Goal: Browse casually: Explore the website without a specific task or goal

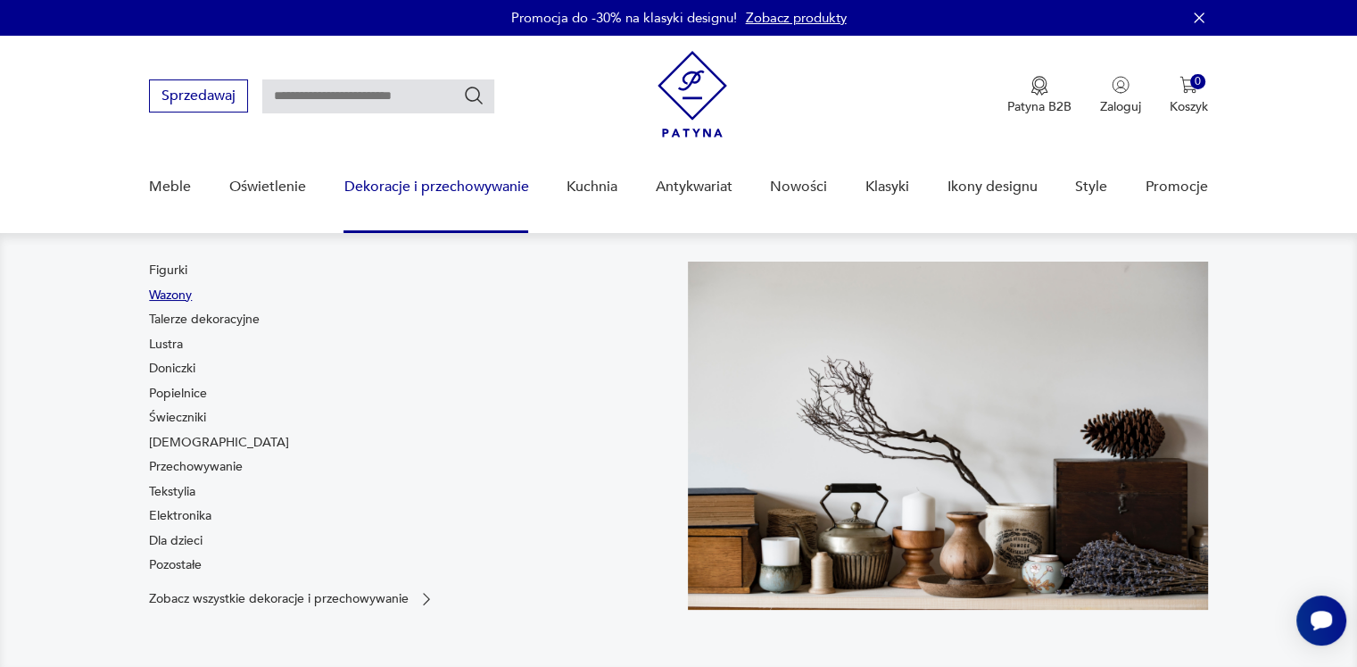
click at [168, 297] on link "Wazony" at bounding box center [170, 295] width 43 height 18
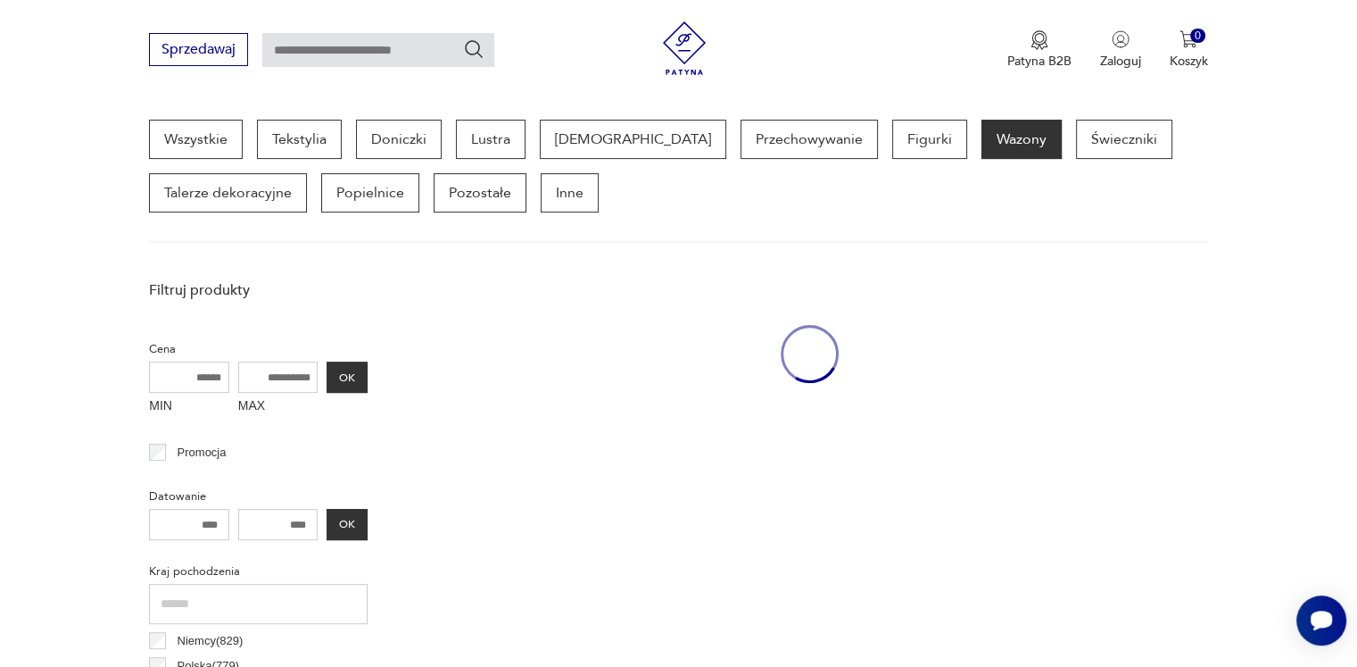
scroll to position [473, 0]
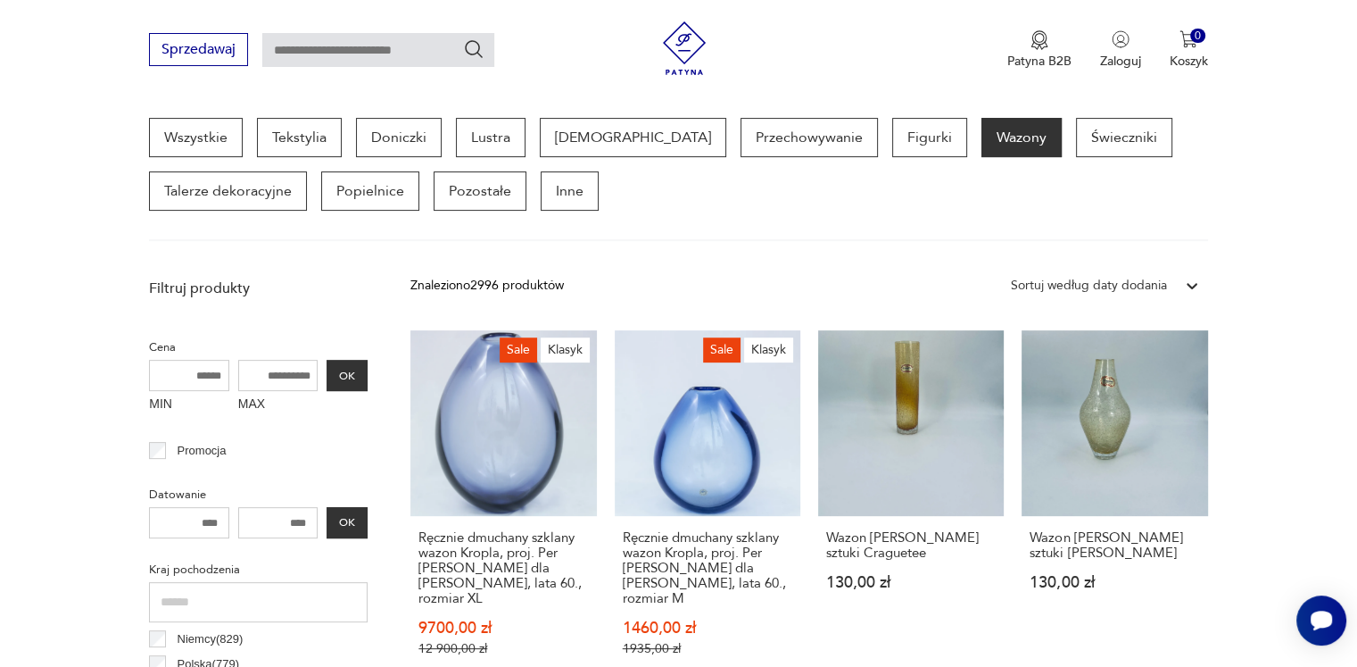
click at [1196, 283] on icon at bounding box center [1192, 286] width 11 height 6
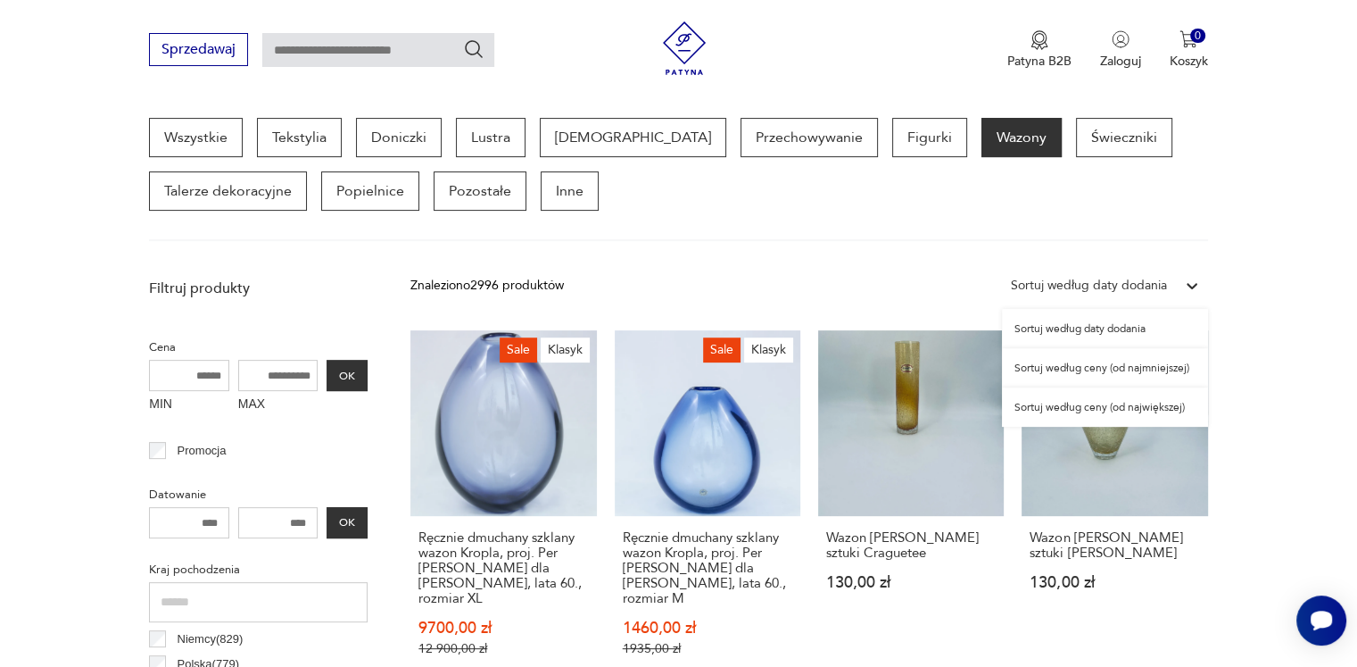
click at [1161, 411] on div "Sortuj według ceny (od największej)" at bounding box center [1105, 406] width 206 height 39
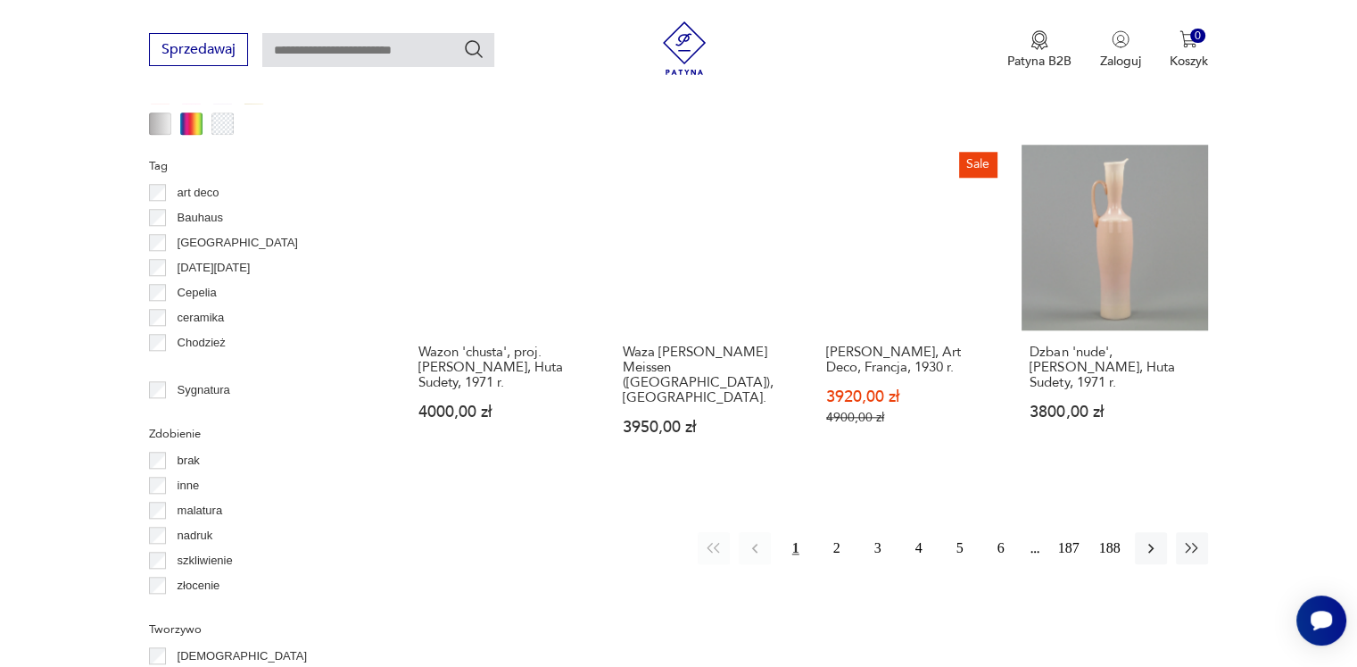
scroll to position [1901, 0]
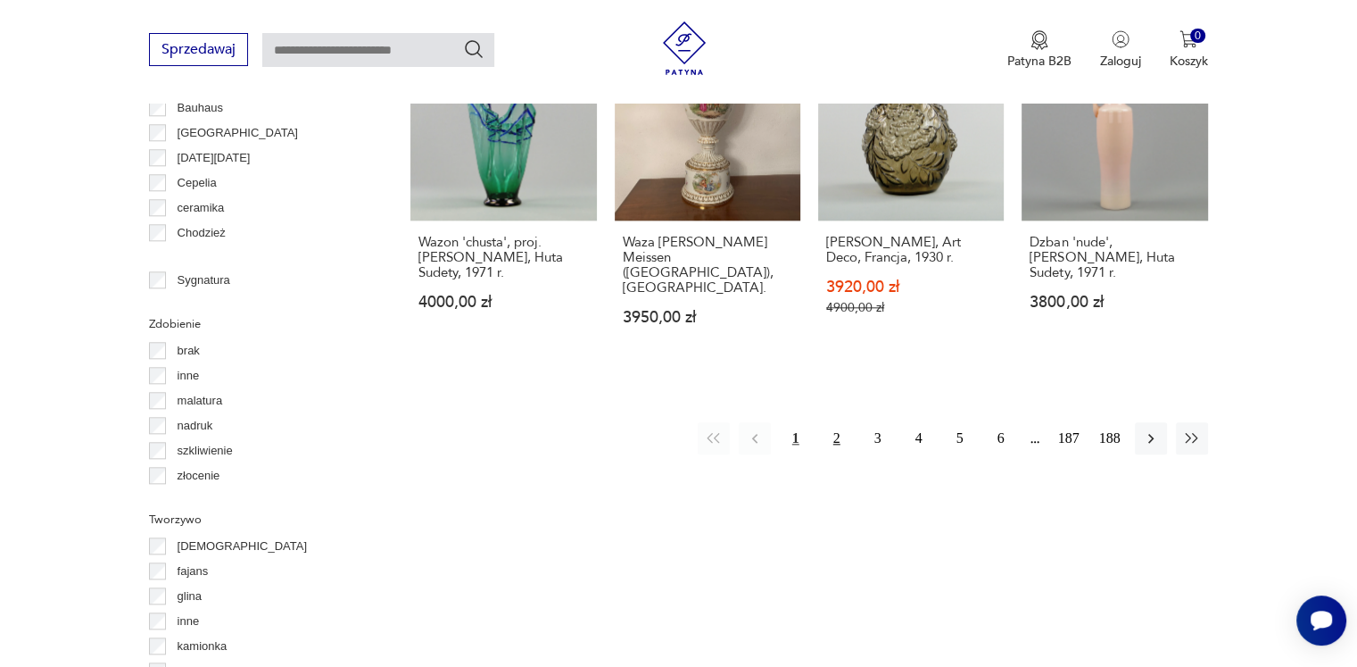
click at [835, 422] on button "2" at bounding box center [837, 438] width 32 height 32
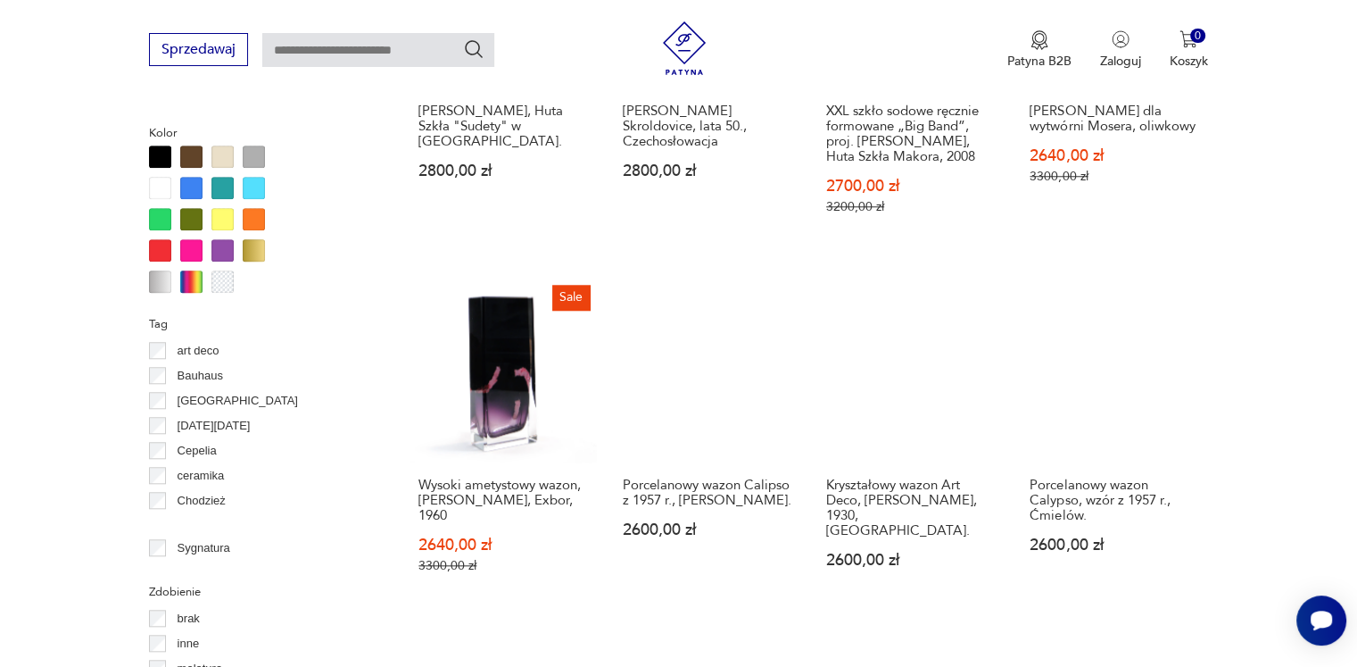
scroll to position [1990, 0]
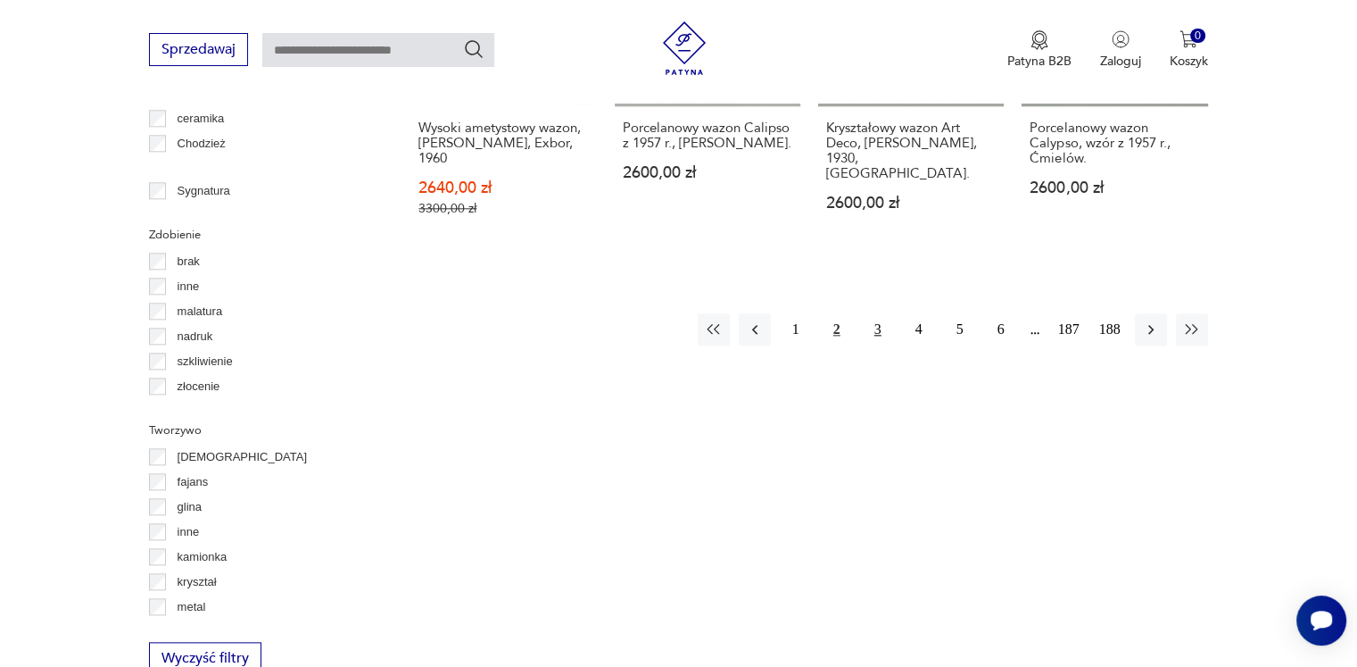
click at [875, 313] on button "3" at bounding box center [878, 329] width 32 height 32
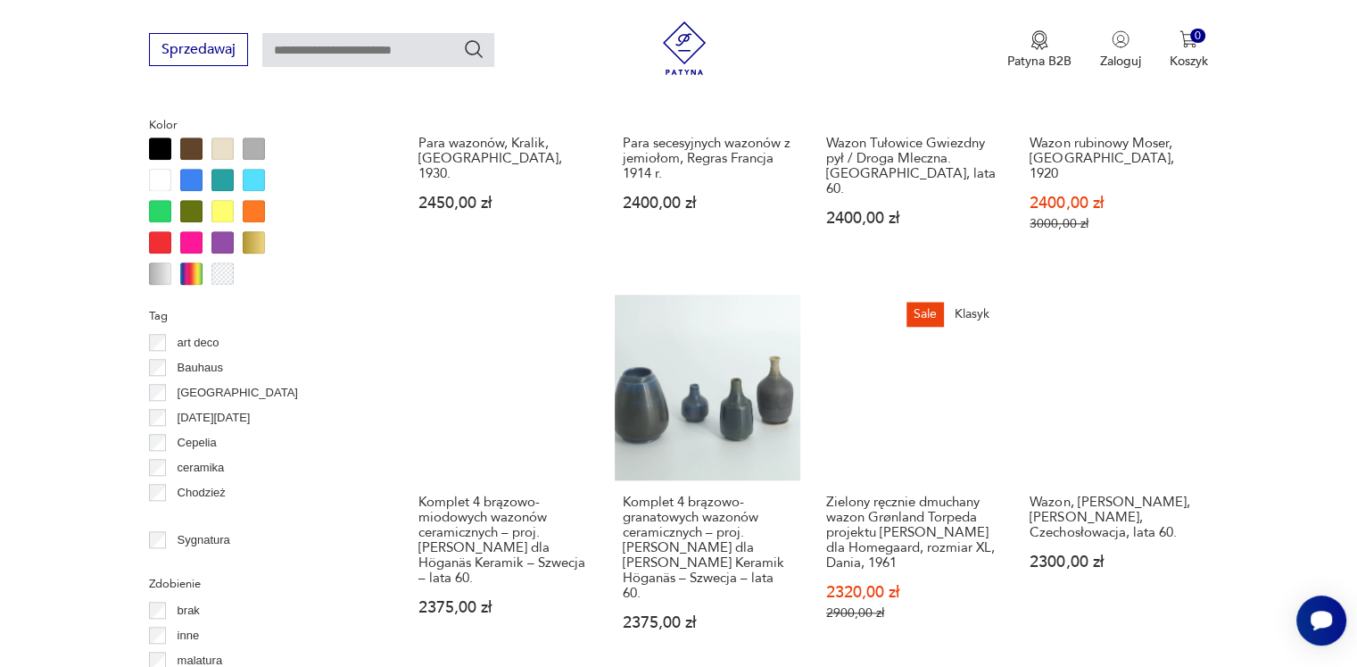
scroll to position [1812, 0]
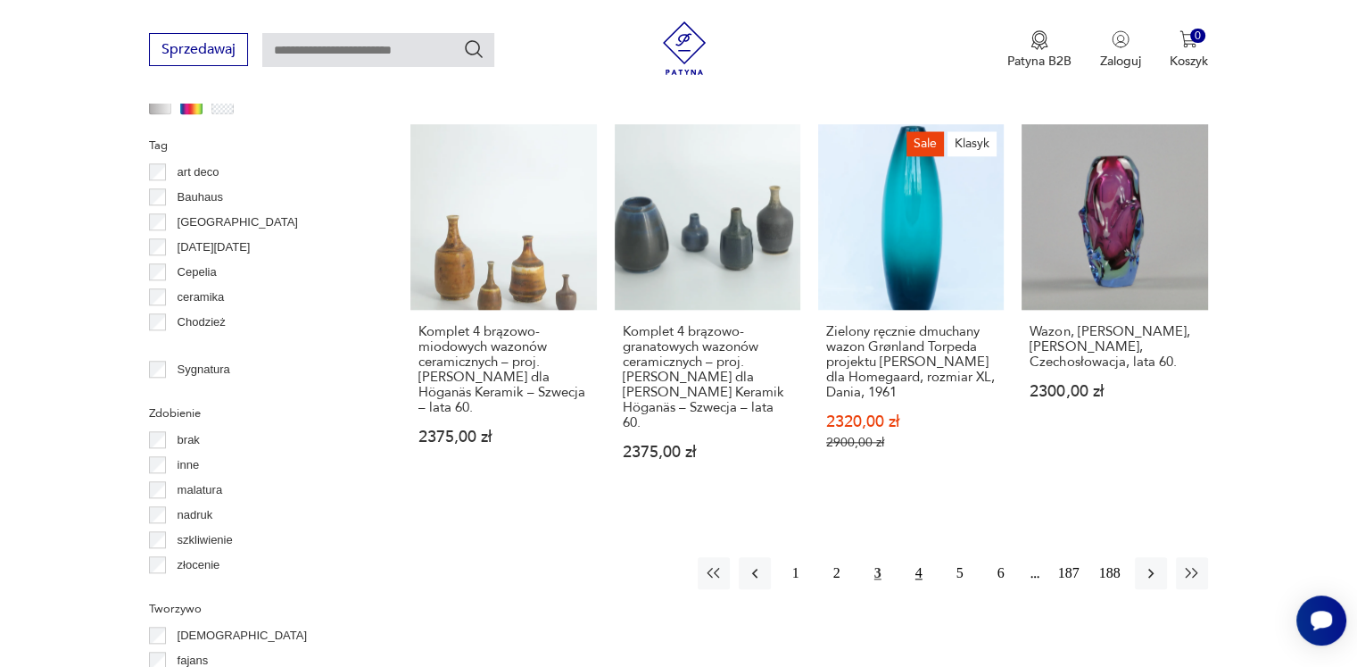
click at [917, 557] on button "4" at bounding box center [919, 573] width 32 height 32
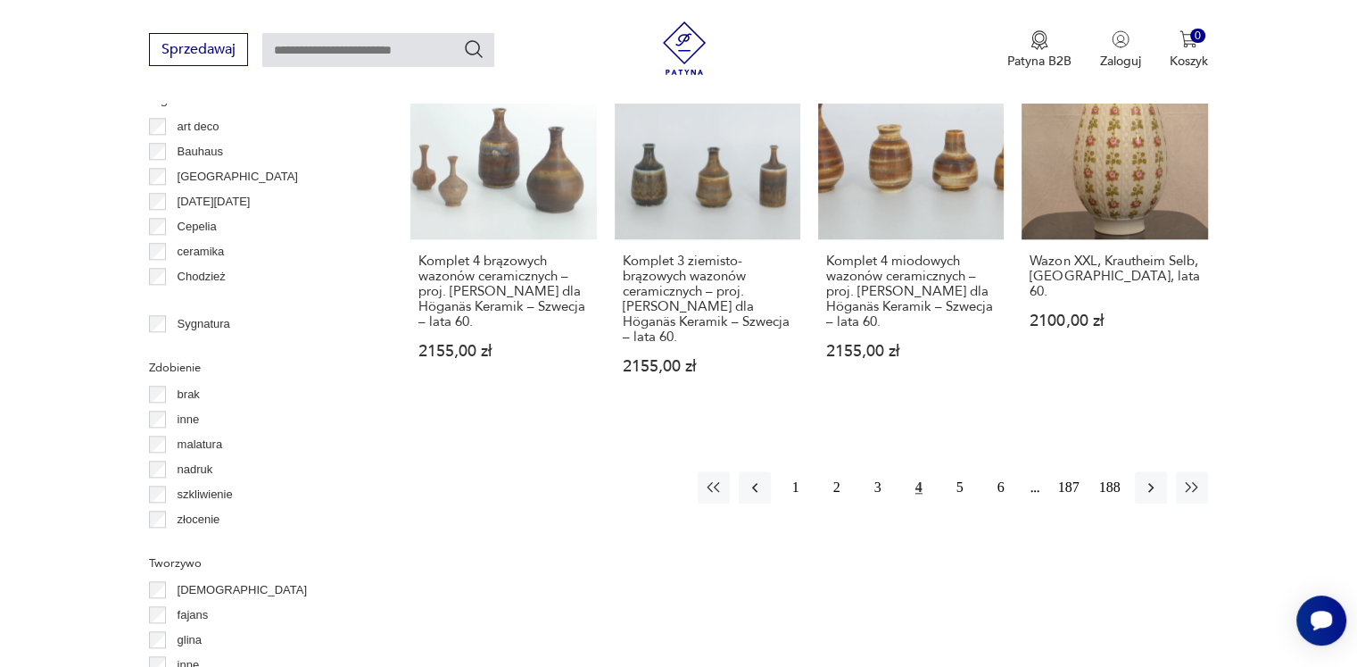
scroll to position [1990, 0]
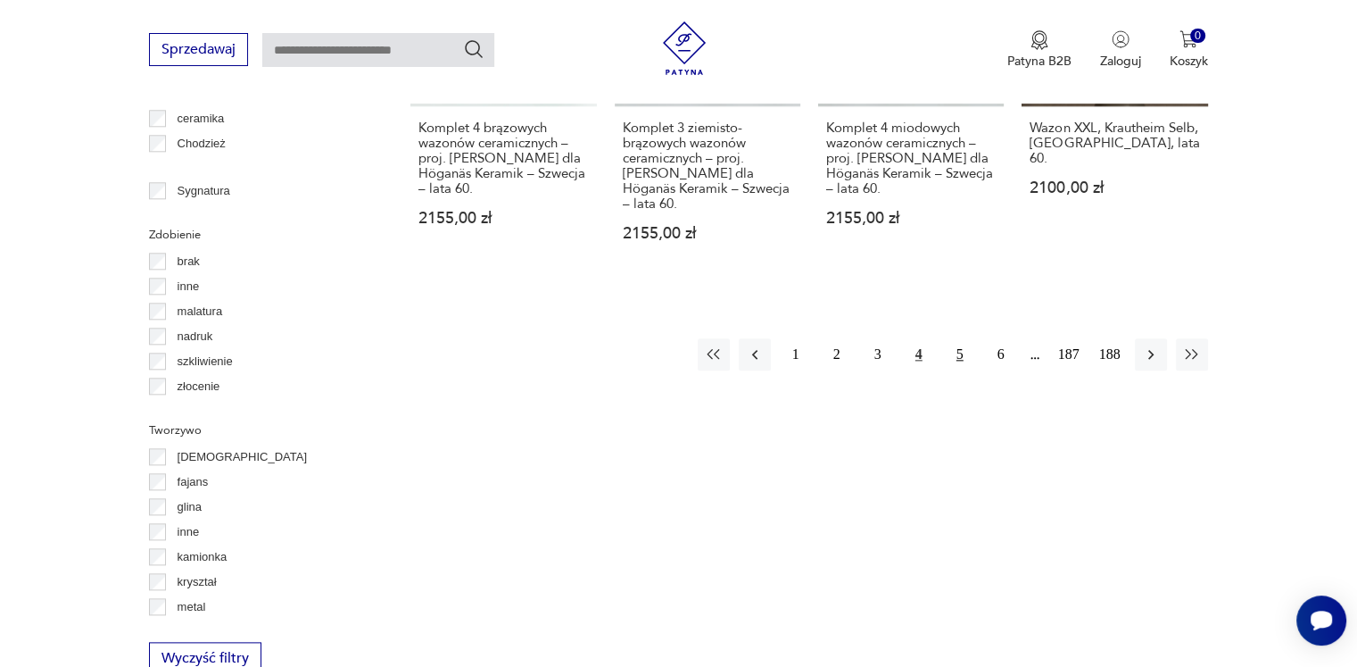
click at [961, 338] on button "5" at bounding box center [960, 354] width 32 height 32
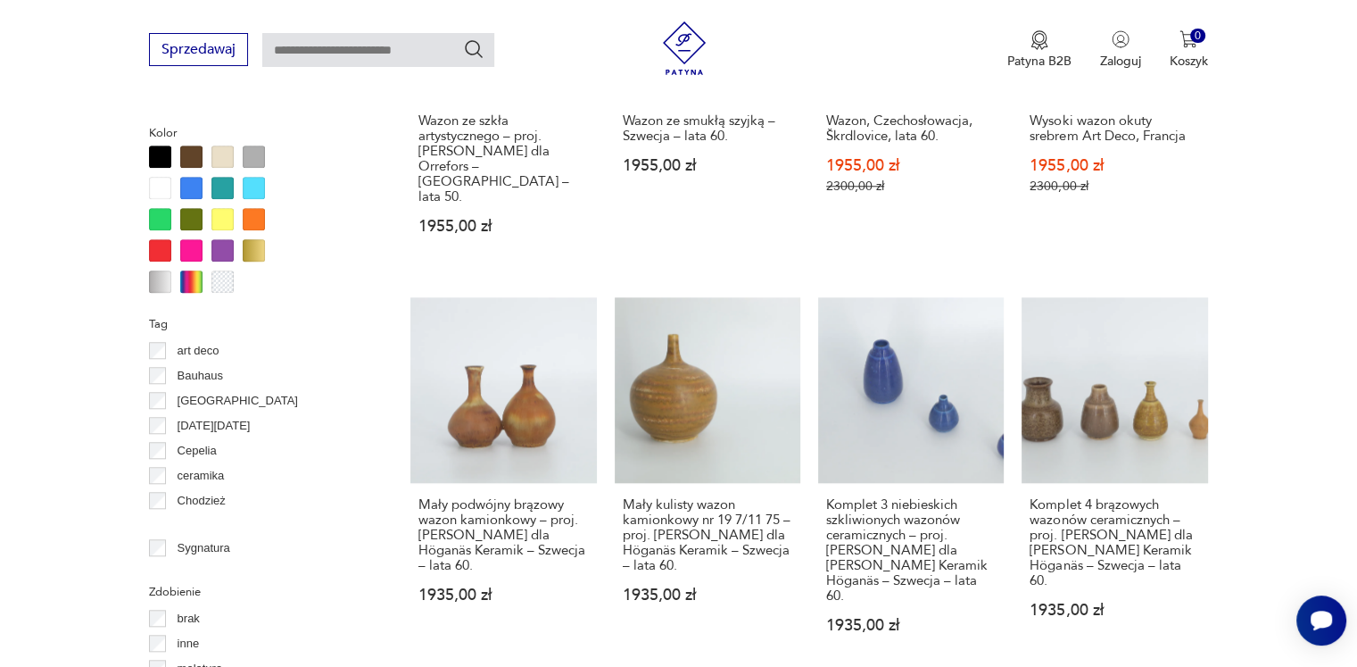
scroll to position [1901, 0]
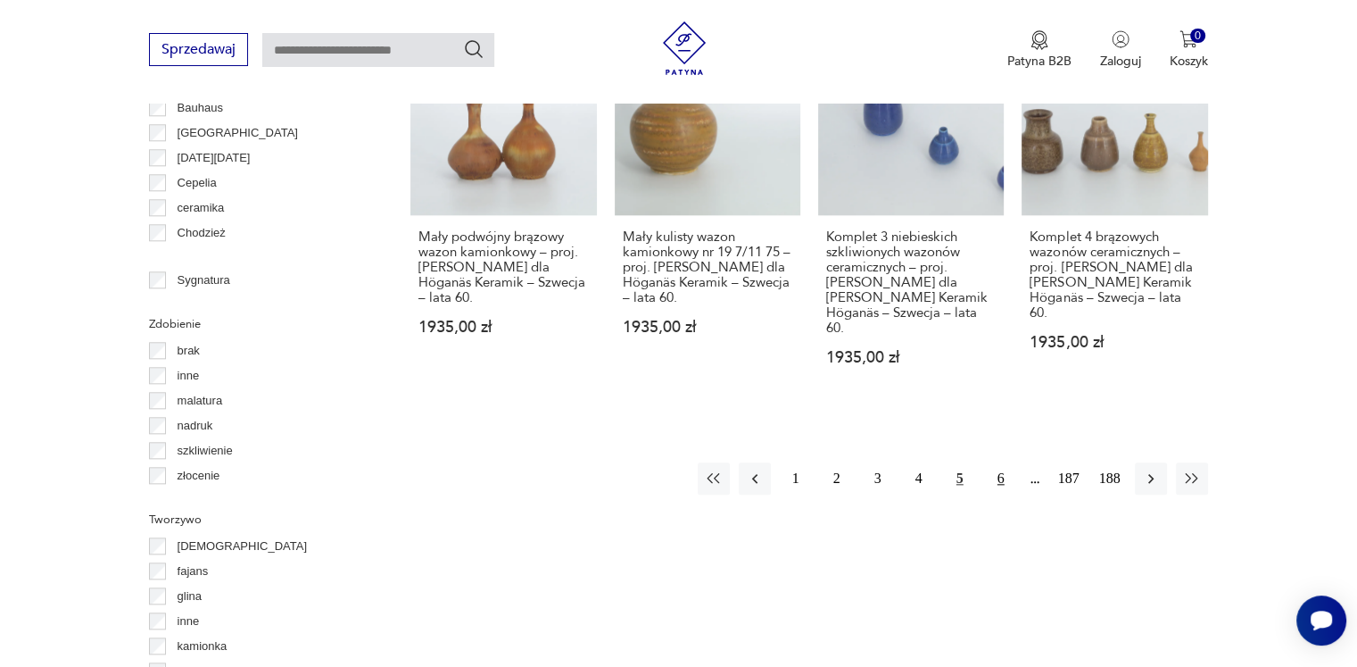
click at [994, 462] on button "6" at bounding box center [1001, 478] width 32 height 32
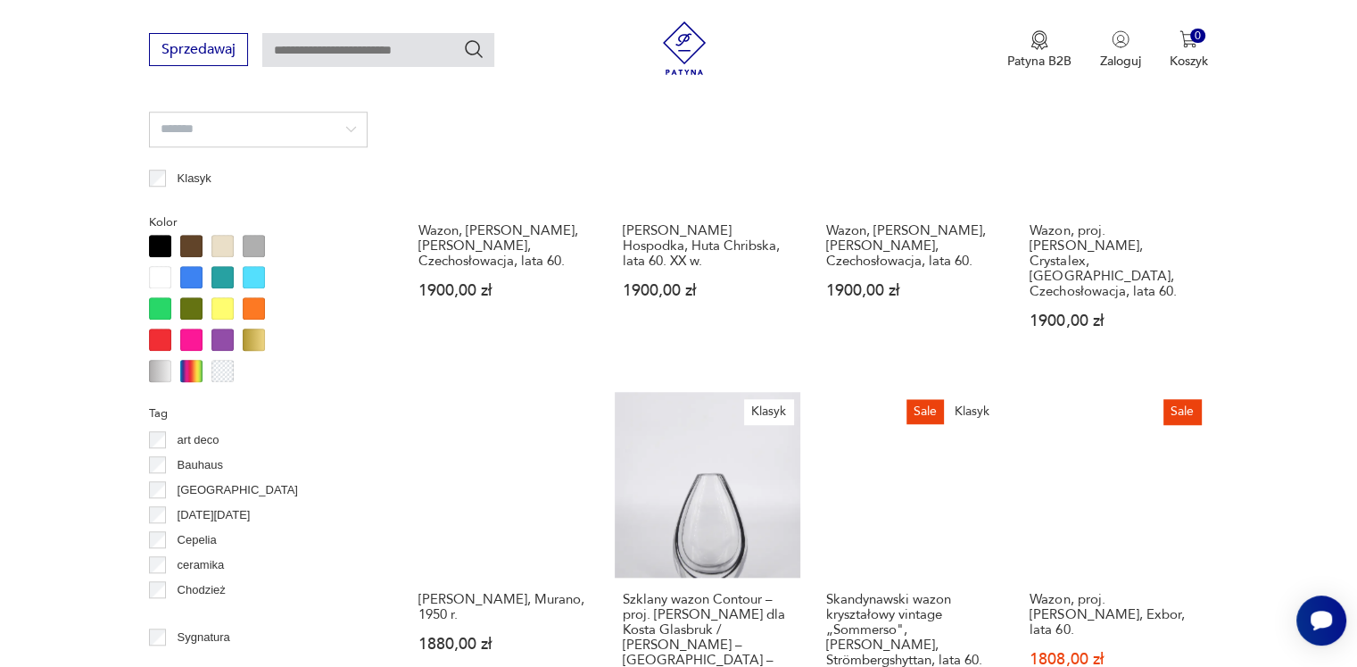
scroll to position [1901, 0]
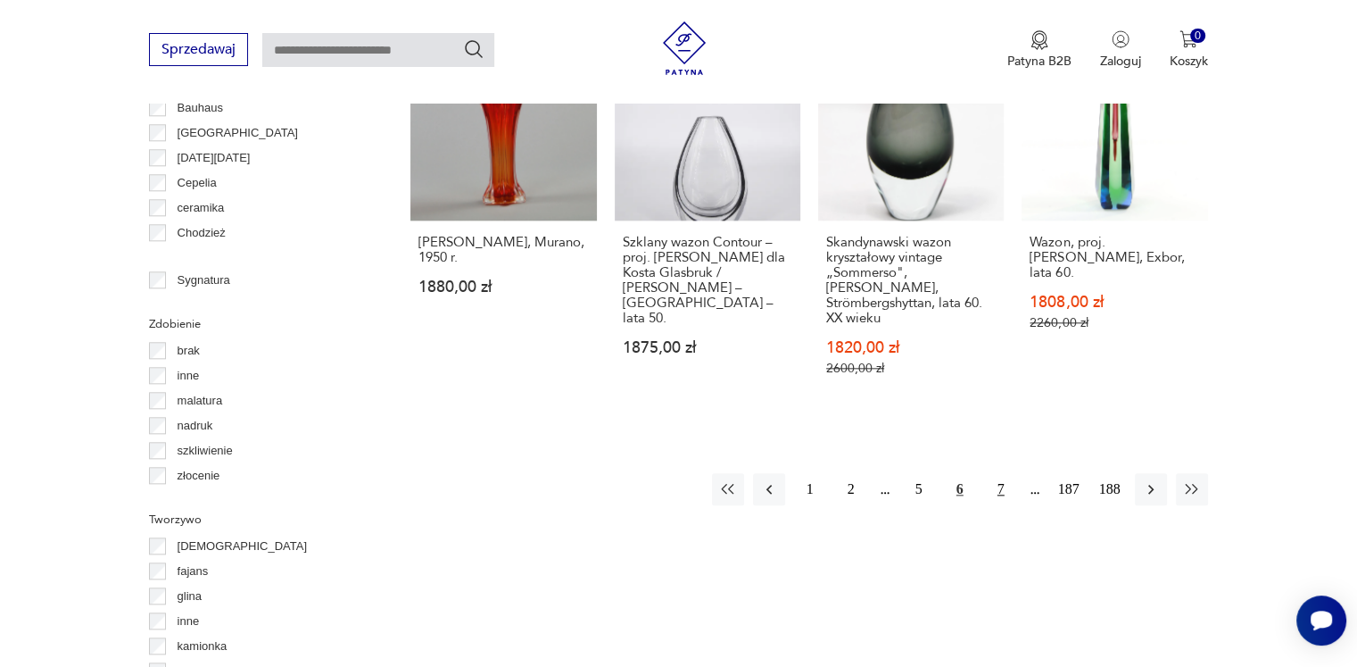
click at [1004, 473] on button "7" at bounding box center [1001, 489] width 32 height 32
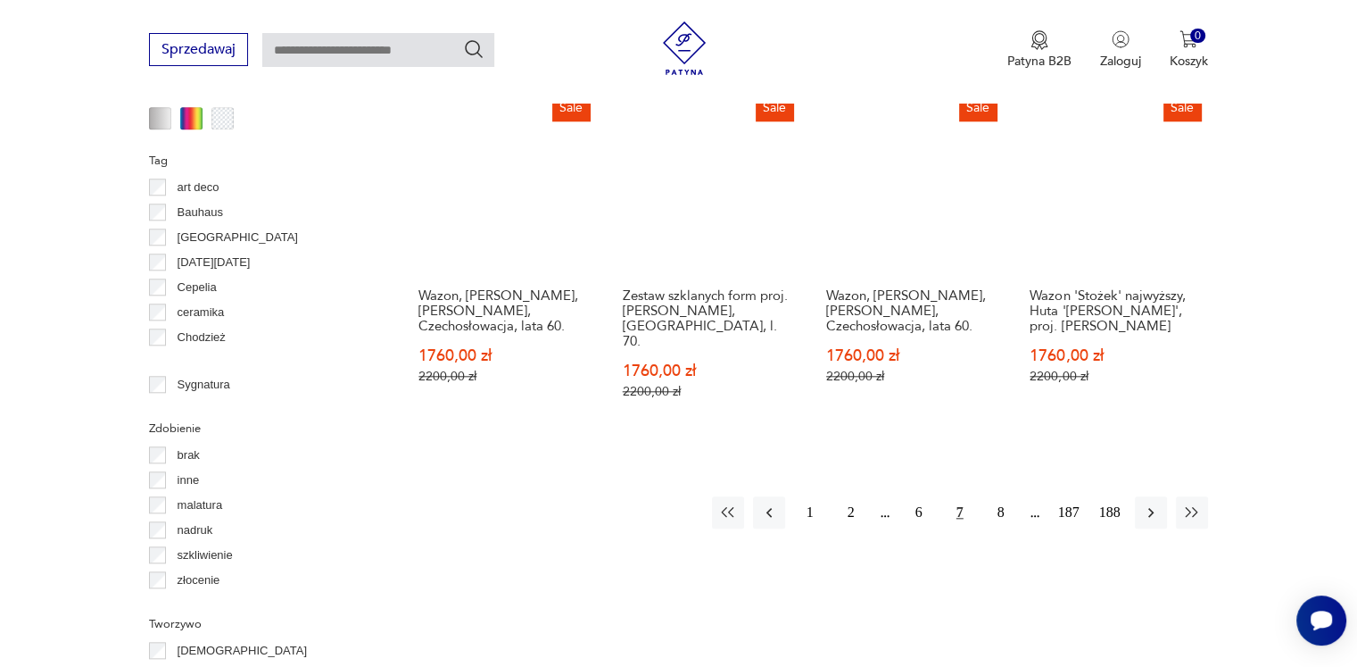
scroll to position [1990, 0]
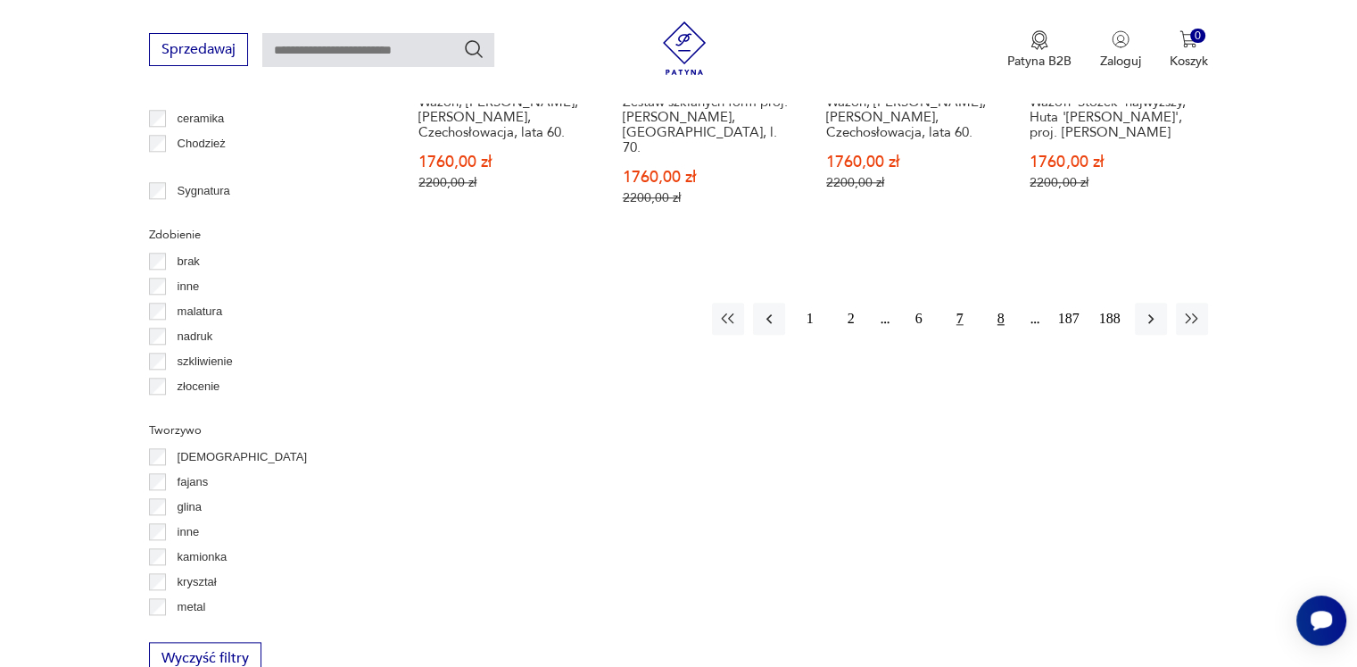
click at [1000, 303] on button "8" at bounding box center [1001, 319] width 32 height 32
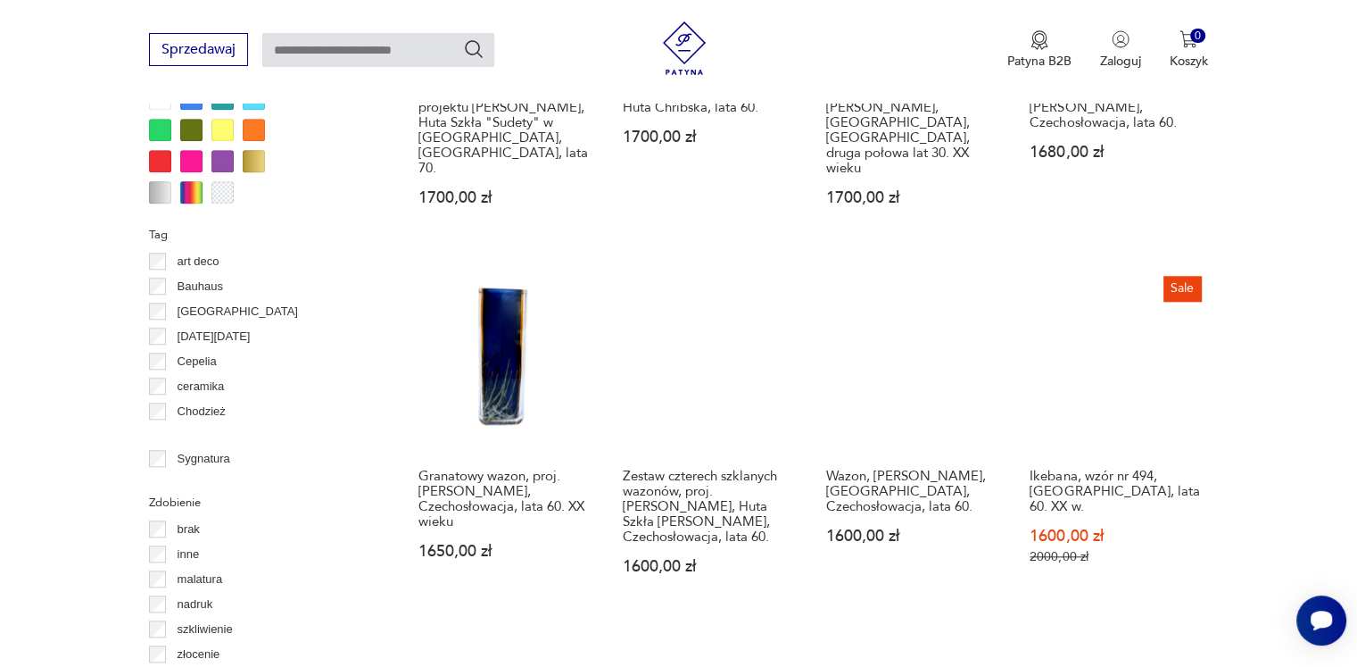
scroll to position [1901, 0]
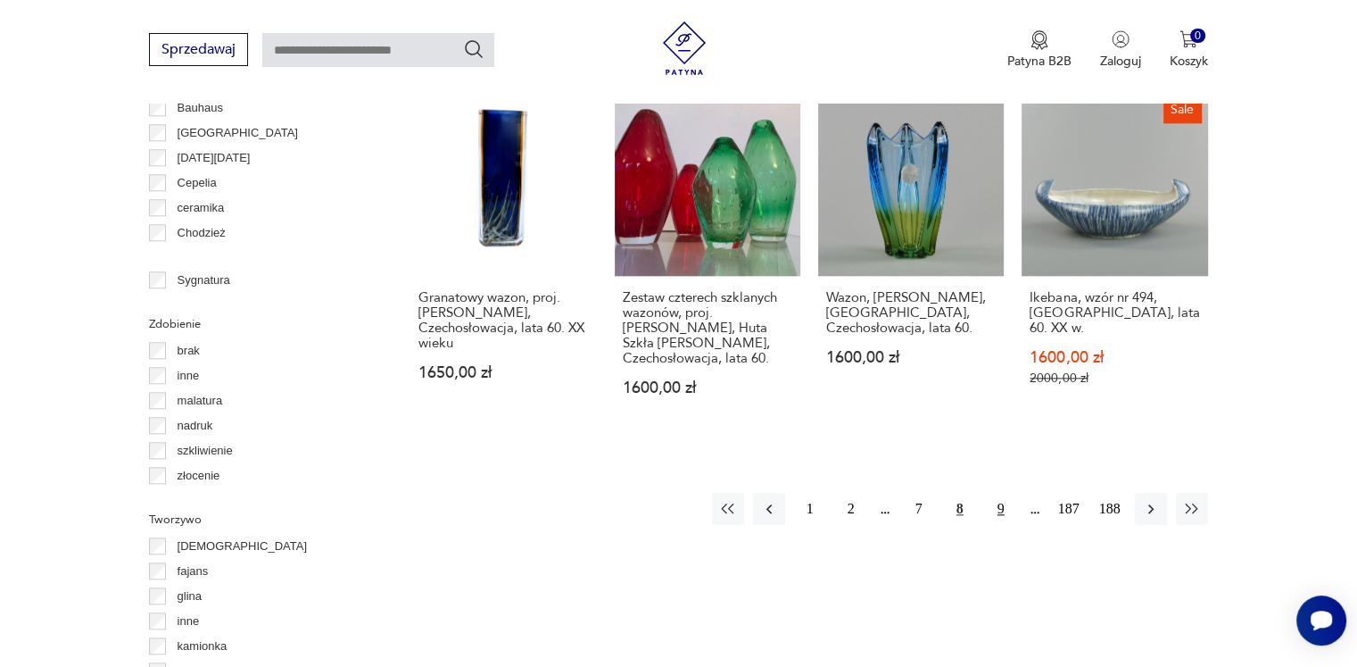
click at [1000, 493] on button "9" at bounding box center [1001, 509] width 32 height 32
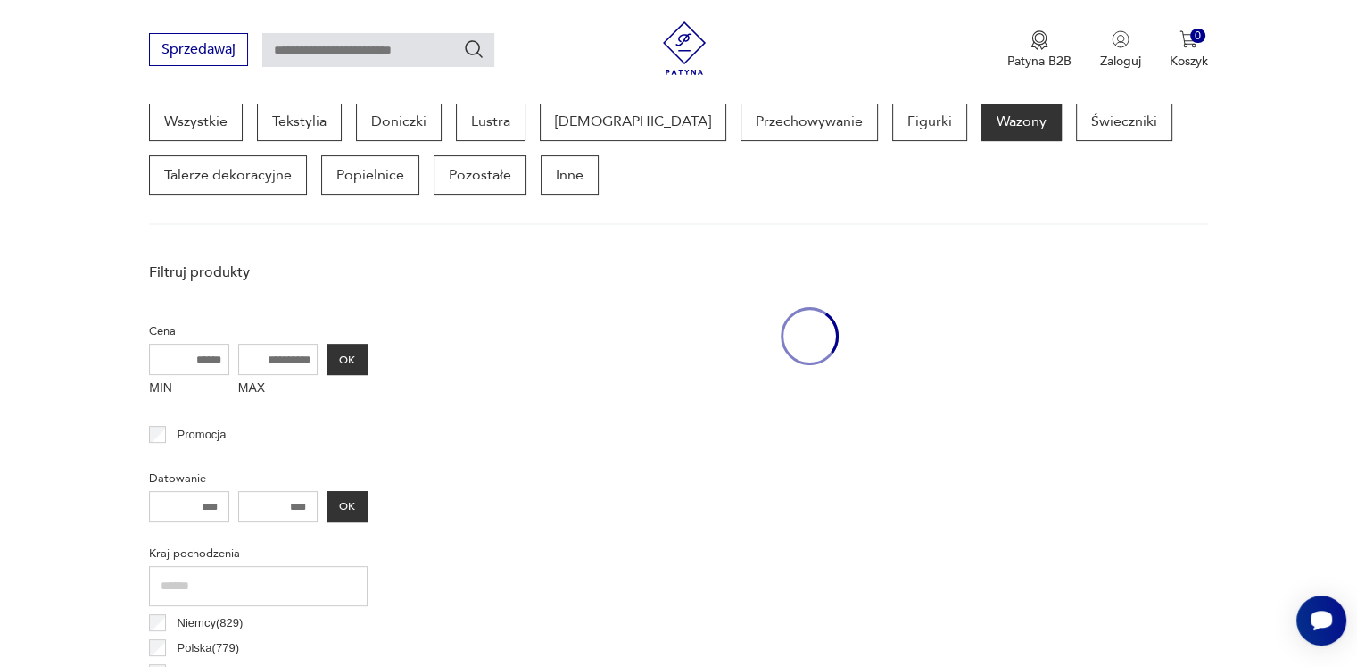
scroll to position [473, 0]
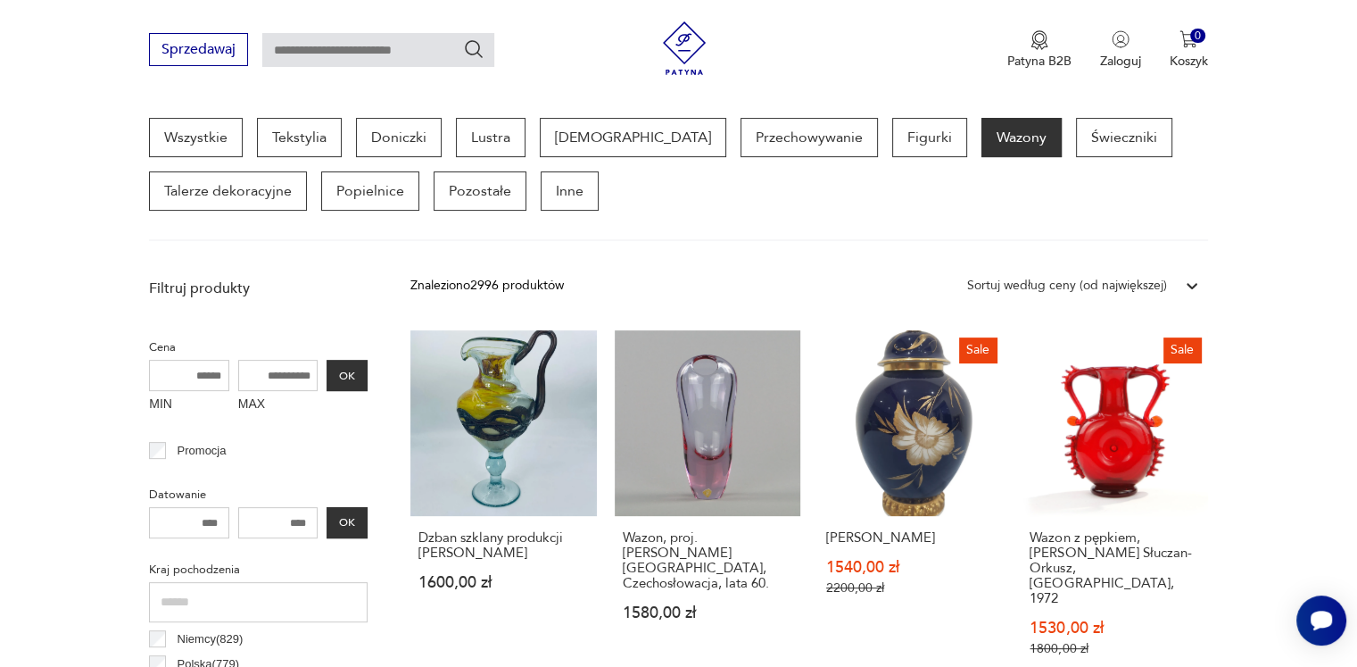
drag, startPoint x: 1000, startPoint y: 446, endPoint x: 1315, endPoint y: 484, distance: 317.2
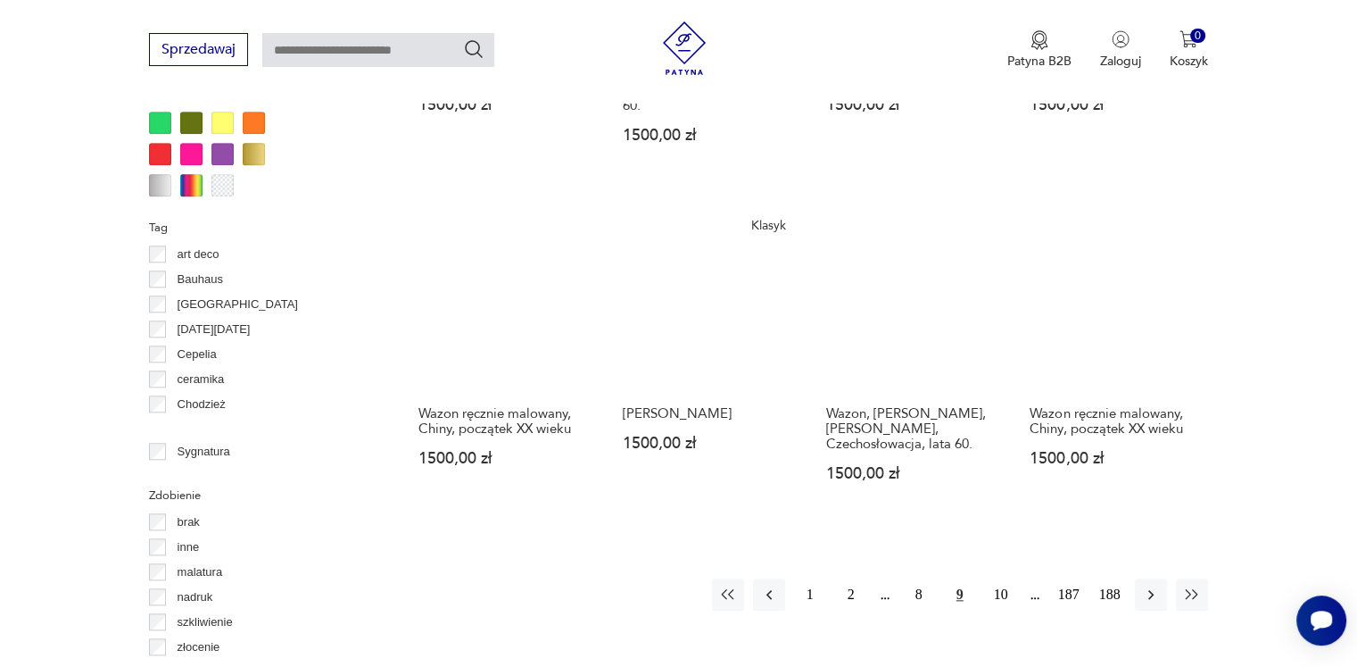
scroll to position [1901, 0]
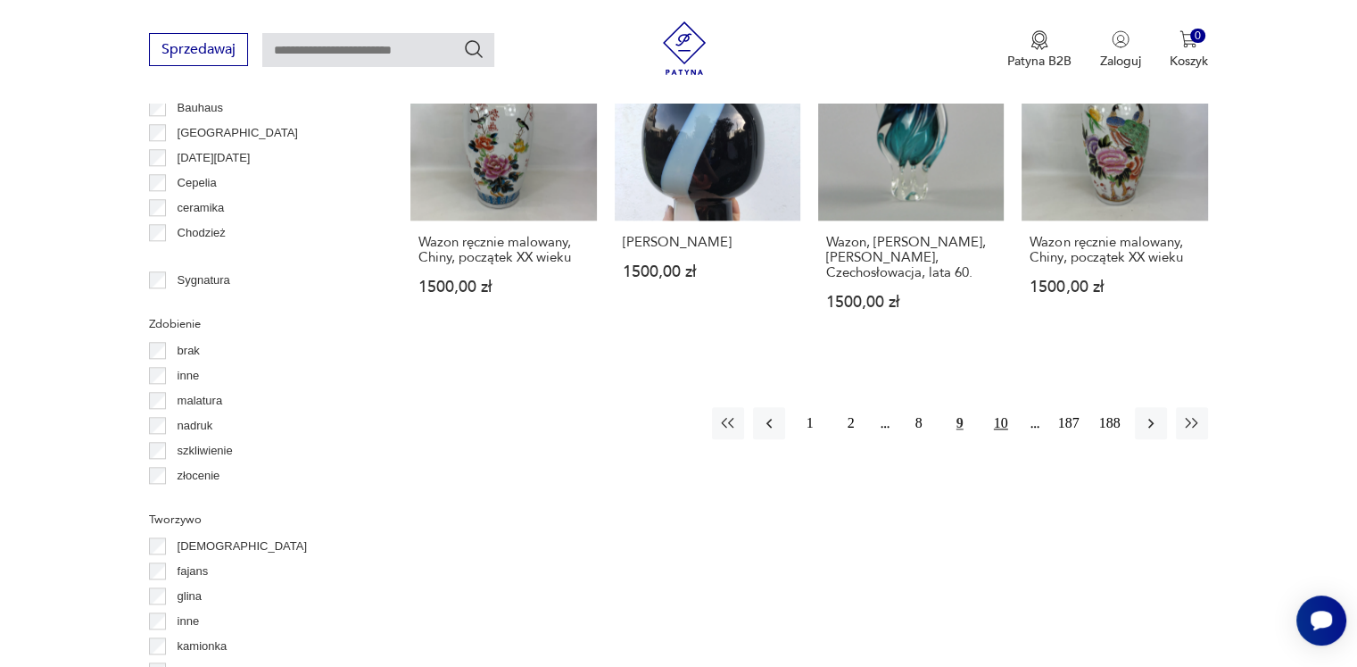
click at [1000, 407] on button "10" at bounding box center [1001, 423] width 32 height 32
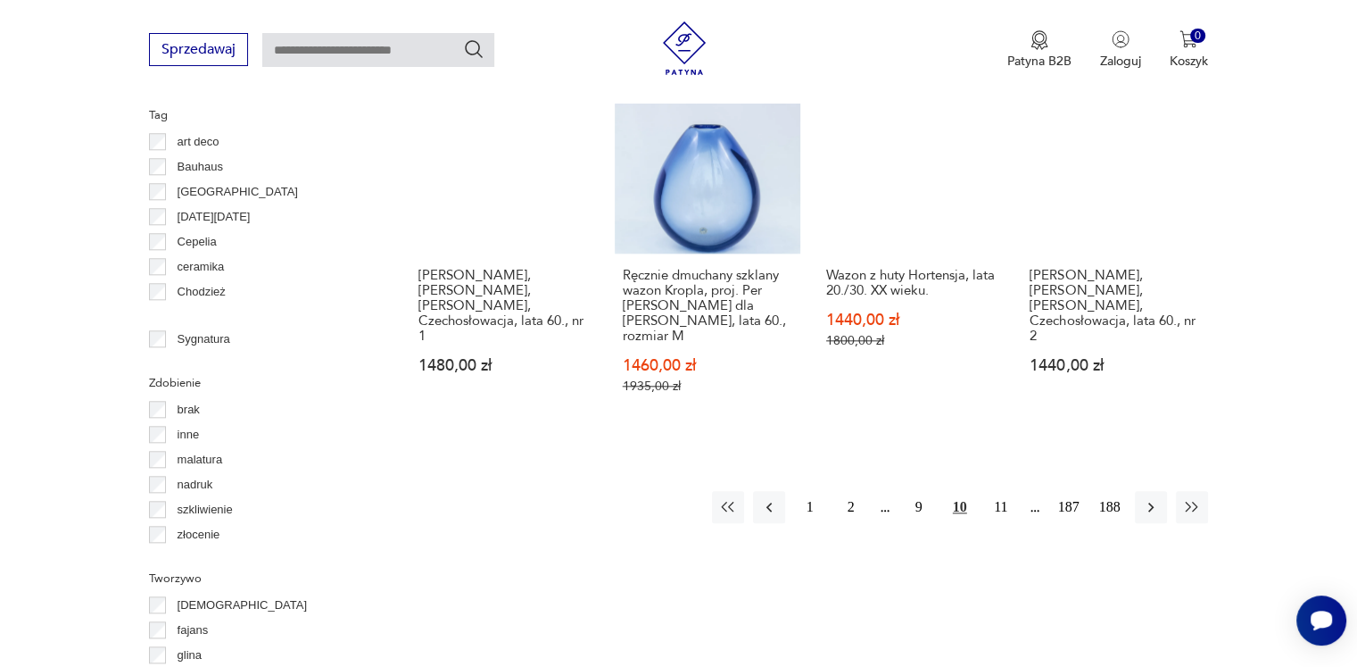
scroll to position [1901, 0]
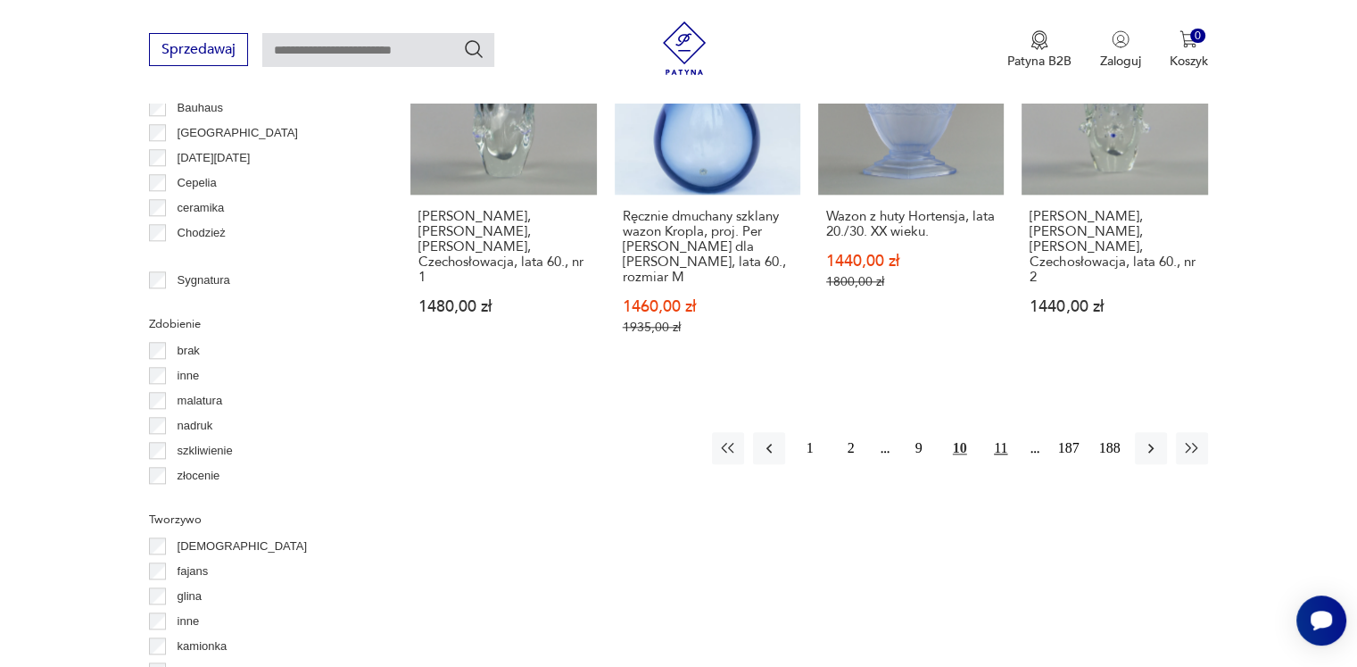
click at [1000, 433] on button "11" at bounding box center [1001, 448] width 32 height 32
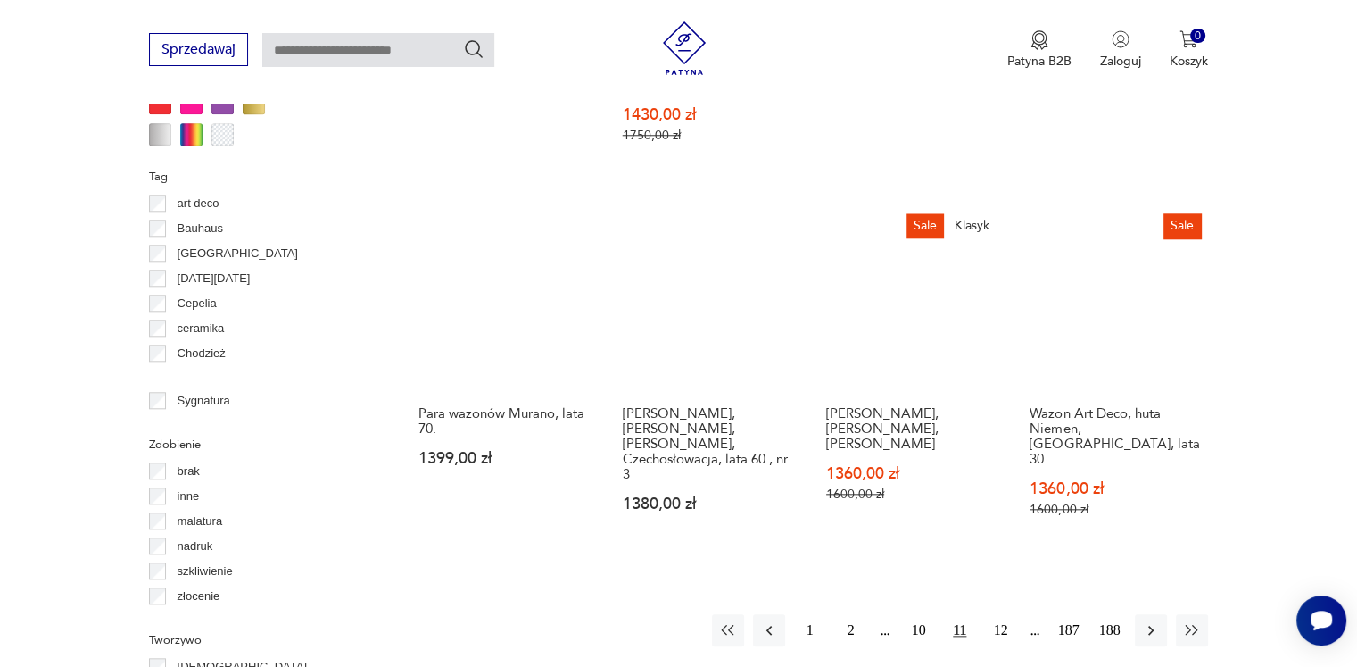
scroll to position [1812, 0]
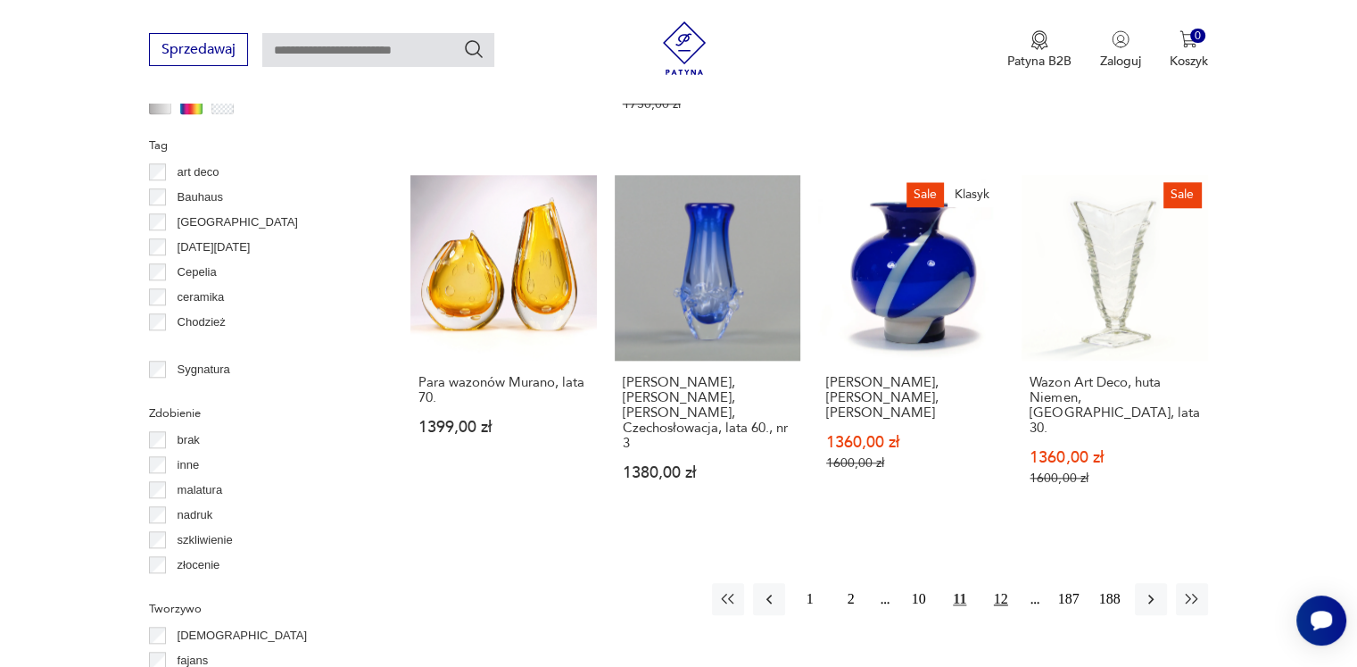
click at [1000, 583] on button "12" at bounding box center [1001, 599] width 32 height 32
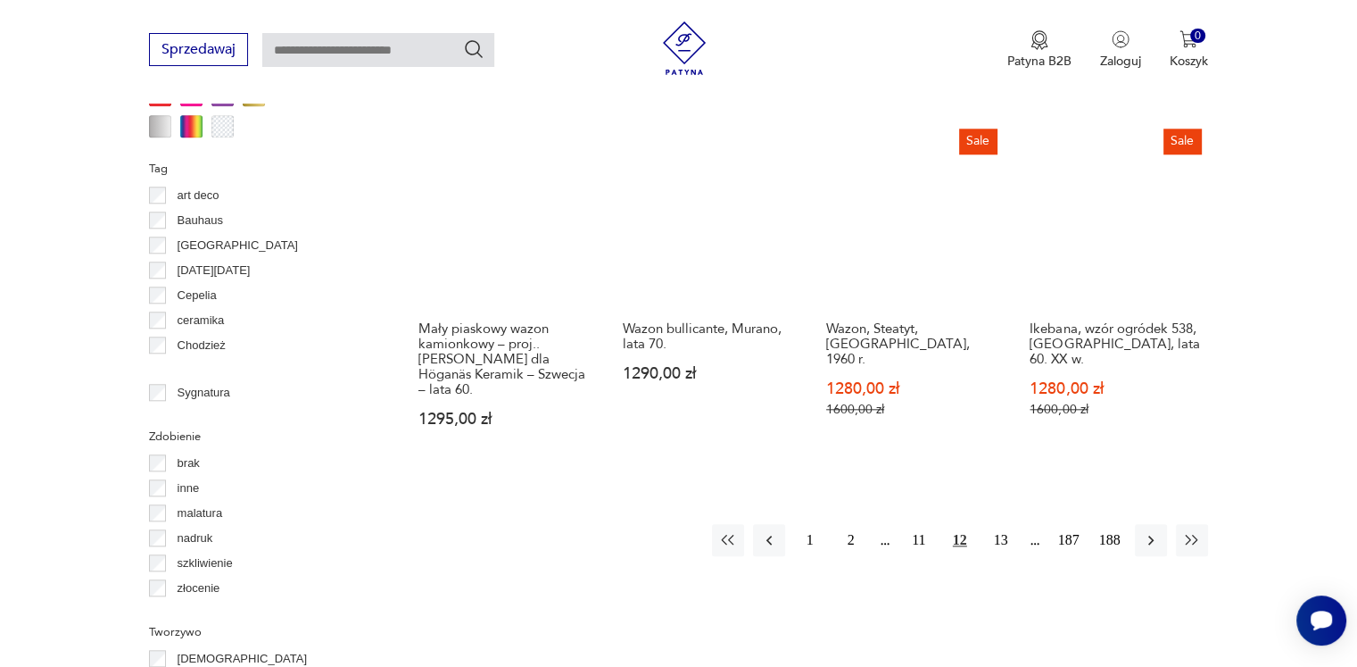
scroll to position [1812, 0]
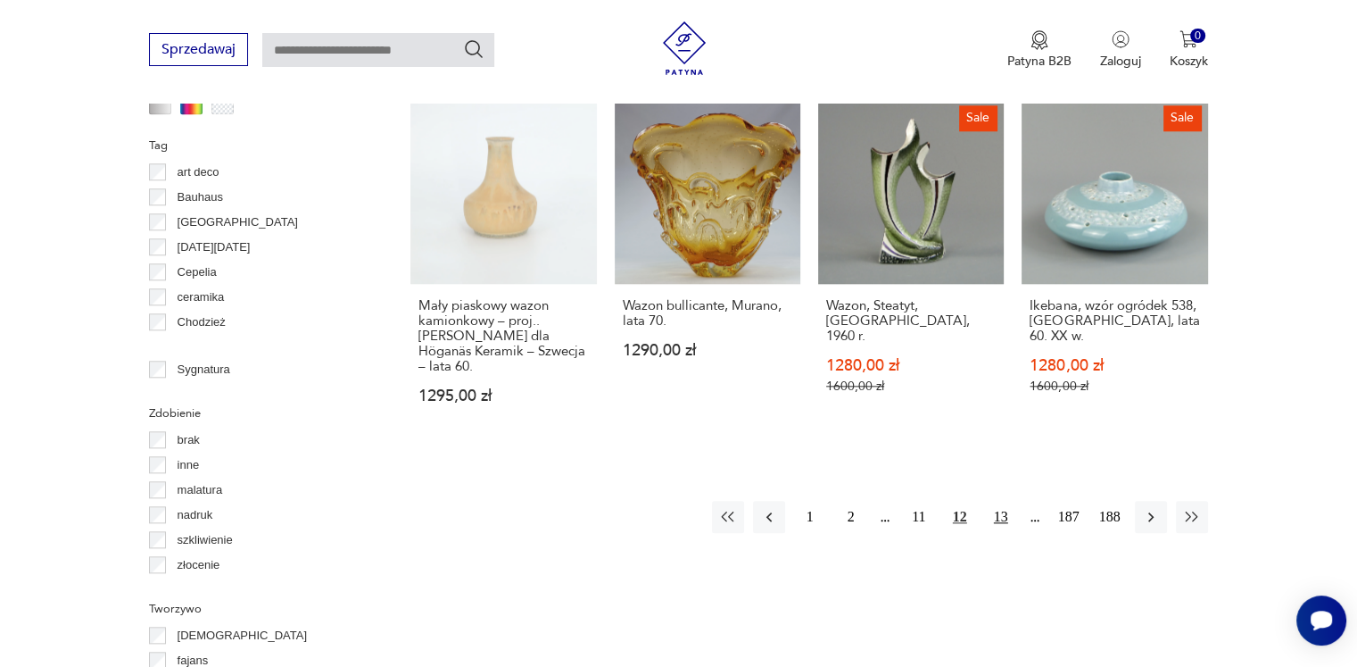
click at [1000, 501] on button "13" at bounding box center [1001, 517] width 32 height 32
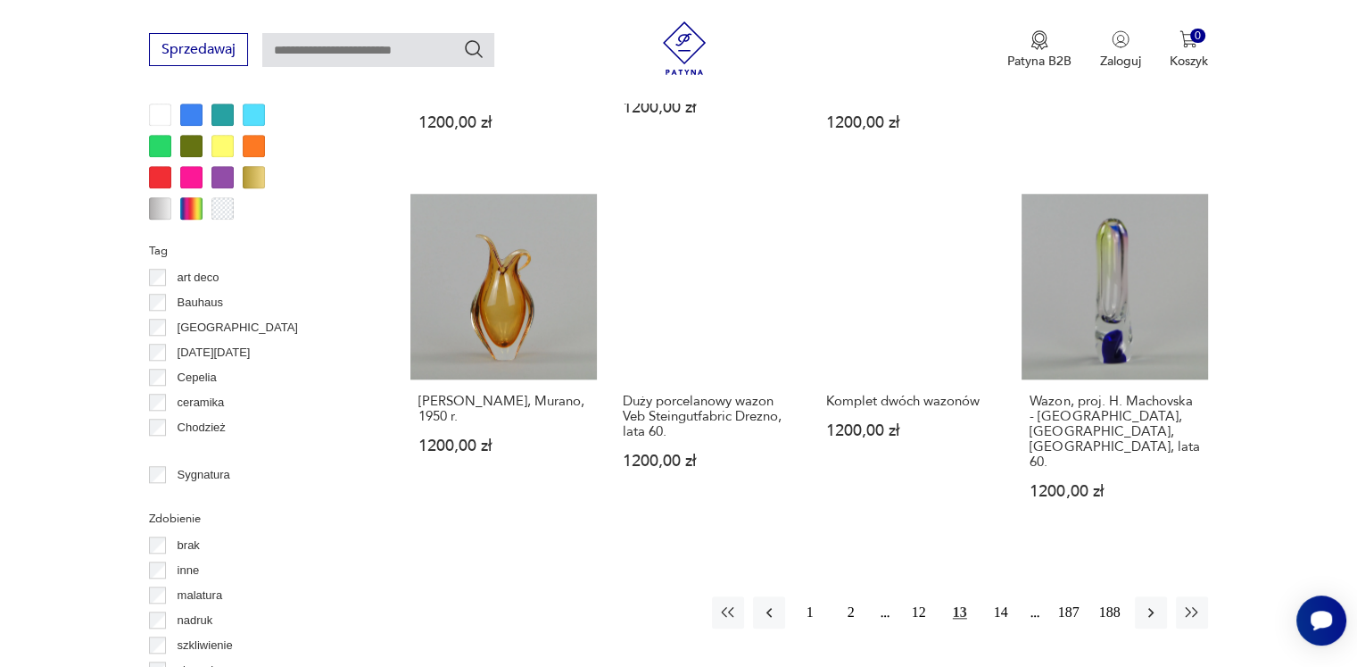
scroll to position [1722, 0]
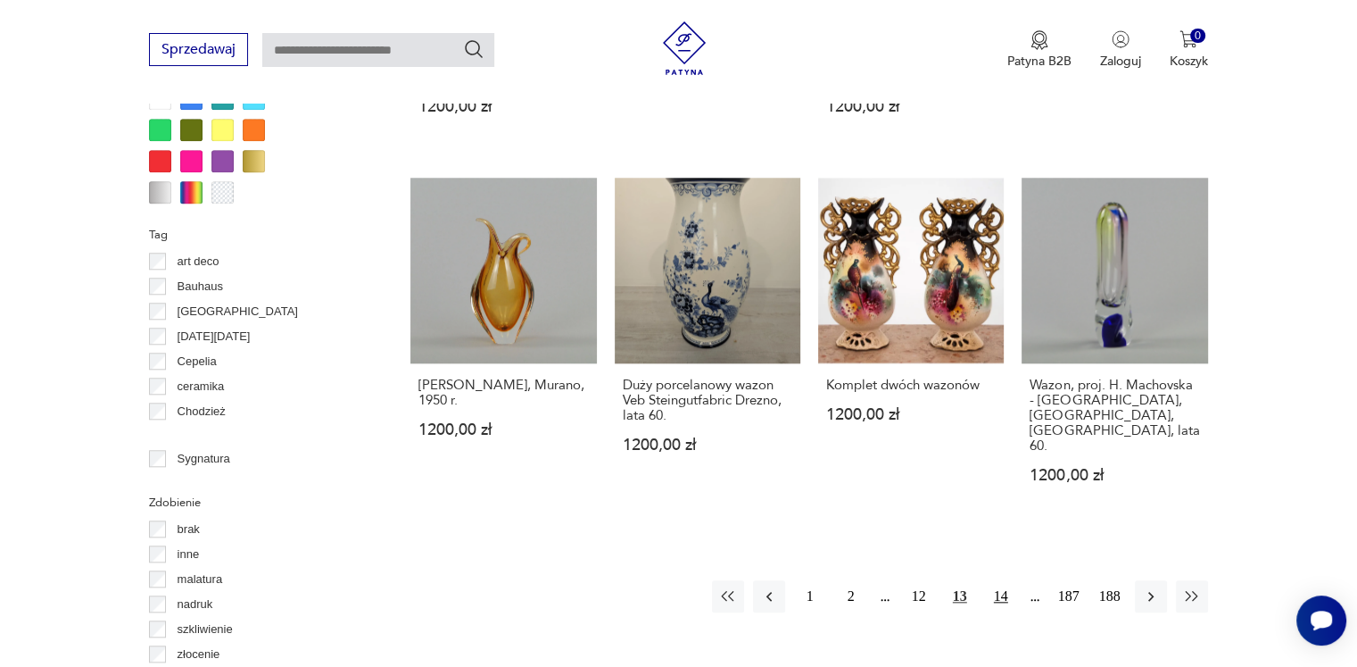
click at [1000, 580] on button "14" at bounding box center [1001, 596] width 32 height 32
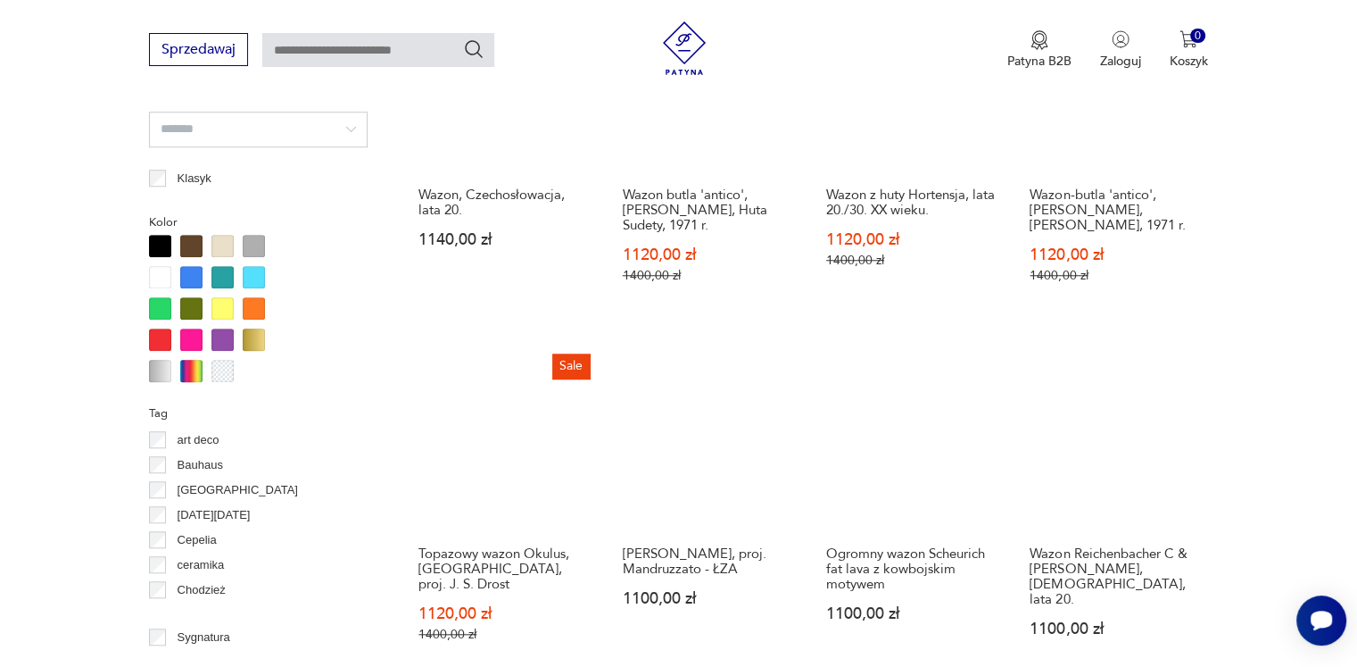
scroll to position [1901, 0]
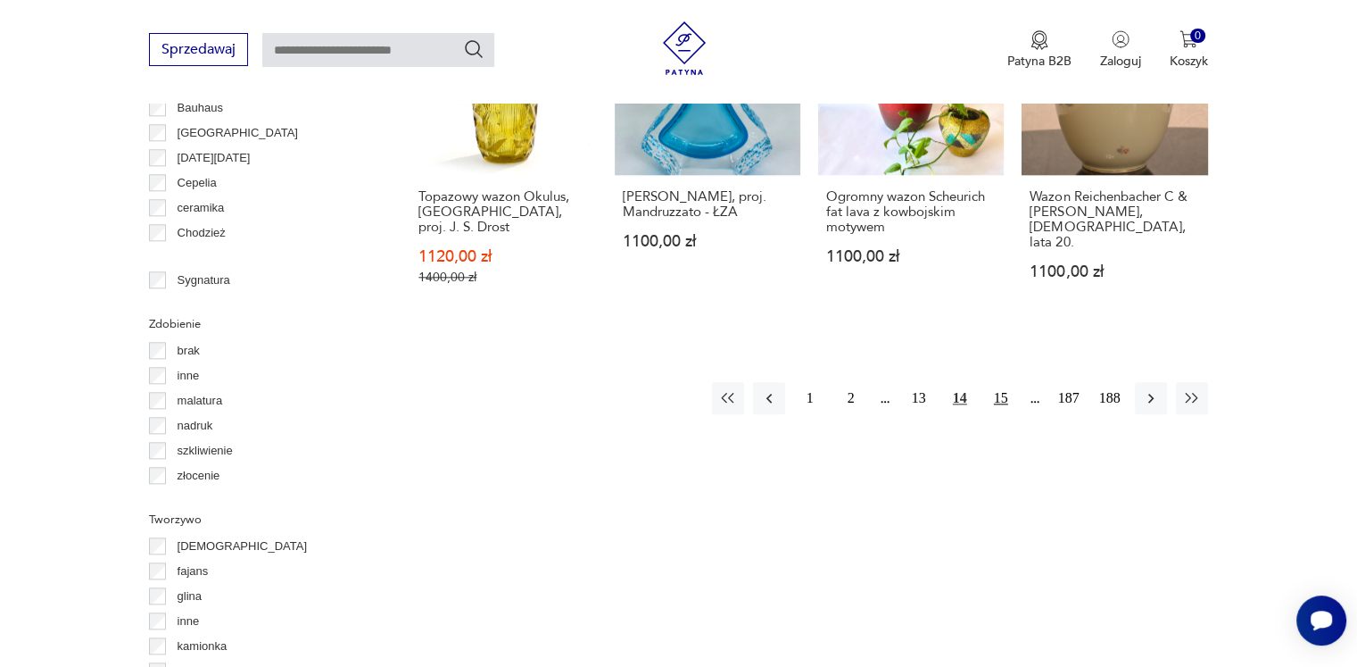
click at [1007, 382] on button "15" at bounding box center [1001, 398] width 32 height 32
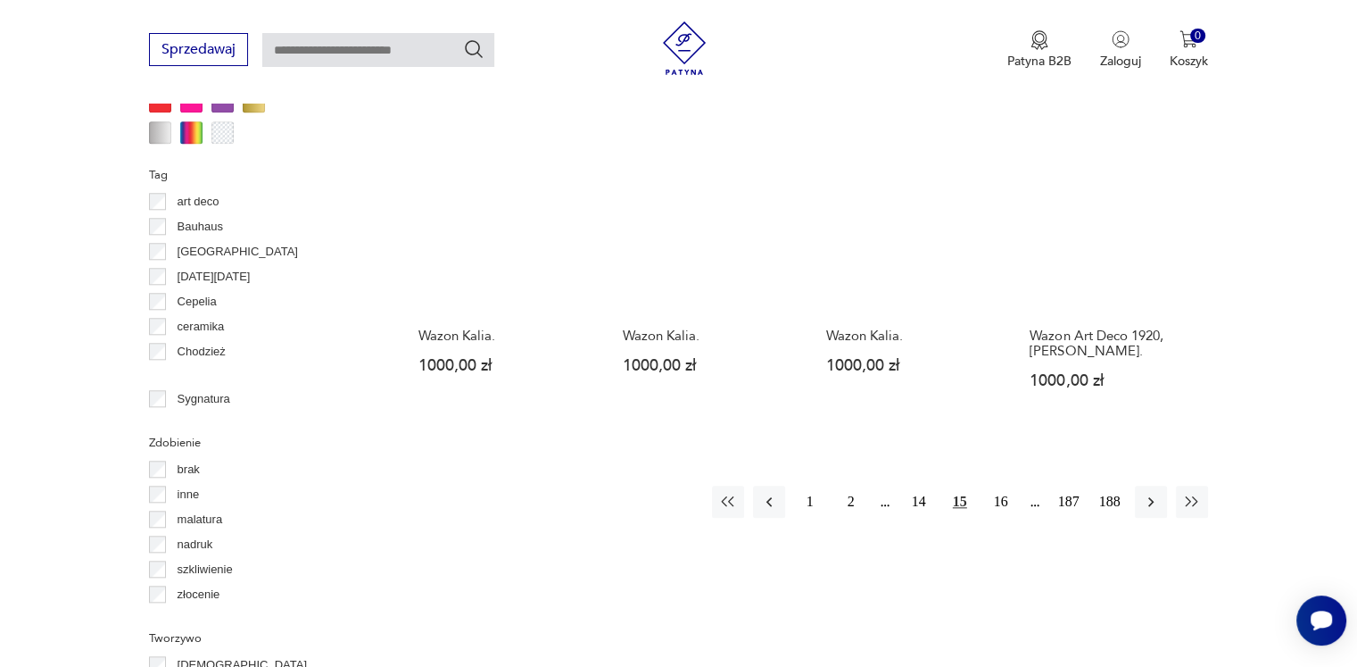
scroll to position [1990, 0]
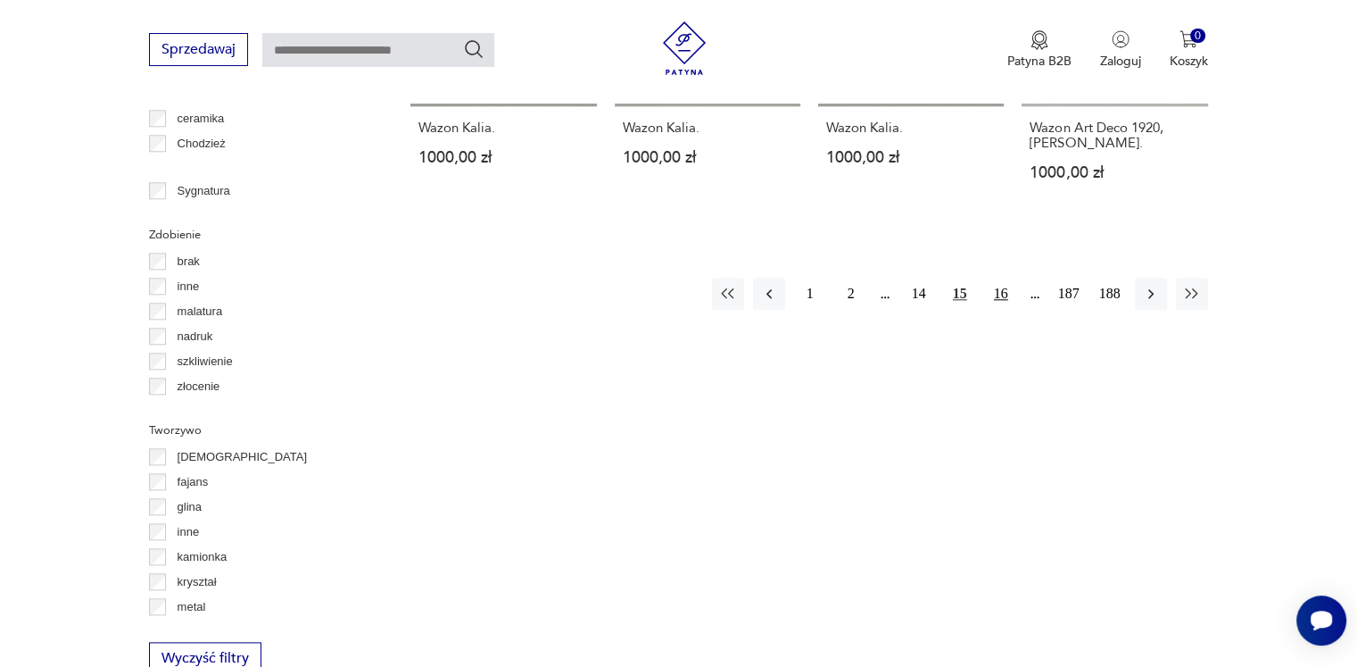
click at [998, 296] on button "16" at bounding box center [1001, 294] width 32 height 32
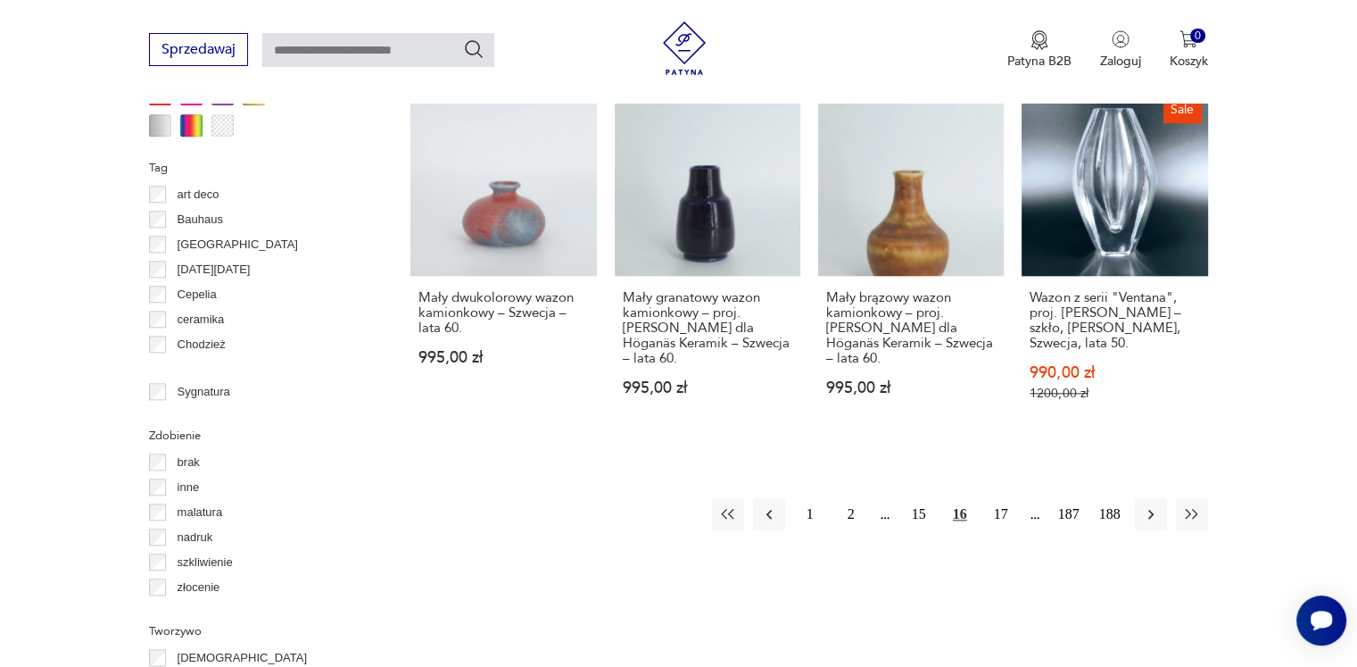
scroll to position [1812, 0]
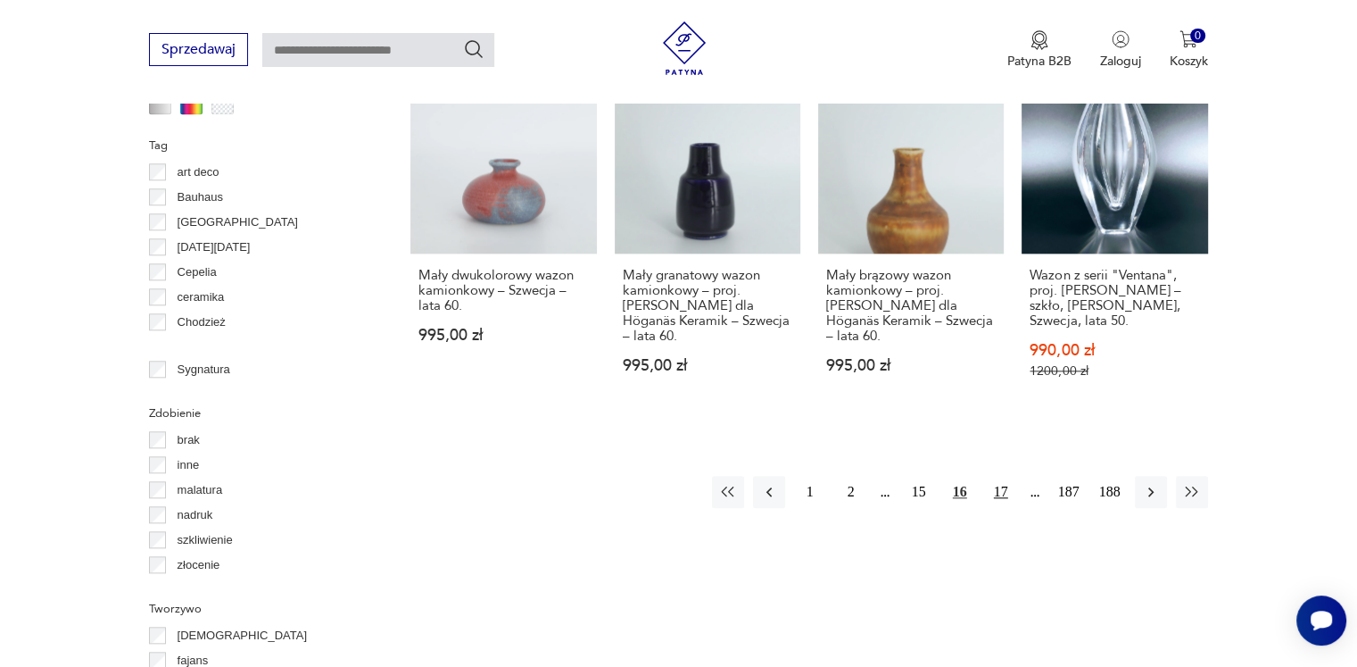
click at [1003, 476] on button "17" at bounding box center [1001, 492] width 32 height 32
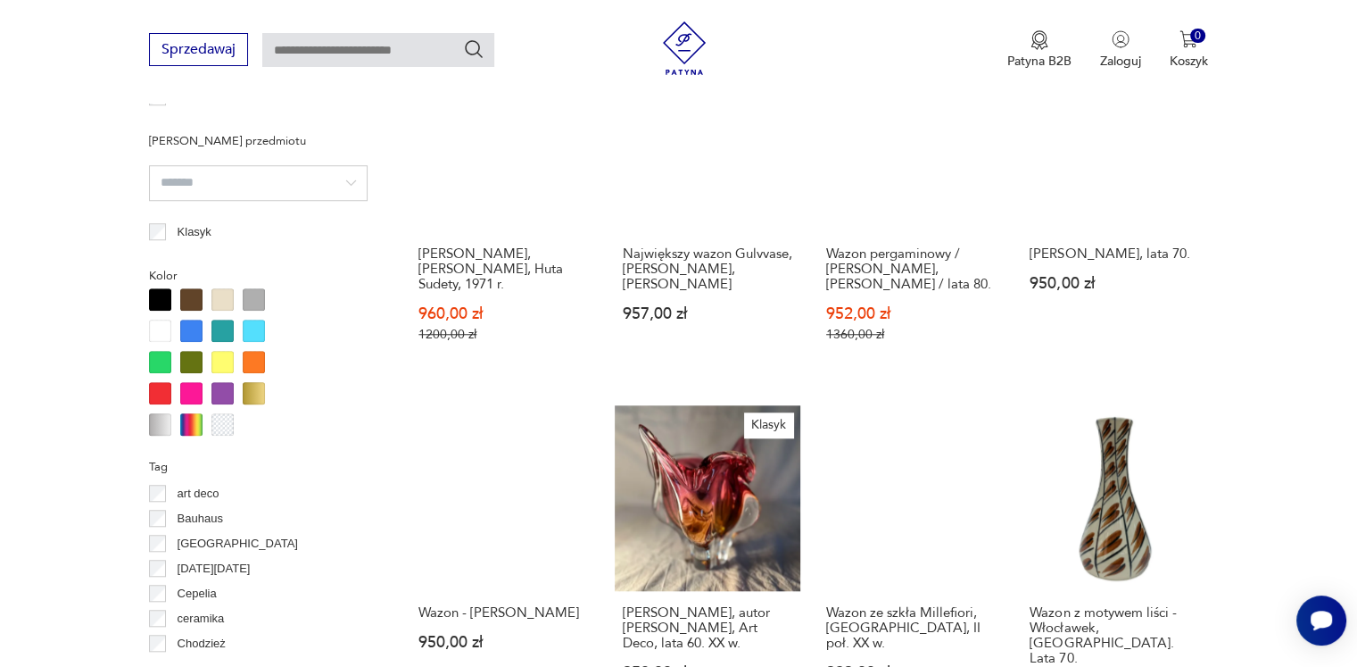
scroll to position [1722, 0]
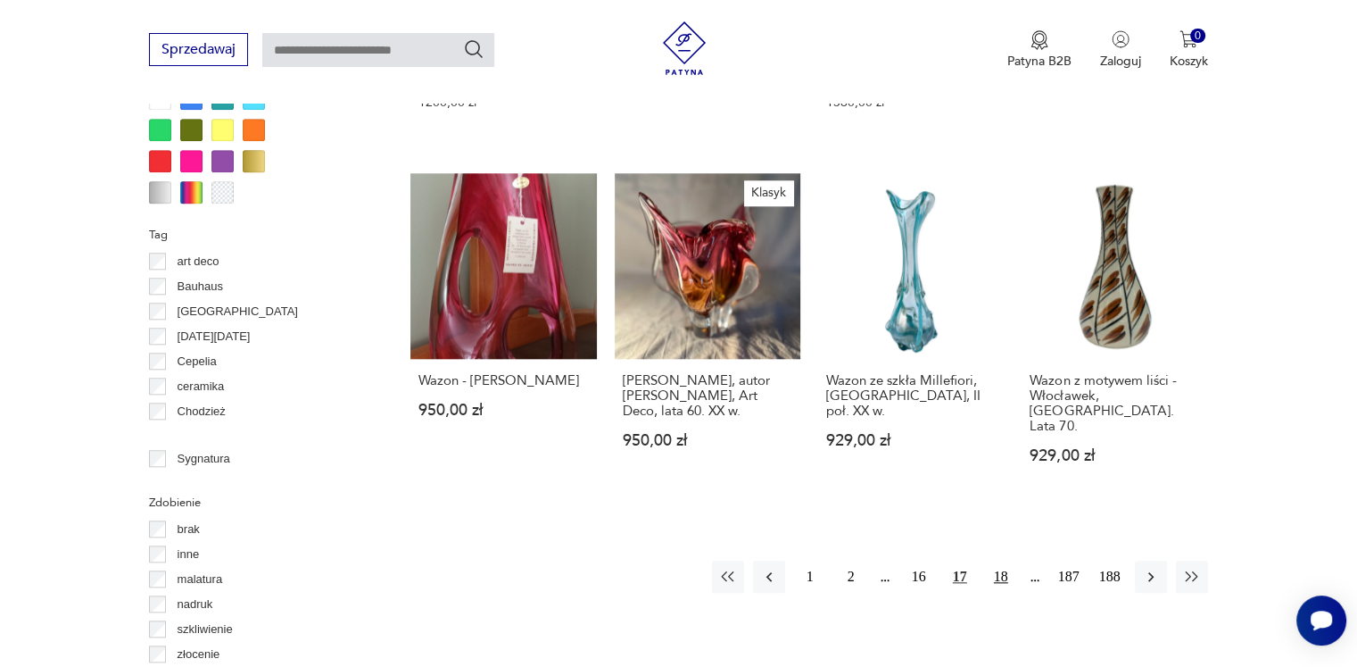
click at [1000, 560] on button "18" at bounding box center [1001, 576] width 32 height 32
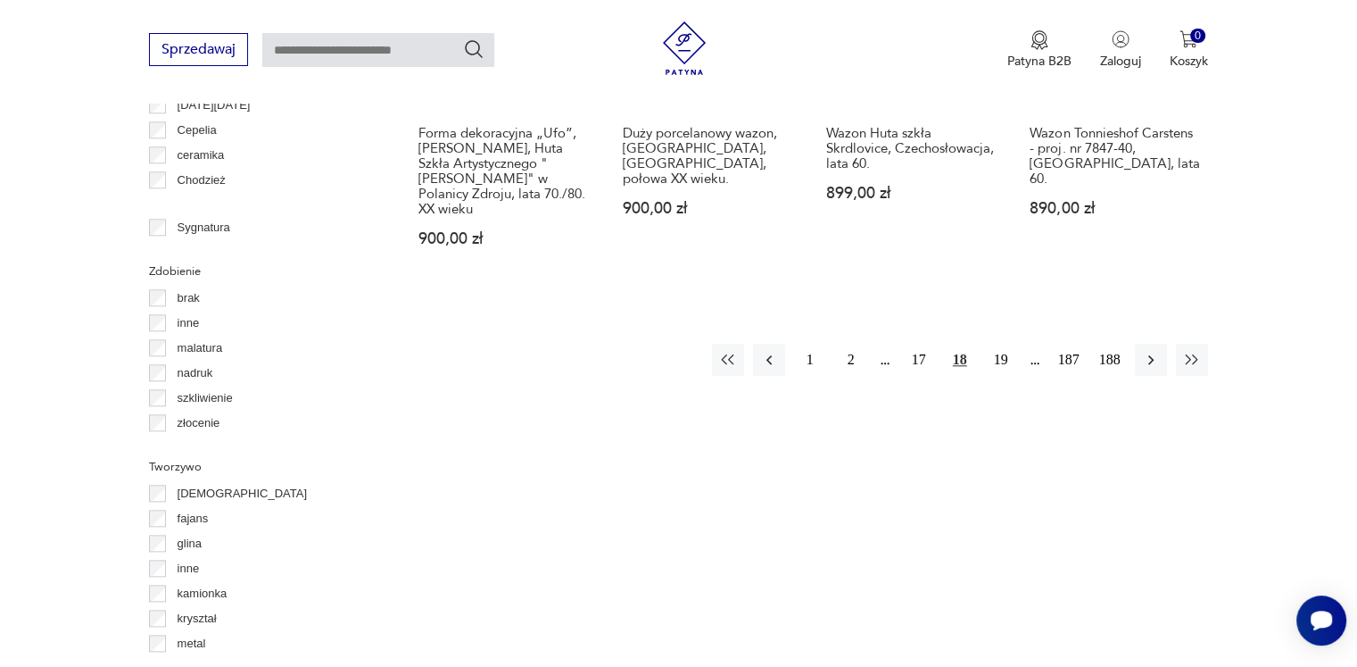
scroll to position [1990, 0]
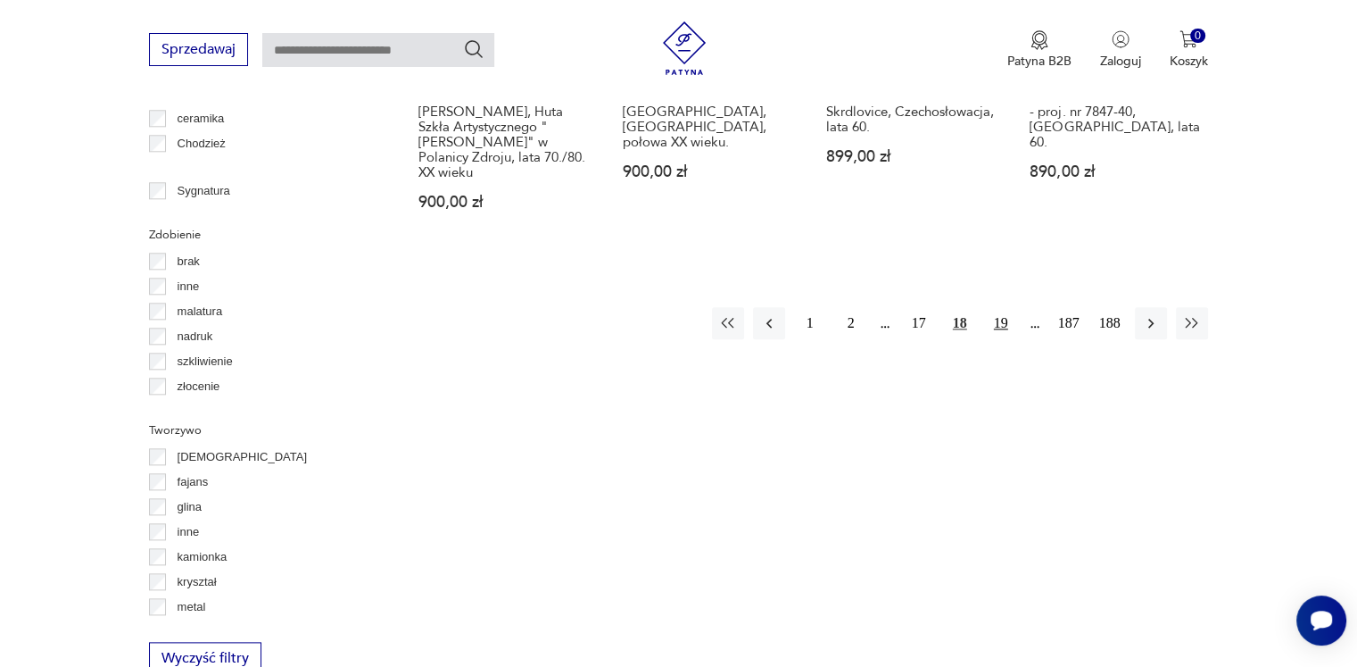
click at [1007, 307] on button "19" at bounding box center [1001, 323] width 32 height 32
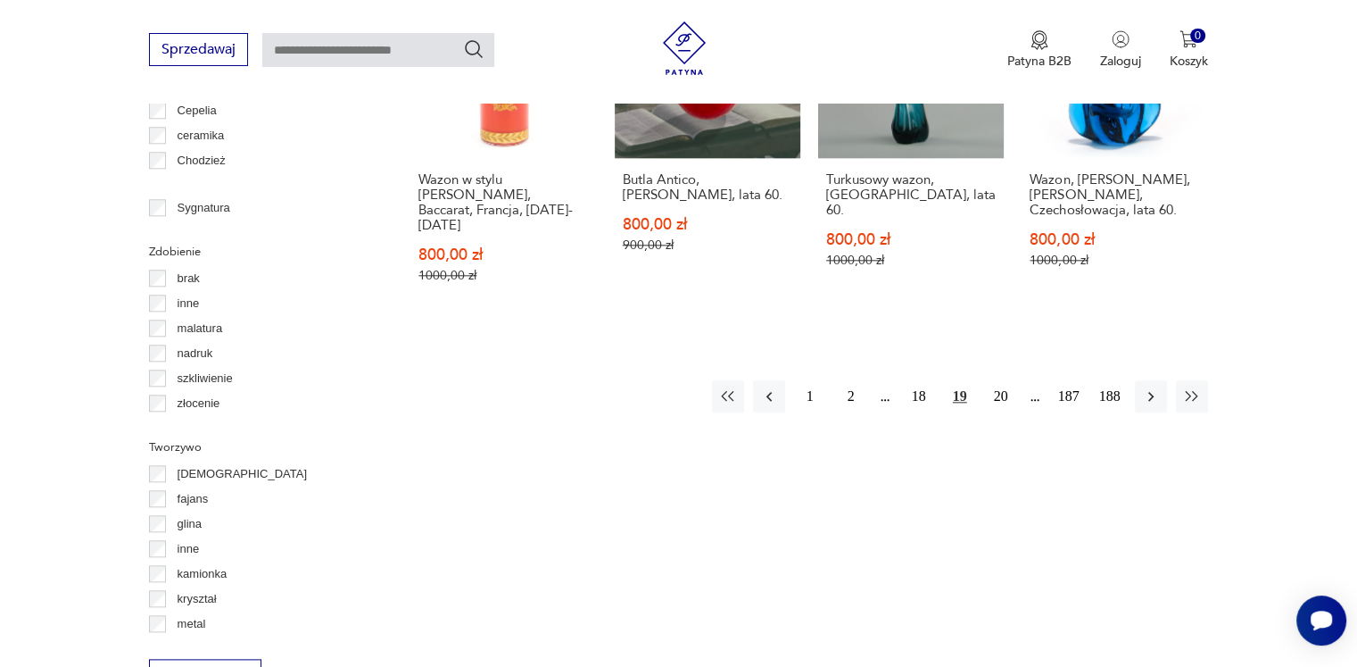
scroll to position [1990, 0]
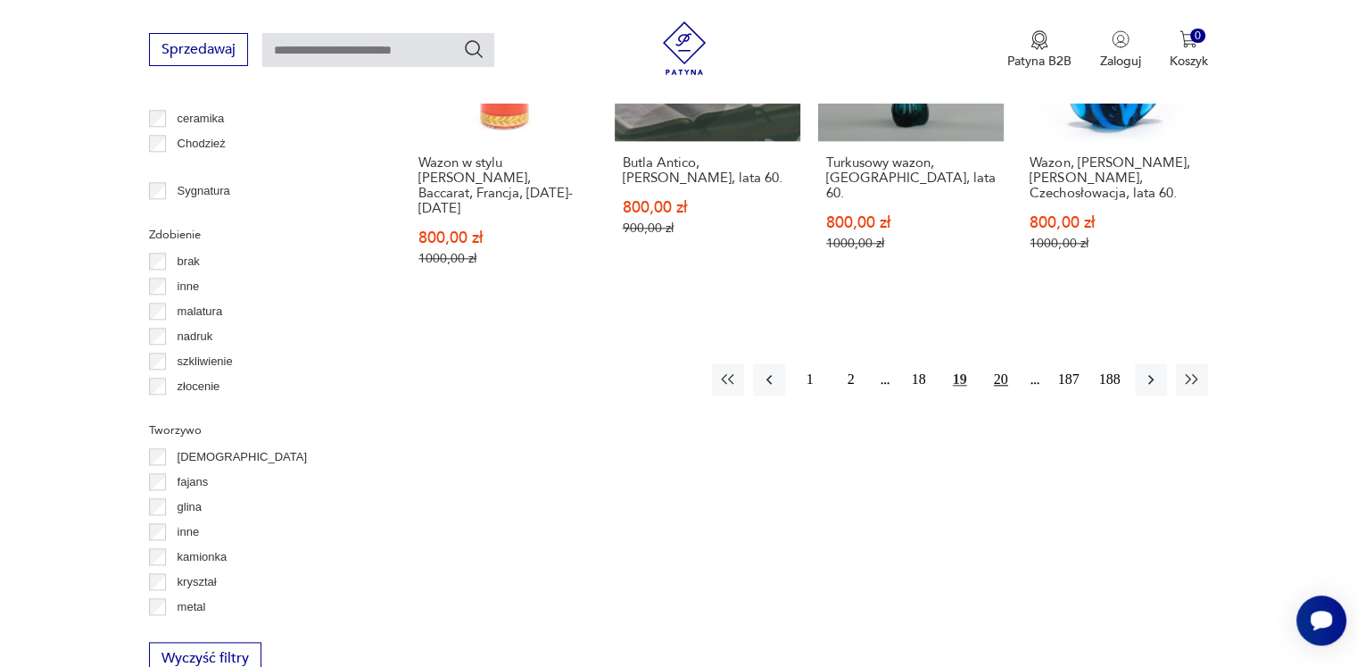
click at [1004, 363] on button "20" at bounding box center [1001, 379] width 32 height 32
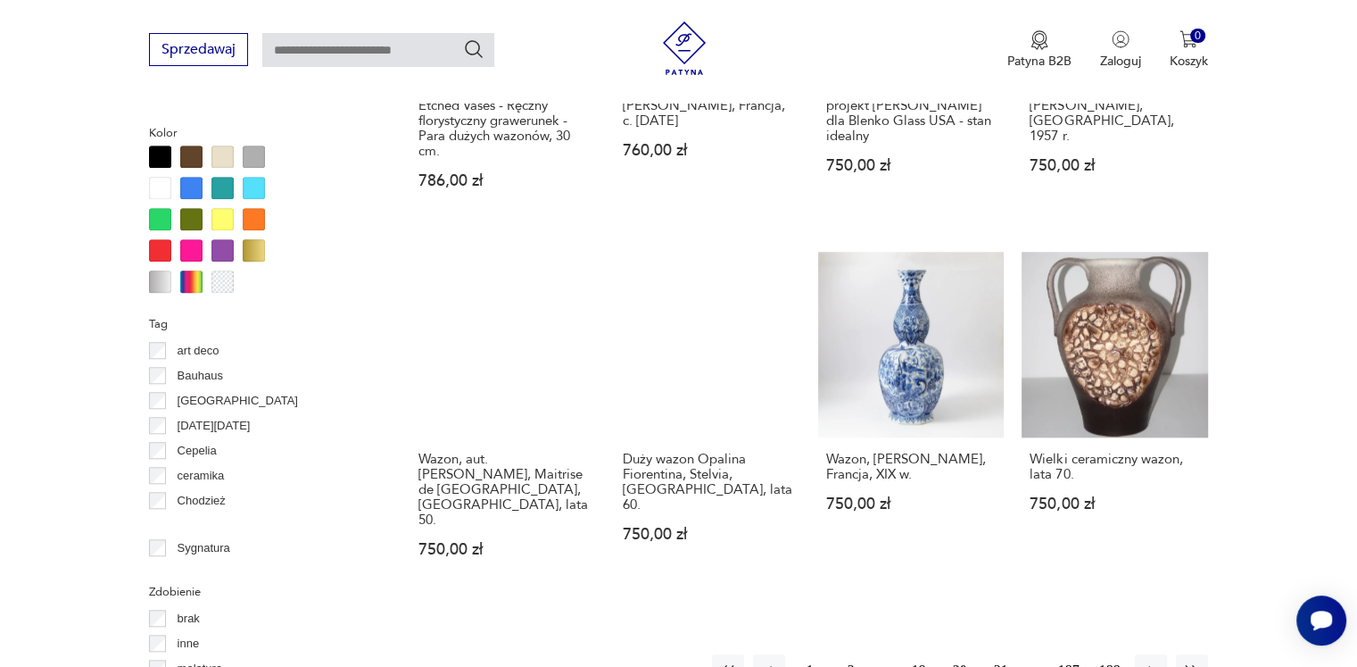
scroll to position [1990, 0]
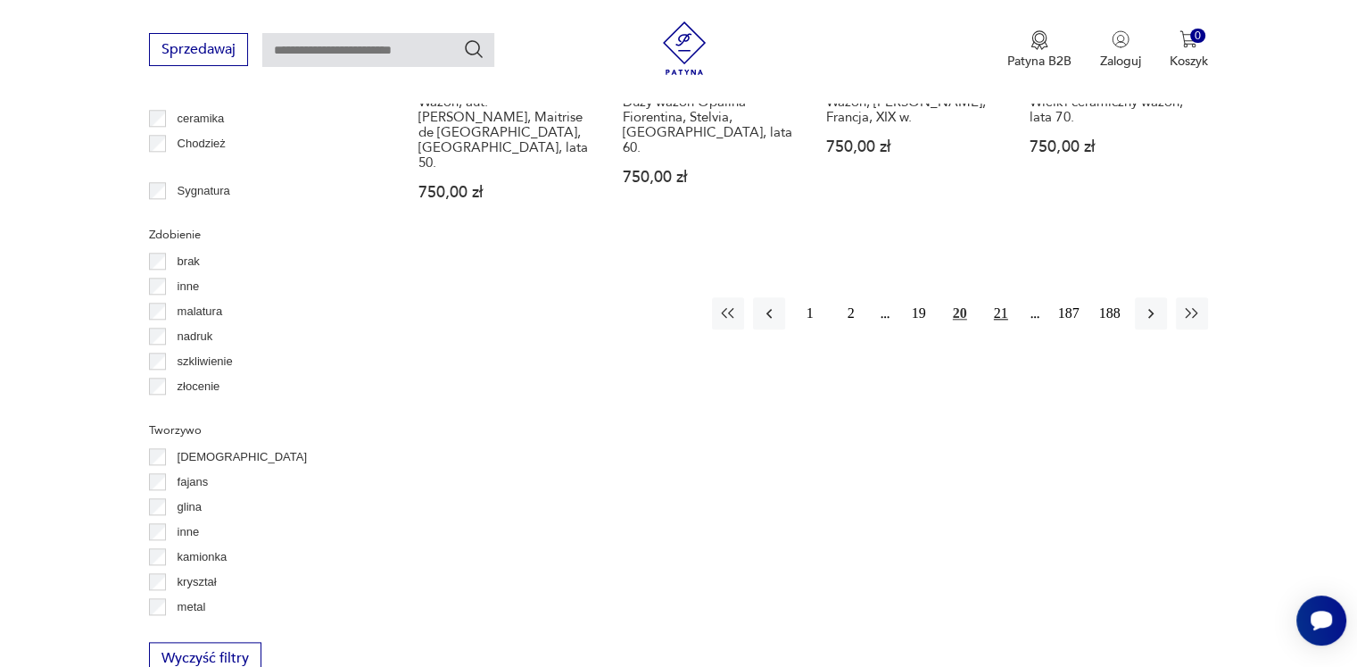
click at [1003, 297] on button "21" at bounding box center [1001, 313] width 32 height 32
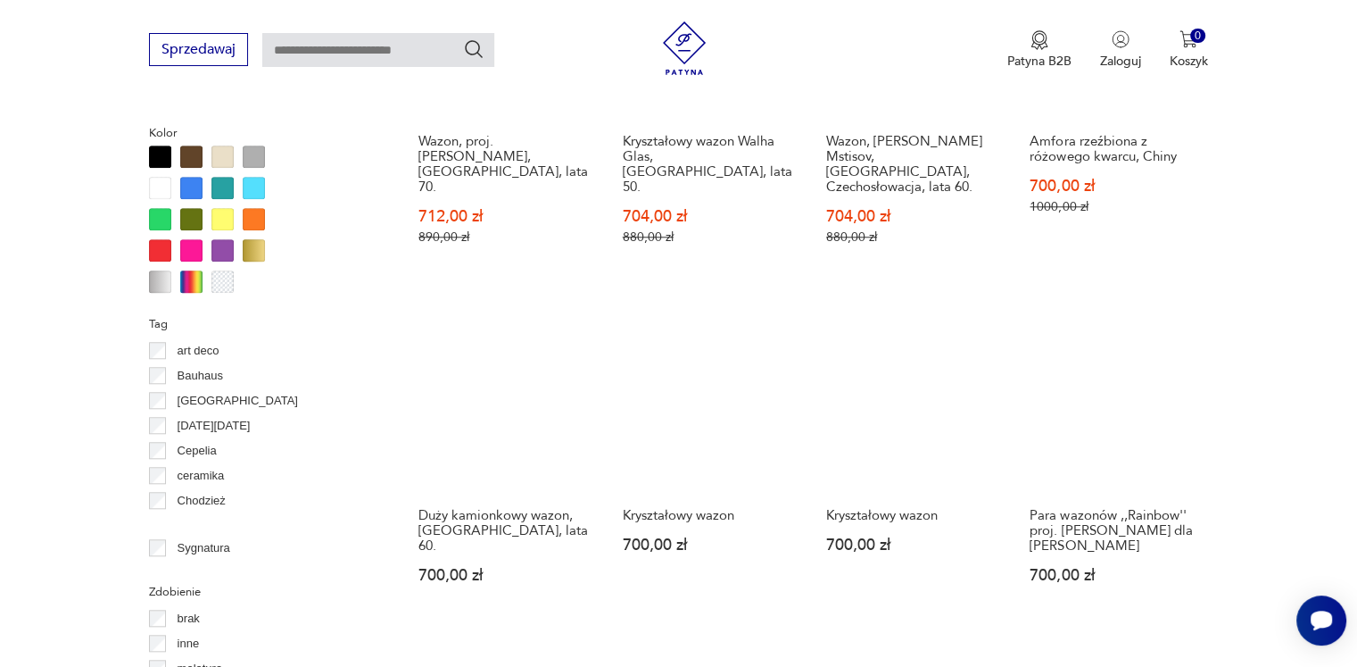
scroll to position [1812, 0]
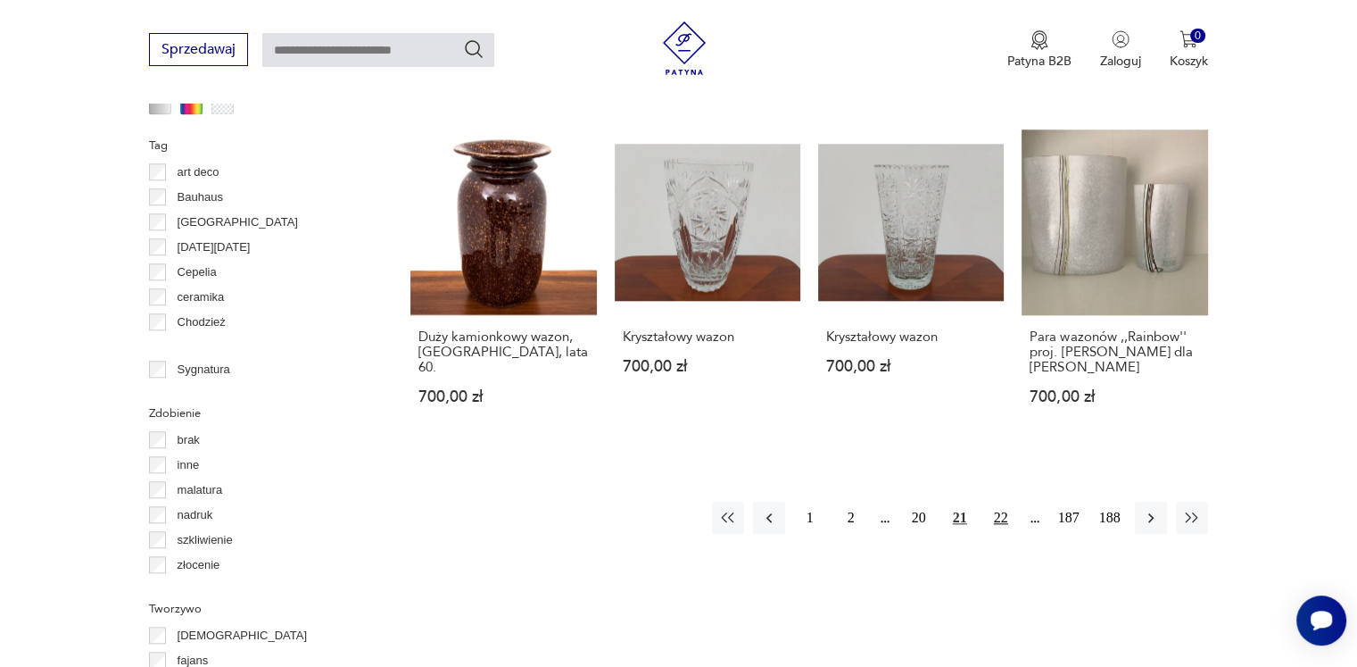
click at [999, 502] on button "22" at bounding box center [1001, 518] width 32 height 32
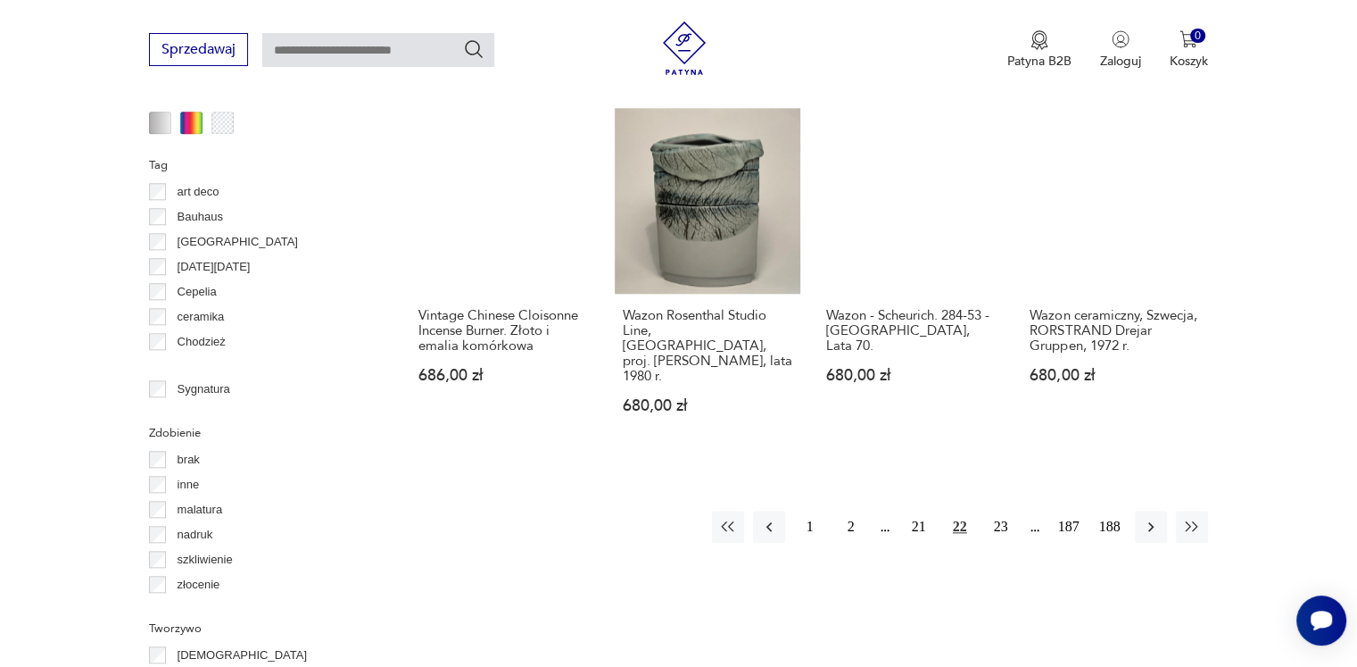
scroll to position [1990, 0]
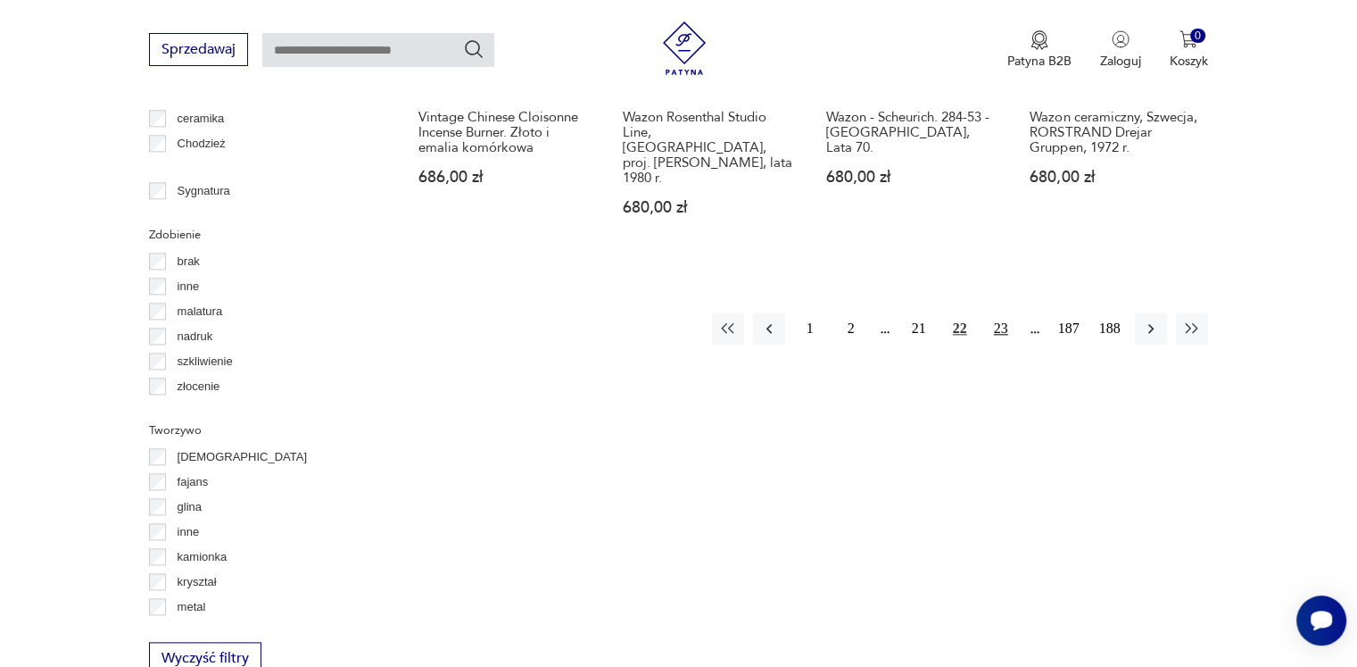
click at [1000, 312] on button "23" at bounding box center [1001, 328] width 32 height 32
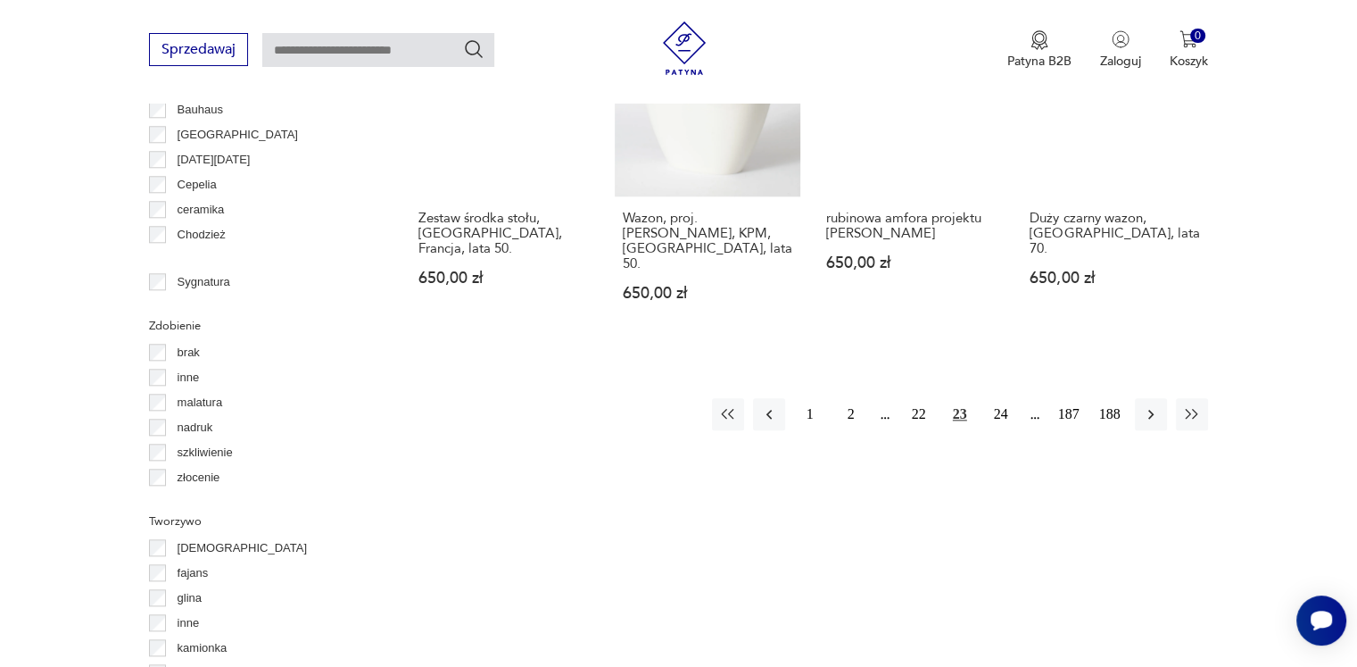
scroll to position [1901, 0]
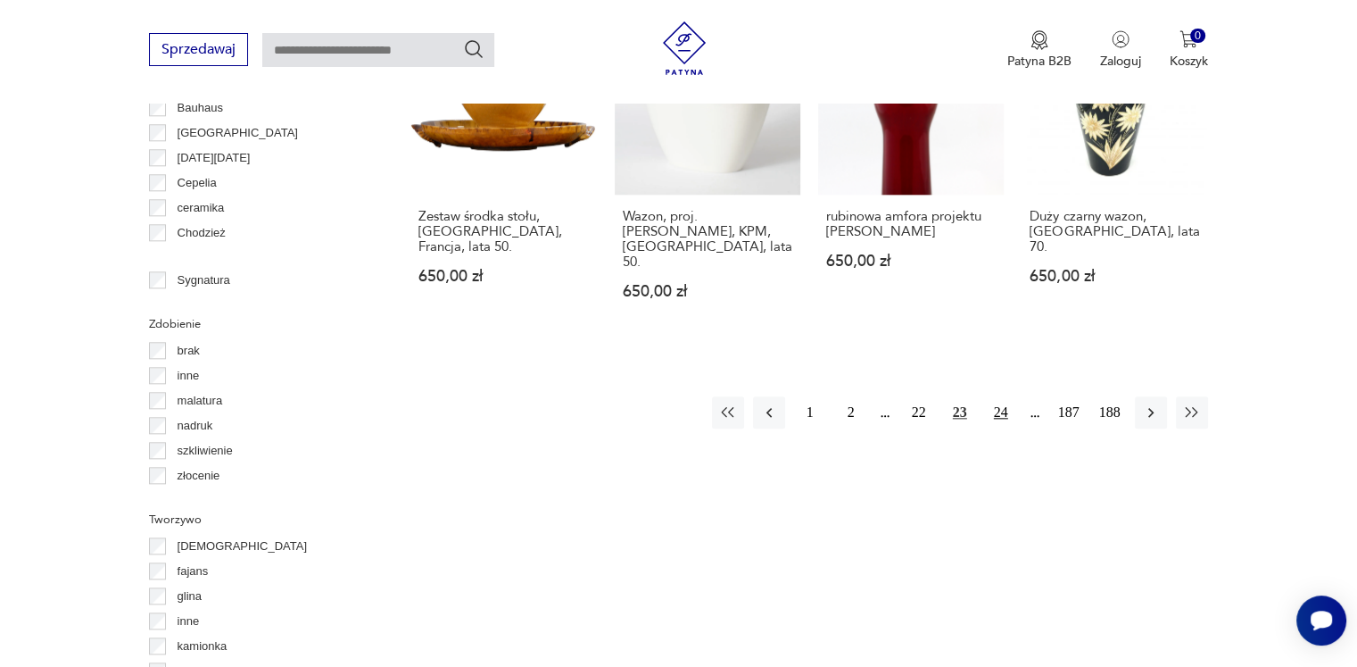
click at [1003, 396] on button "24" at bounding box center [1001, 412] width 32 height 32
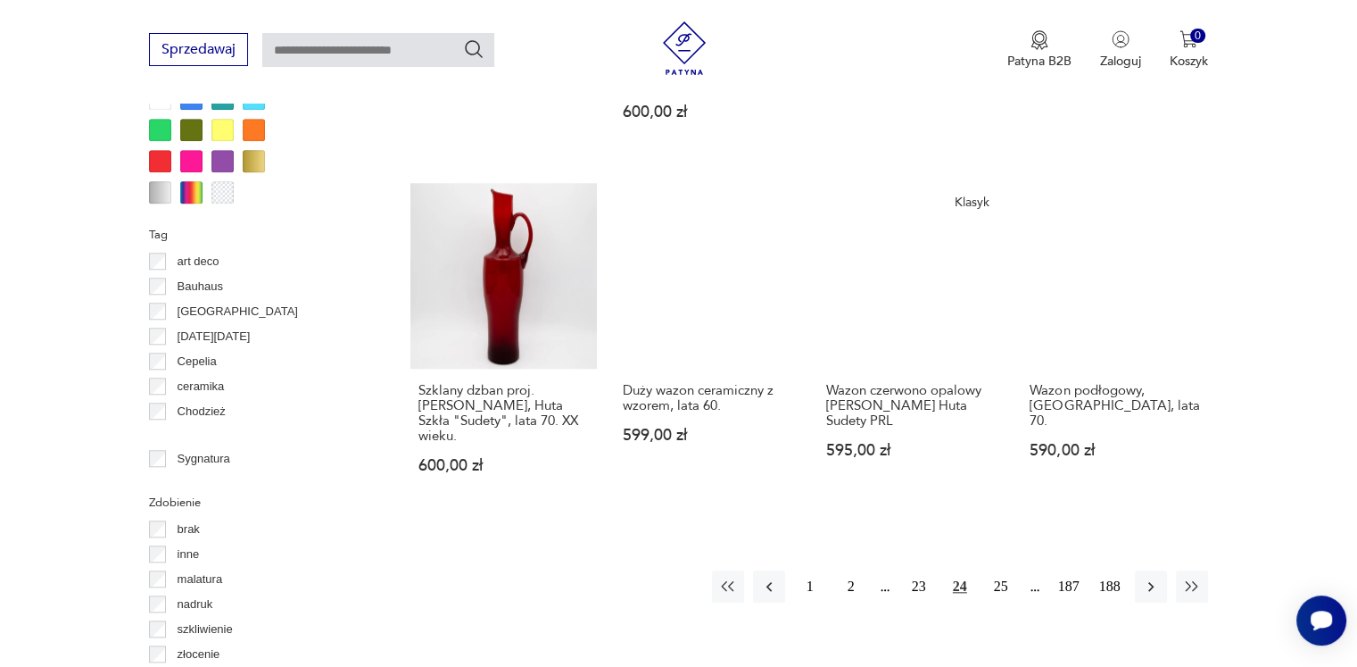
scroll to position [1990, 0]
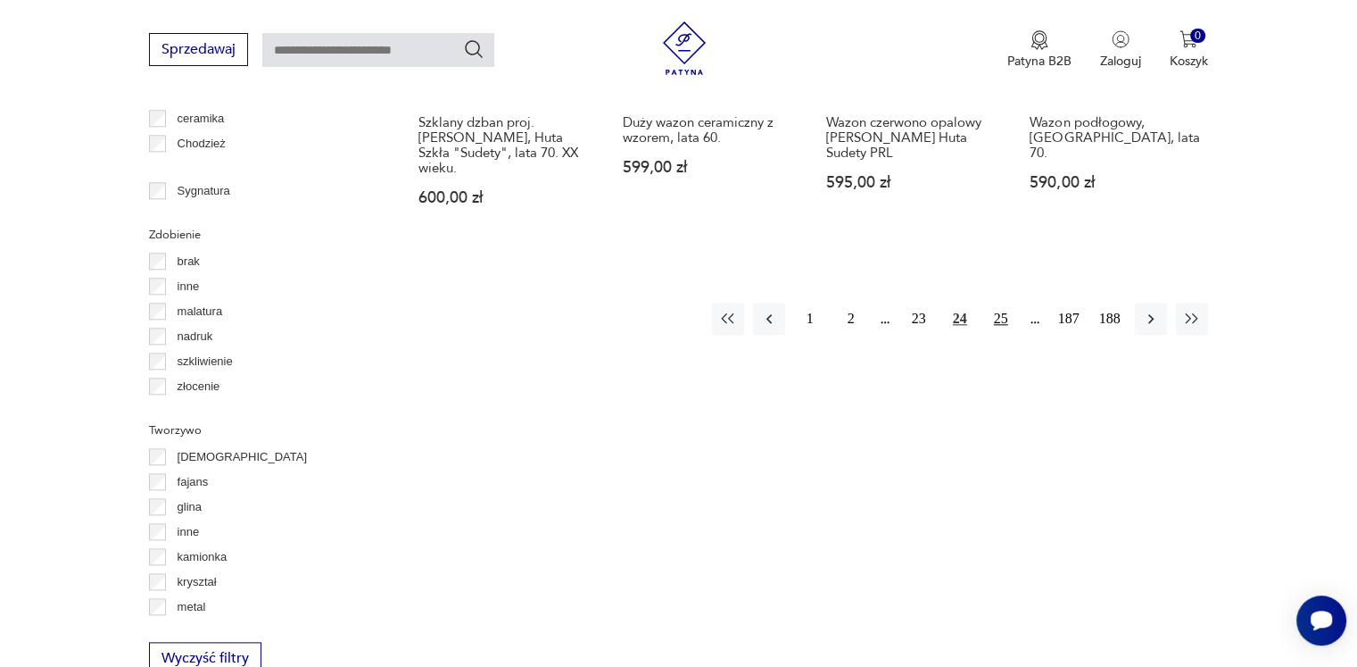
click at [1004, 303] on button "25" at bounding box center [1001, 319] width 32 height 32
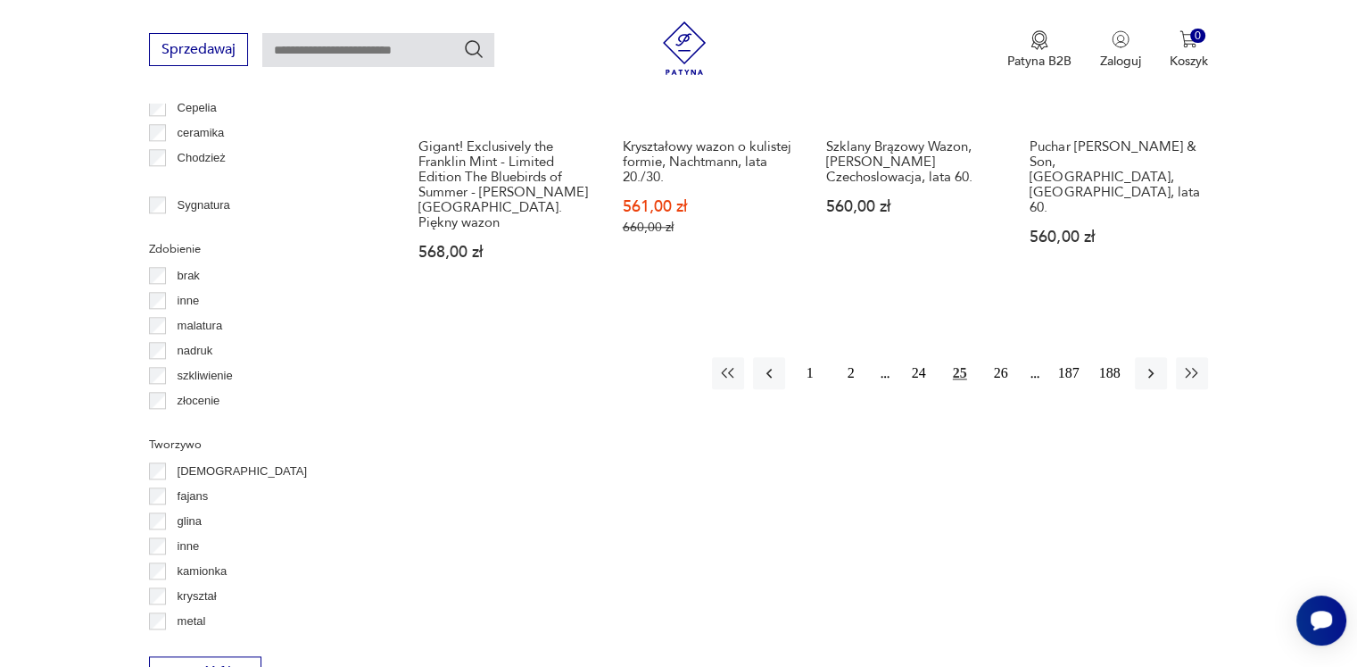
scroll to position [1990, 0]
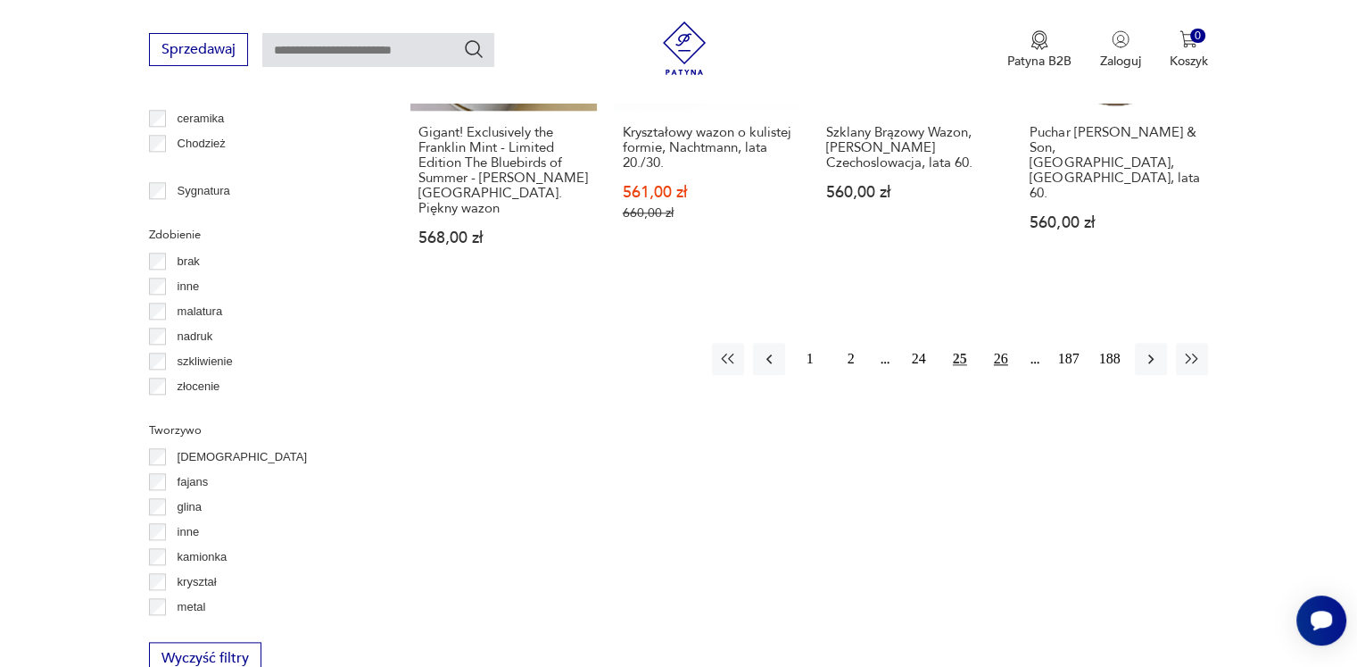
click at [1002, 343] on button "26" at bounding box center [1001, 359] width 32 height 32
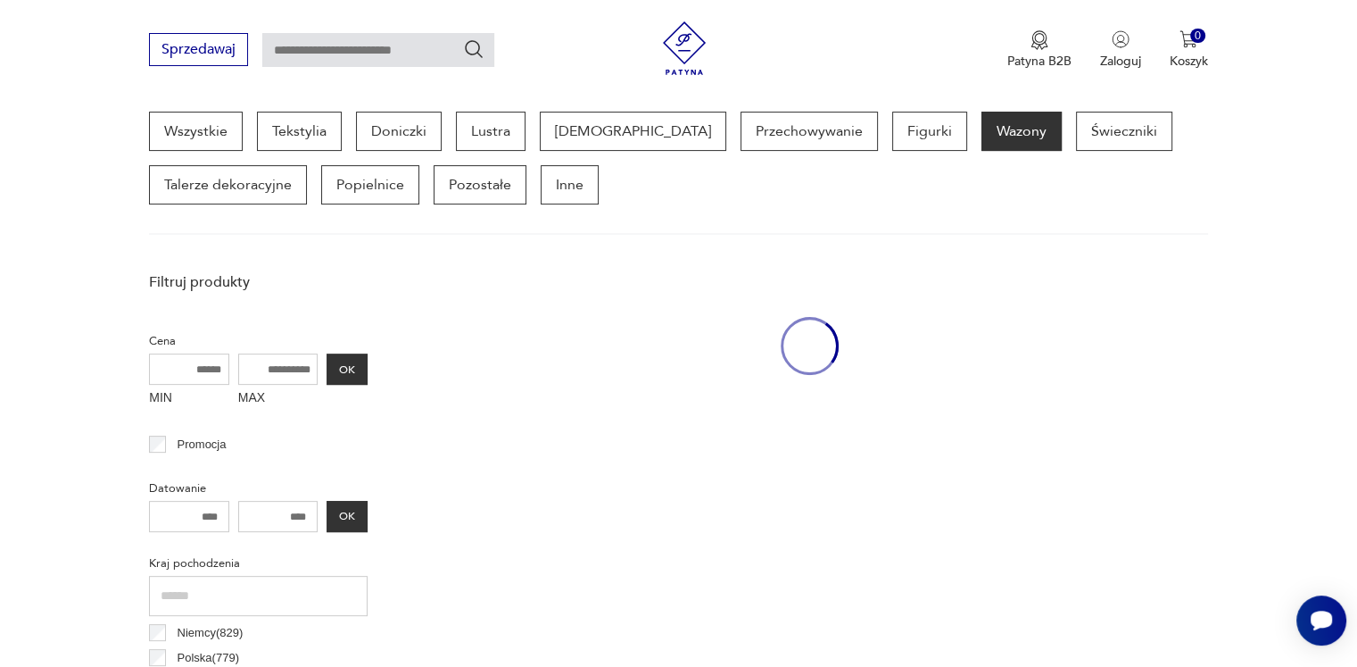
scroll to position [473, 0]
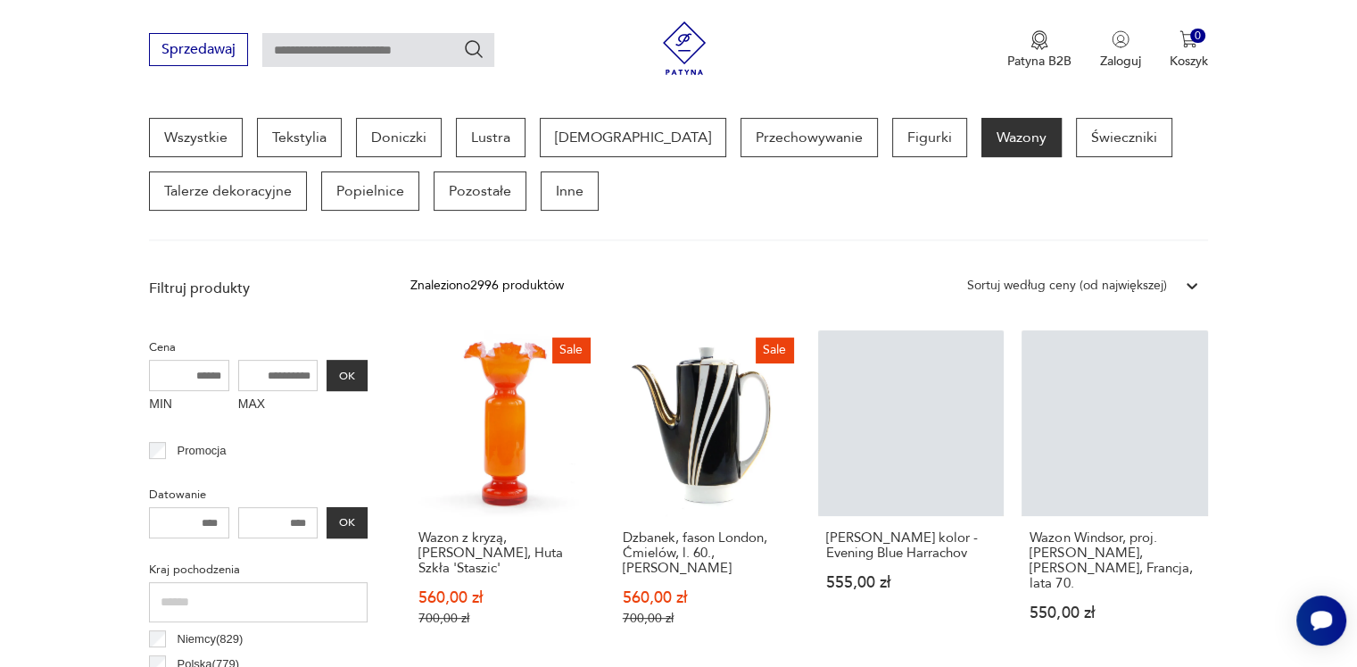
drag, startPoint x: 1002, startPoint y: 270, endPoint x: 1304, endPoint y: 187, distance: 312.9
click at [1304, 187] on section "Wszystkie Tekstylia Doniczki Lustra [DEMOGRAPHIC_DATA] Przechowywanie Figurki W…" at bounding box center [678, 179] width 1357 height 123
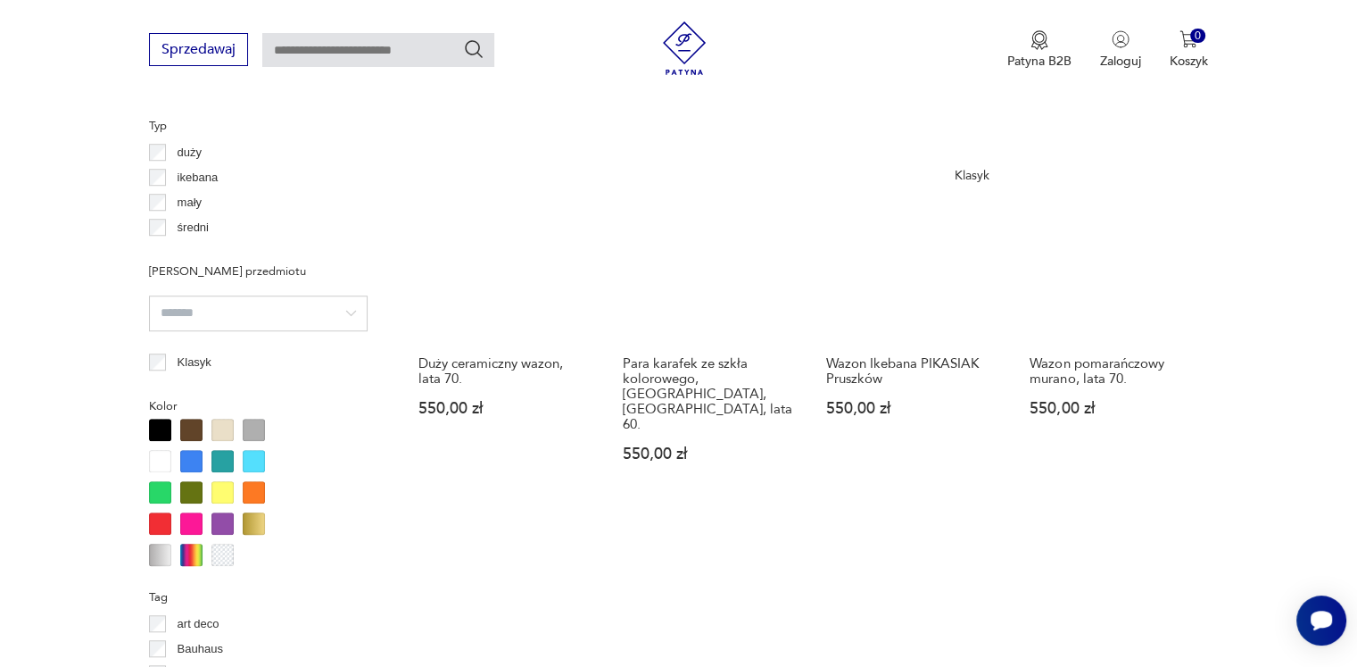
scroll to position [1633, 0]
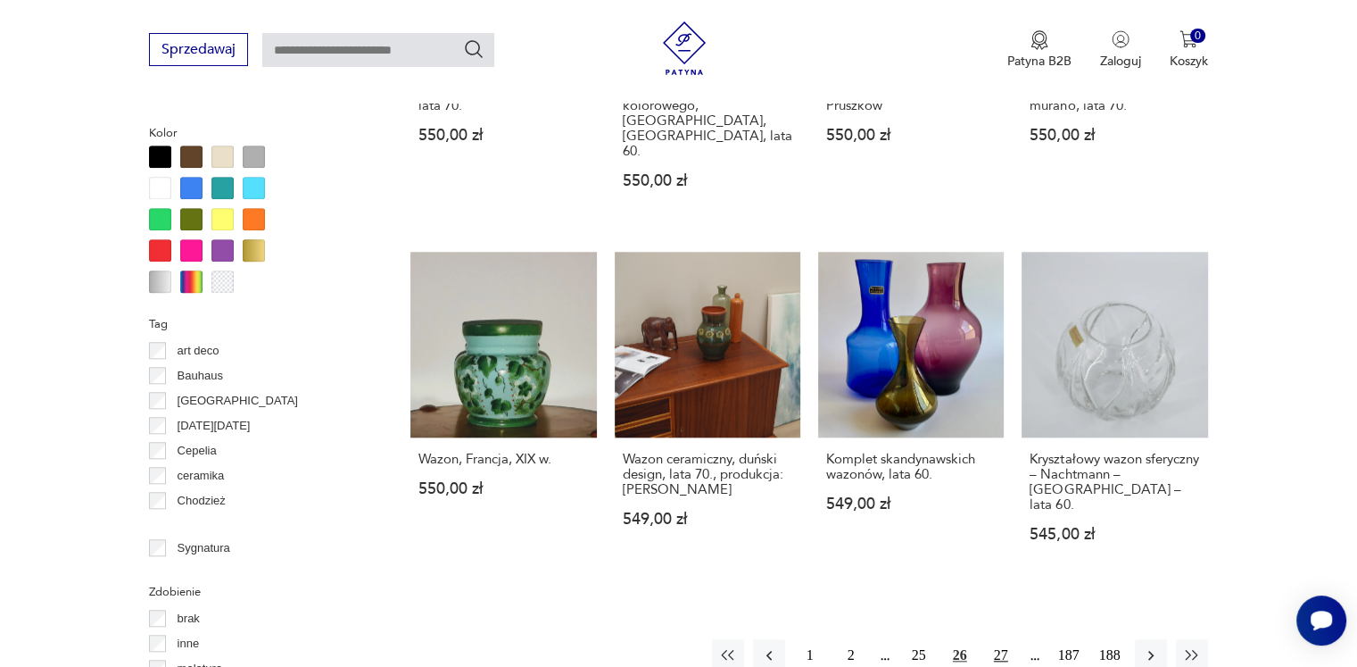
click at [990, 639] on button "27" at bounding box center [1001, 655] width 32 height 32
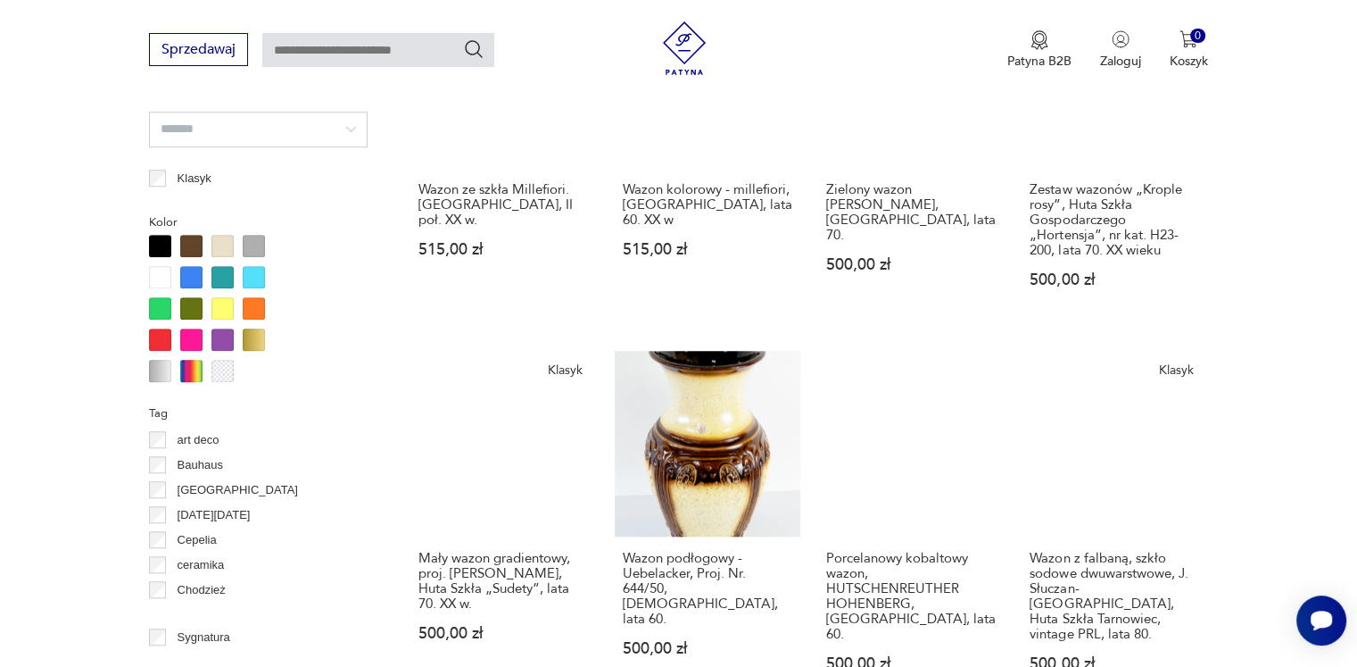
scroll to position [1812, 0]
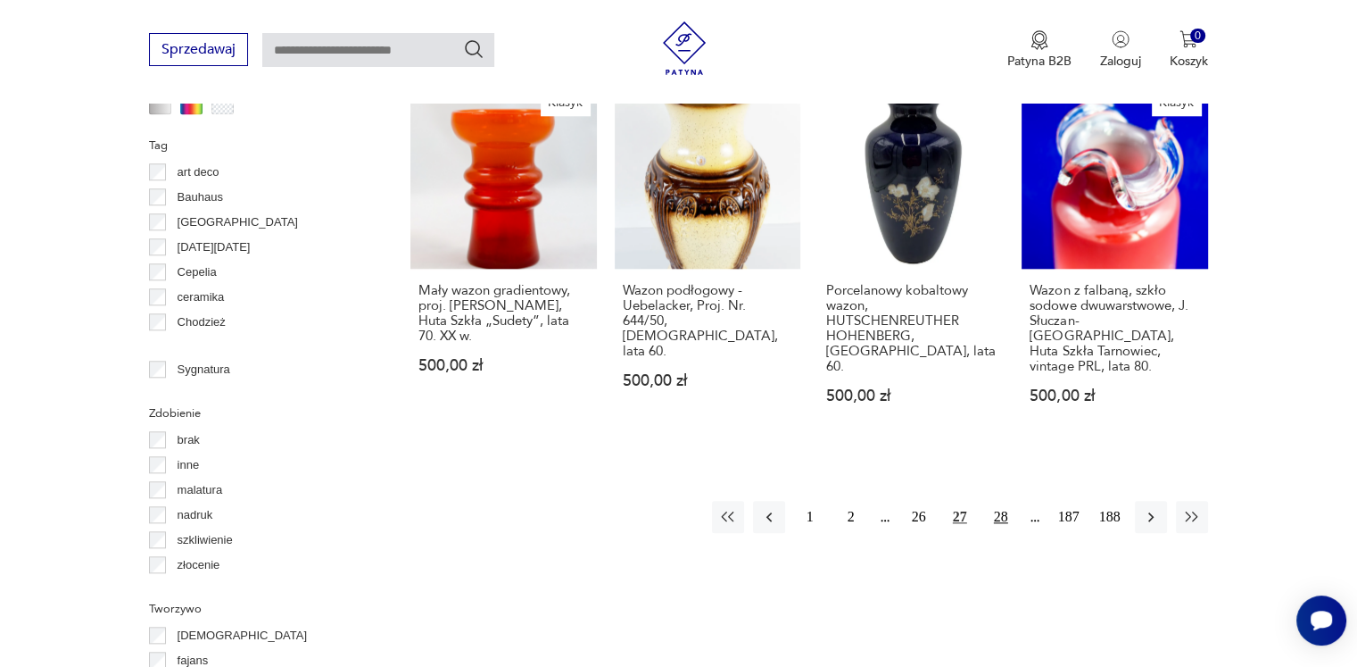
click at [1002, 501] on button "28" at bounding box center [1001, 517] width 32 height 32
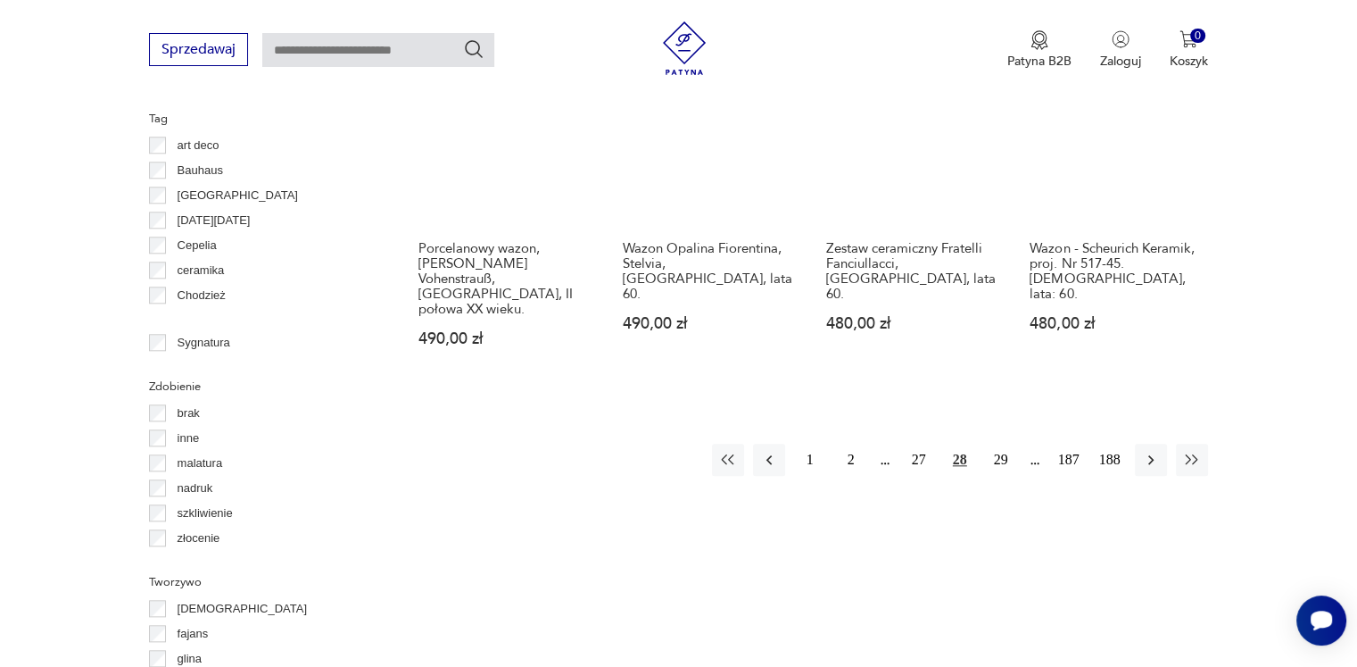
scroll to position [1990, 0]
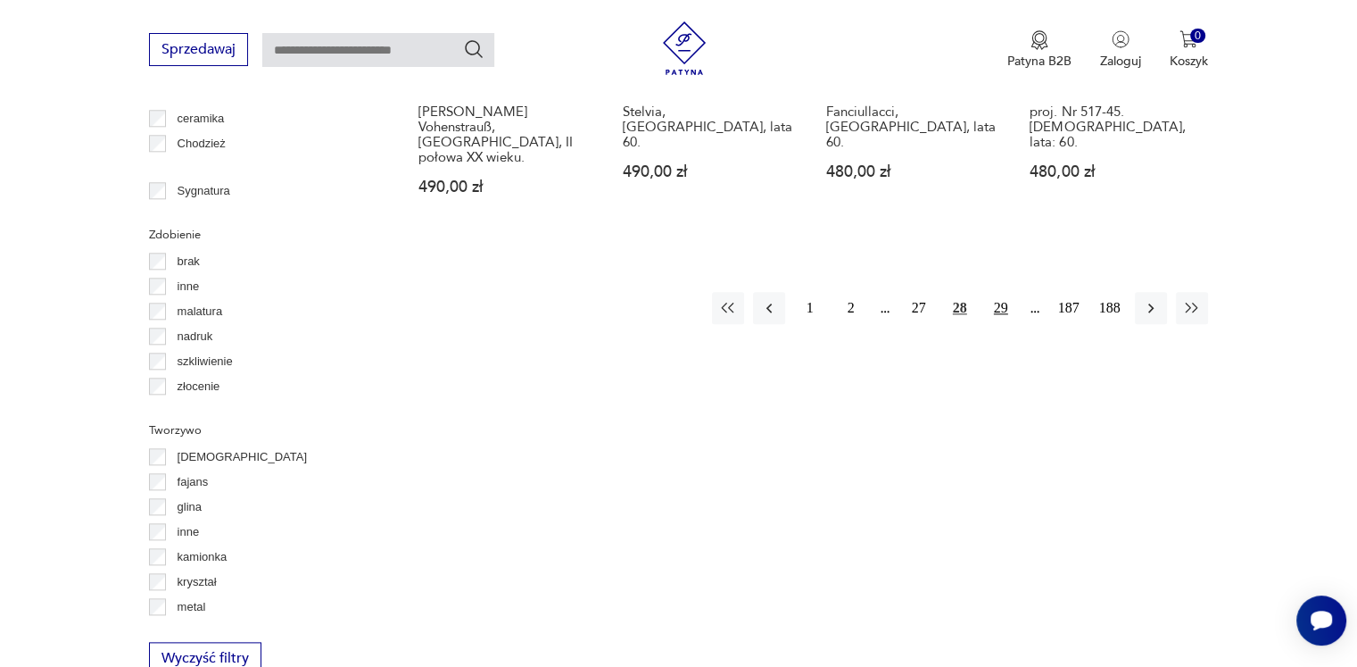
click at [1001, 292] on button "29" at bounding box center [1001, 308] width 32 height 32
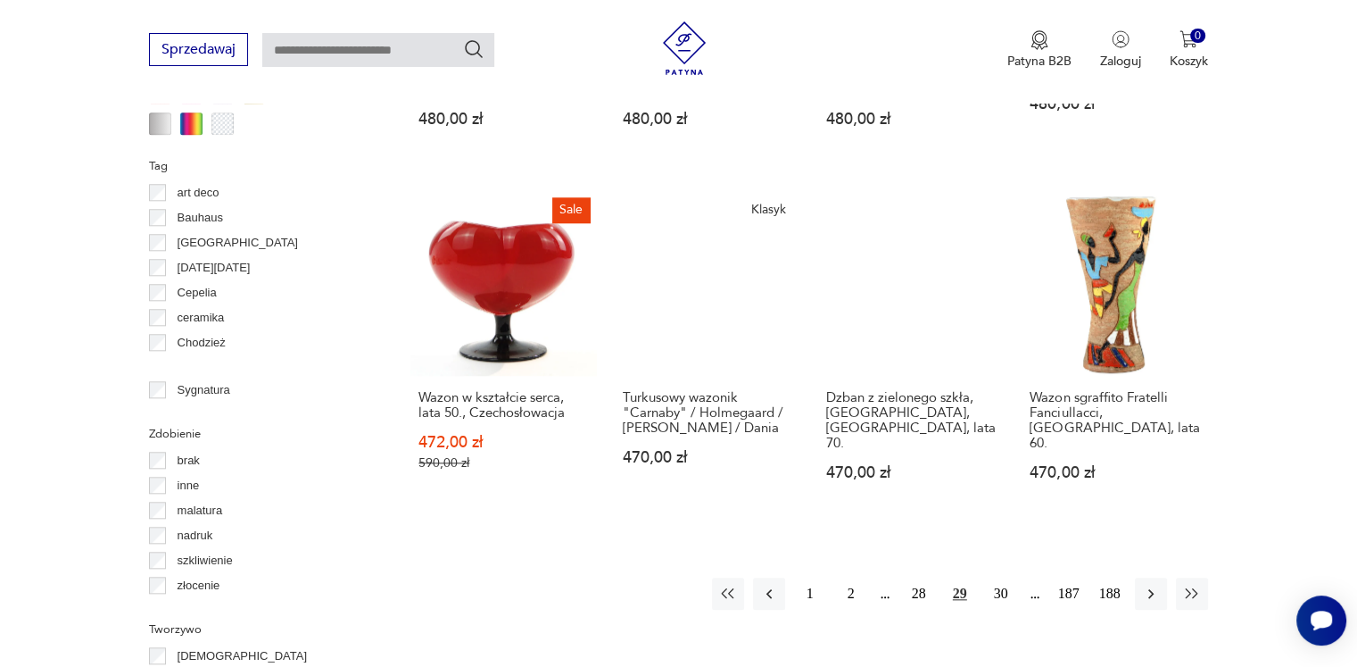
scroll to position [1901, 0]
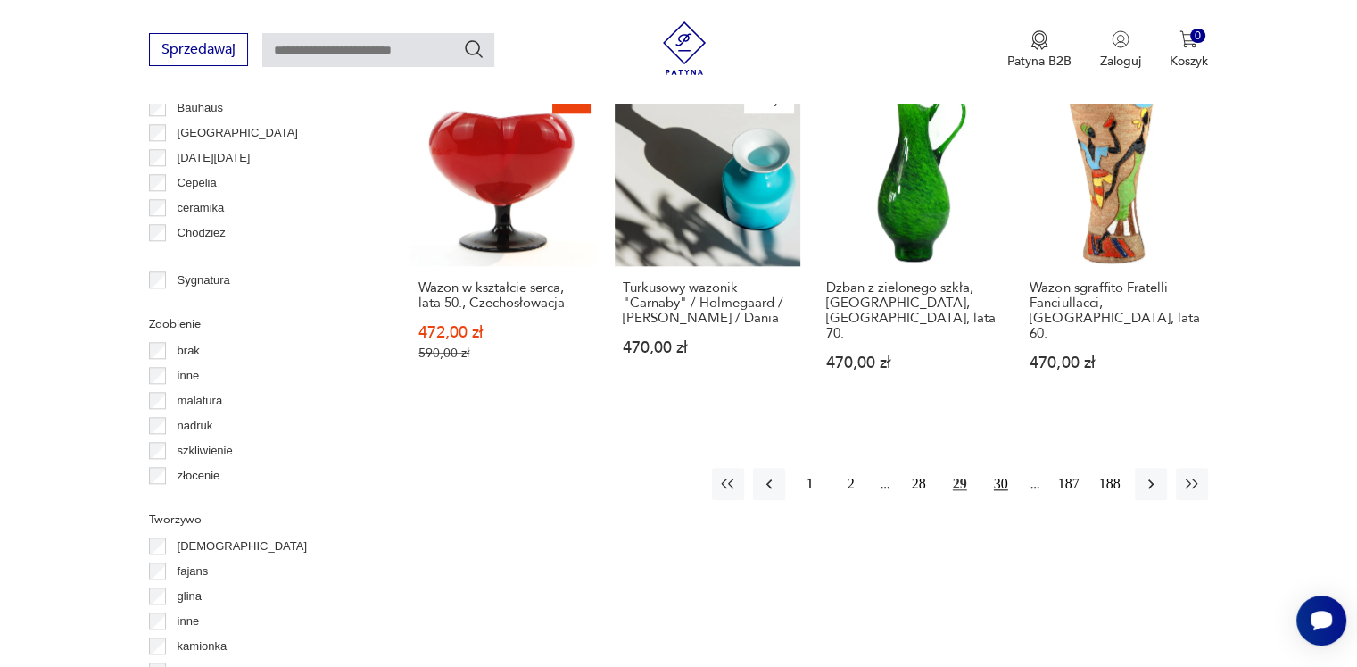
click at [992, 468] on button "30" at bounding box center [1001, 484] width 32 height 32
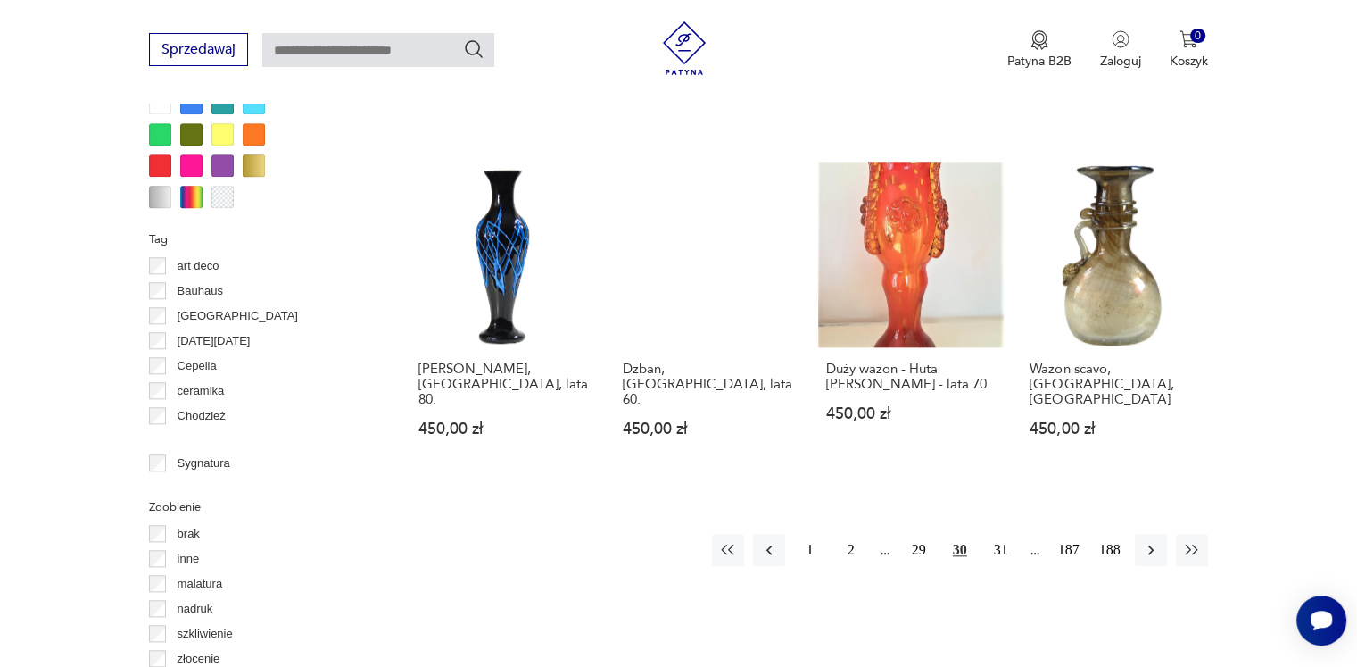
scroll to position [1812, 0]
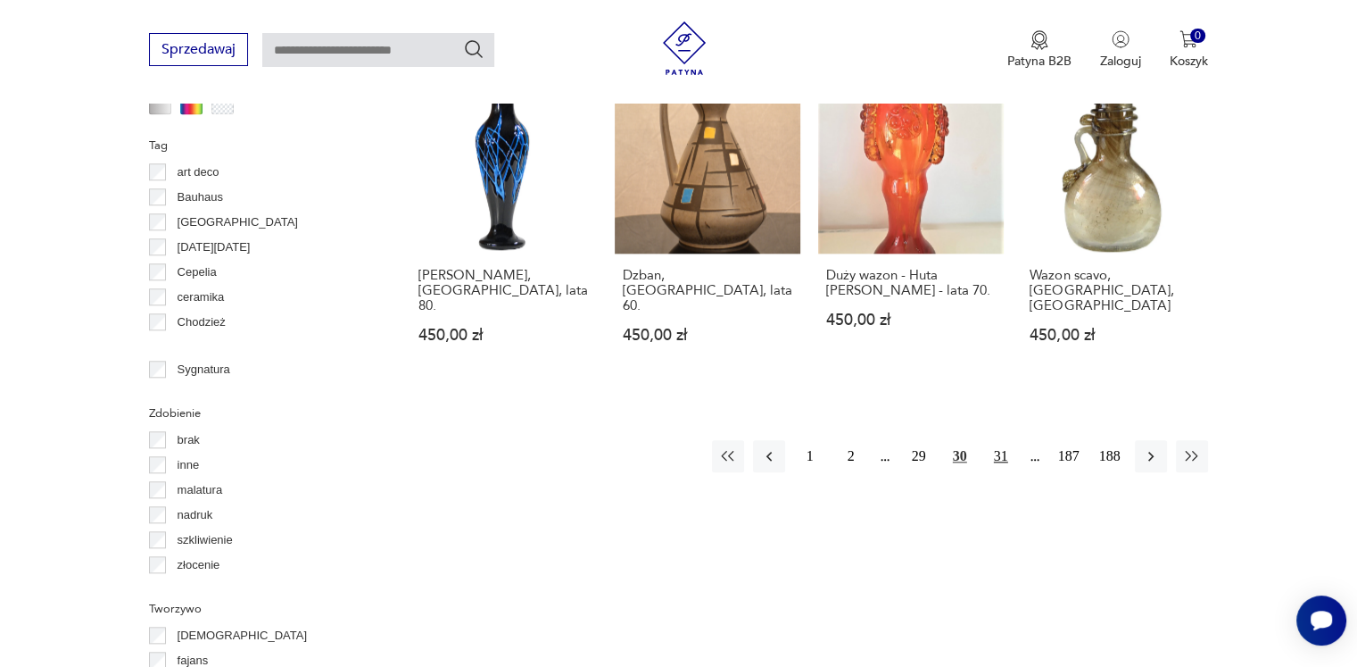
click at [1000, 440] on button "31" at bounding box center [1001, 456] width 32 height 32
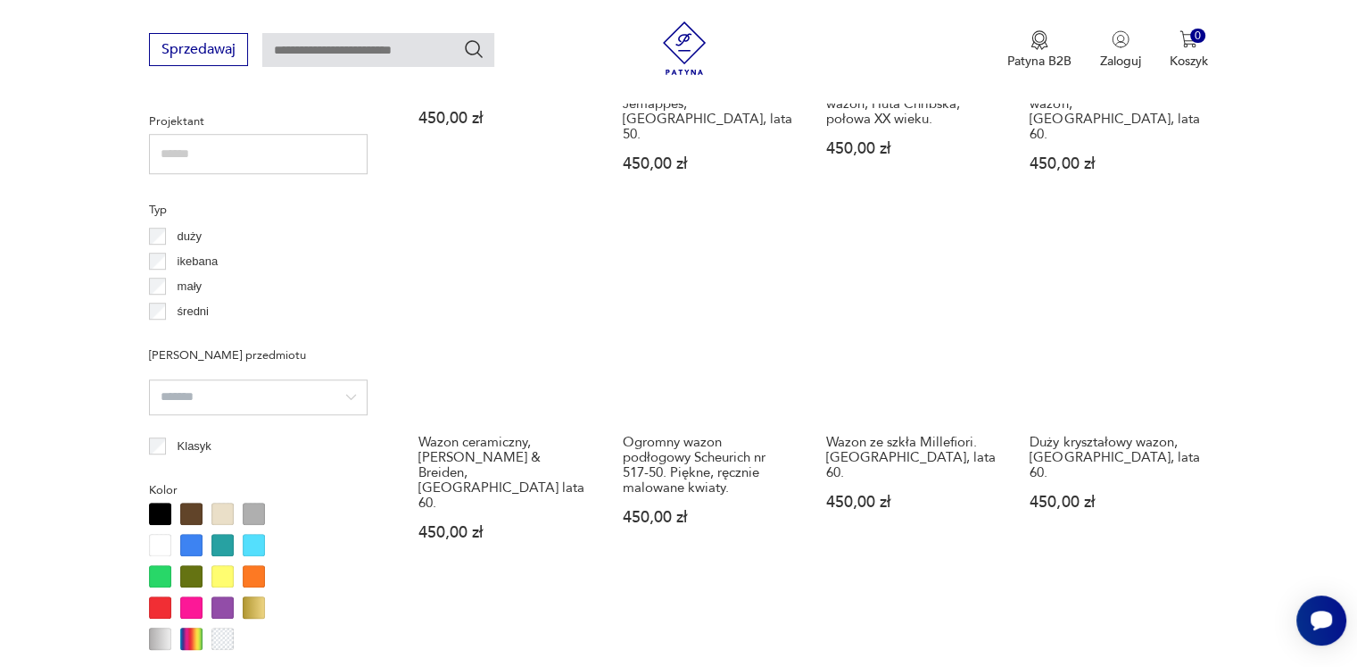
scroll to position [1633, 0]
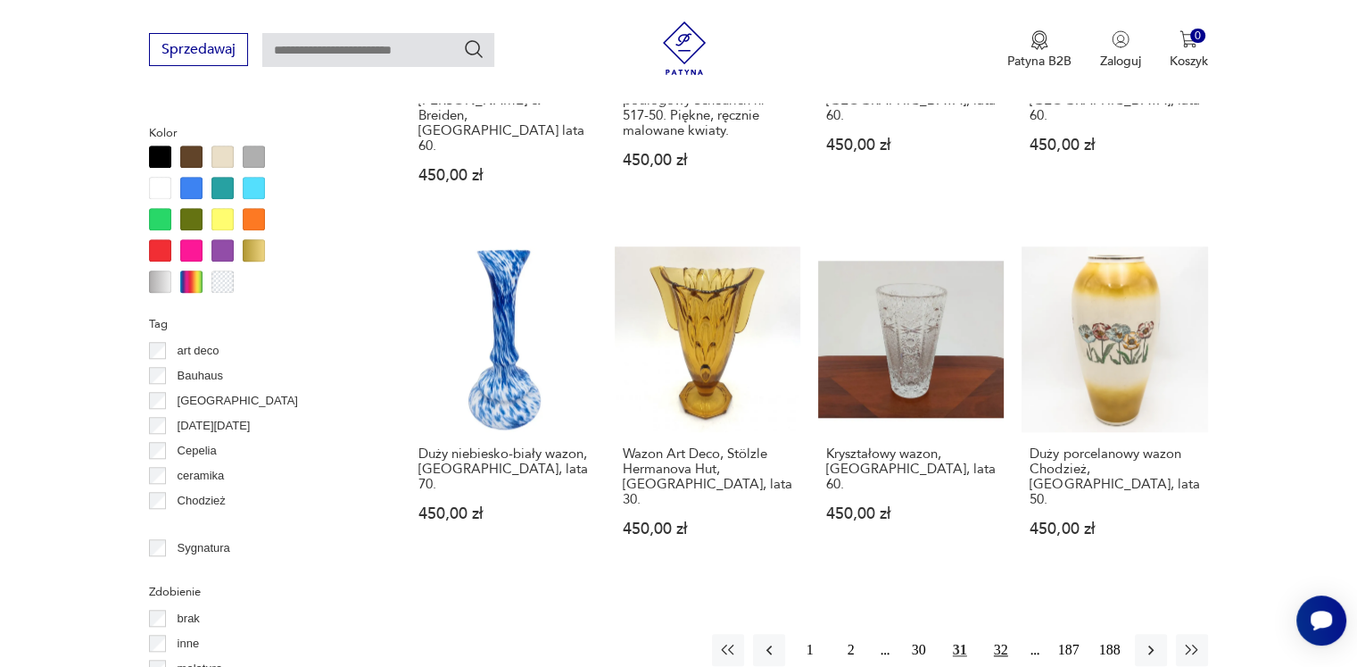
click at [996, 634] on button "32" at bounding box center [1001, 650] width 32 height 32
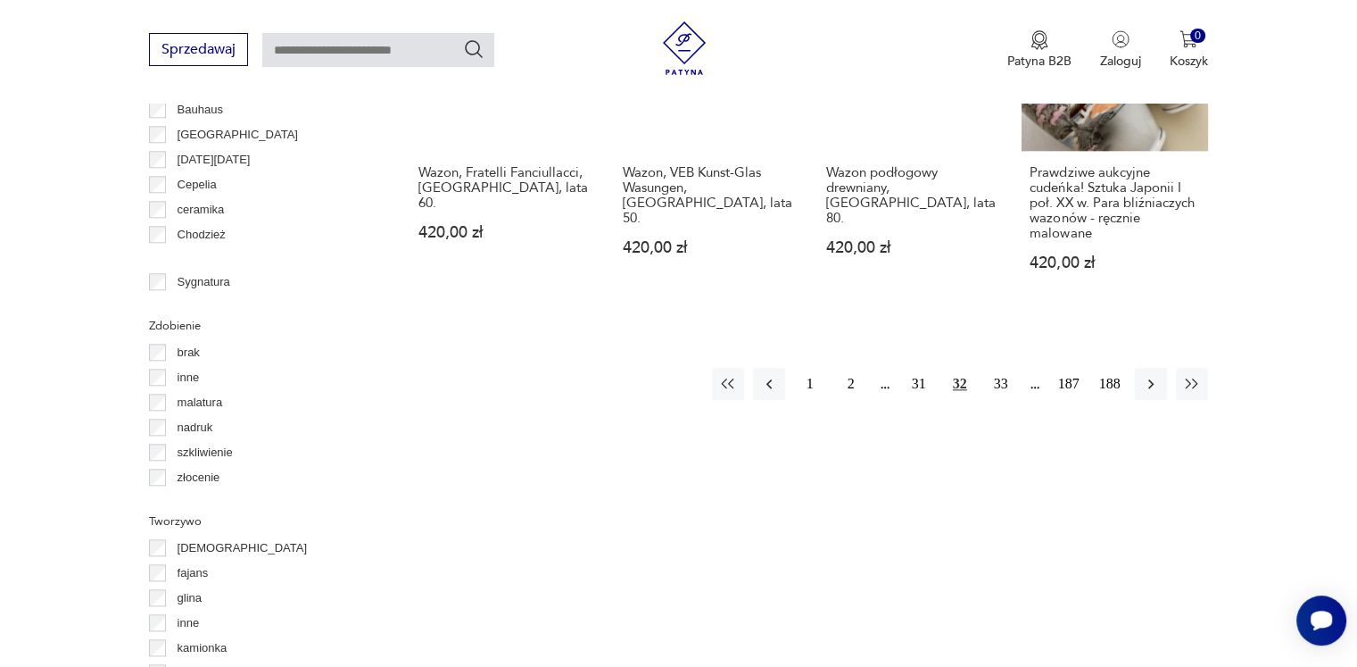
scroll to position [1901, 0]
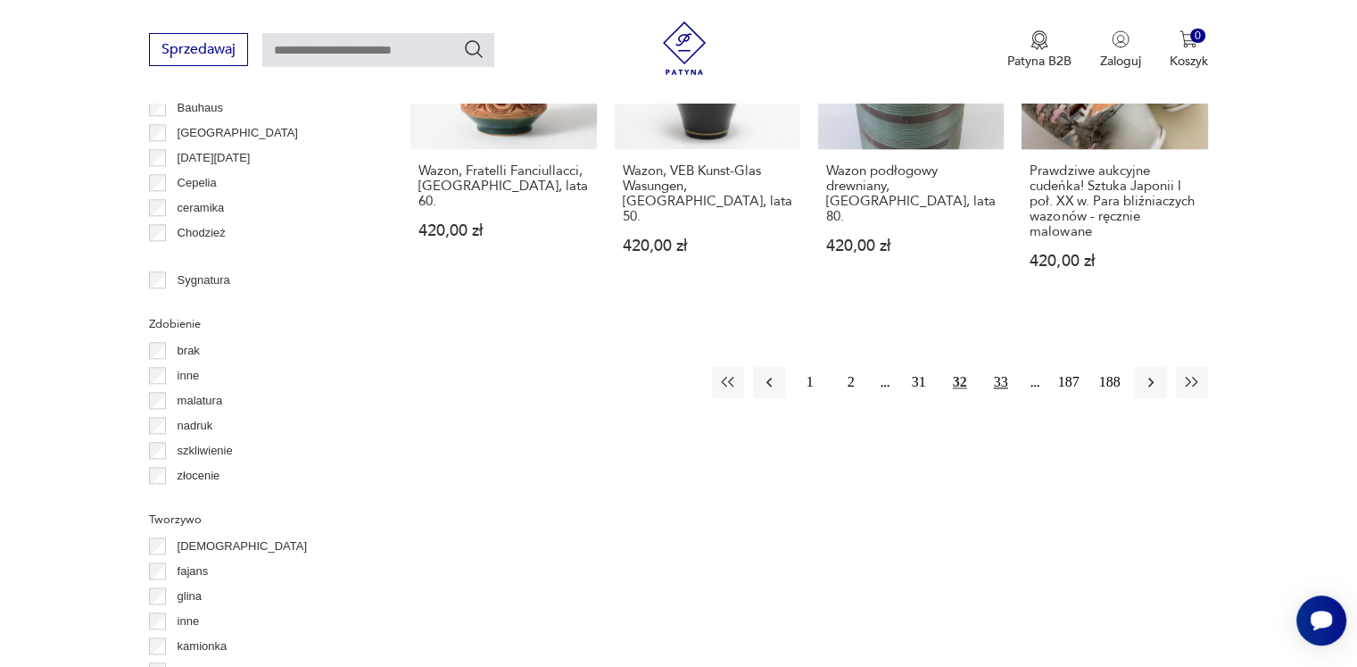
click at [1003, 366] on button "33" at bounding box center [1001, 382] width 32 height 32
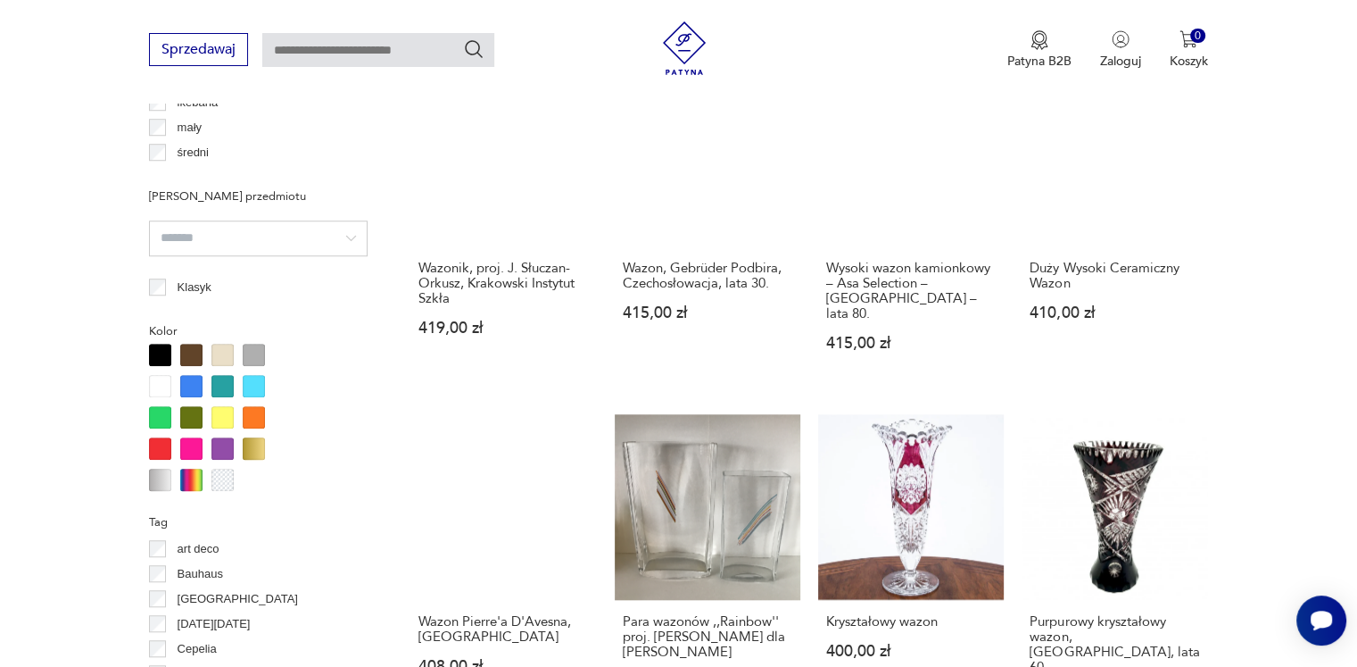
scroll to position [1633, 0]
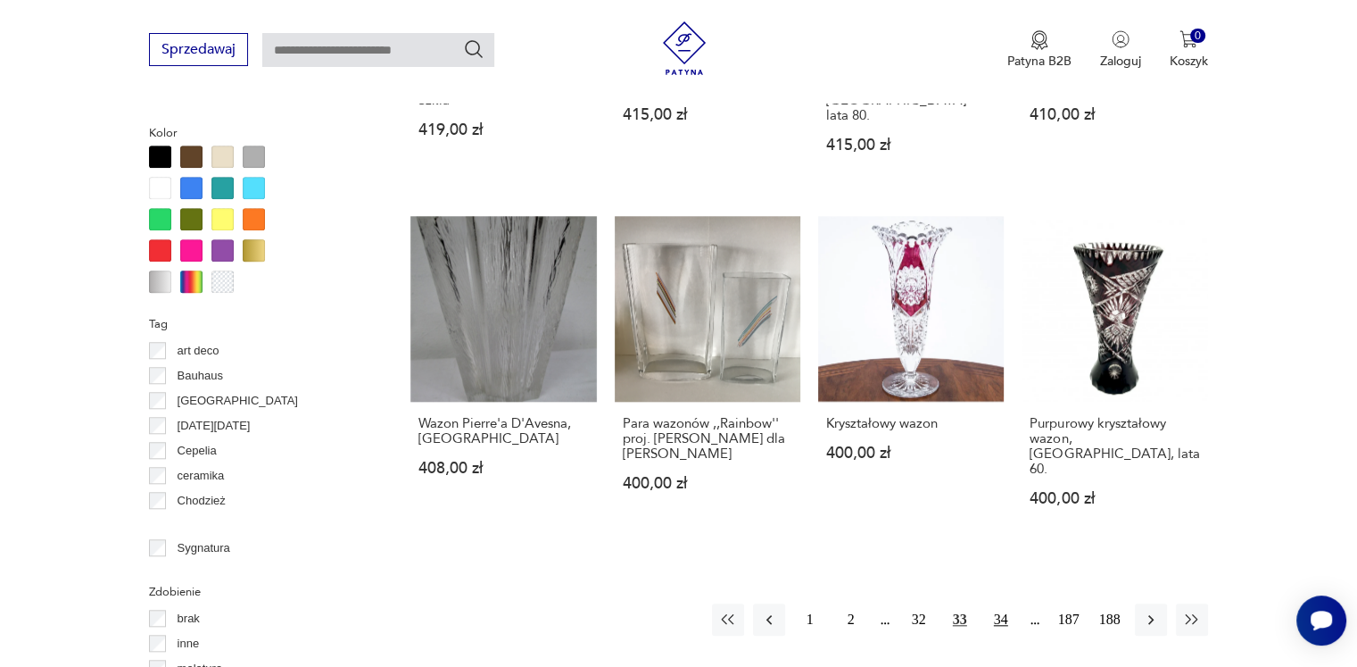
click at [1007, 603] on button "34" at bounding box center [1001, 619] width 32 height 32
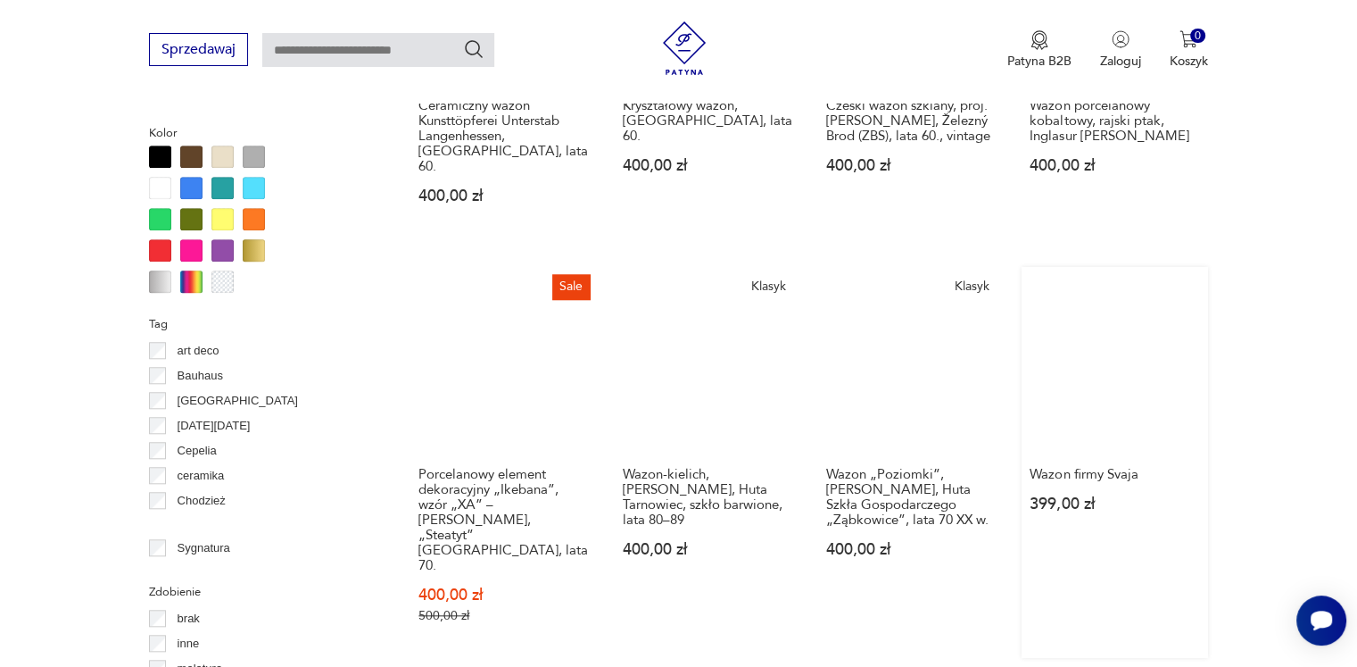
scroll to position [1812, 0]
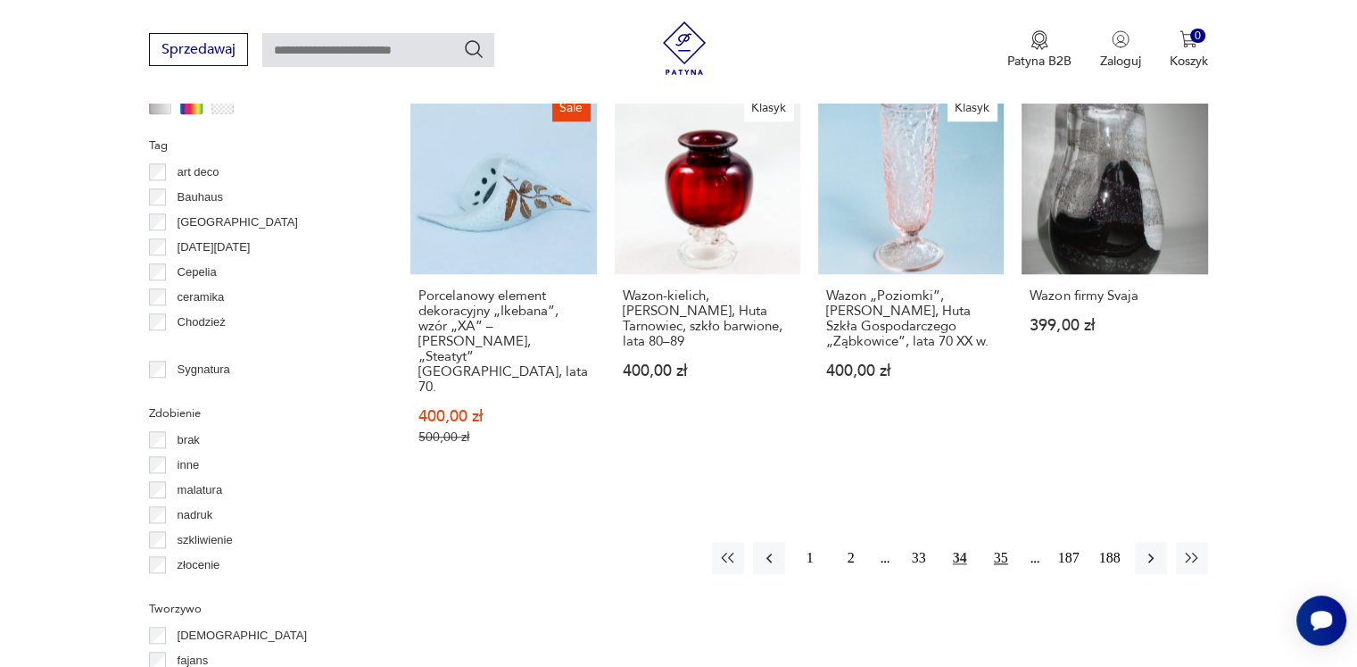
click at [1002, 542] on button "35" at bounding box center [1001, 558] width 32 height 32
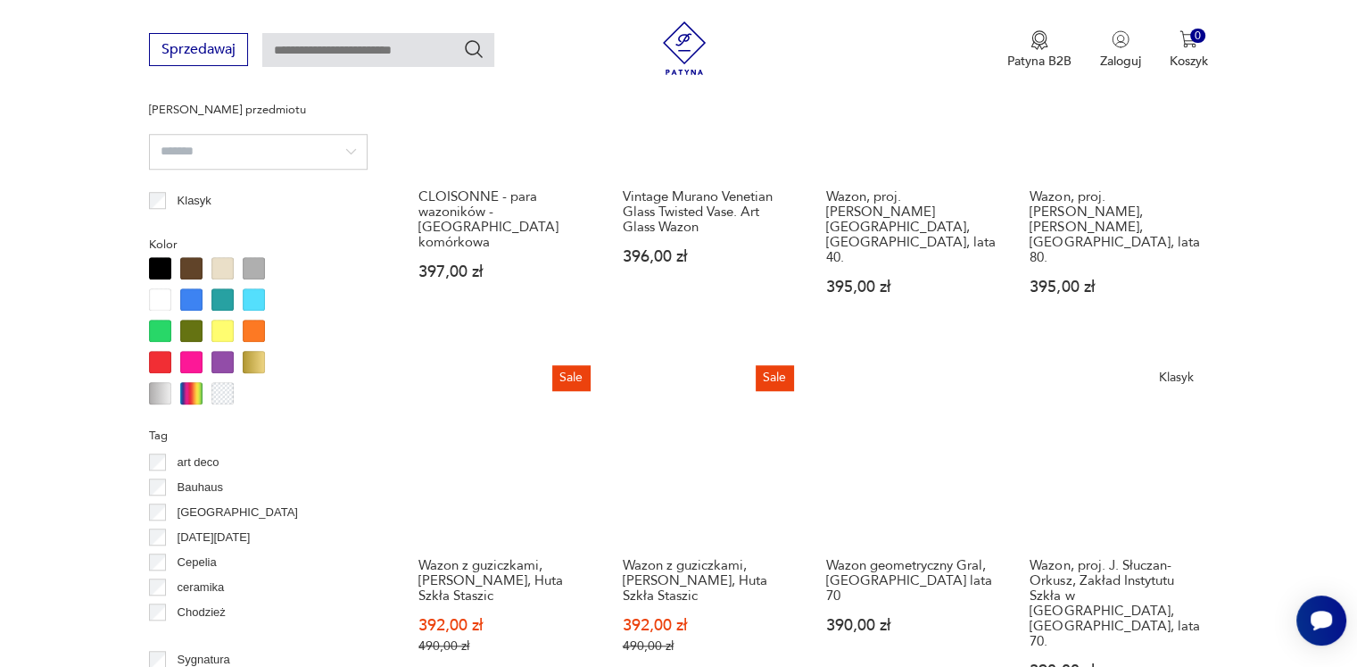
scroll to position [1722, 0]
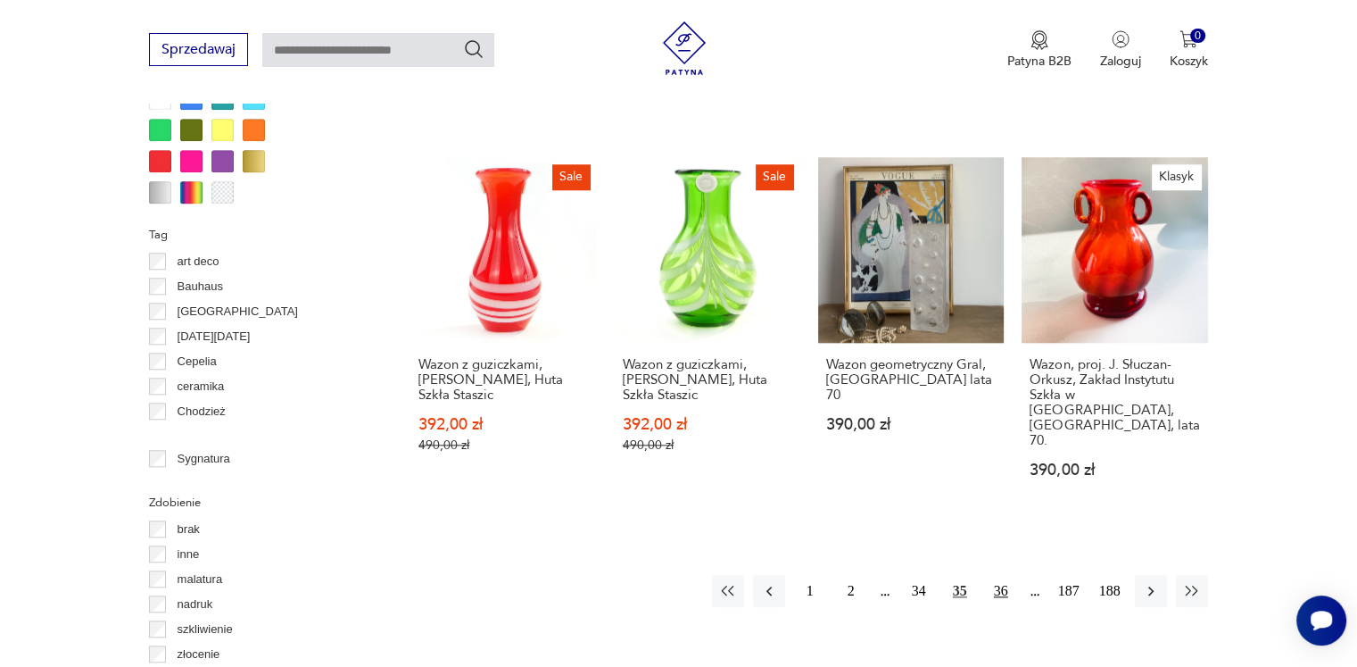
click at [1009, 575] on button "36" at bounding box center [1001, 591] width 32 height 32
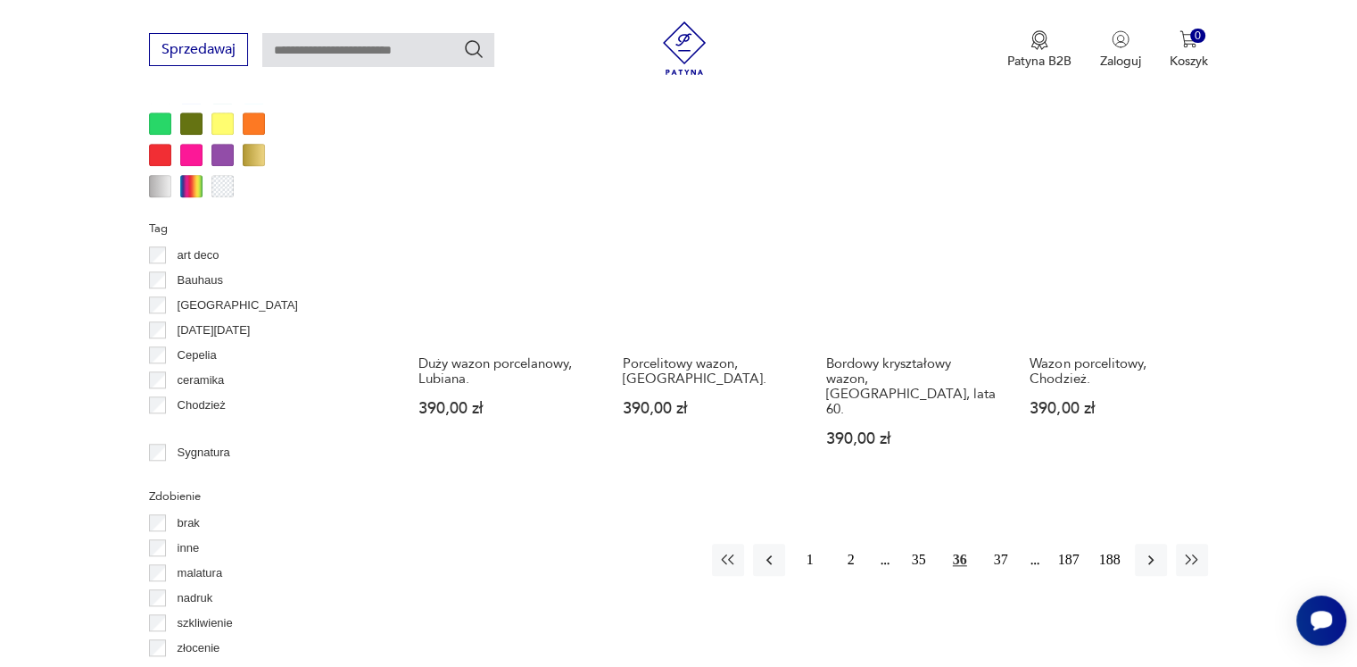
scroll to position [1901, 0]
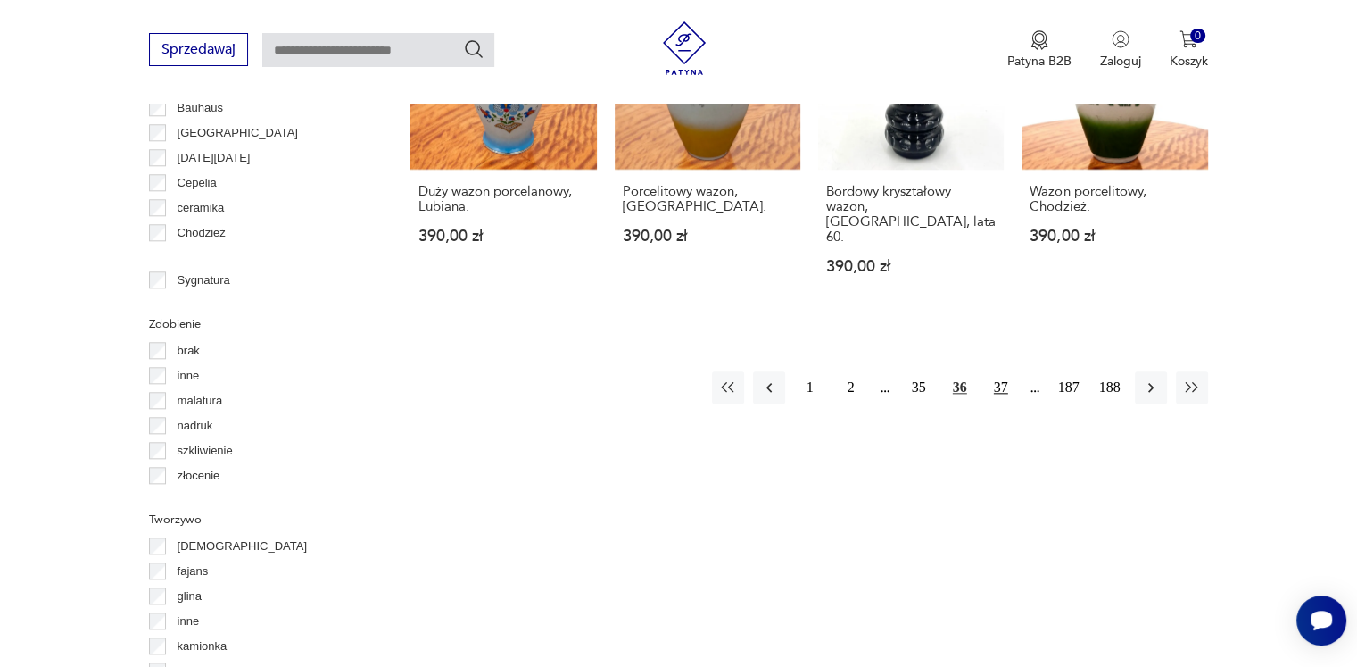
click at [997, 371] on button "37" at bounding box center [1001, 387] width 32 height 32
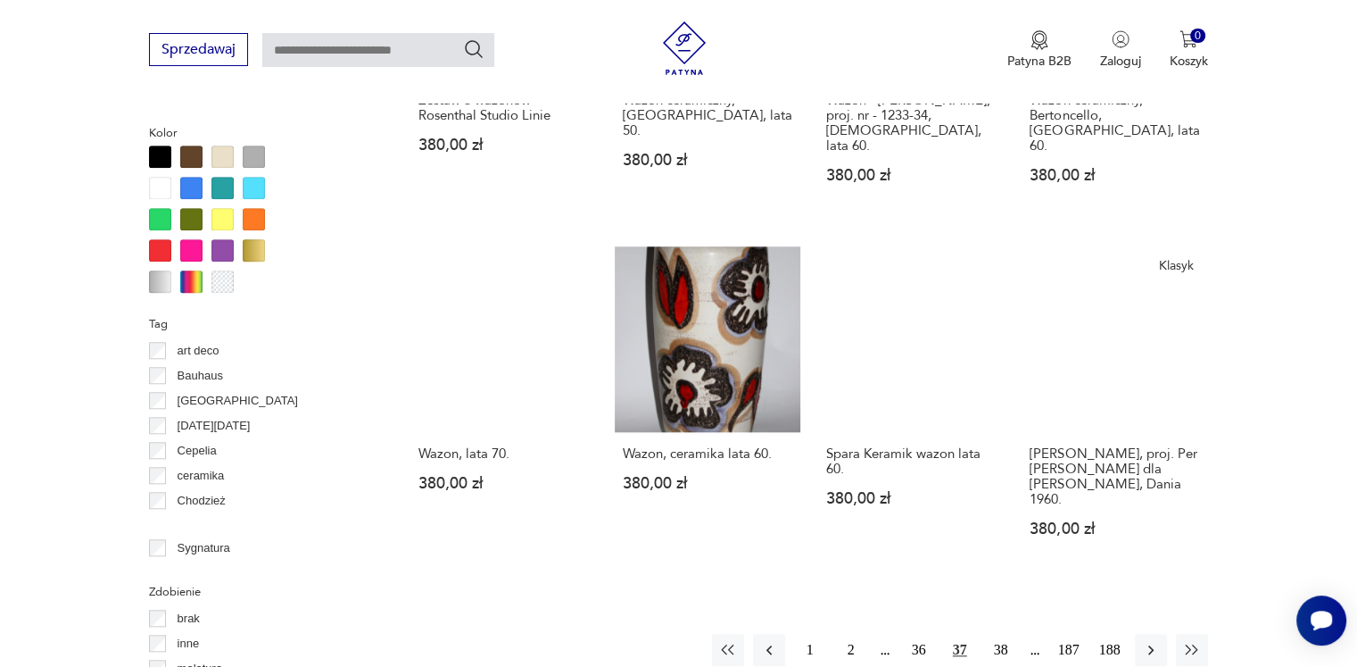
scroll to position [1901, 0]
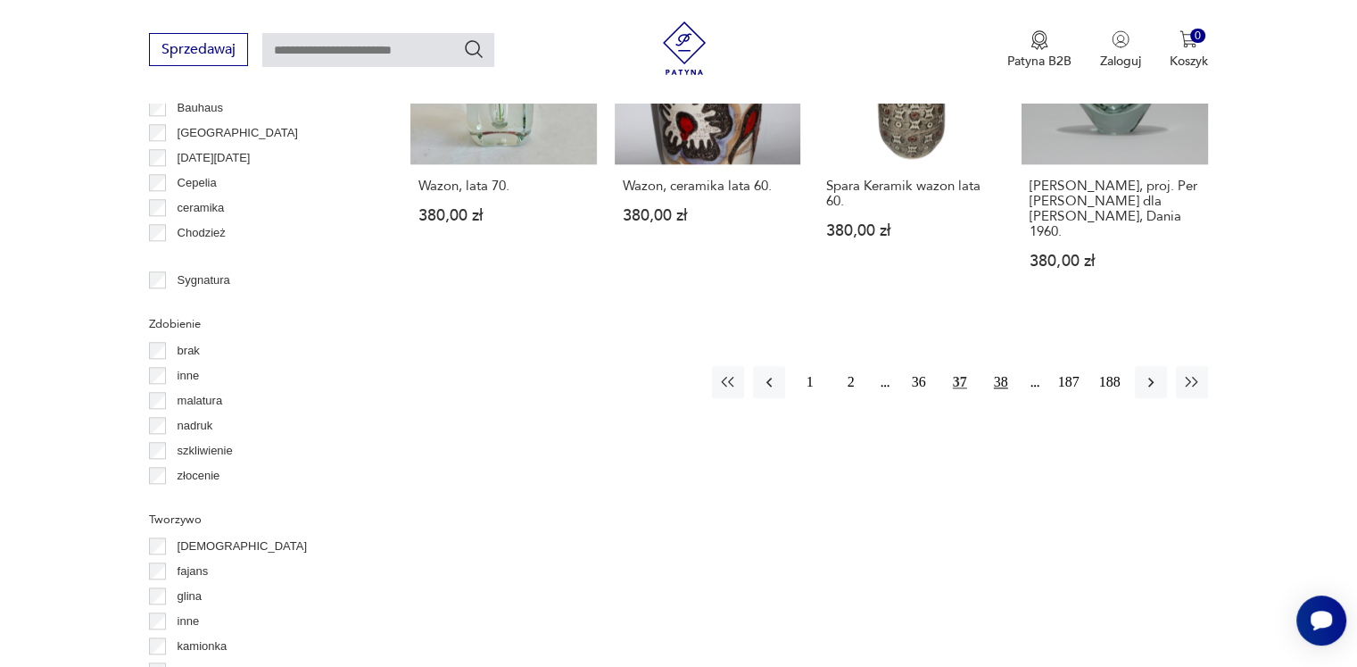
click at [1003, 366] on button "38" at bounding box center [1001, 382] width 32 height 32
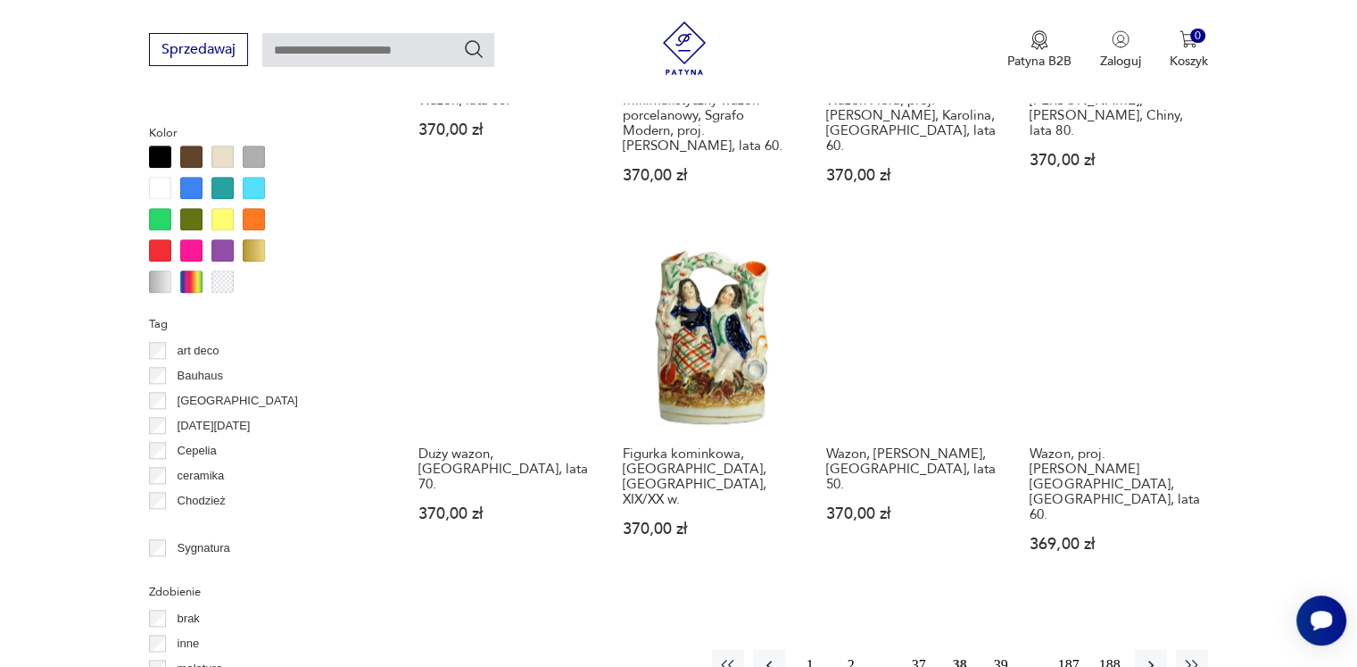
scroll to position [1901, 0]
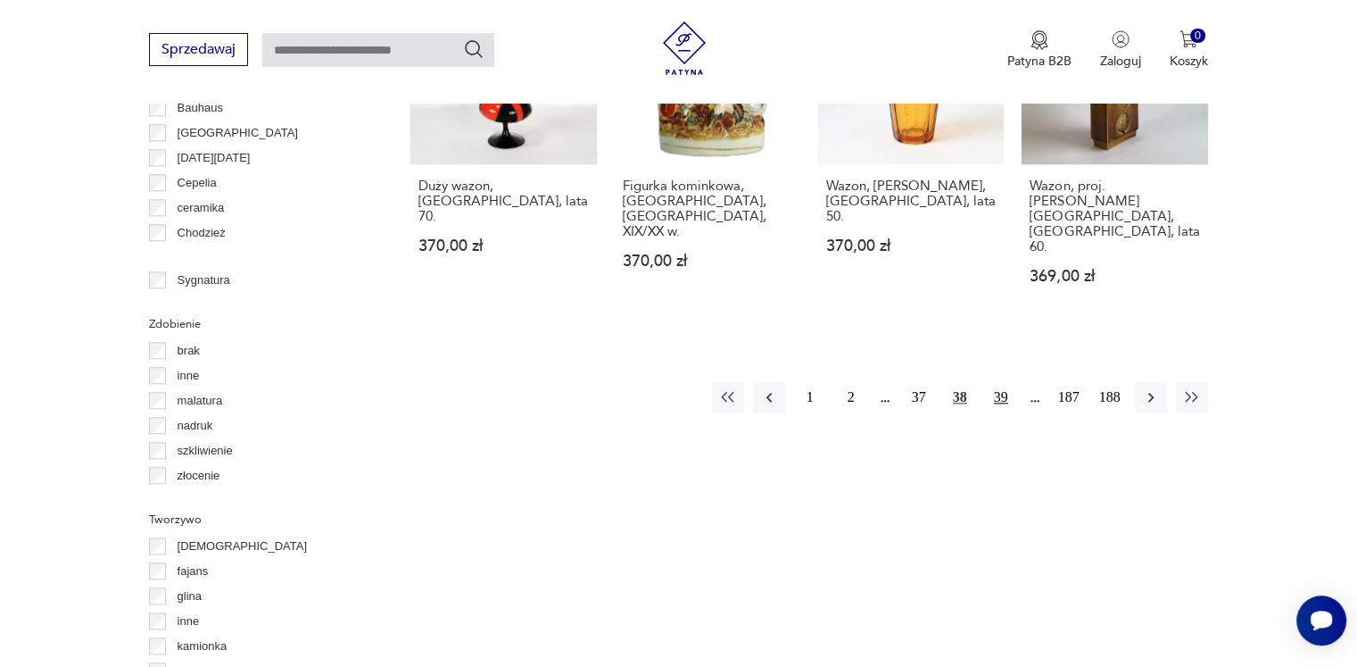
click at [1004, 381] on button "39" at bounding box center [1001, 397] width 32 height 32
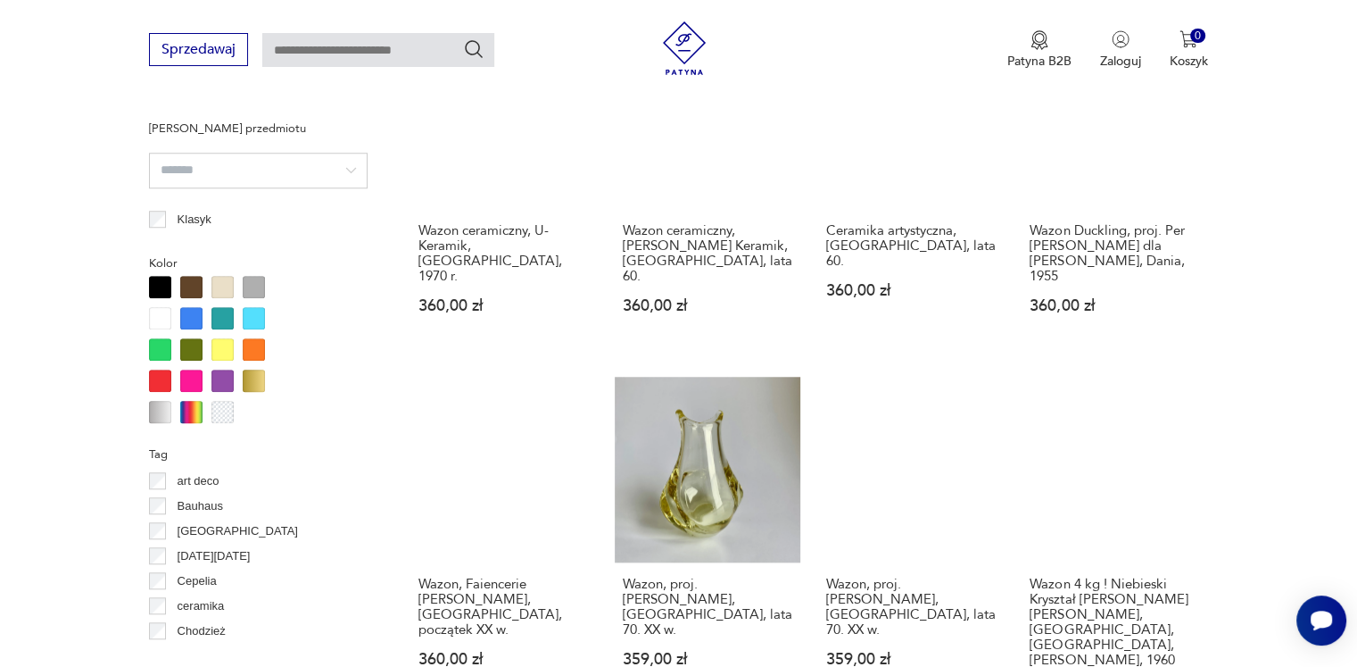
scroll to position [1722, 0]
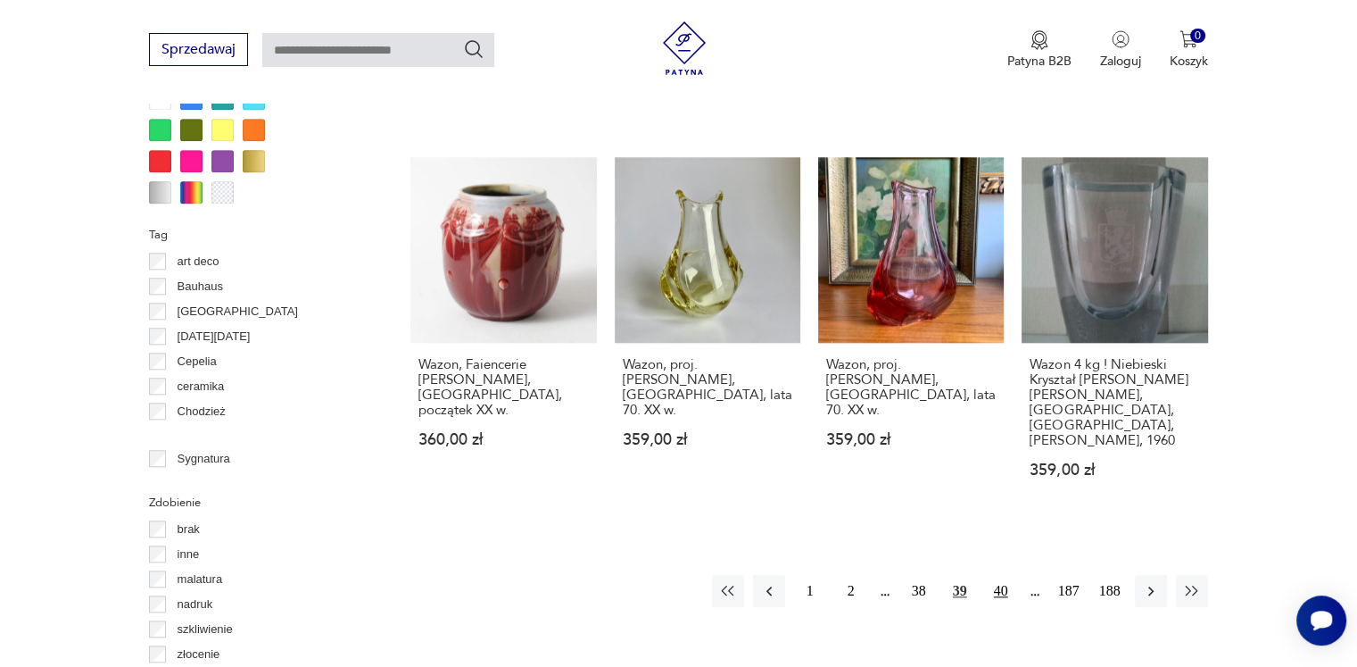
click at [1004, 575] on button "40" at bounding box center [1001, 591] width 32 height 32
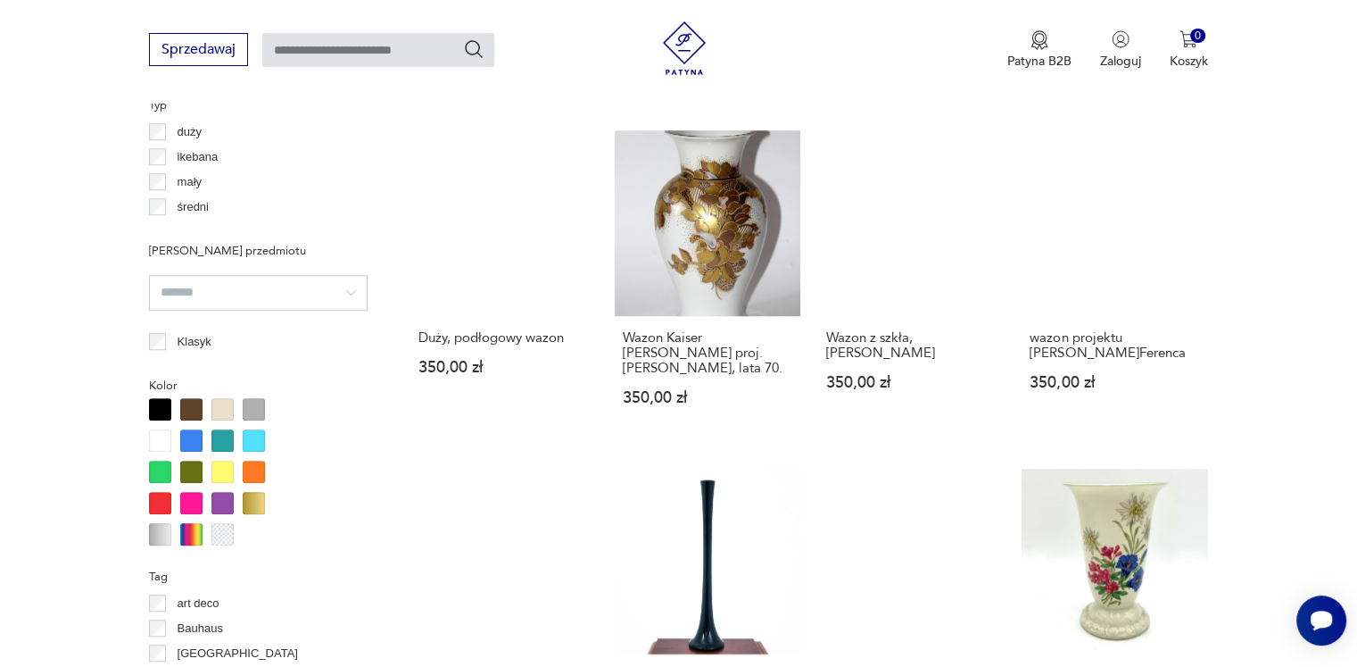
scroll to position [1633, 0]
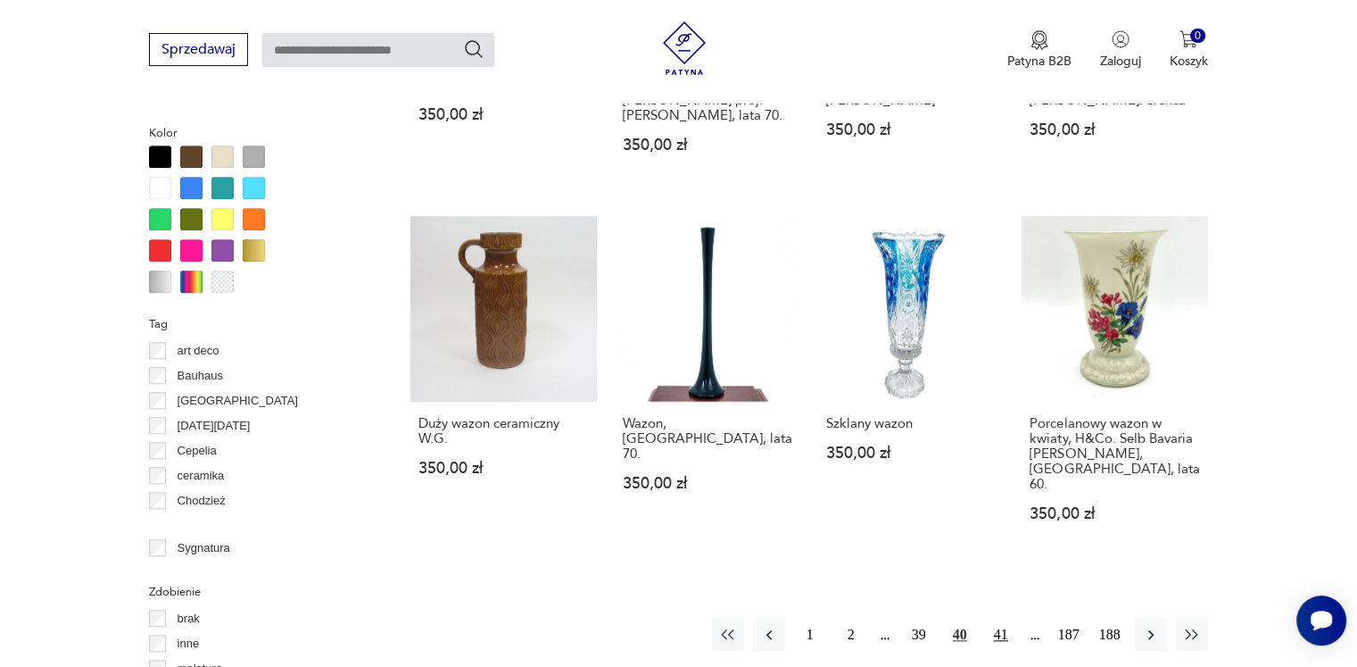
click at [994, 618] on button "41" at bounding box center [1001, 634] width 32 height 32
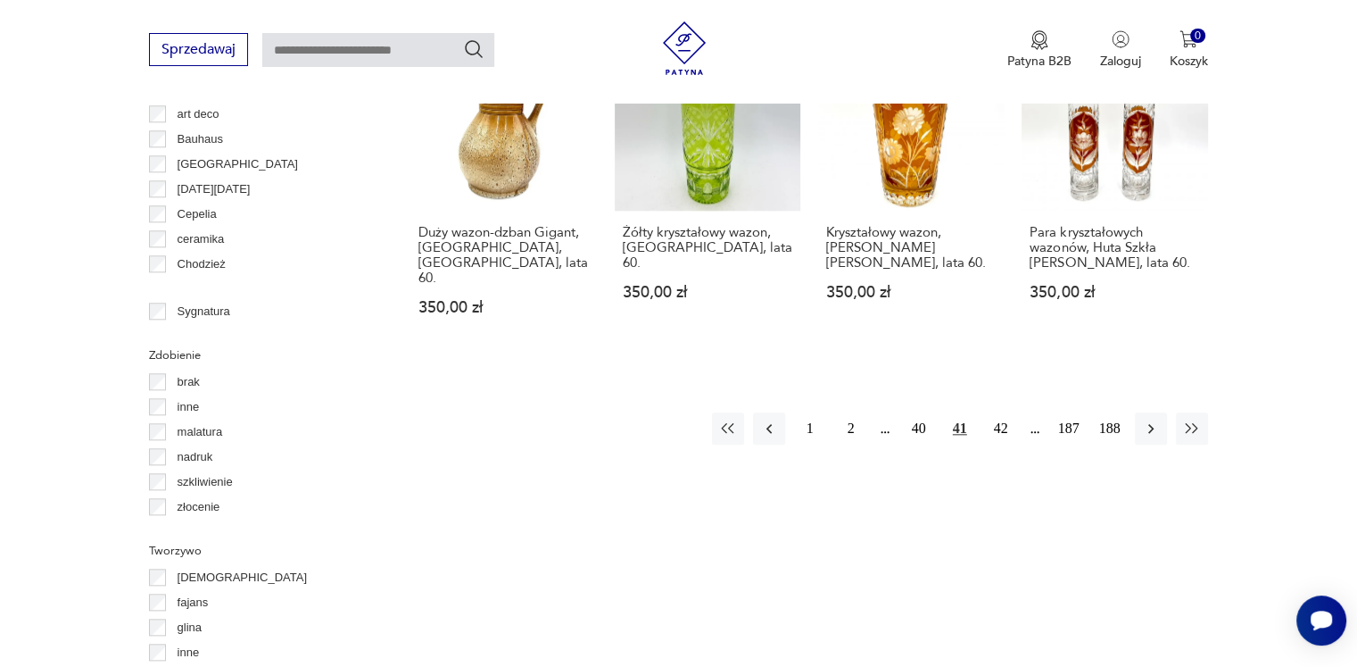
scroll to position [1901, 0]
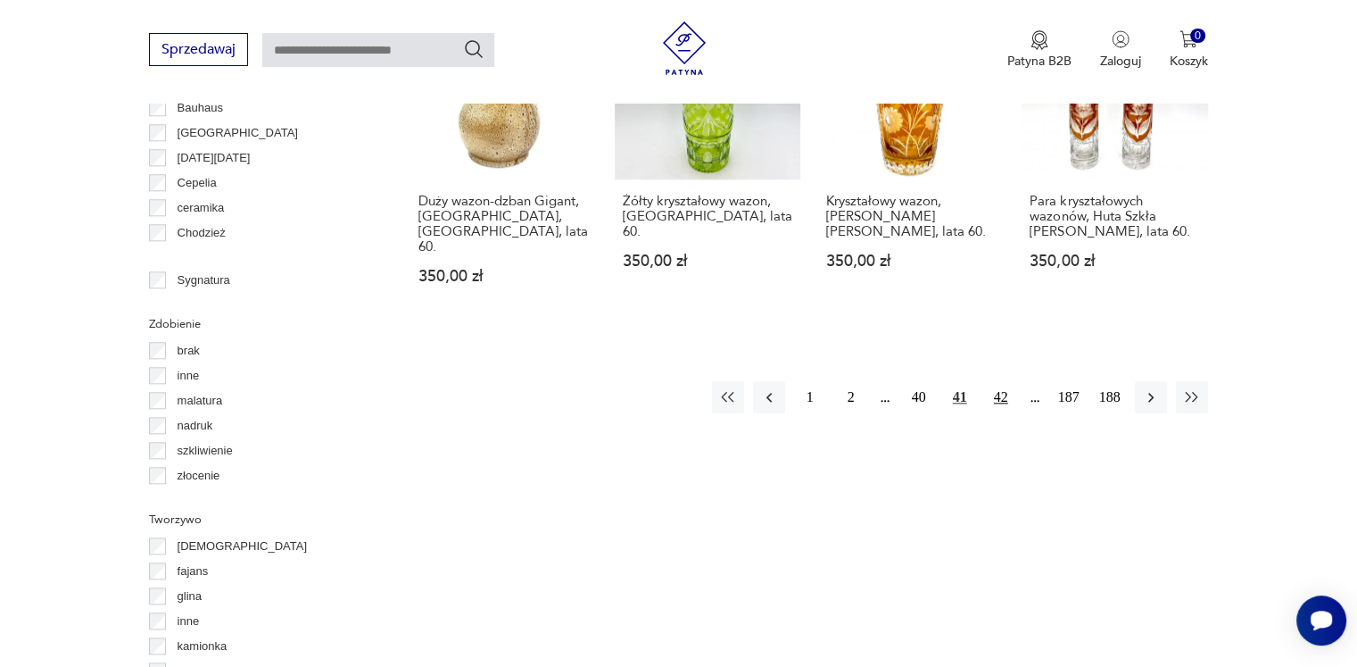
click at [1002, 381] on button "42" at bounding box center [1001, 397] width 32 height 32
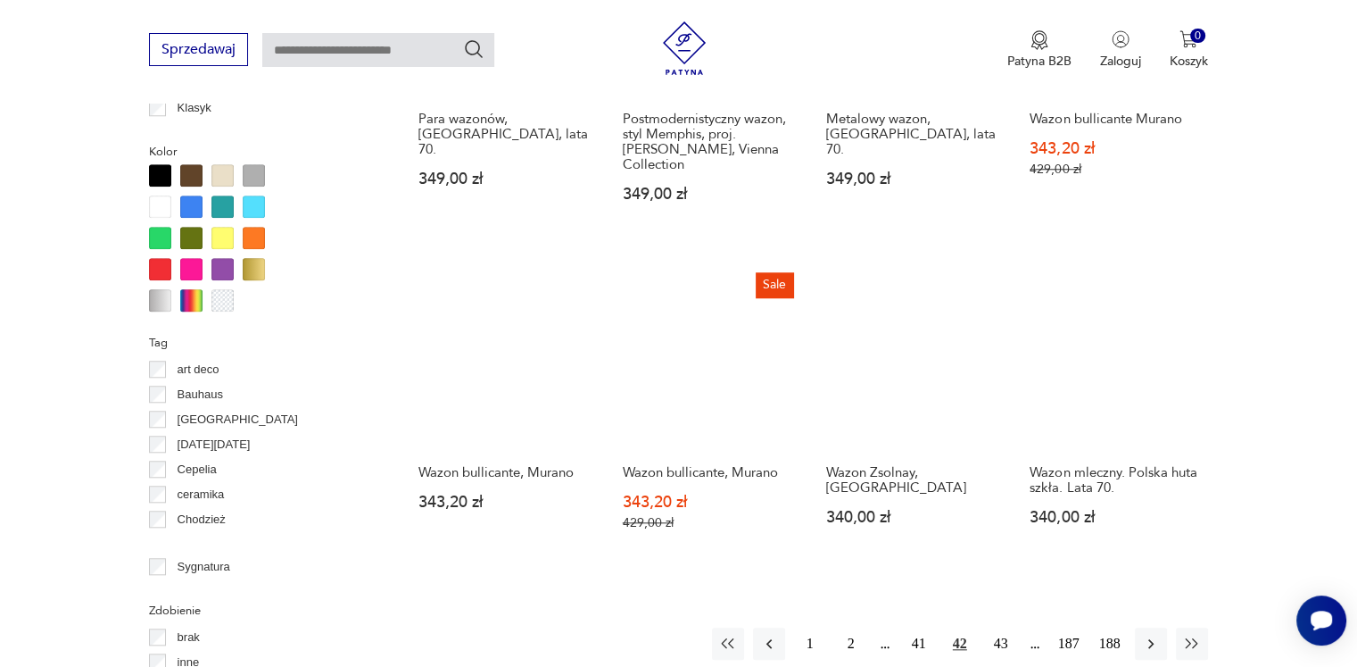
scroll to position [1722, 0]
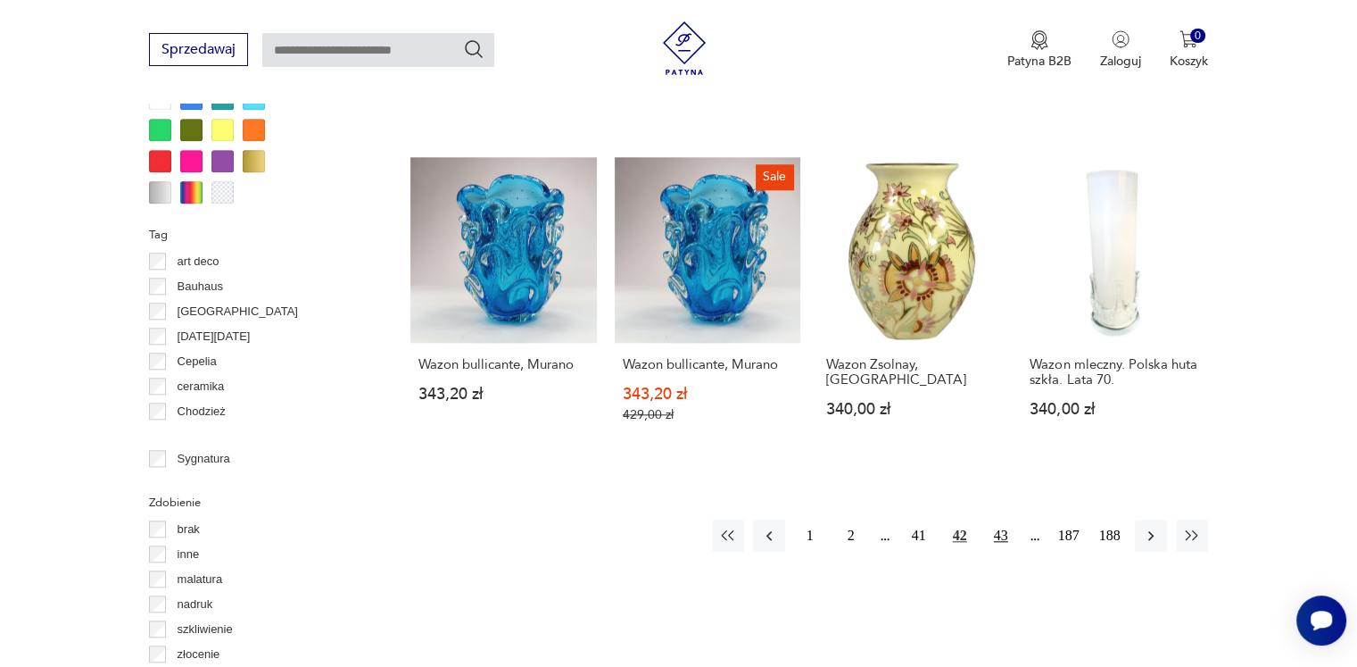
click at [1007, 519] on button "43" at bounding box center [1001, 535] width 32 height 32
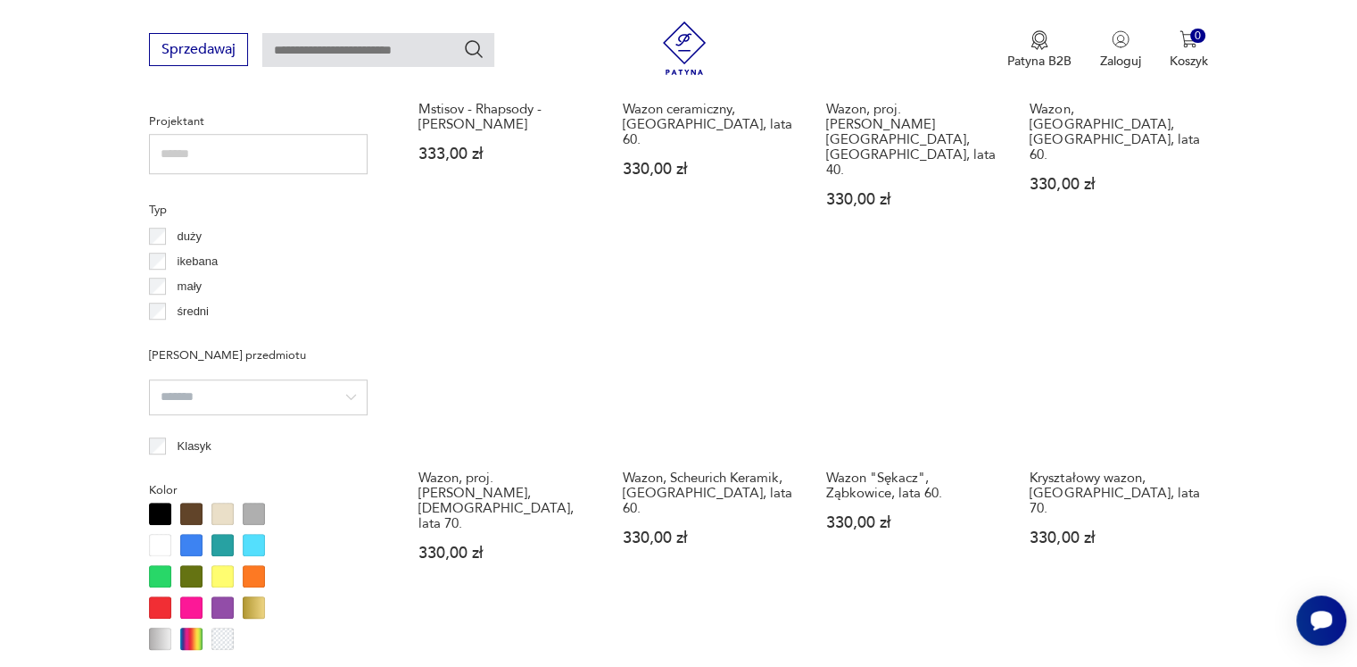
scroll to position [1633, 0]
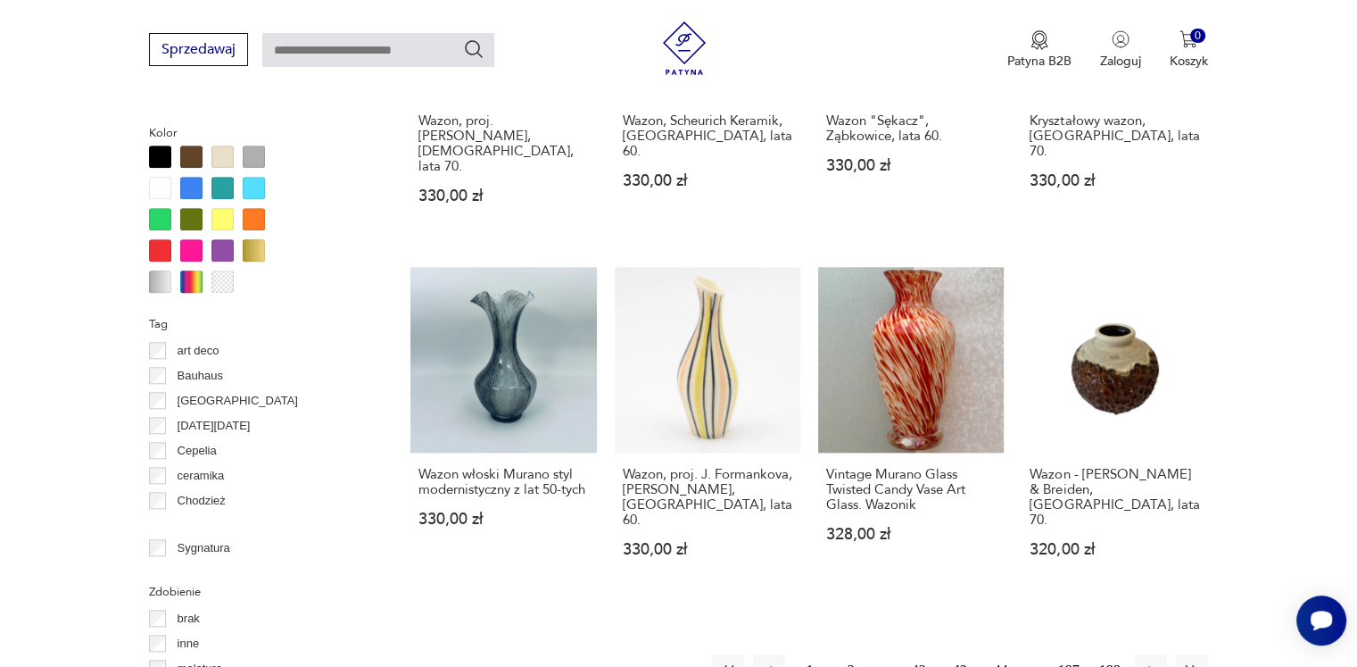
click at [1007, 654] on button "44" at bounding box center [1001, 670] width 32 height 32
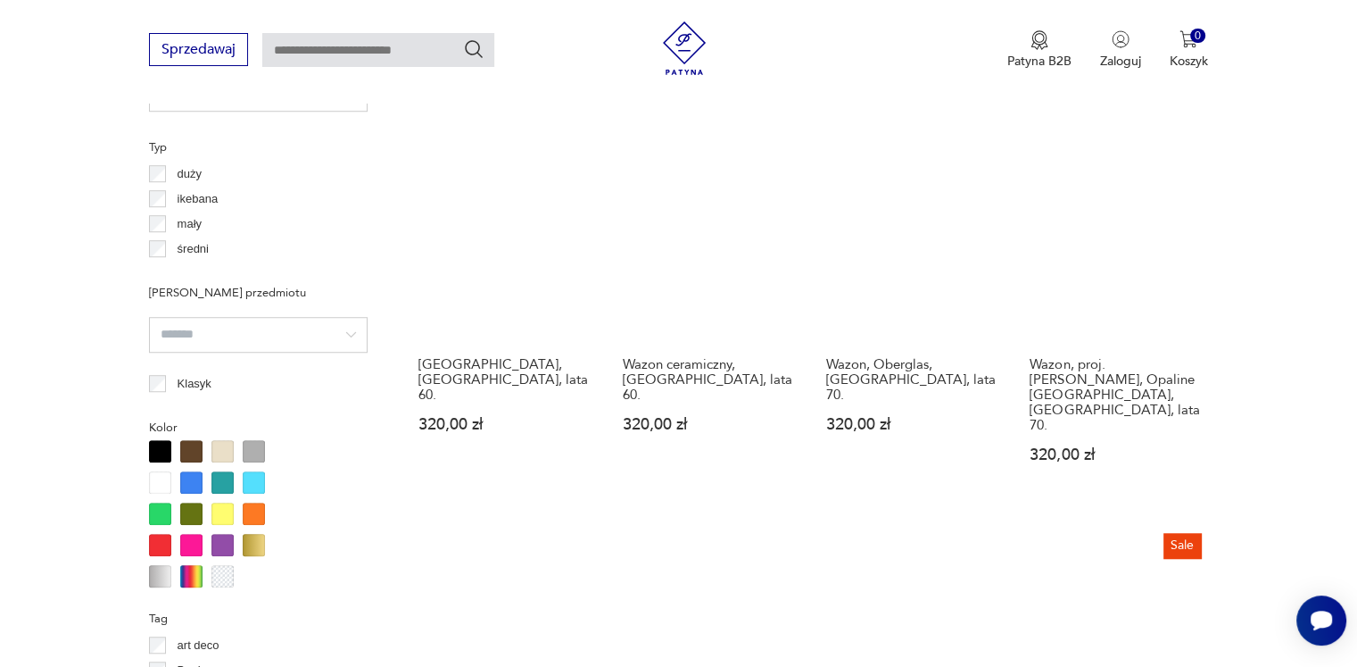
scroll to position [1633, 0]
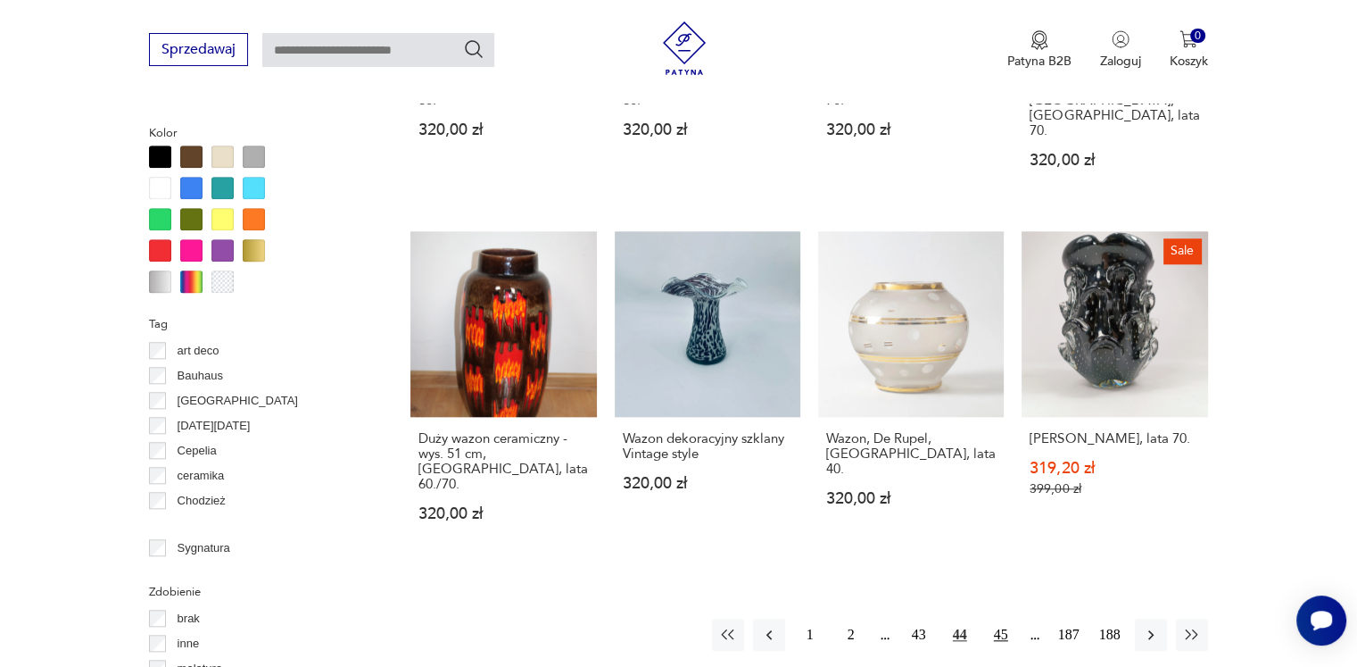
click at [1004, 618] on button "45" at bounding box center [1001, 634] width 32 height 32
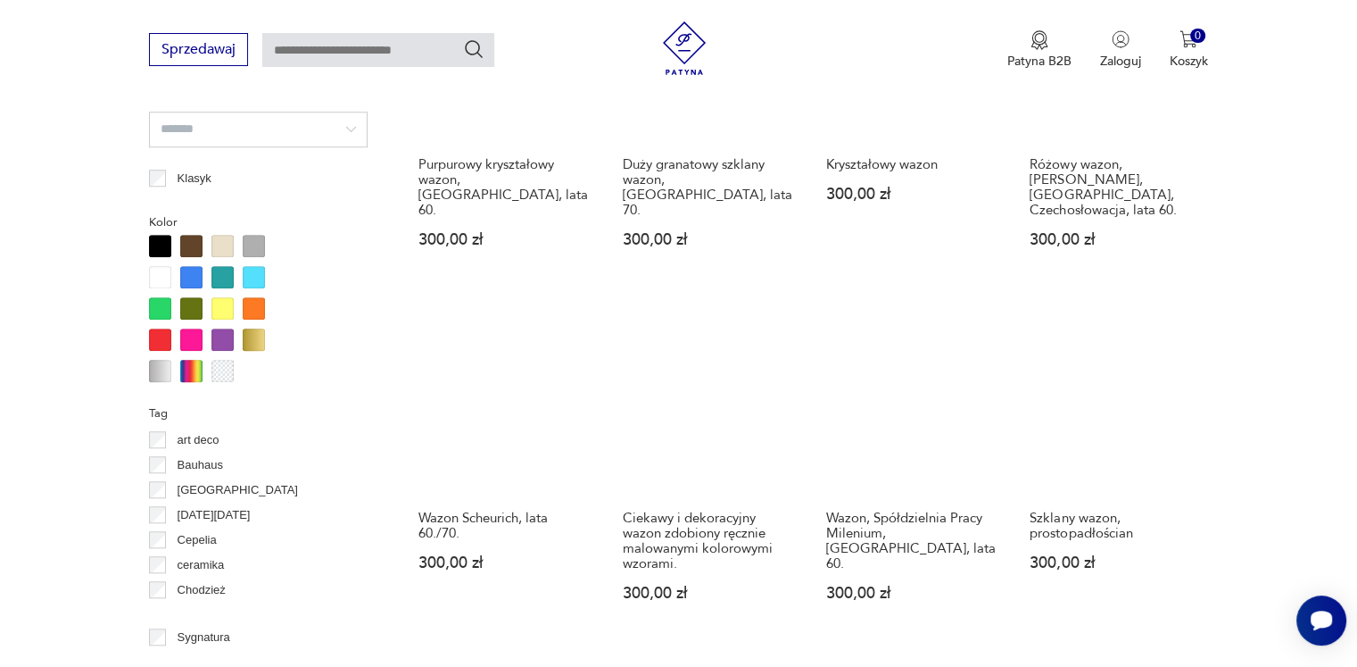
scroll to position [1812, 0]
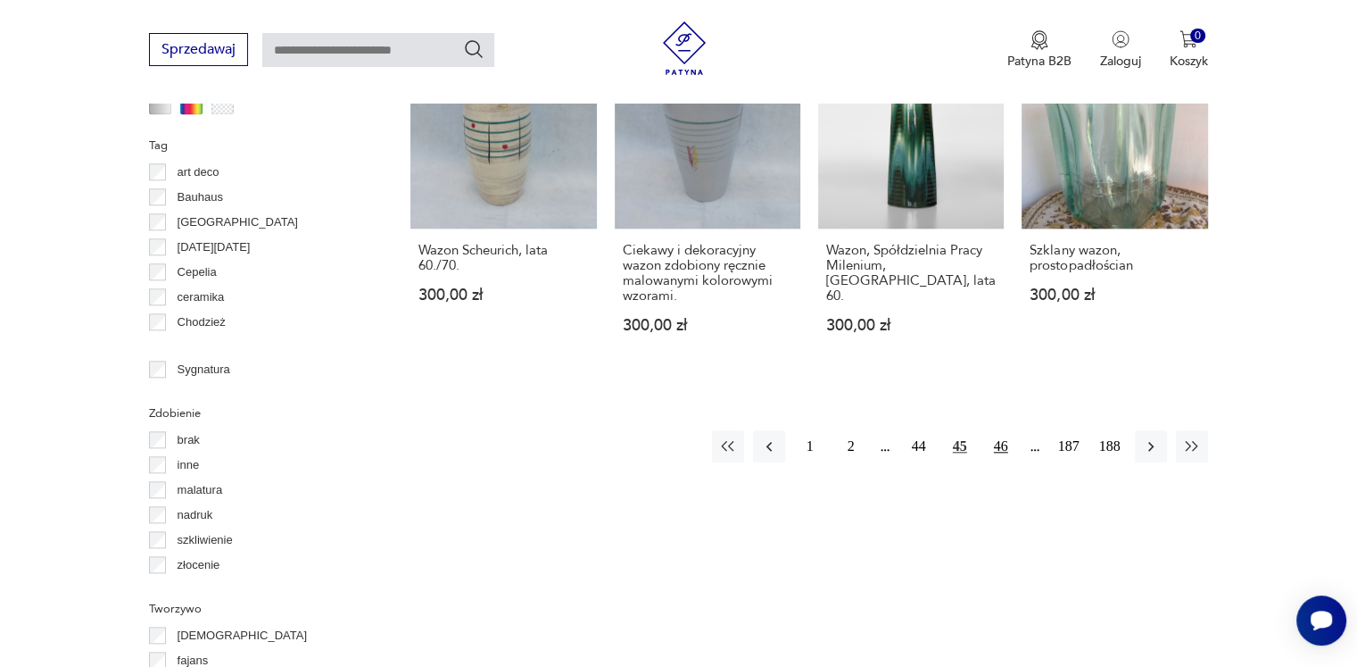
click at [1008, 430] on button "46" at bounding box center [1001, 446] width 32 height 32
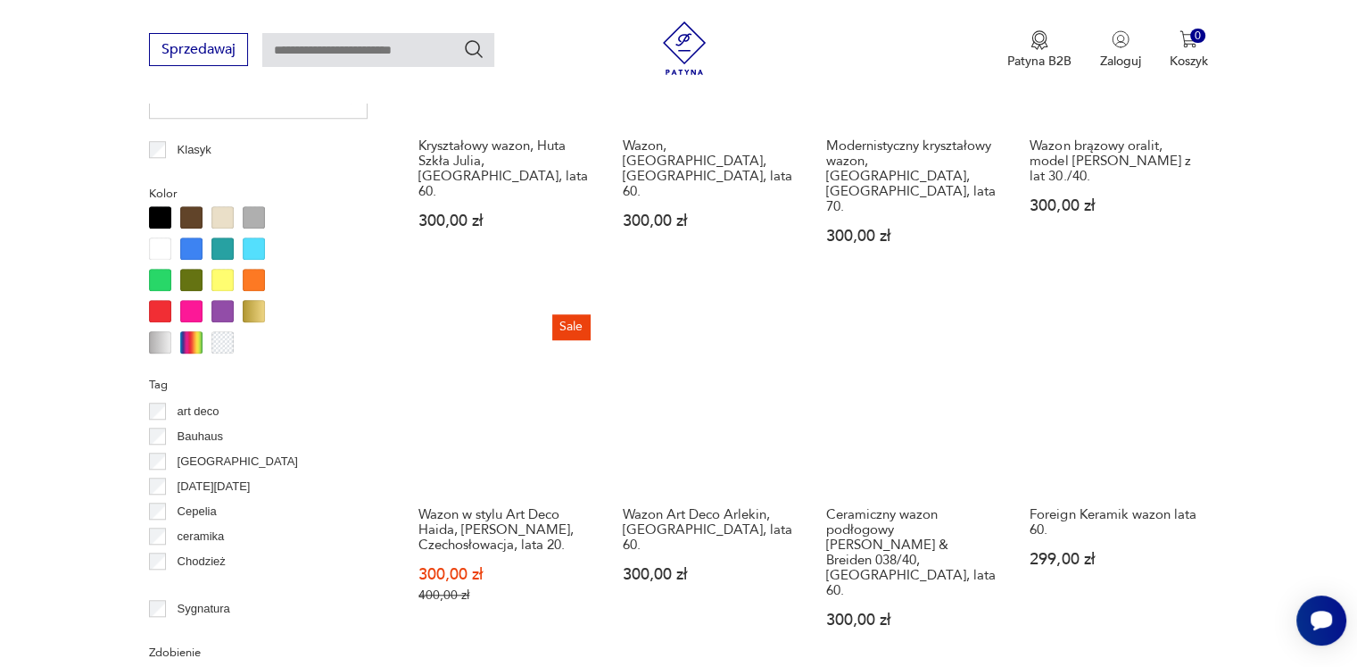
scroll to position [1722, 0]
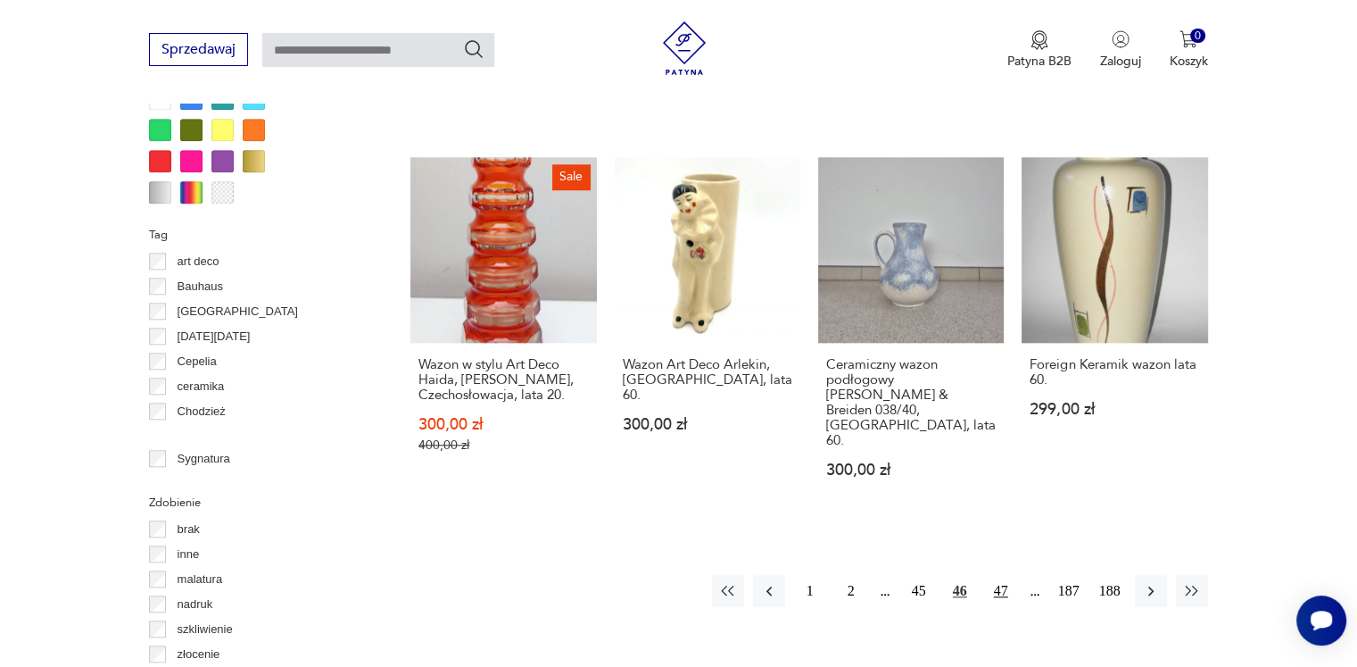
click at [996, 575] on button "47" at bounding box center [1001, 591] width 32 height 32
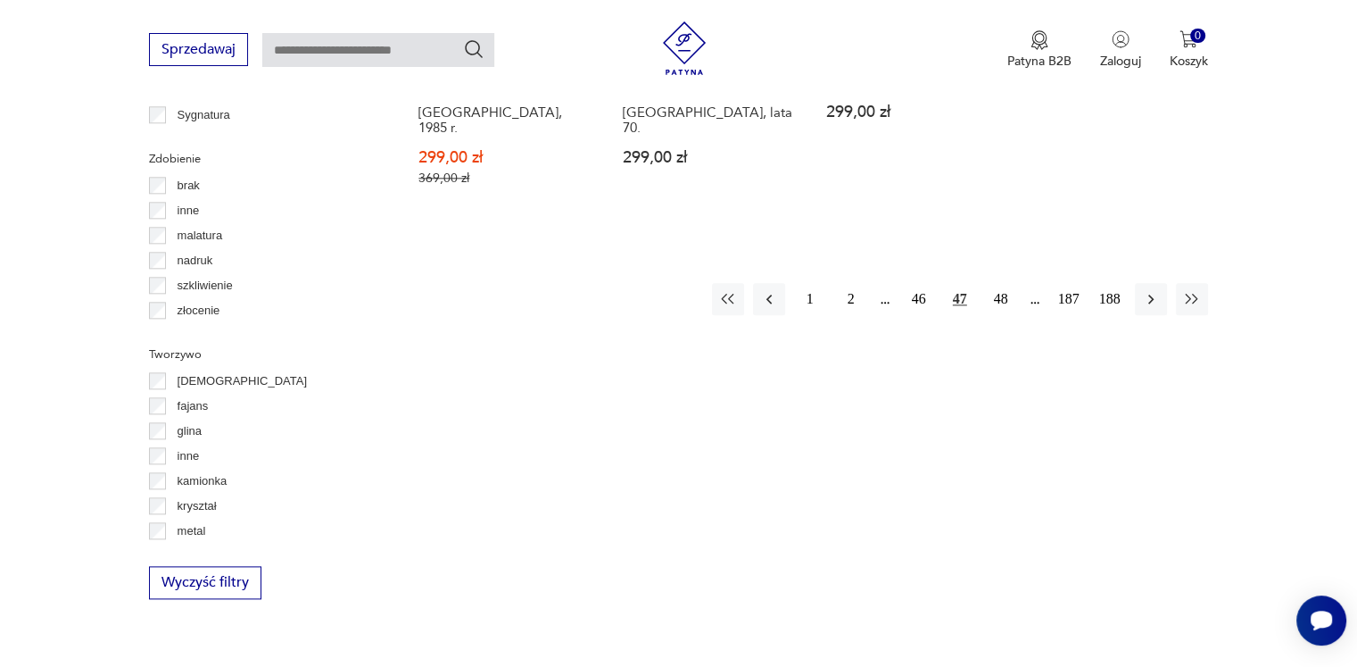
scroll to position [2079, 0]
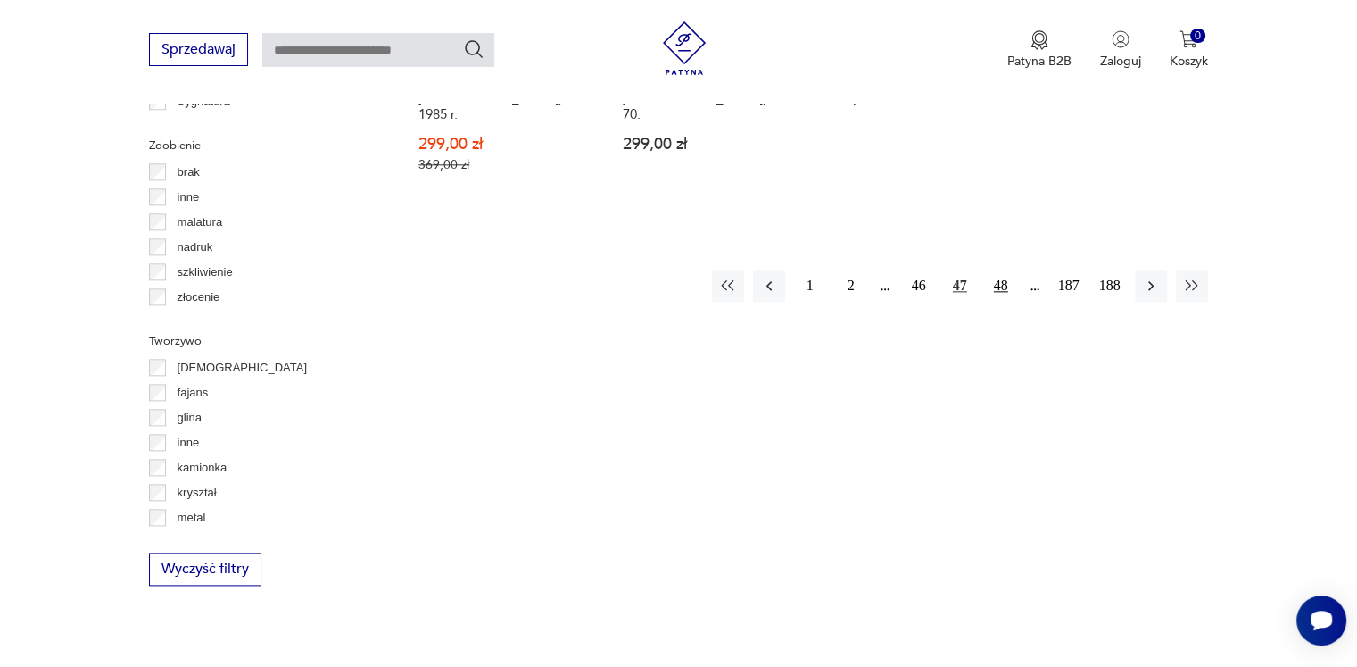
click at [1003, 270] on button "48" at bounding box center [1001, 286] width 32 height 32
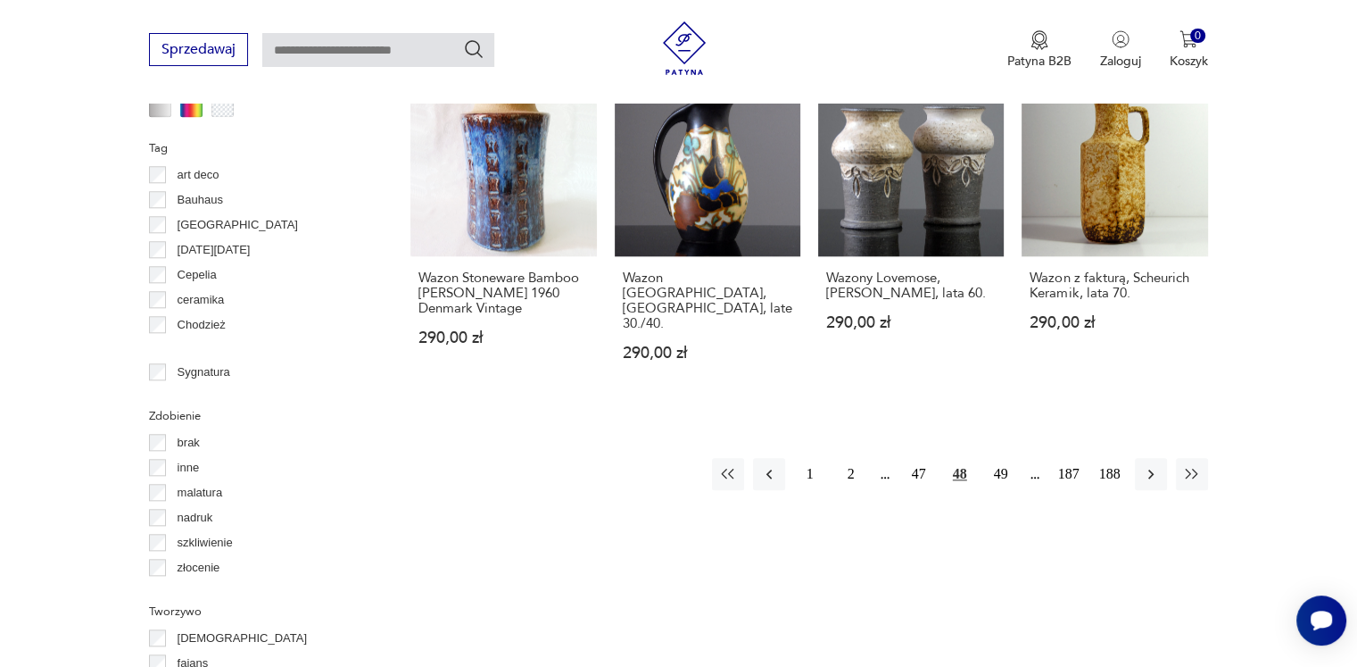
scroll to position [1812, 0]
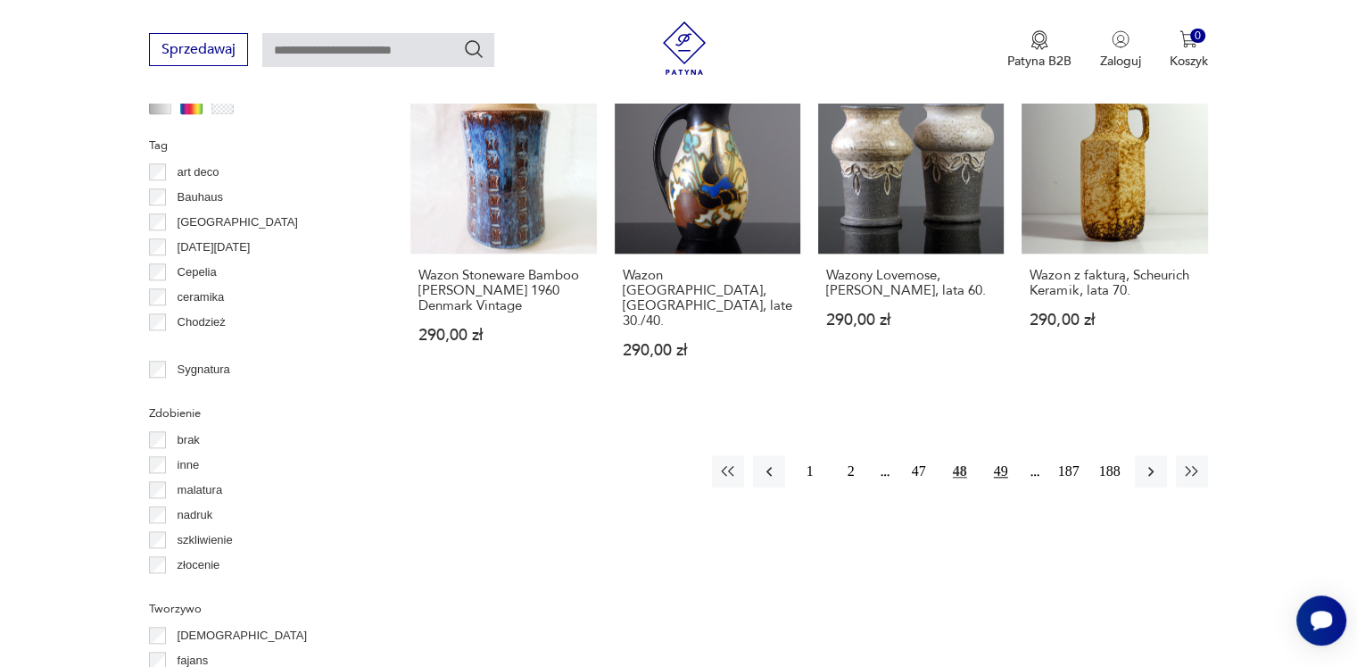
click at [996, 455] on button "49" at bounding box center [1001, 471] width 32 height 32
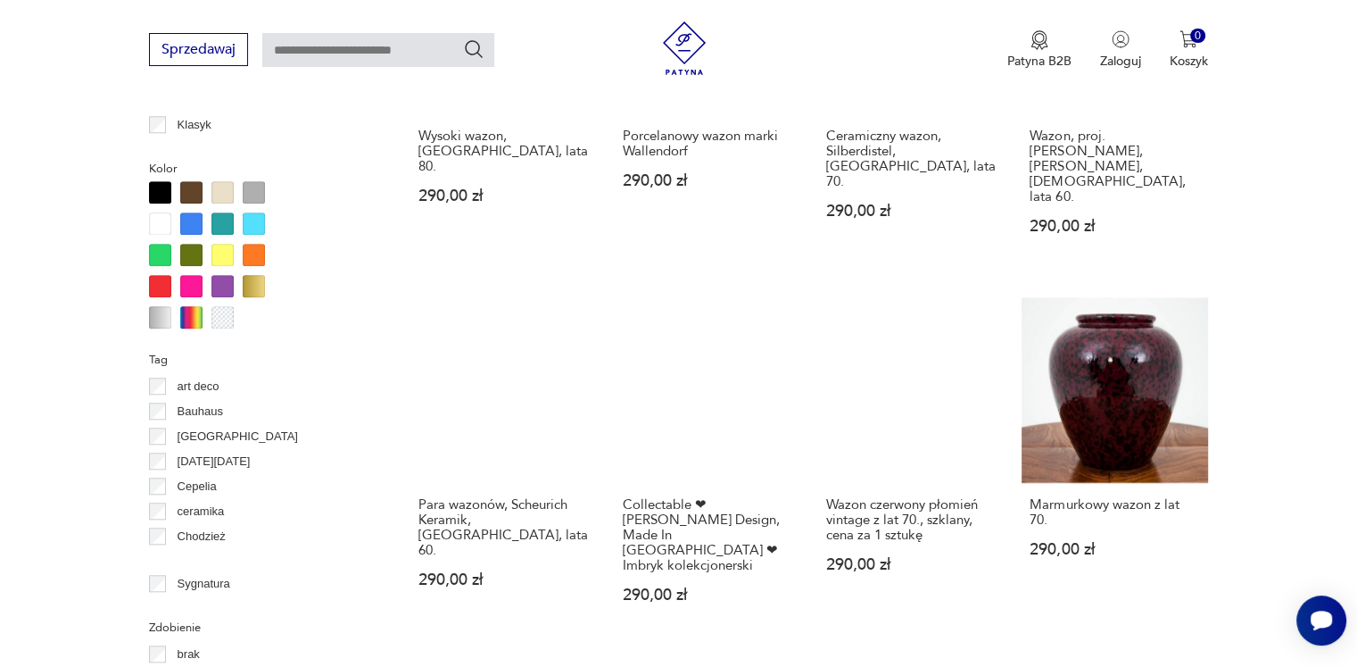
scroll to position [1722, 0]
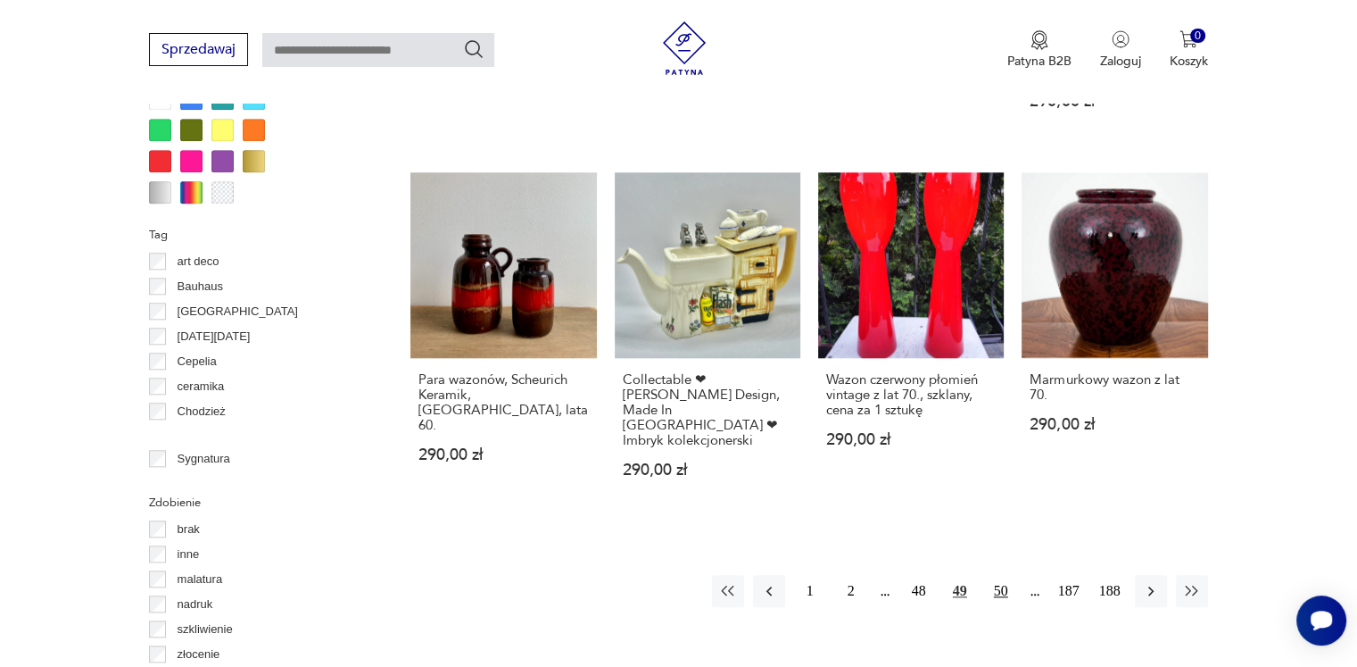
click at [1003, 575] on button "50" at bounding box center [1001, 591] width 32 height 32
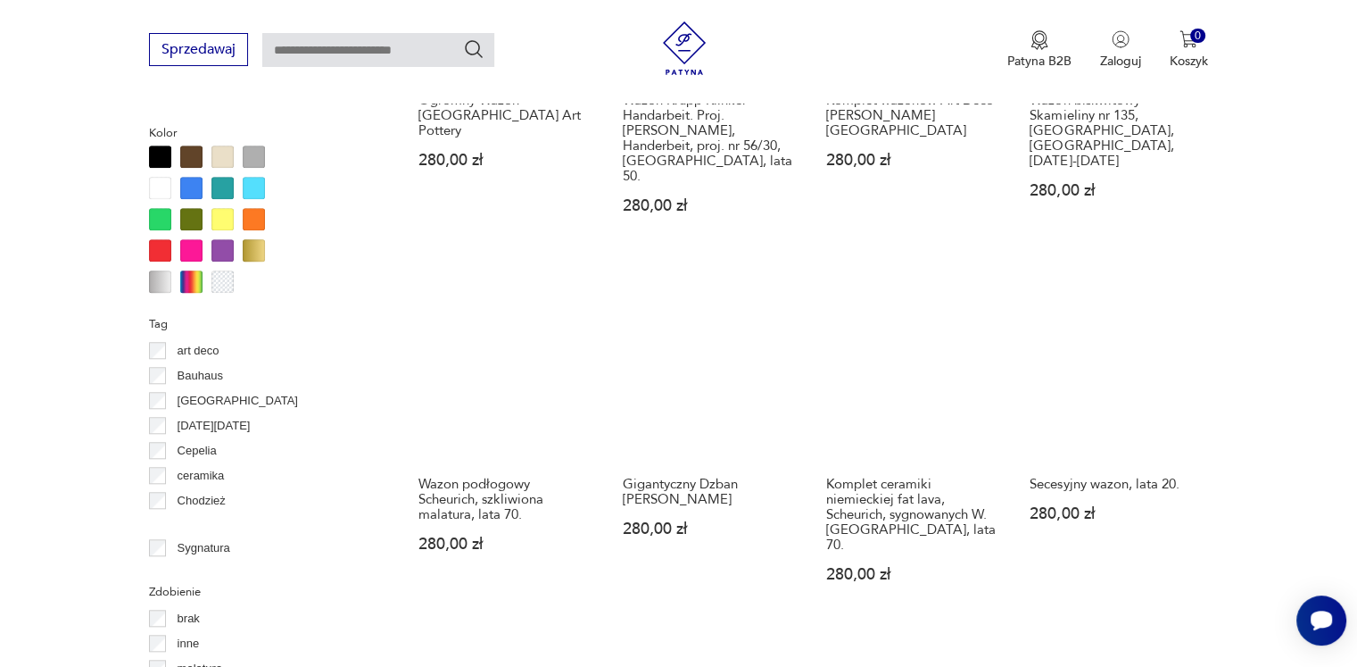
scroll to position [1722, 0]
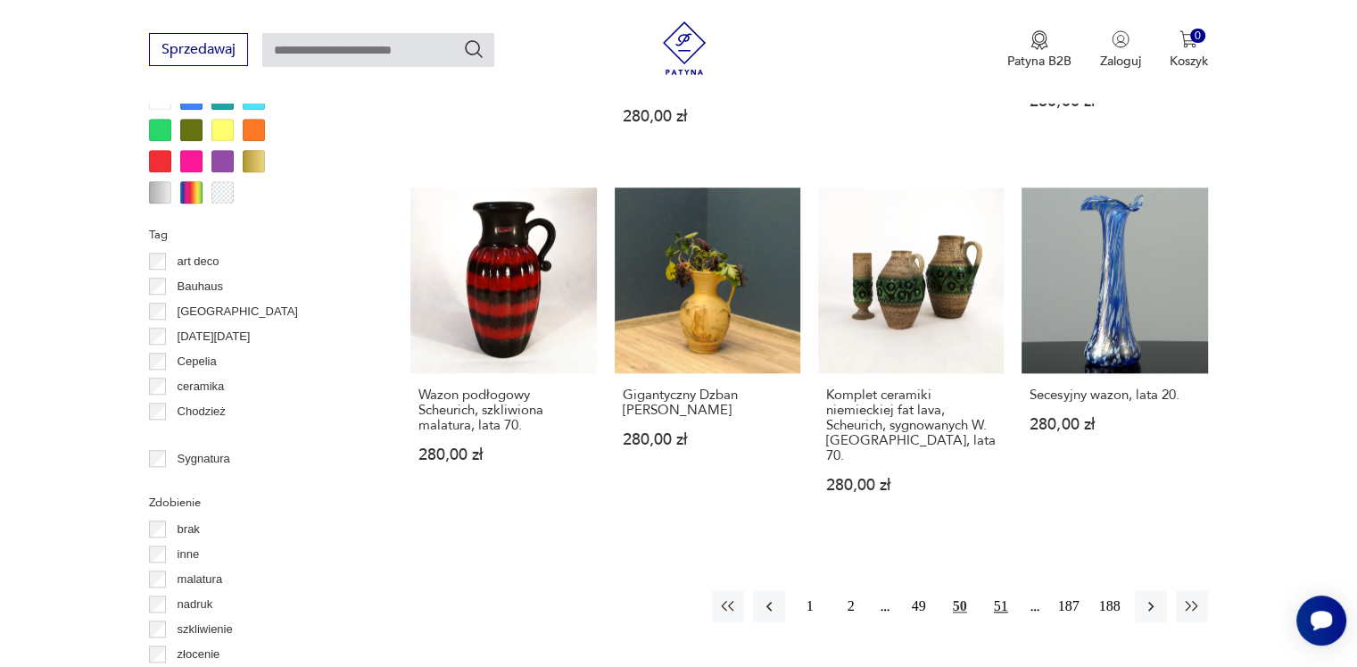
click at [1007, 590] on button "51" at bounding box center [1001, 606] width 32 height 32
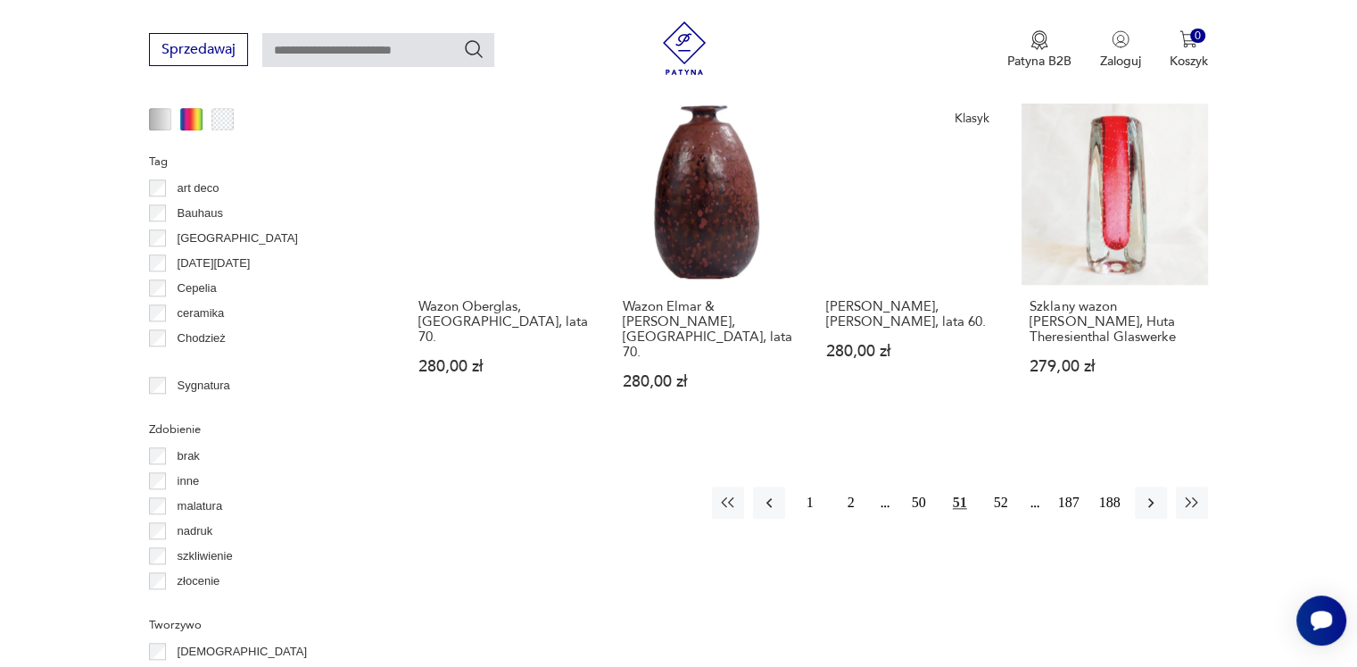
scroll to position [1812, 0]
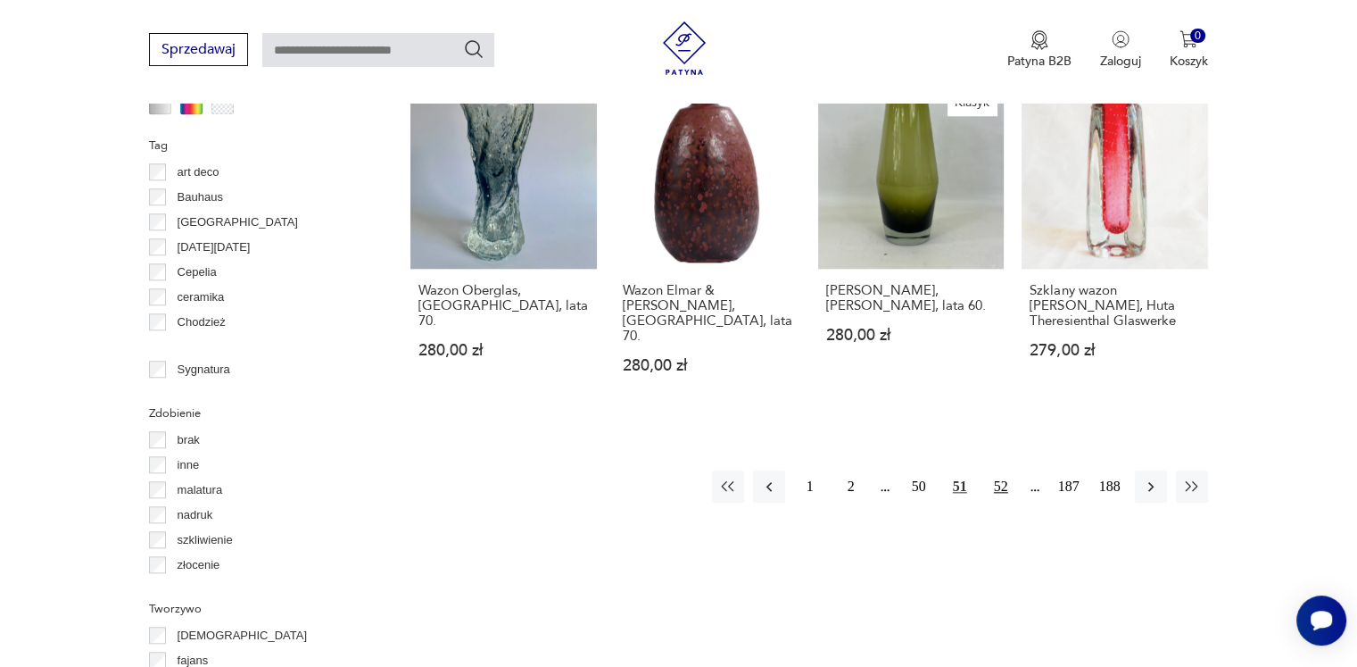
click at [998, 470] on button "52" at bounding box center [1001, 486] width 32 height 32
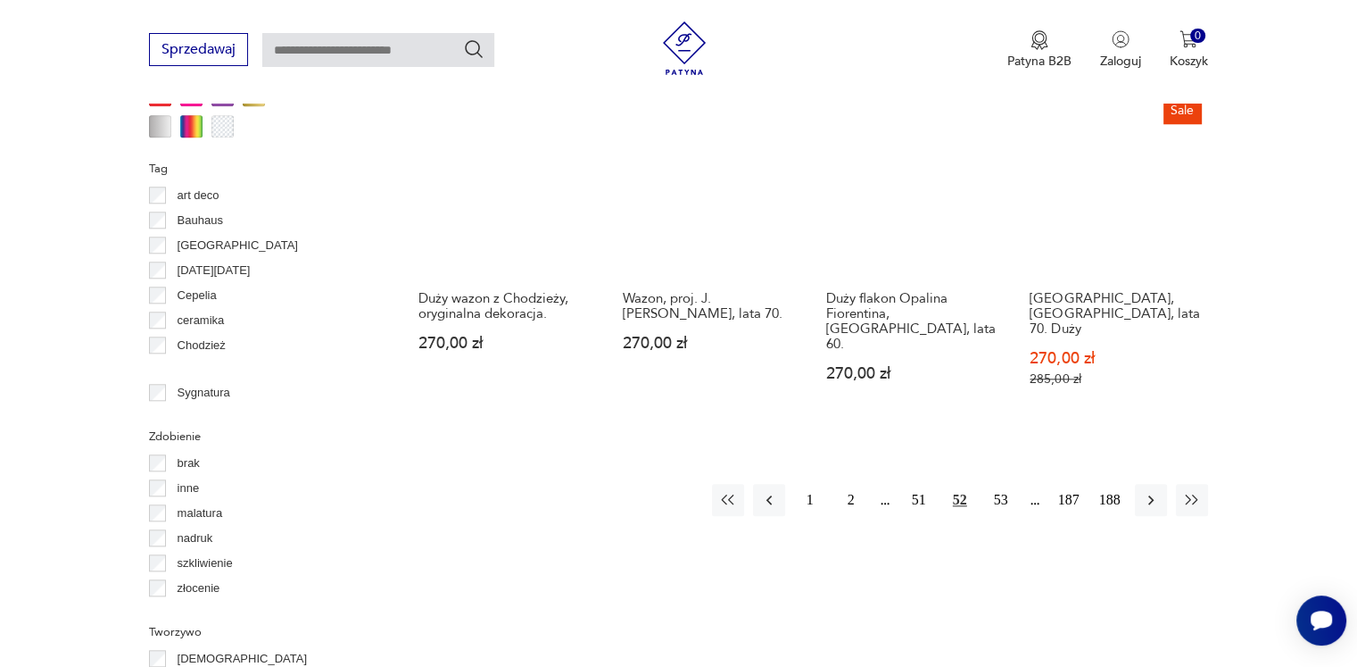
scroll to position [1812, 0]
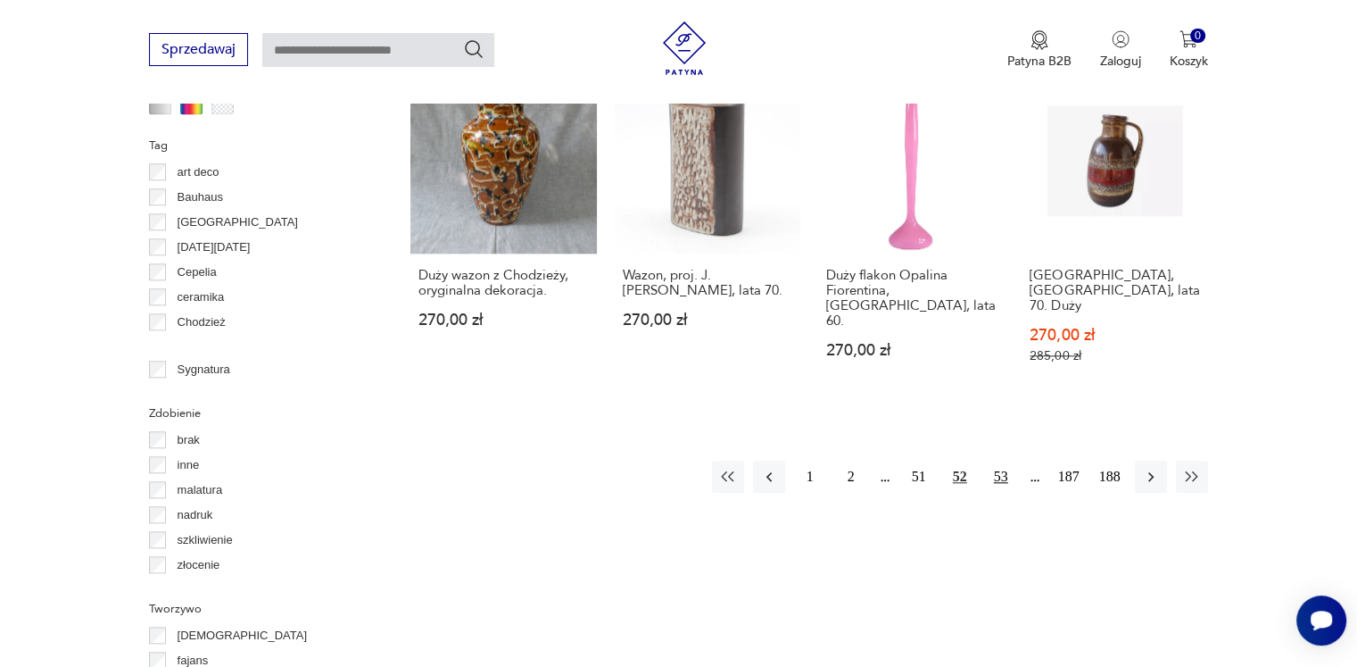
click at [990, 460] on button "53" at bounding box center [1001, 476] width 32 height 32
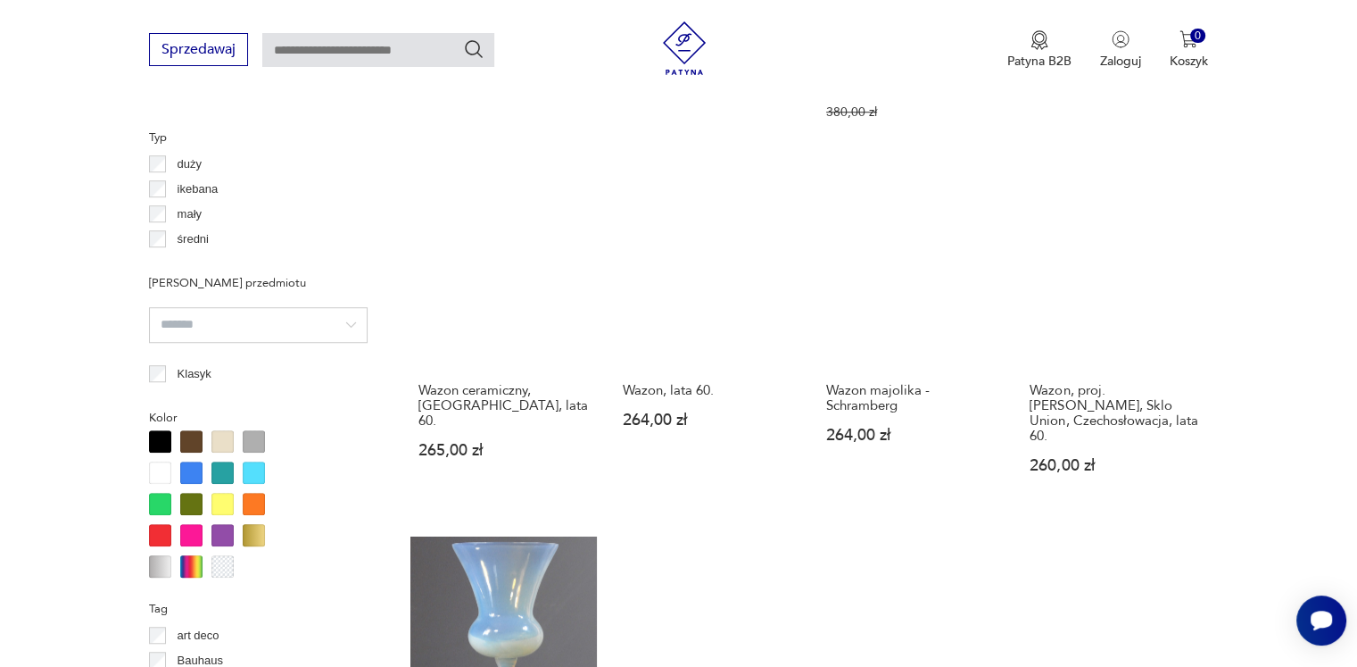
scroll to position [1633, 0]
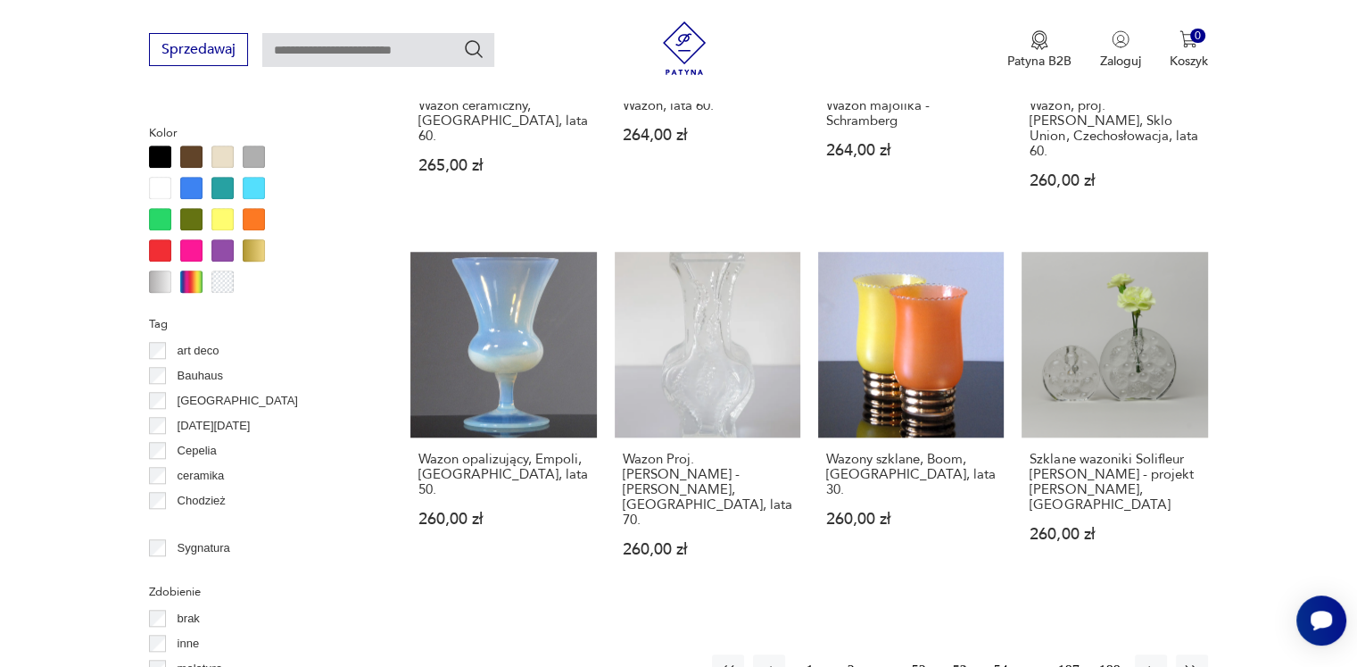
click at [1000, 654] on button "54" at bounding box center [1001, 670] width 32 height 32
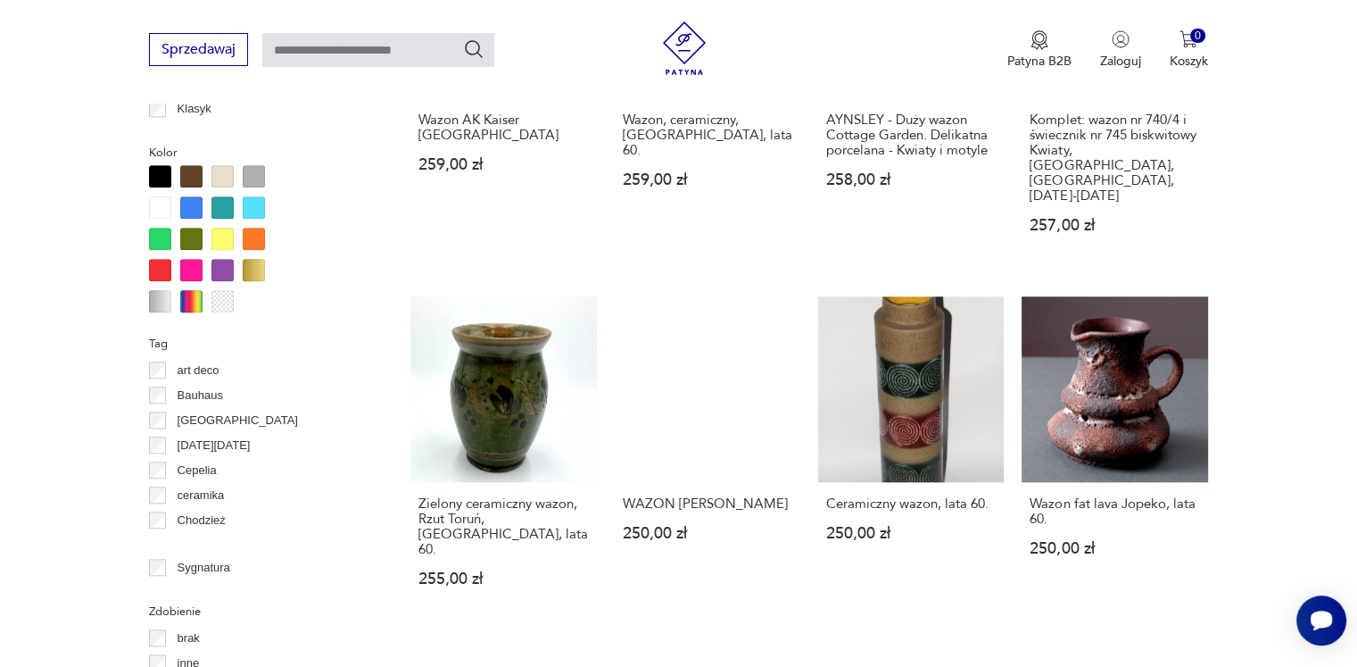
scroll to position [1633, 0]
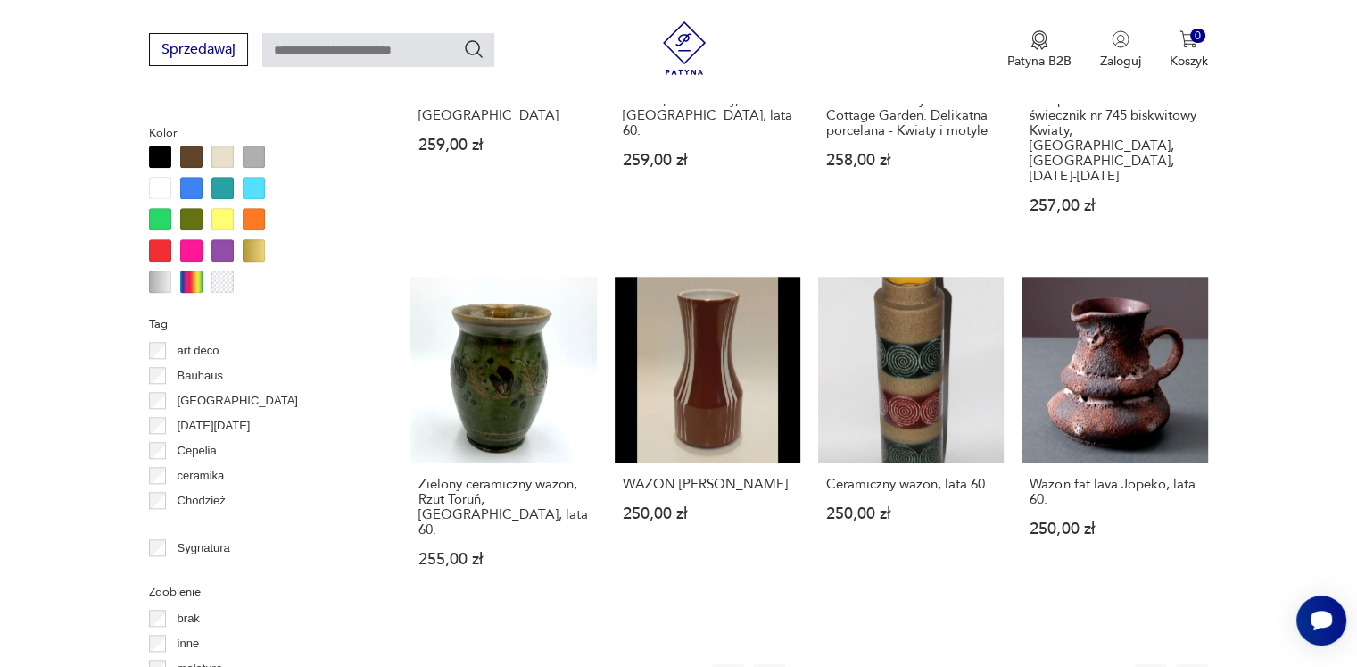
click at [995, 664] on button "55" at bounding box center [1001, 680] width 32 height 32
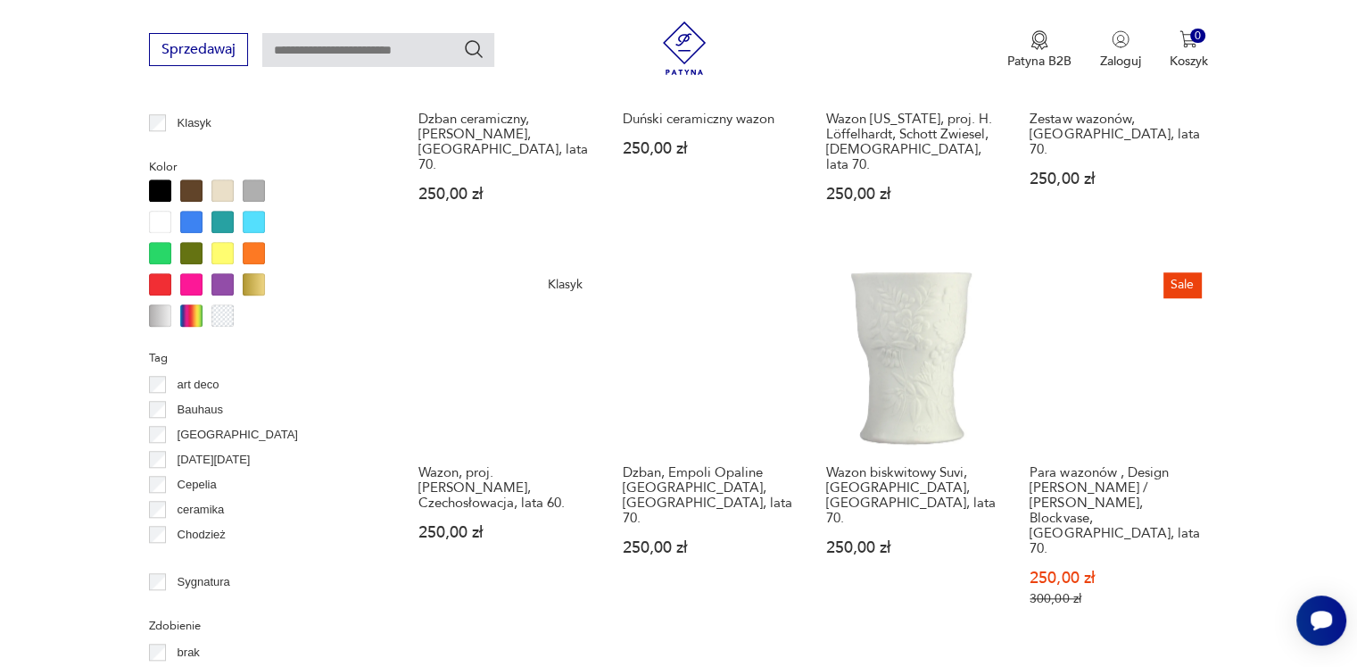
scroll to position [1633, 0]
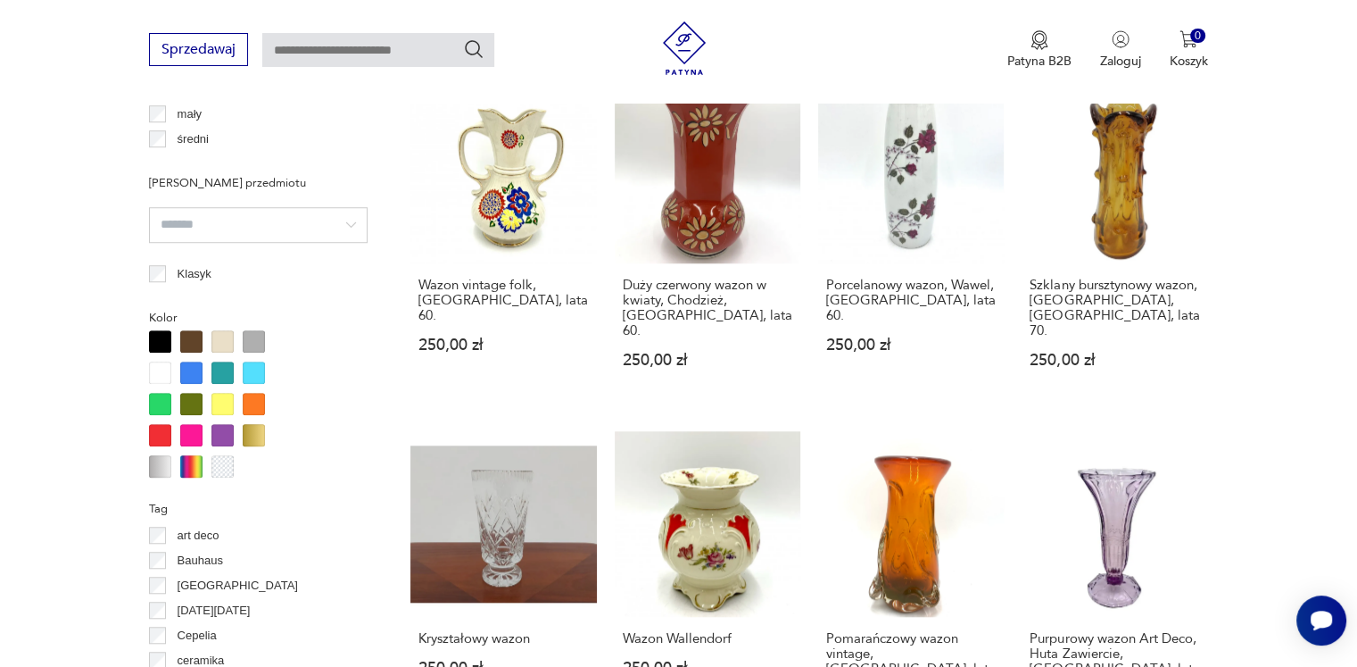
scroll to position [1633, 0]
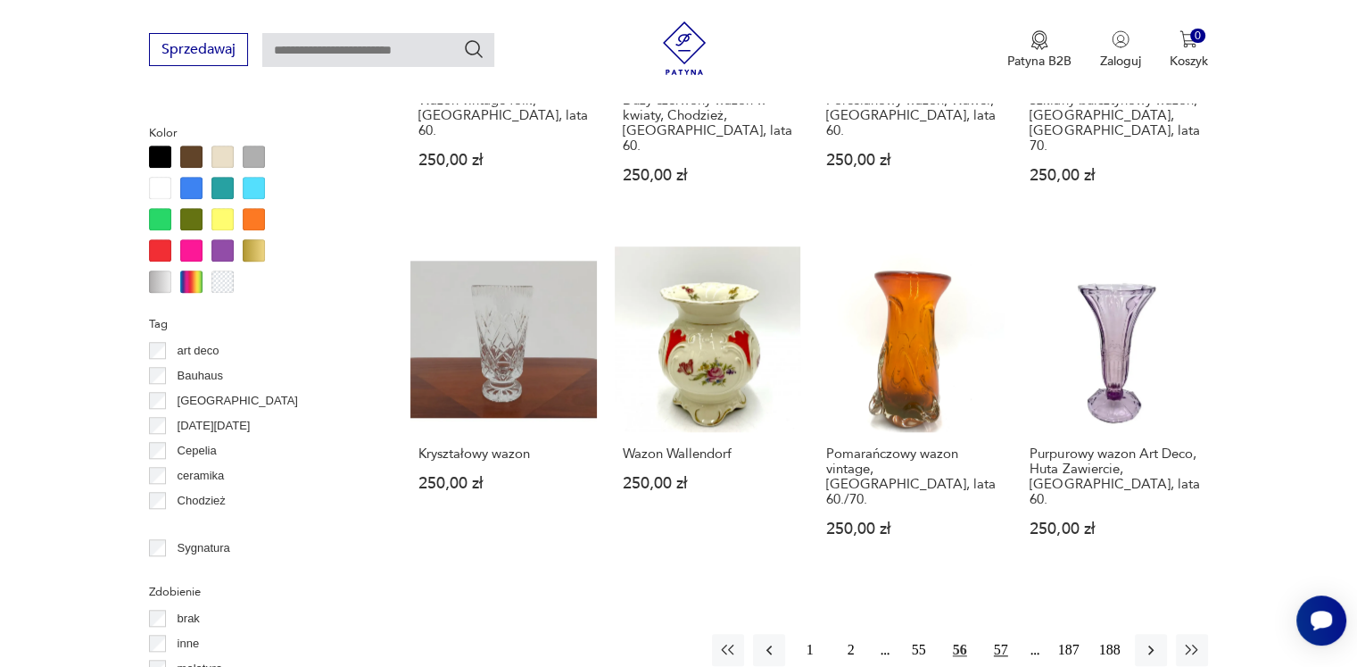
click at [1003, 634] on button "57" at bounding box center [1001, 650] width 32 height 32
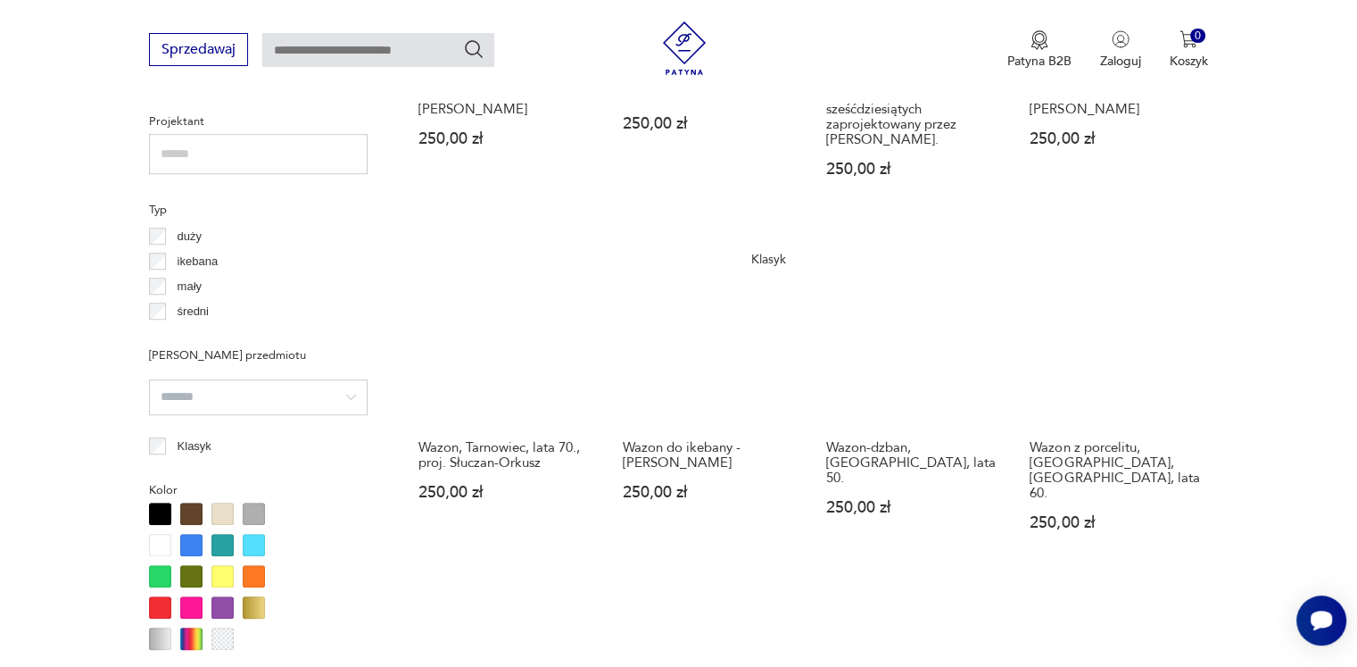
scroll to position [1633, 0]
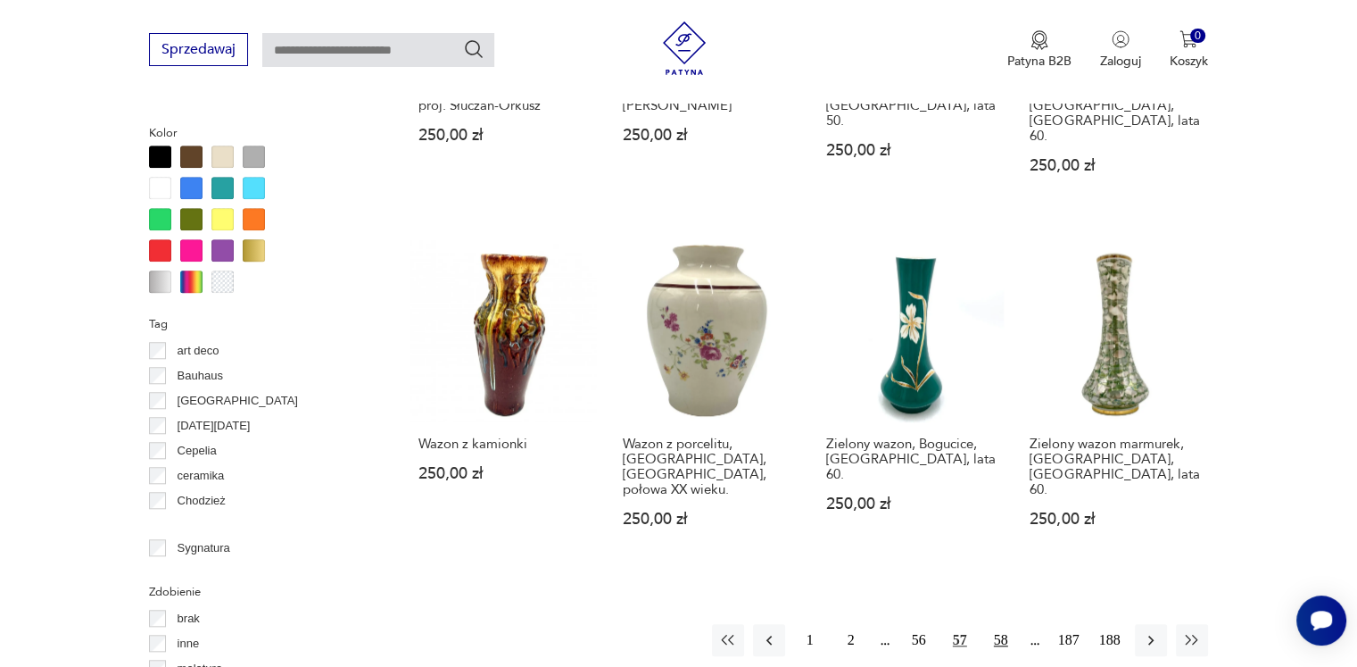
click at [1009, 624] on button "58" at bounding box center [1001, 640] width 32 height 32
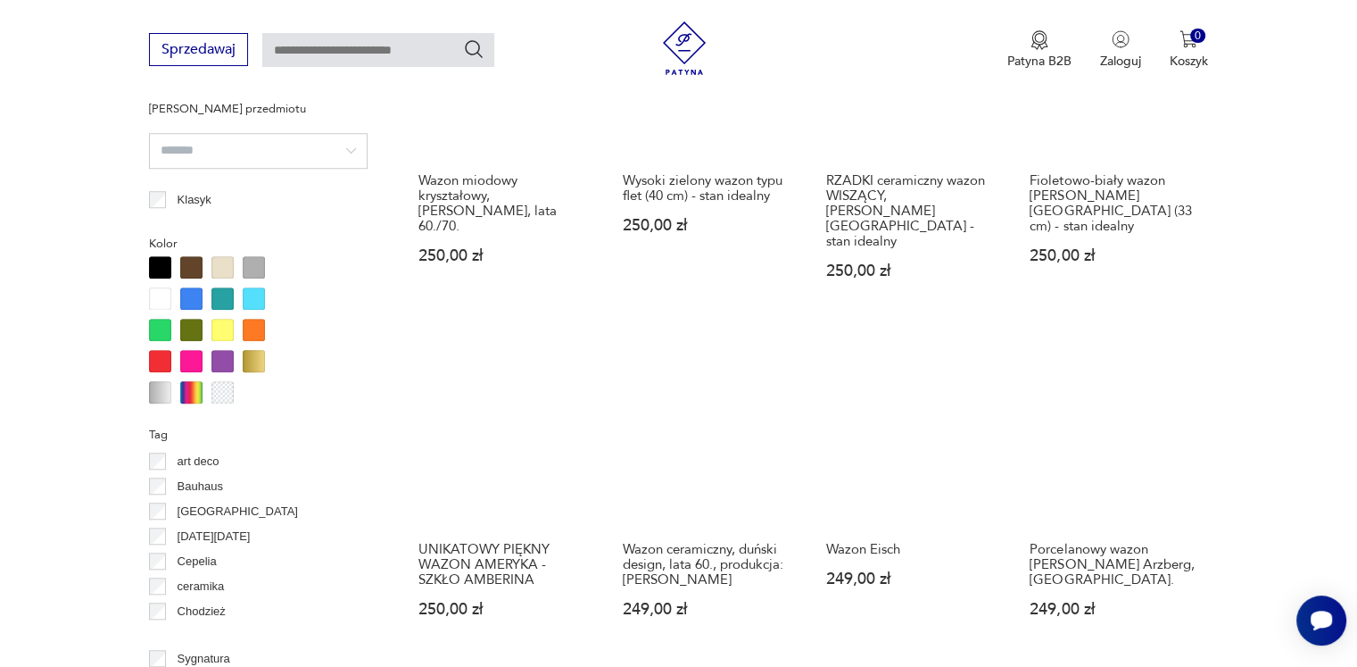
scroll to position [1722, 0]
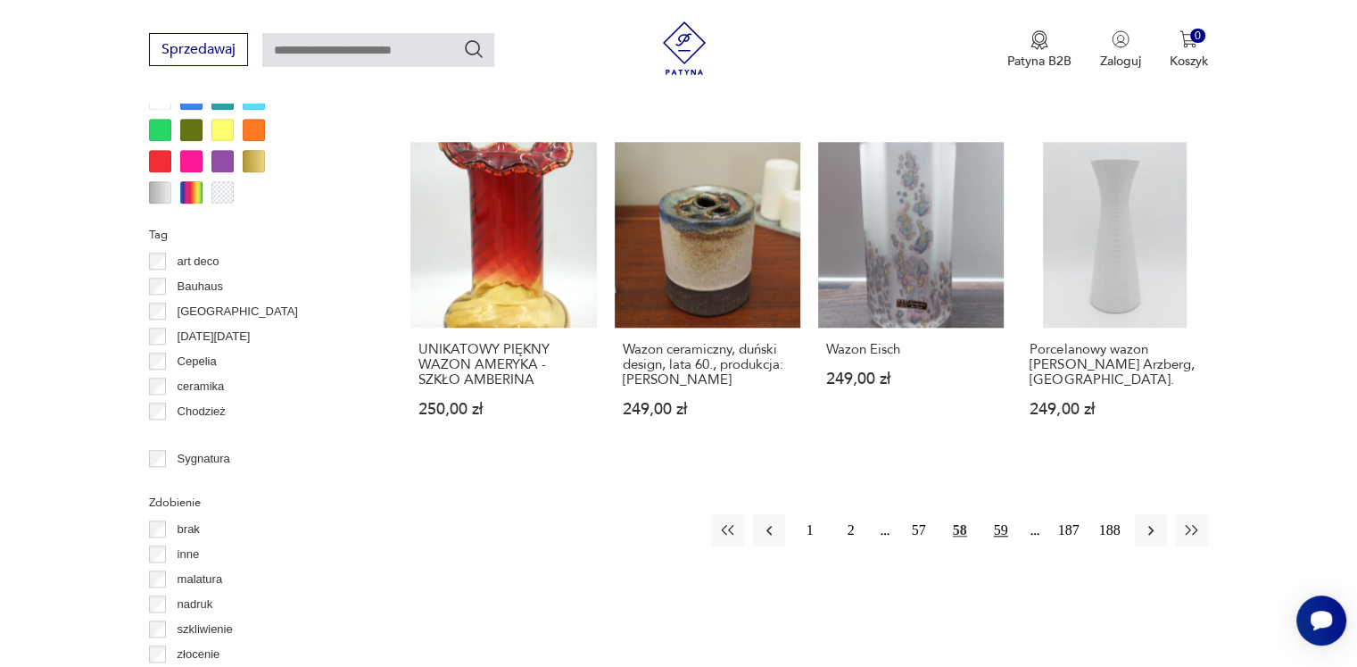
click at [1000, 514] on button "59" at bounding box center [1001, 530] width 32 height 32
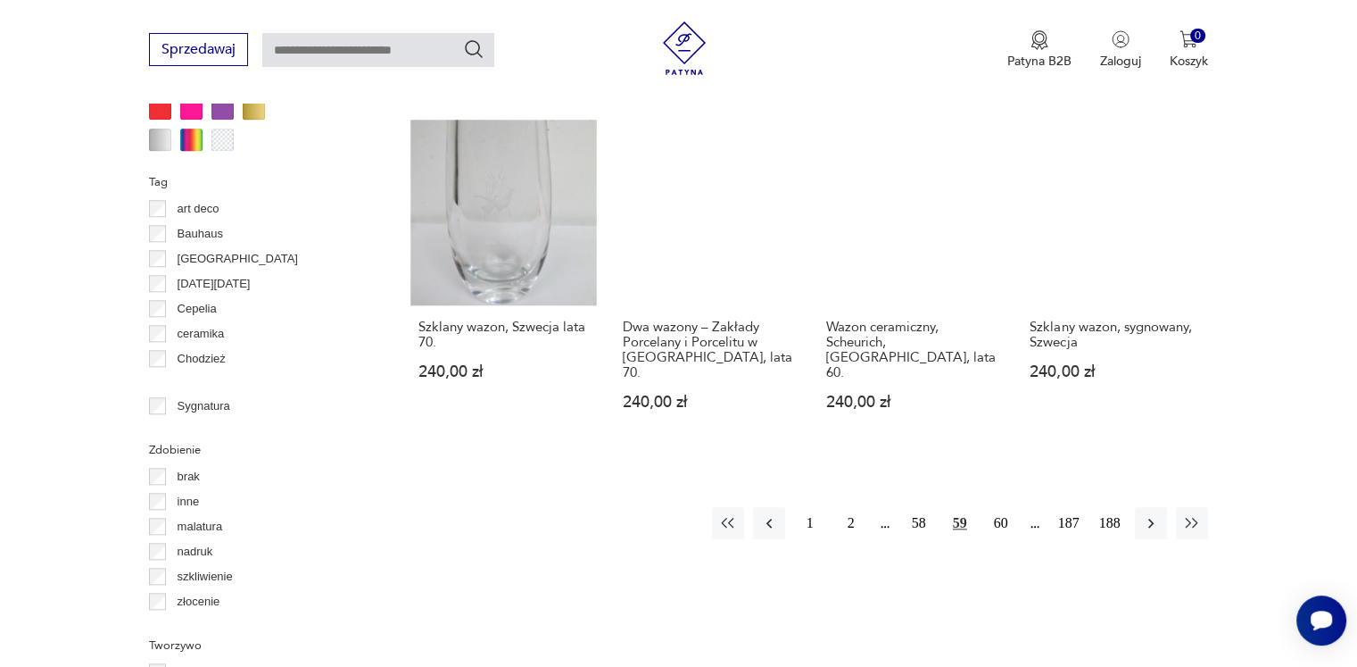
scroll to position [1990, 0]
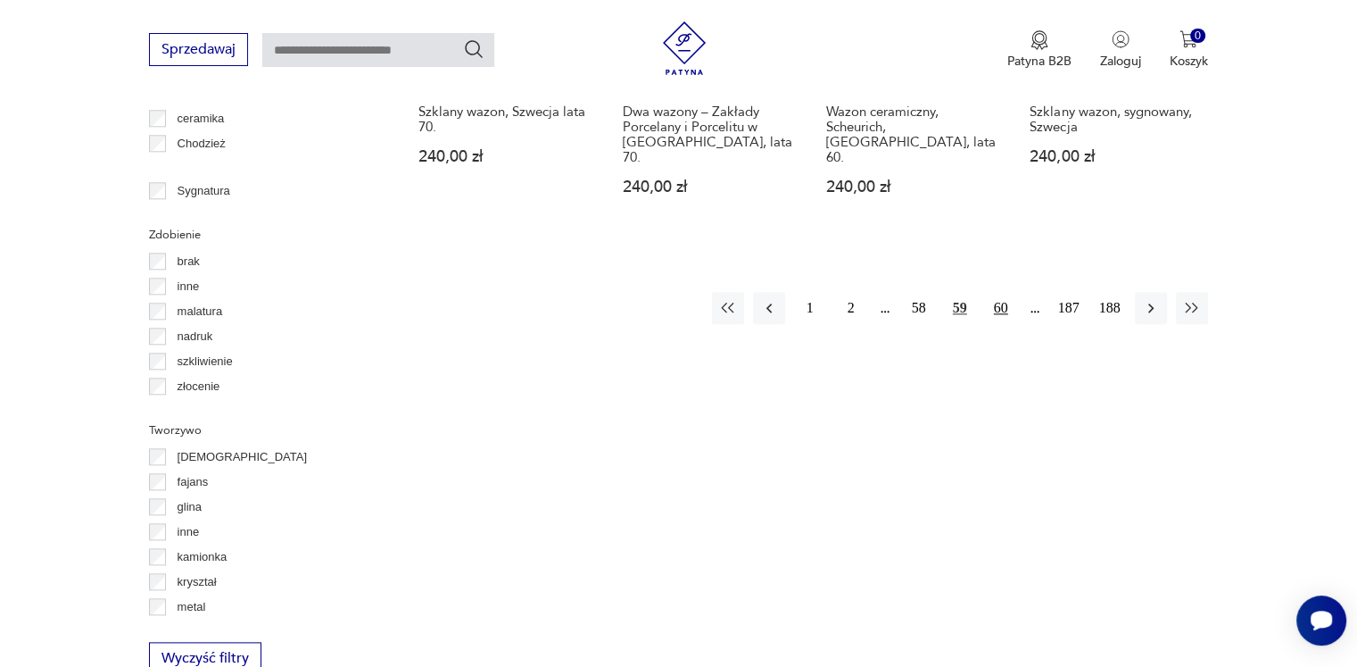
click at [1002, 292] on button "60" at bounding box center [1001, 308] width 32 height 32
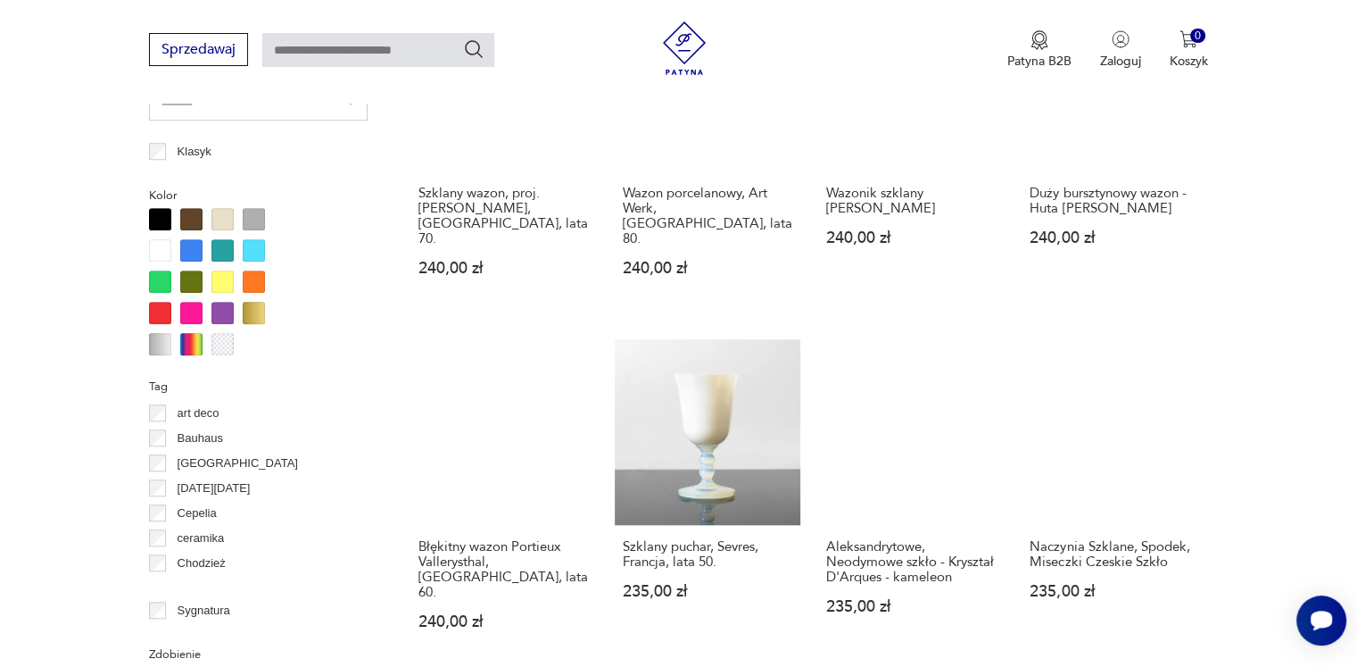
scroll to position [1722, 0]
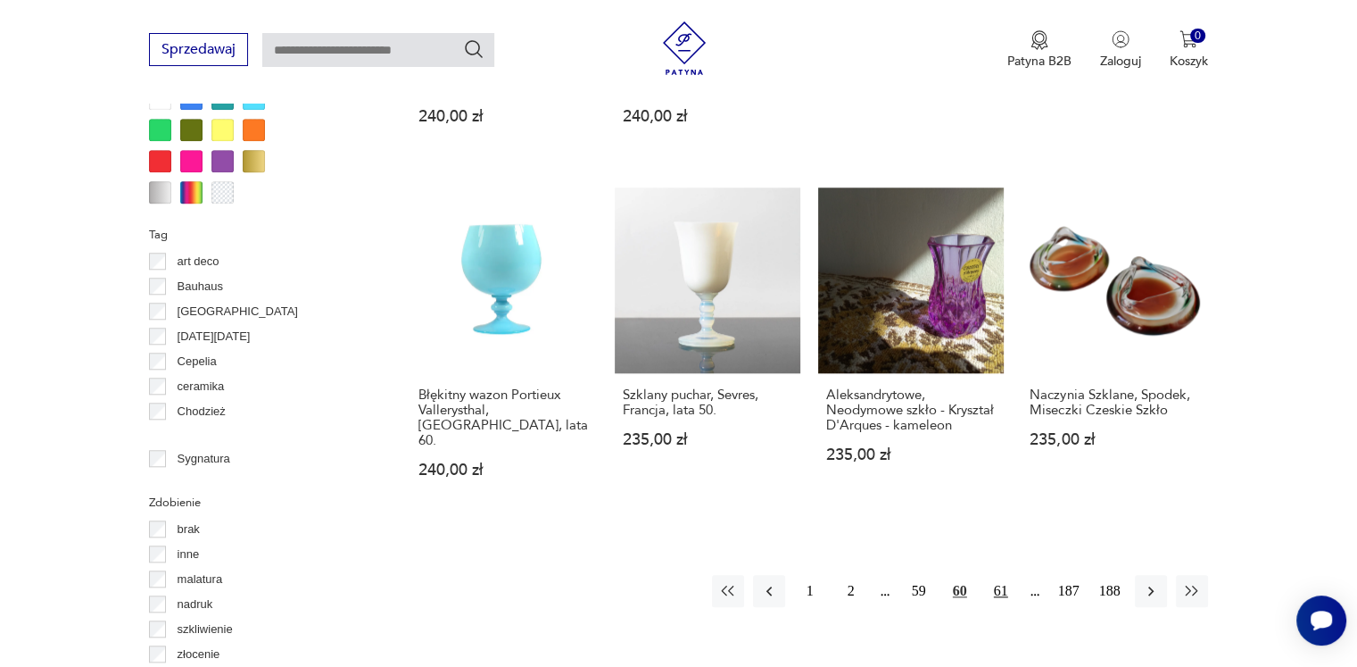
click at [1006, 575] on button "61" at bounding box center [1001, 591] width 32 height 32
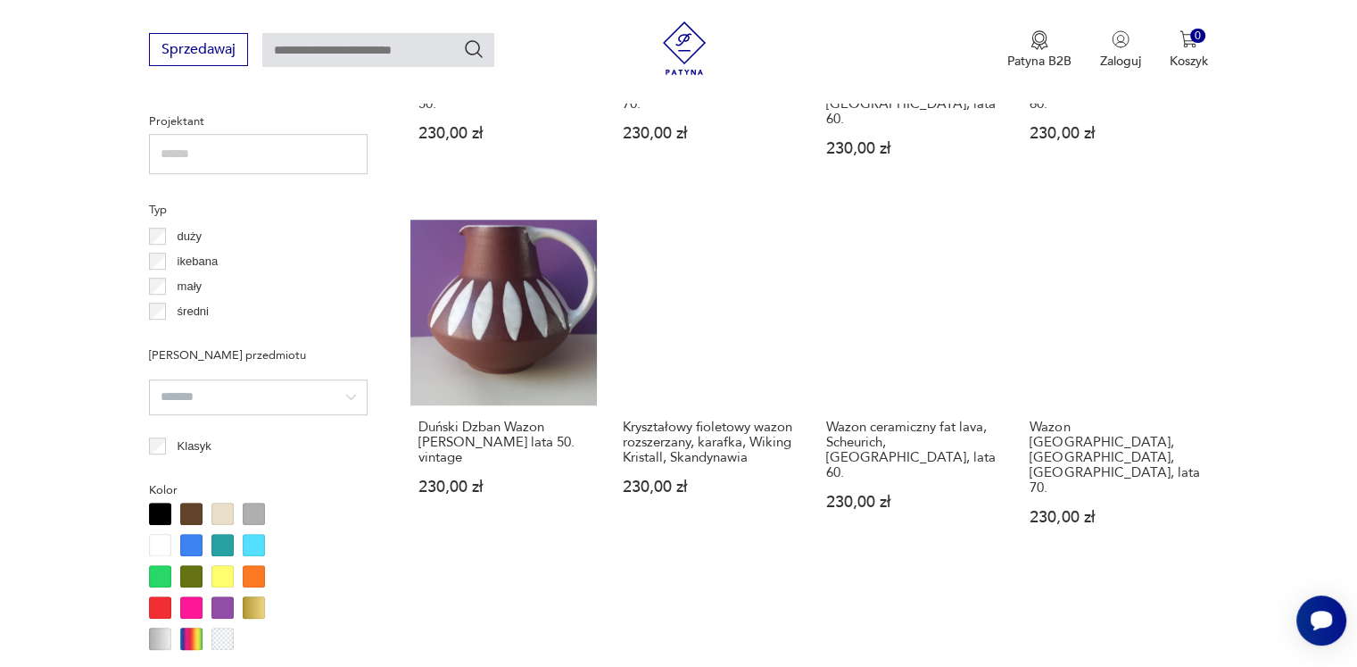
scroll to position [1722, 0]
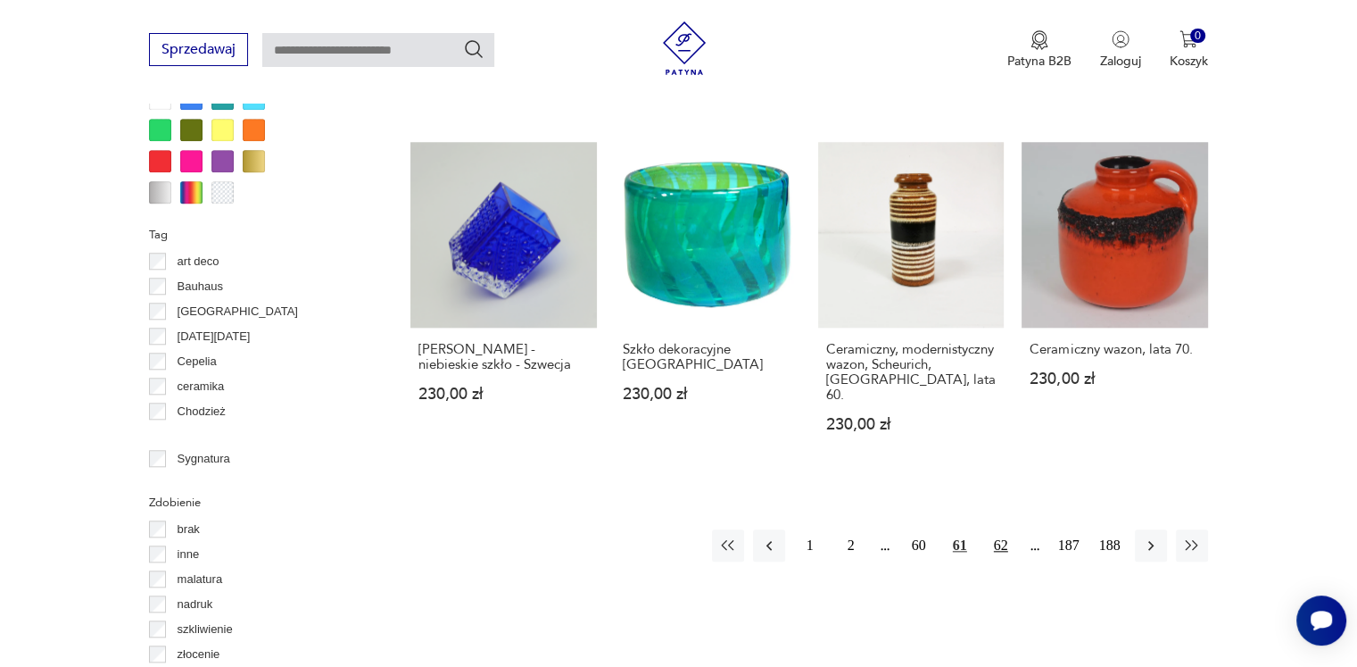
click at [1000, 529] on button "62" at bounding box center [1001, 545] width 32 height 32
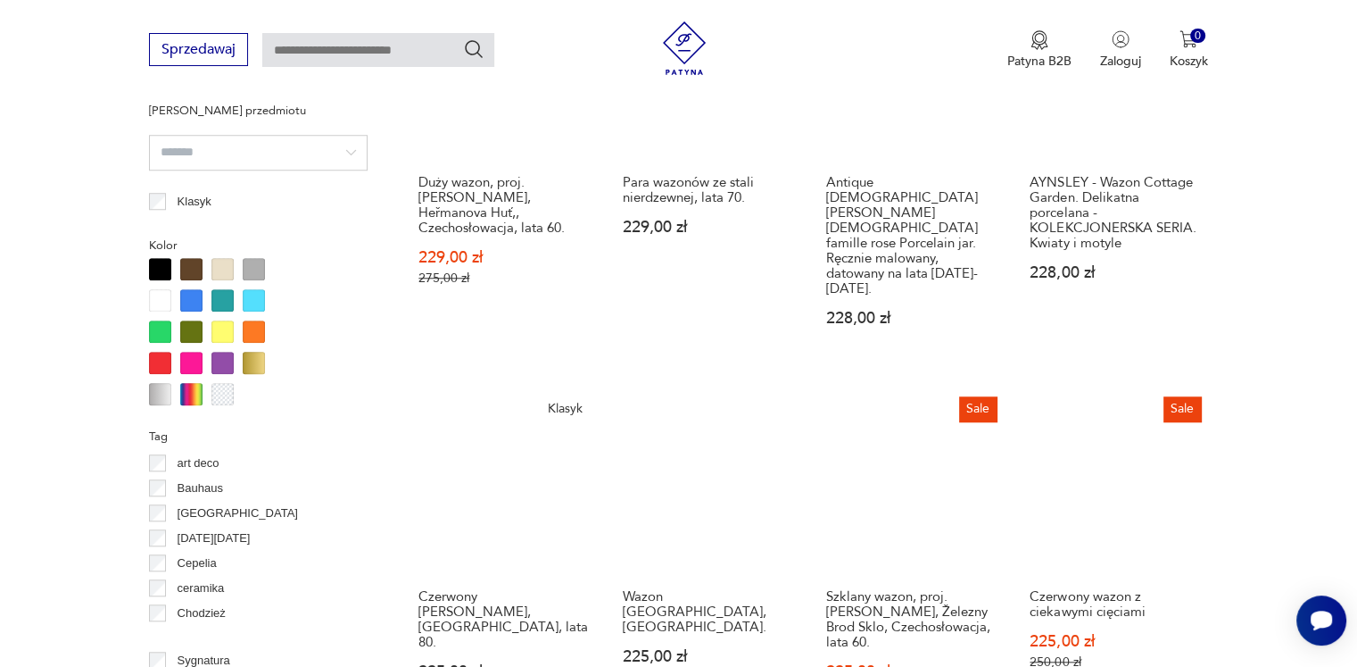
scroll to position [1722, 0]
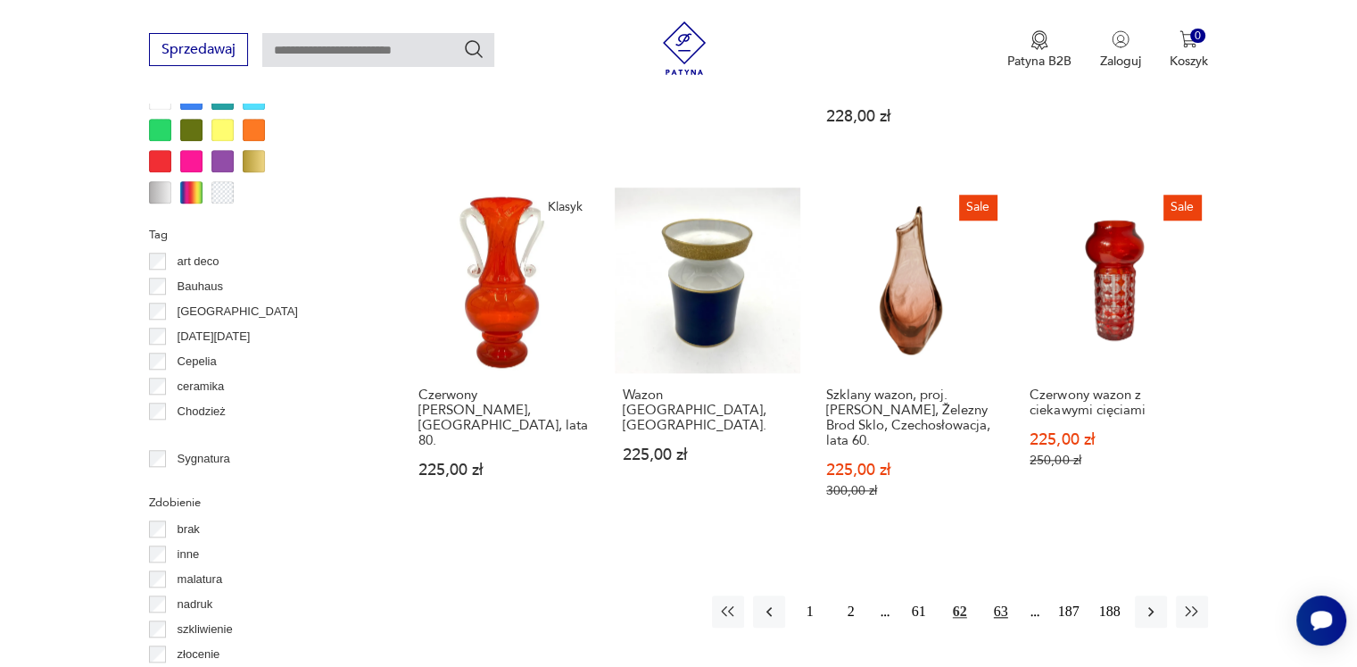
click at [996, 595] on button "63" at bounding box center [1001, 611] width 32 height 32
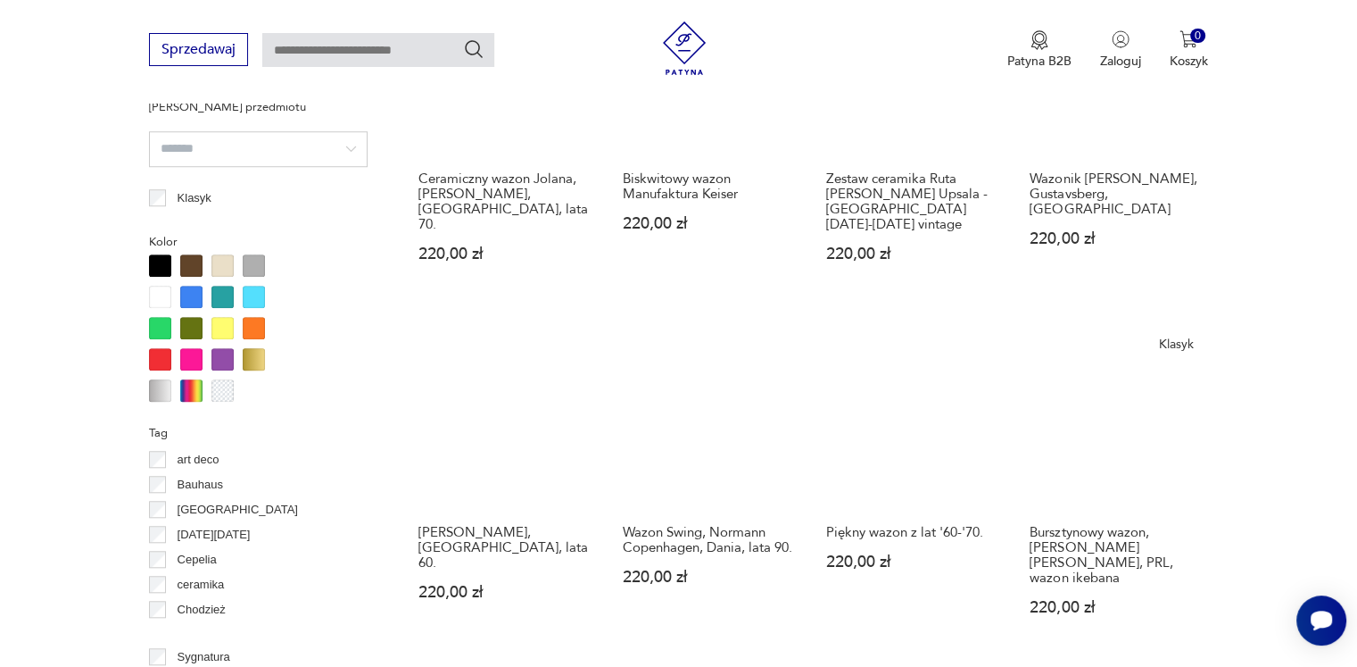
scroll to position [1722, 0]
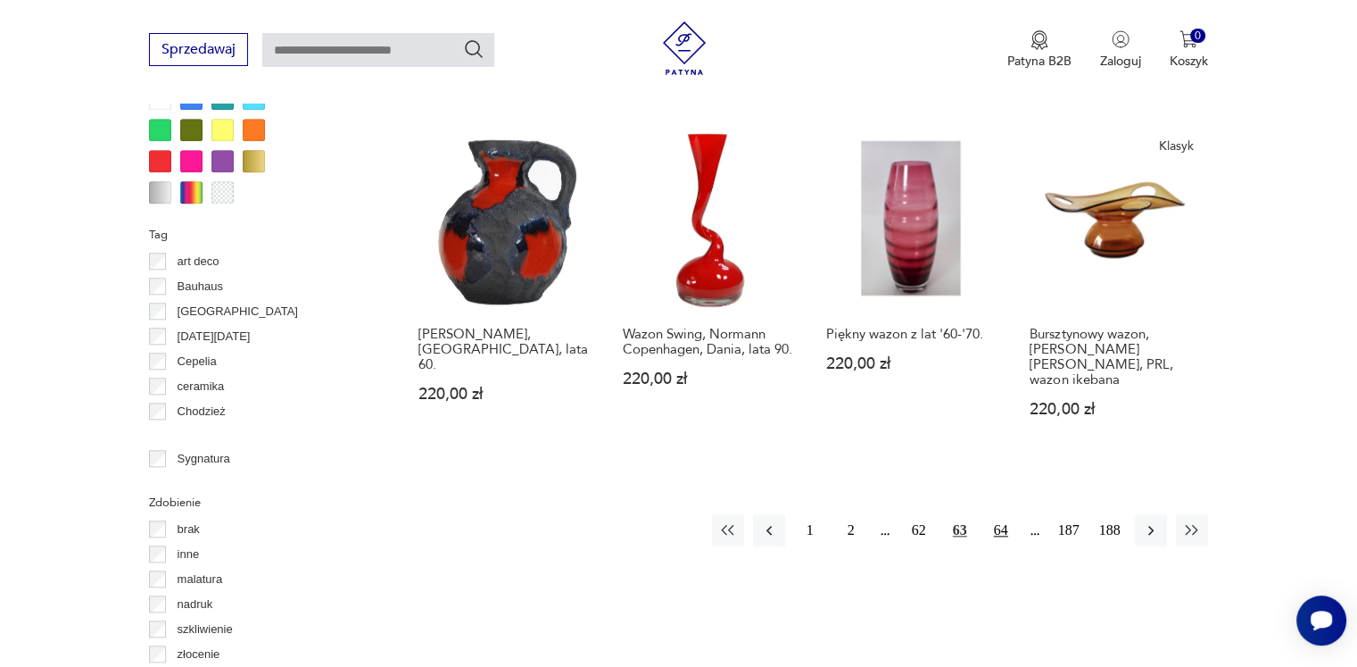
click at [1006, 514] on button "64" at bounding box center [1001, 530] width 32 height 32
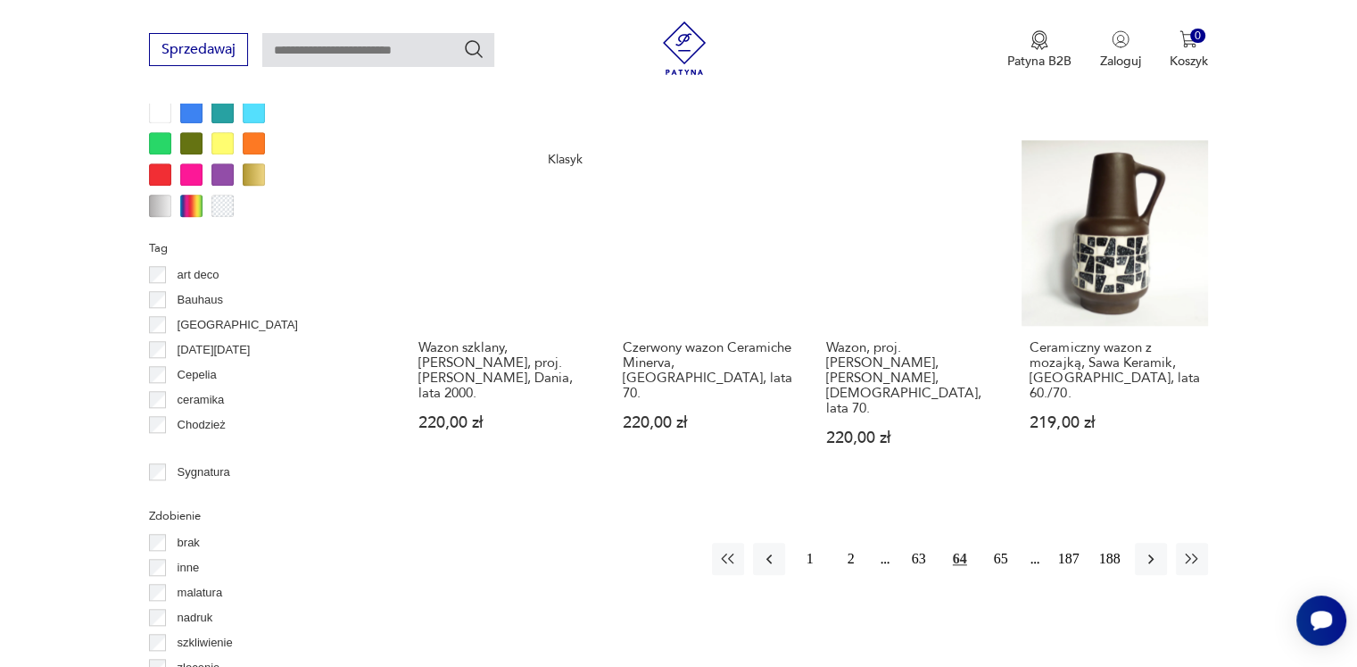
scroll to position [1722, 0]
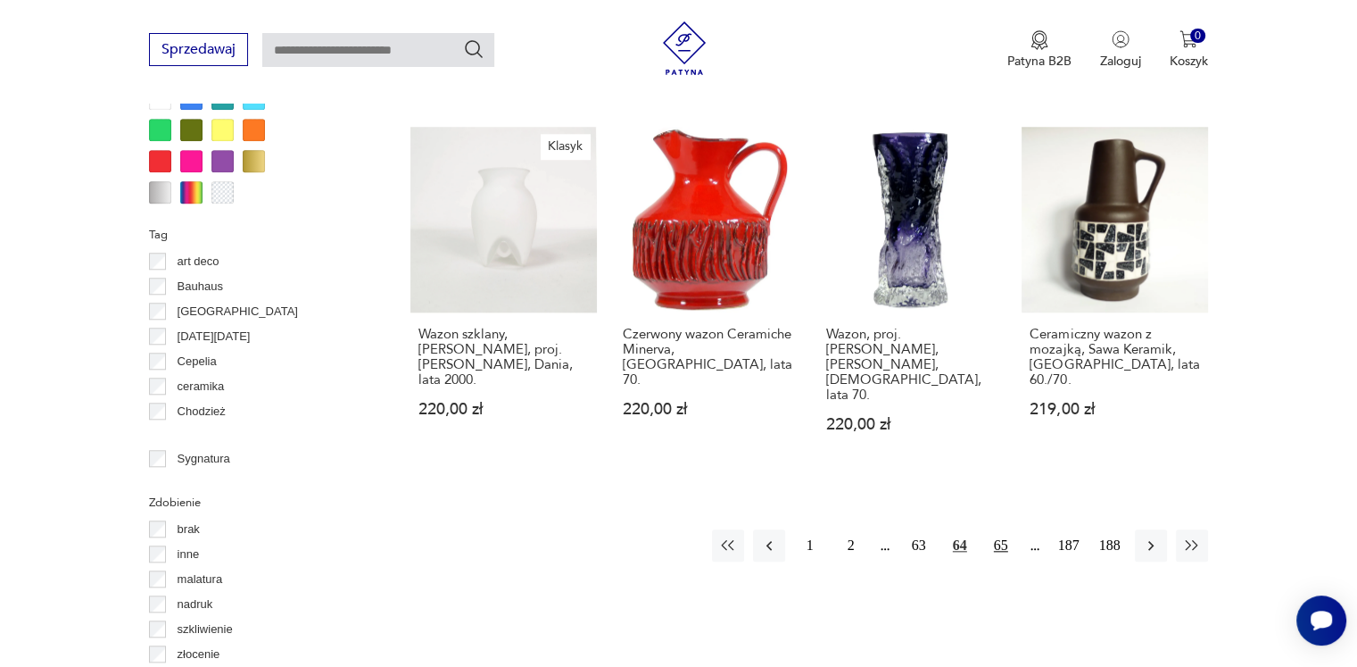
click at [1000, 529] on button "65" at bounding box center [1001, 545] width 32 height 32
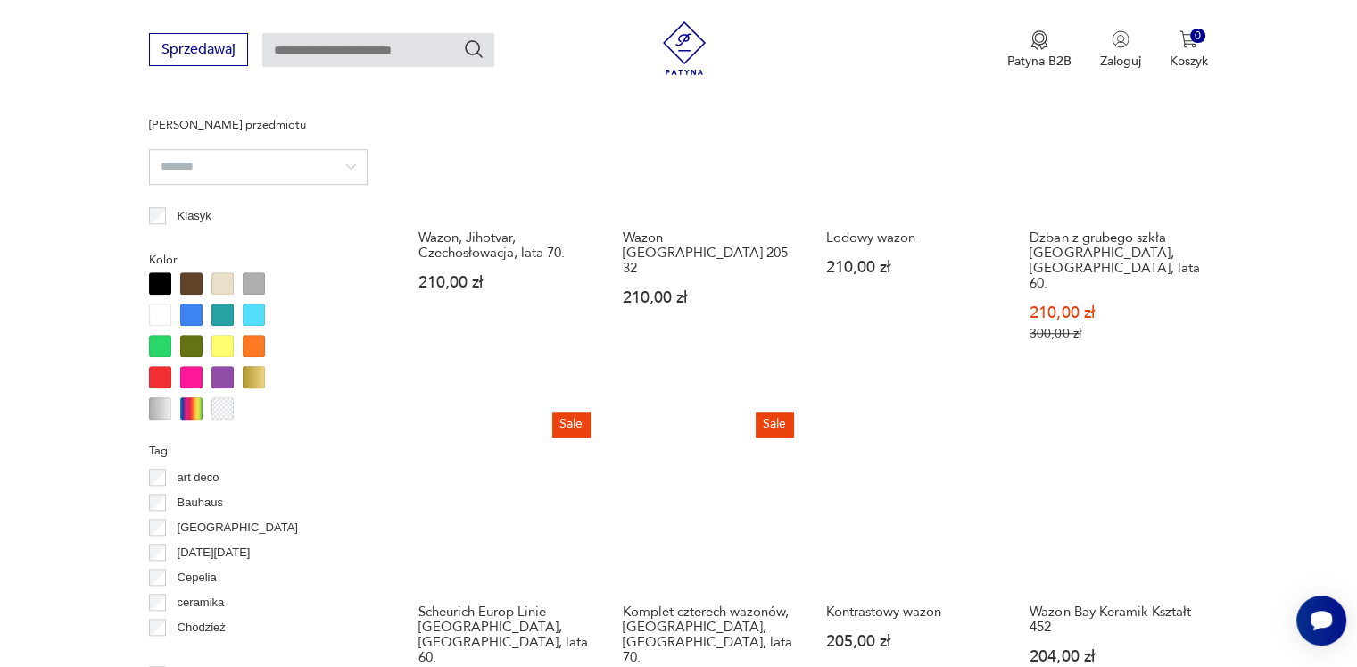
scroll to position [1722, 0]
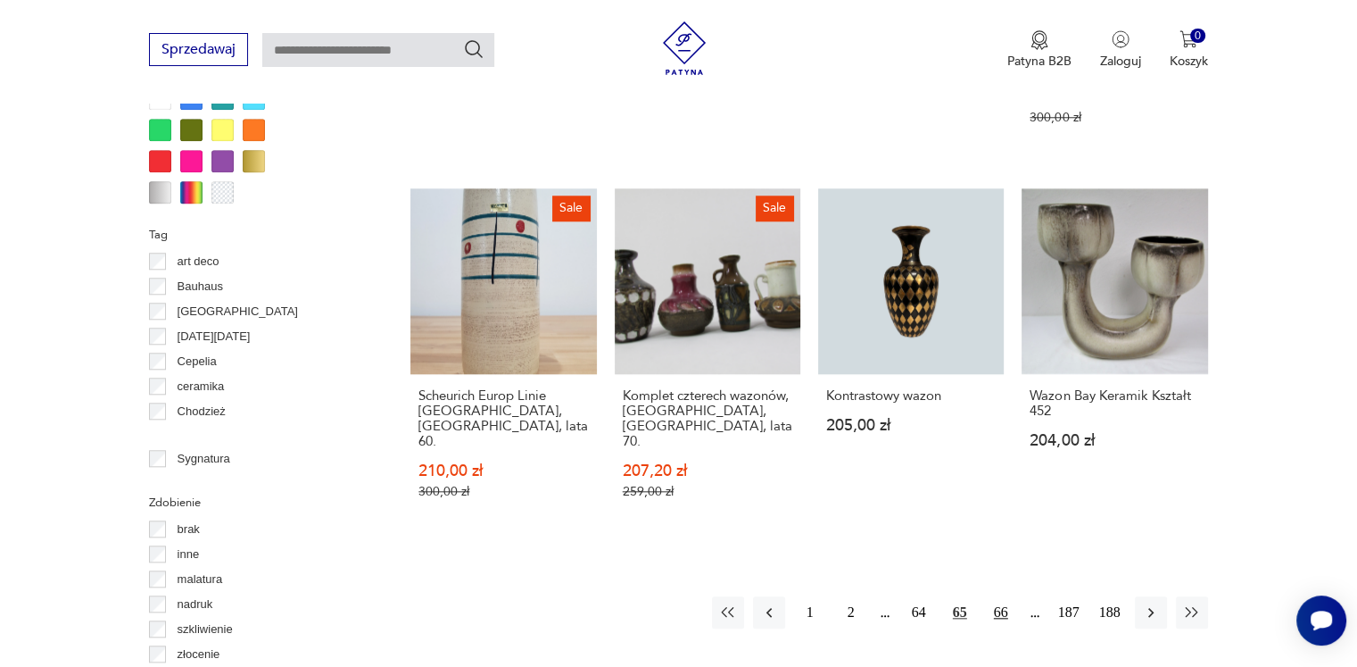
click at [1000, 596] on button "66" at bounding box center [1001, 612] width 32 height 32
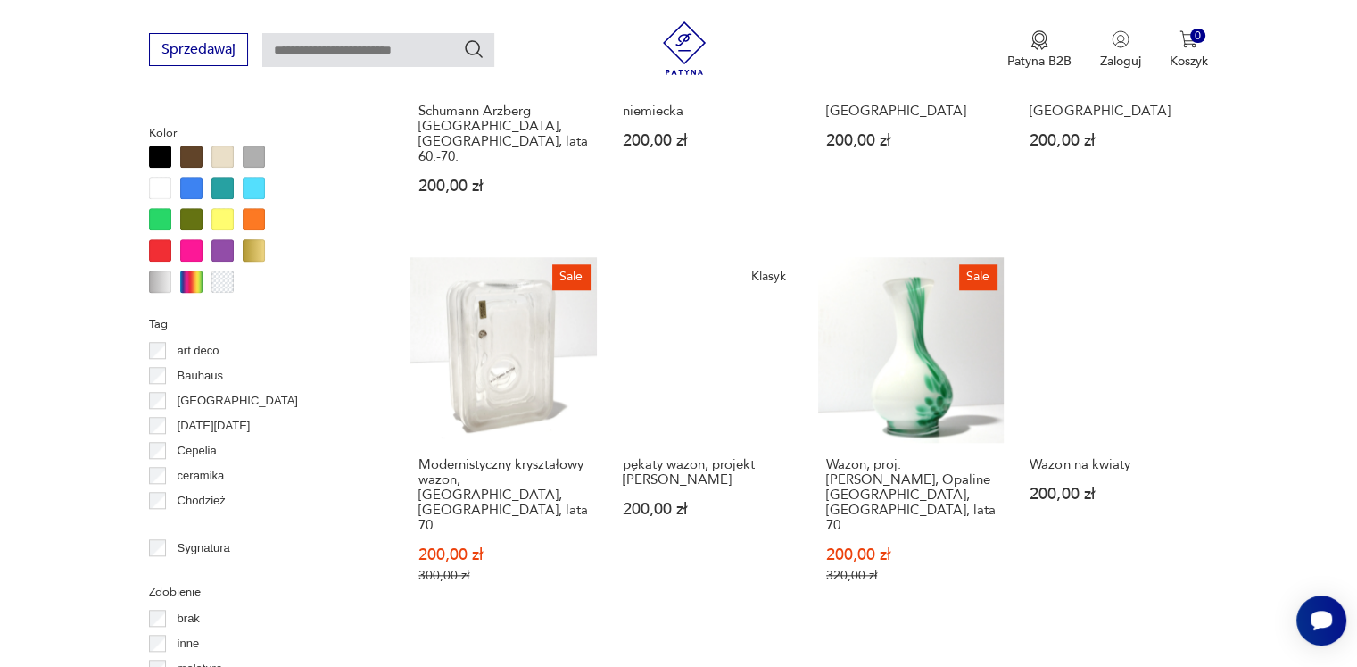
scroll to position [1990, 0]
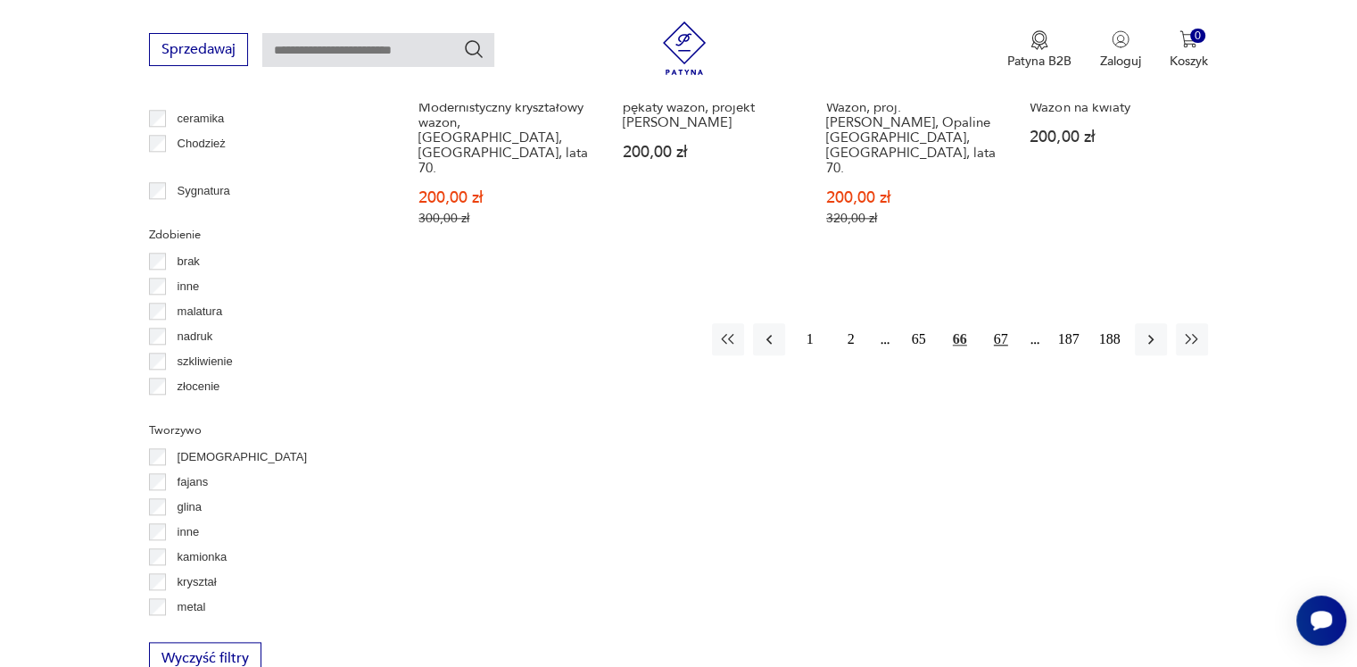
click at [999, 323] on button "67" at bounding box center [1001, 339] width 32 height 32
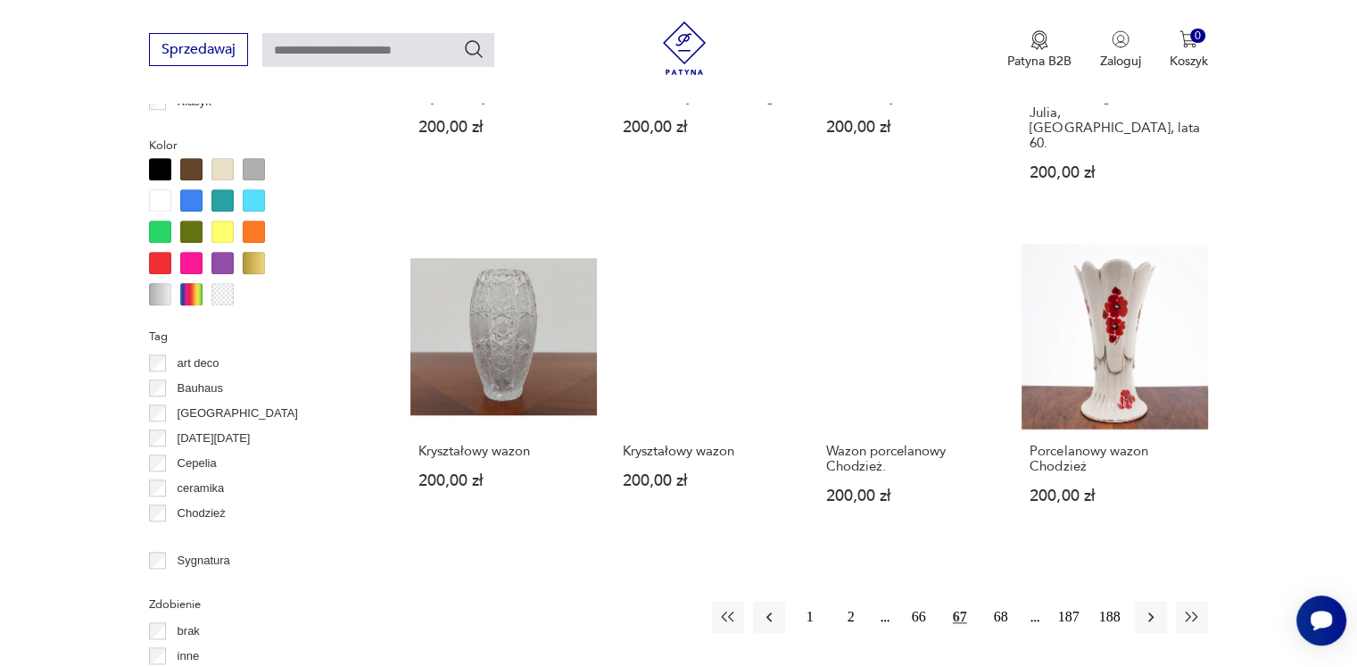
scroll to position [1722, 0]
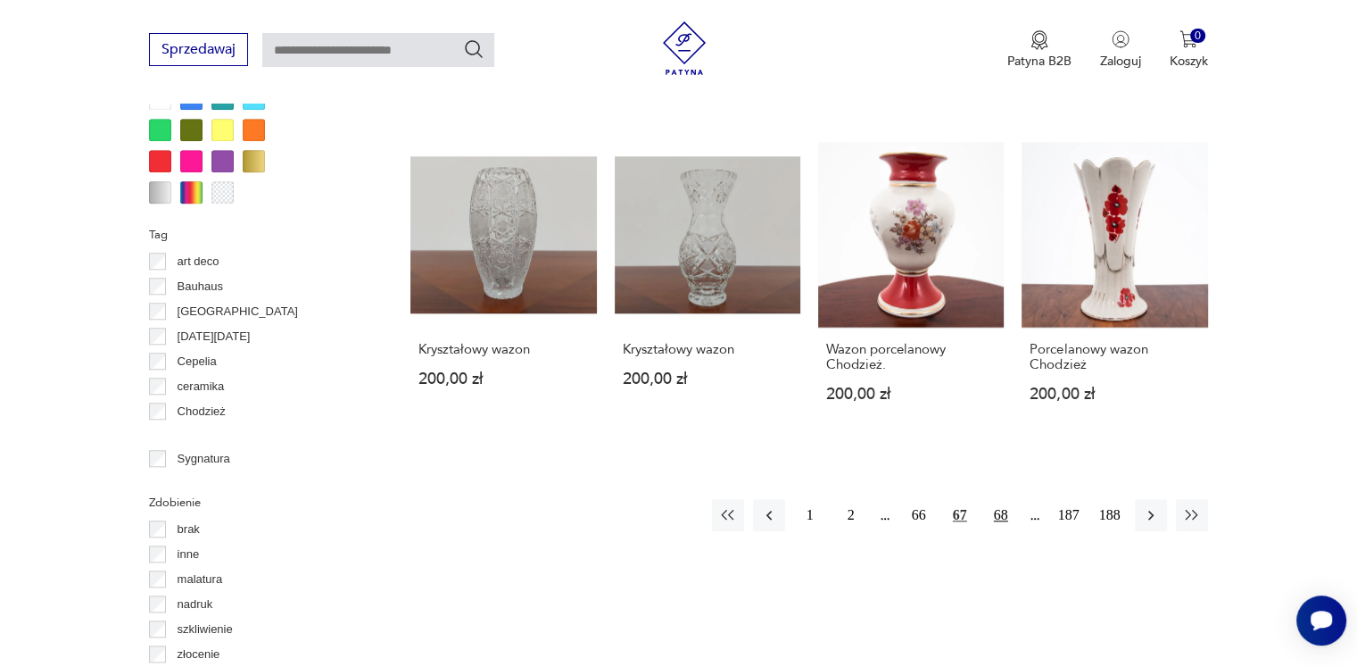
click at [1000, 499] on button "68" at bounding box center [1001, 515] width 32 height 32
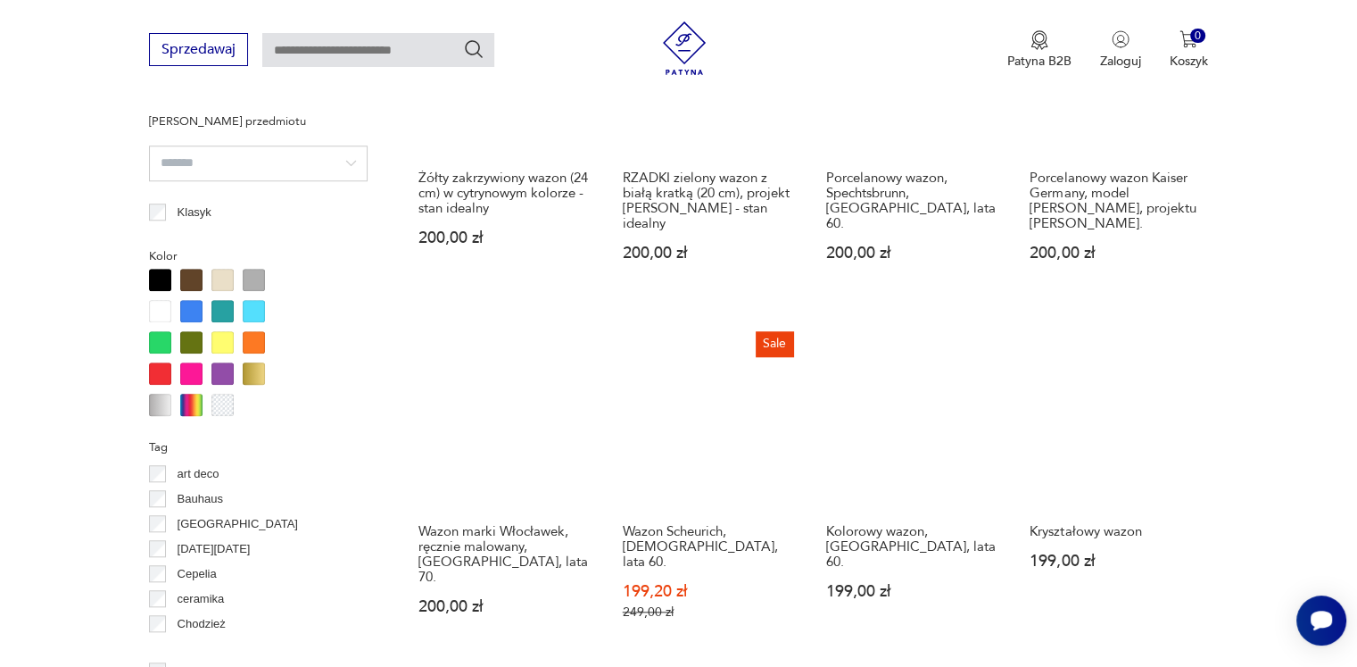
scroll to position [1633, 0]
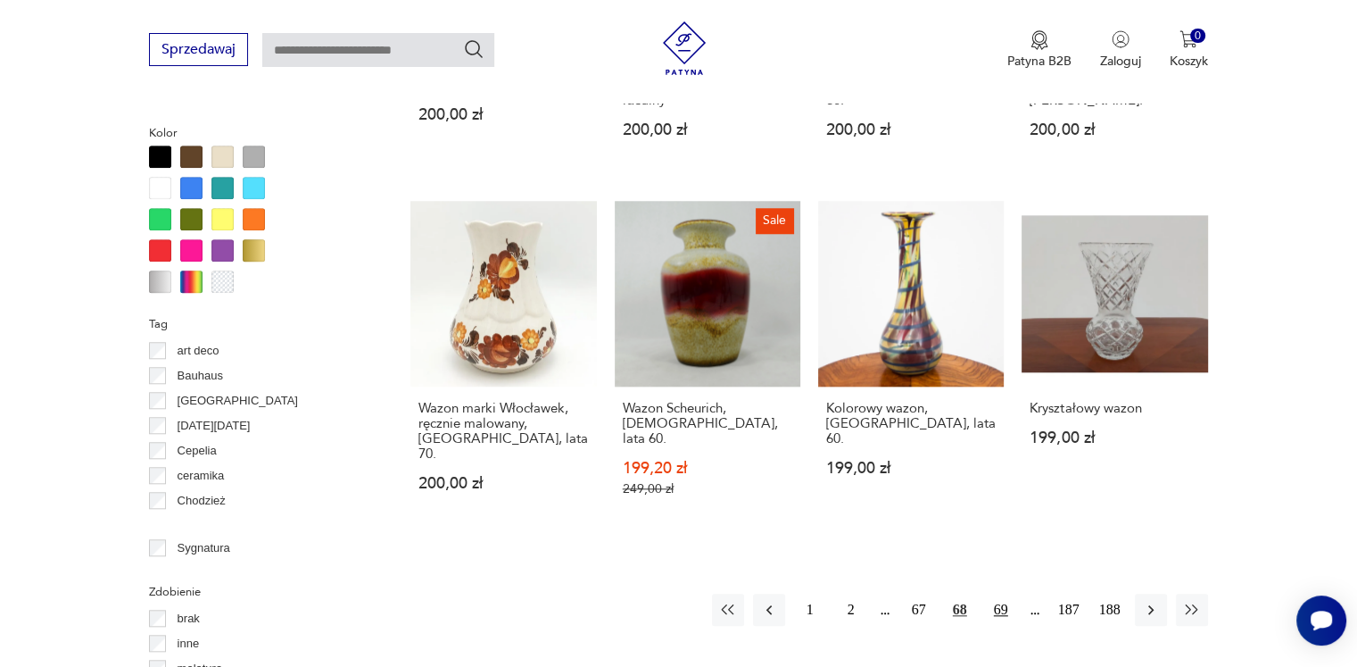
click at [996, 593] on button "69" at bounding box center [1001, 609] width 32 height 32
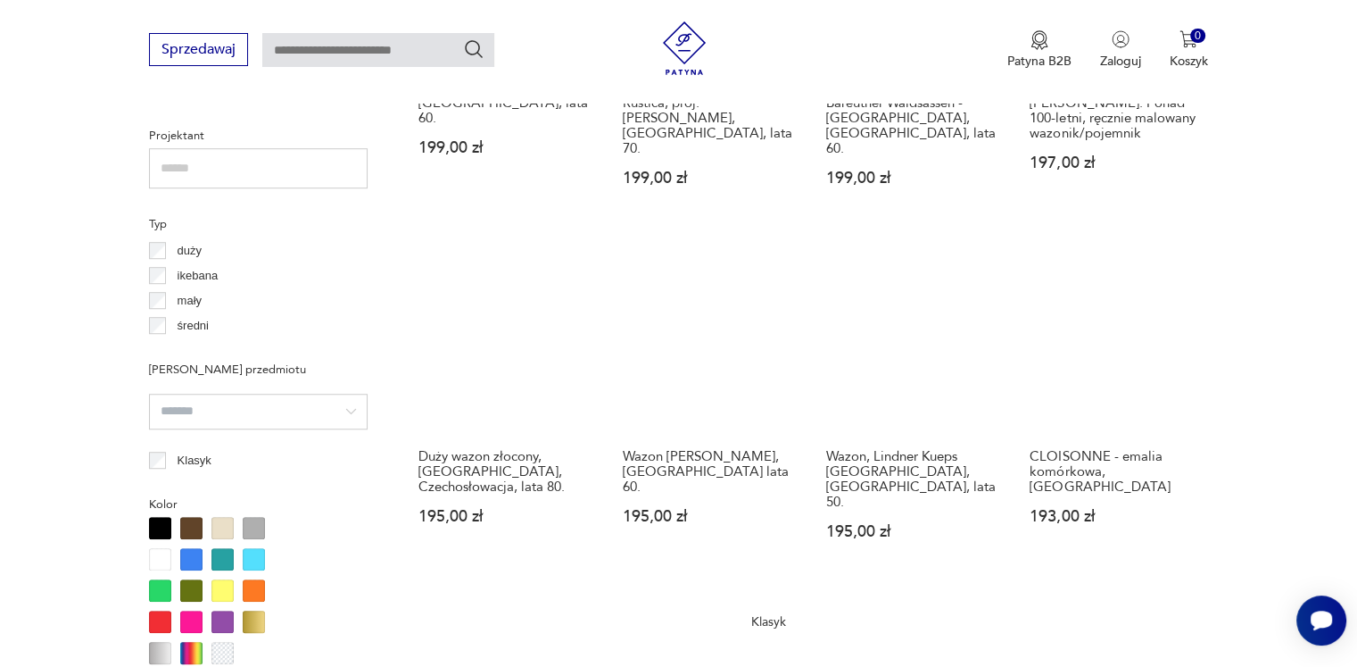
scroll to position [1633, 0]
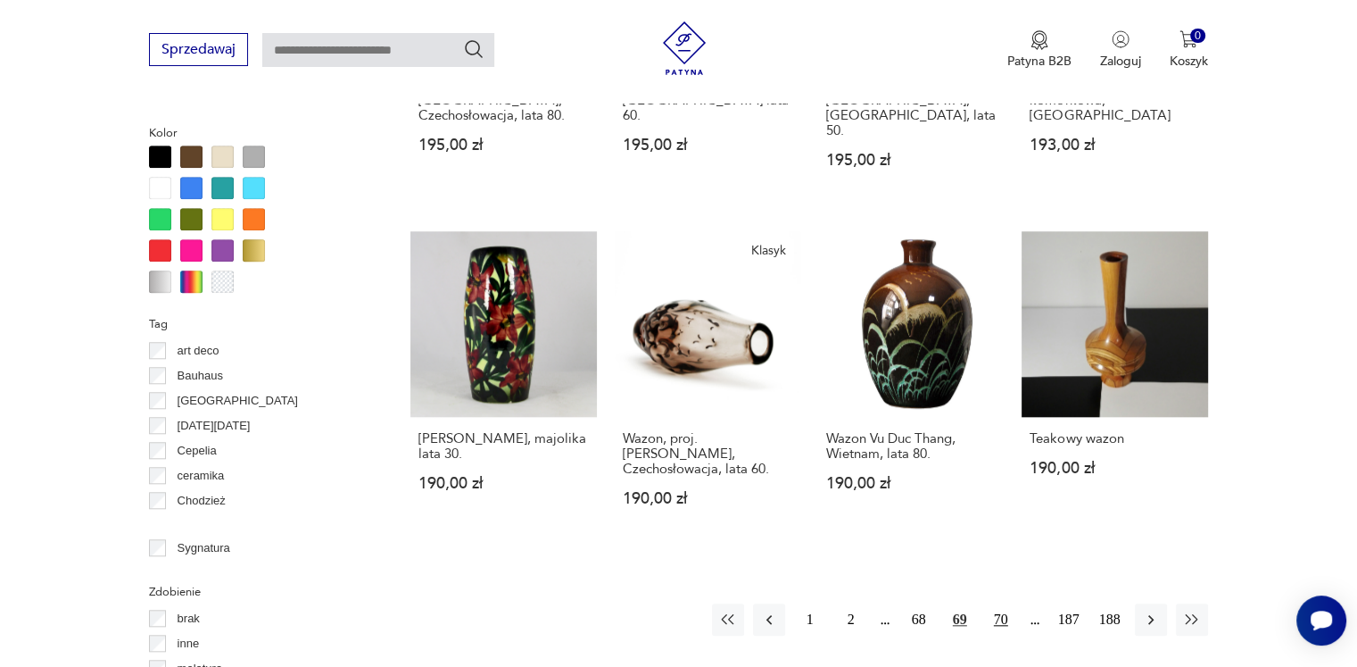
click at [996, 603] on button "70" at bounding box center [1001, 619] width 32 height 32
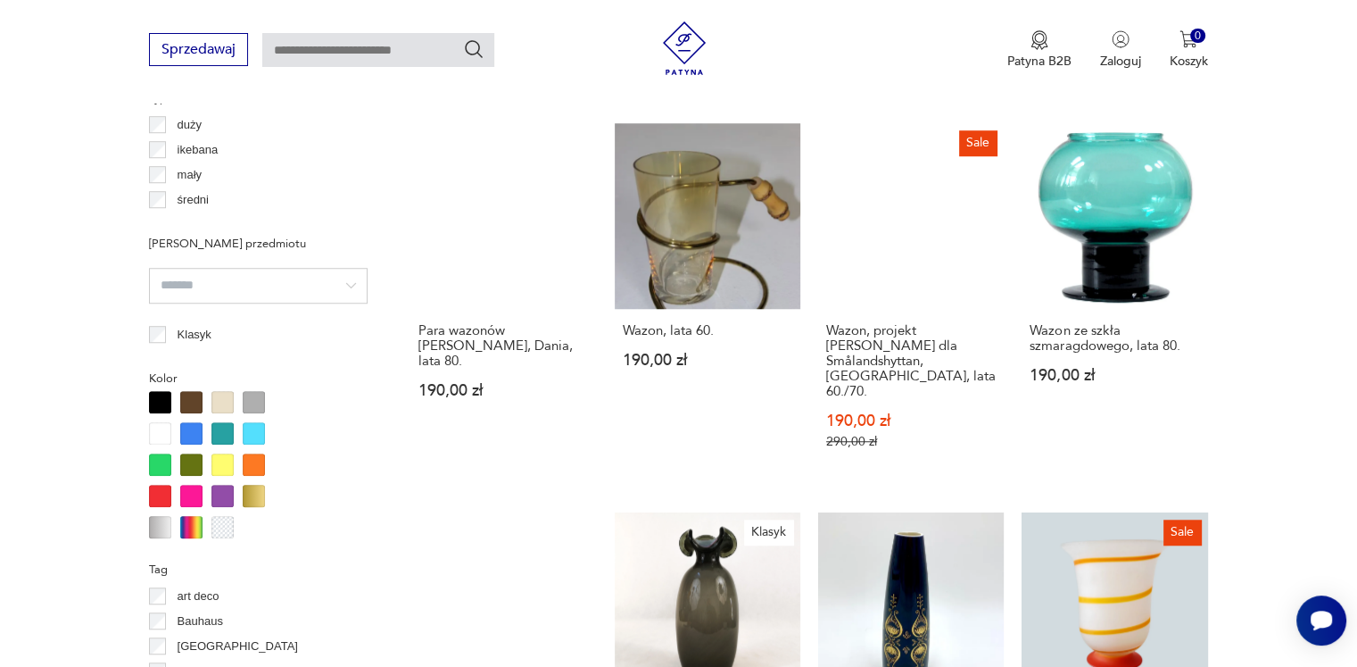
scroll to position [1722, 0]
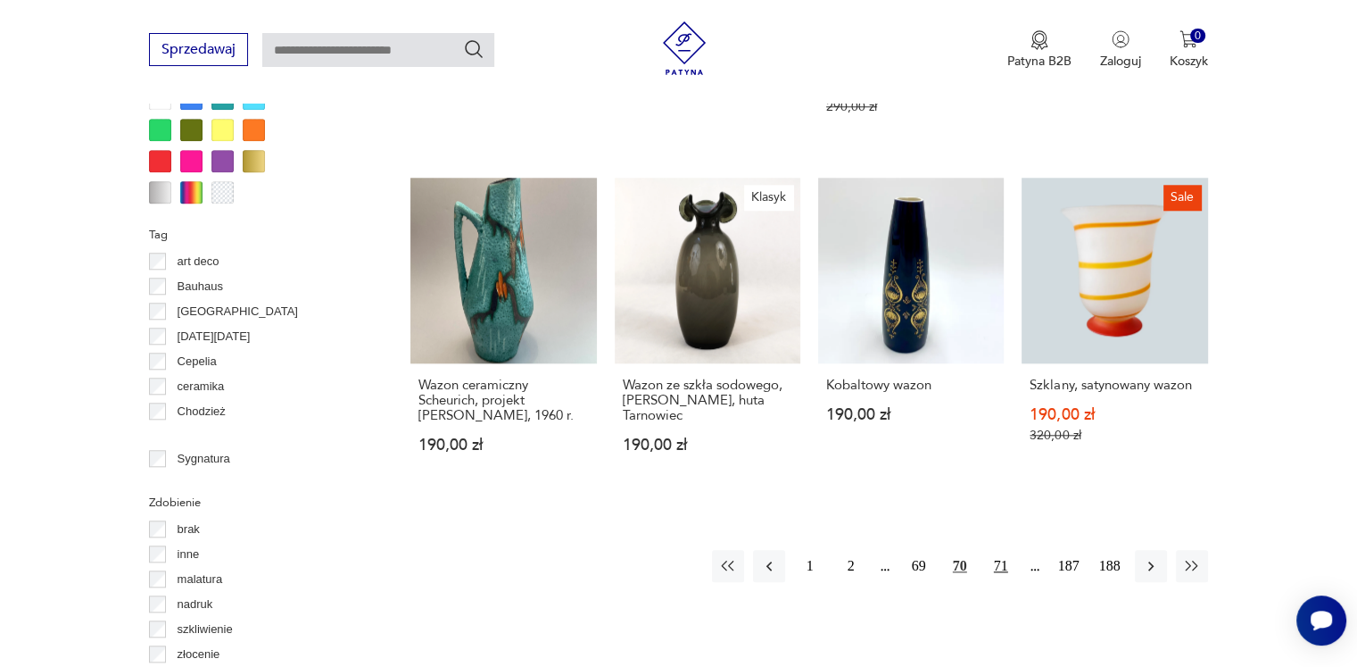
click at [998, 550] on button "71" at bounding box center [1001, 566] width 32 height 32
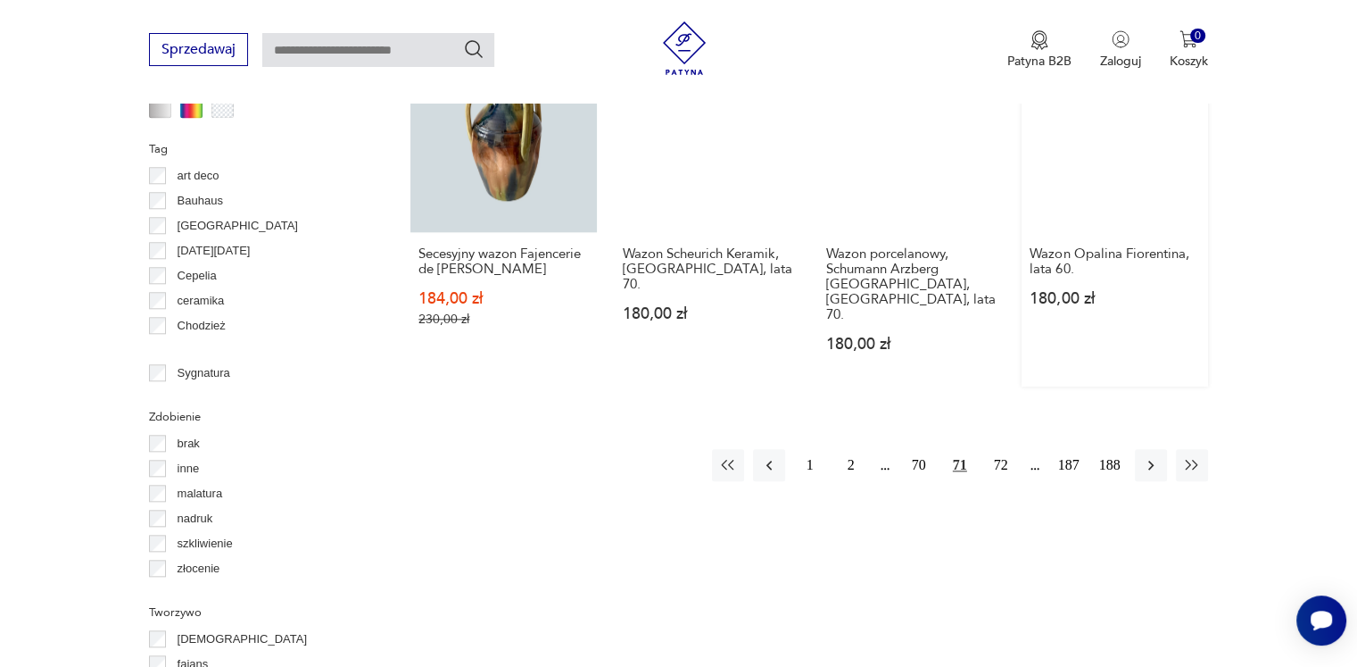
scroll to position [1812, 0]
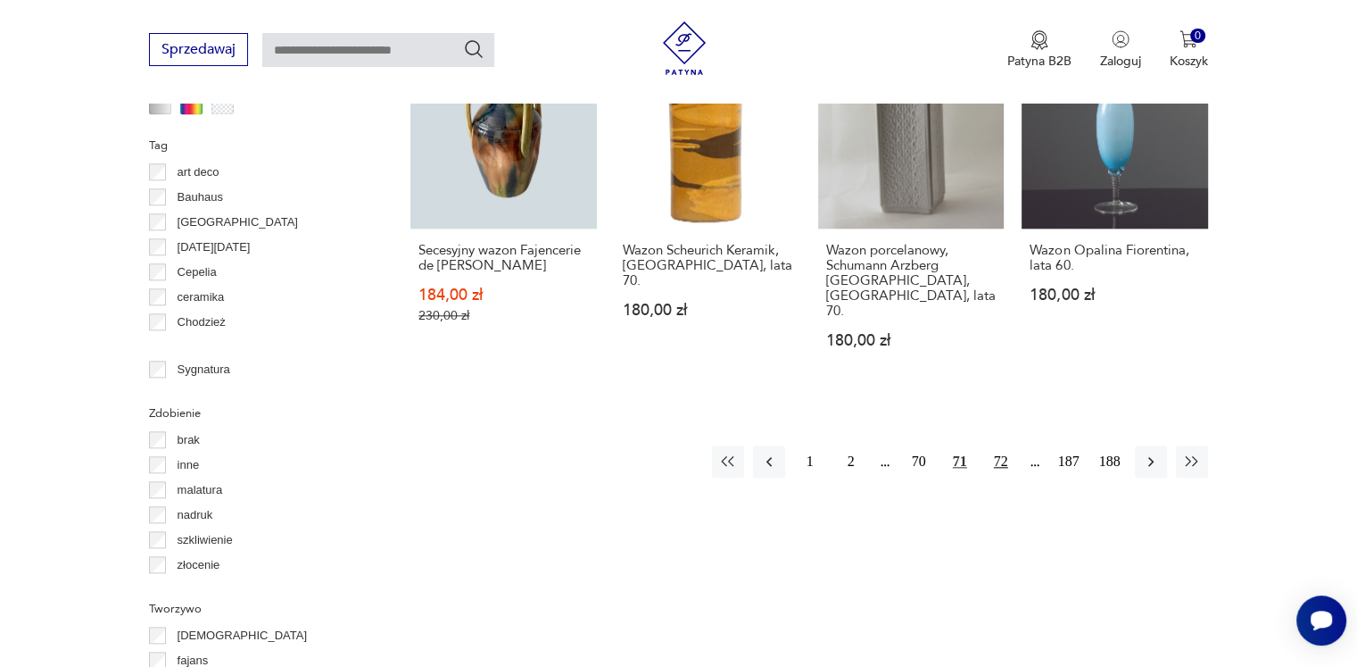
click at [996, 445] on button "72" at bounding box center [1001, 461] width 32 height 32
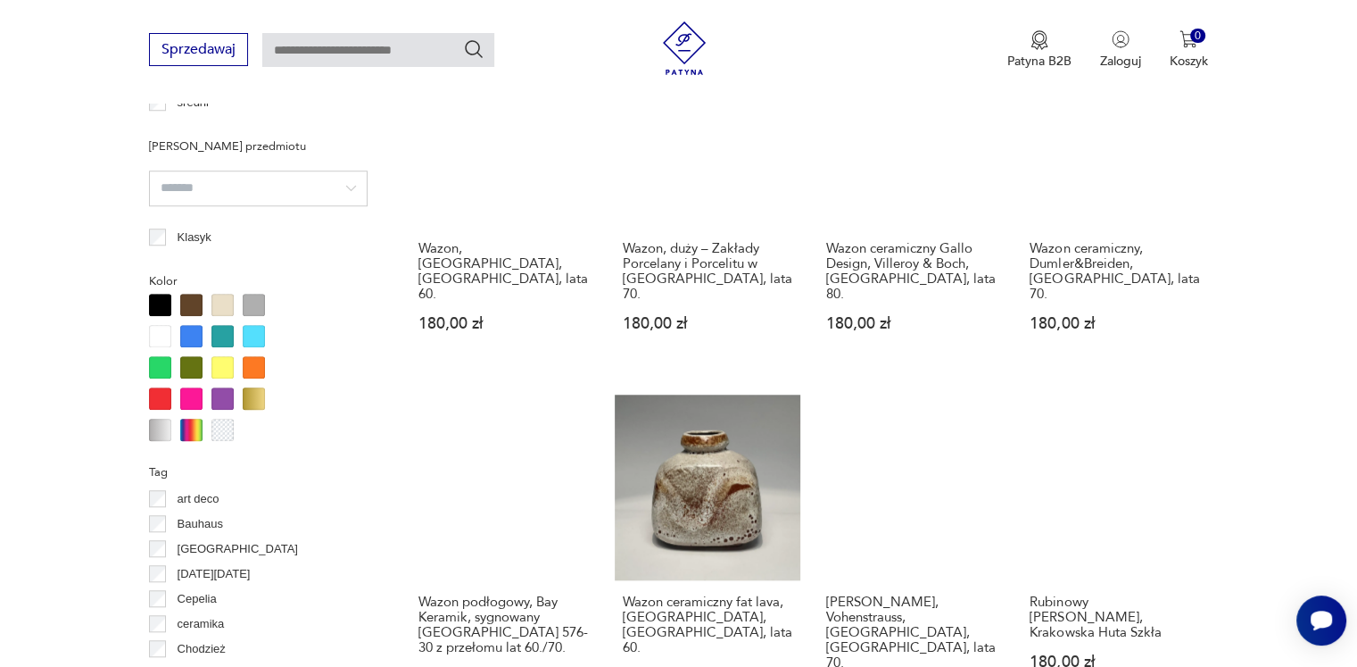
scroll to position [1812, 0]
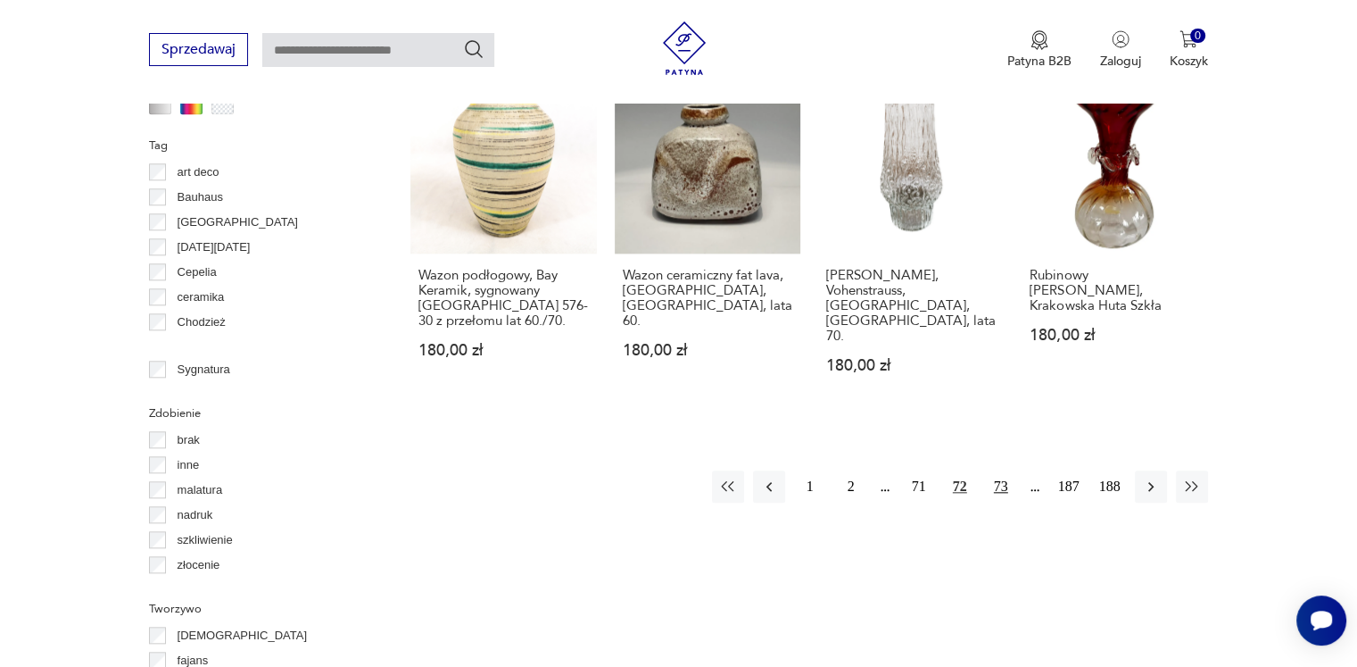
click at [1005, 470] on button "73" at bounding box center [1001, 486] width 32 height 32
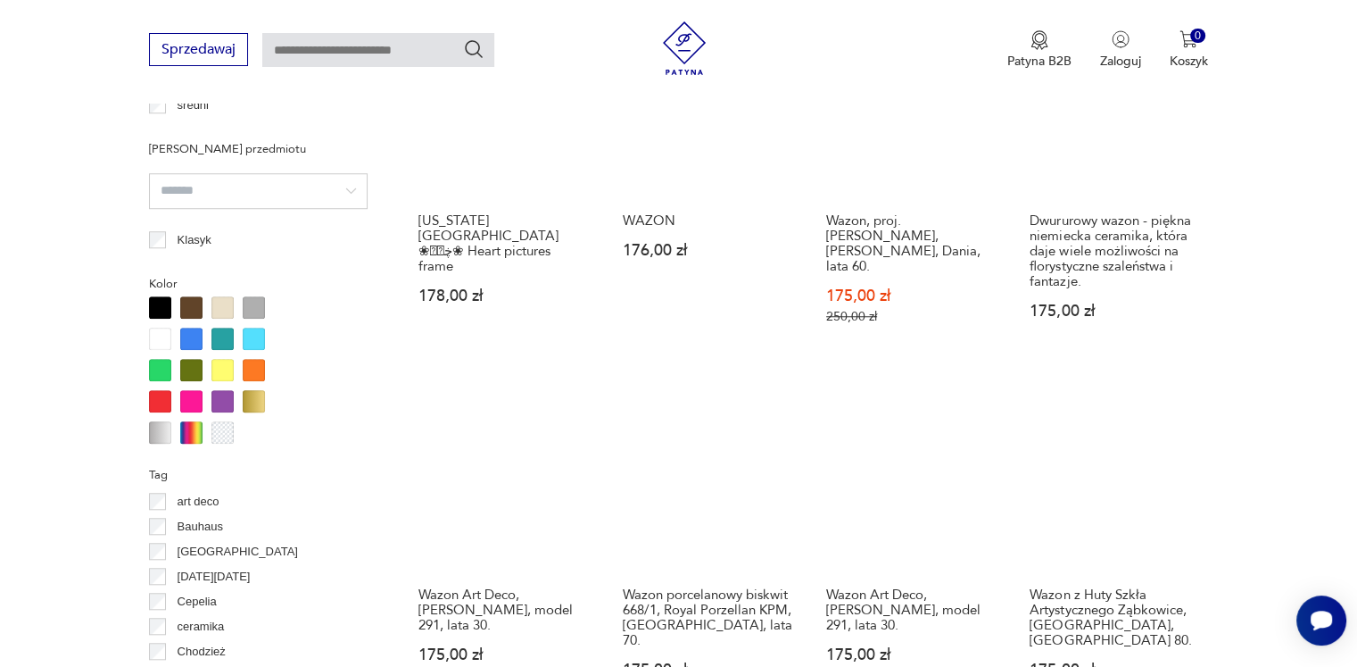
scroll to position [1633, 0]
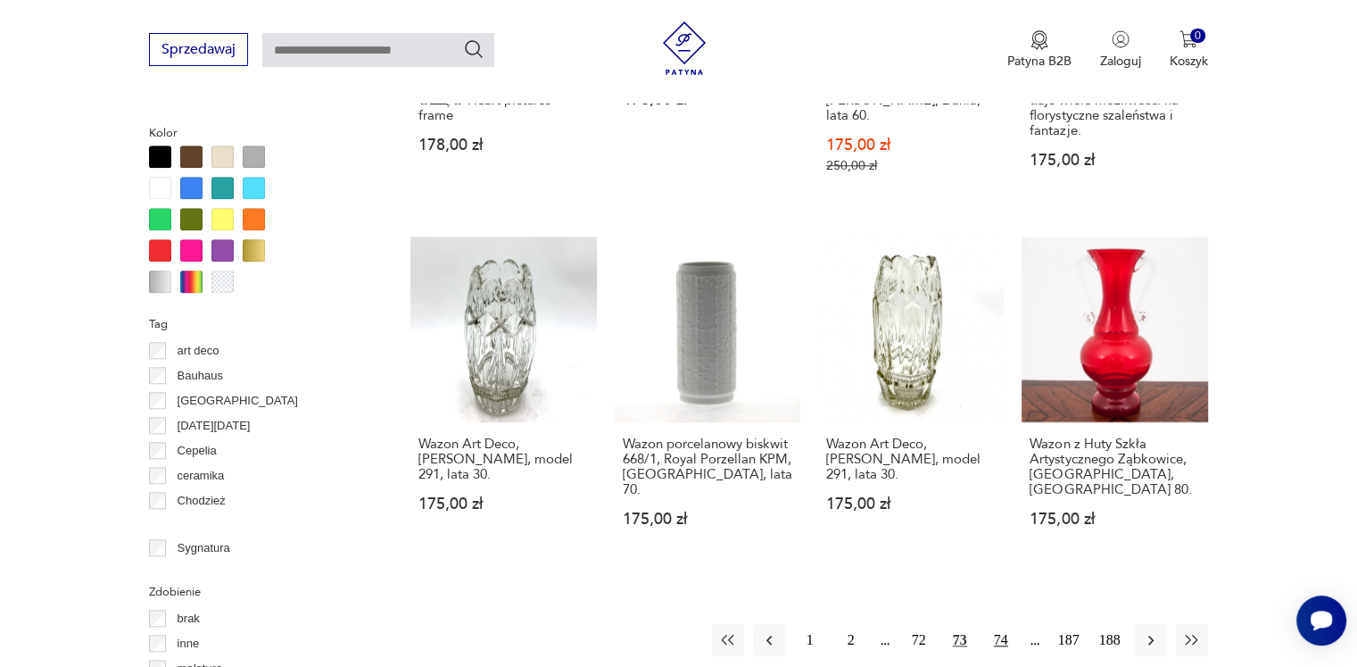
click at [1009, 624] on button "74" at bounding box center [1001, 640] width 32 height 32
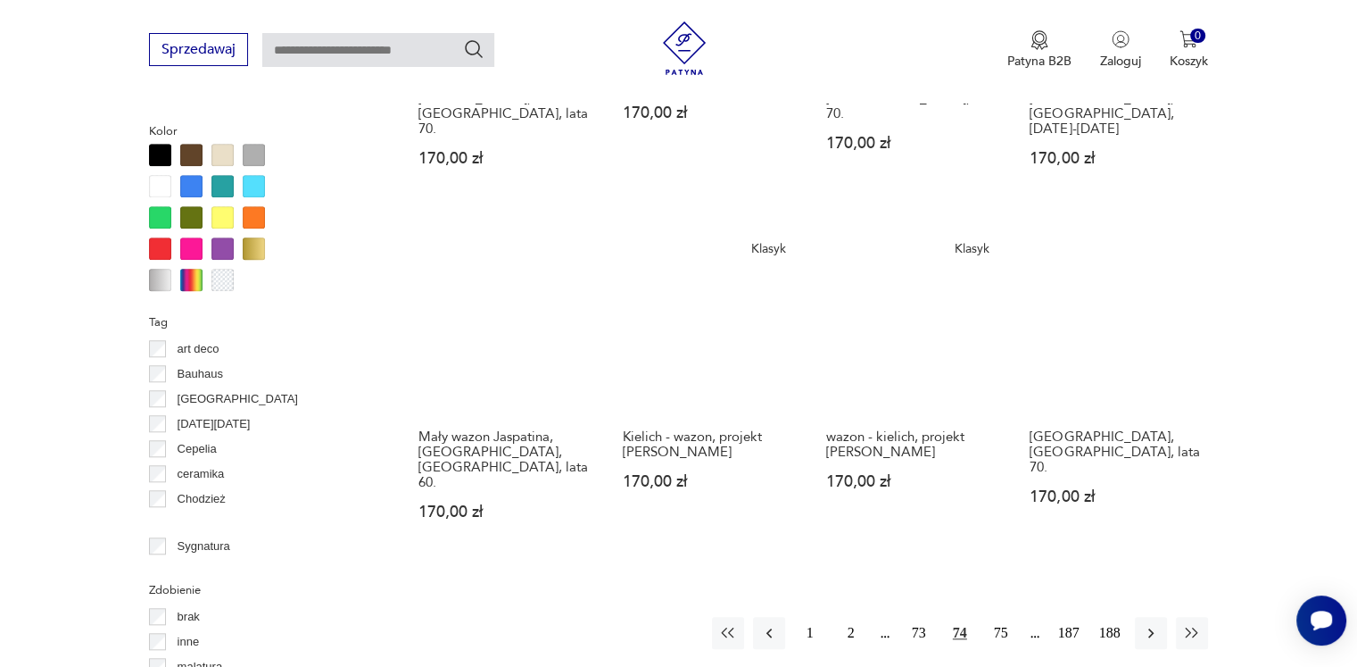
scroll to position [1722, 0]
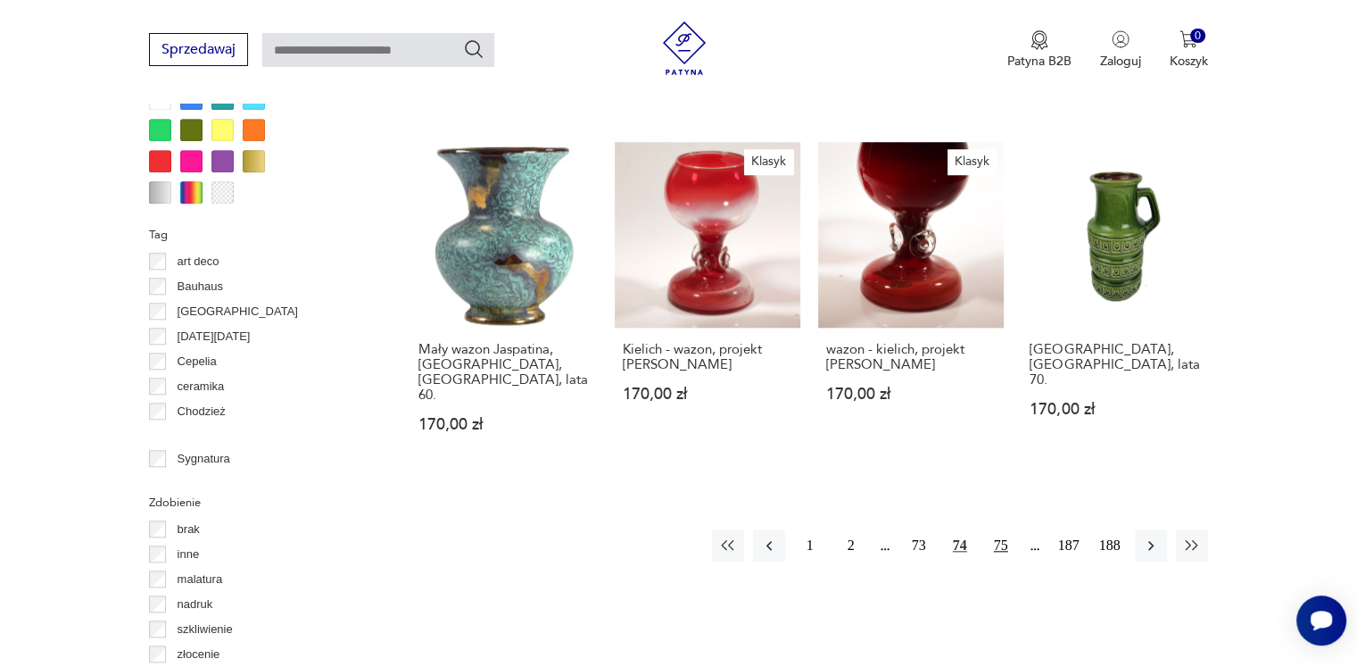
click at [1003, 529] on button "75" at bounding box center [1001, 545] width 32 height 32
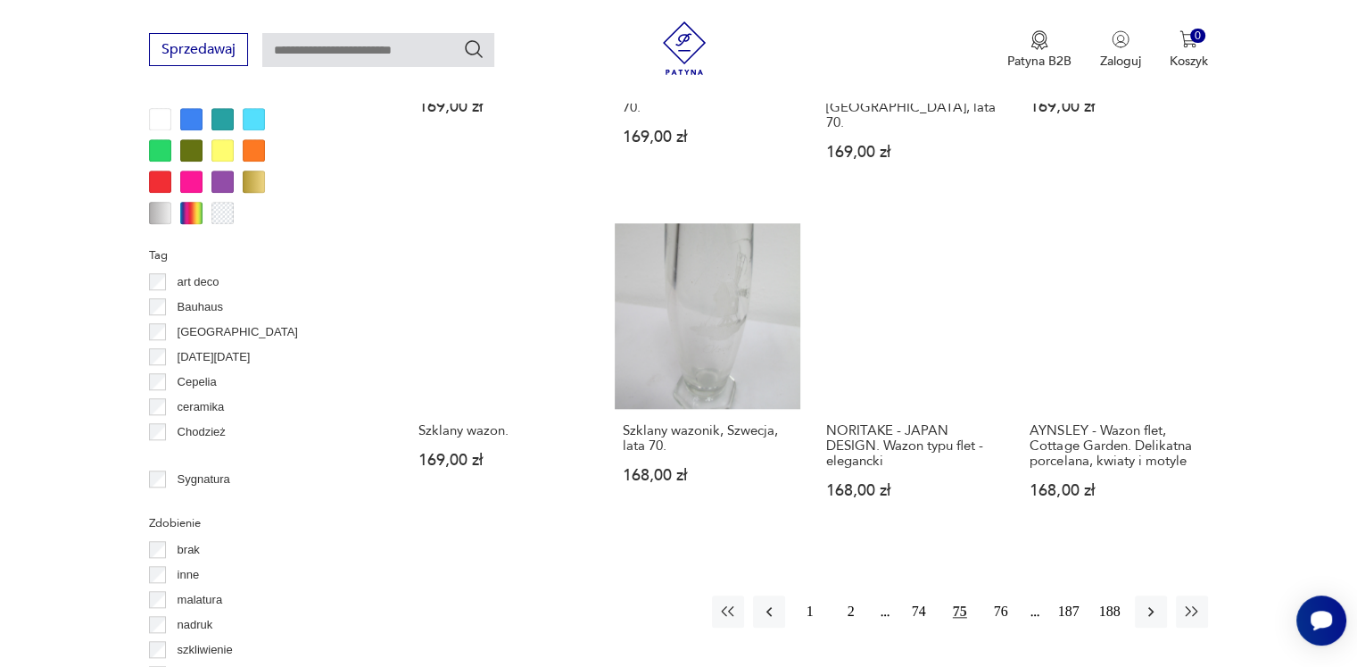
scroll to position [1722, 0]
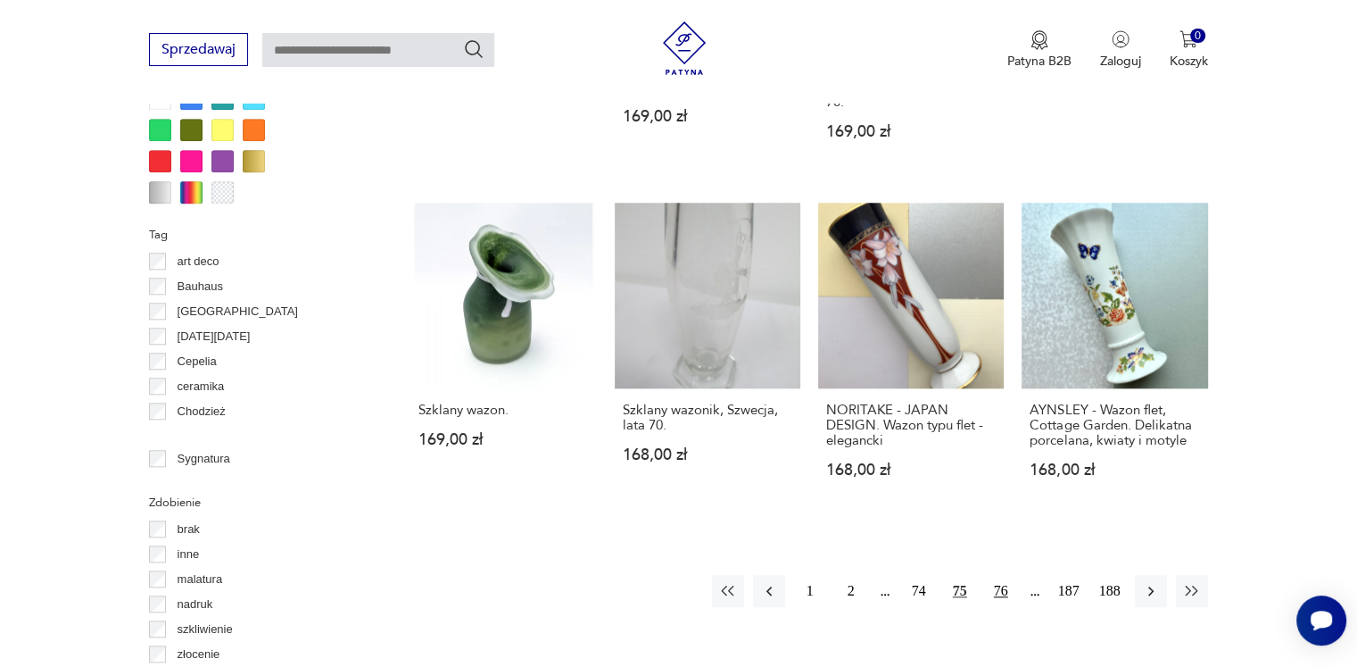
click at [993, 575] on button "76" at bounding box center [1001, 591] width 32 height 32
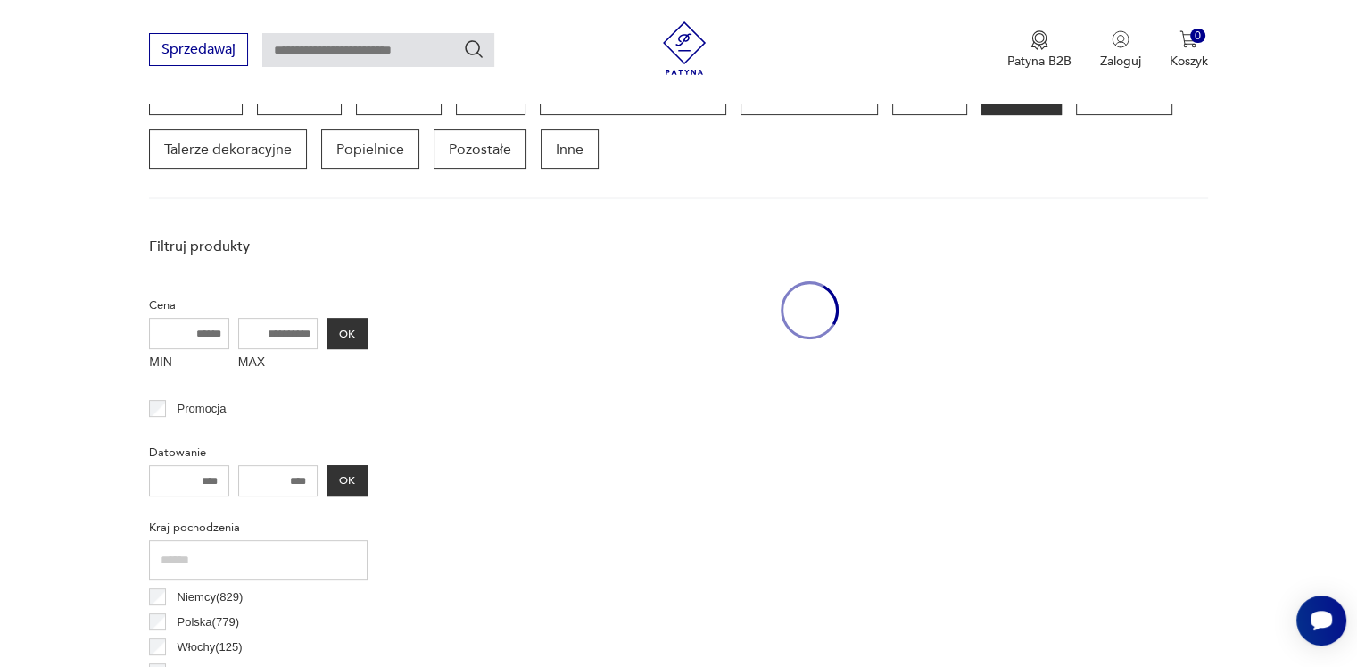
scroll to position [473, 0]
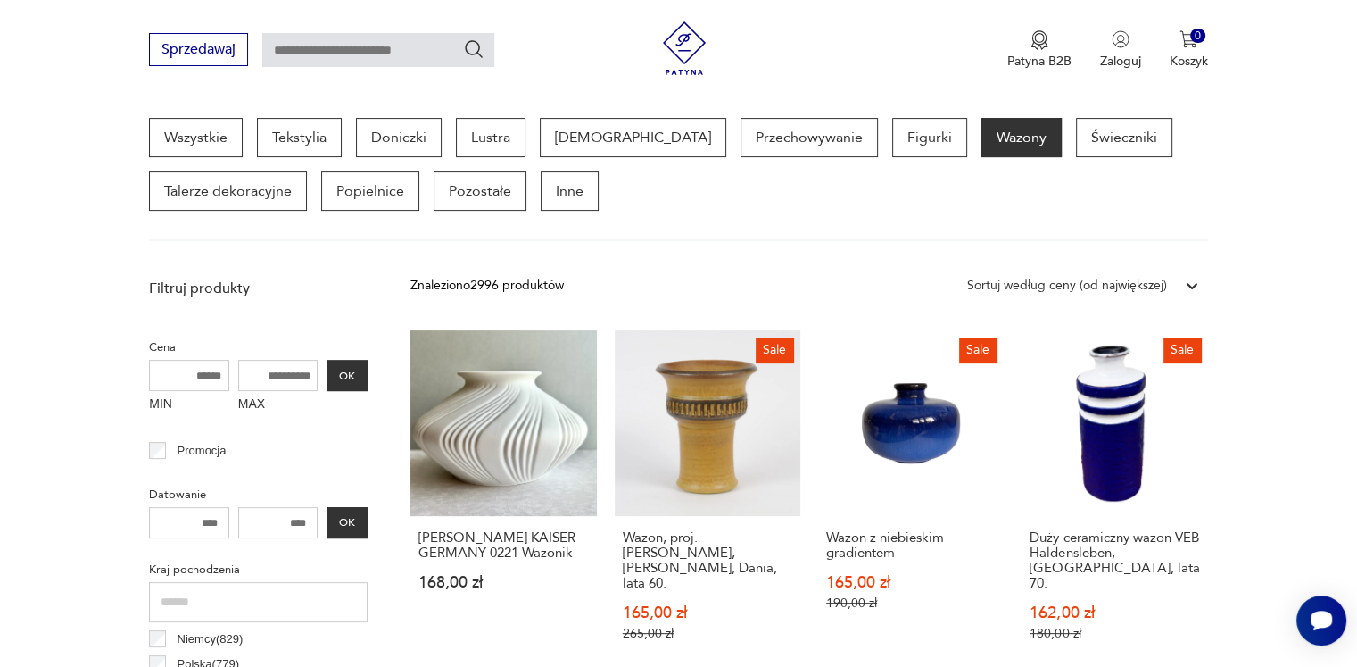
drag, startPoint x: 1261, startPoint y: 463, endPoint x: 1337, endPoint y: 411, distance: 92.3
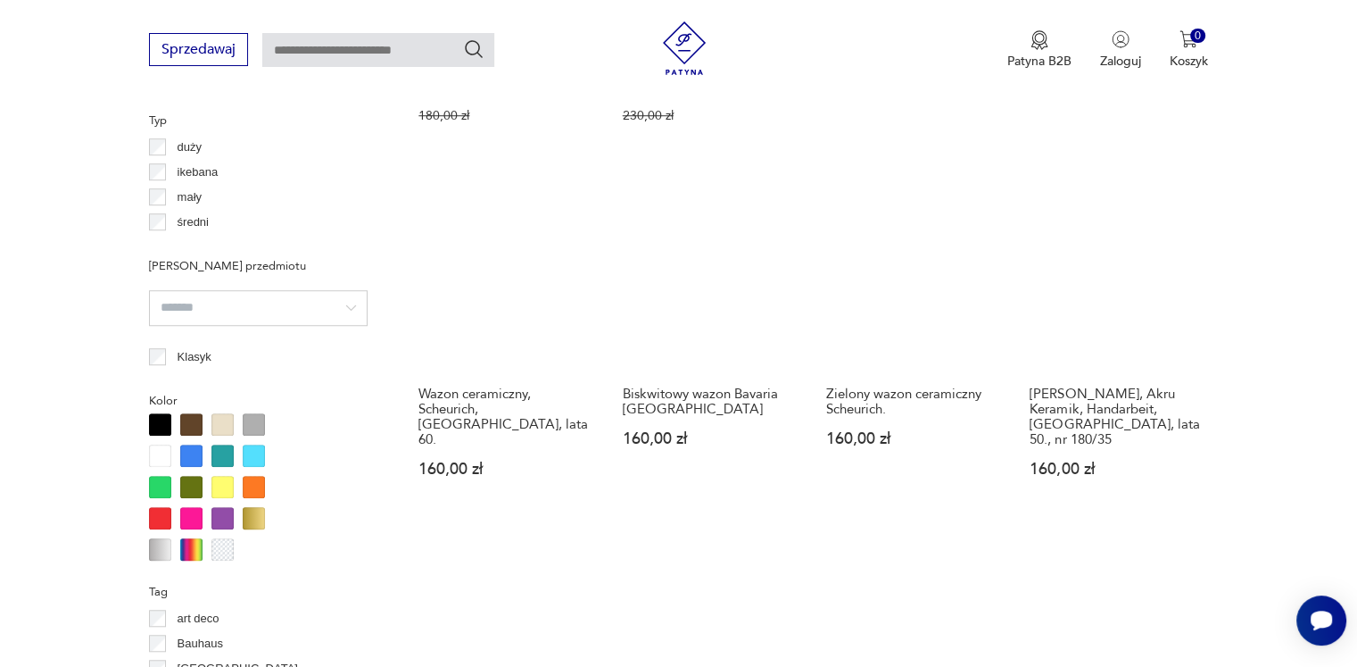
scroll to position [1812, 0]
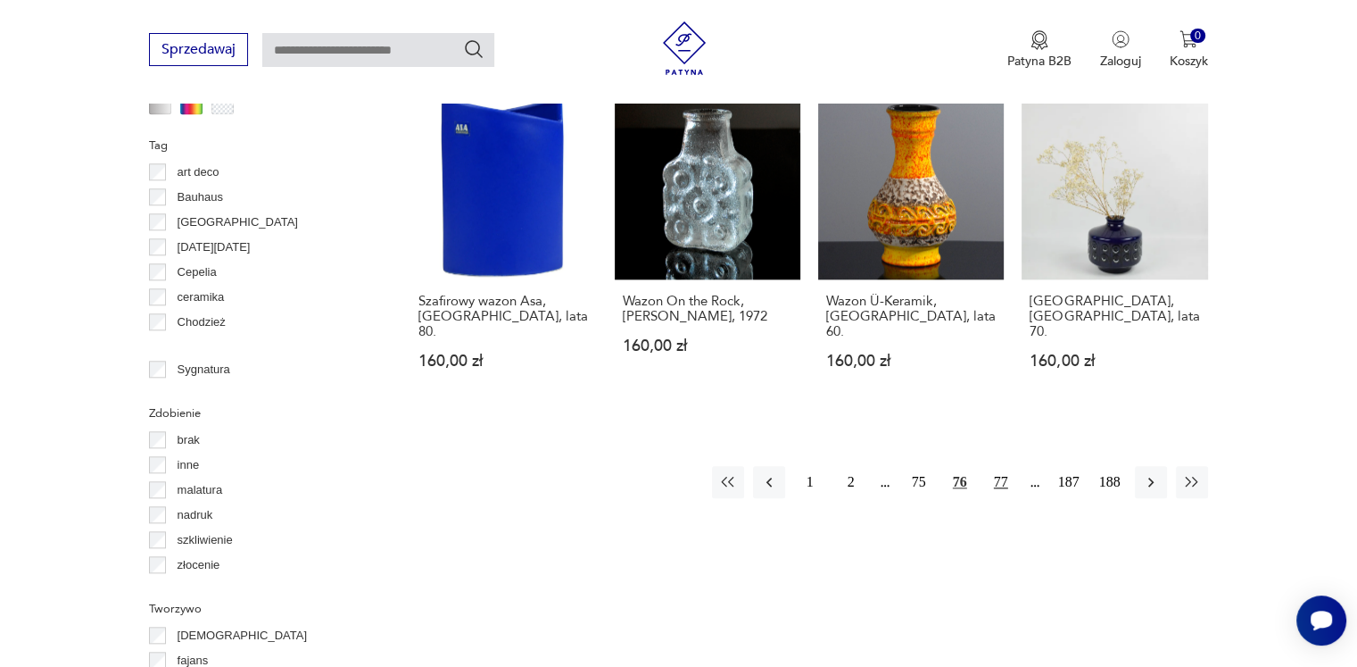
click at [1003, 466] on button "77" at bounding box center [1001, 482] width 32 height 32
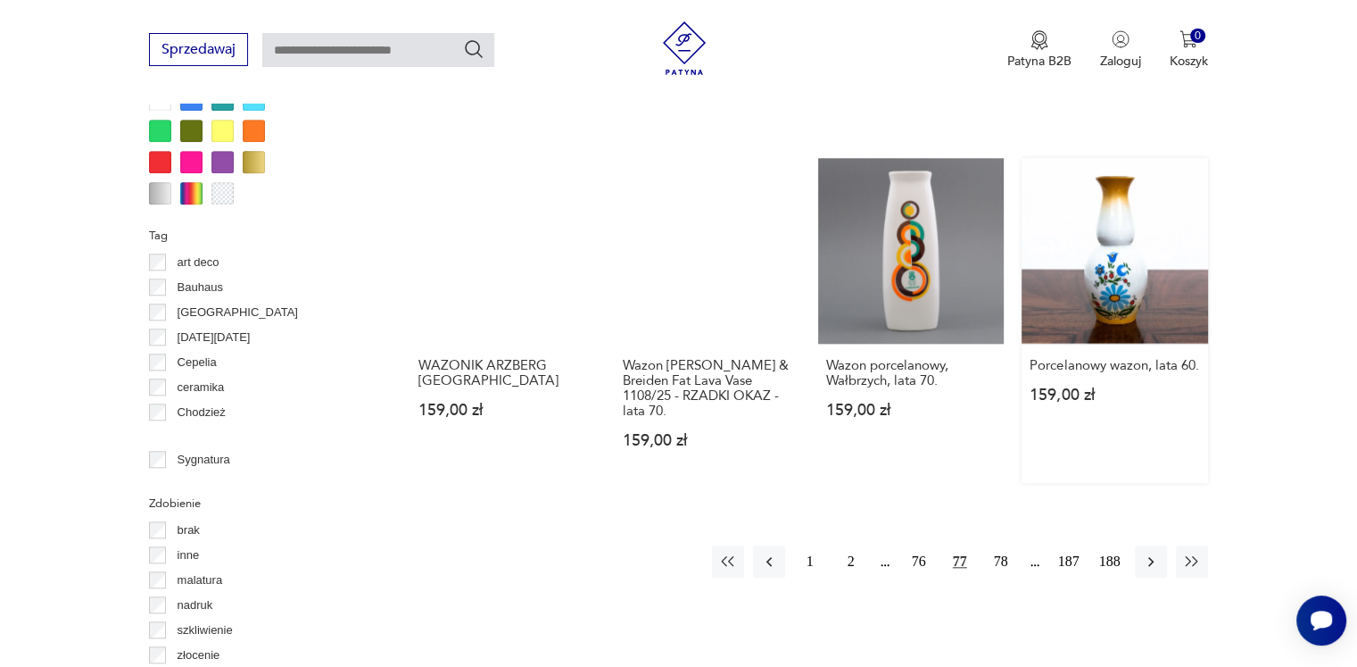
scroll to position [1722, 0]
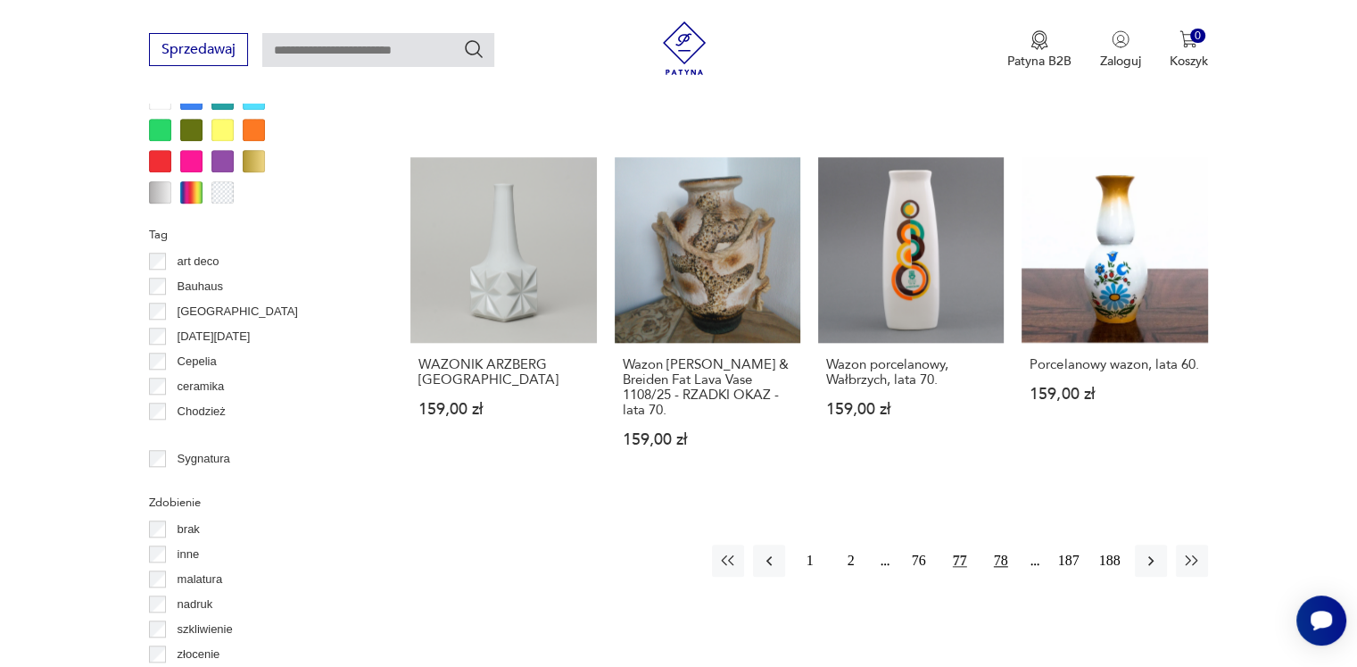
click at [1005, 544] on button "78" at bounding box center [1001, 560] width 32 height 32
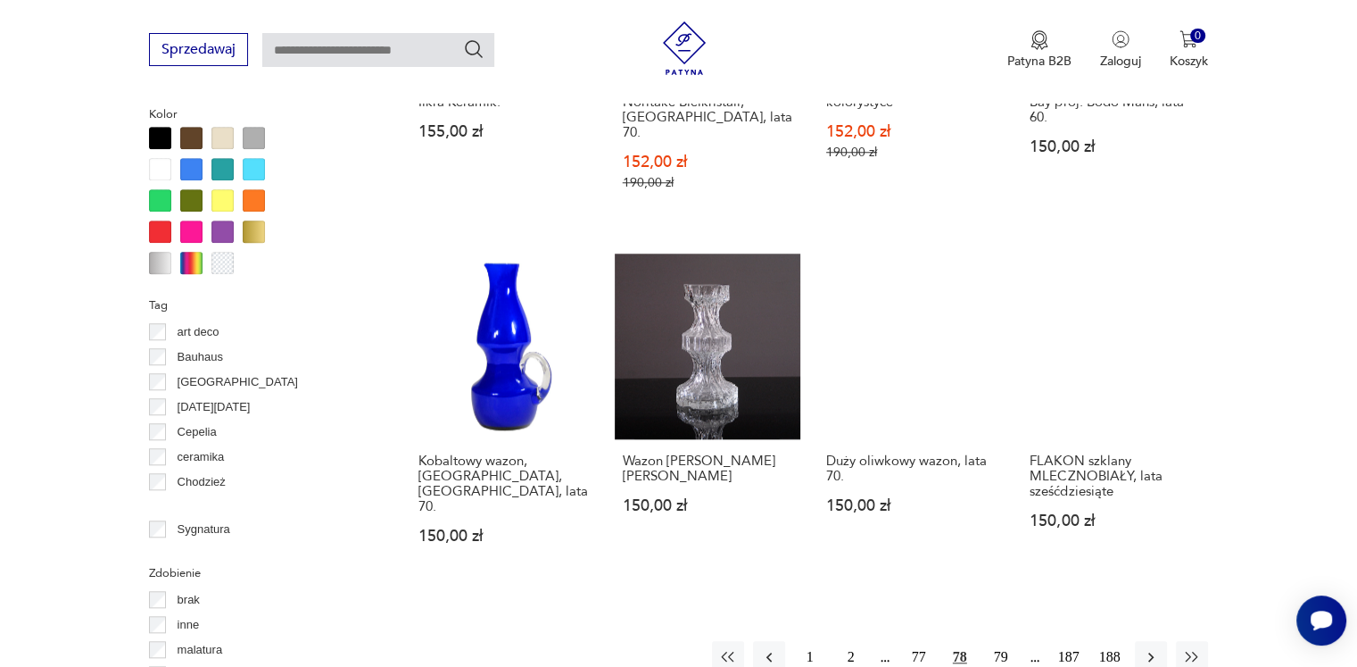
scroll to position [1722, 0]
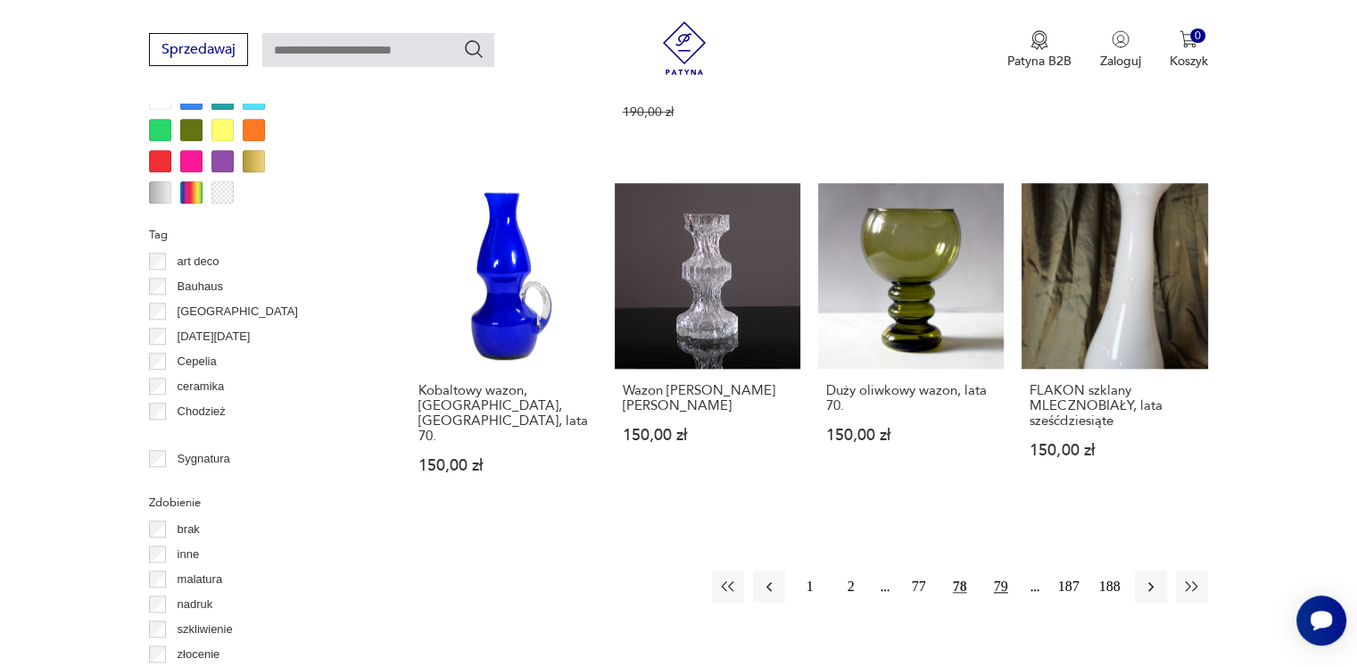
click at [1000, 570] on button "79" at bounding box center [1001, 586] width 32 height 32
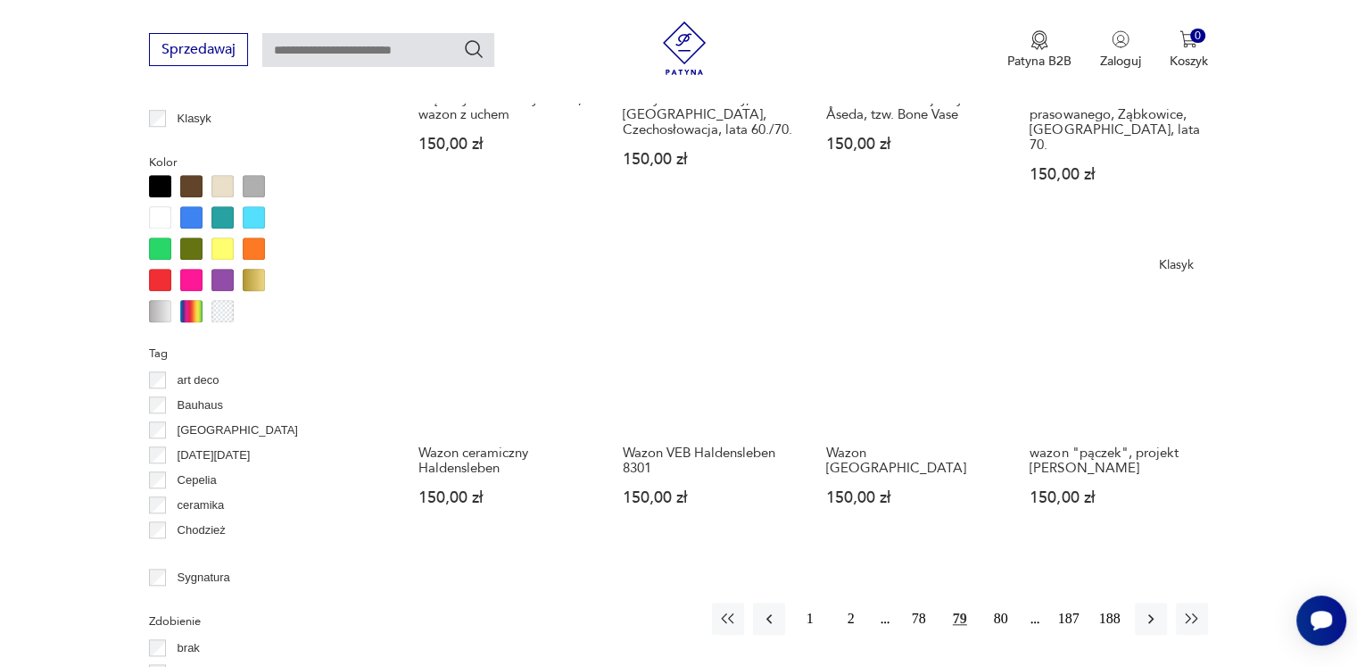
scroll to position [1722, 0]
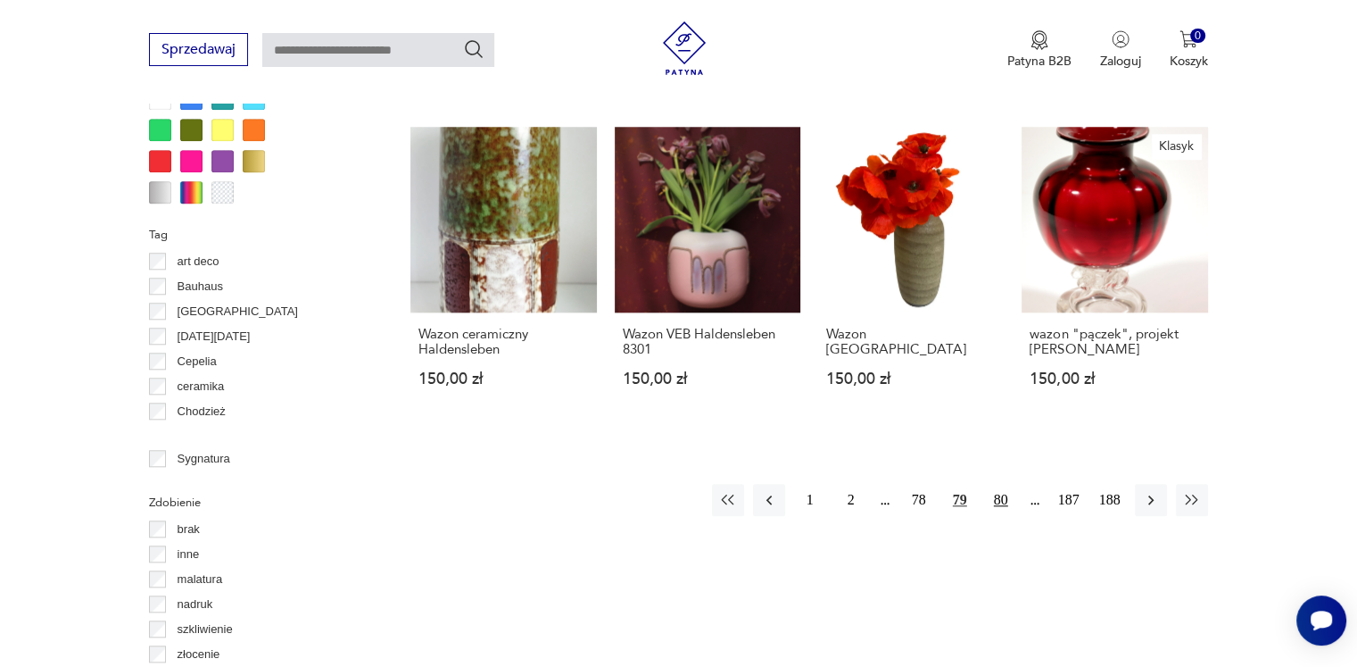
click at [996, 484] on button "80" at bounding box center [1001, 500] width 32 height 32
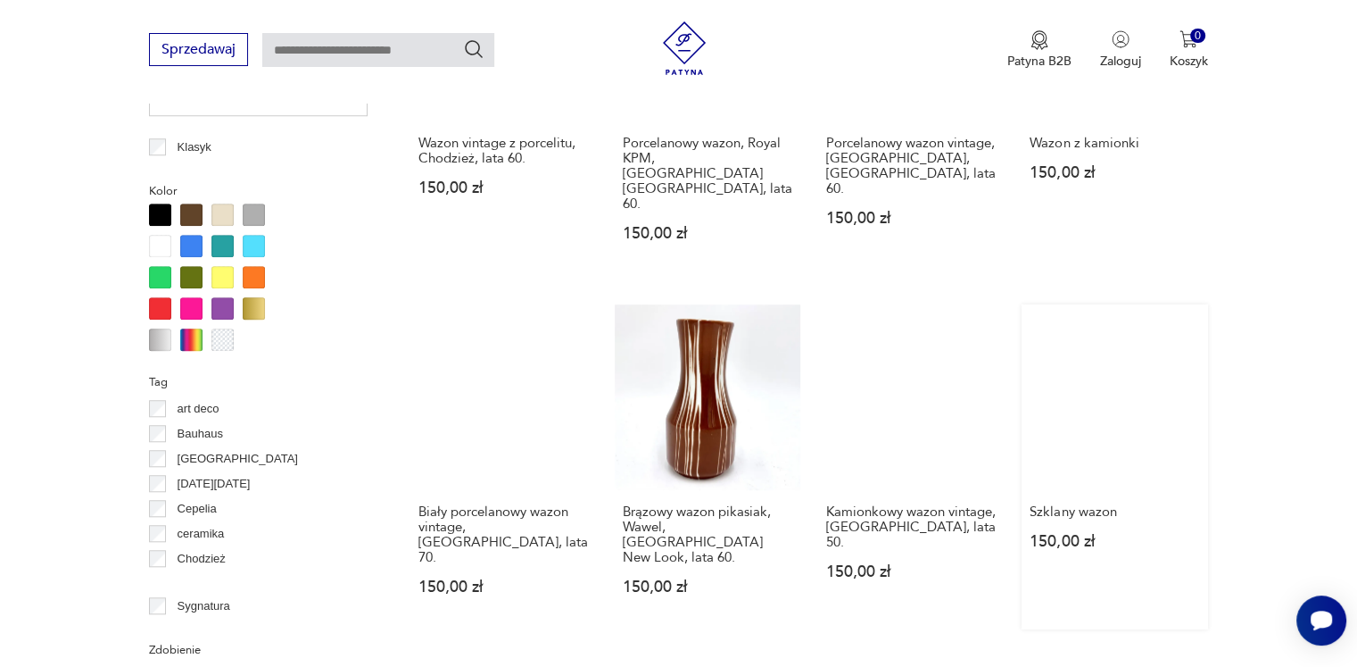
scroll to position [1722, 0]
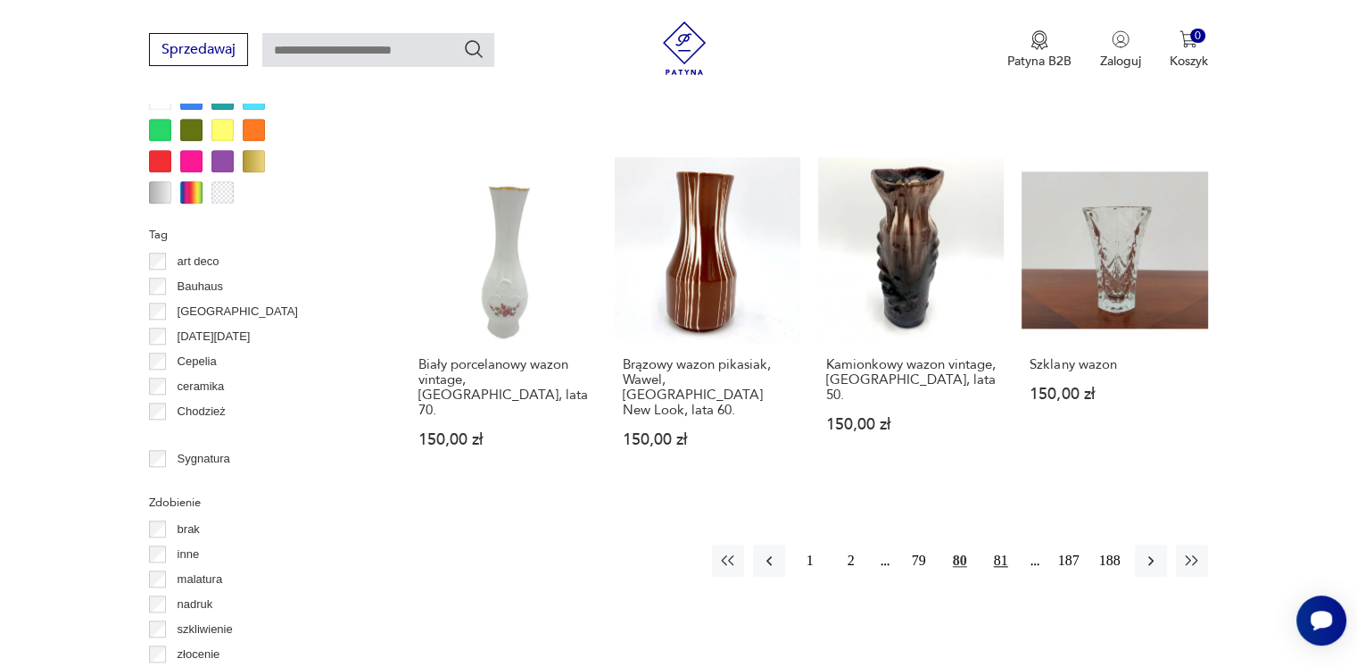
click at [1010, 544] on button "81" at bounding box center [1001, 560] width 32 height 32
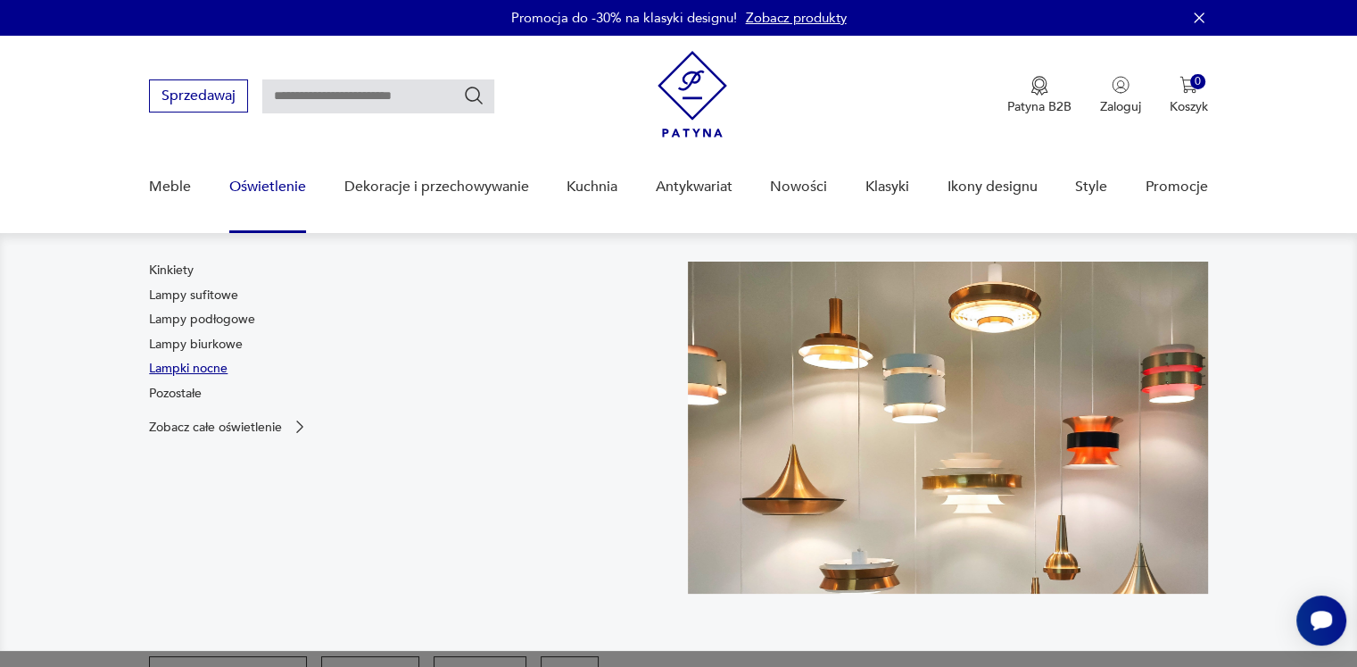
click at [210, 373] on link "Lampki nocne" at bounding box center [188, 369] width 79 height 18
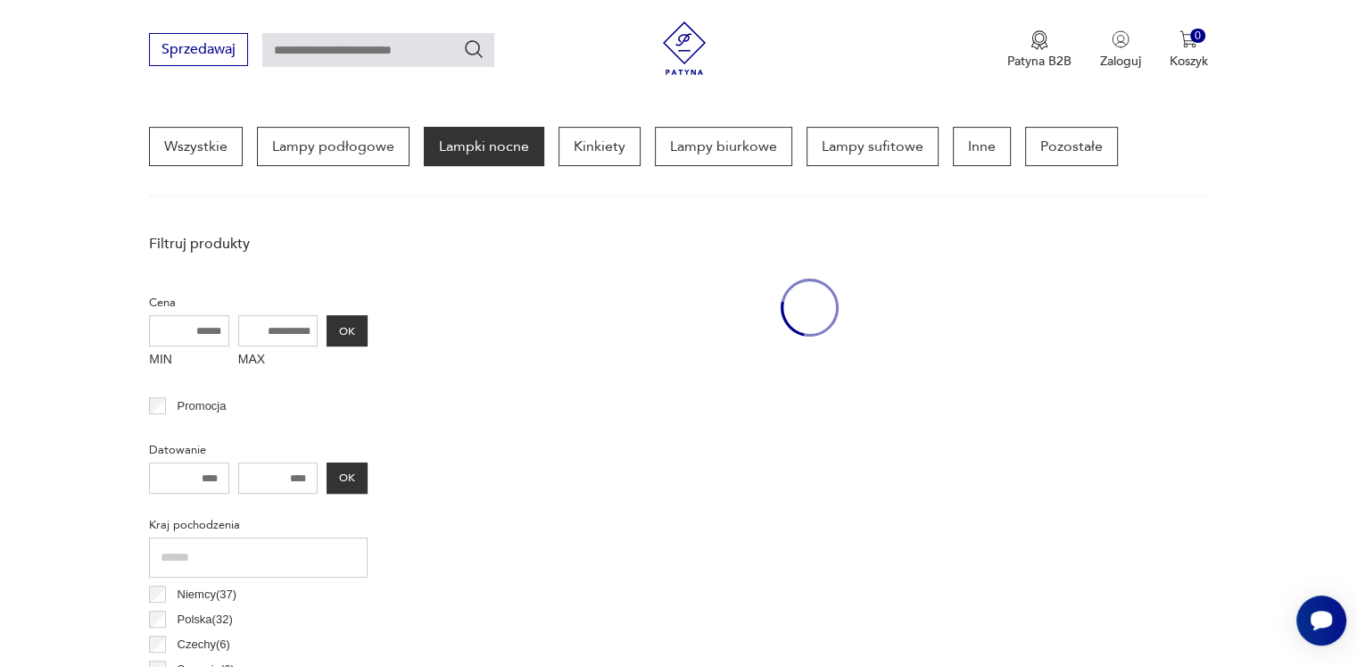
scroll to position [473, 0]
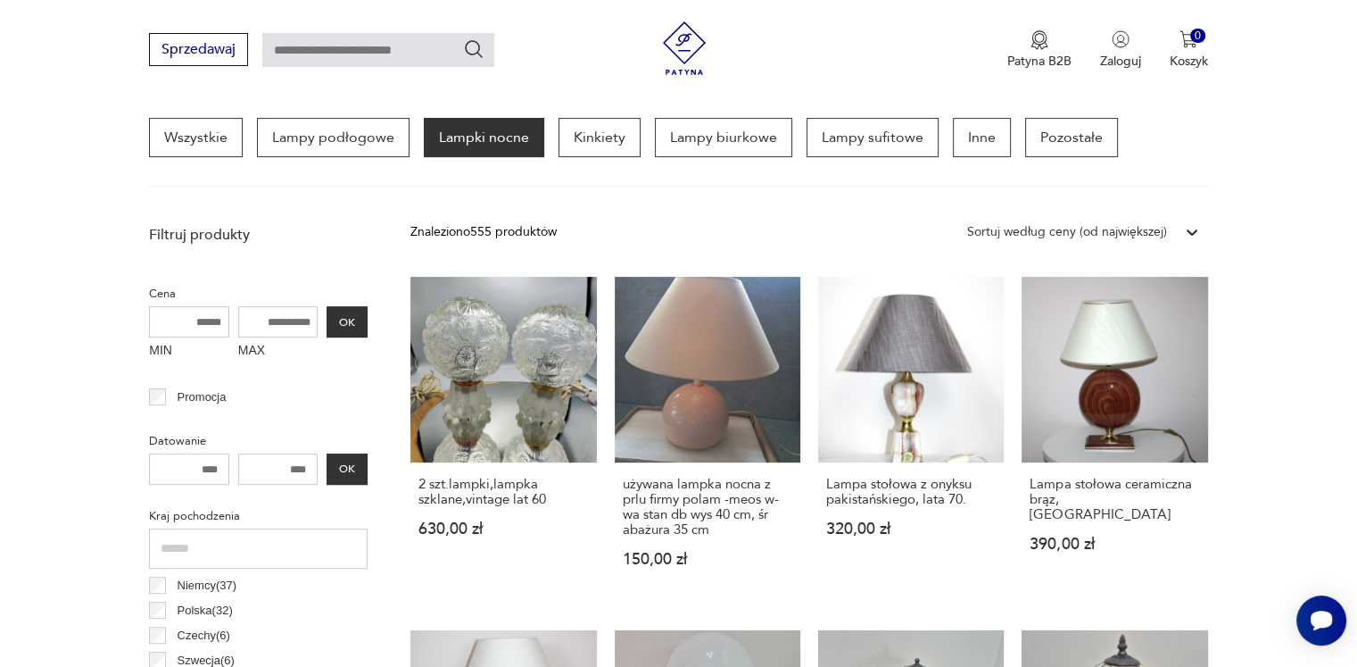
click at [1193, 229] on icon at bounding box center [1192, 232] width 11 height 6
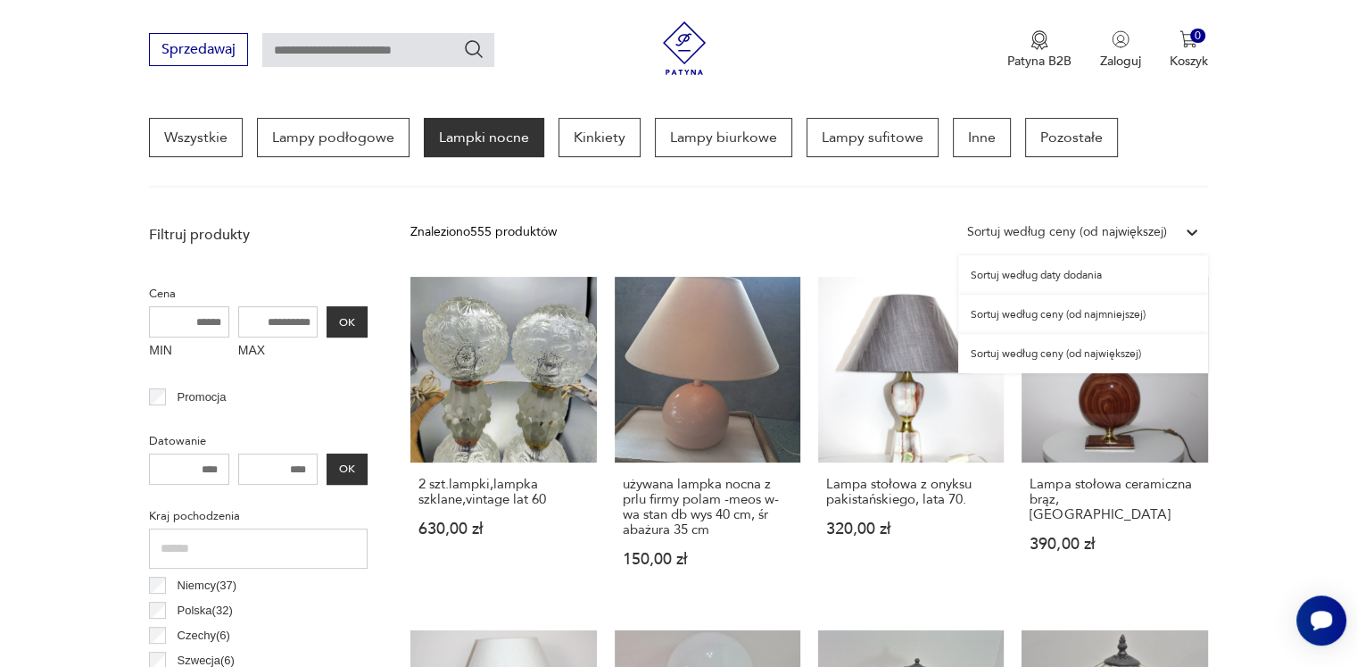
click at [1136, 355] on div "Sortuj według ceny (od największej)" at bounding box center [1083, 353] width 250 height 39
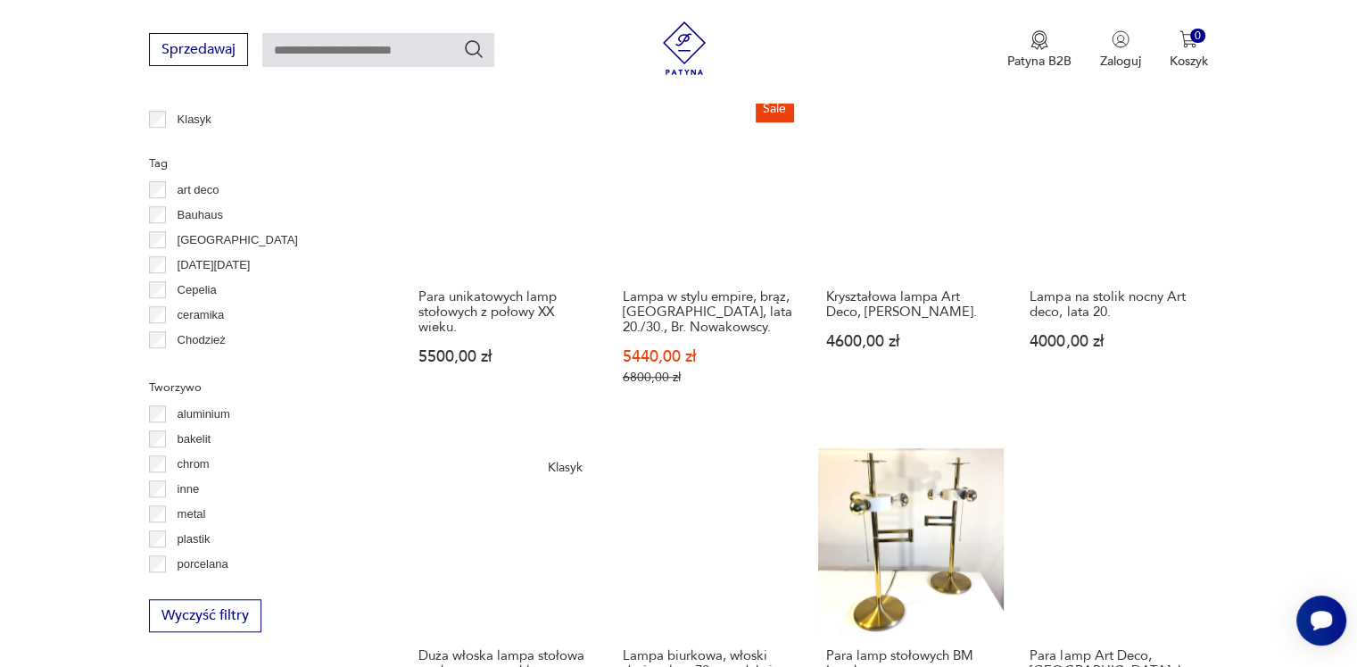
scroll to position [1670, 0]
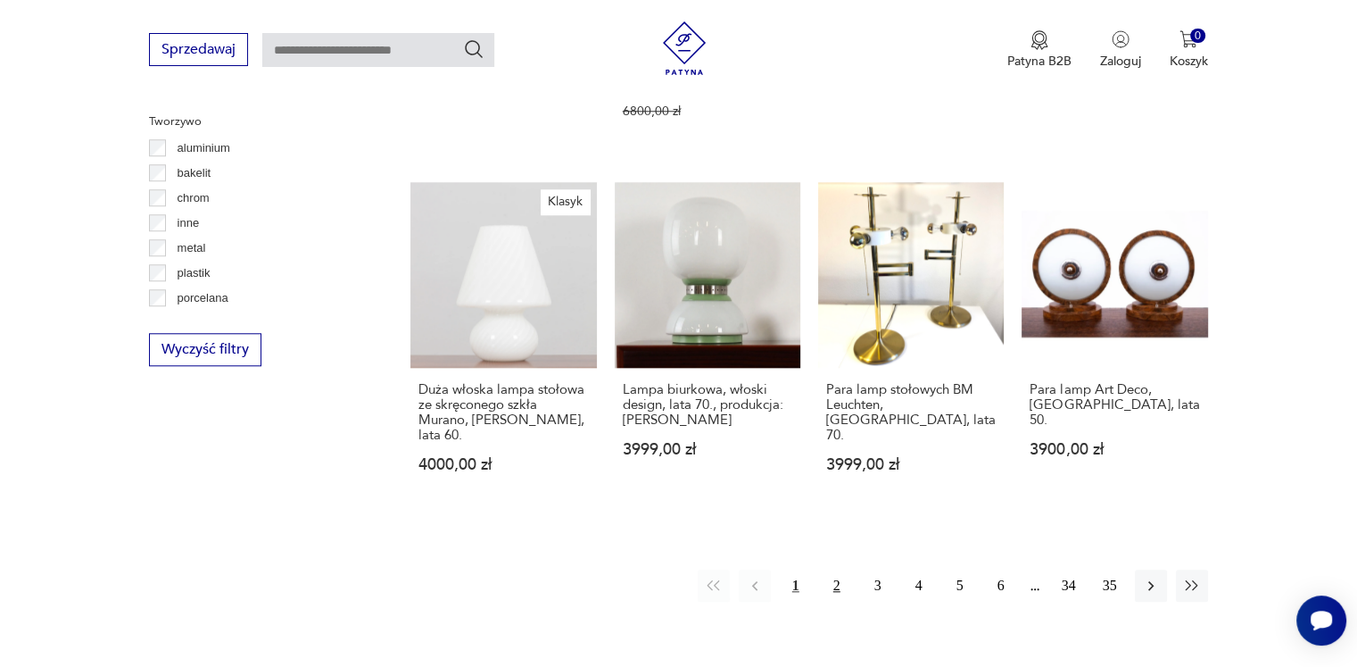
click at [835, 574] on button "2" at bounding box center [837, 585] width 32 height 32
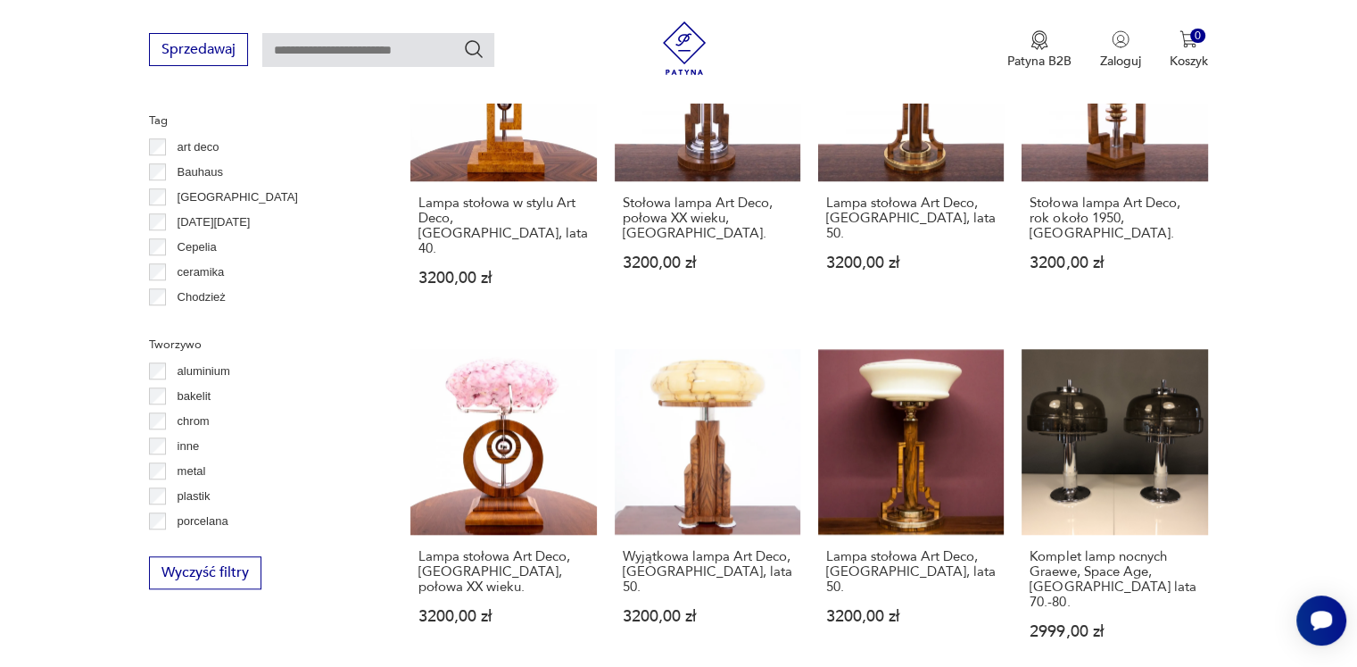
scroll to position [1580, 0]
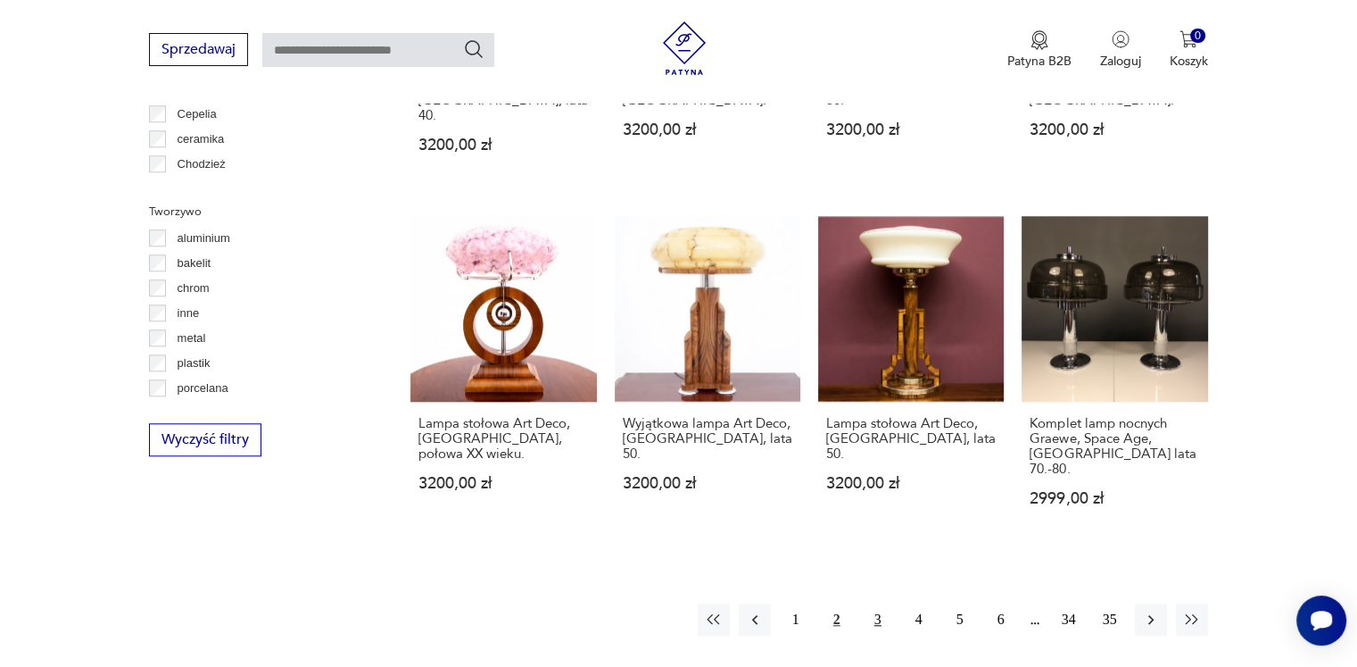
click at [875, 603] on button "3" at bounding box center [878, 619] width 32 height 32
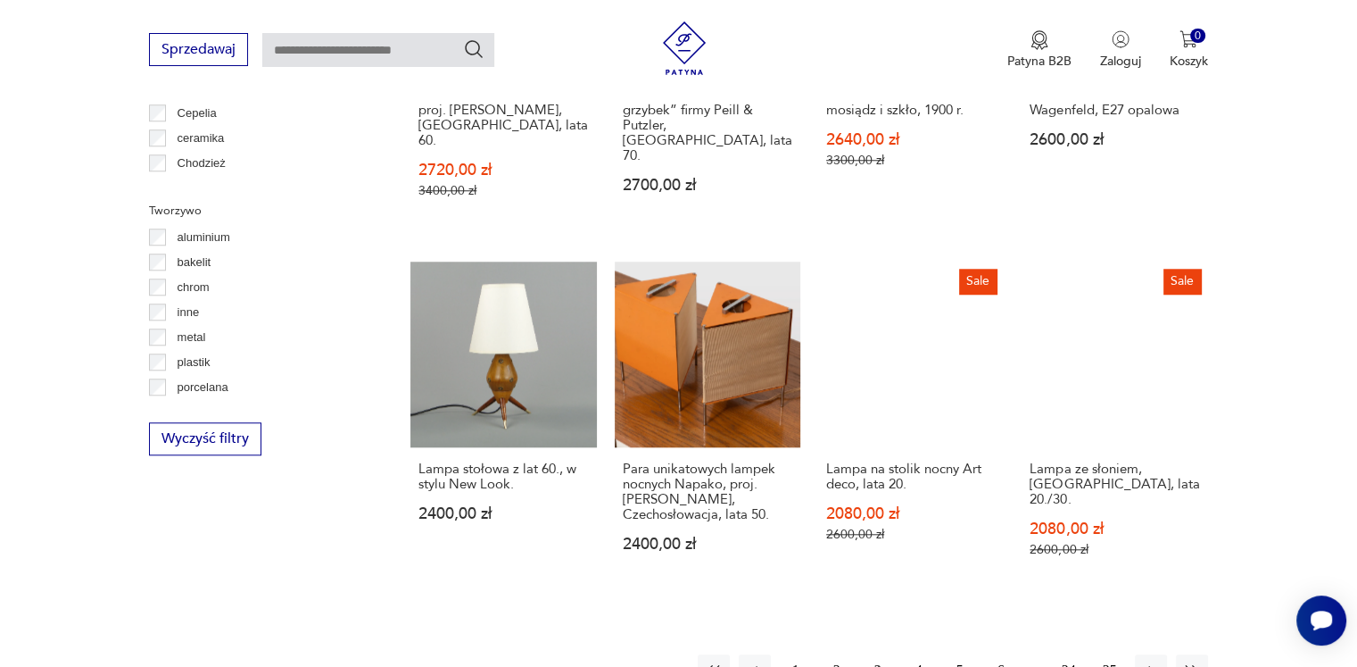
scroll to position [1759, 0]
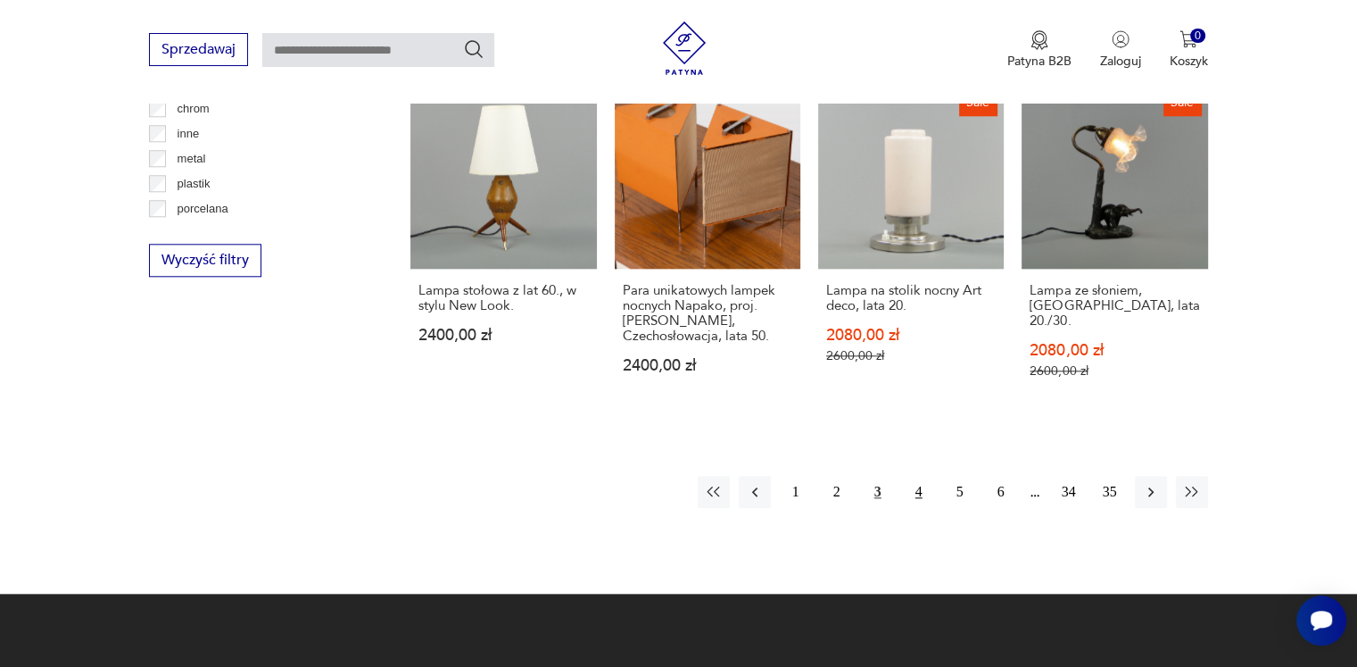
click at [920, 476] on button "4" at bounding box center [919, 492] width 32 height 32
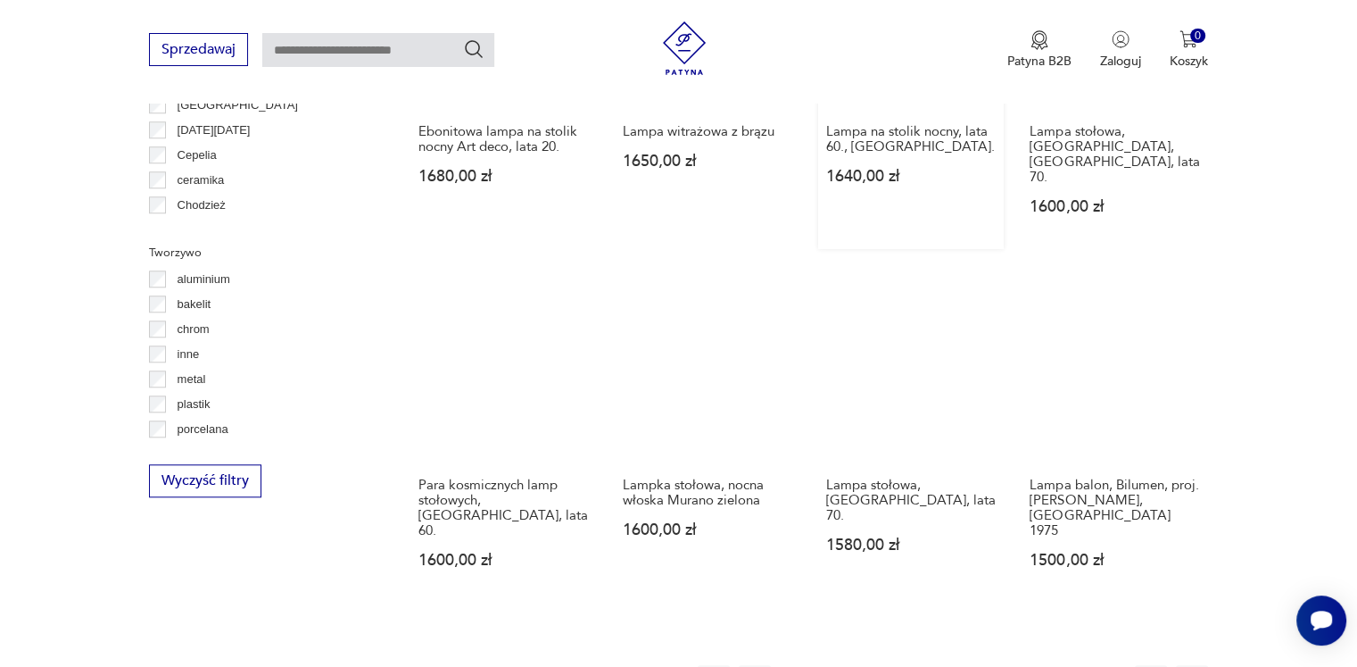
scroll to position [1580, 0]
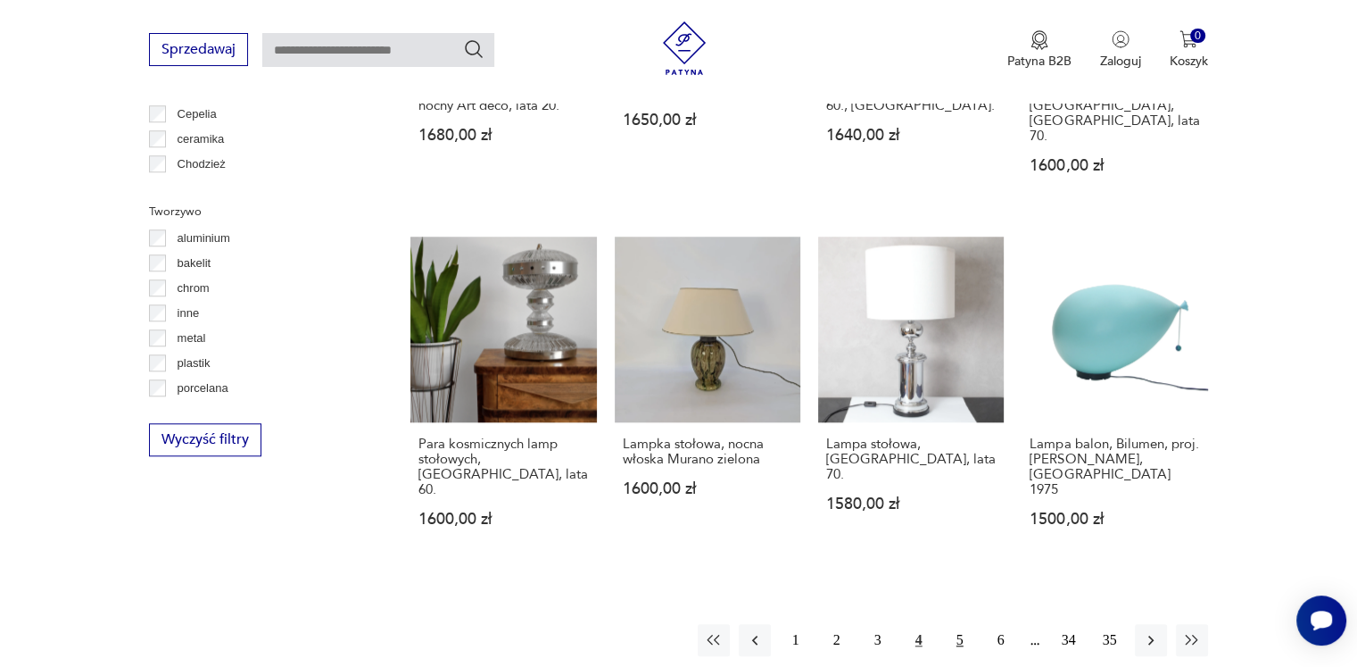
click at [959, 624] on button "5" at bounding box center [960, 640] width 32 height 32
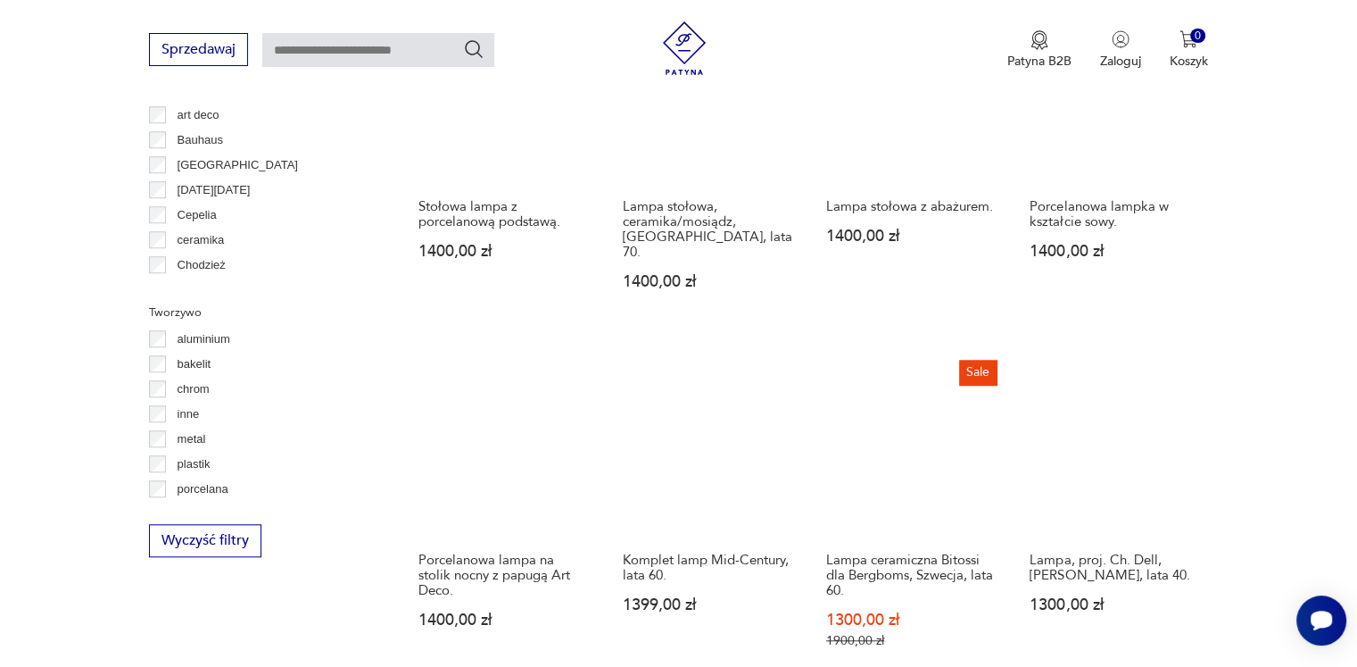
scroll to position [1580, 0]
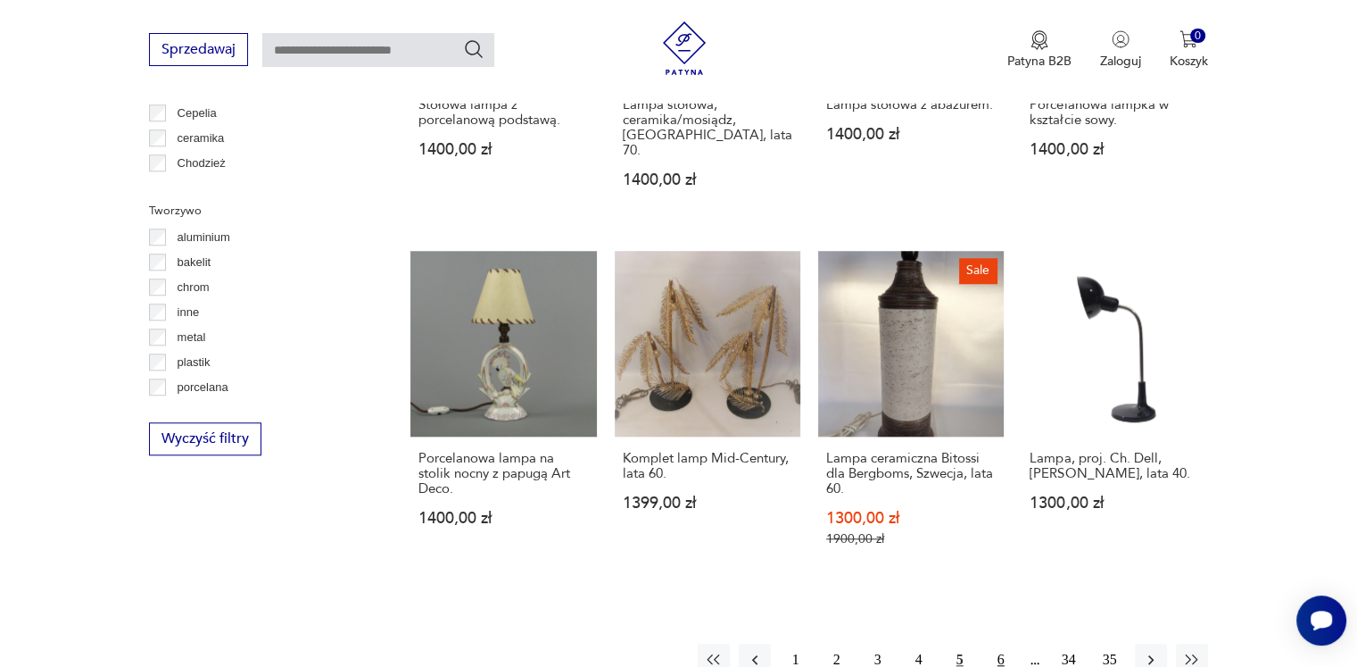
click at [994, 643] on button "6" at bounding box center [1001, 659] width 32 height 32
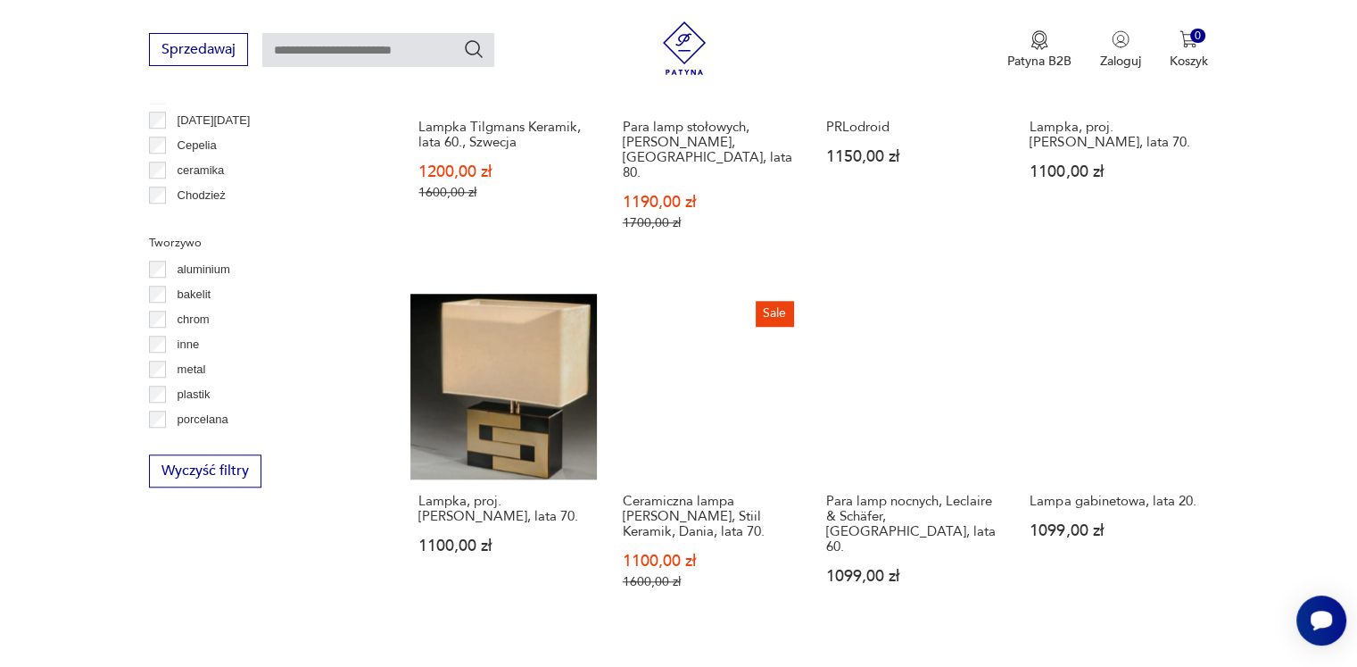
scroll to position [1580, 0]
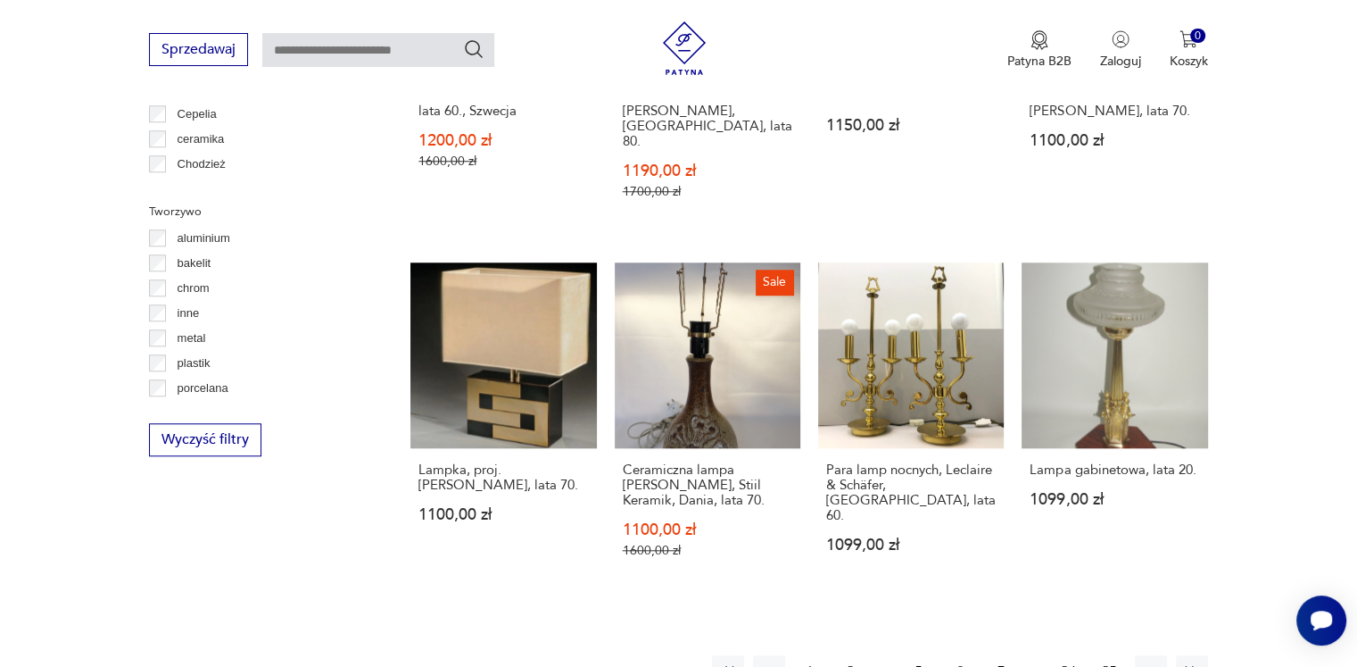
click at [994, 655] on button "7" at bounding box center [1001, 671] width 32 height 32
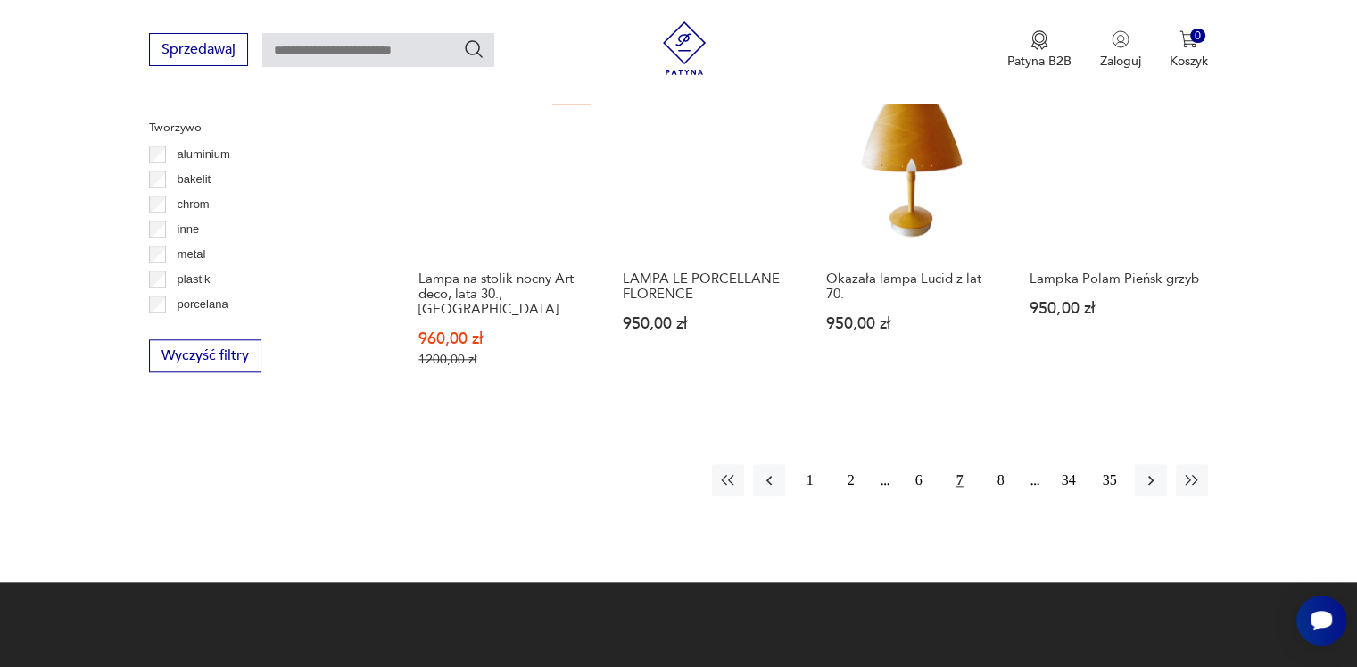
scroll to position [1670, 0]
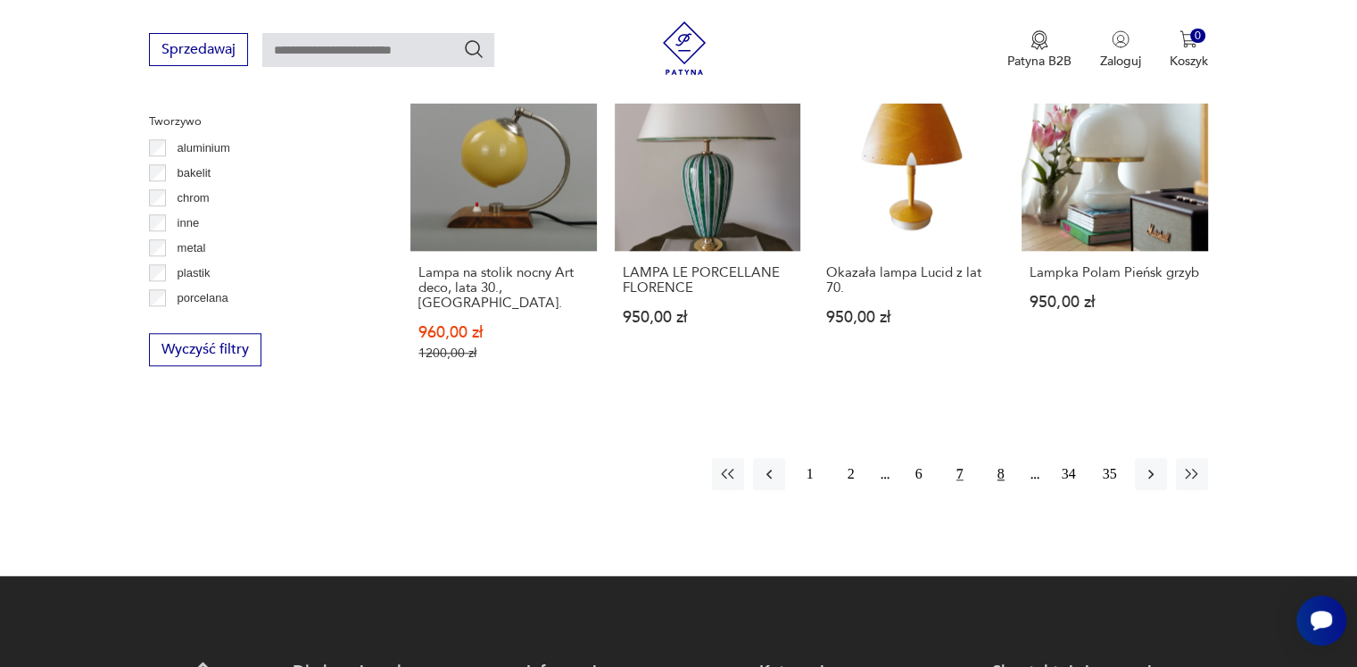
click at [1005, 458] on button "8" at bounding box center [1001, 474] width 32 height 32
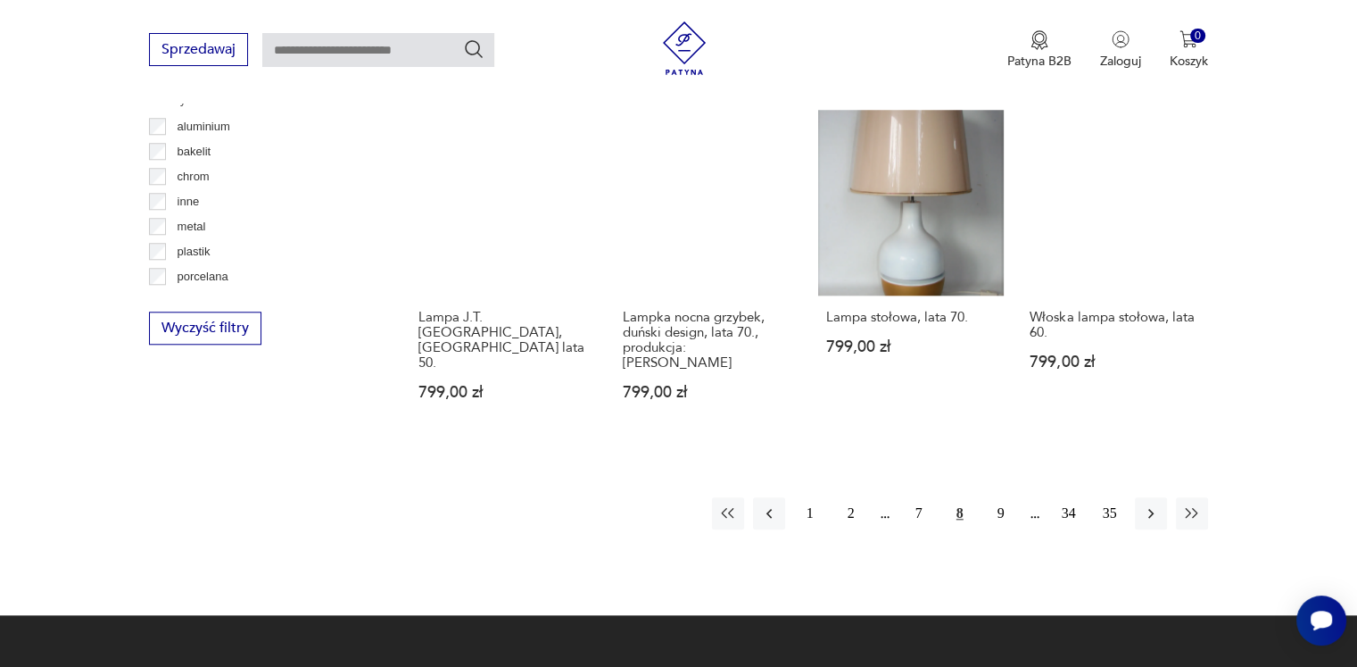
scroll to position [1758, 0]
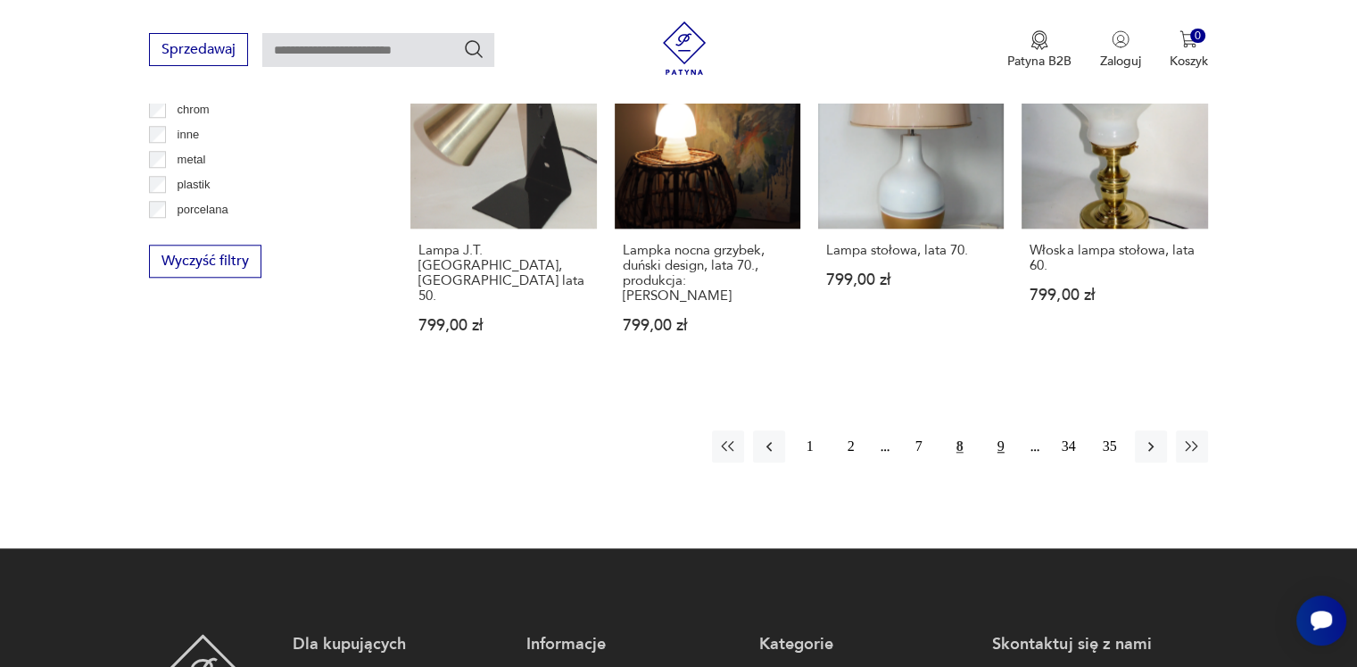
click at [1004, 430] on button "9" at bounding box center [1001, 446] width 32 height 32
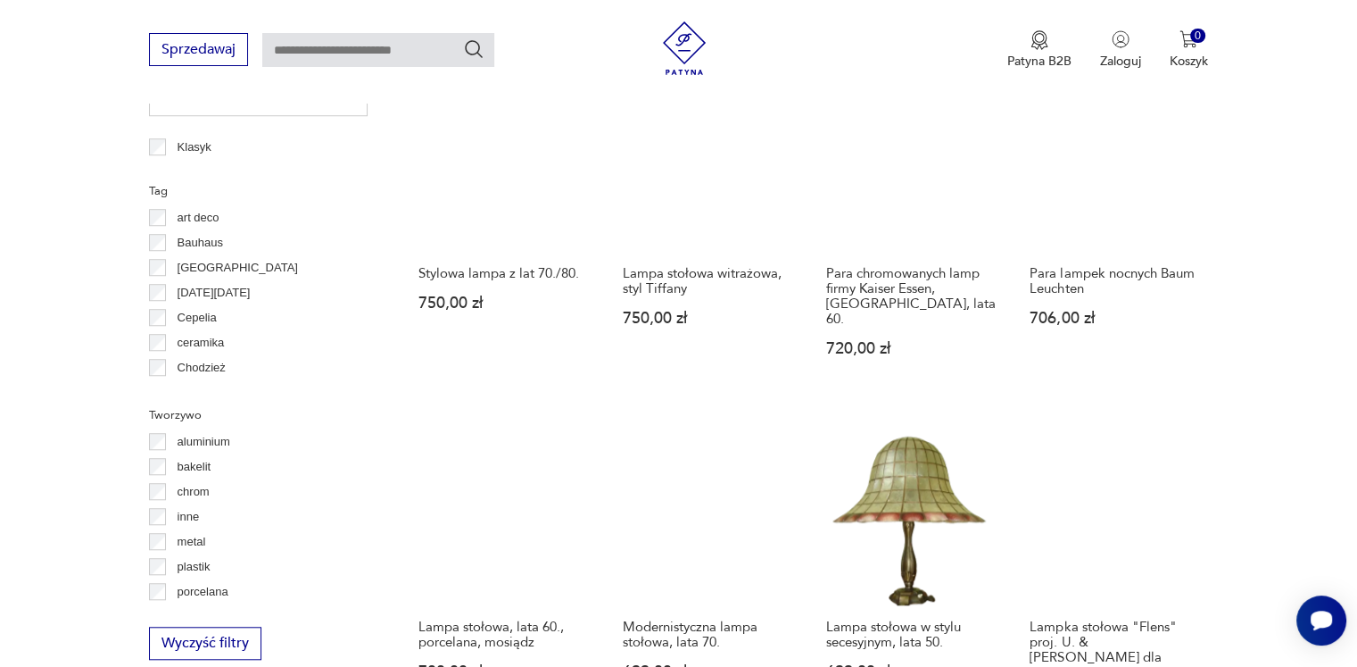
scroll to position [1580, 0]
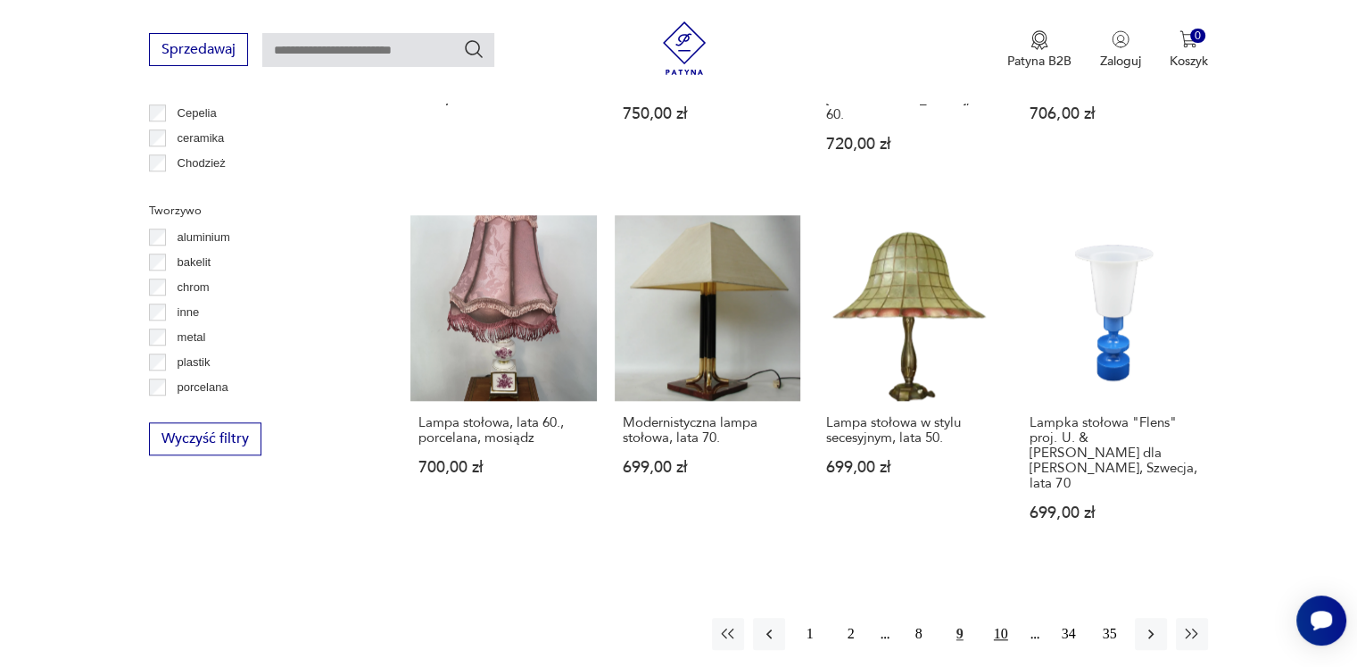
click at [997, 618] on button "10" at bounding box center [1001, 634] width 32 height 32
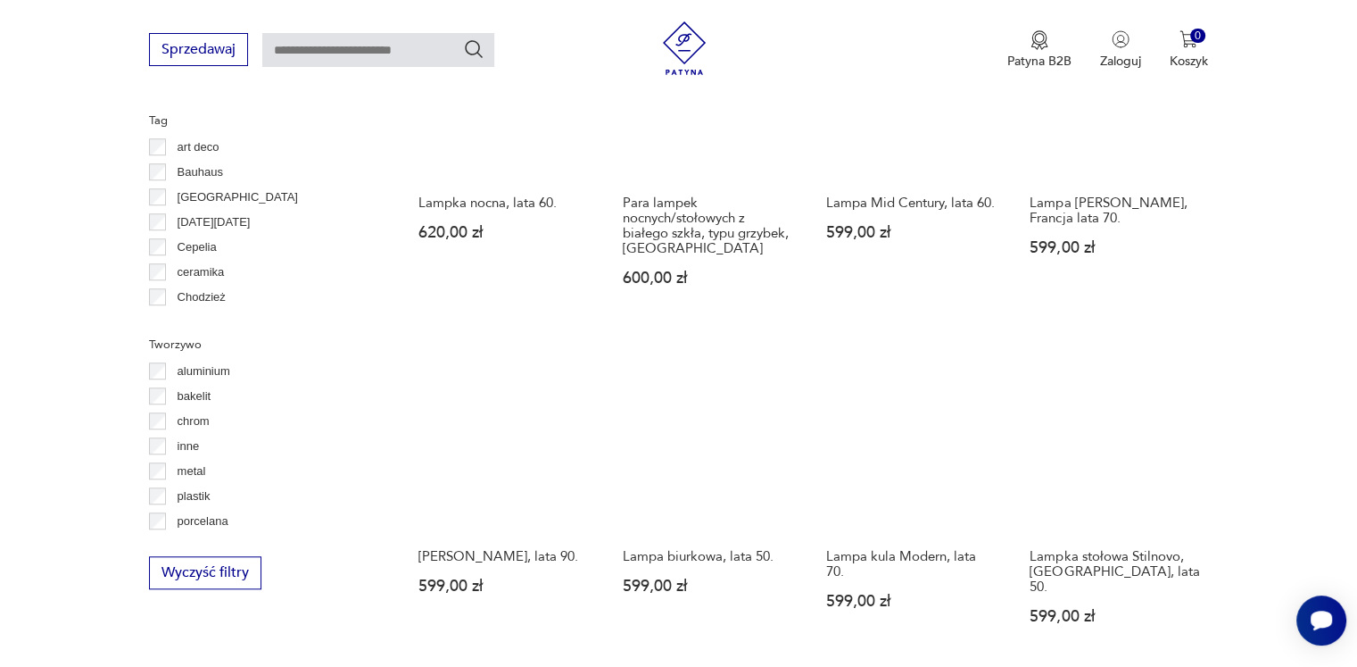
scroll to position [1669, 0]
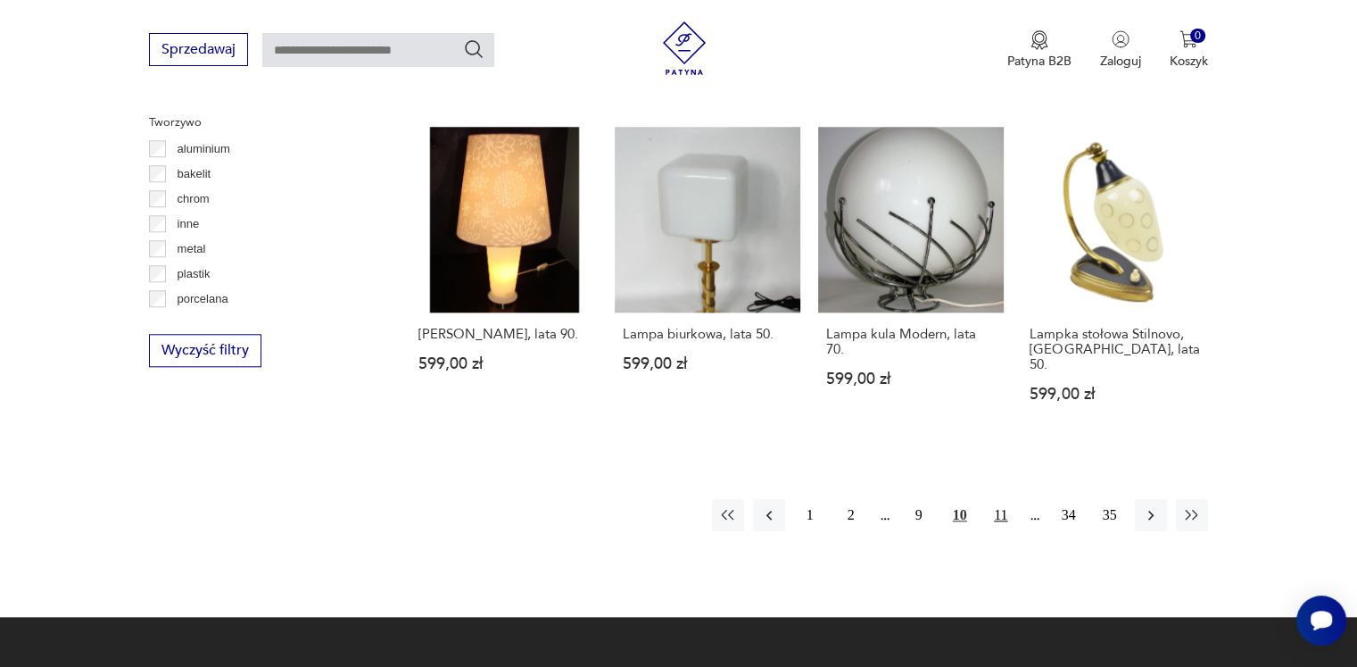
click at [1004, 499] on button "11" at bounding box center [1001, 515] width 32 height 32
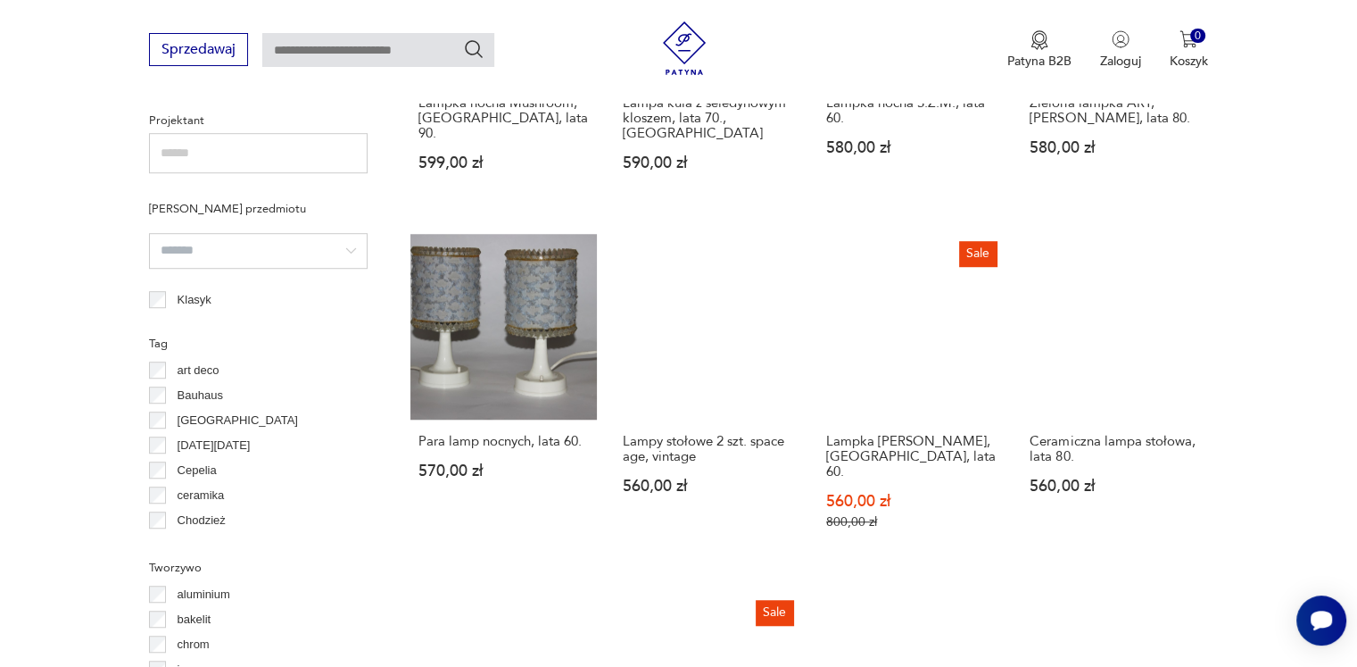
scroll to position [1580, 0]
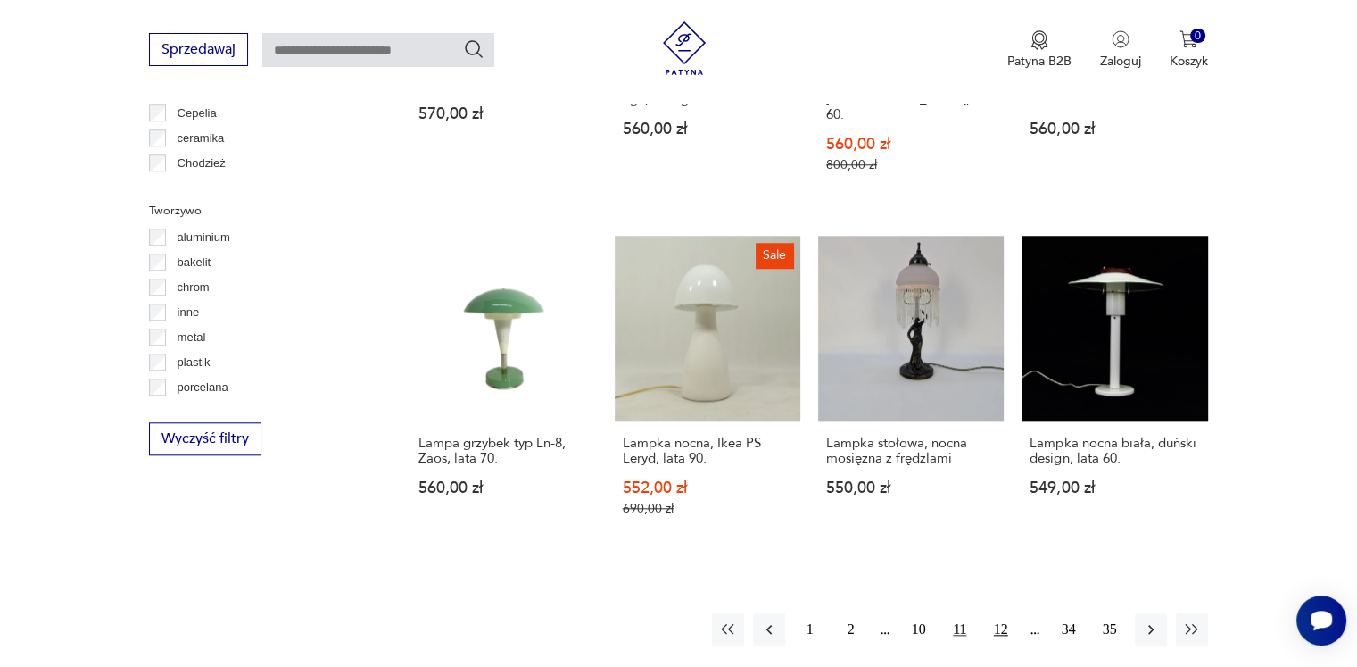
click at [1008, 613] on button "12" at bounding box center [1001, 629] width 32 height 32
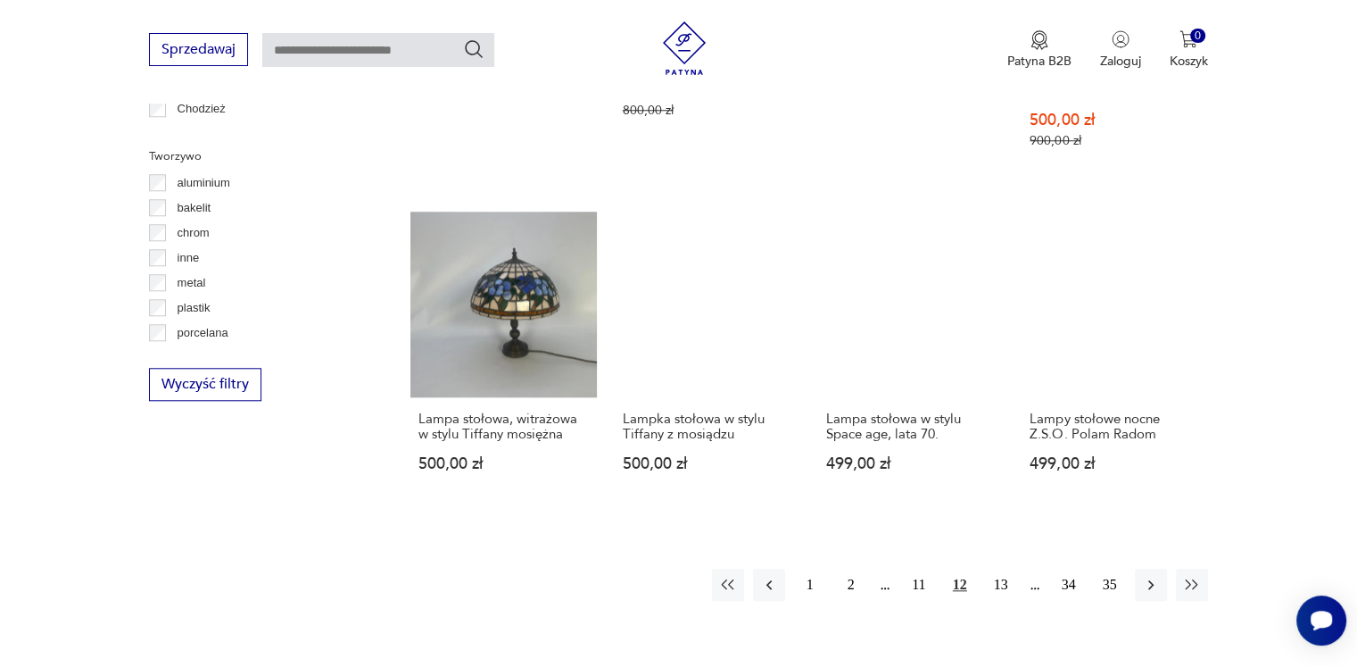
scroll to position [1937, 0]
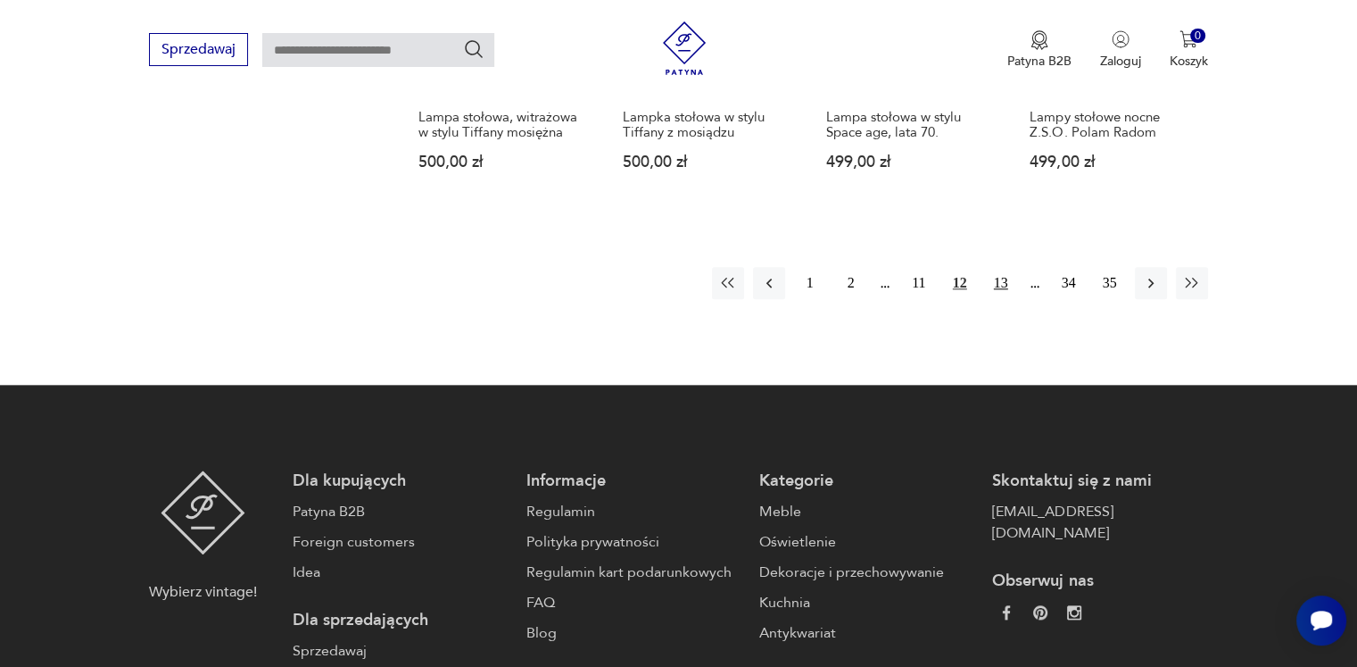
click at [998, 267] on button "13" at bounding box center [1001, 283] width 32 height 32
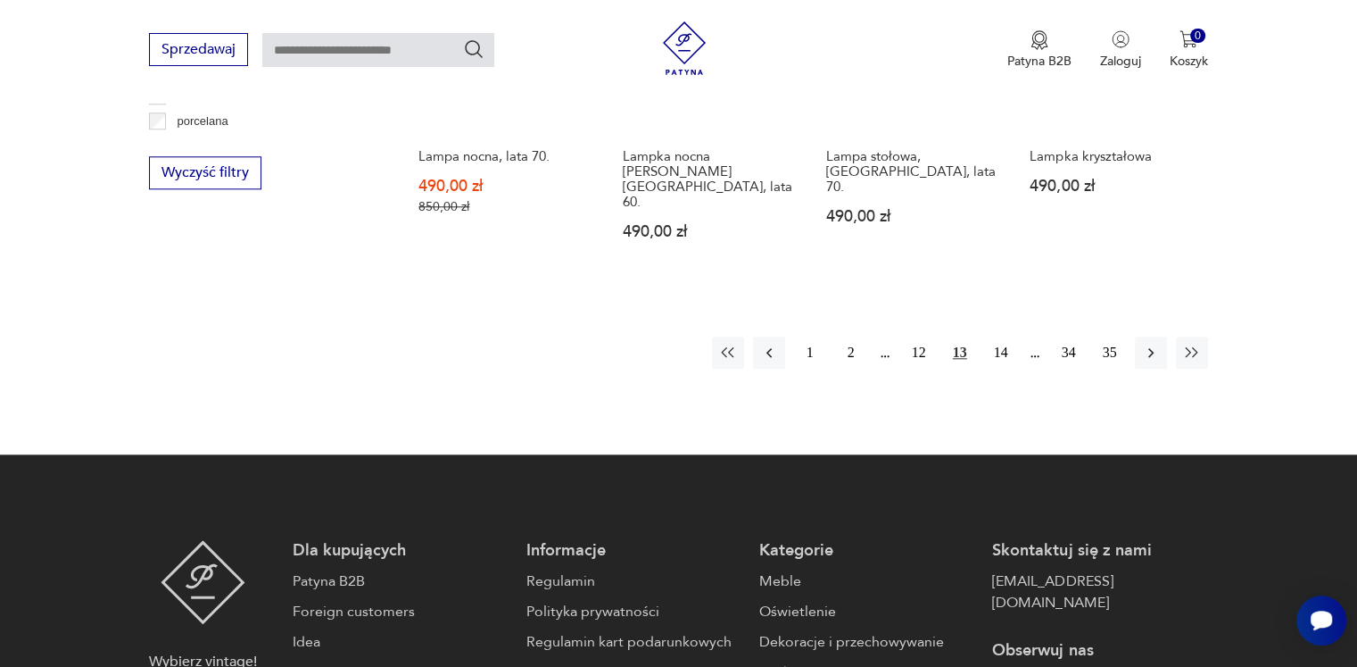
scroll to position [1847, 0]
click at [1000, 336] on button "14" at bounding box center [1001, 352] width 32 height 32
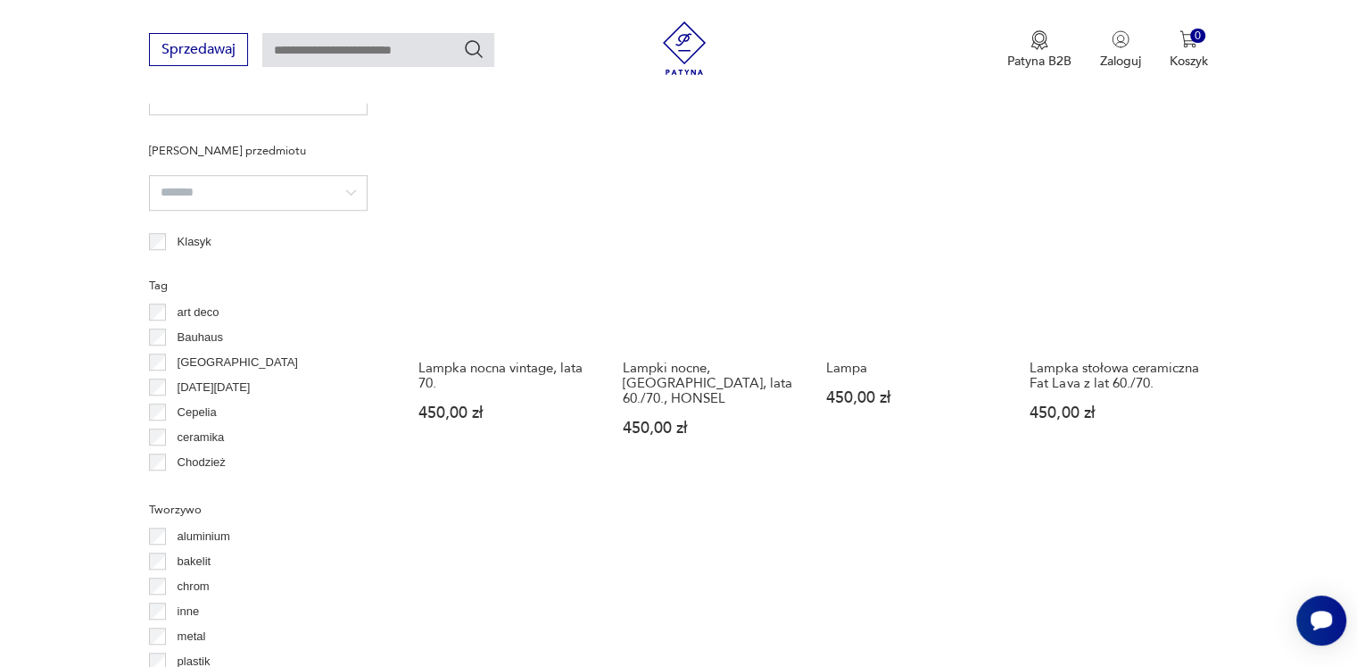
scroll to position [1490, 0]
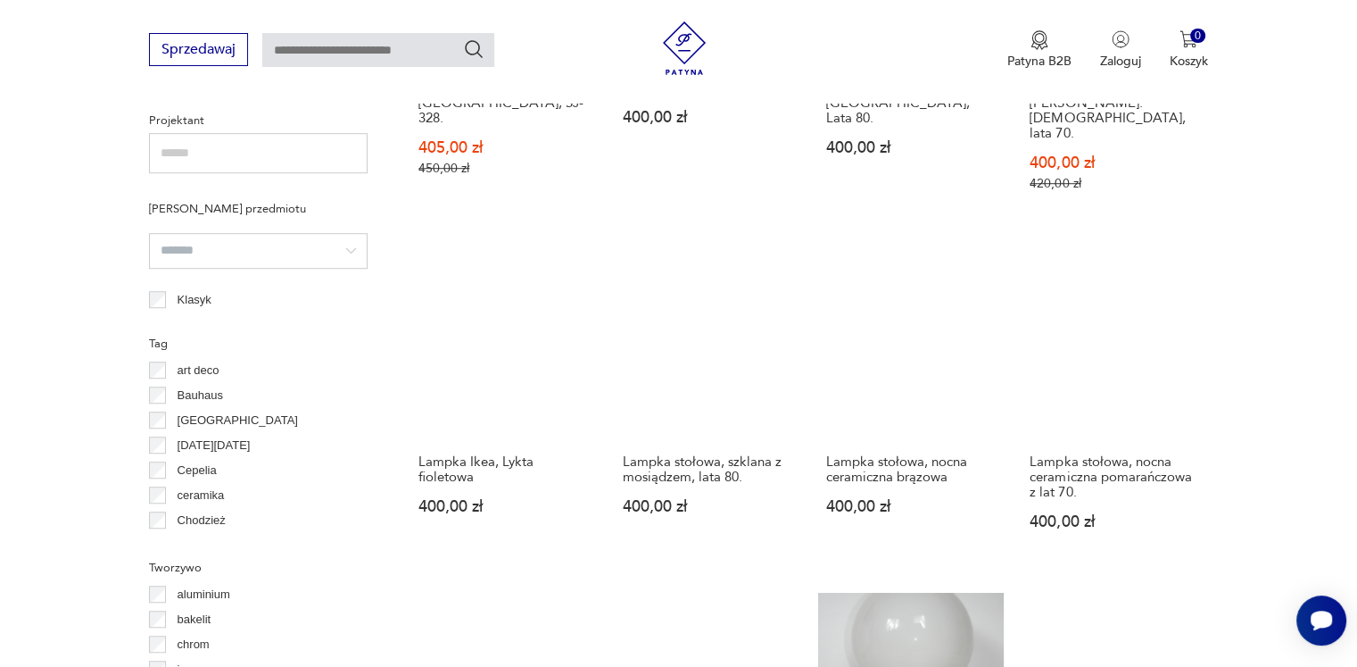
scroll to position [1580, 0]
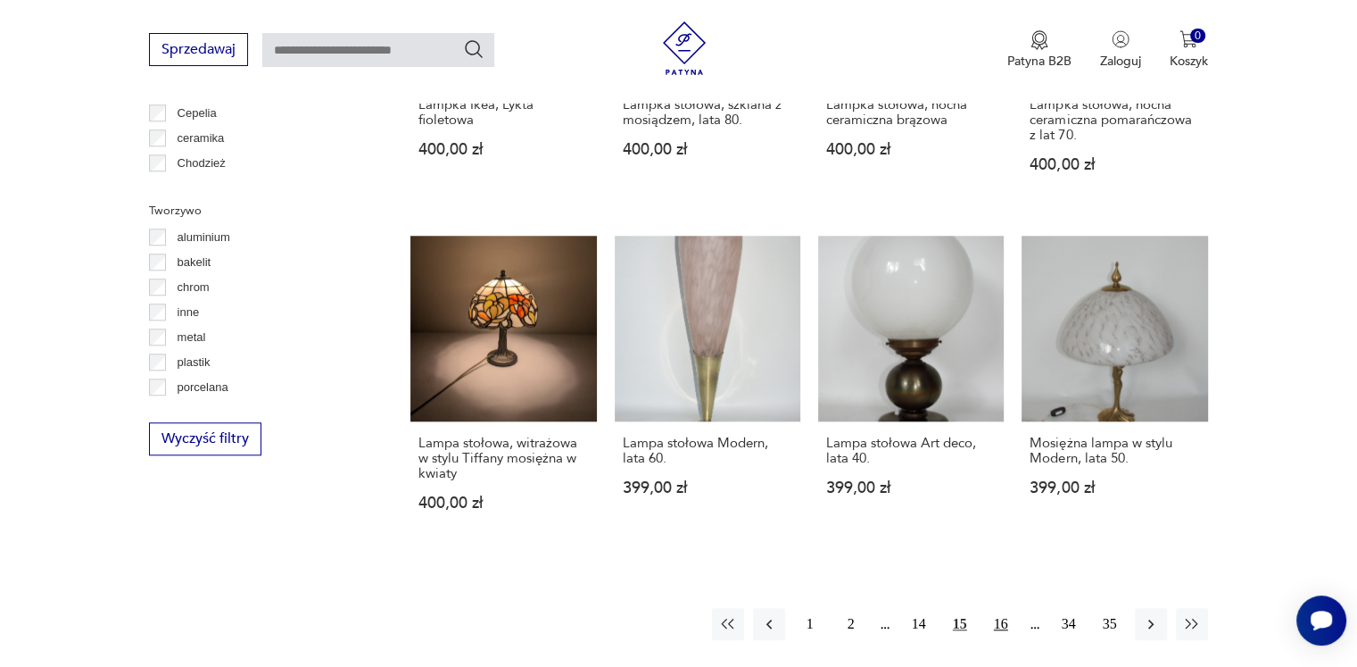
click at [1000, 608] on button "16" at bounding box center [1001, 624] width 32 height 32
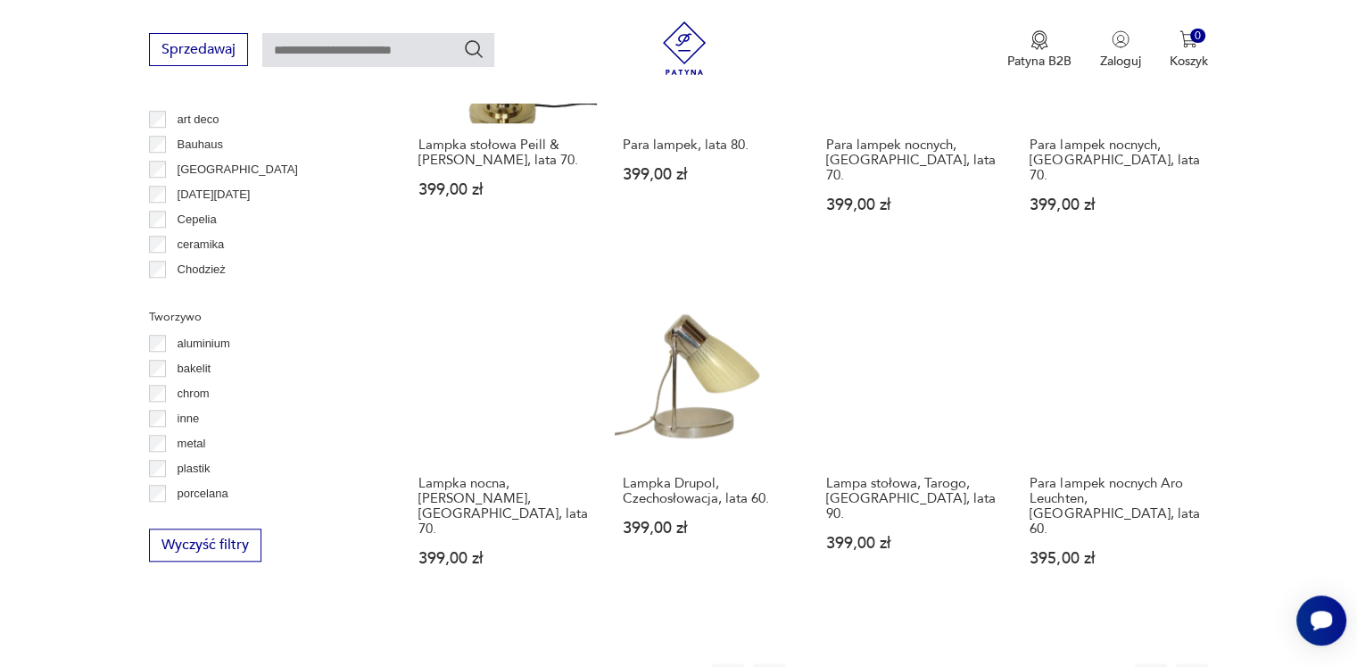
scroll to position [1580, 0]
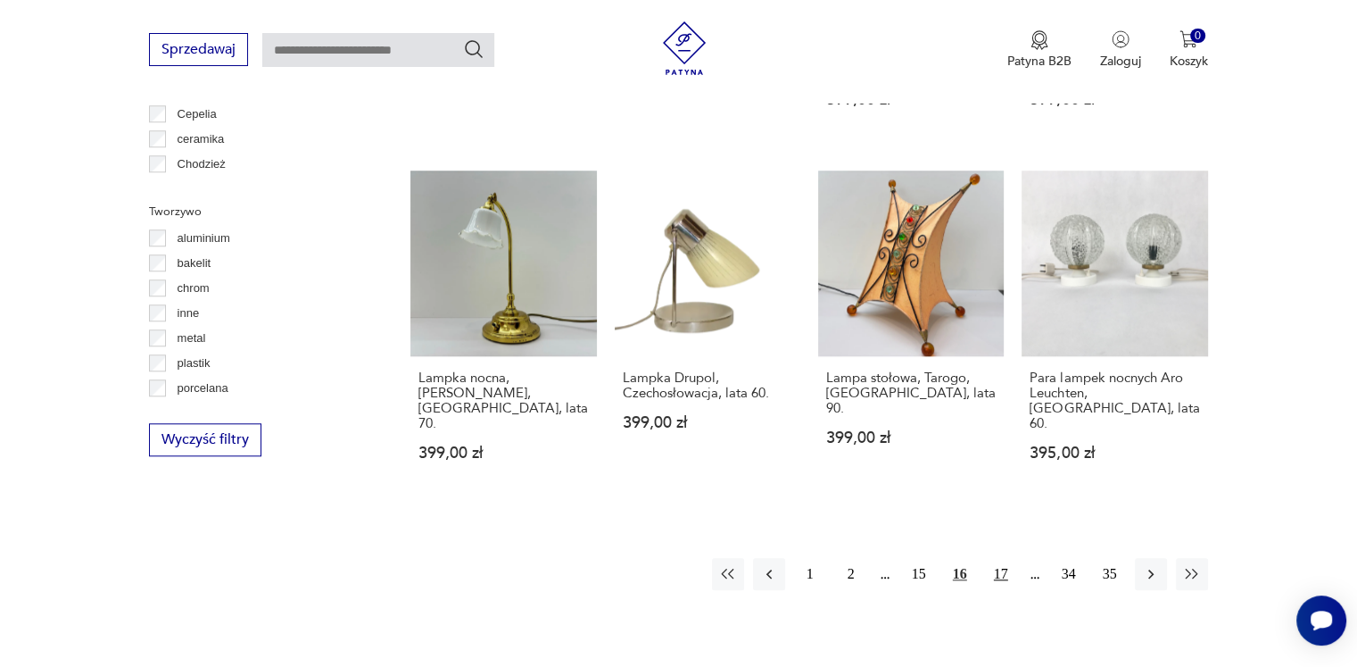
click at [1003, 558] on button "17" at bounding box center [1001, 574] width 32 height 32
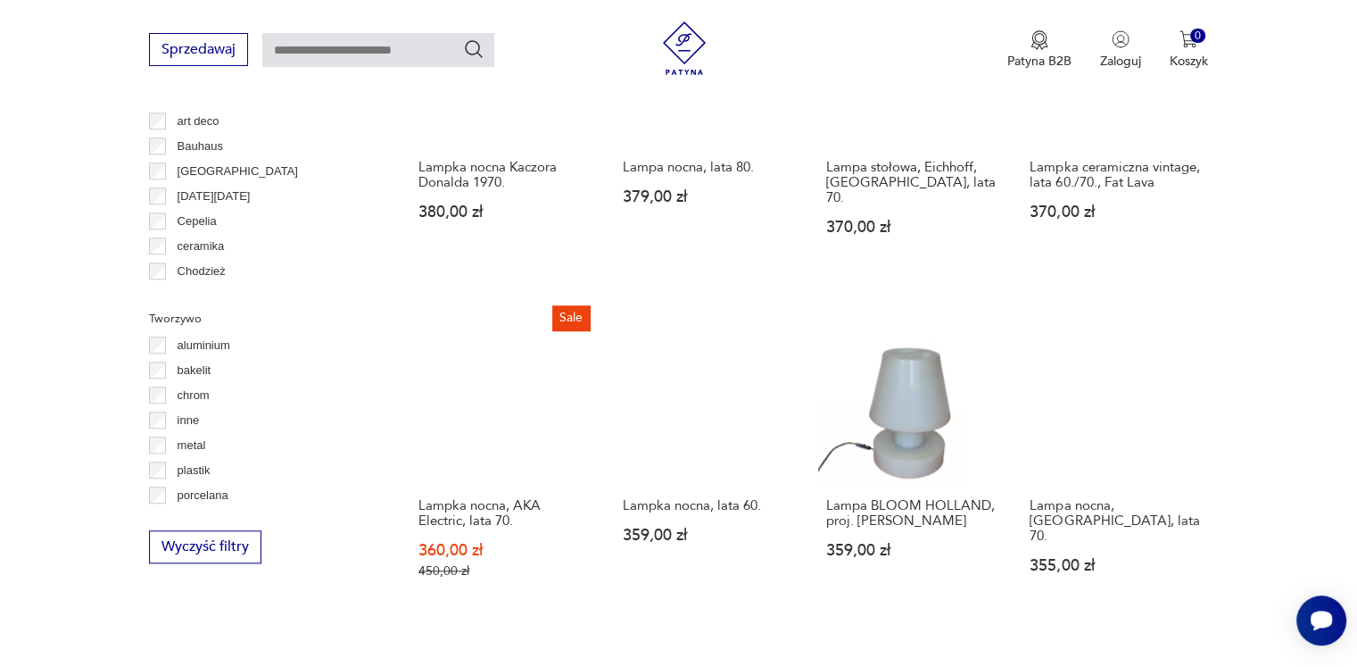
scroll to position [1670, 0]
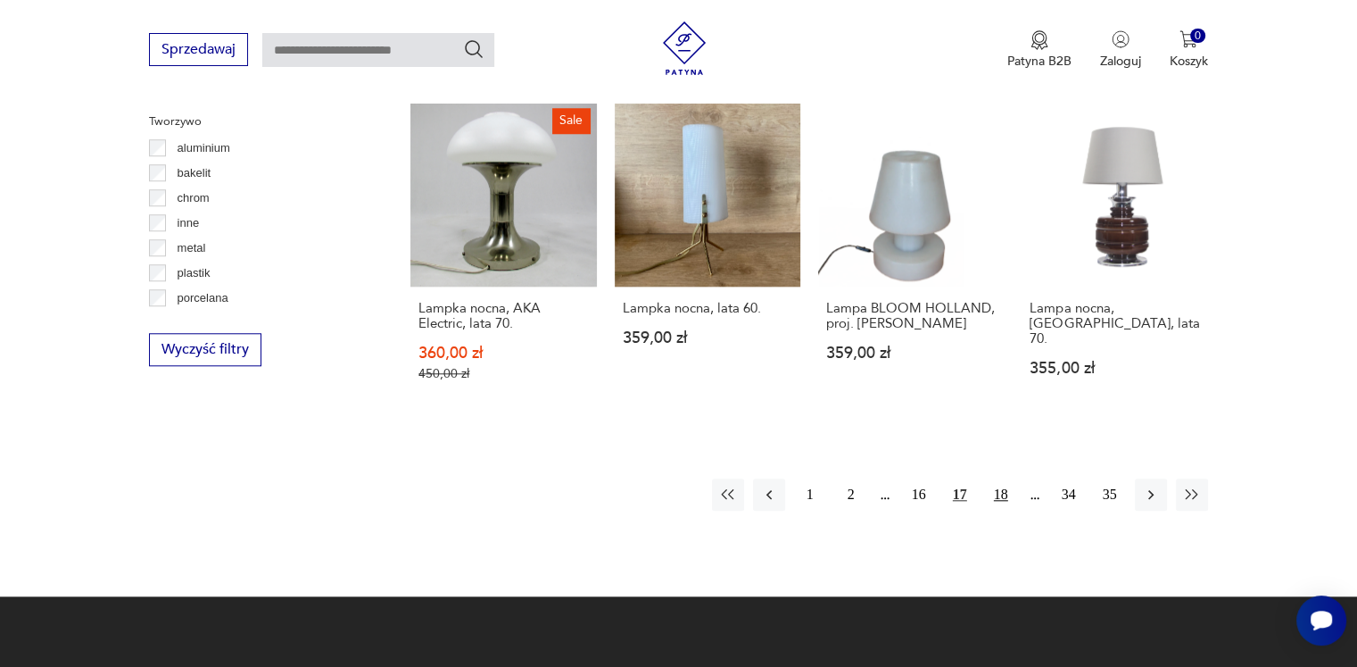
click at [999, 478] on button "18" at bounding box center [1001, 494] width 32 height 32
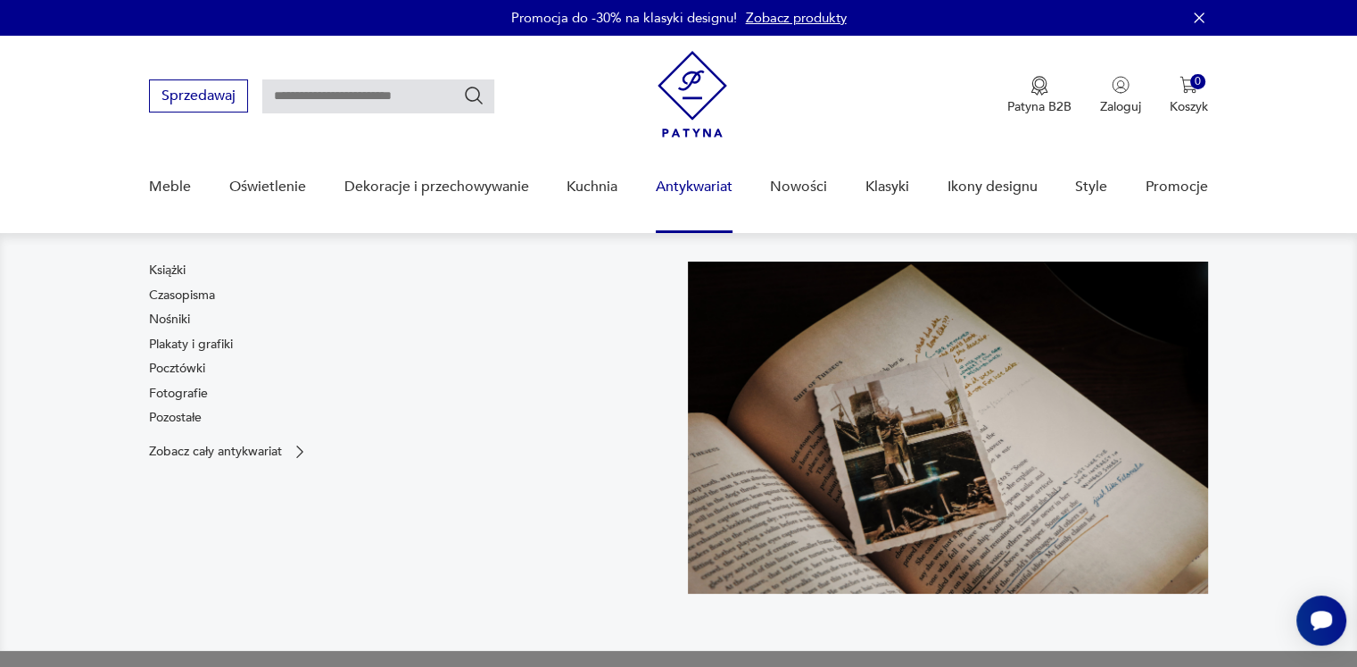
drag, startPoint x: 697, startPoint y: 181, endPoint x: 1351, endPoint y: 195, distance: 654.3
click at [1351, 195] on nav "Sprzedawaj Patyna B2B Zaloguj 0 Koszyk Twój koszyk ( 0 ) Brak produktów w koszy…" at bounding box center [678, 135] width 1357 height 199
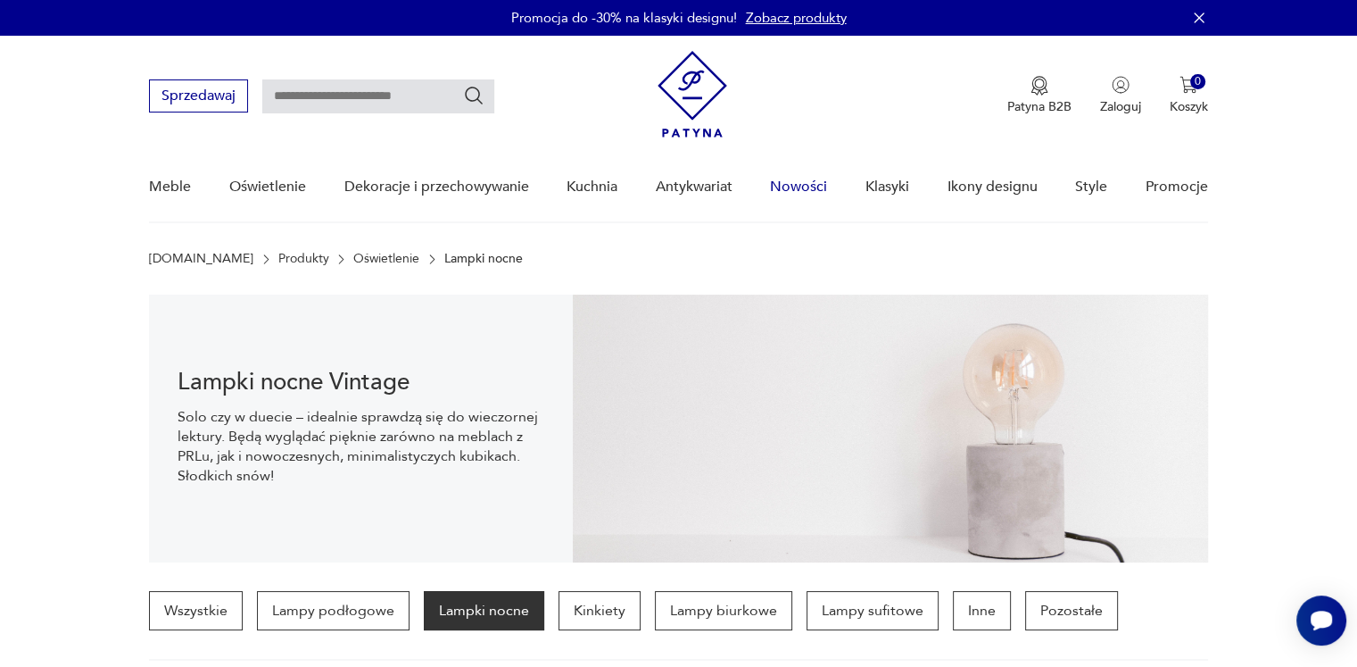
click at [809, 187] on link "Nowości" at bounding box center [798, 187] width 57 height 69
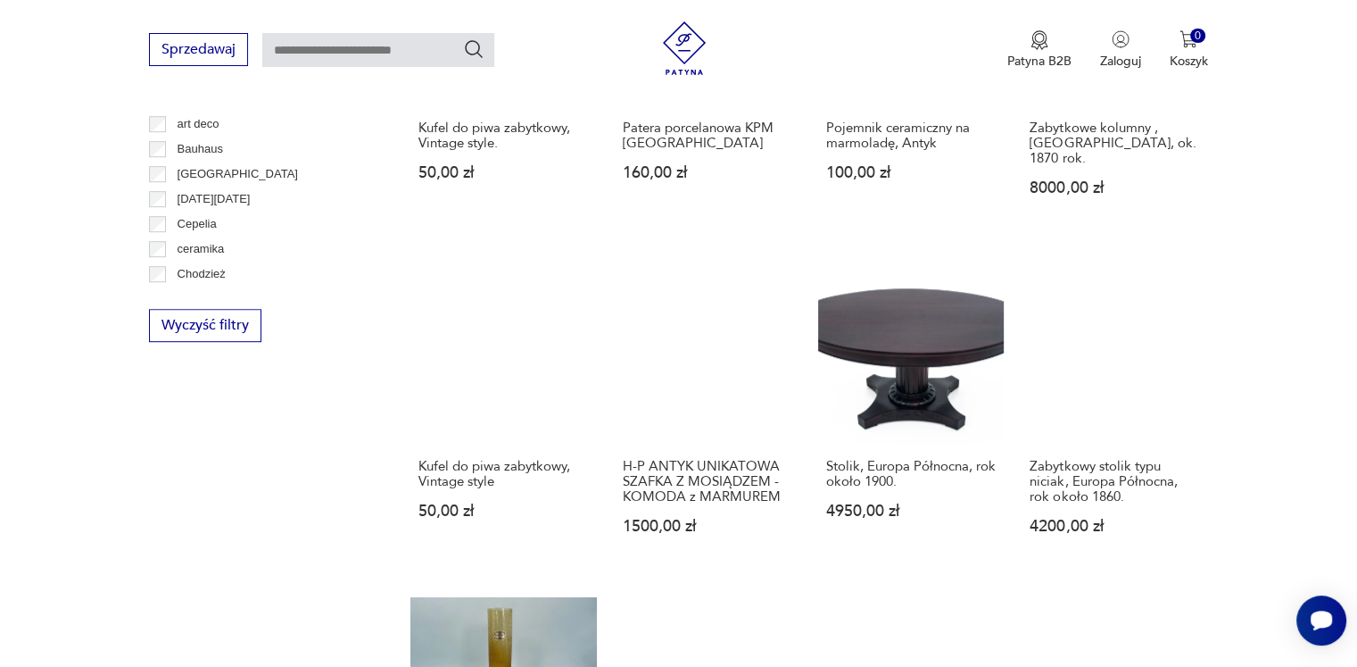
scroll to position [1390, 0]
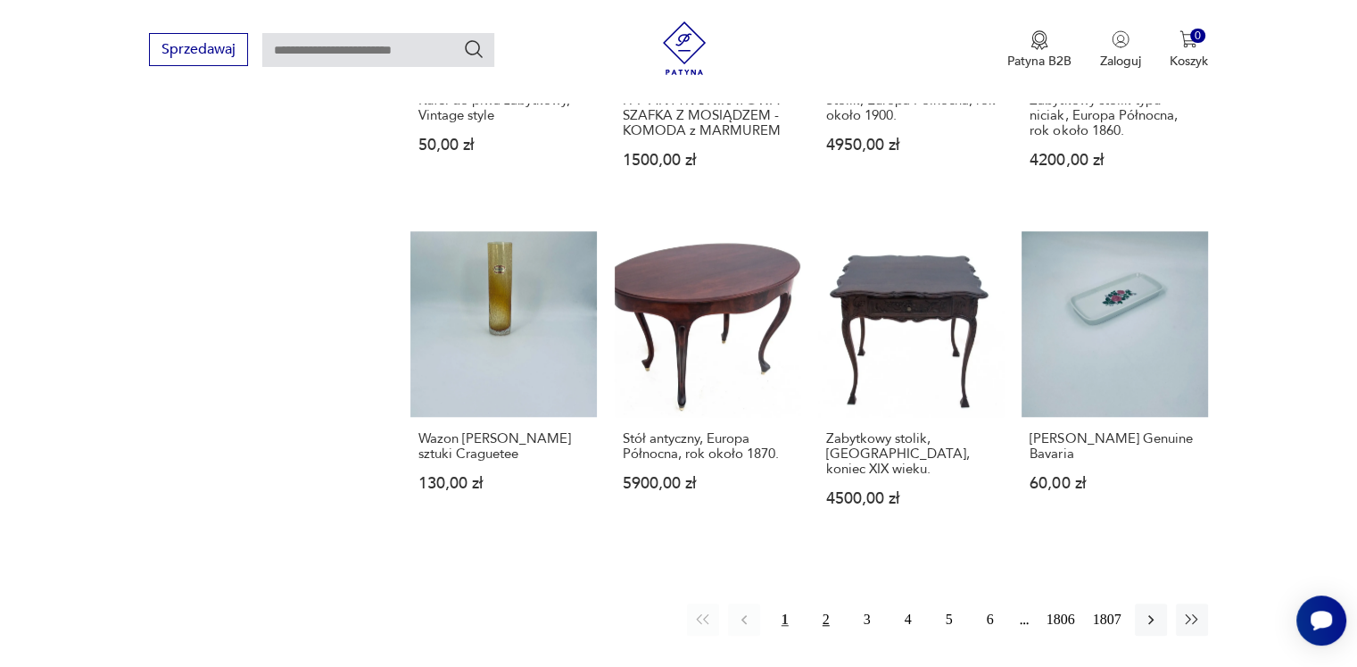
click at [825, 603] on button "2" at bounding box center [826, 619] width 32 height 32
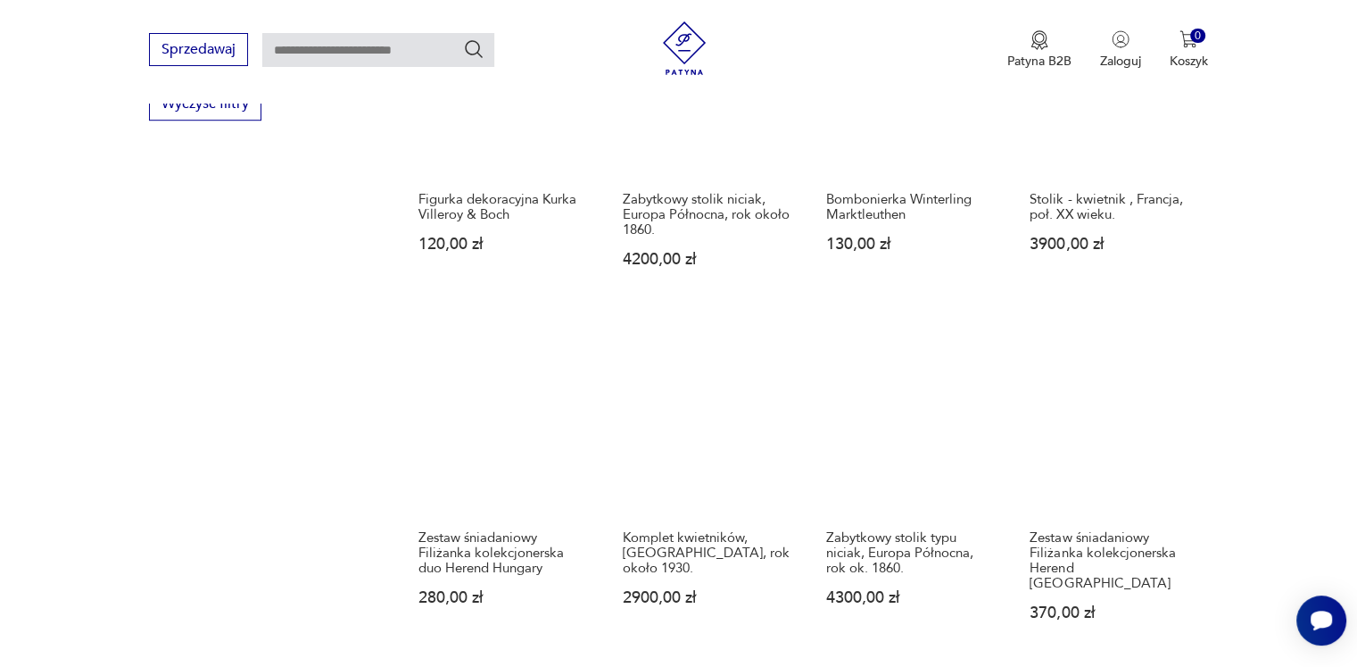
scroll to position [1480, 0]
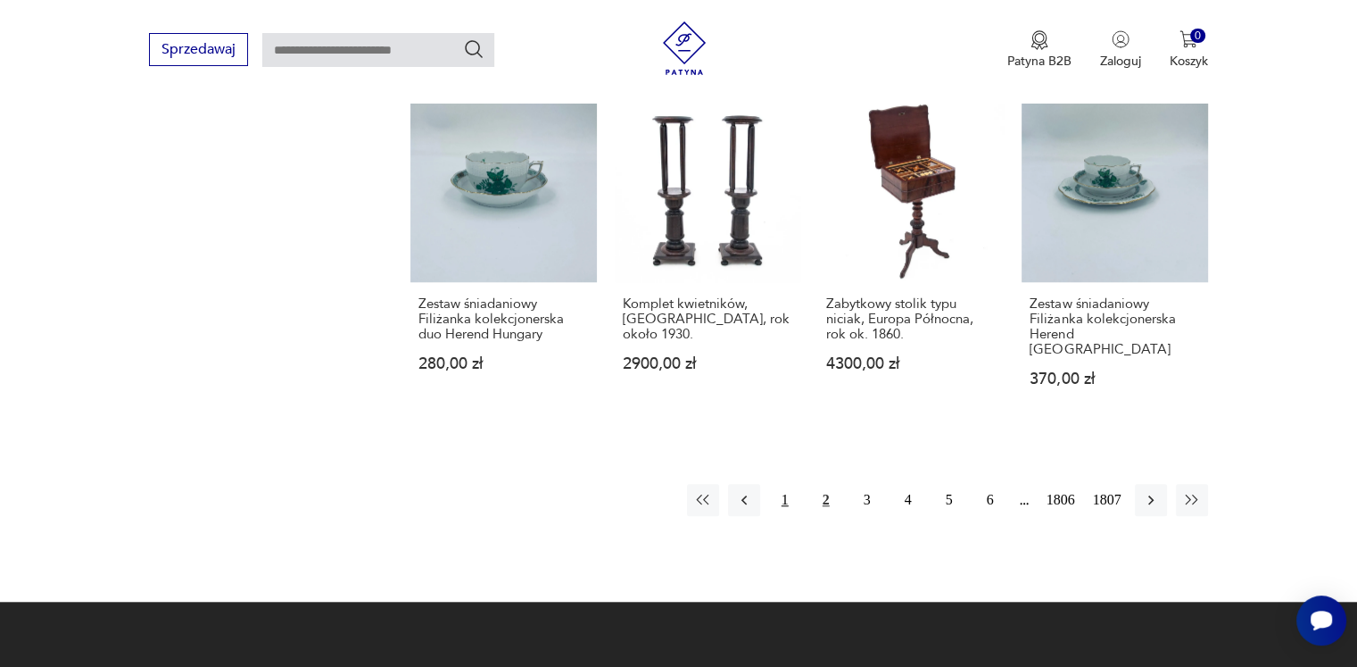
click at [783, 484] on button "1" at bounding box center [785, 500] width 32 height 32
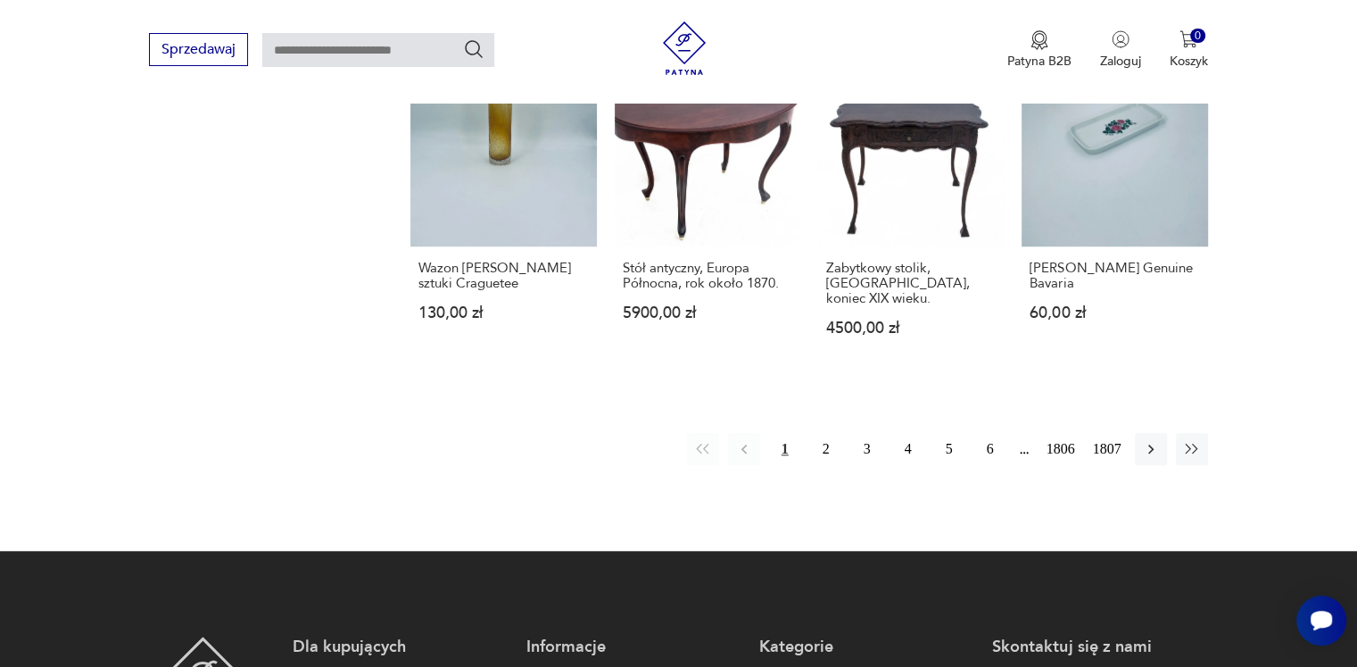
scroll to position [1569, 0]
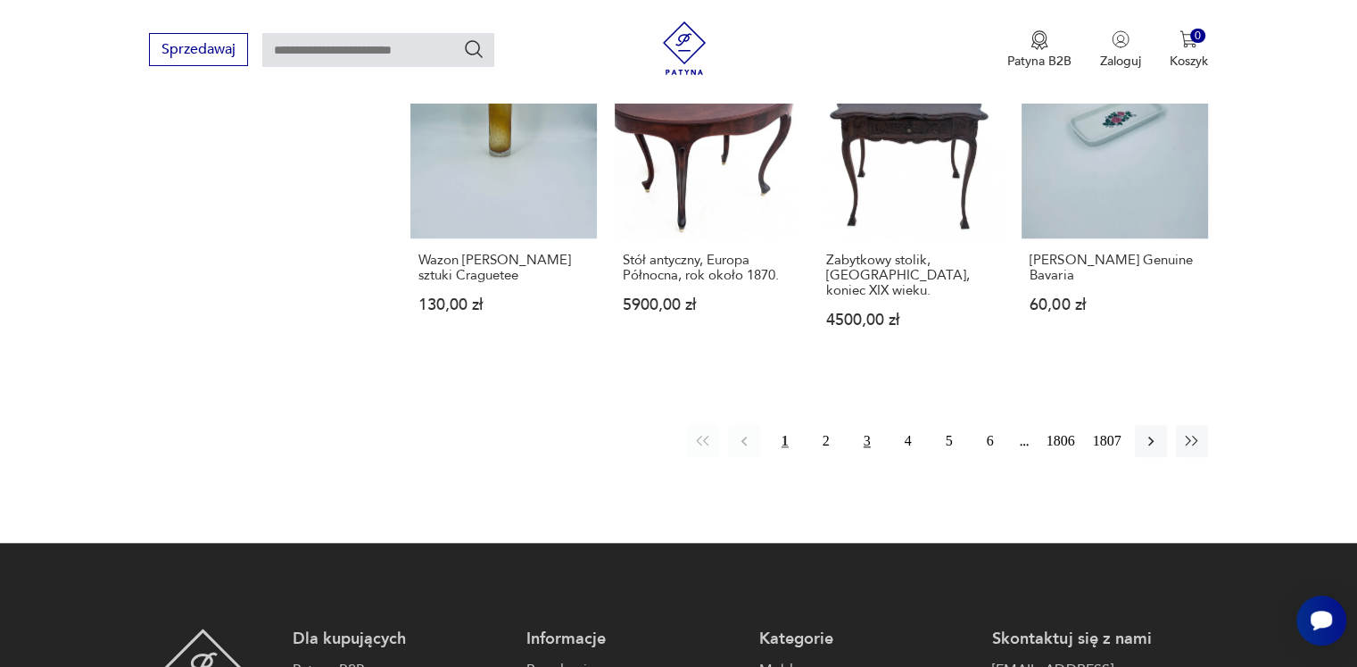
click at [859, 425] on button "3" at bounding box center [867, 441] width 32 height 32
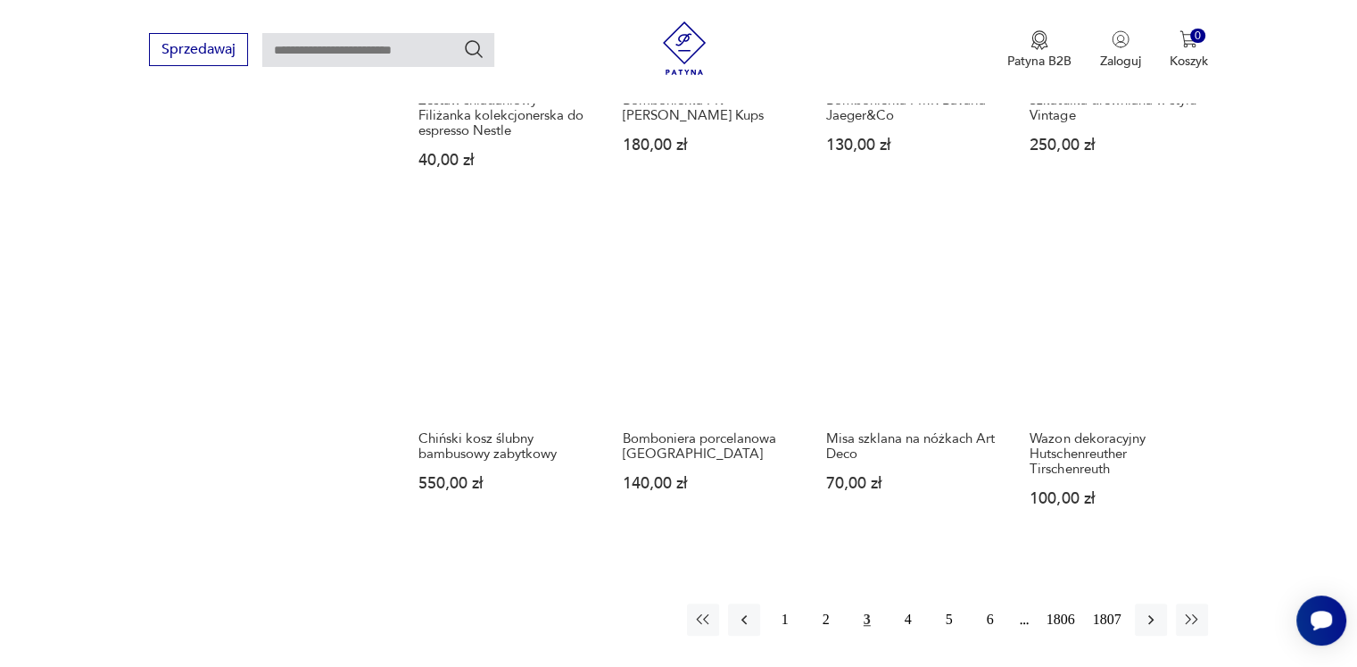
scroll to position [1569, 0]
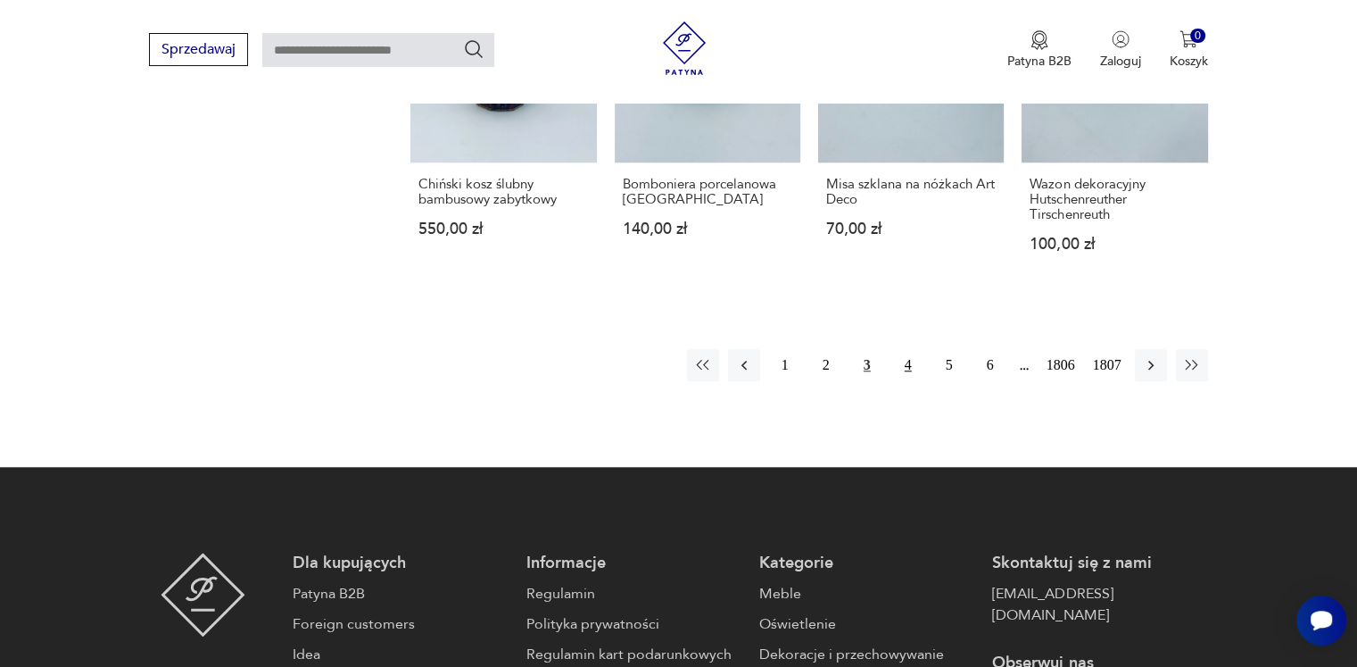
click at [910, 370] on button "4" at bounding box center [908, 365] width 32 height 32
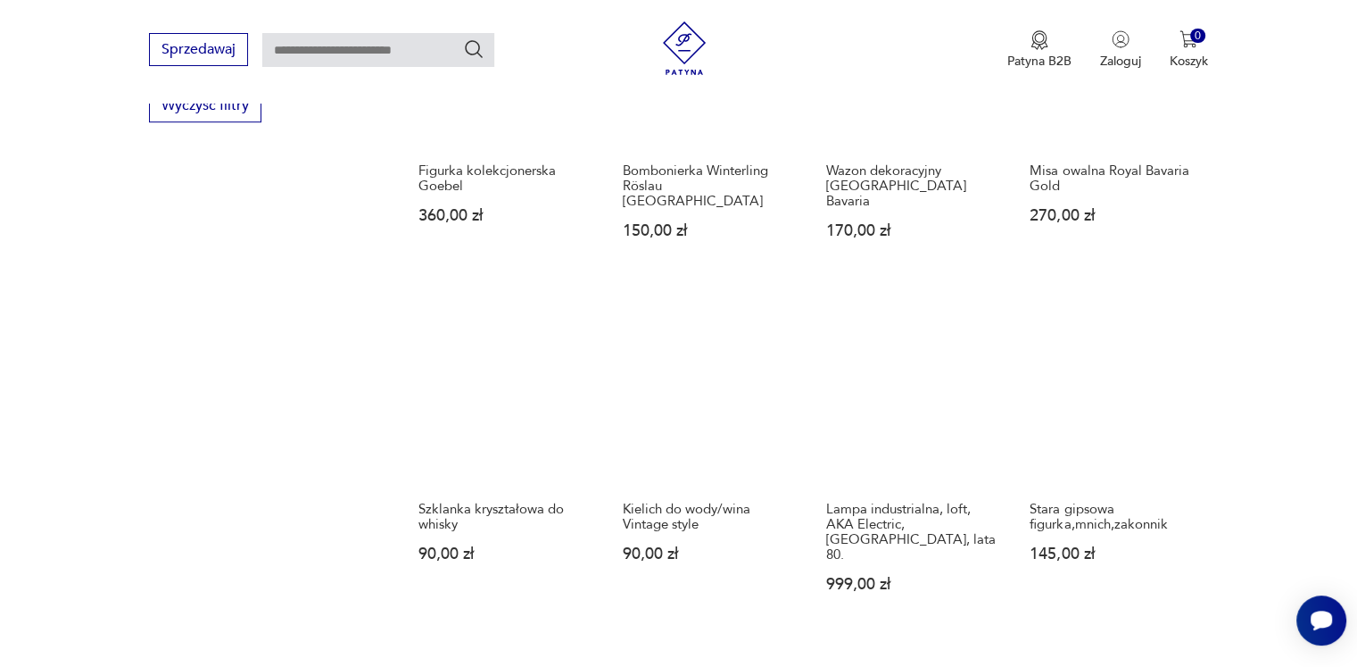
scroll to position [1390, 0]
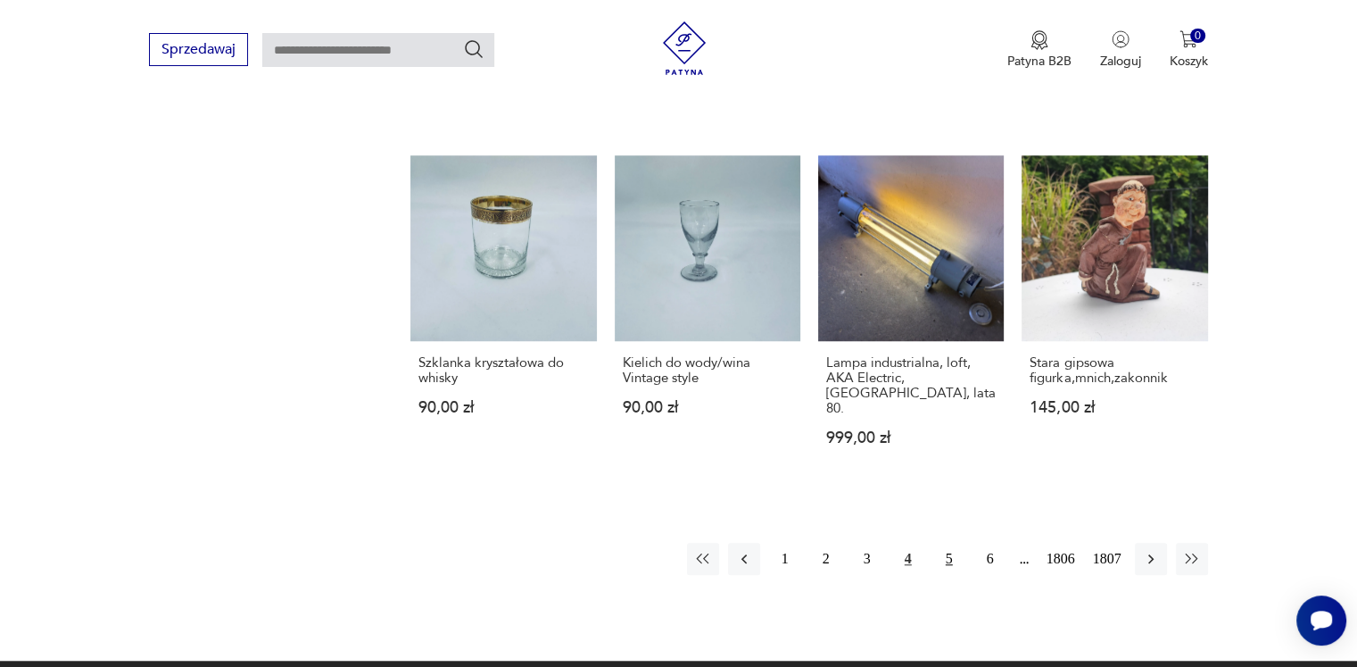
click at [951, 543] on button "5" at bounding box center [949, 559] width 32 height 32
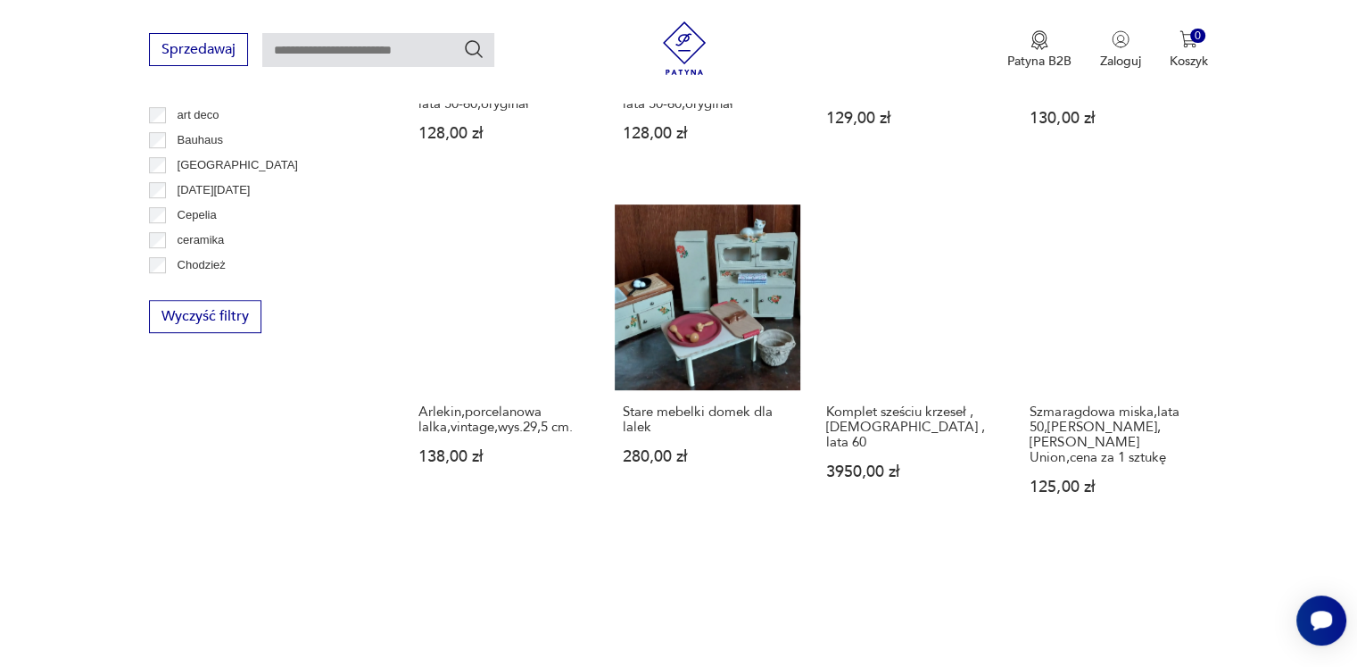
scroll to position [1480, 0]
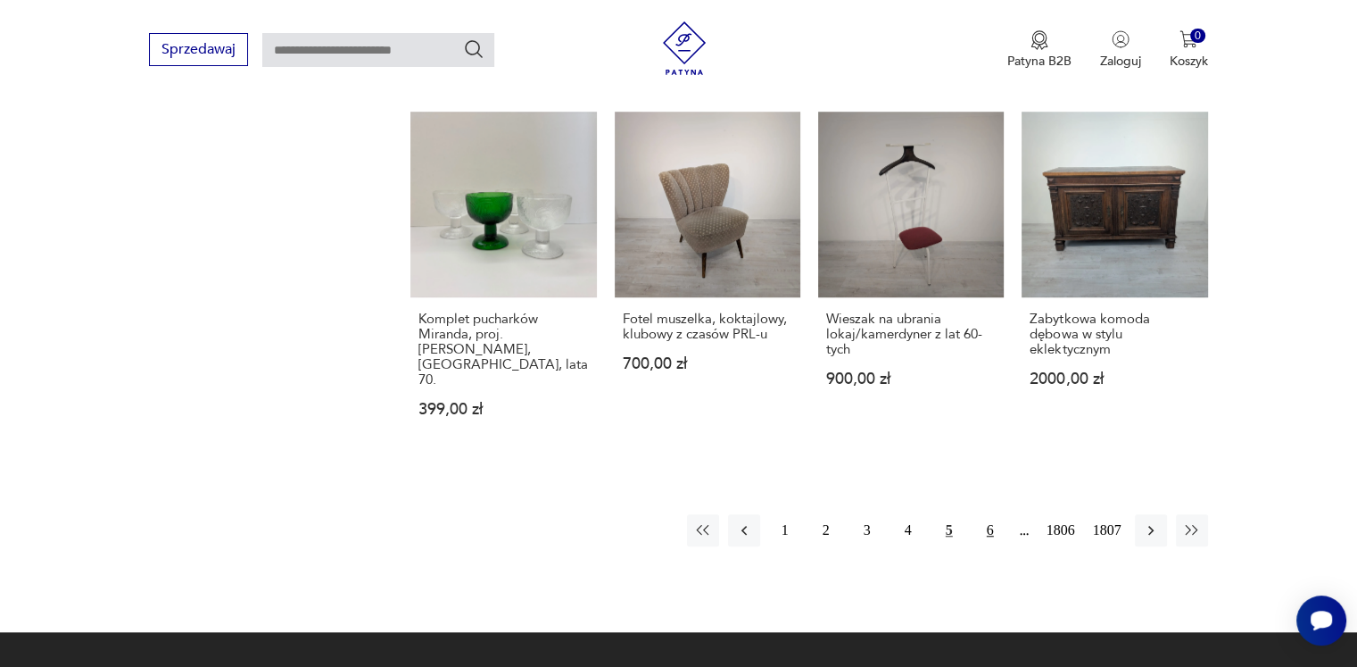
click at [991, 514] on button "6" at bounding box center [991, 530] width 32 height 32
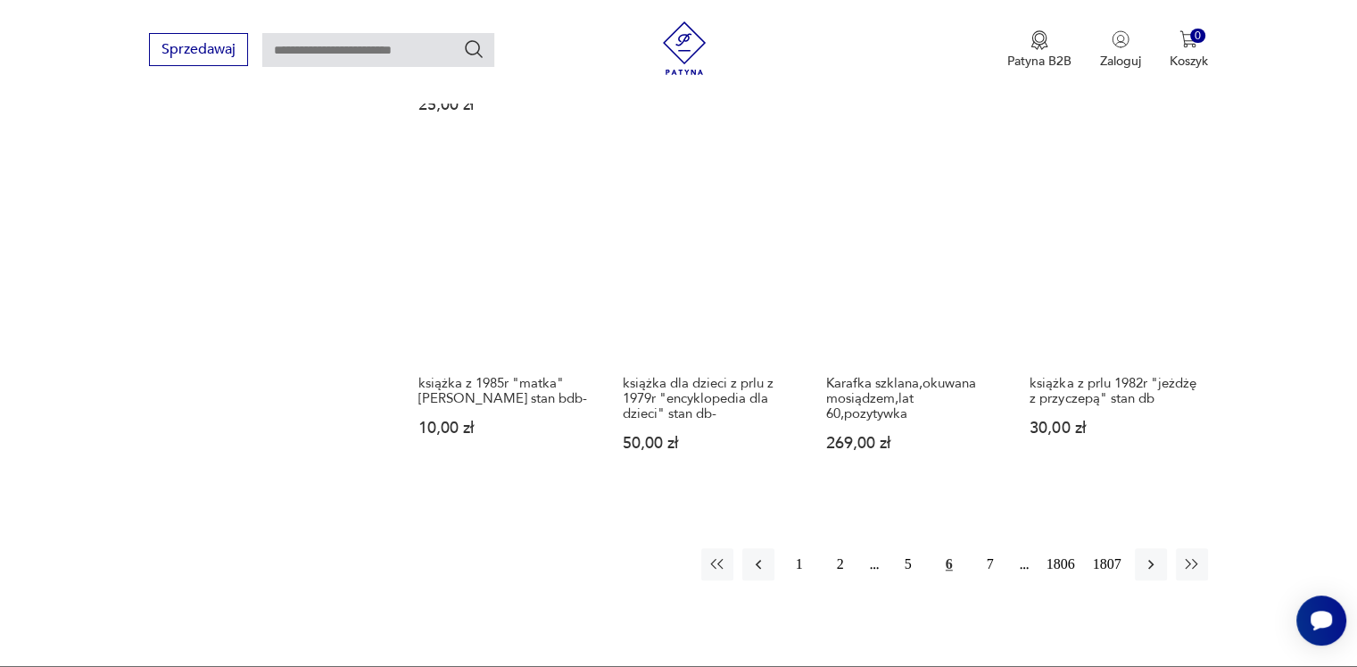
scroll to position [1480, 0]
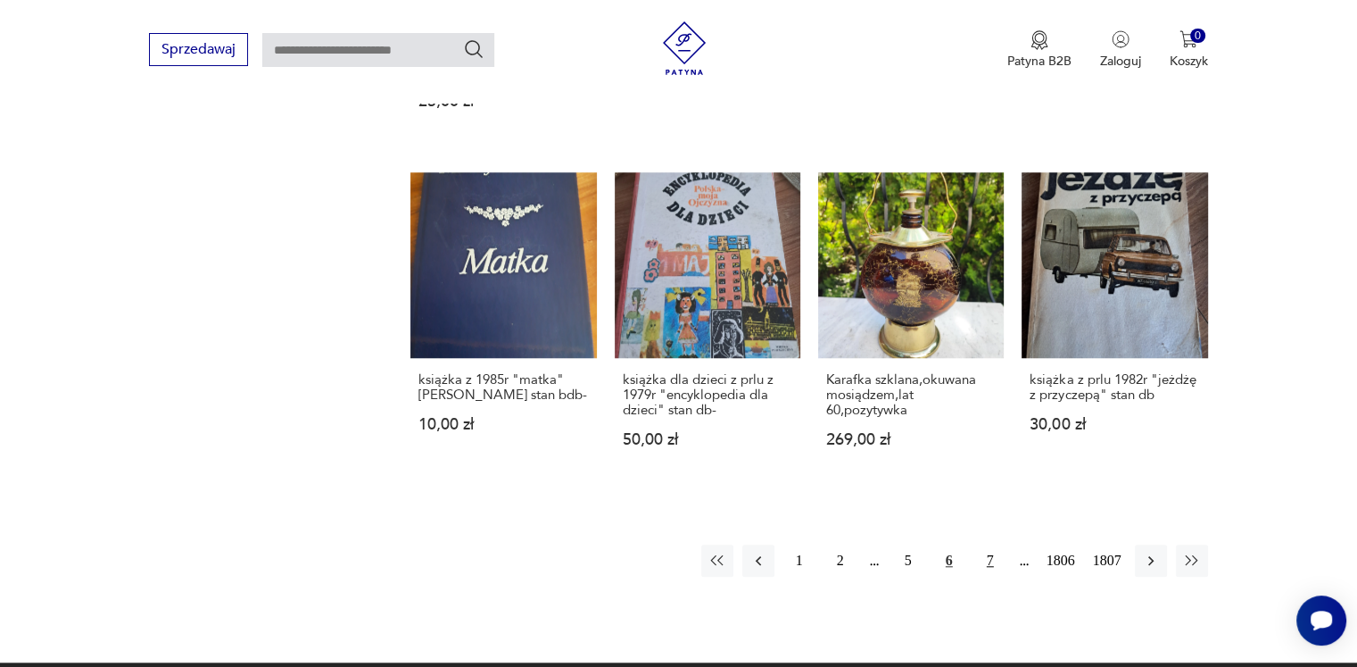
click at [988, 564] on button "7" at bounding box center [991, 560] width 32 height 32
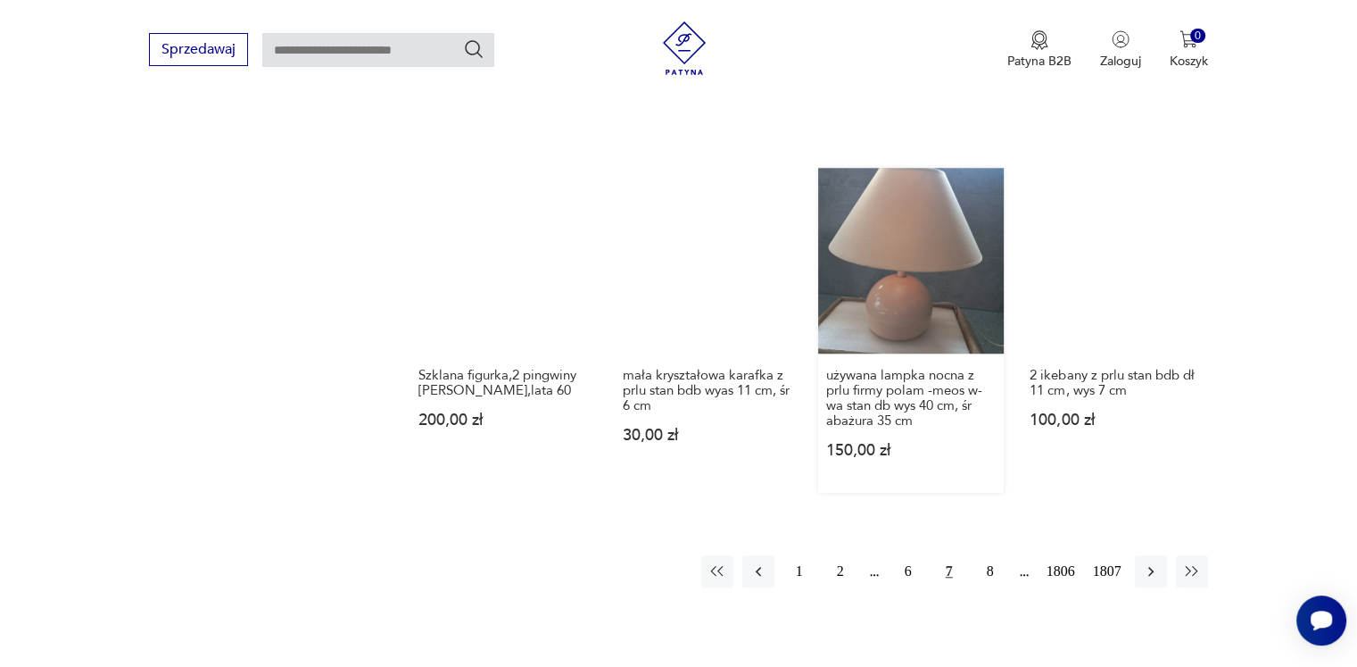
scroll to position [1569, 0]
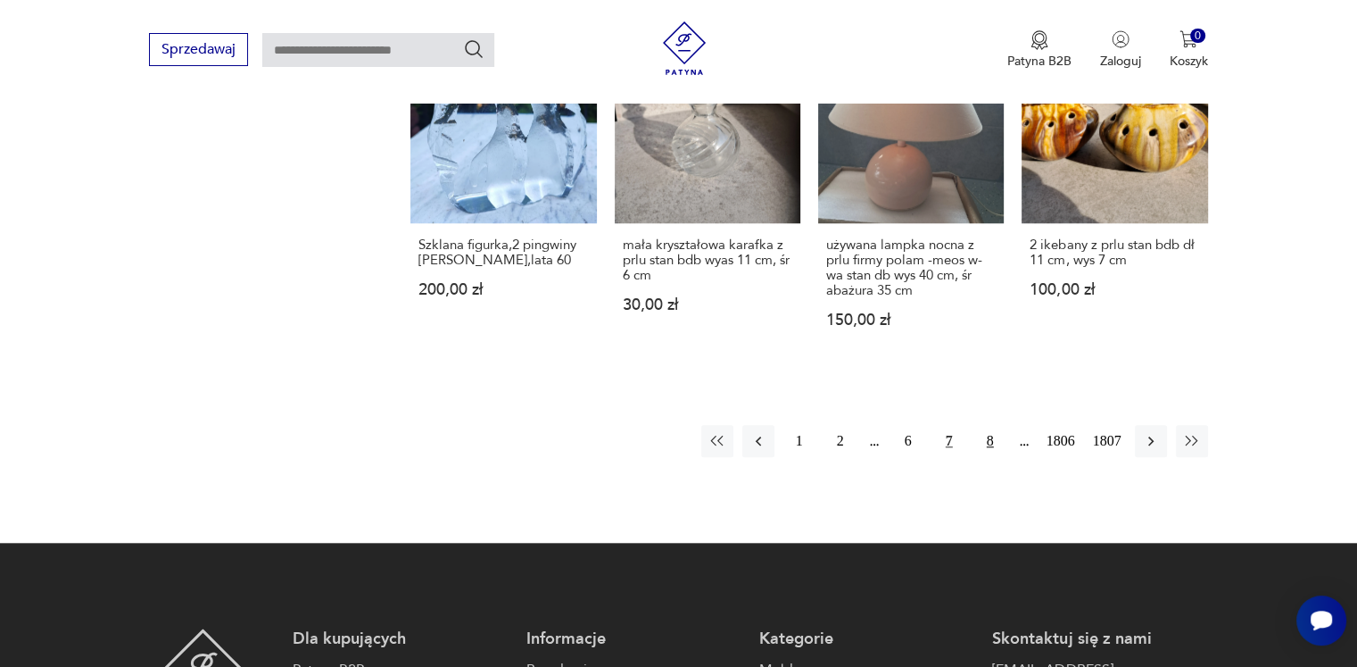
click at [991, 441] on button "8" at bounding box center [991, 441] width 32 height 32
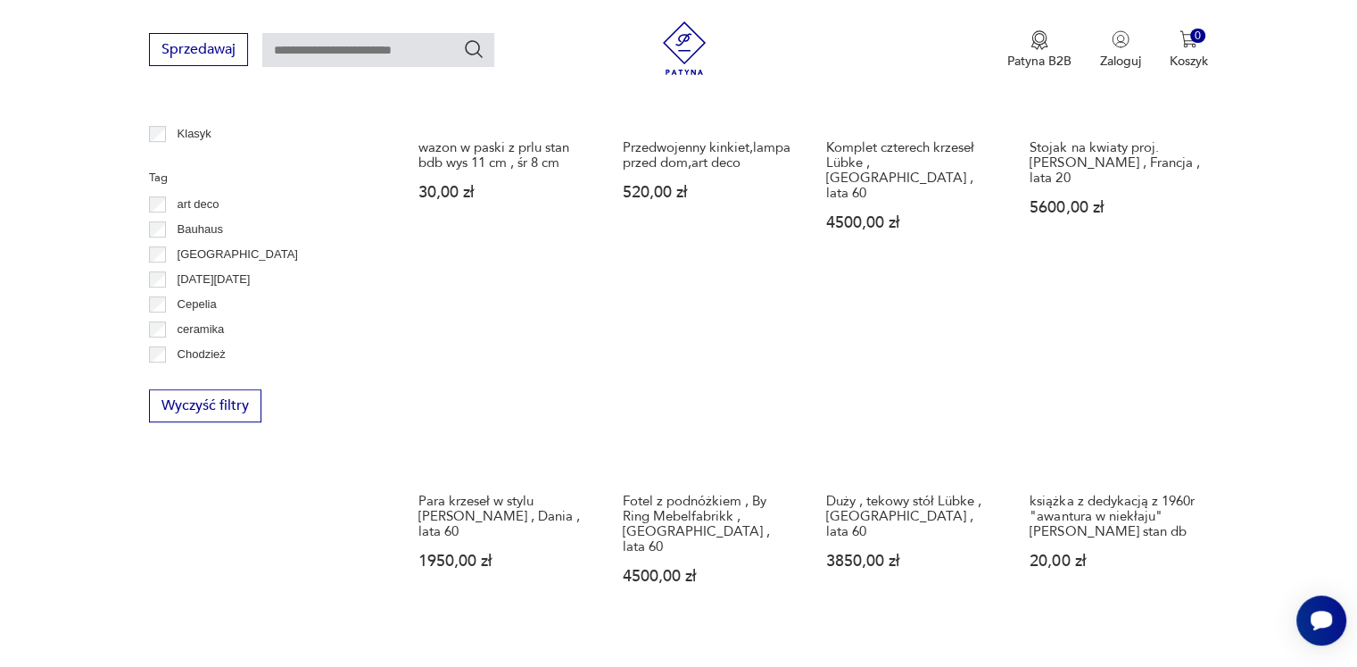
scroll to position [1301, 0]
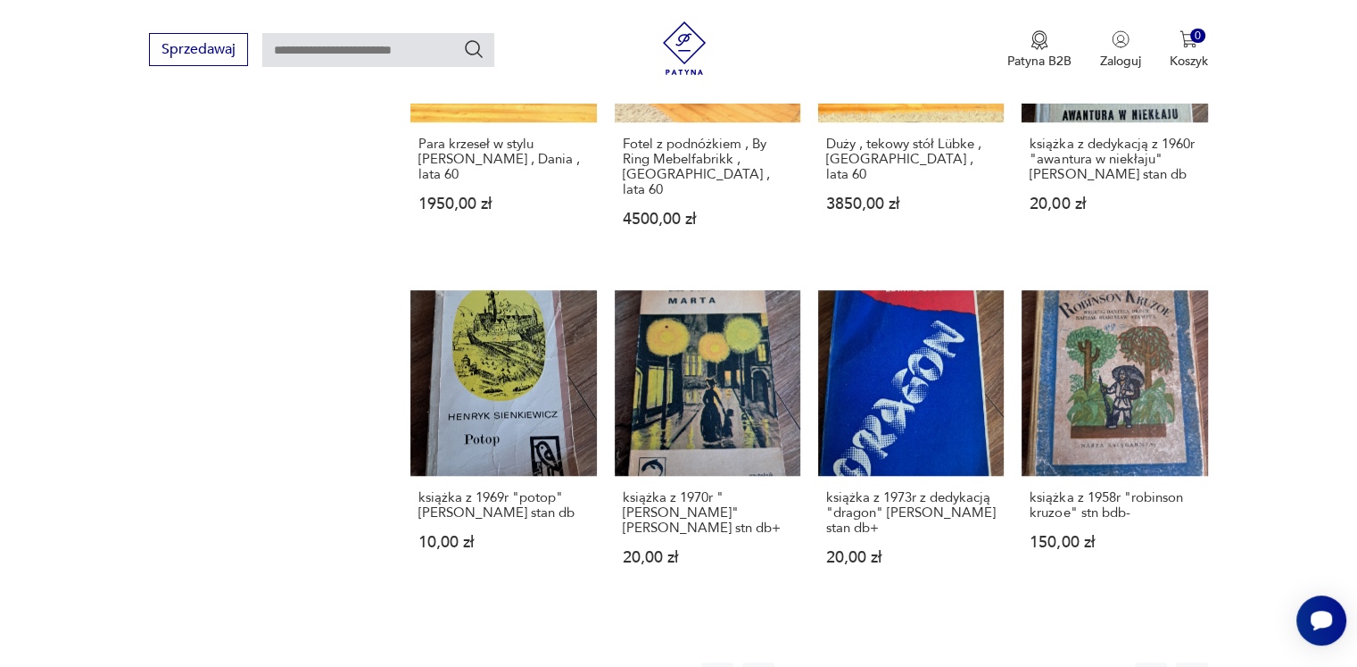
click at [989, 662] on button "9" at bounding box center [991, 678] width 32 height 32
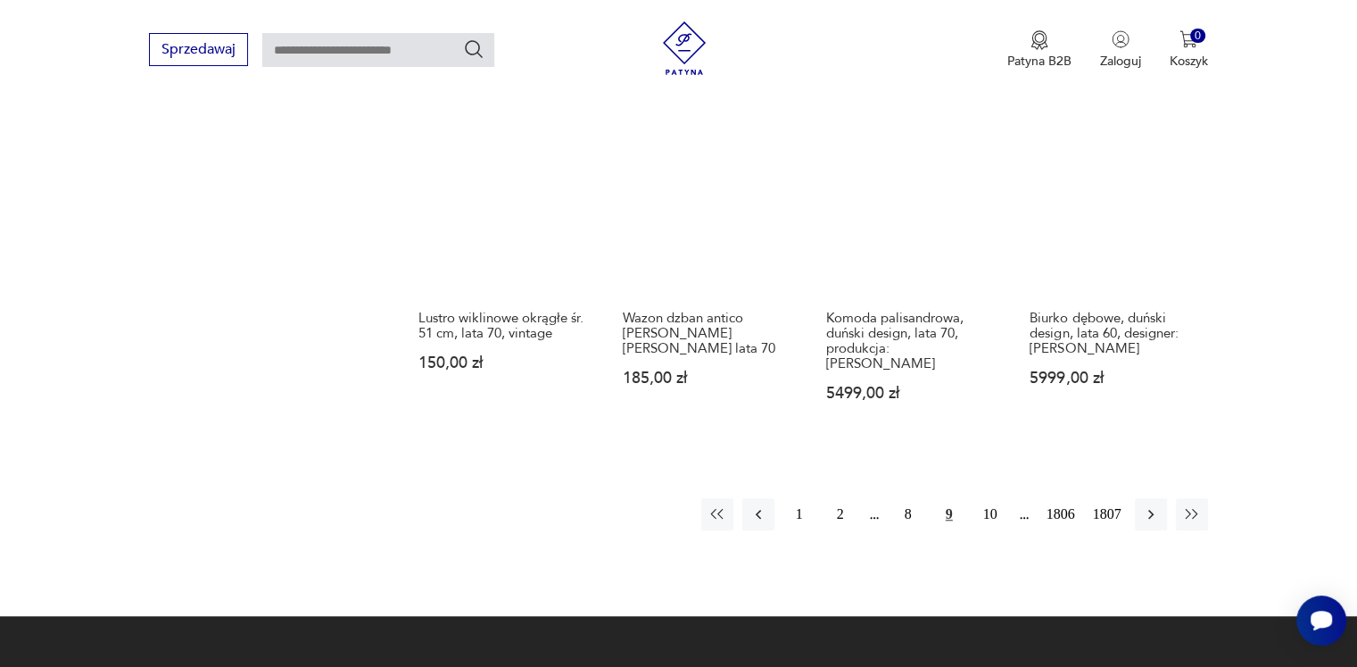
scroll to position [1569, 0]
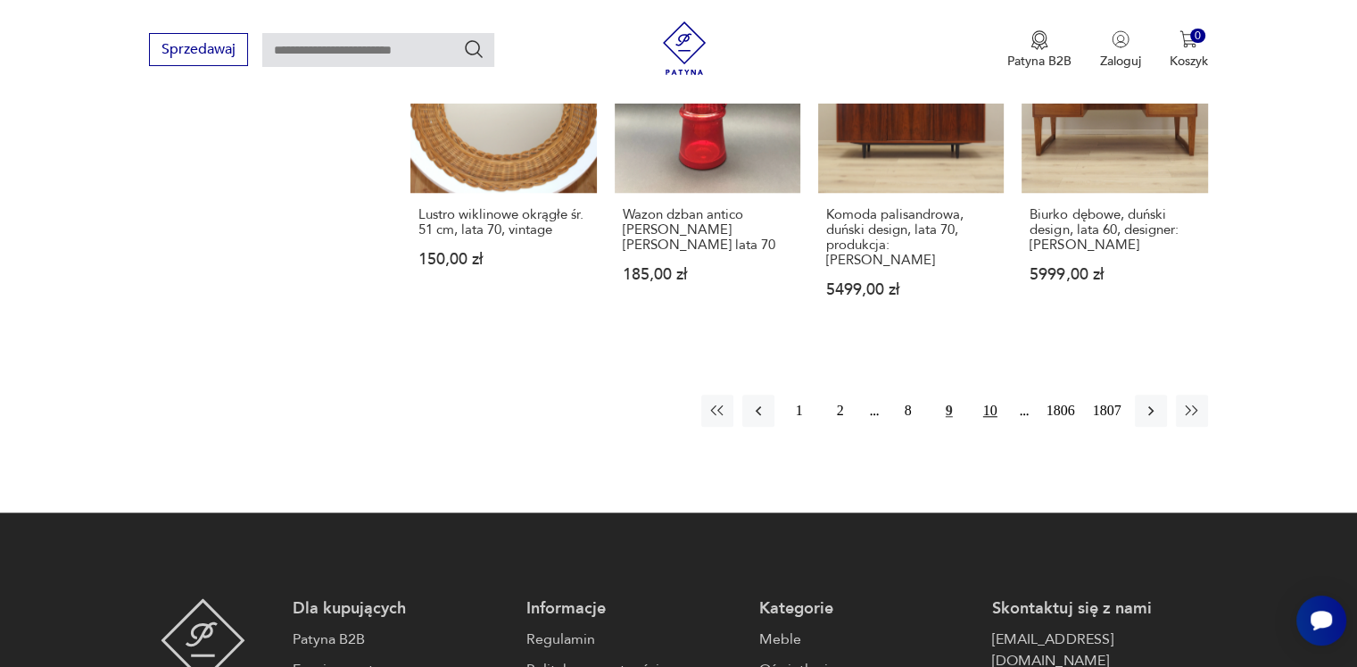
click at [989, 394] on button "10" at bounding box center [991, 410] width 32 height 32
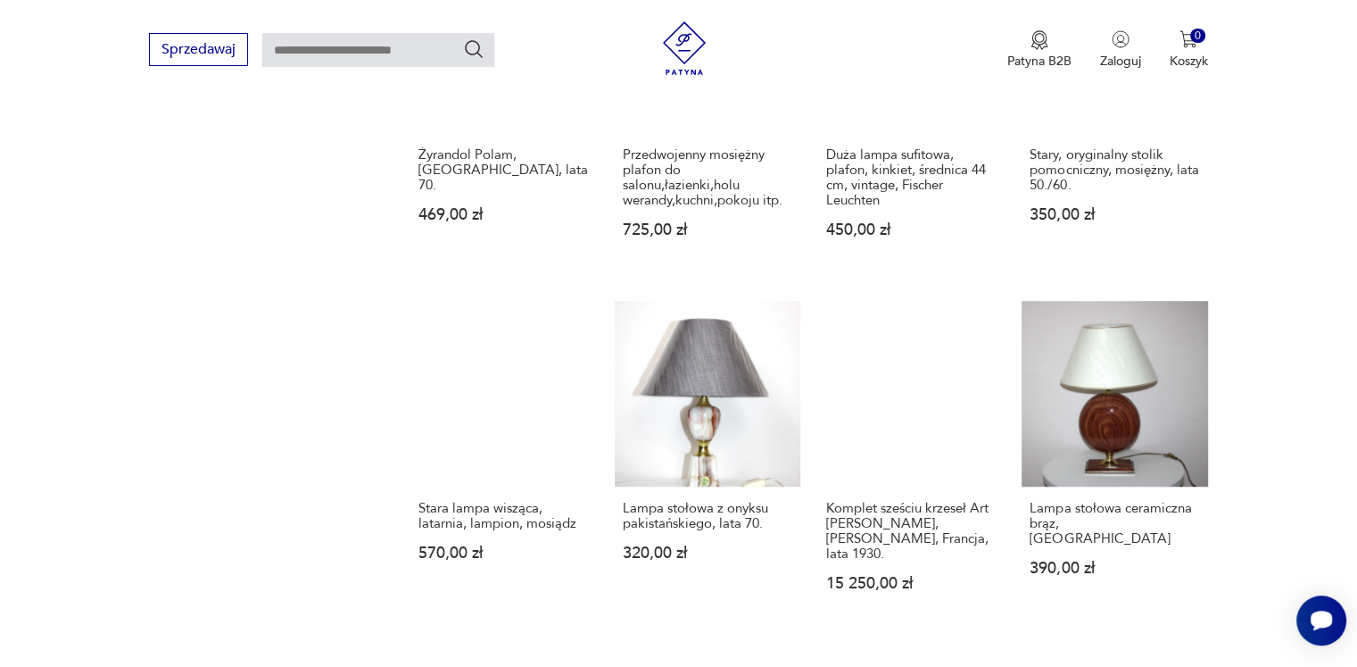
scroll to position [1480, 0]
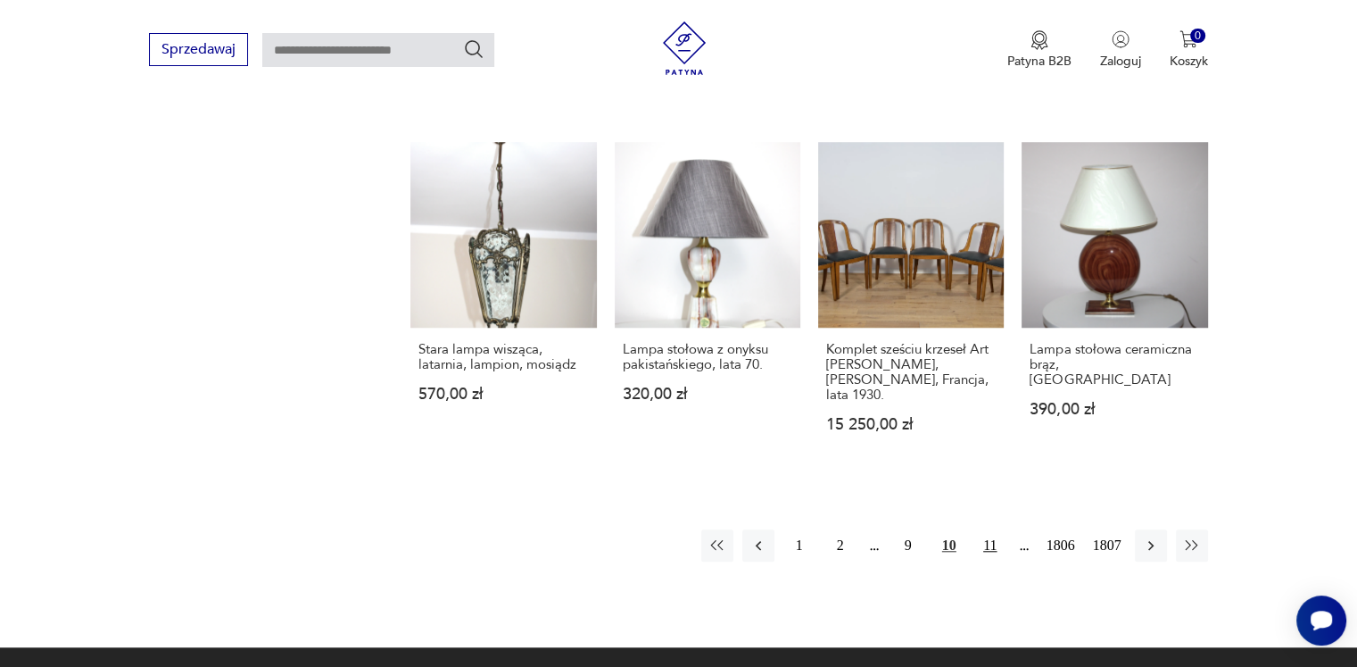
click at [991, 529] on button "11" at bounding box center [991, 545] width 32 height 32
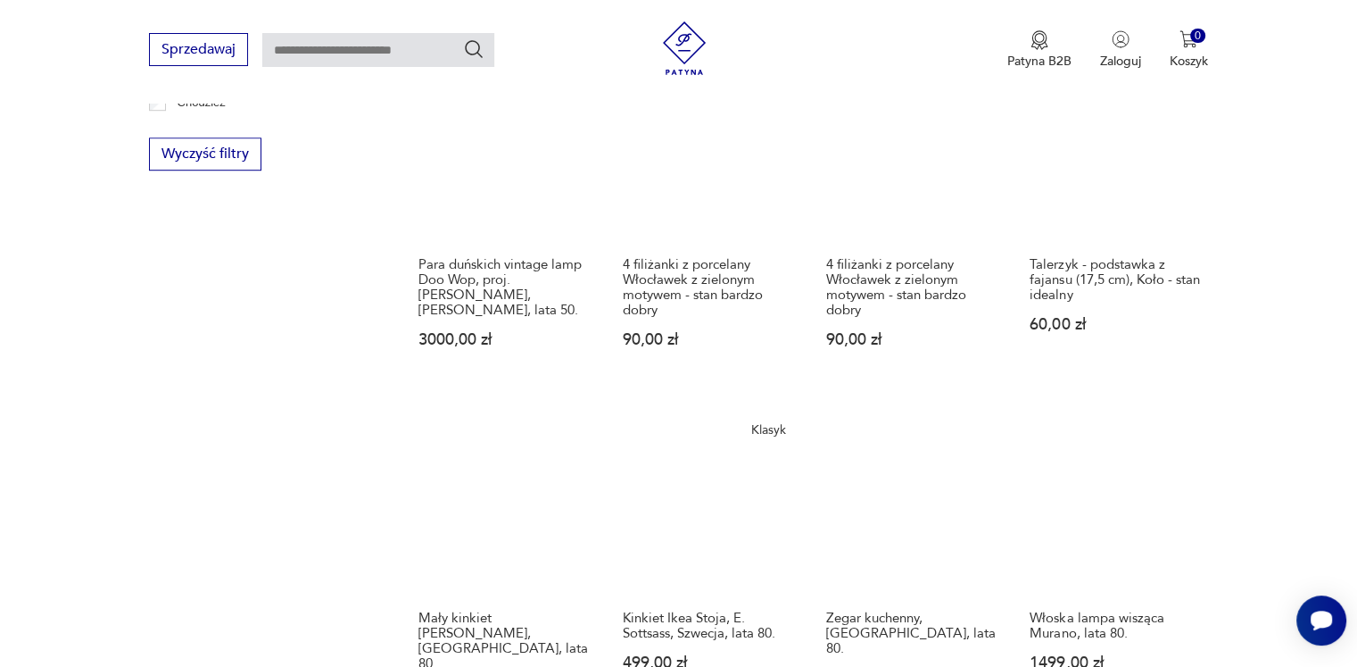
scroll to position [1480, 0]
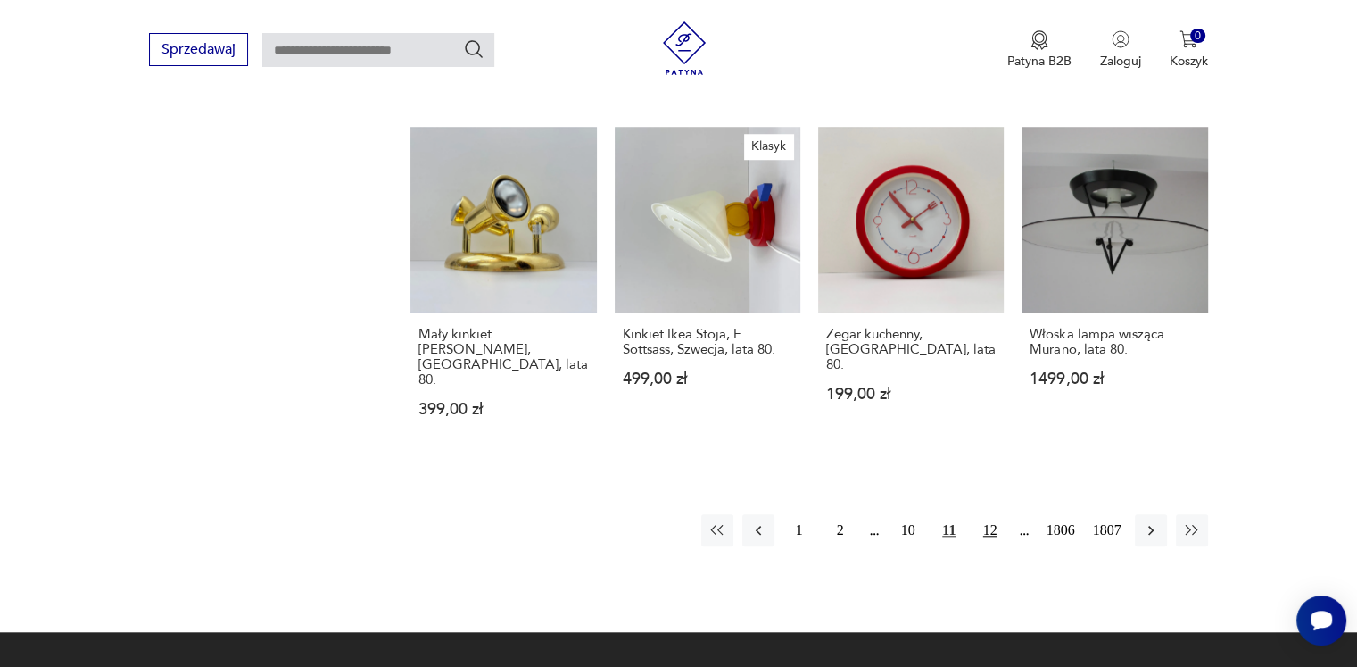
click at [986, 514] on button "12" at bounding box center [991, 530] width 32 height 32
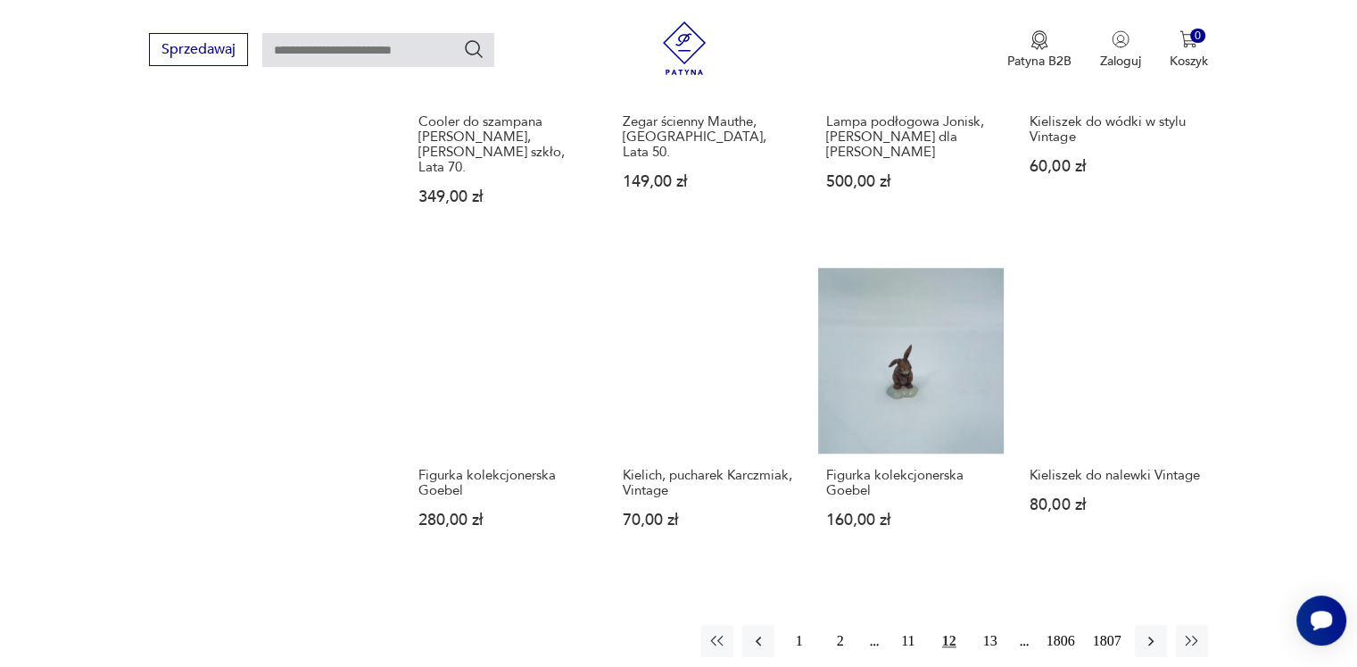
scroll to position [1569, 0]
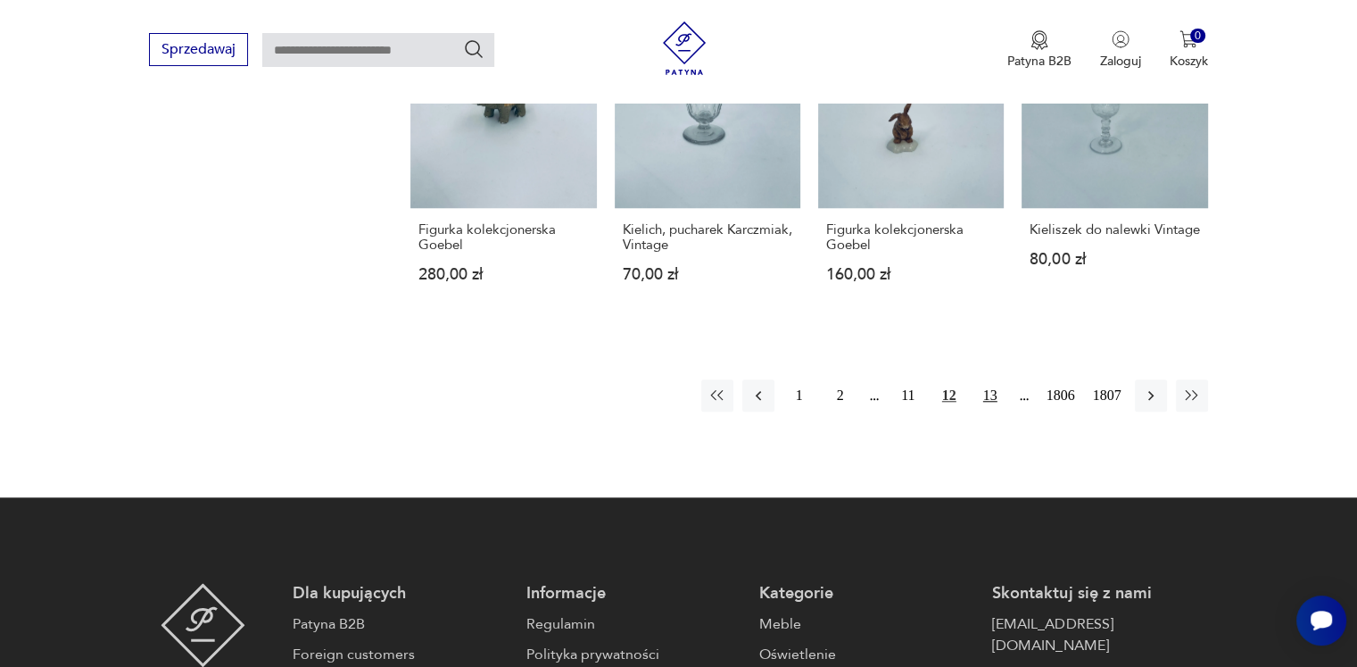
click at [997, 379] on button "13" at bounding box center [991, 395] width 32 height 32
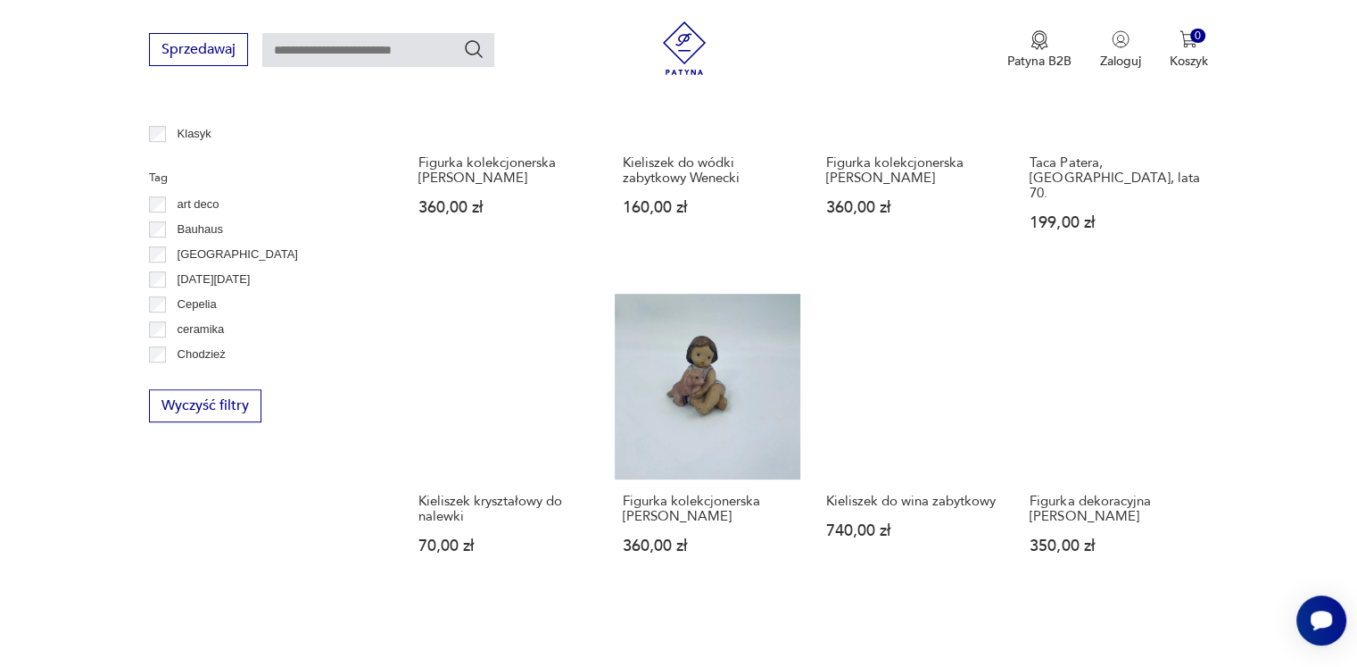
scroll to position [1390, 0]
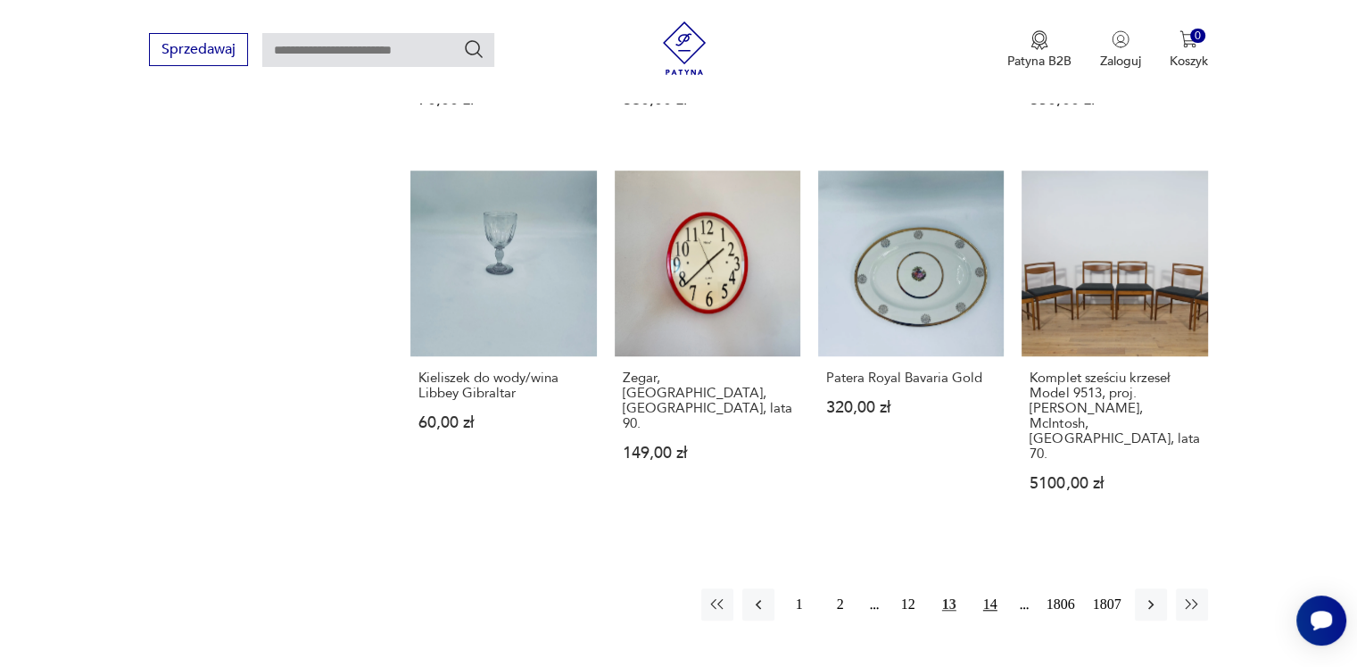
click at [992, 588] on button "14" at bounding box center [991, 604] width 32 height 32
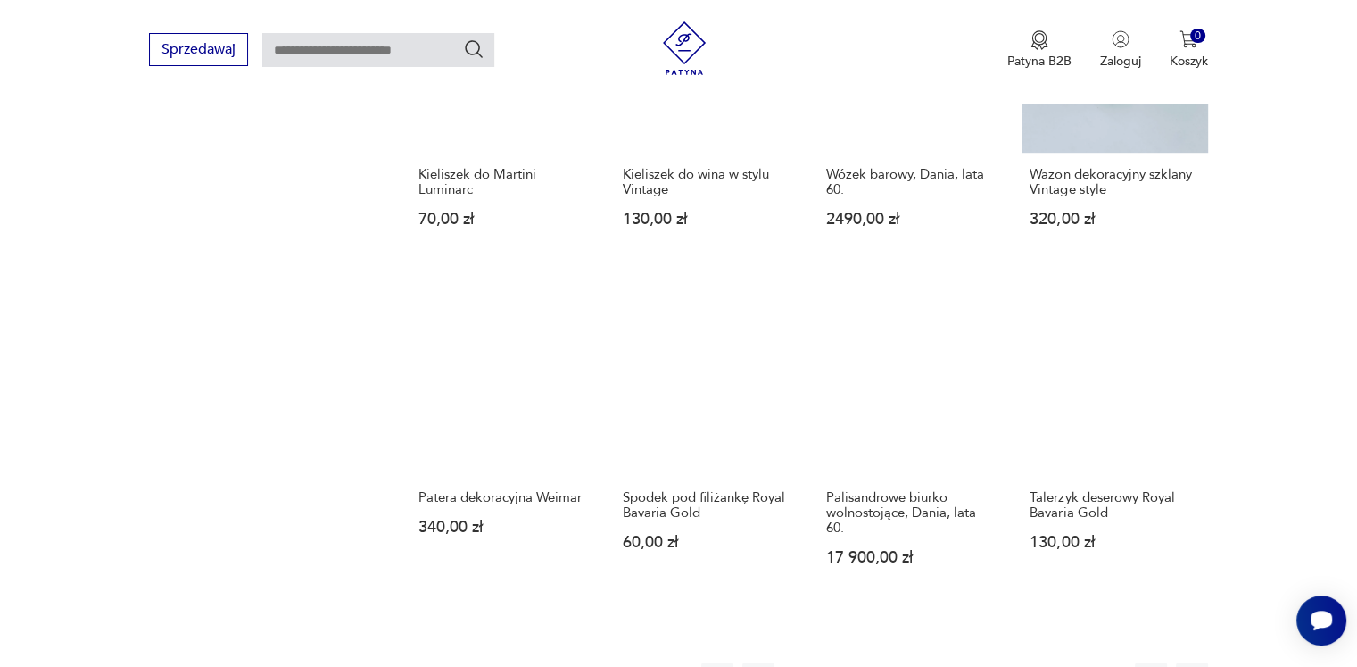
scroll to position [1390, 0]
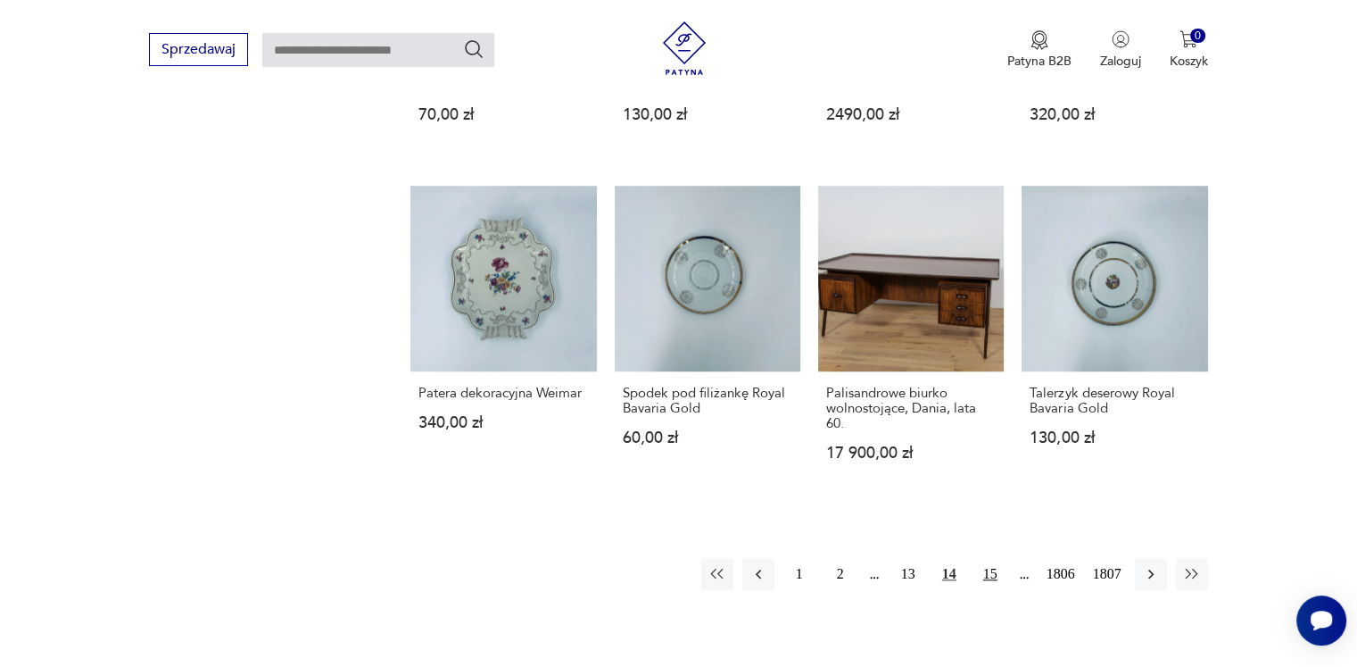
click at [988, 560] on button "15" at bounding box center [991, 574] width 32 height 32
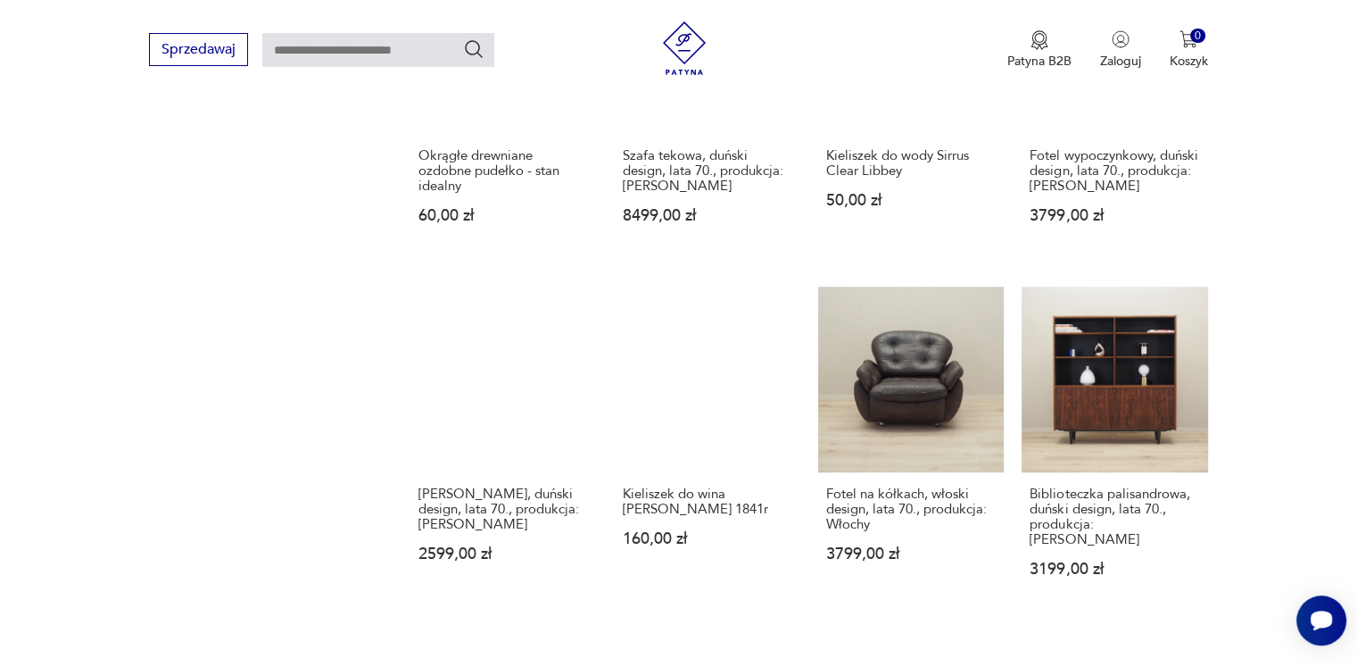
scroll to position [1390, 0]
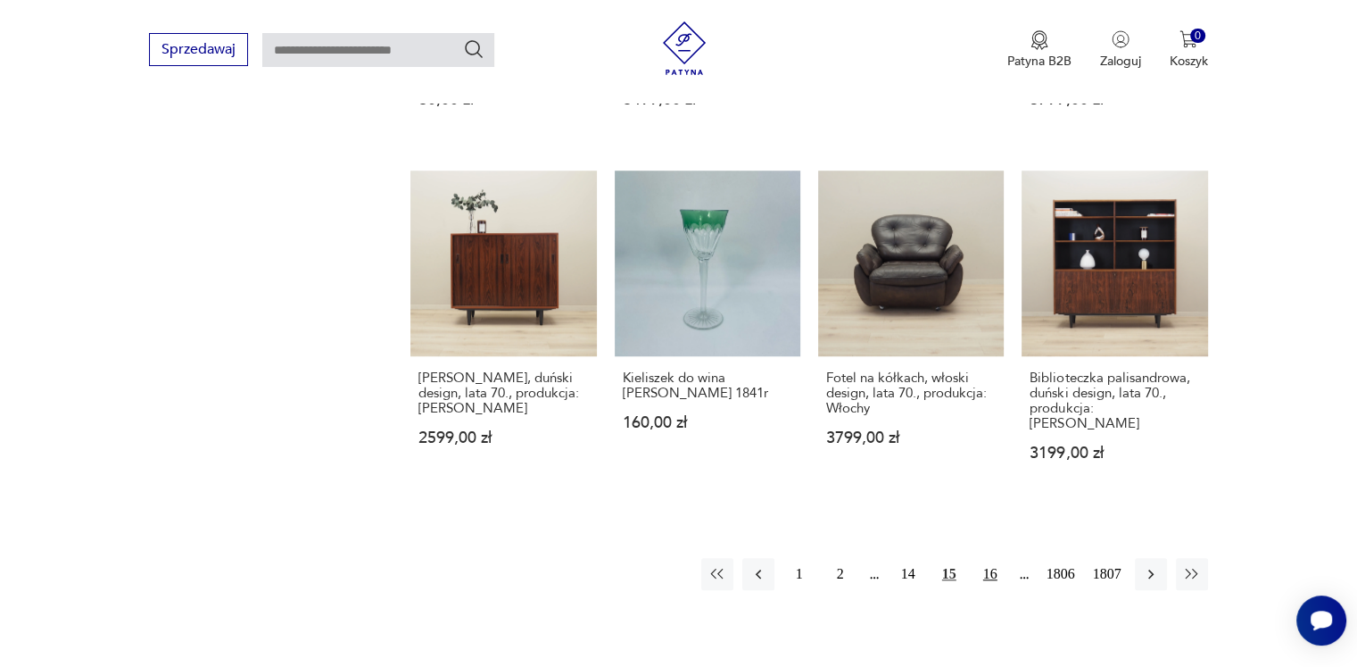
click at [990, 558] on button "16" at bounding box center [991, 574] width 32 height 32
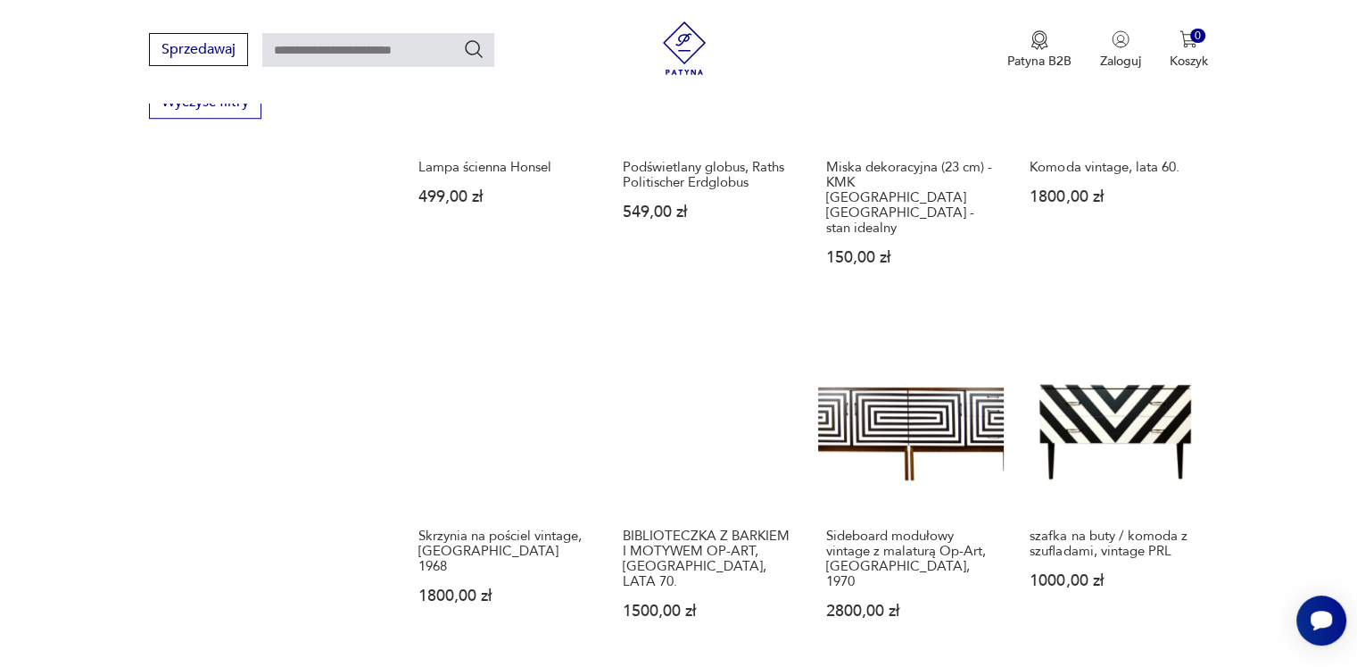
scroll to position [1390, 0]
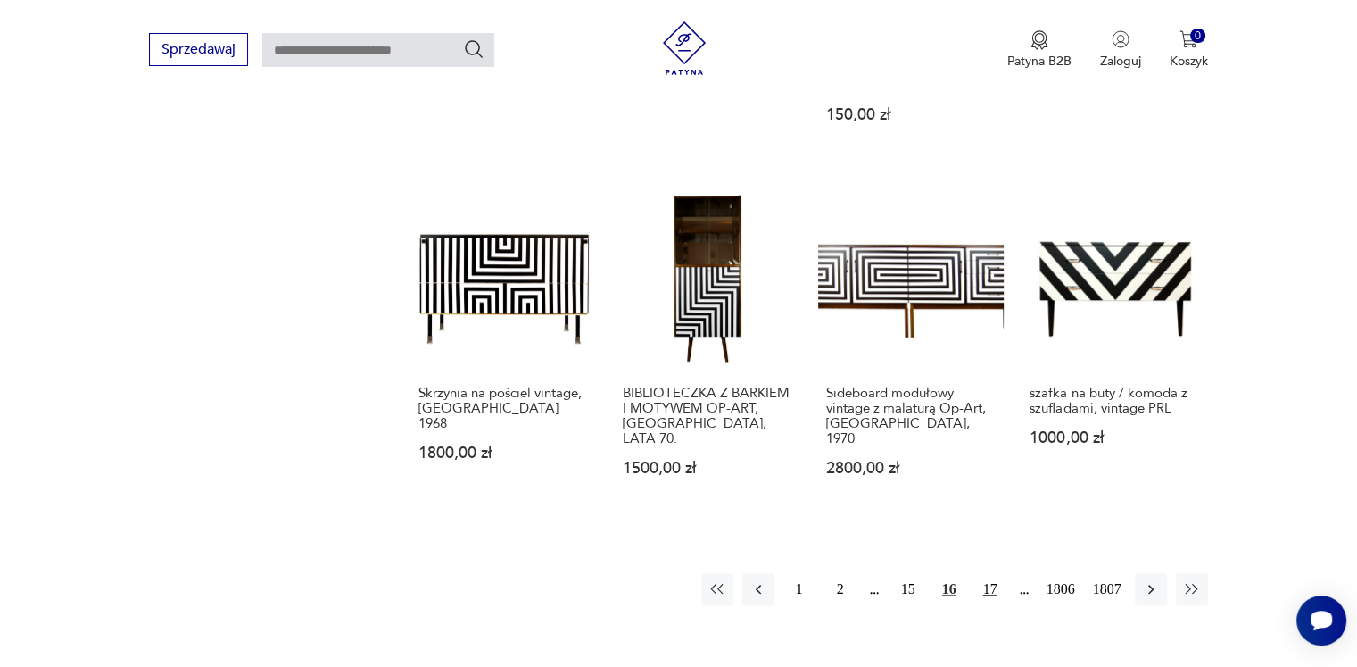
click at [990, 573] on button "17" at bounding box center [991, 589] width 32 height 32
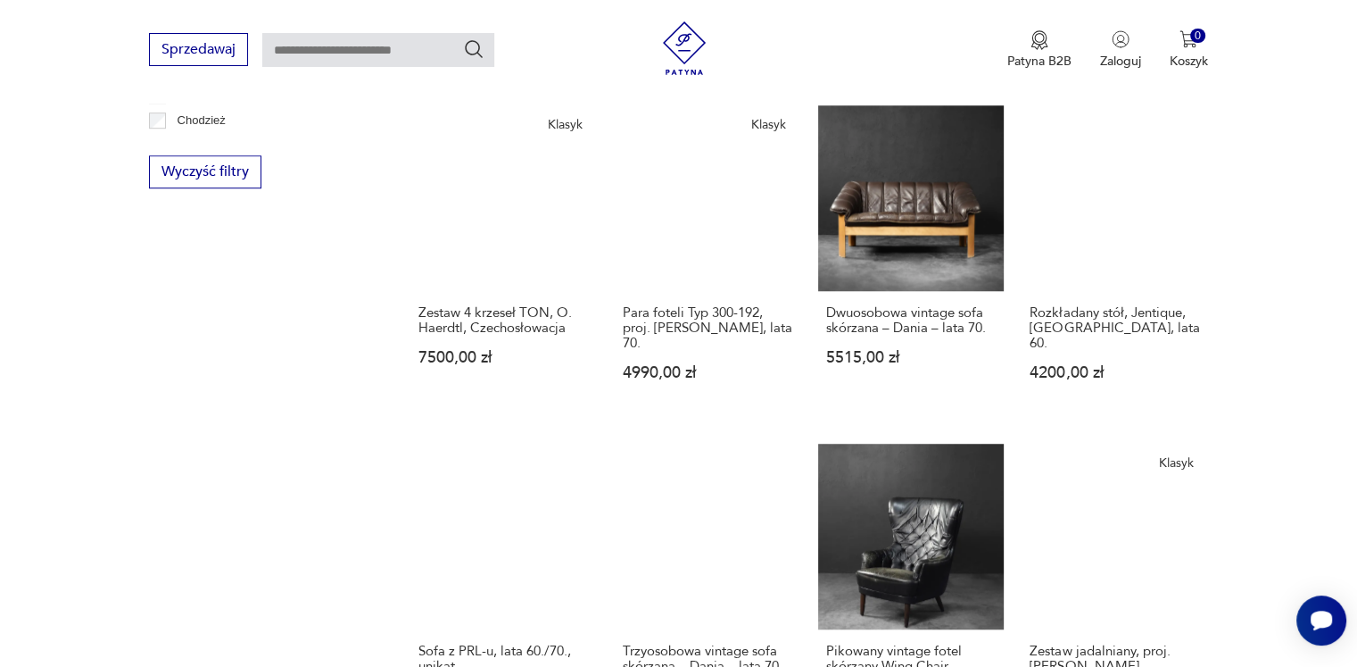
scroll to position [1390, 0]
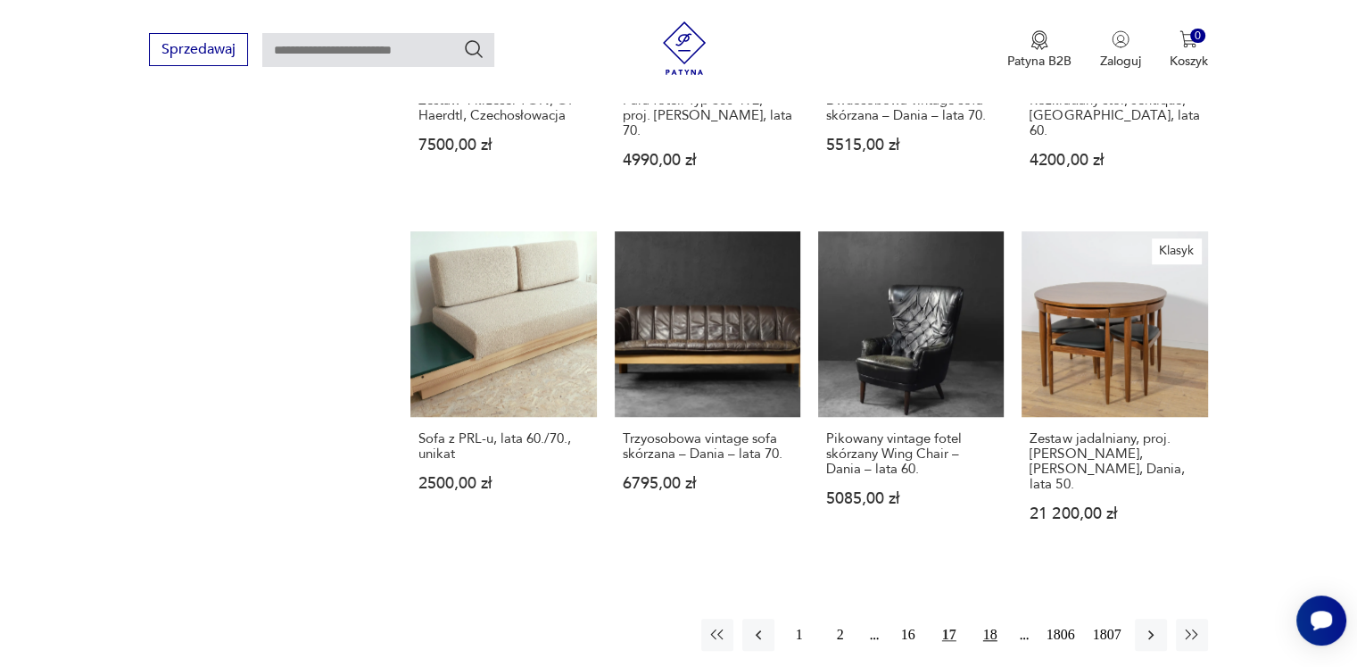
click at [986, 618] on button "18" at bounding box center [991, 634] width 32 height 32
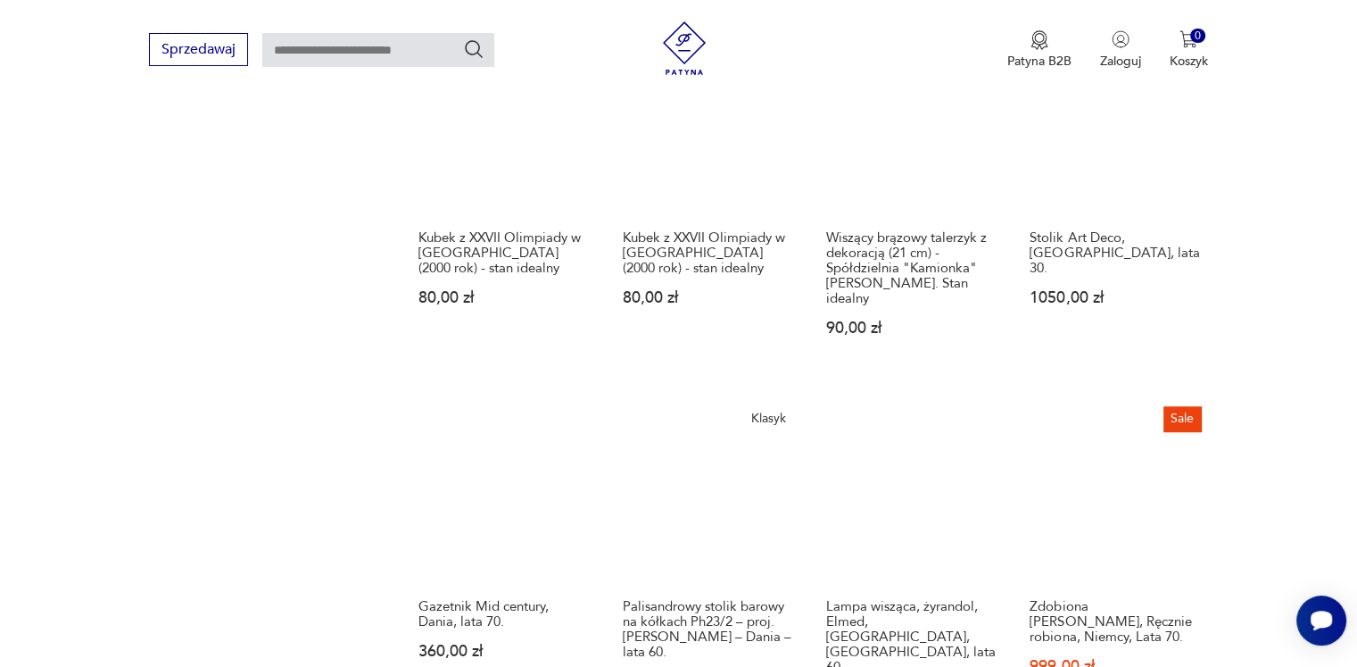
scroll to position [1480, 0]
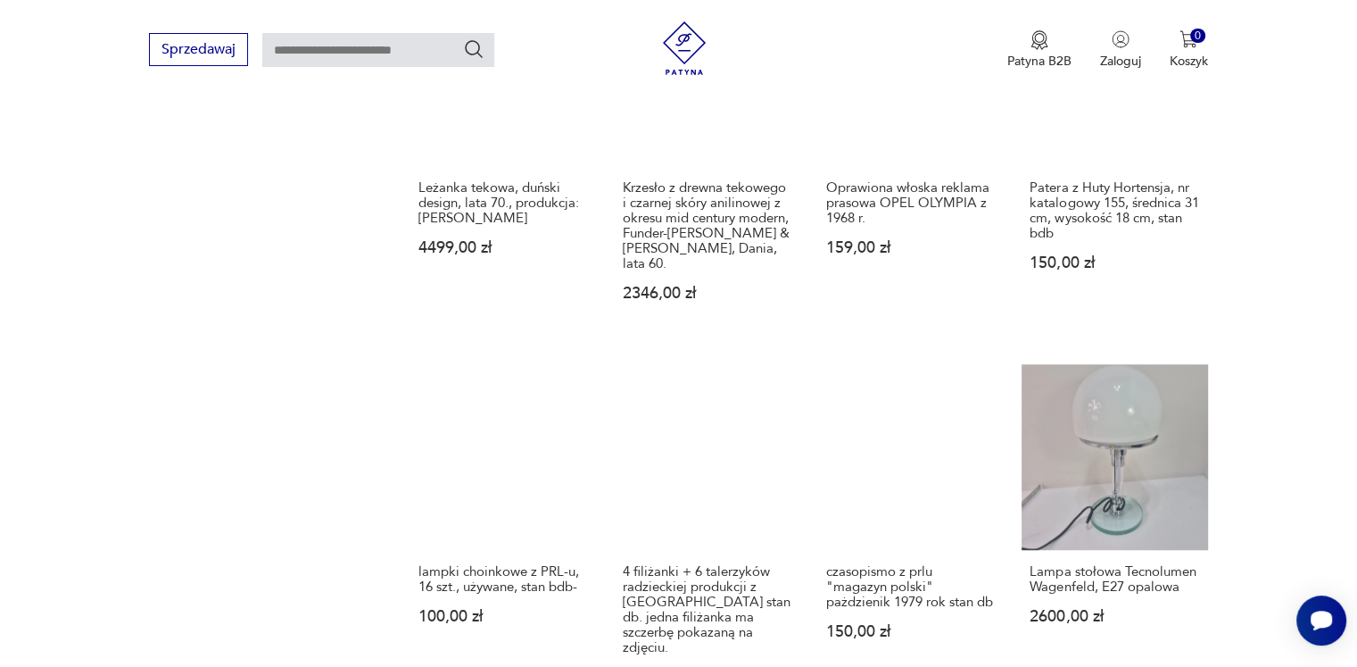
scroll to position [1569, 0]
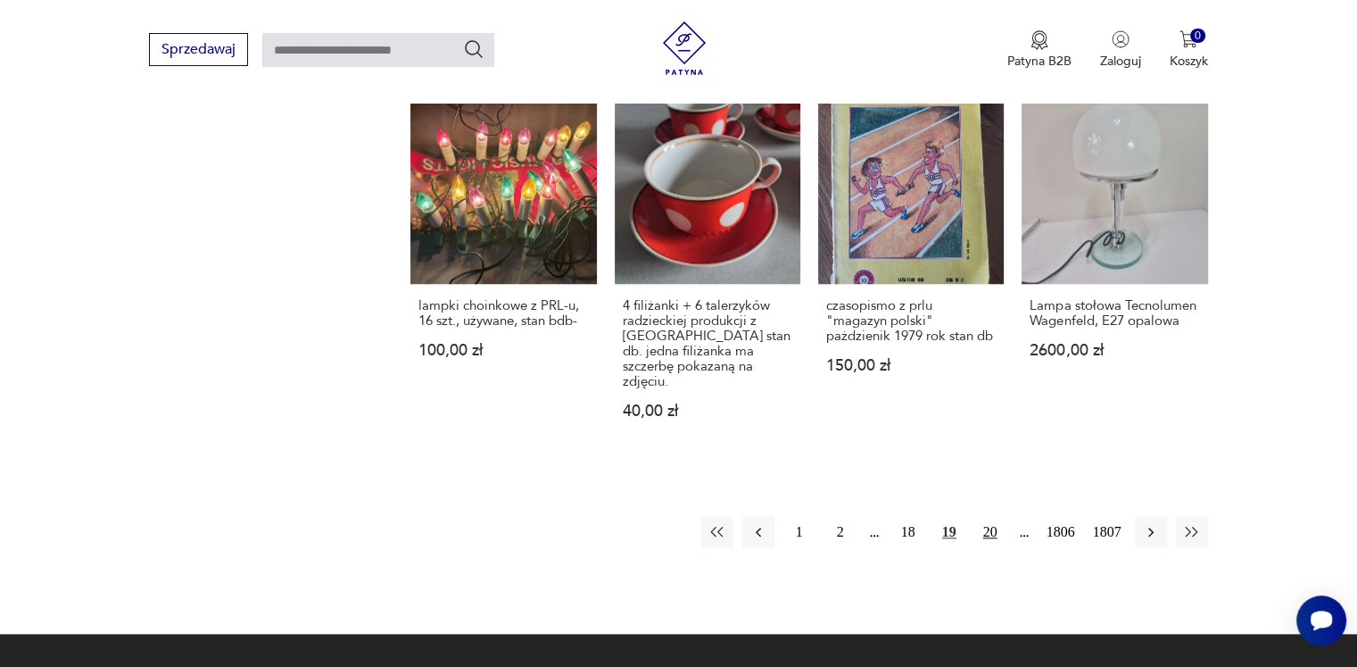
click at [996, 516] on button "20" at bounding box center [991, 532] width 32 height 32
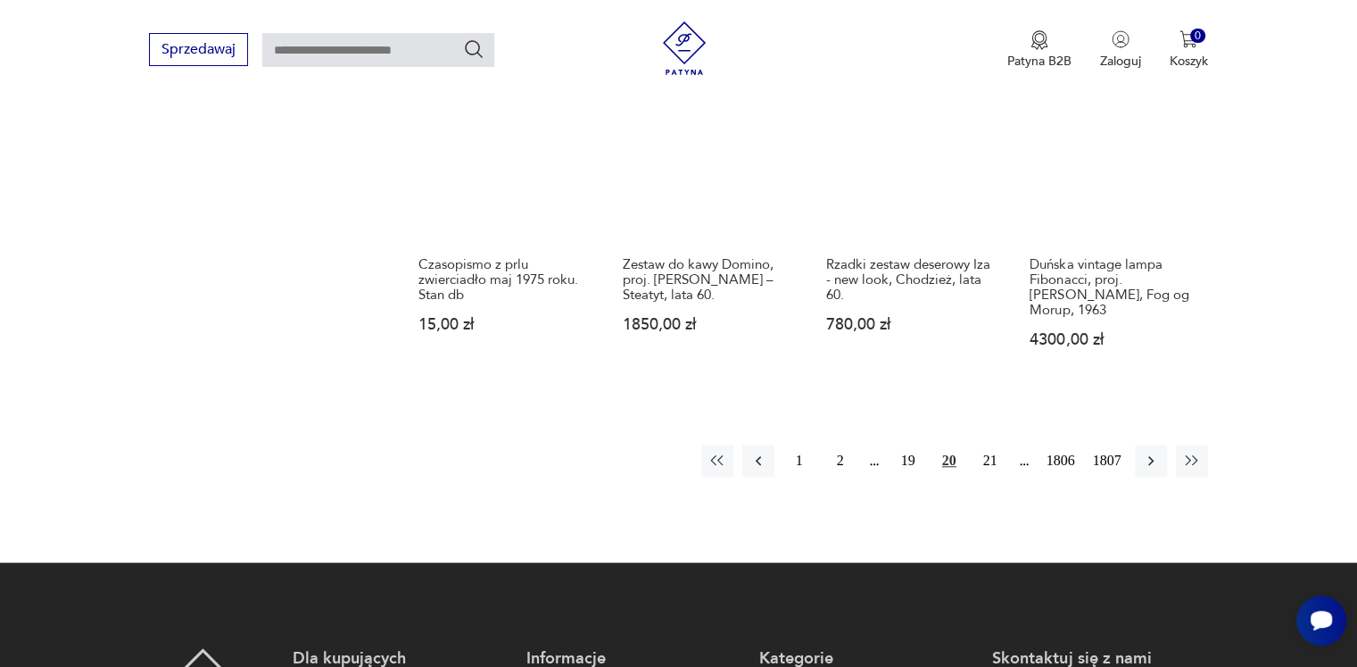
scroll to position [1569, 0]
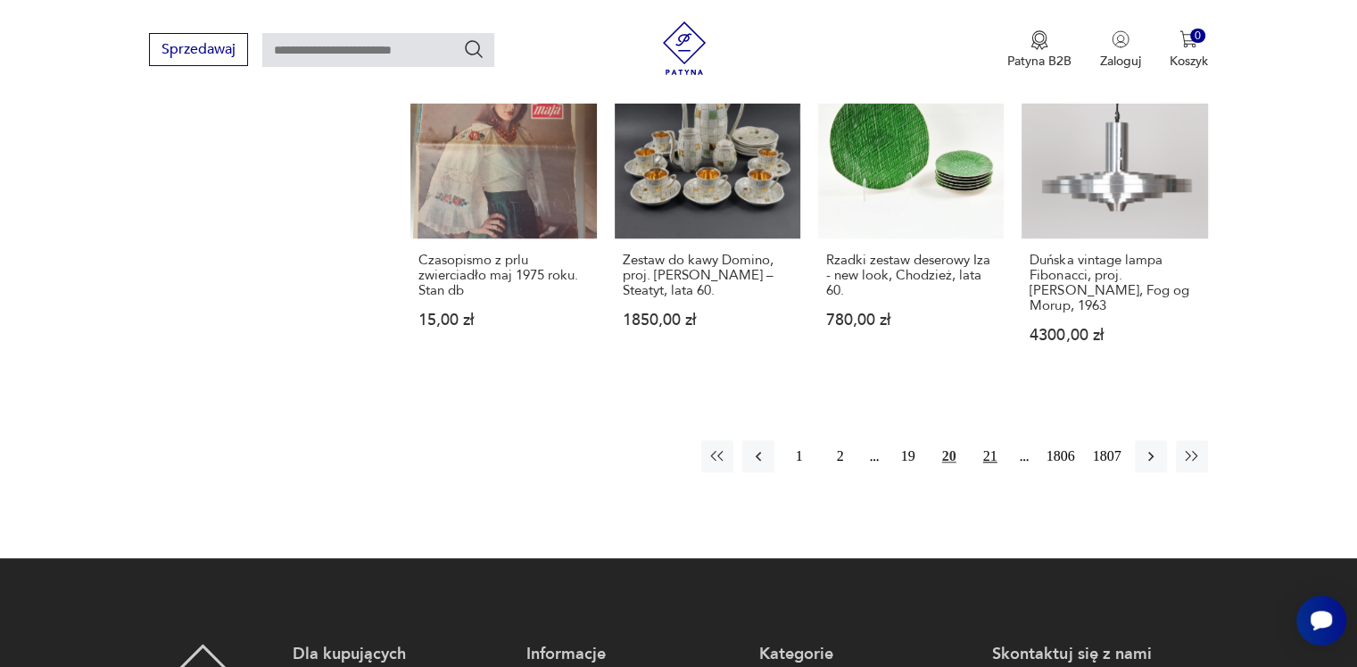
click at [986, 440] on button "21" at bounding box center [991, 456] width 32 height 32
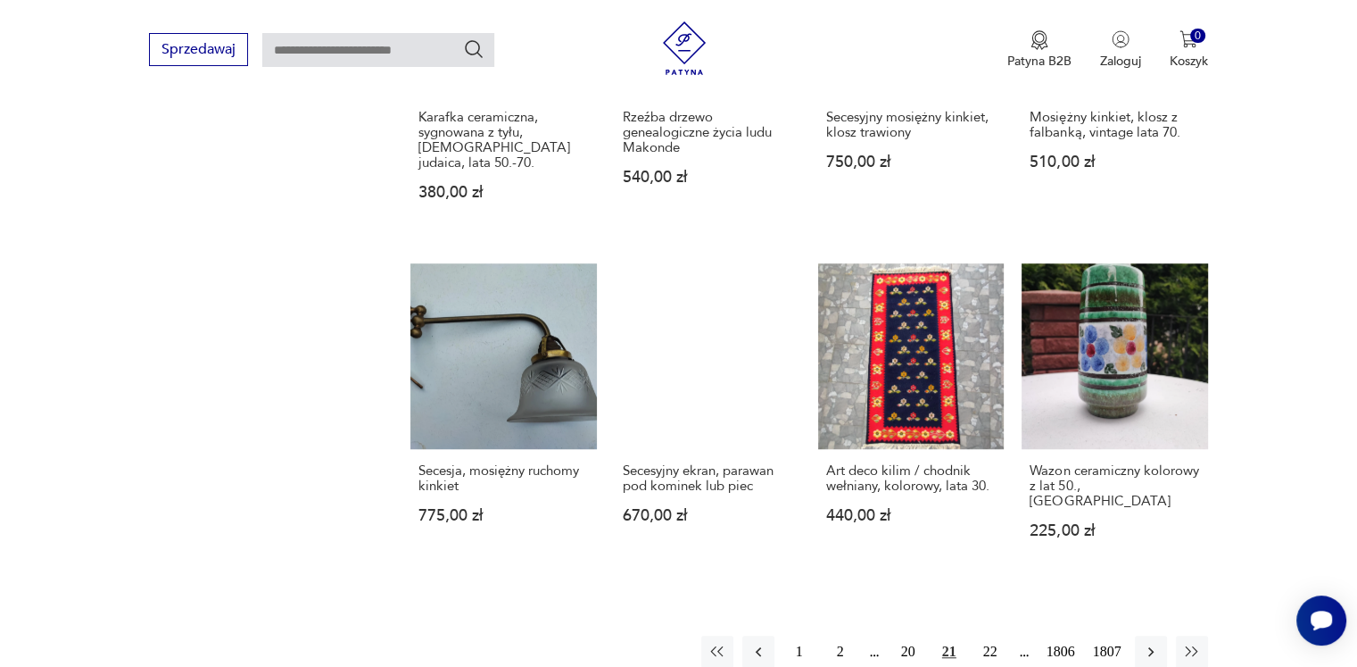
scroll to position [1569, 0]
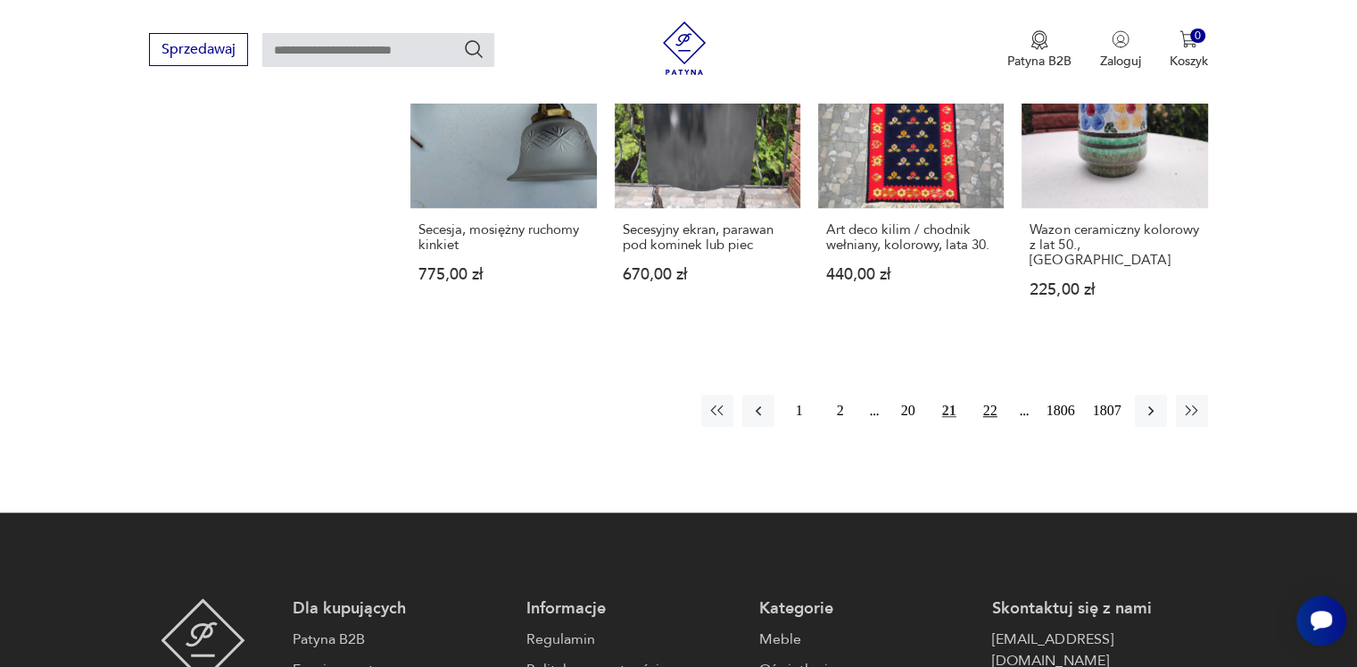
click at [986, 394] on button "22" at bounding box center [991, 410] width 32 height 32
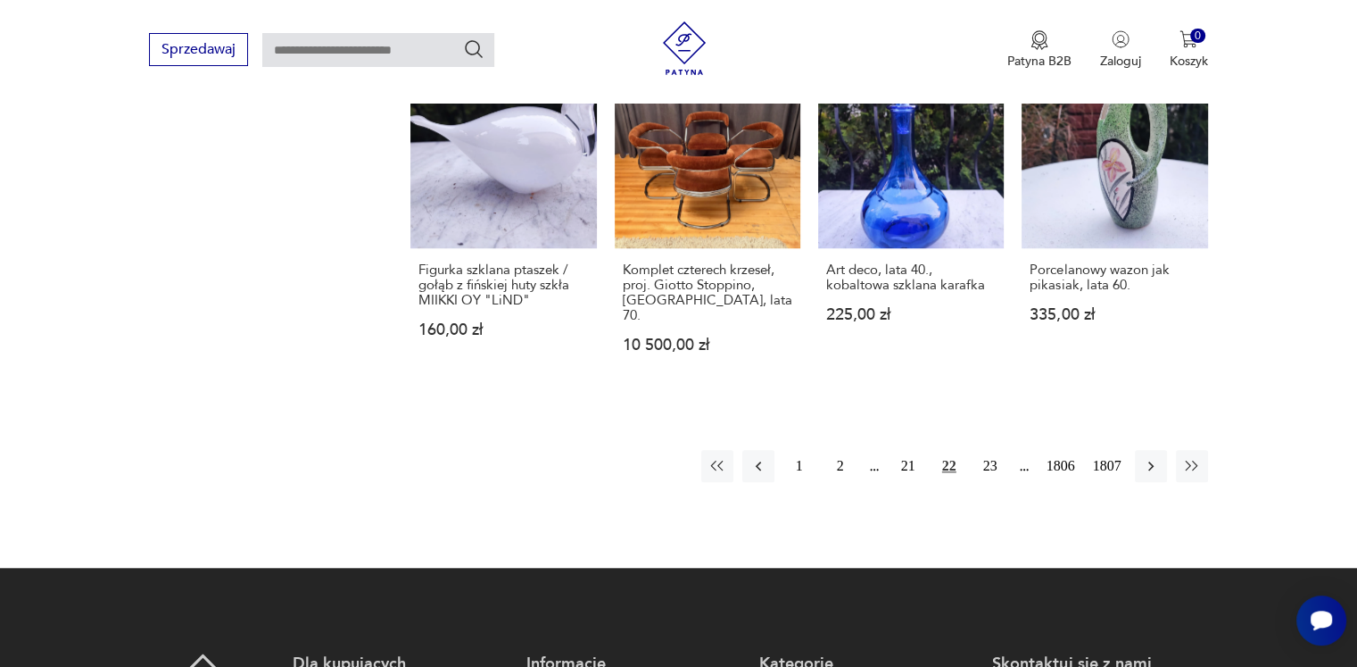
scroll to position [1658, 0]
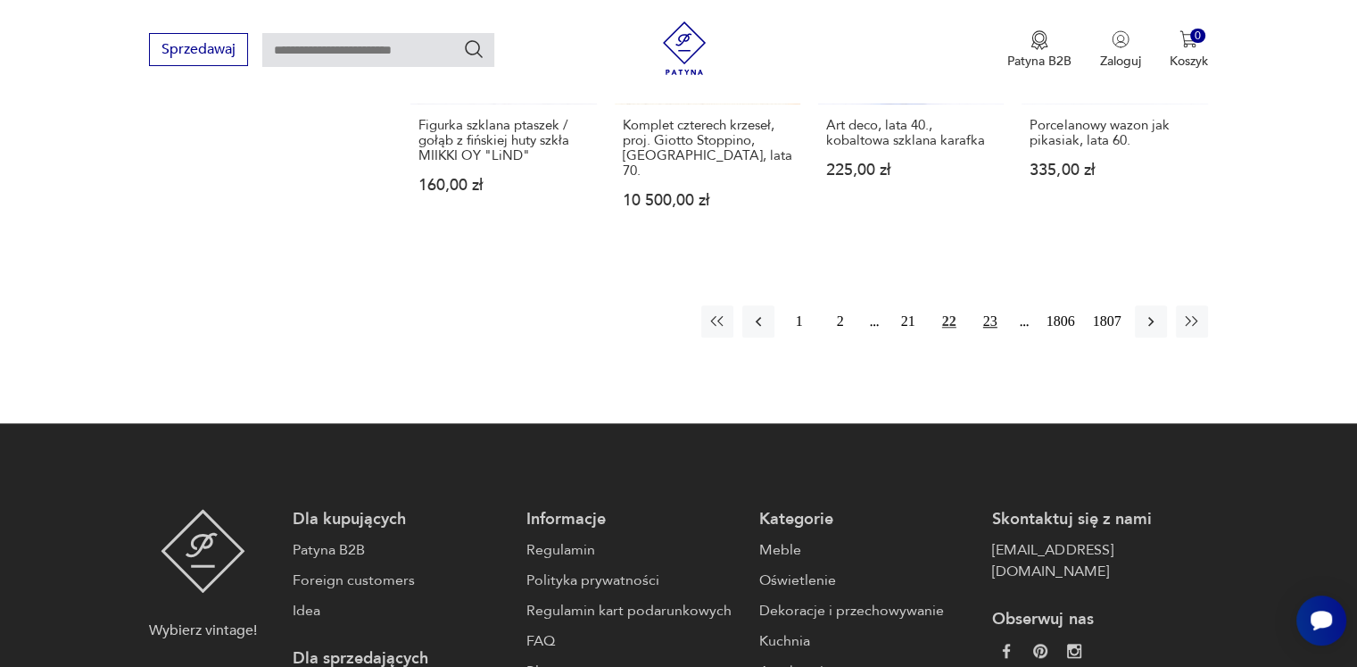
click at [985, 319] on button "23" at bounding box center [991, 321] width 32 height 32
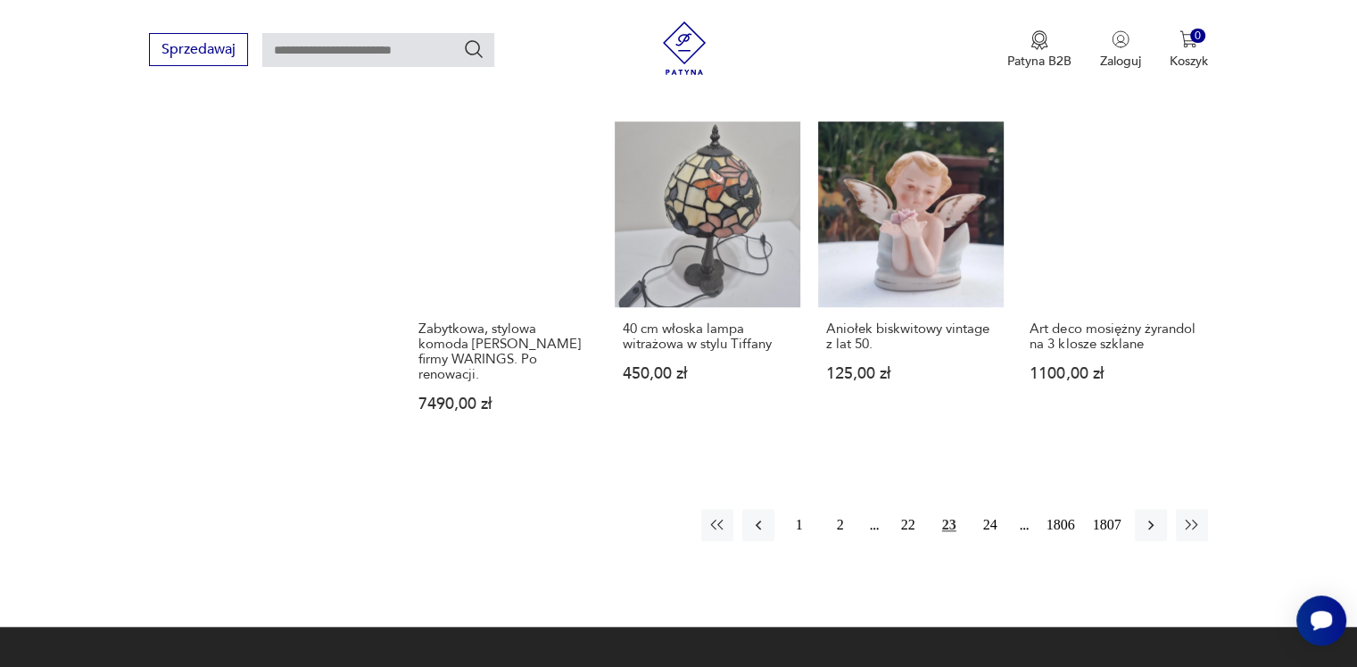
scroll to position [1390, 0]
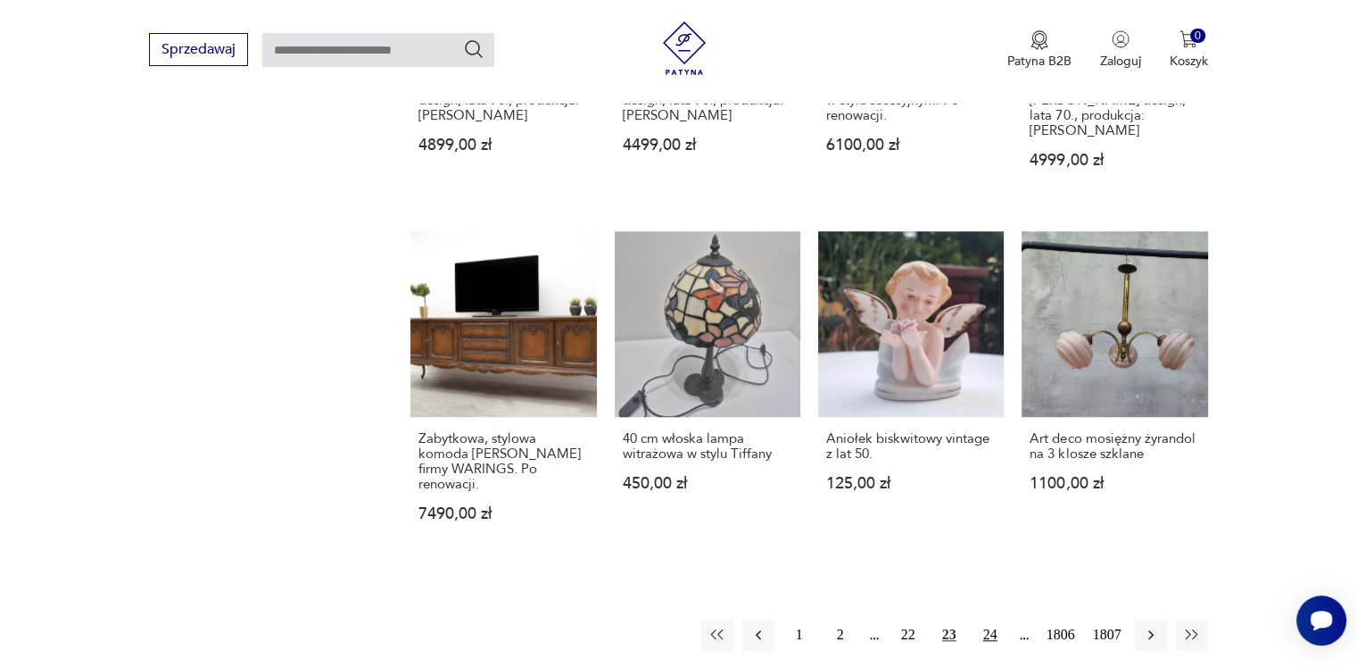
click at [988, 618] on button "24" at bounding box center [991, 634] width 32 height 32
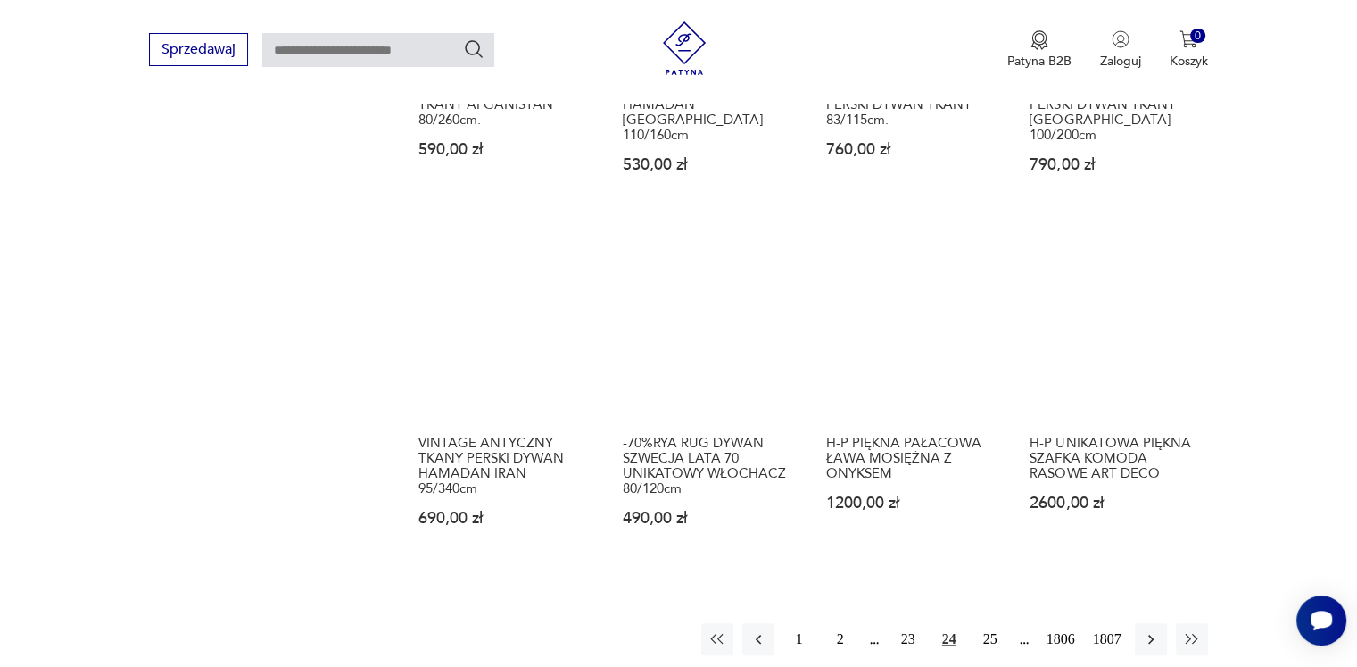
scroll to position [1480, 0]
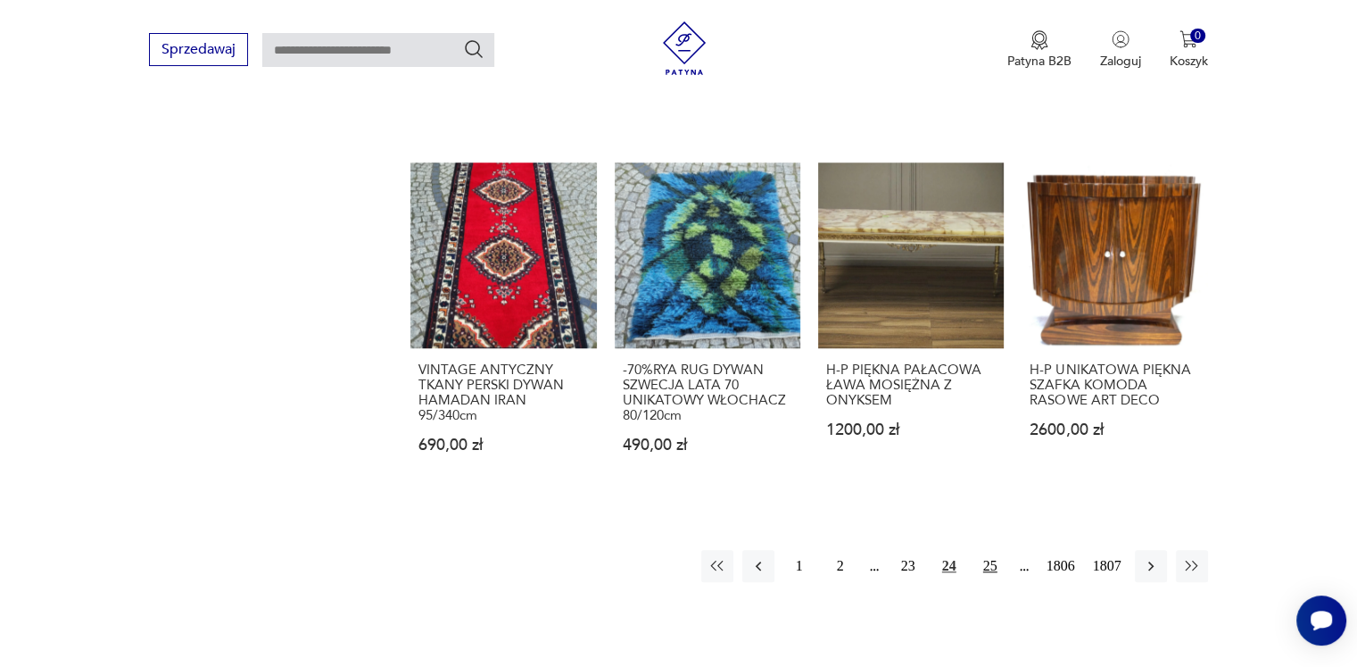
click at [994, 552] on button "25" at bounding box center [991, 566] width 32 height 32
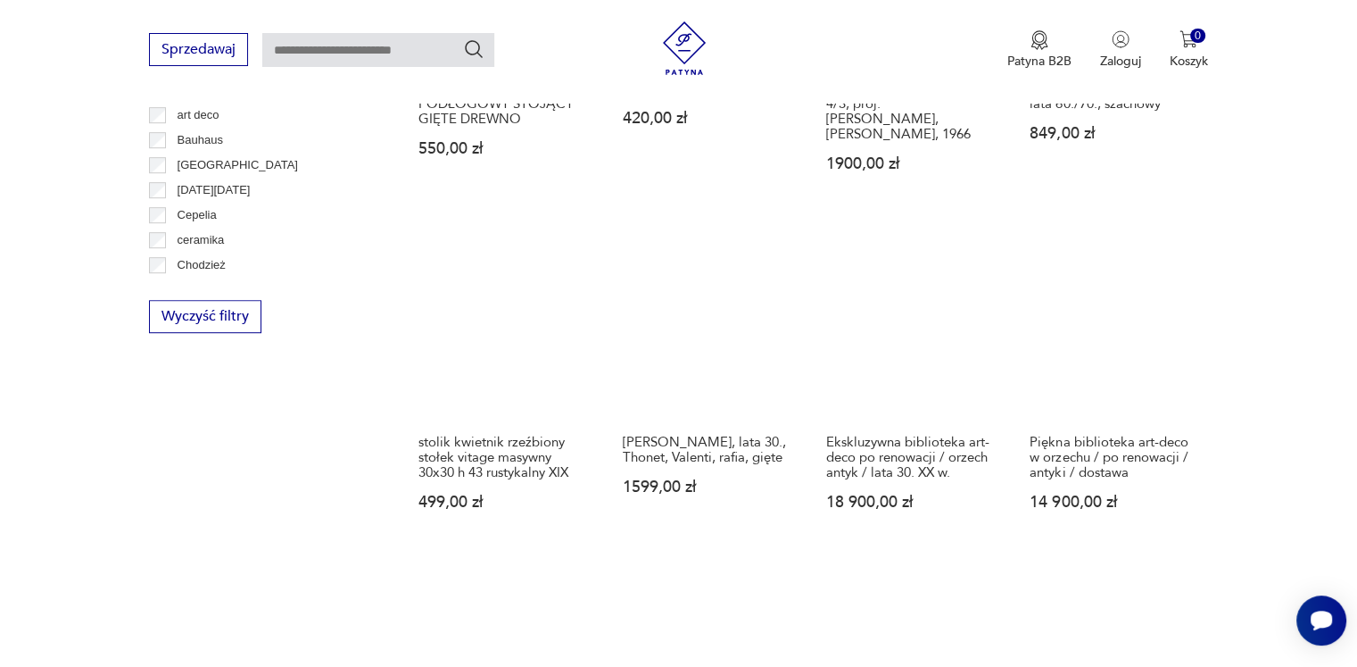
scroll to position [1390, 0]
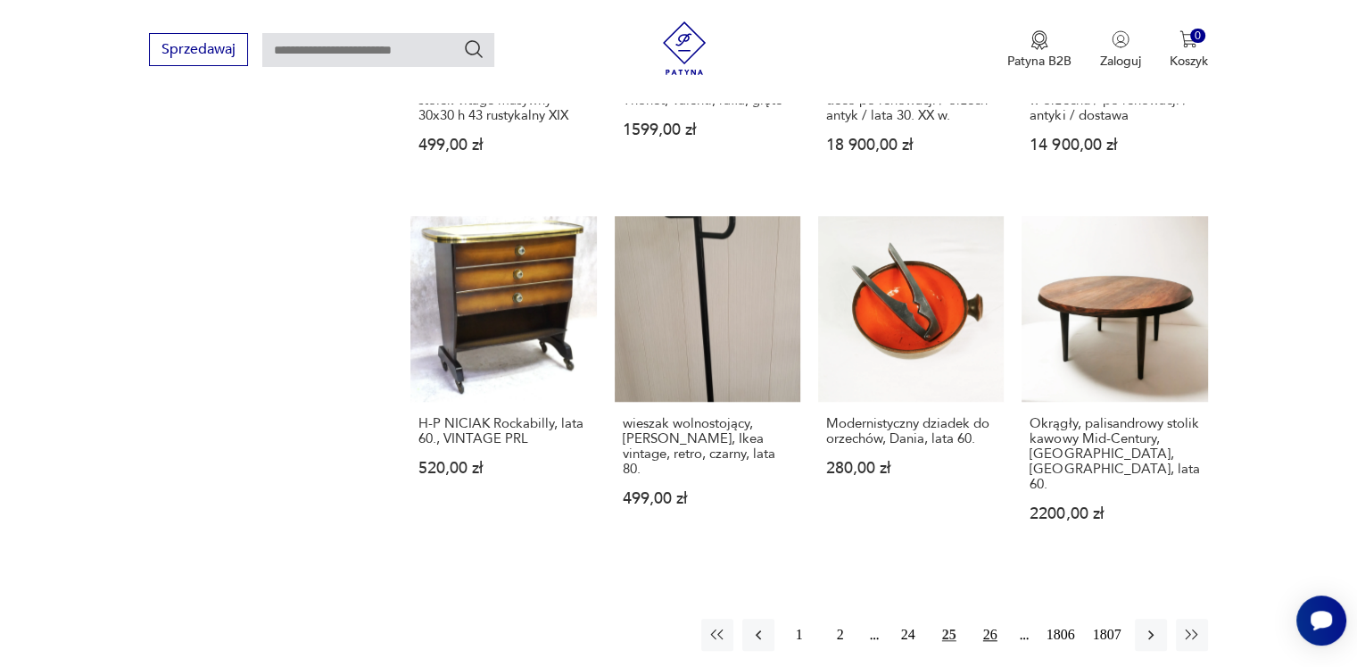
click at [985, 618] on button "26" at bounding box center [991, 634] width 32 height 32
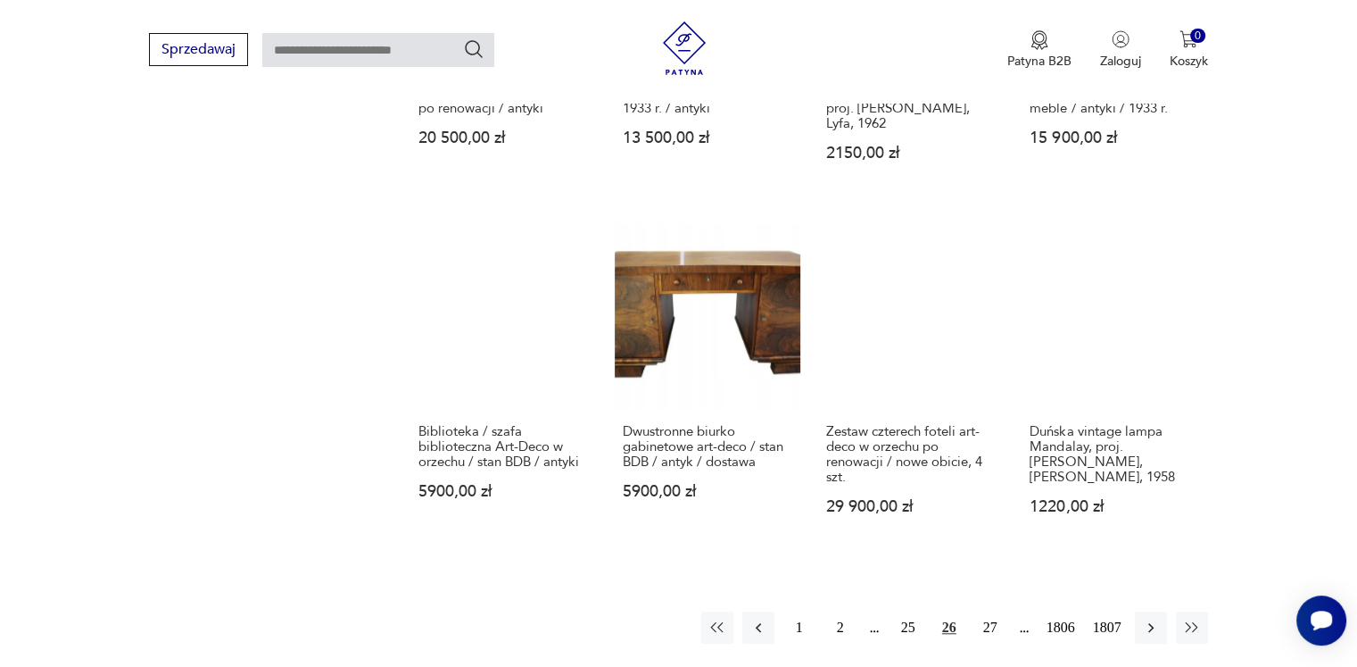
scroll to position [1480, 0]
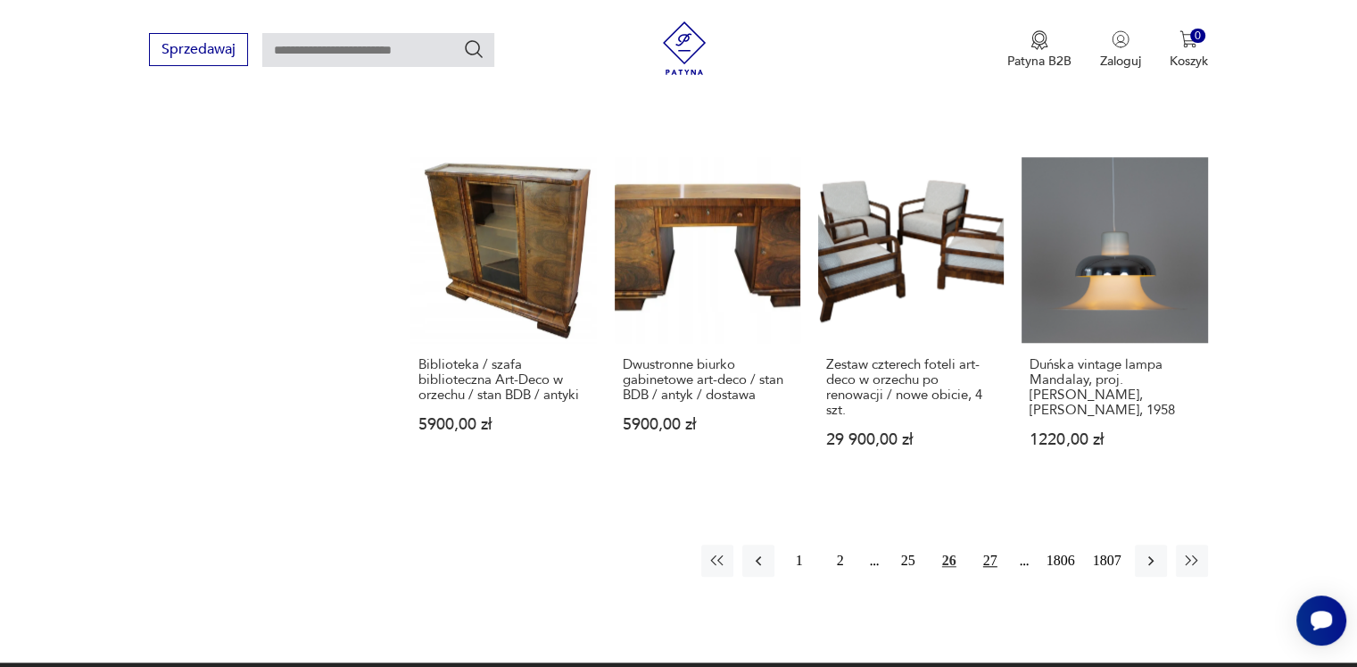
click at [985, 544] on button "27" at bounding box center [991, 560] width 32 height 32
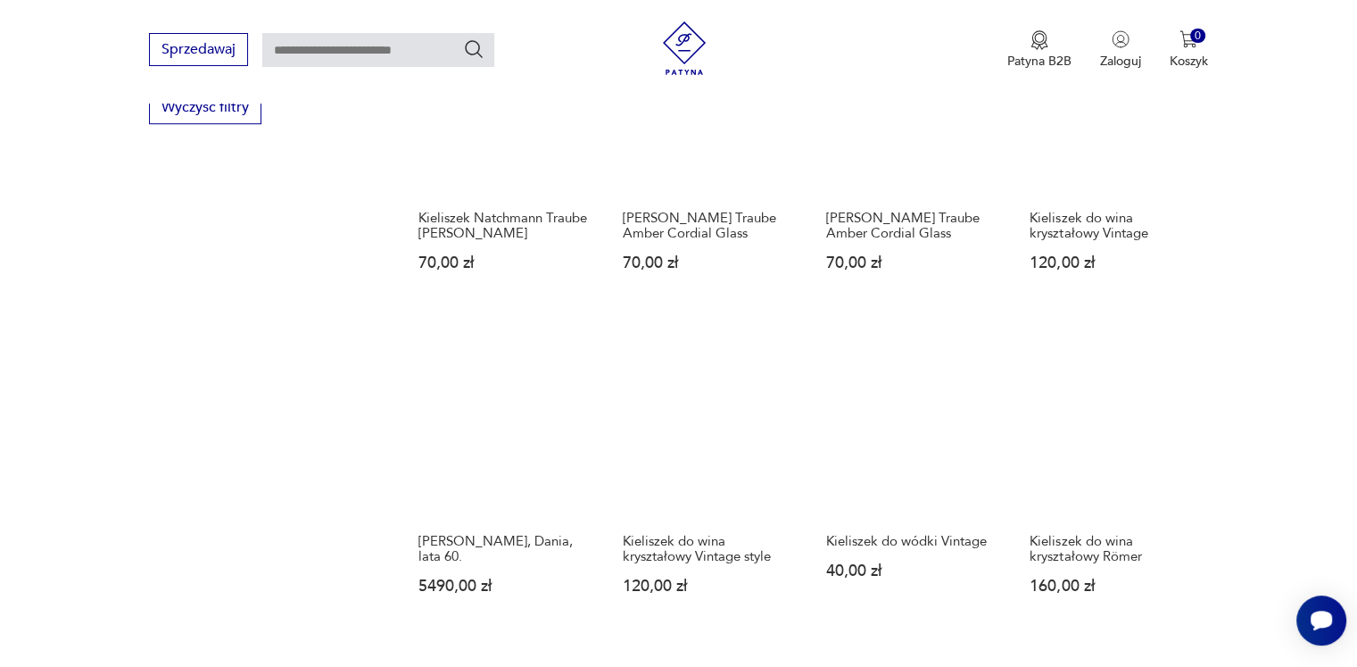
scroll to position [1480, 0]
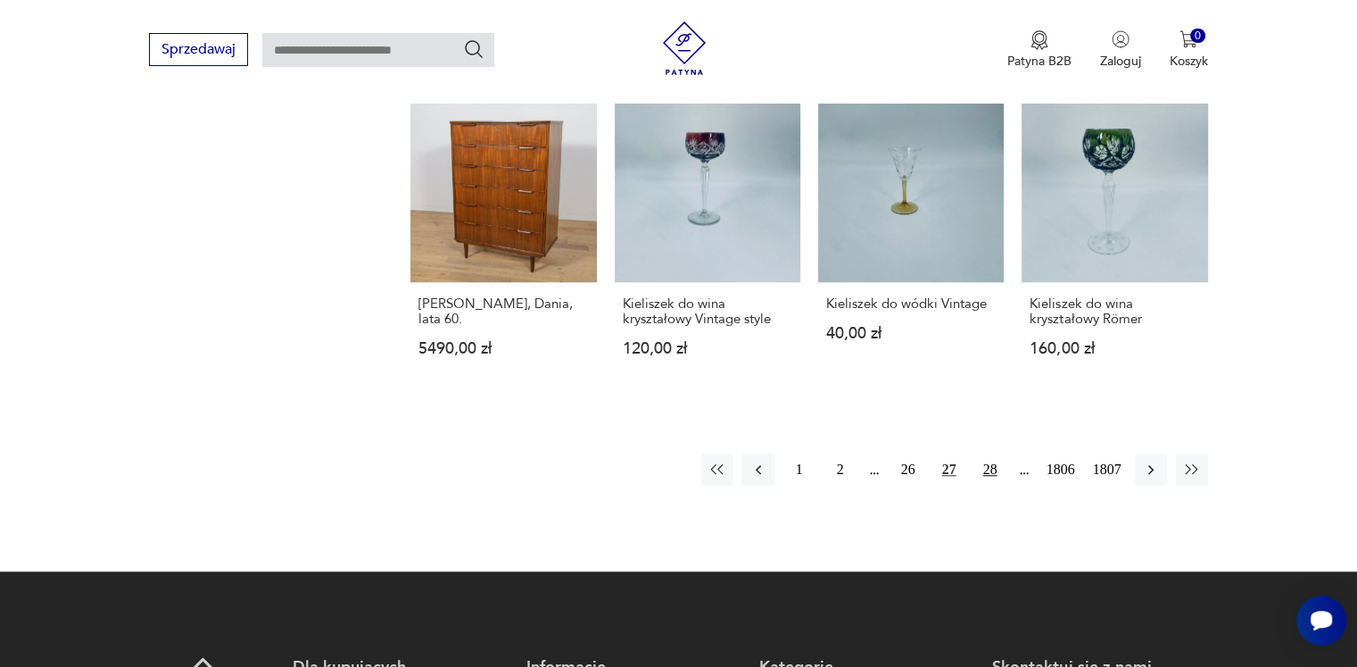
click at [984, 469] on button "28" at bounding box center [991, 469] width 32 height 32
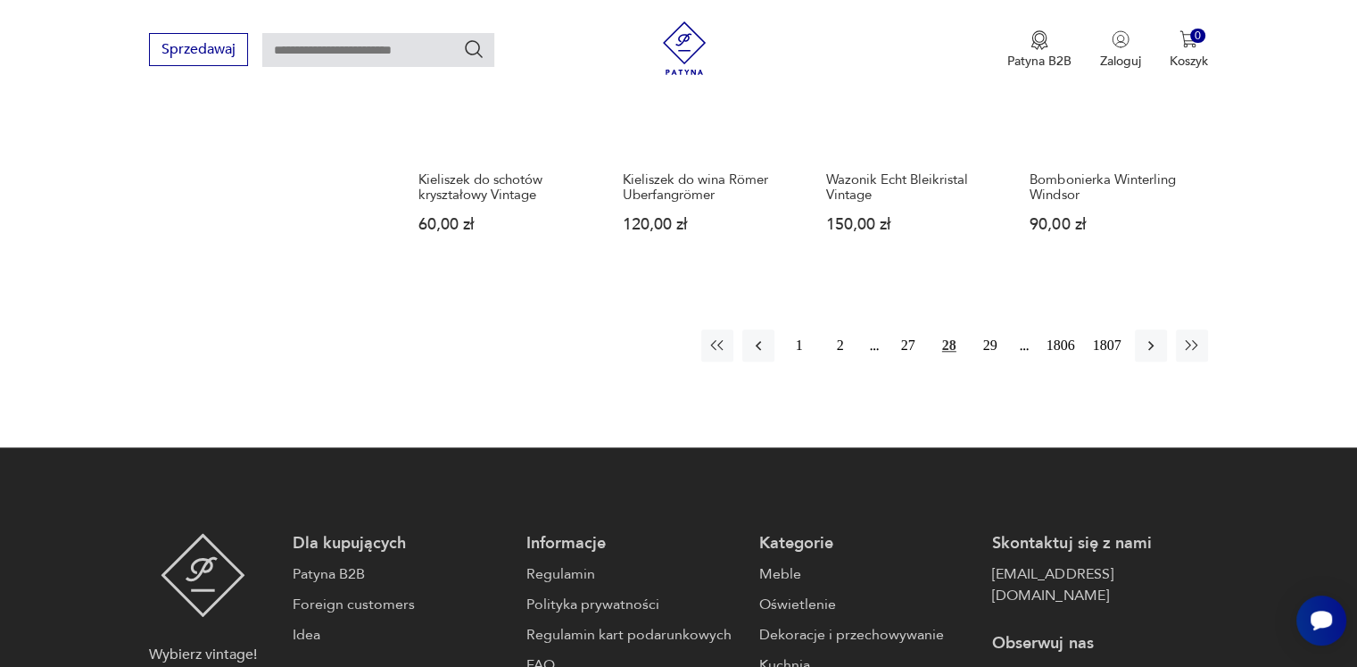
scroll to position [1658, 0]
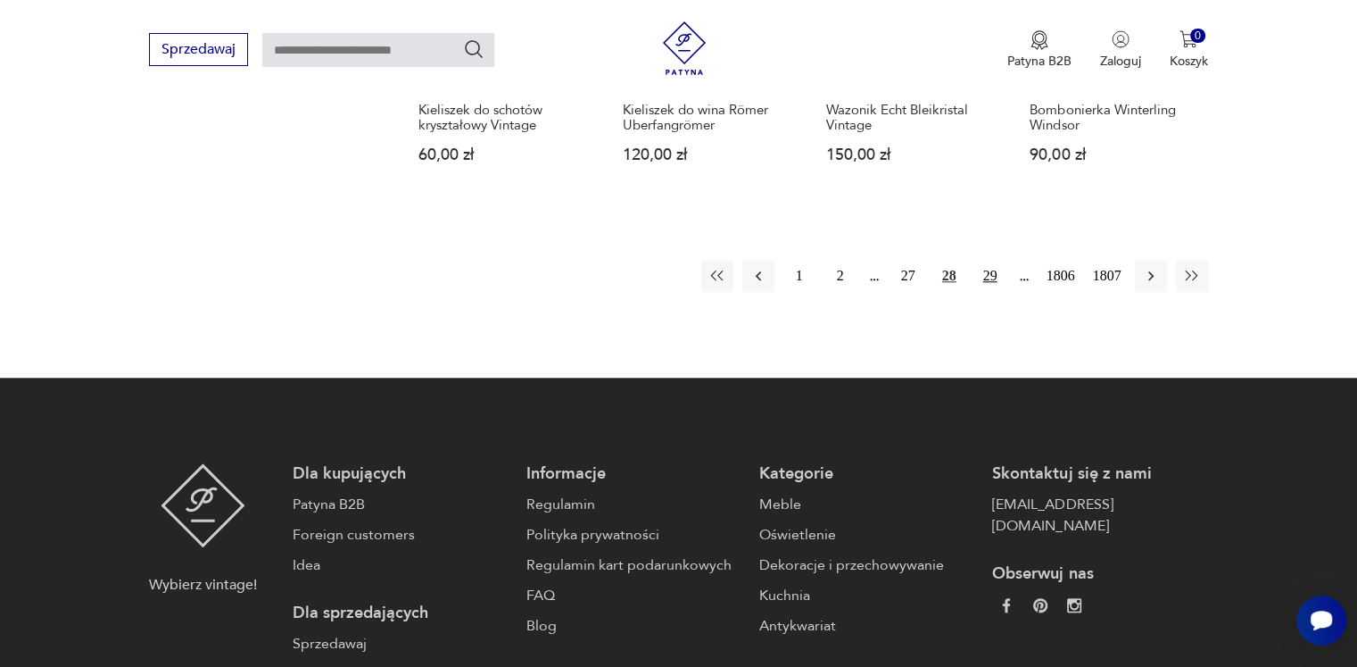
click at [992, 279] on button "29" at bounding box center [991, 276] width 32 height 32
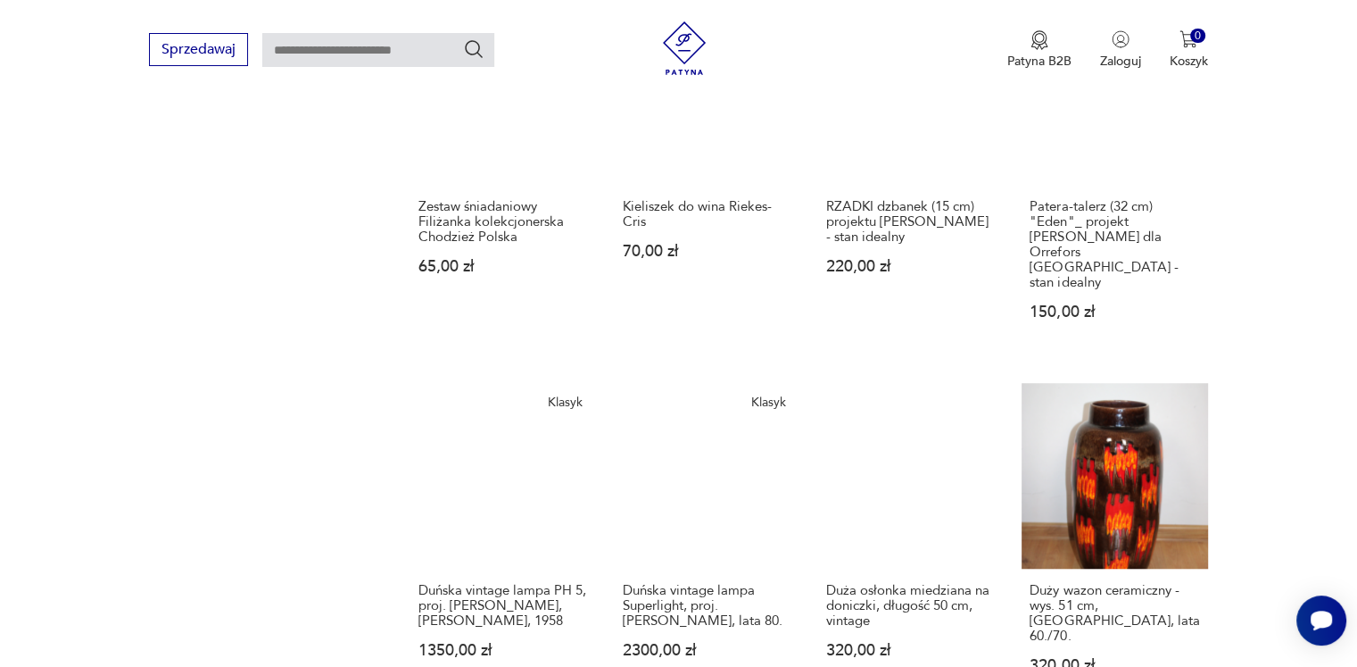
scroll to position [1390, 0]
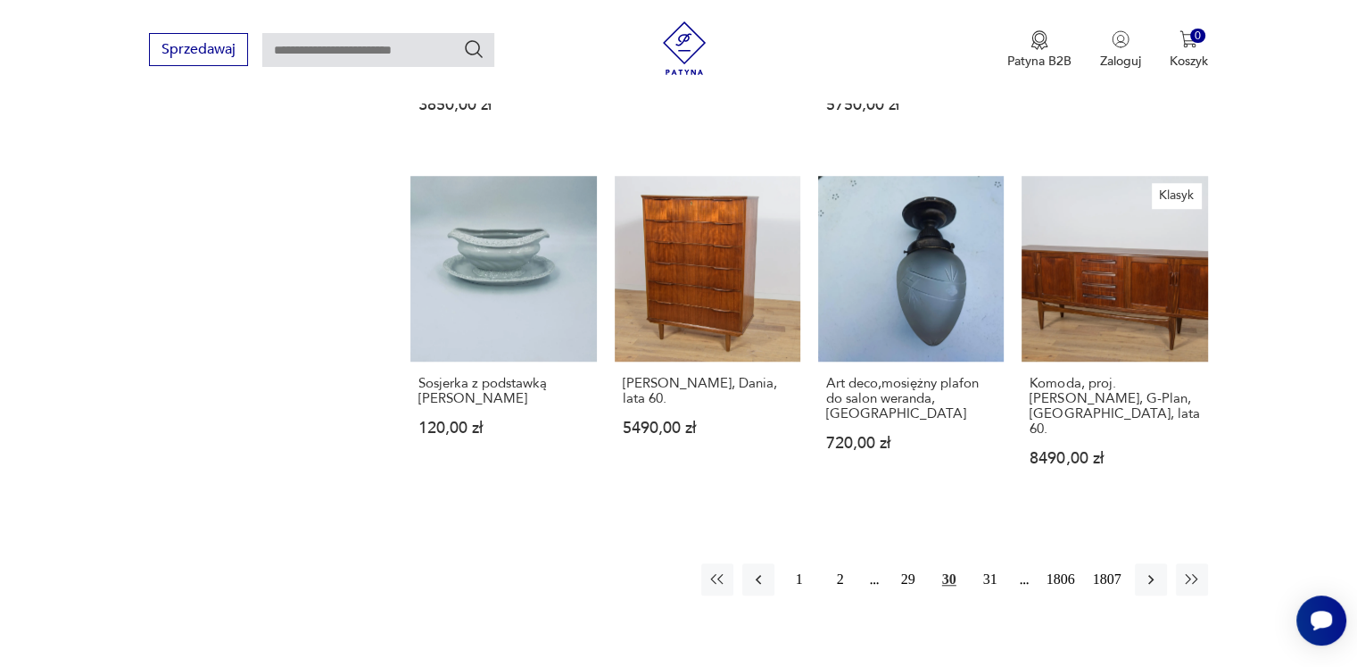
scroll to position [1480, 0]
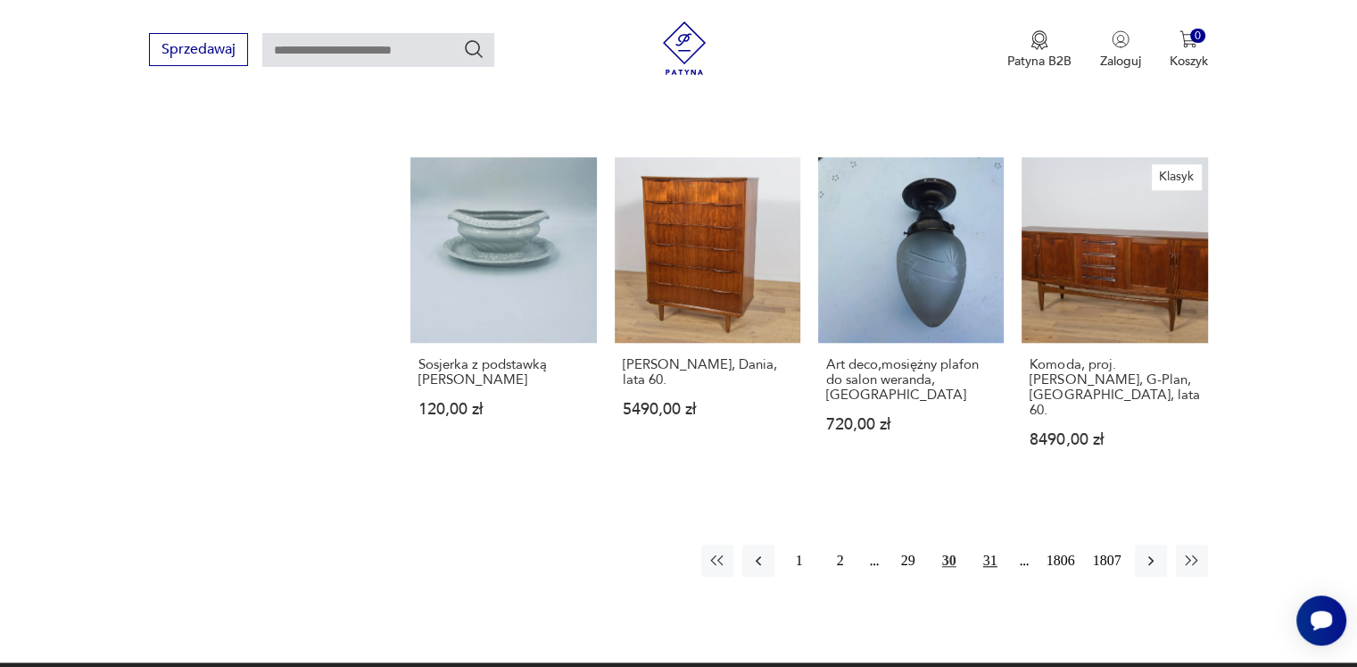
click at [993, 544] on button "31" at bounding box center [991, 560] width 32 height 32
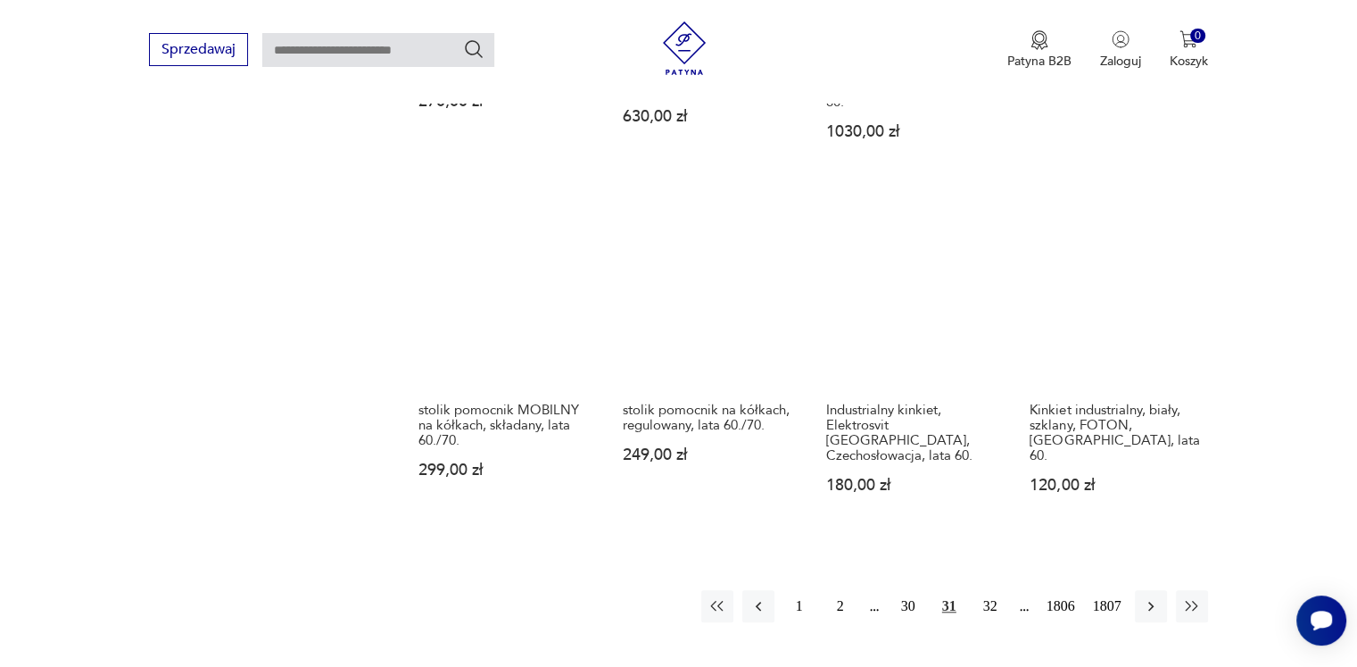
scroll to position [1569, 0]
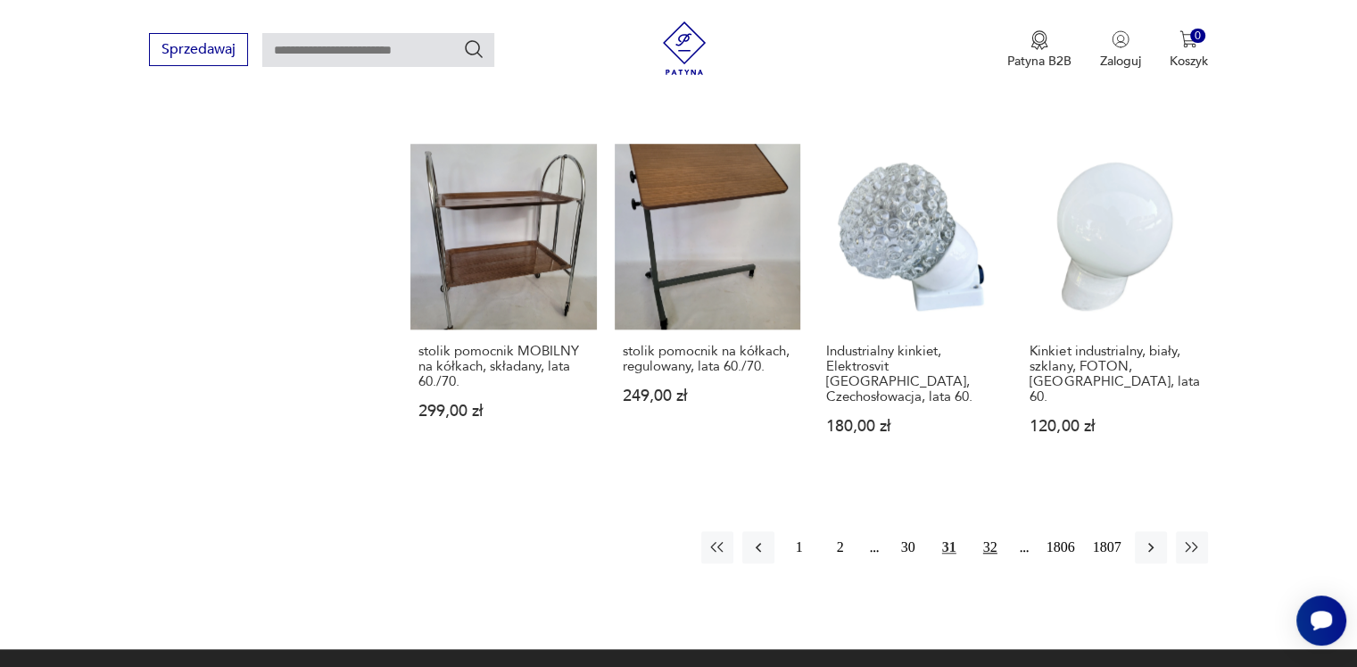
click at [987, 531] on button "32" at bounding box center [991, 547] width 32 height 32
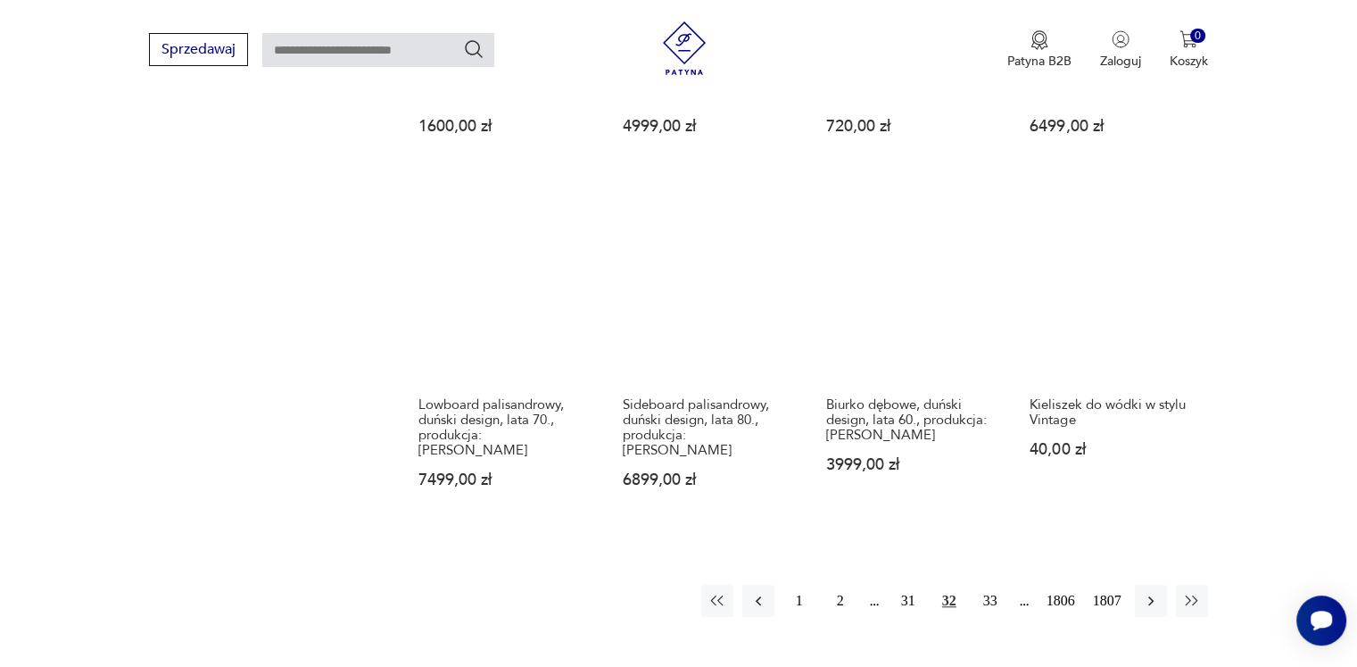
scroll to position [1480, 0]
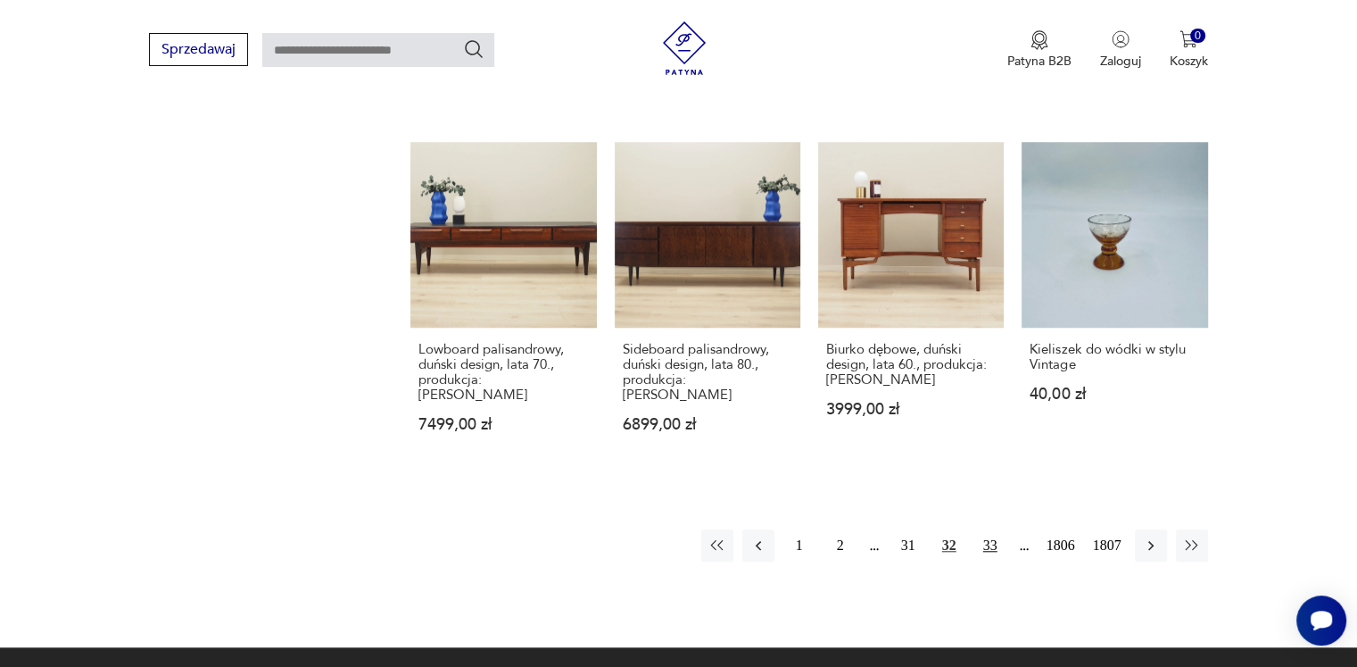
click at [988, 529] on button "33" at bounding box center [991, 545] width 32 height 32
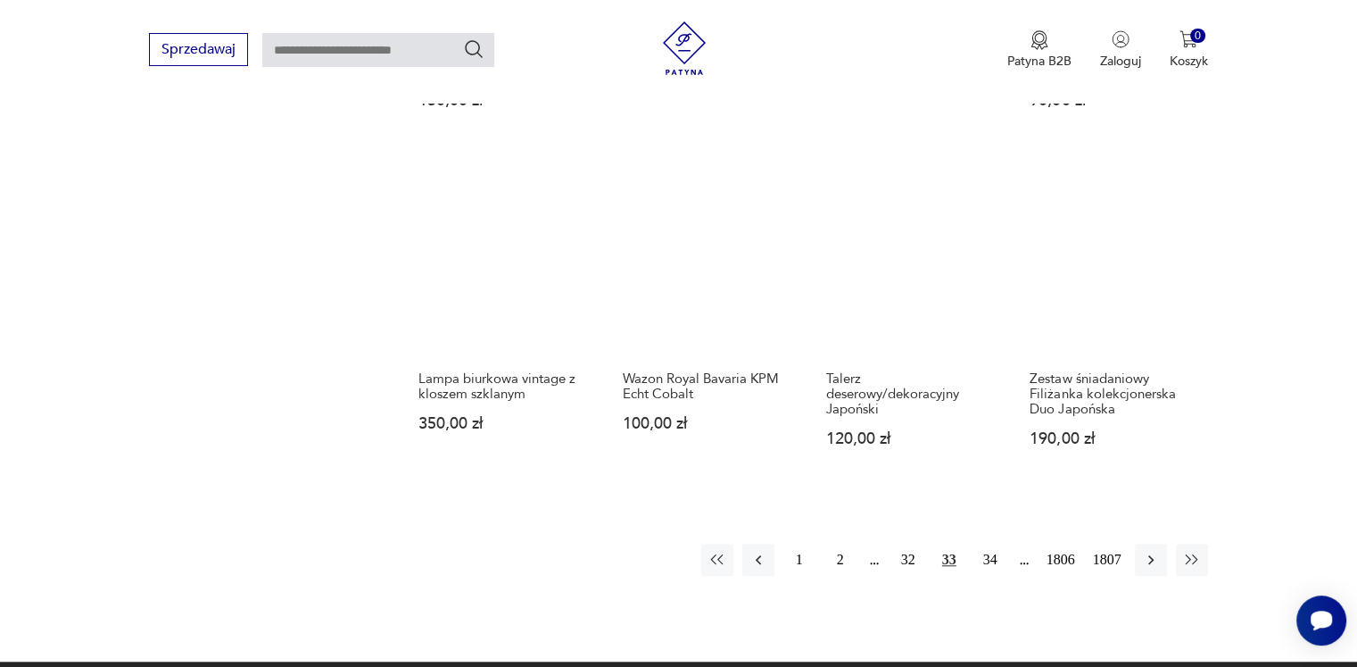
scroll to position [1390, 0]
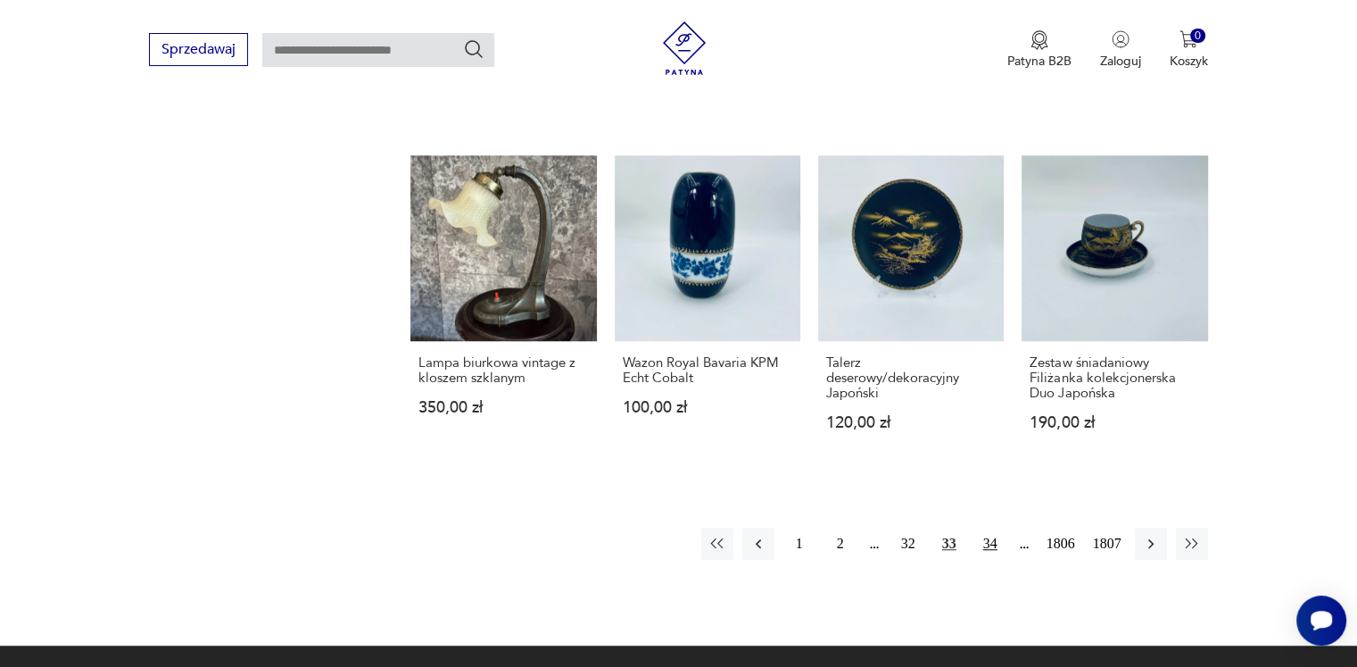
click at [985, 527] on button "34" at bounding box center [991, 543] width 32 height 32
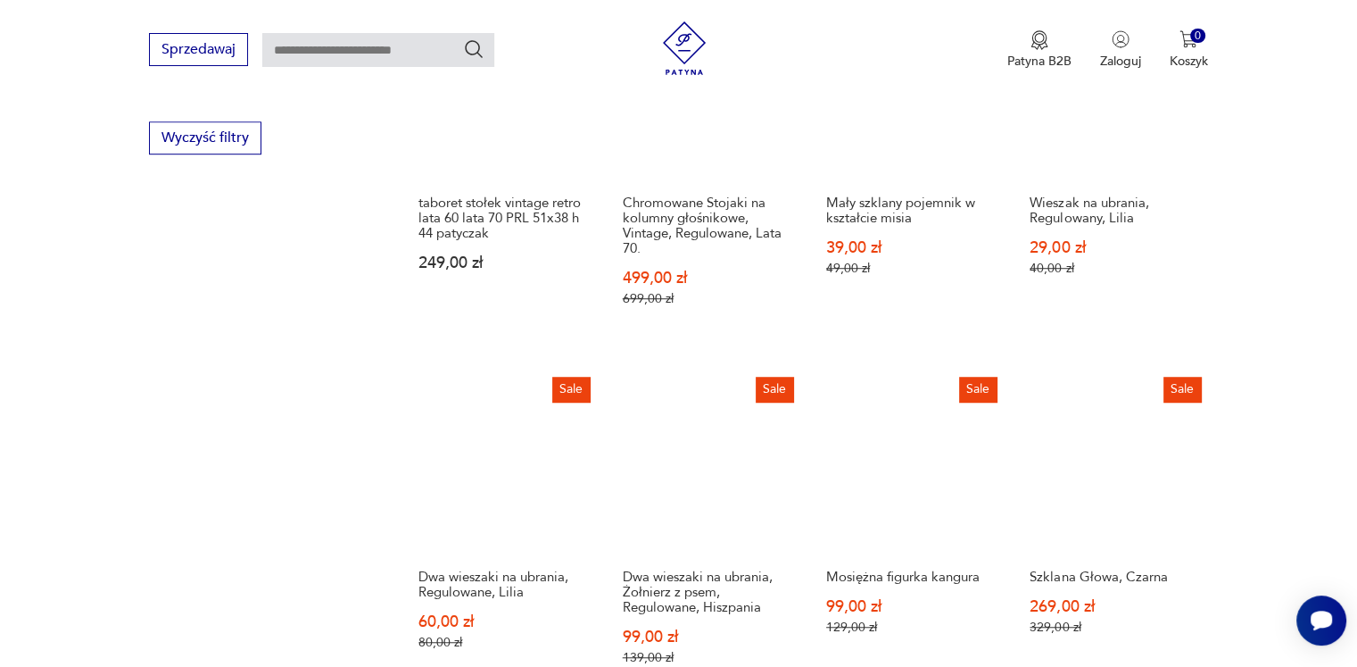
scroll to position [1480, 0]
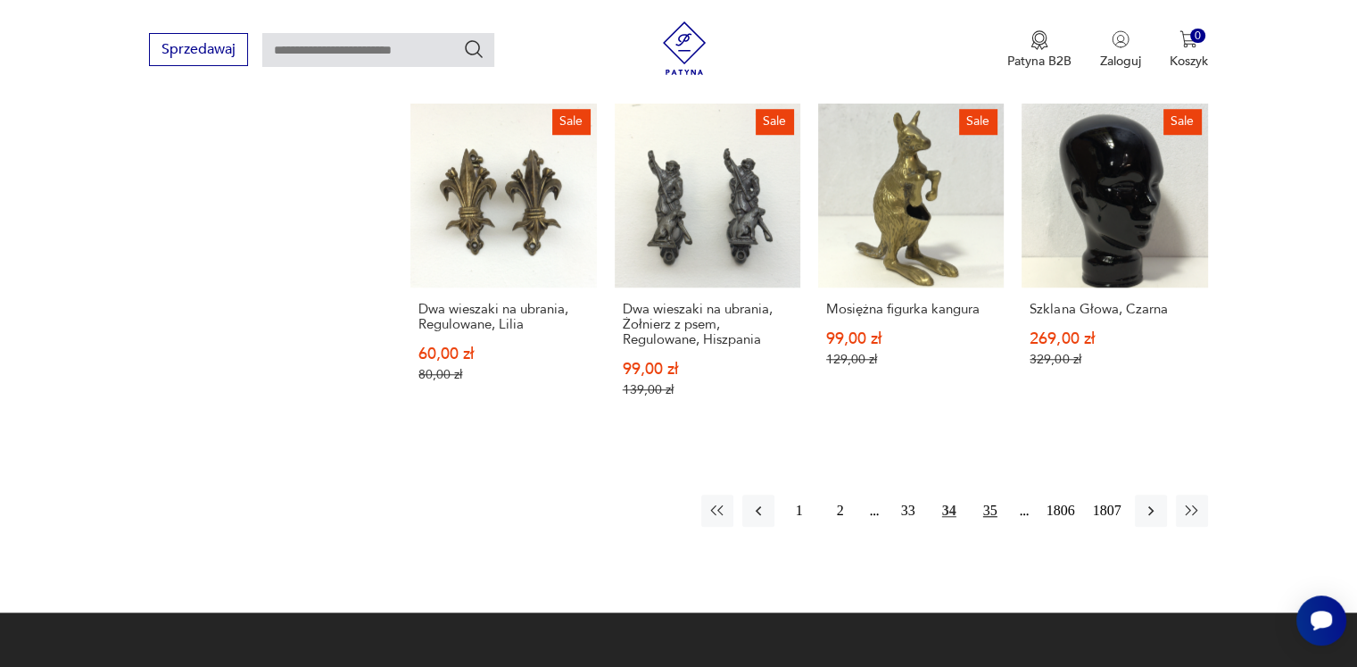
click at [998, 511] on button "35" at bounding box center [991, 510] width 32 height 32
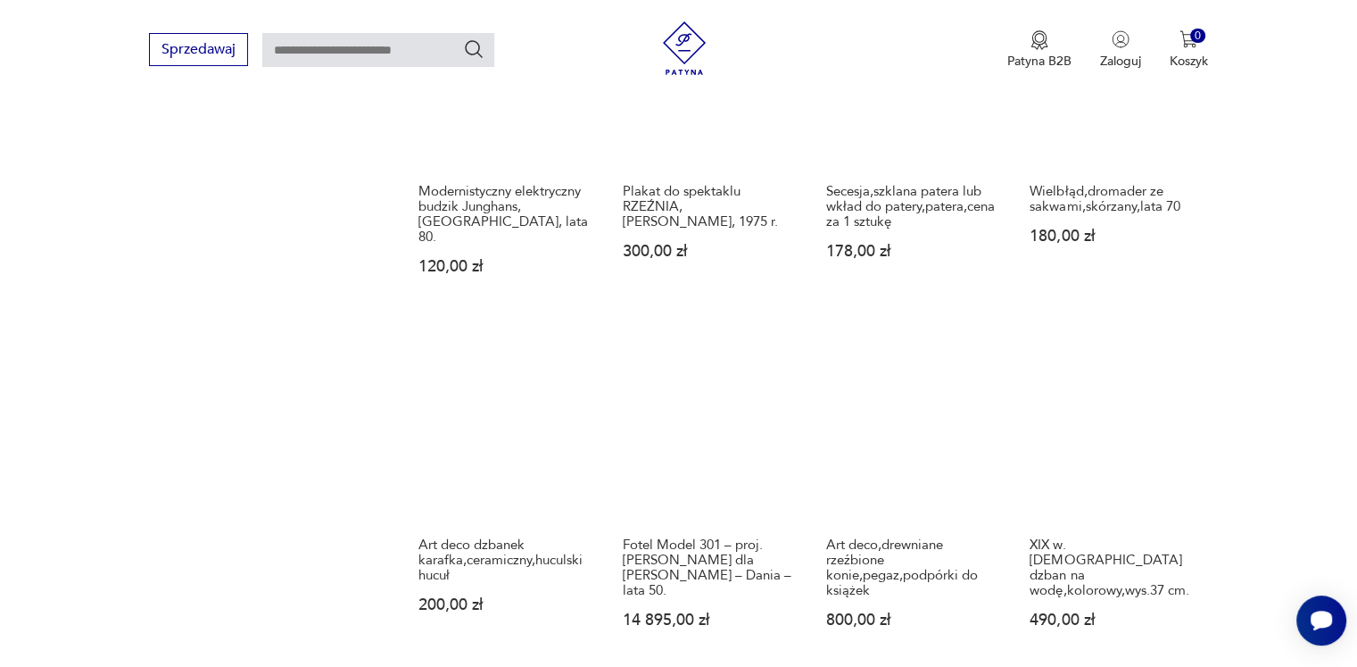
scroll to position [1480, 0]
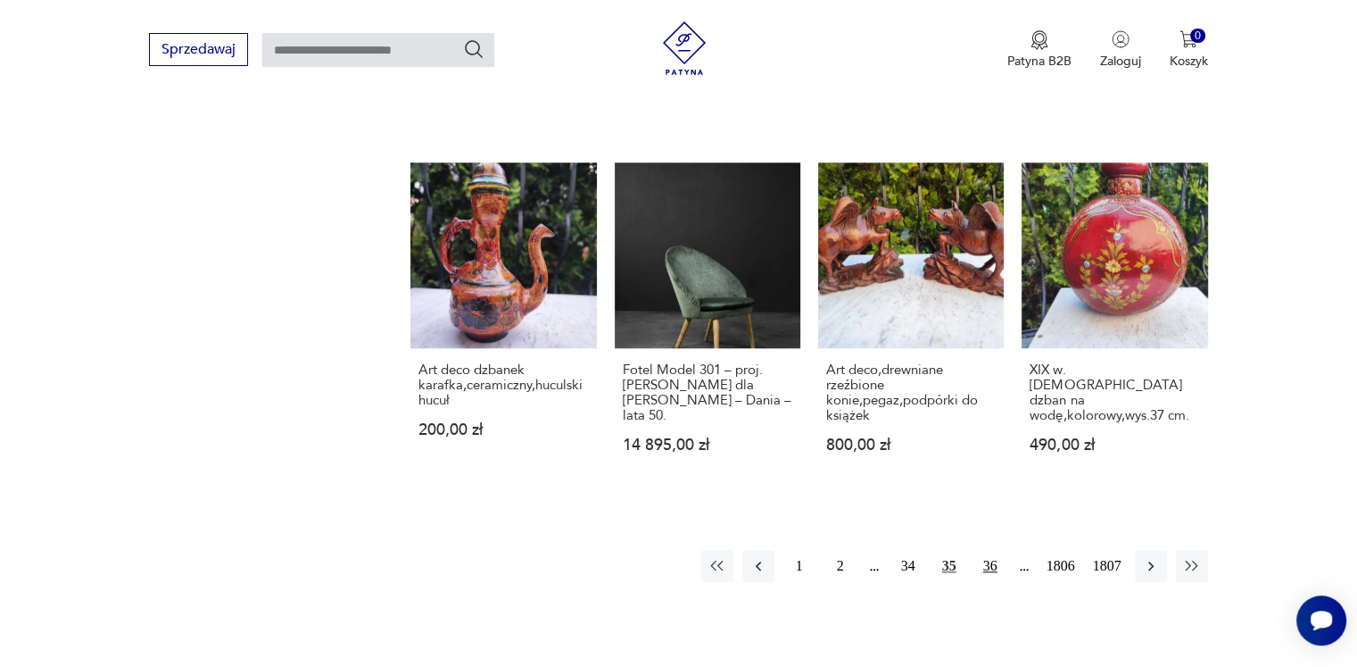
click at [982, 561] on button "36" at bounding box center [991, 566] width 32 height 32
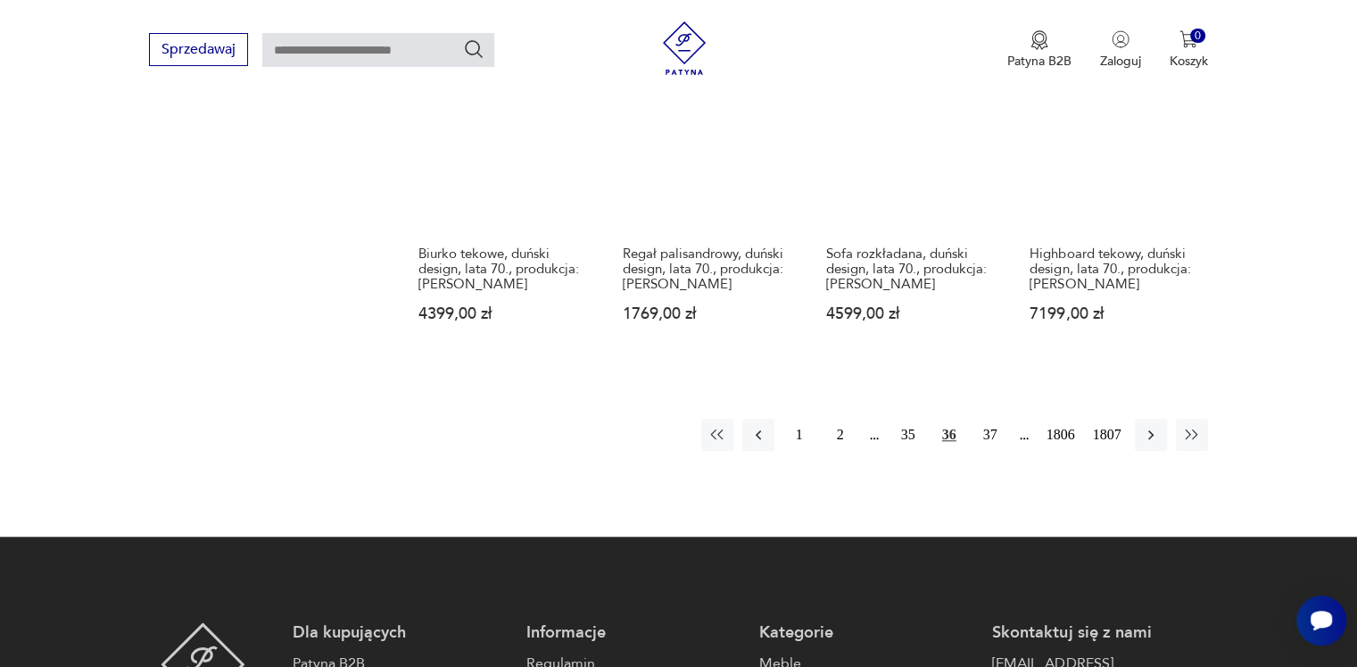
scroll to position [1569, 0]
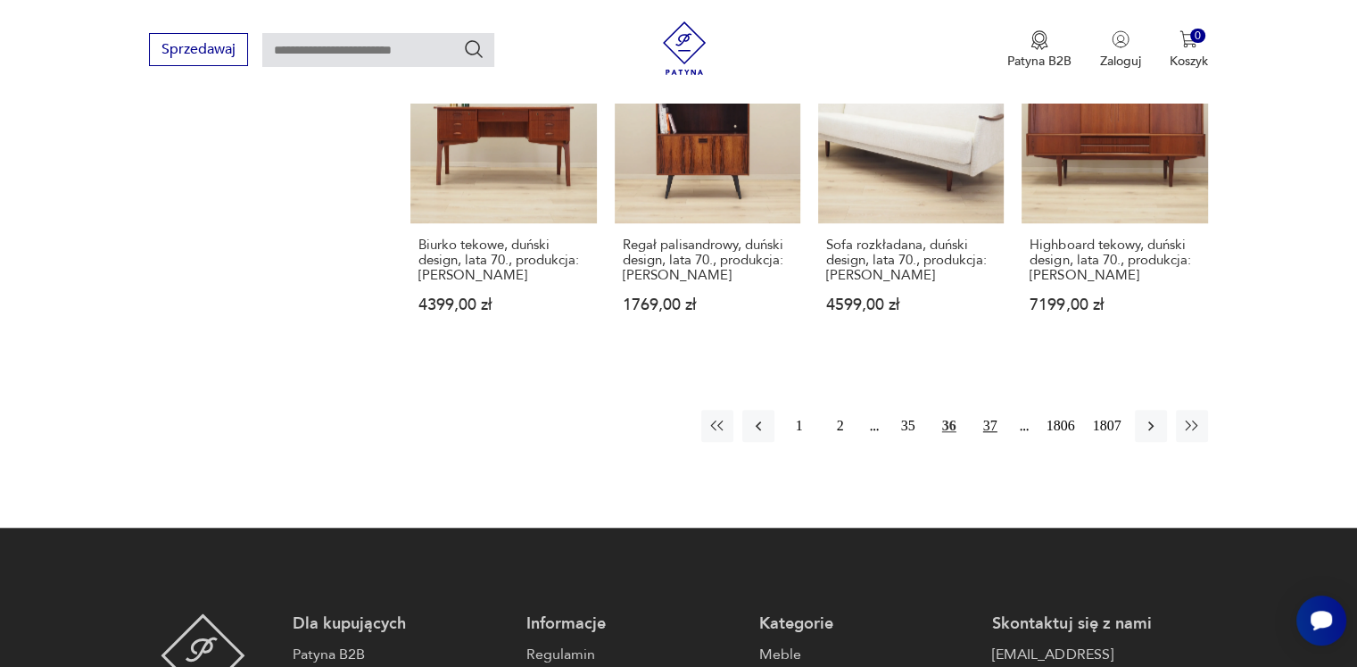
click at [997, 410] on button "37" at bounding box center [991, 426] width 32 height 32
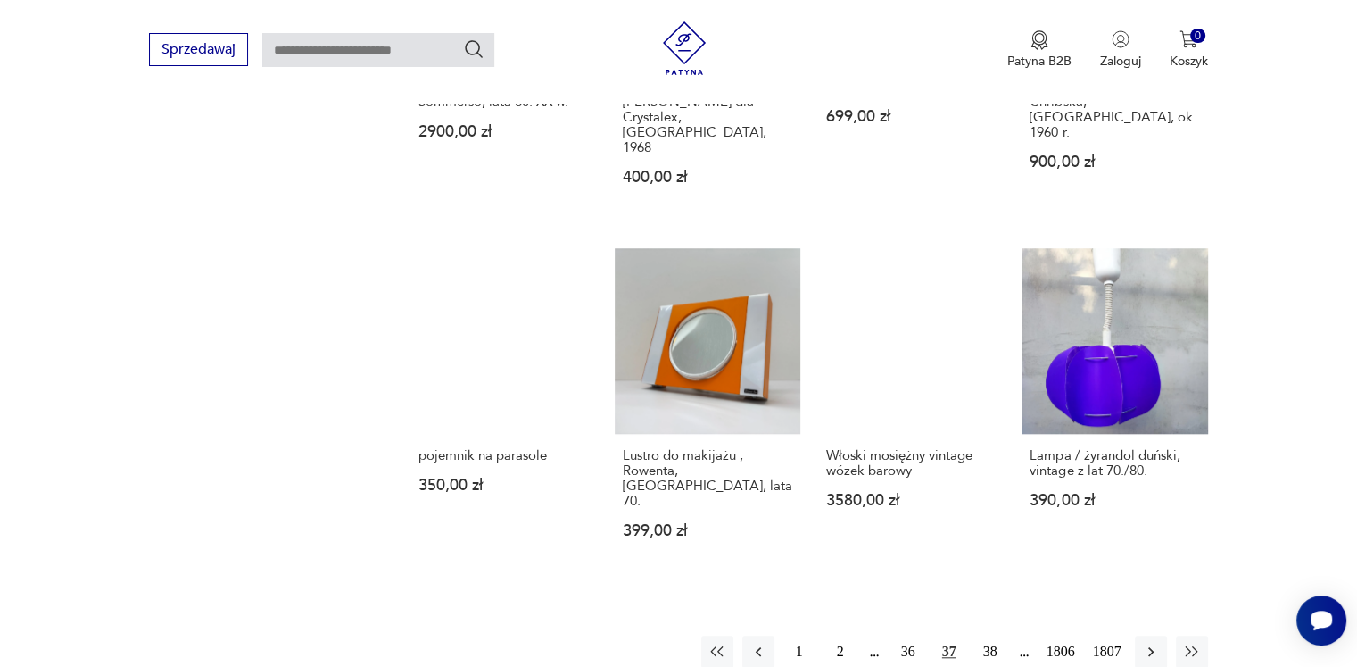
scroll to position [1569, 0]
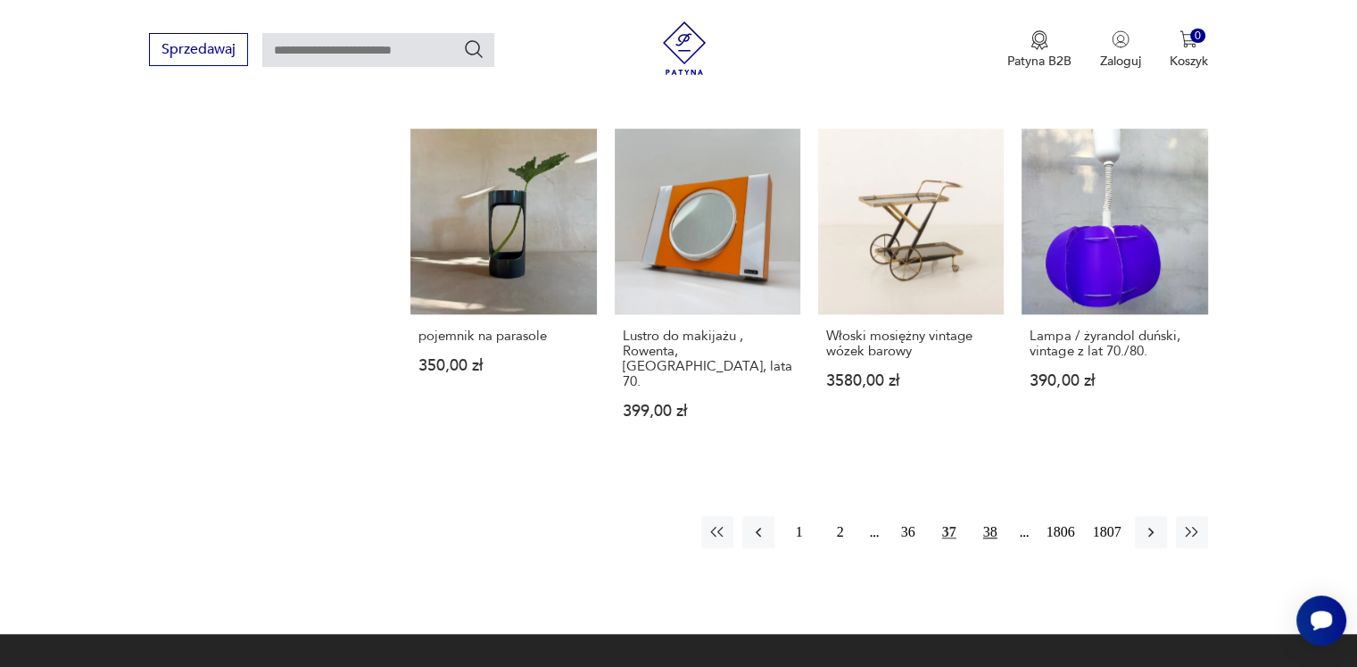
click at [987, 516] on button "38" at bounding box center [991, 532] width 32 height 32
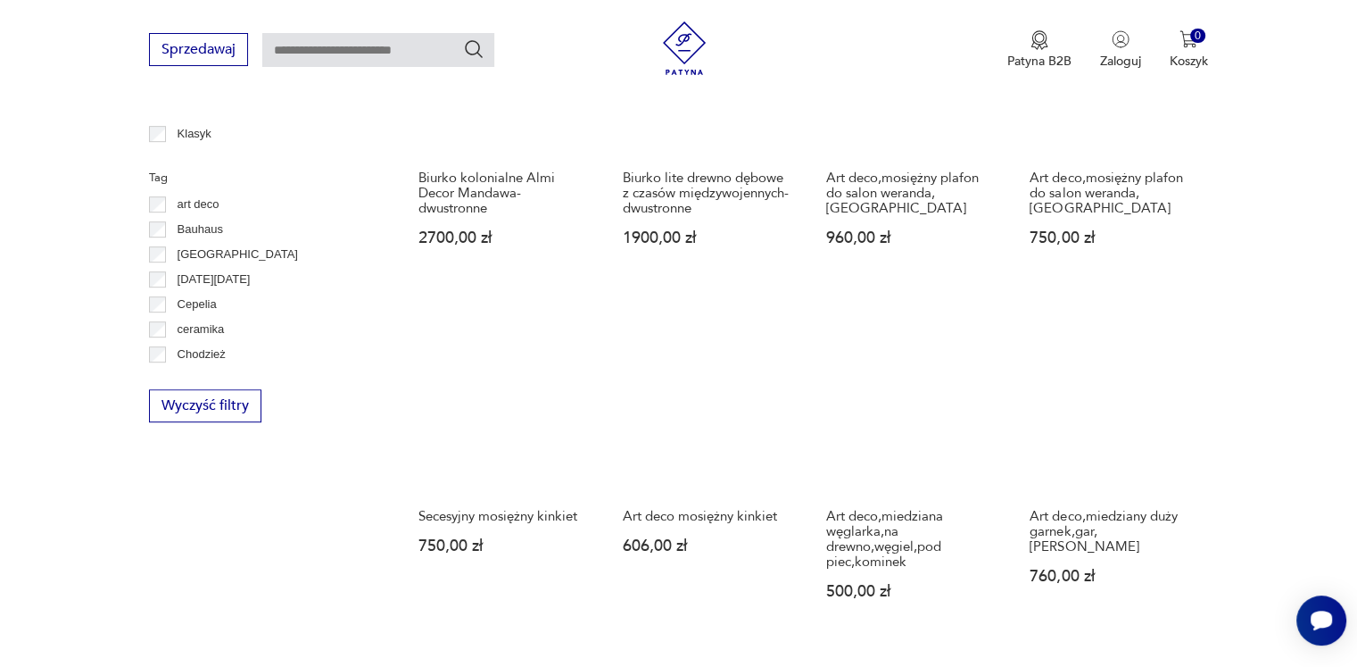
scroll to position [1390, 0]
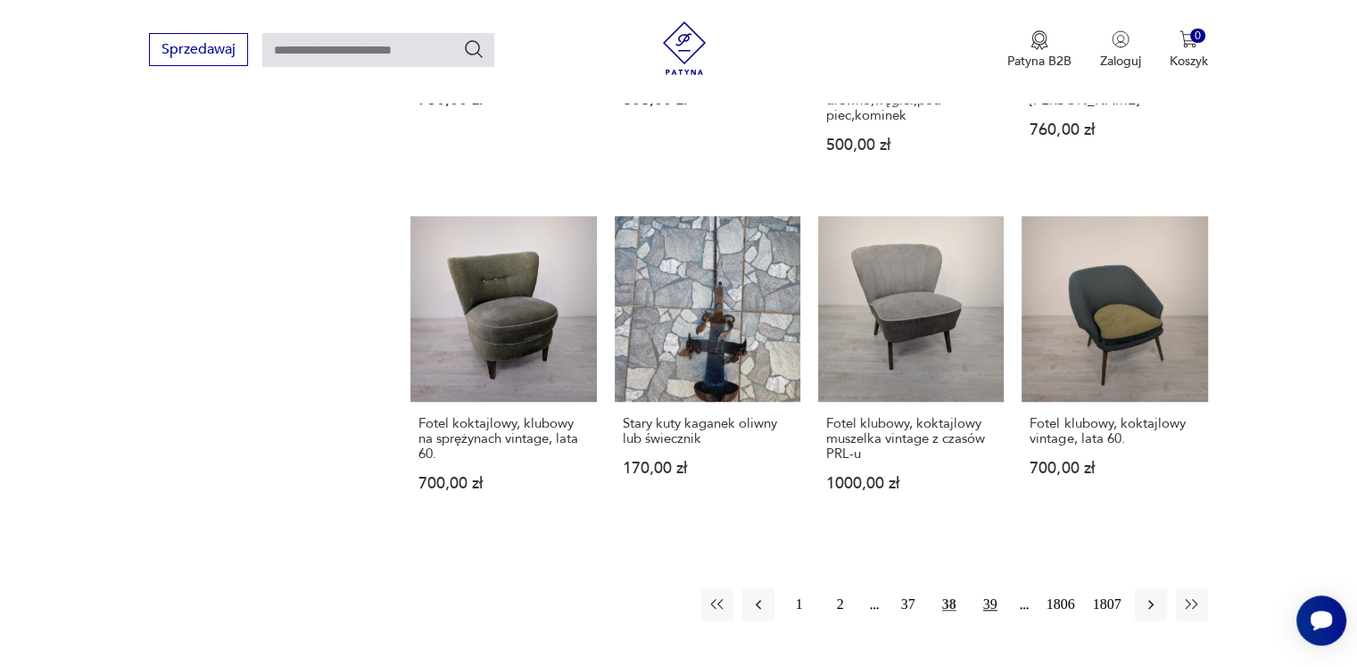
click at [992, 604] on button "39" at bounding box center [991, 604] width 32 height 32
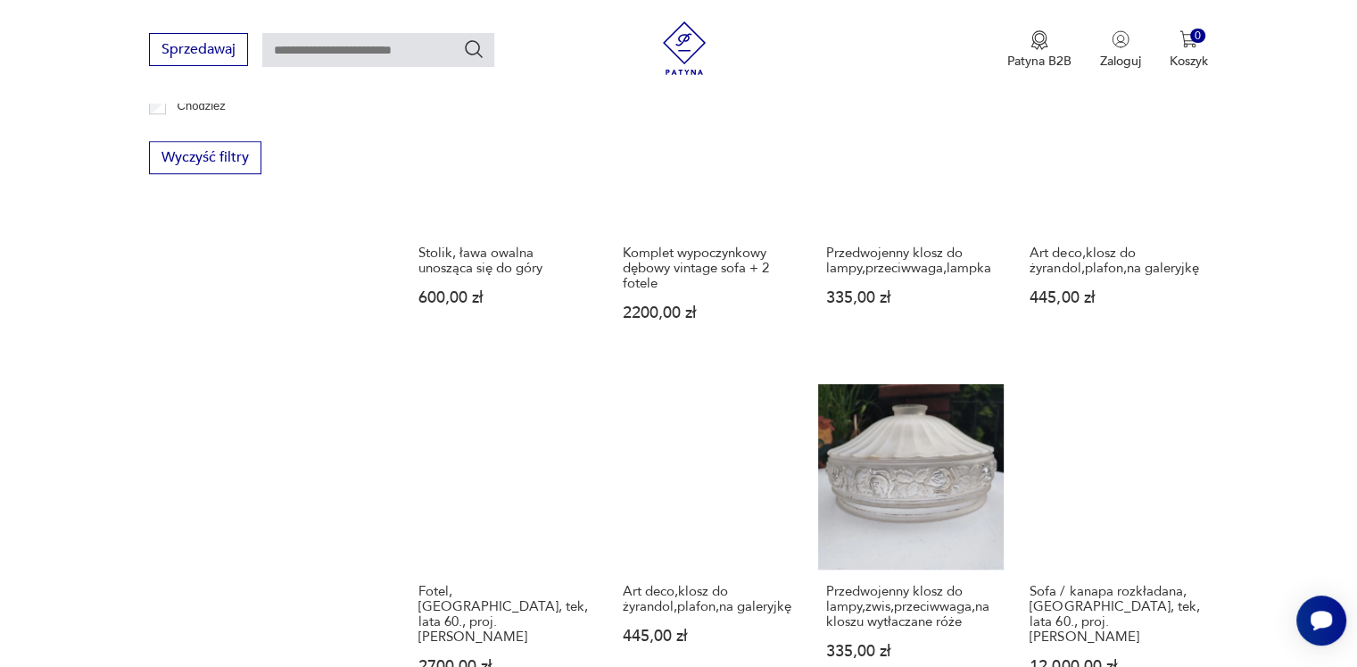
scroll to position [1480, 0]
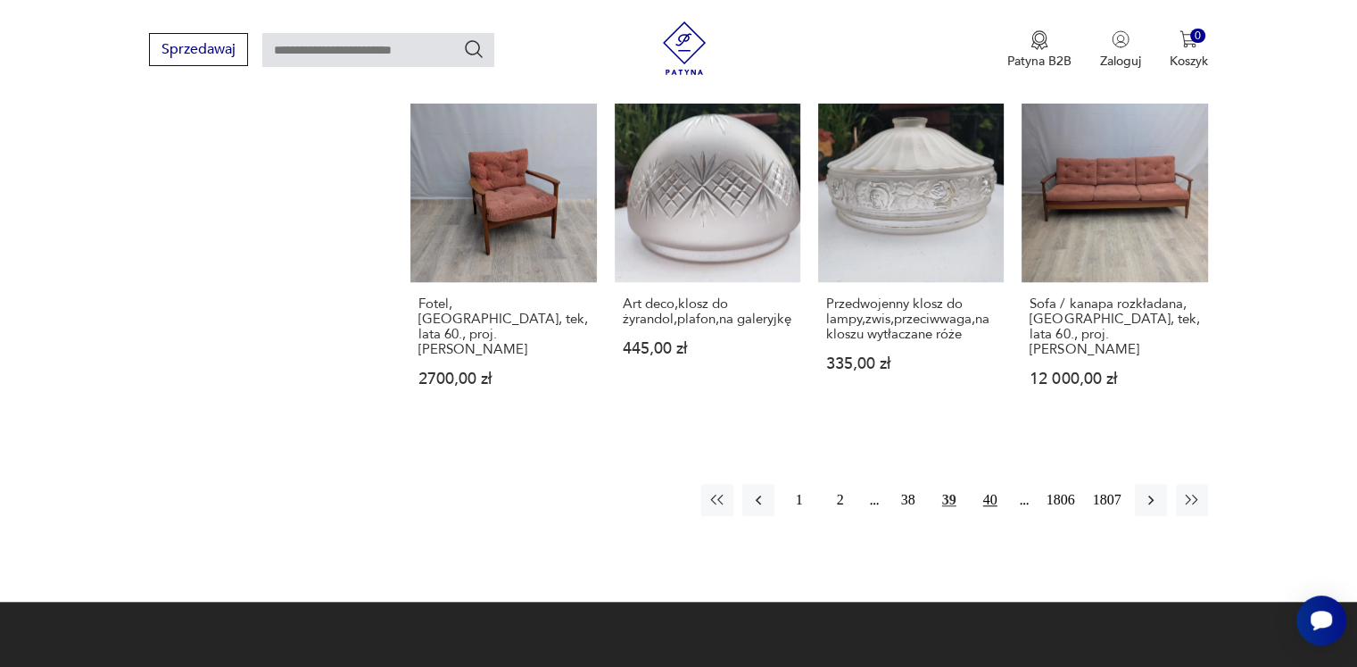
click at [996, 484] on button "40" at bounding box center [991, 500] width 32 height 32
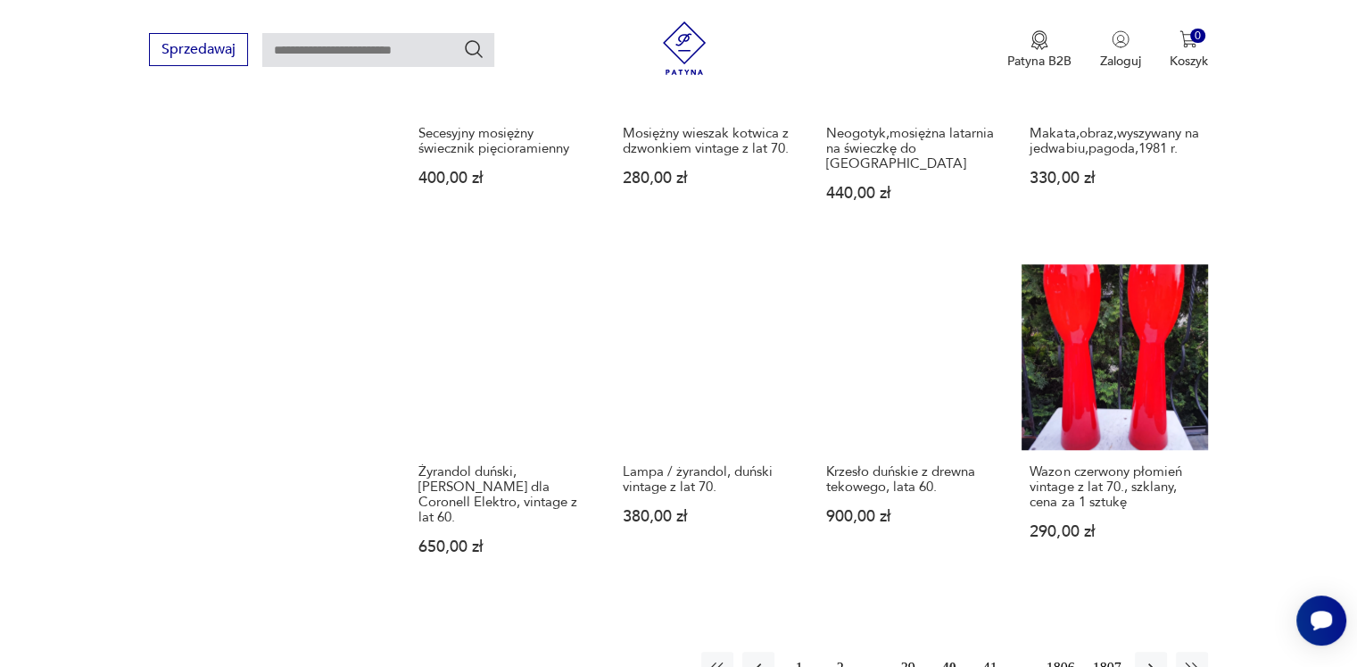
scroll to position [1569, 0]
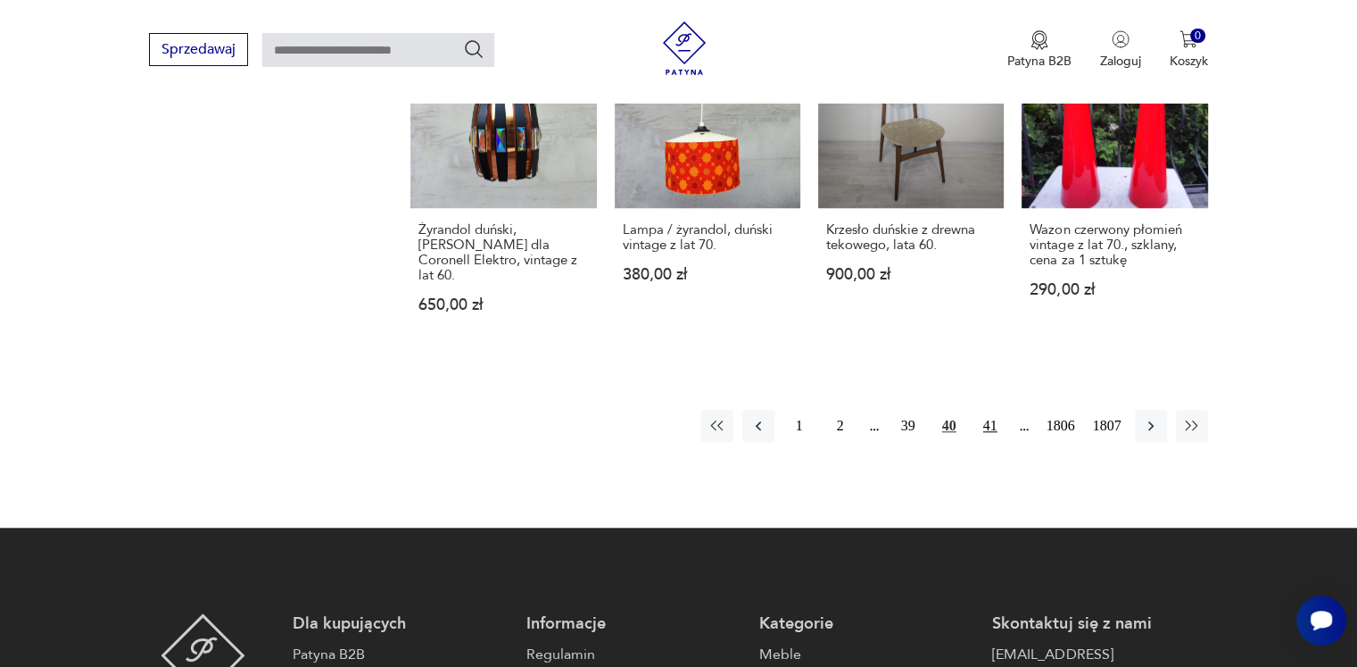
click at [995, 410] on button "41" at bounding box center [991, 426] width 32 height 32
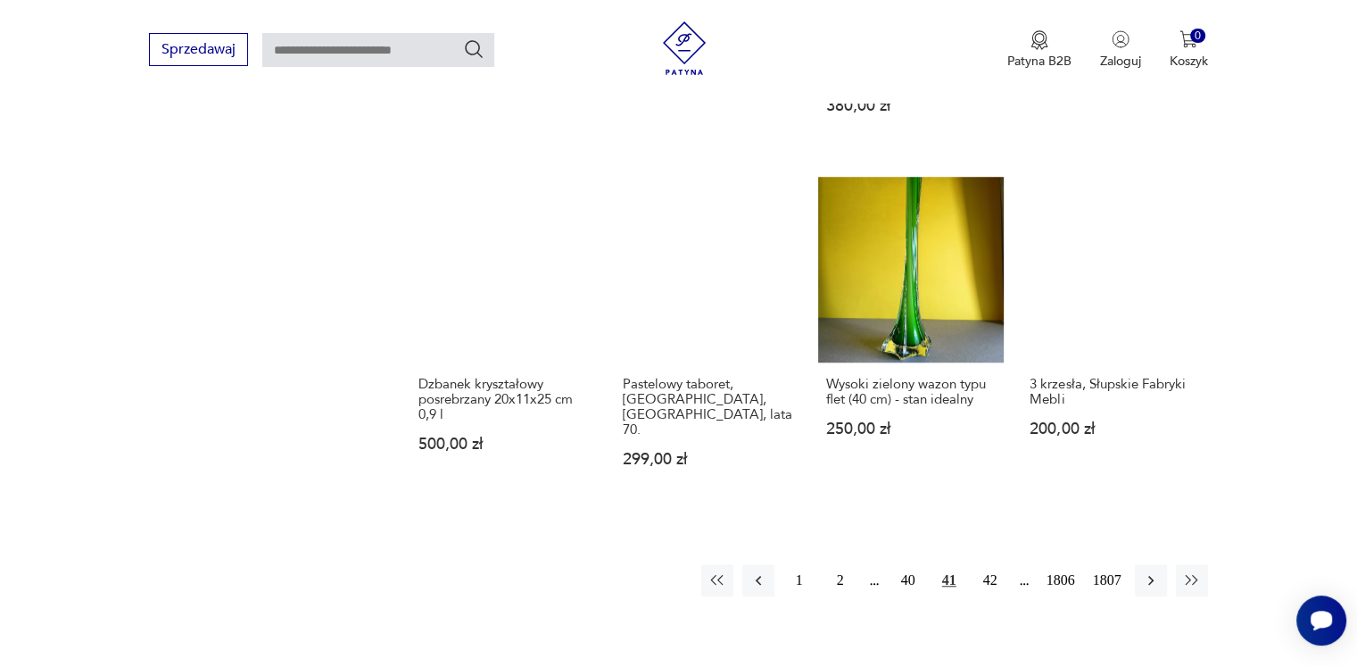
scroll to position [1390, 0]
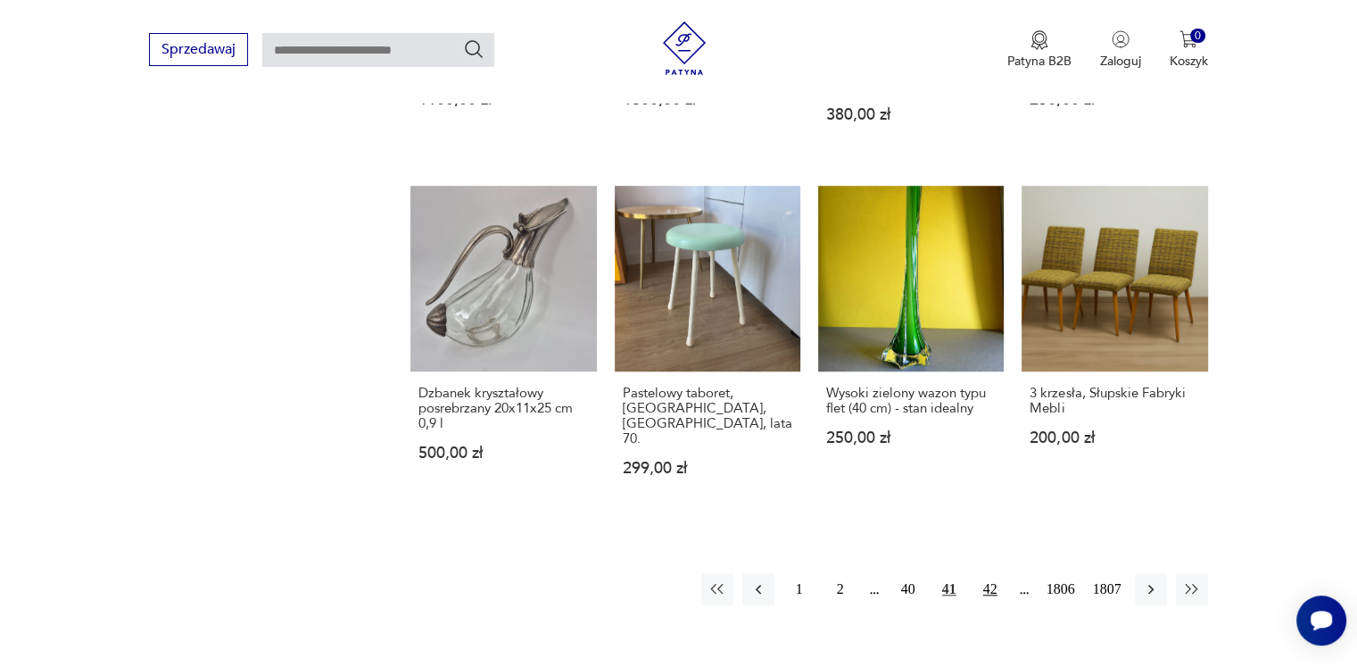
click at [984, 573] on button "42" at bounding box center [991, 589] width 32 height 32
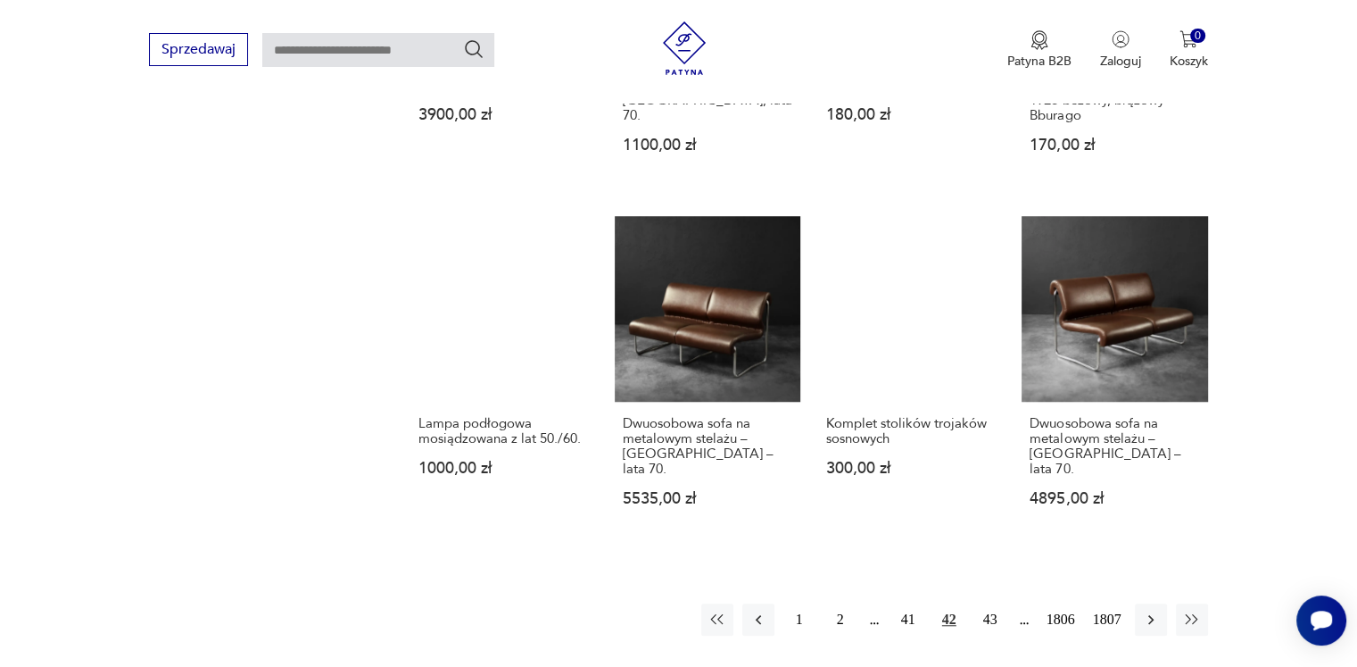
scroll to position [1480, 0]
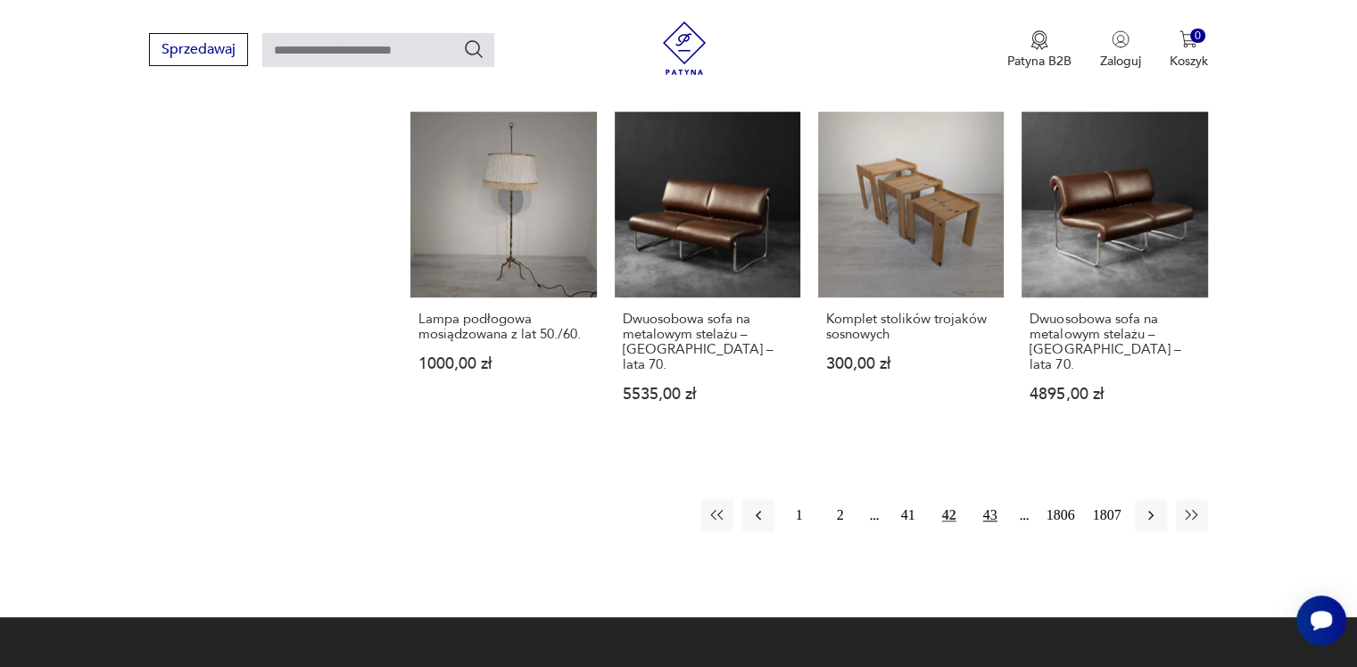
click at [987, 499] on button "43" at bounding box center [991, 515] width 32 height 32
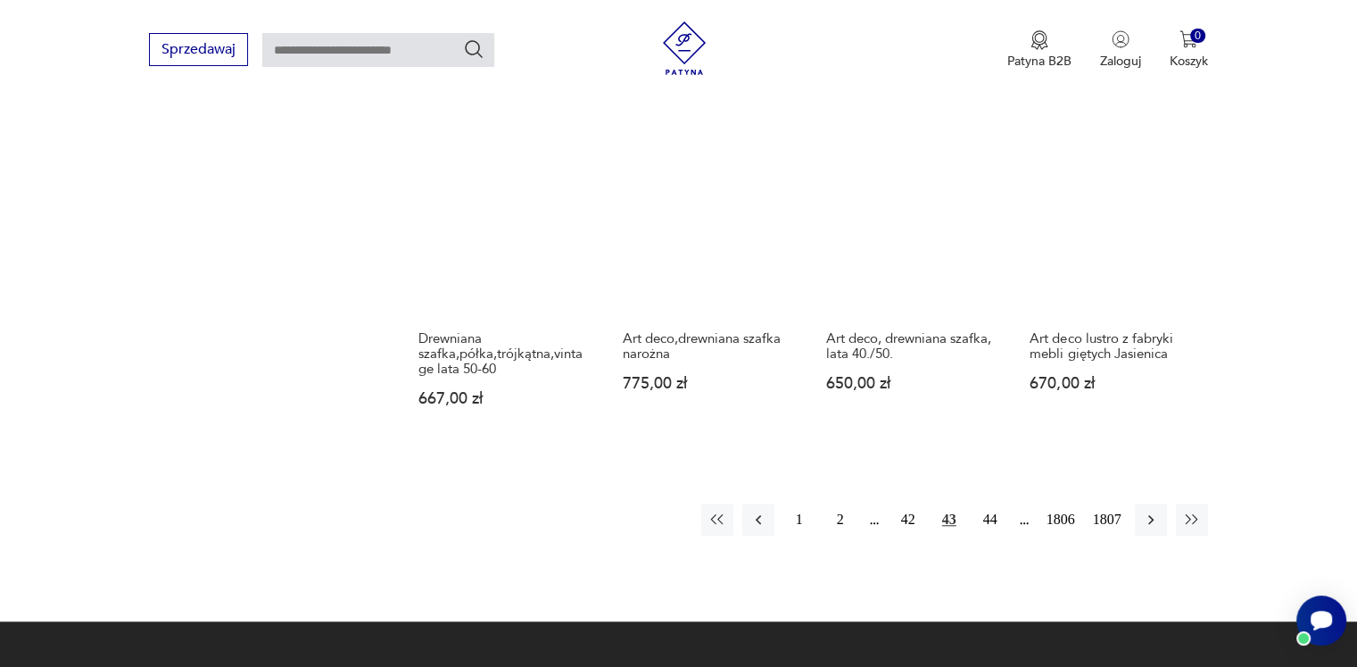
scroll to position [1480, 0]
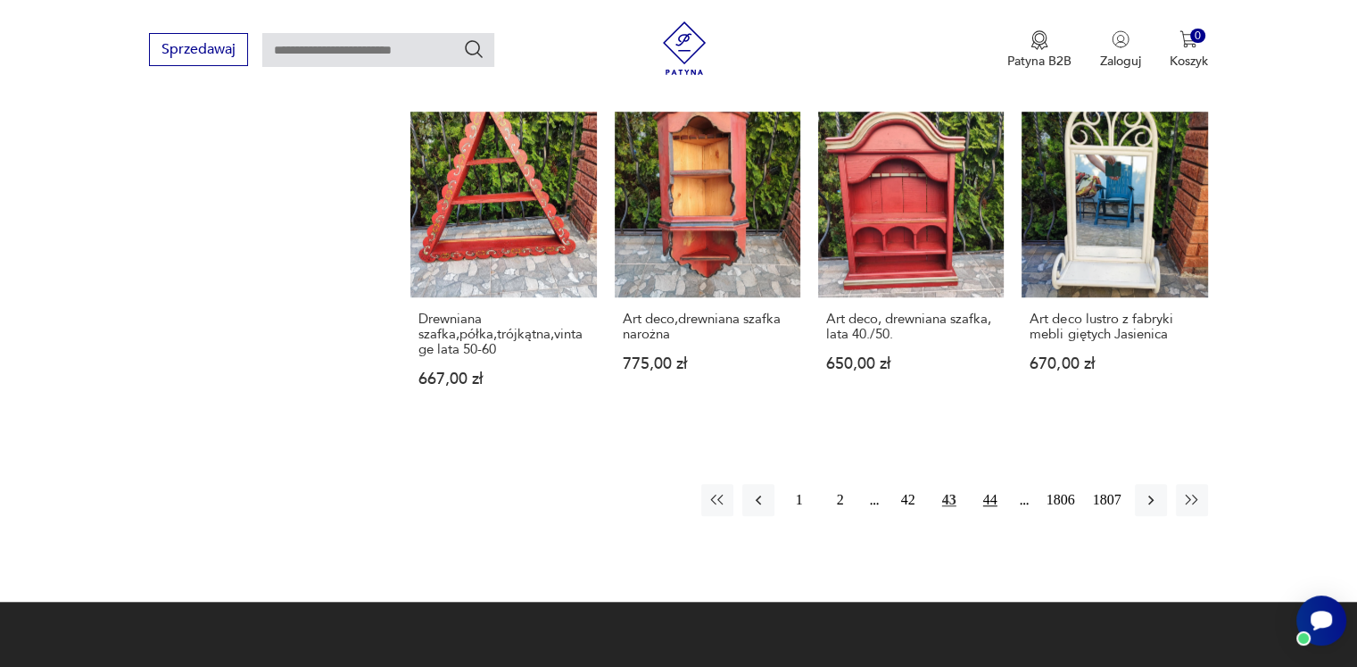
click at [988, 491] on button "44" at bounding box center [991, 500] width 32 height 32
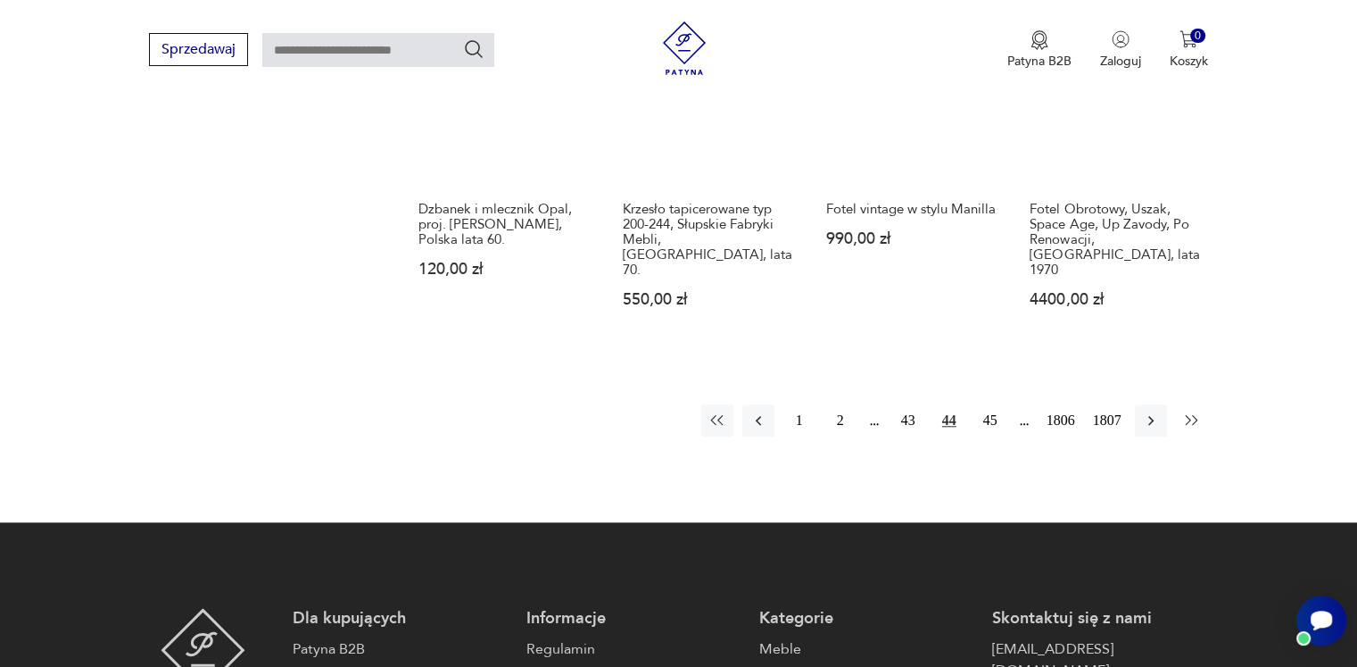
scroll to position [1658, 0]
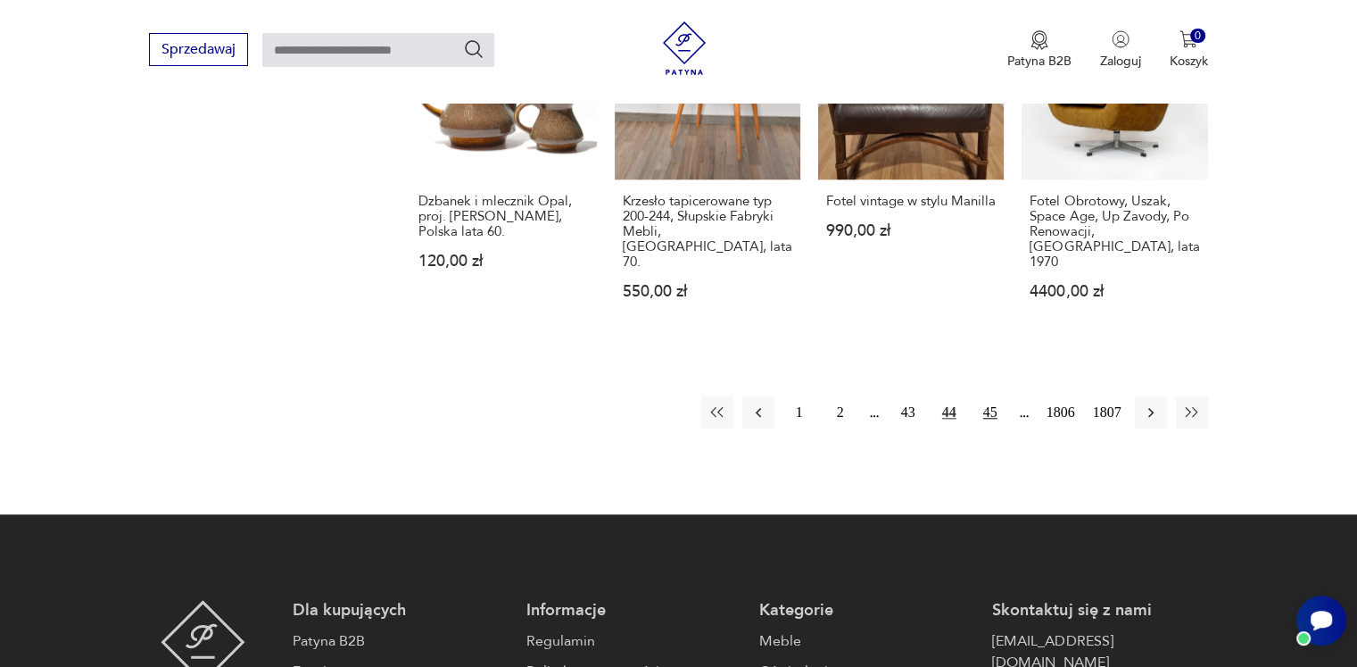
click at [986, 396] on button "45" at bounding box center [991, 412] width 32 height 32
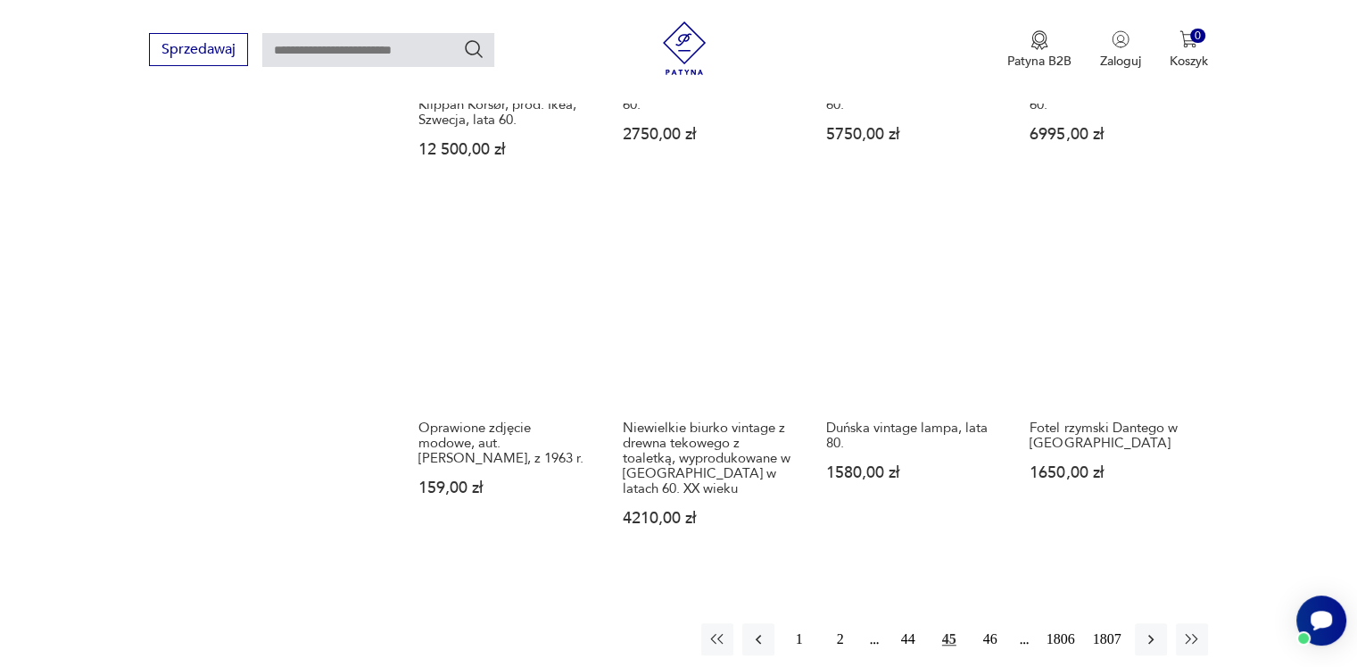
scroll to position [1569, 0]
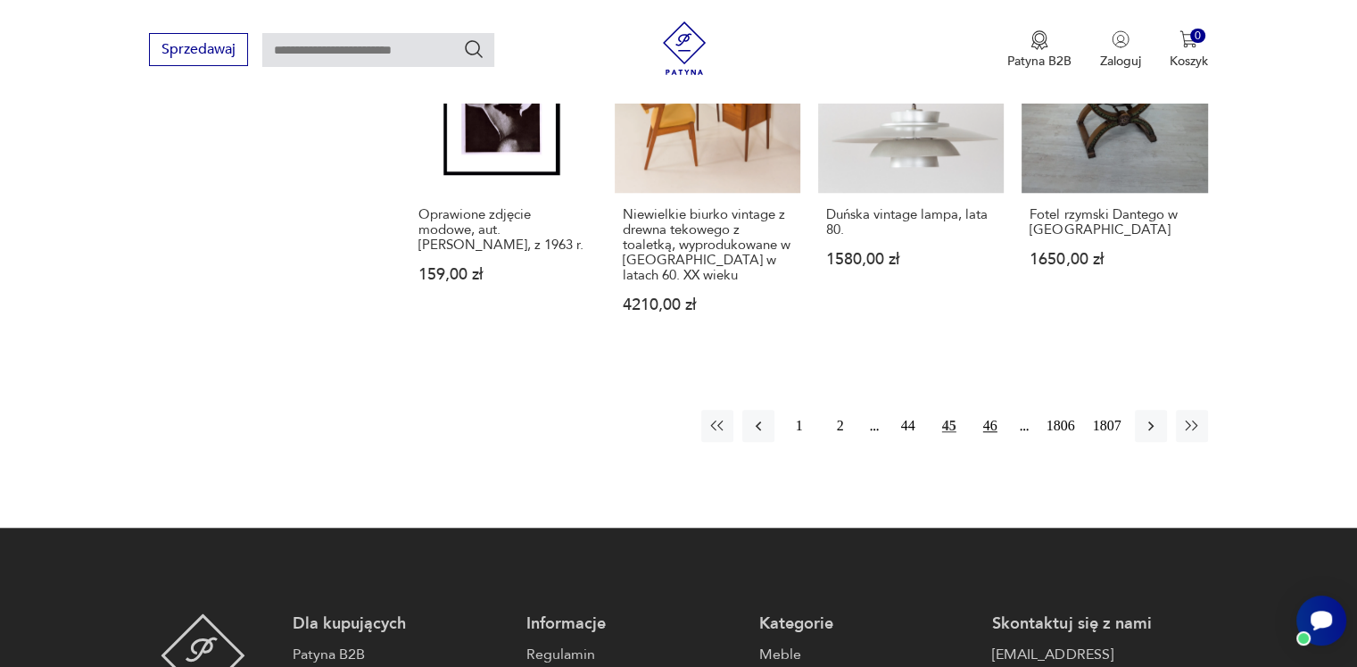
click at [989, 415] on button "46" at bounding box center [991, 426] width 32 height 32
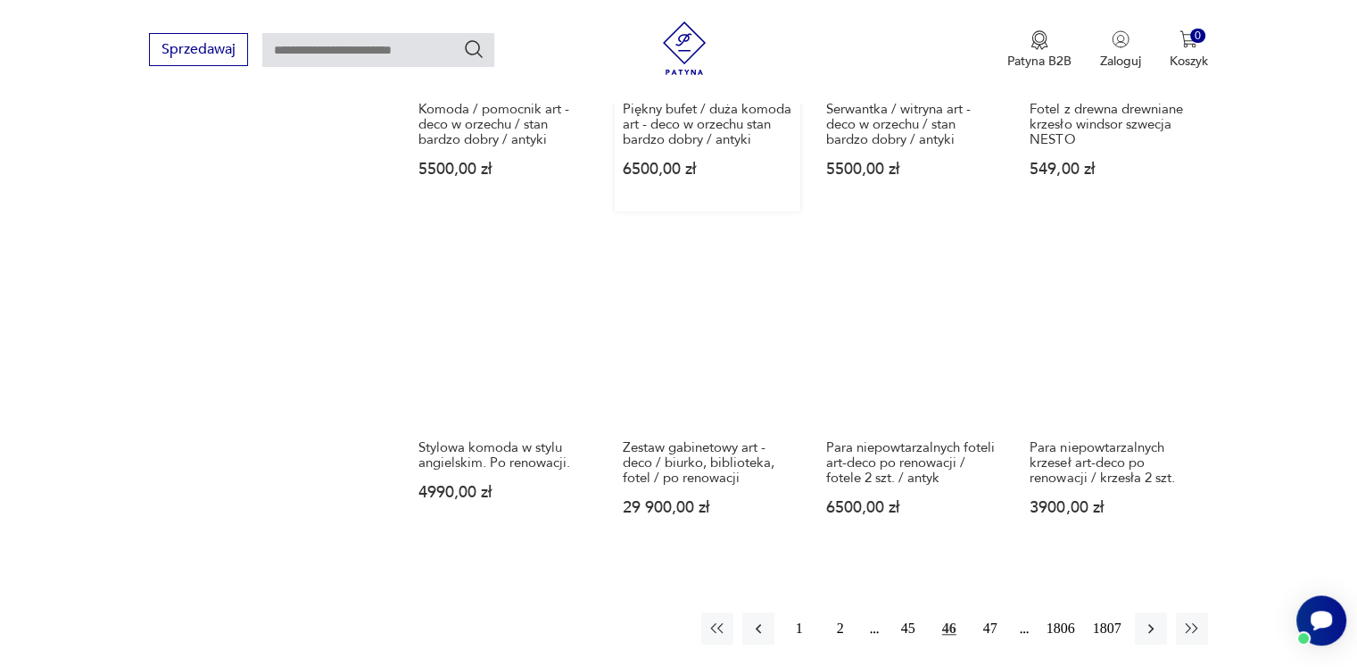
scroll to position [1569, 0]
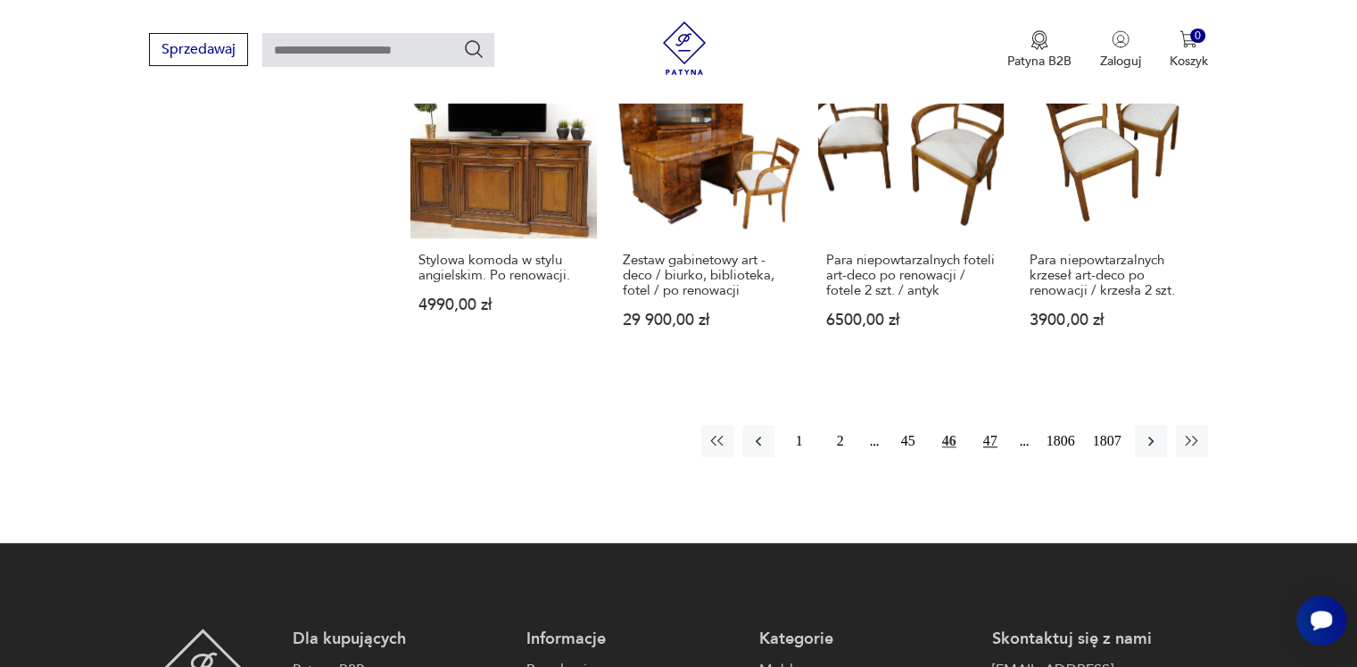
click at [986, 425] on button "47" at bounding box center [991, 441] width 32 height 32
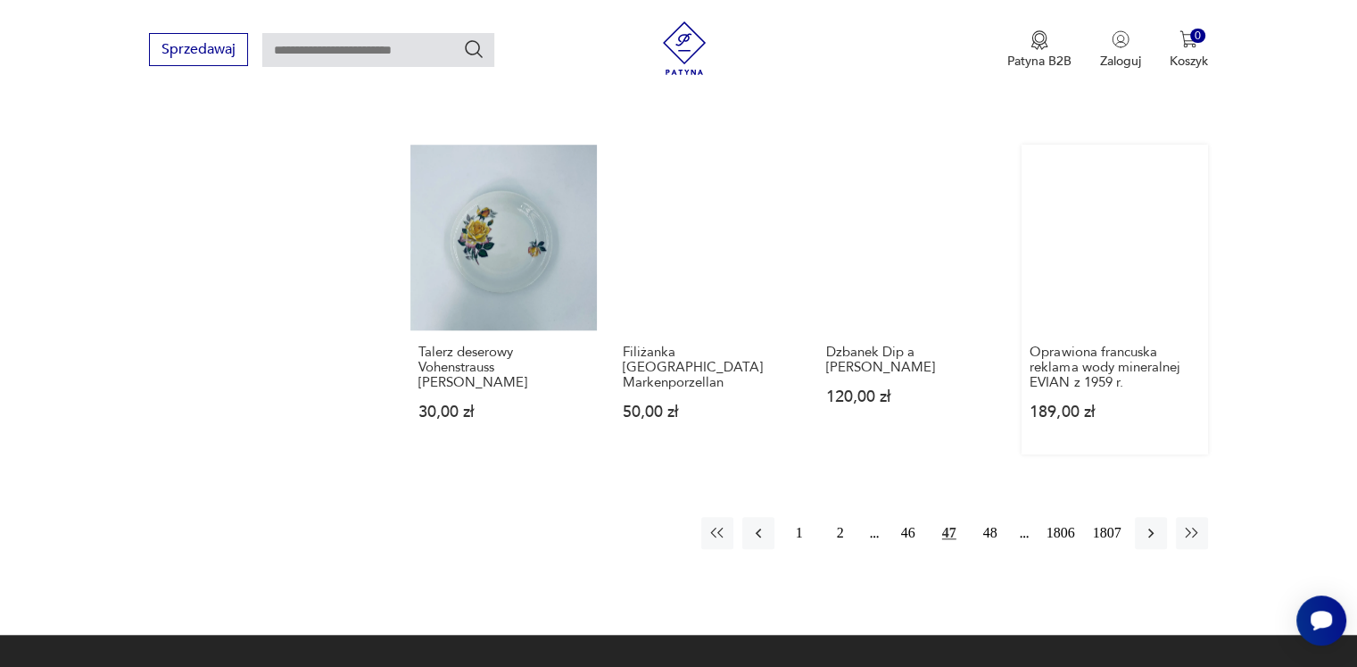
scroll to position [1569, 0]
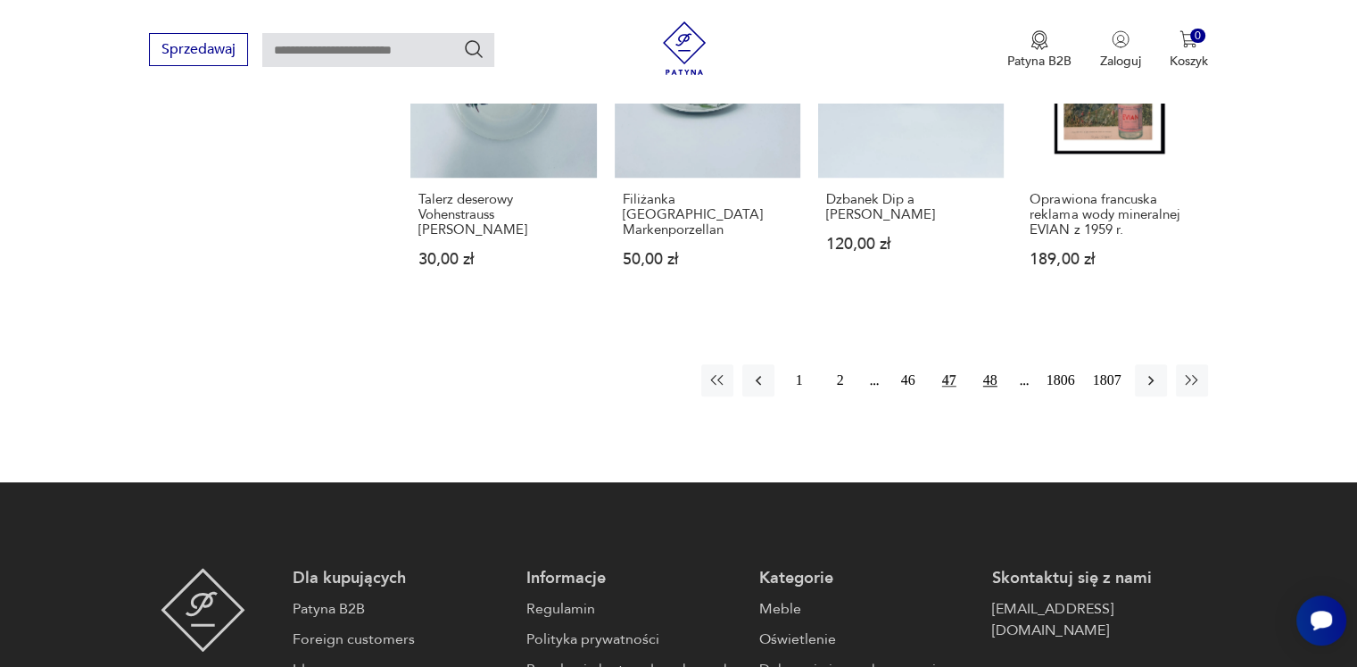
click at [989, 380] on button "48" at bounding box center [991, 380] width 32 height 32
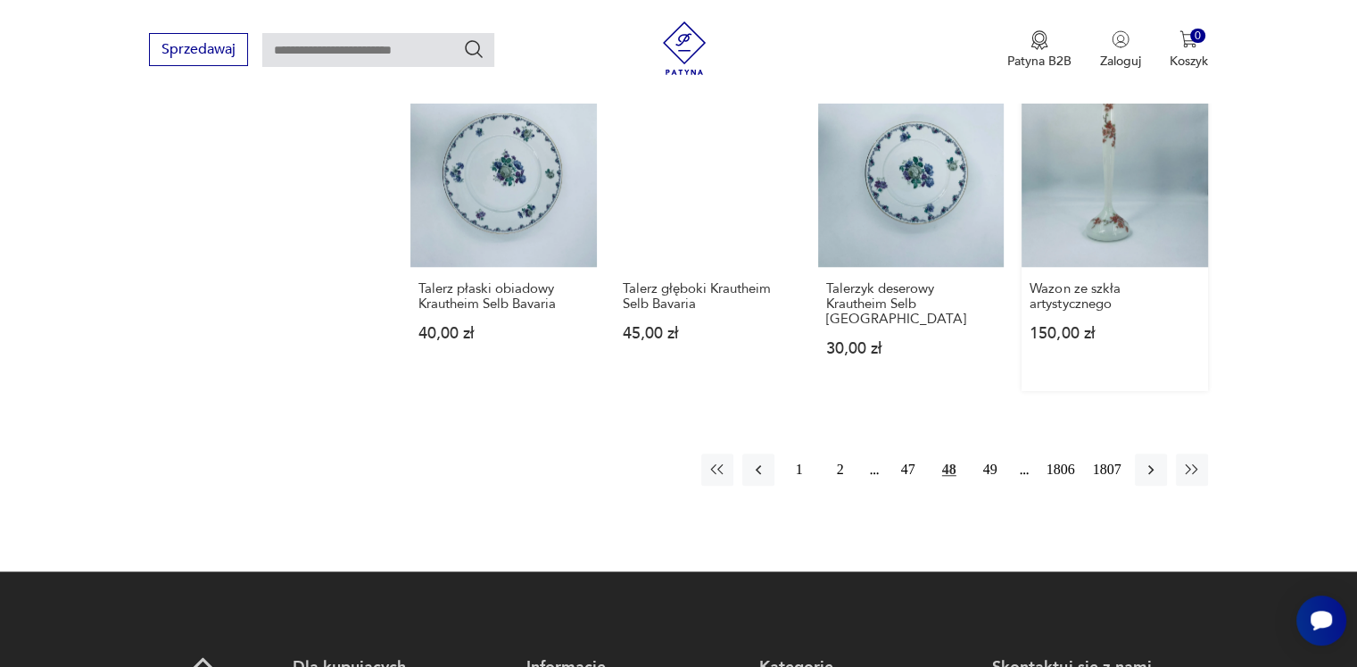
scroll to position [1480, 0]
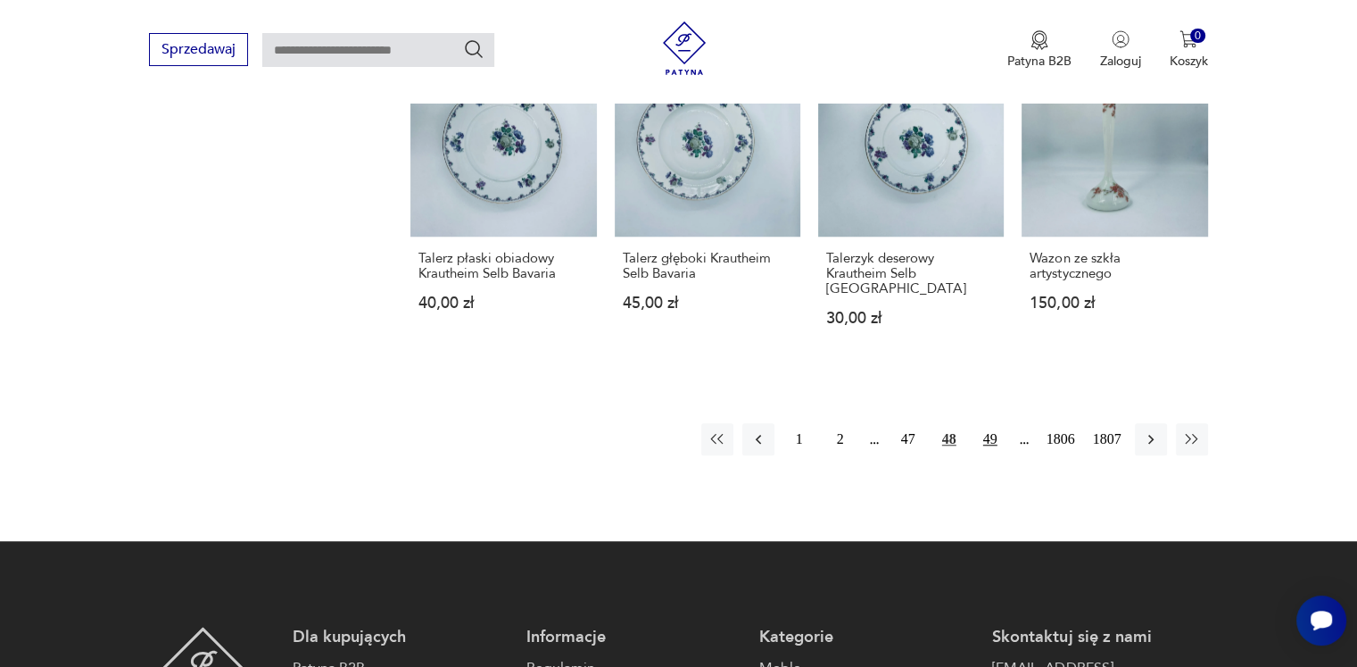
click at [992, 423] on button "49" at bounding box center [991, 439] width 32 height 32
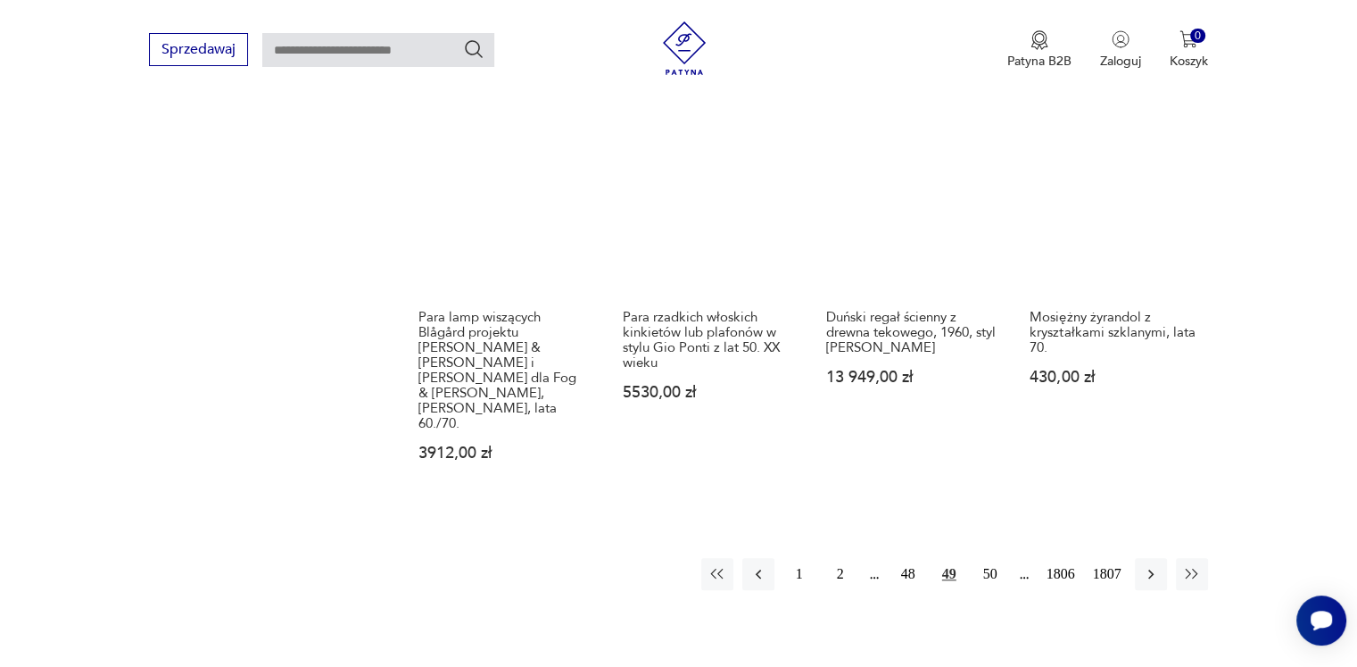
scroll to position [1658, 0]
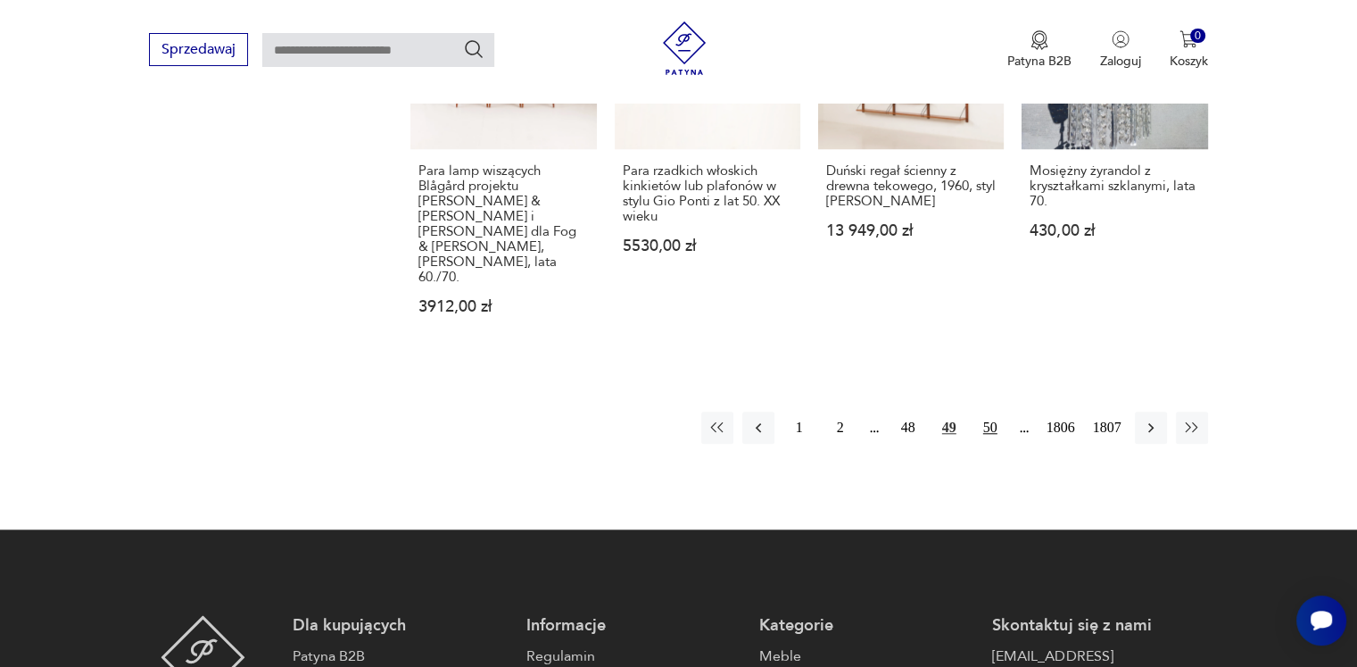
click at [993, 411] on button "50" at bounding box center [991, 427] width 32 height 32
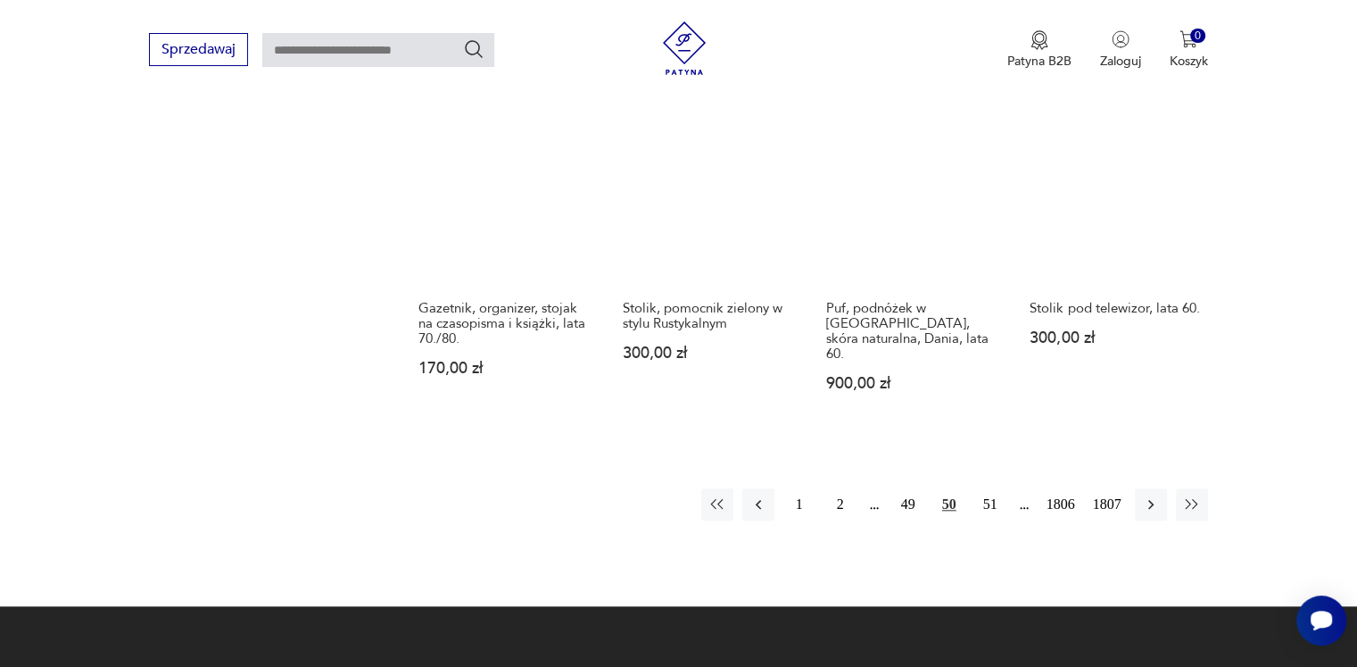
scroll to position [1569, 0]
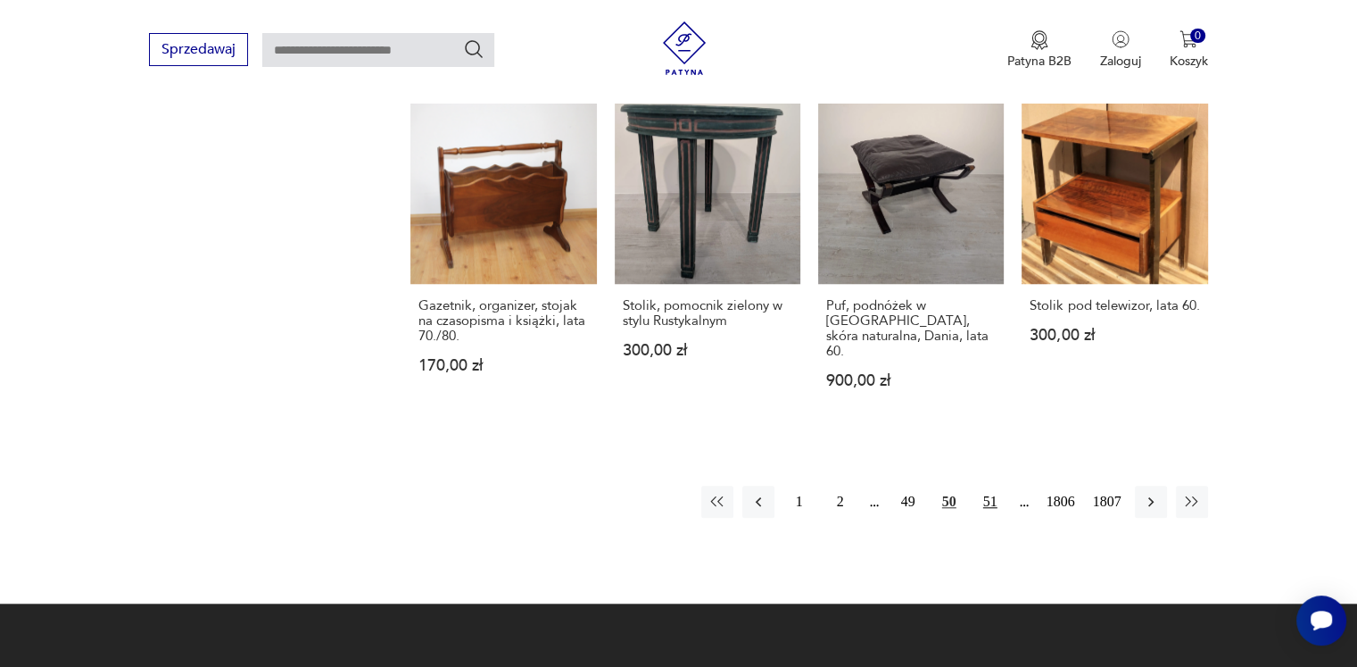
click at [998, 485] on button "51" at bounding box center [991, 501] width 32 height 32
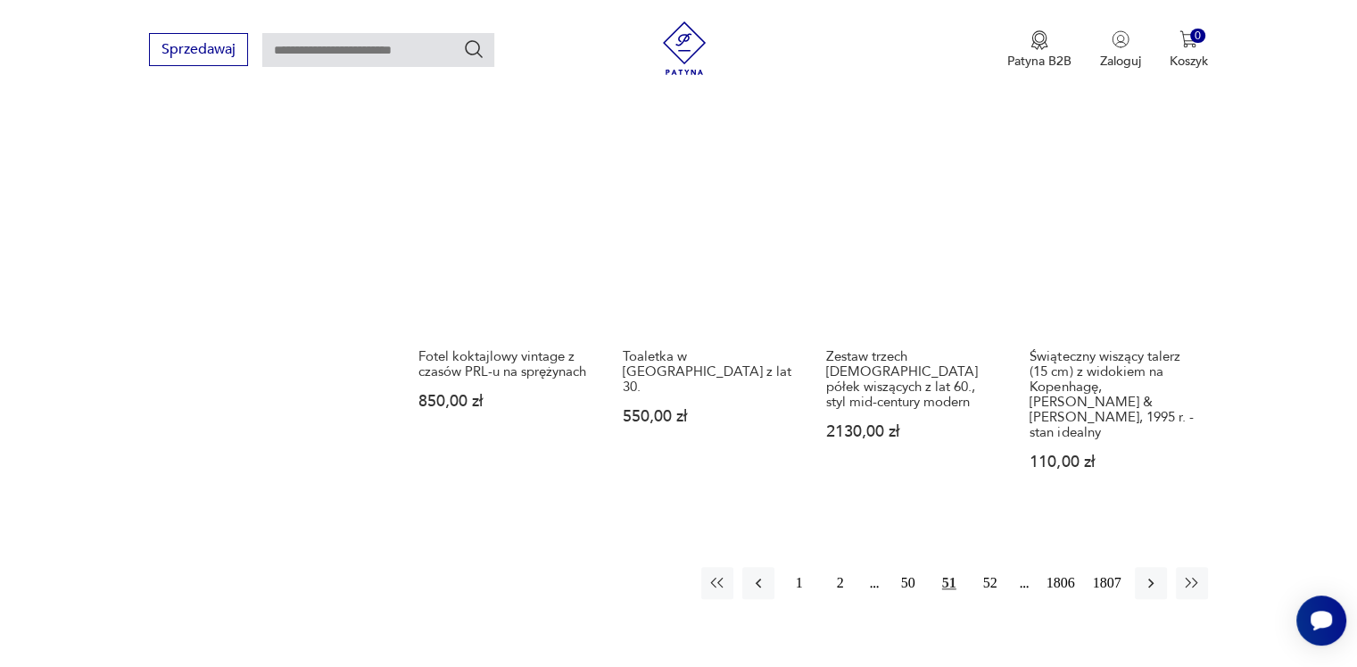
scroll to position [1569, 0]
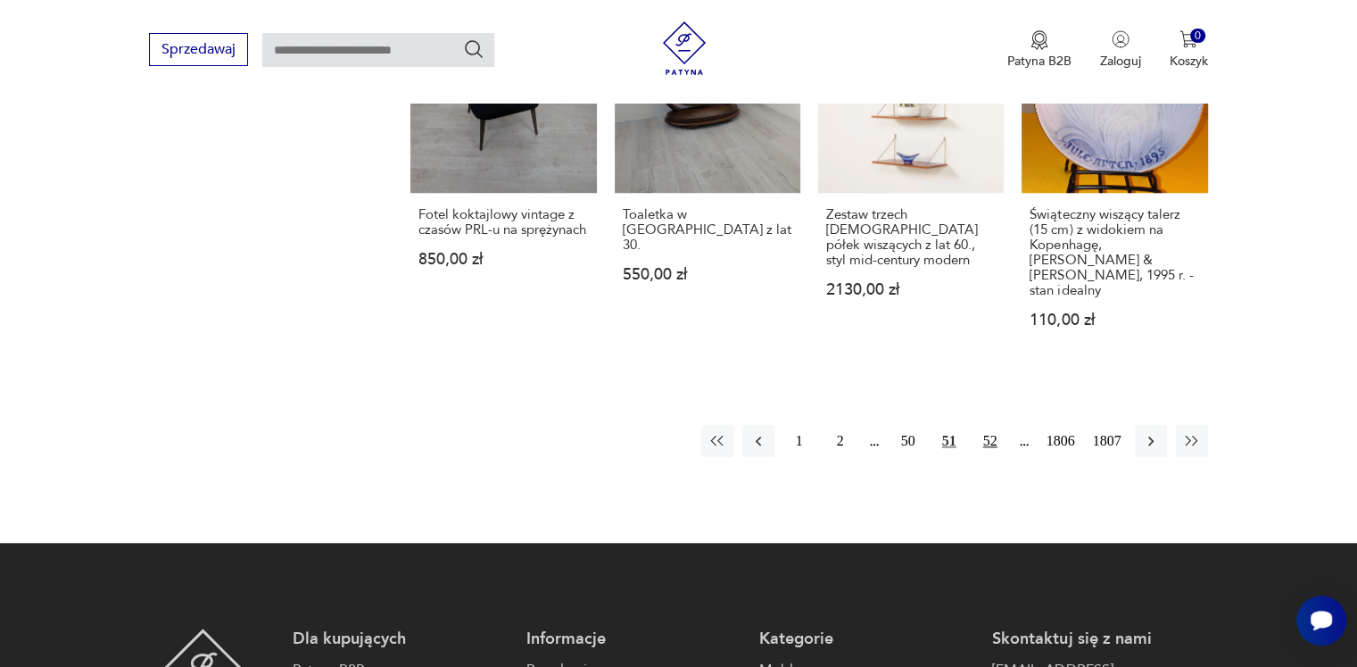
click at [989, 425] on button "52" at bounding box center [991, 441] width 32 height 32
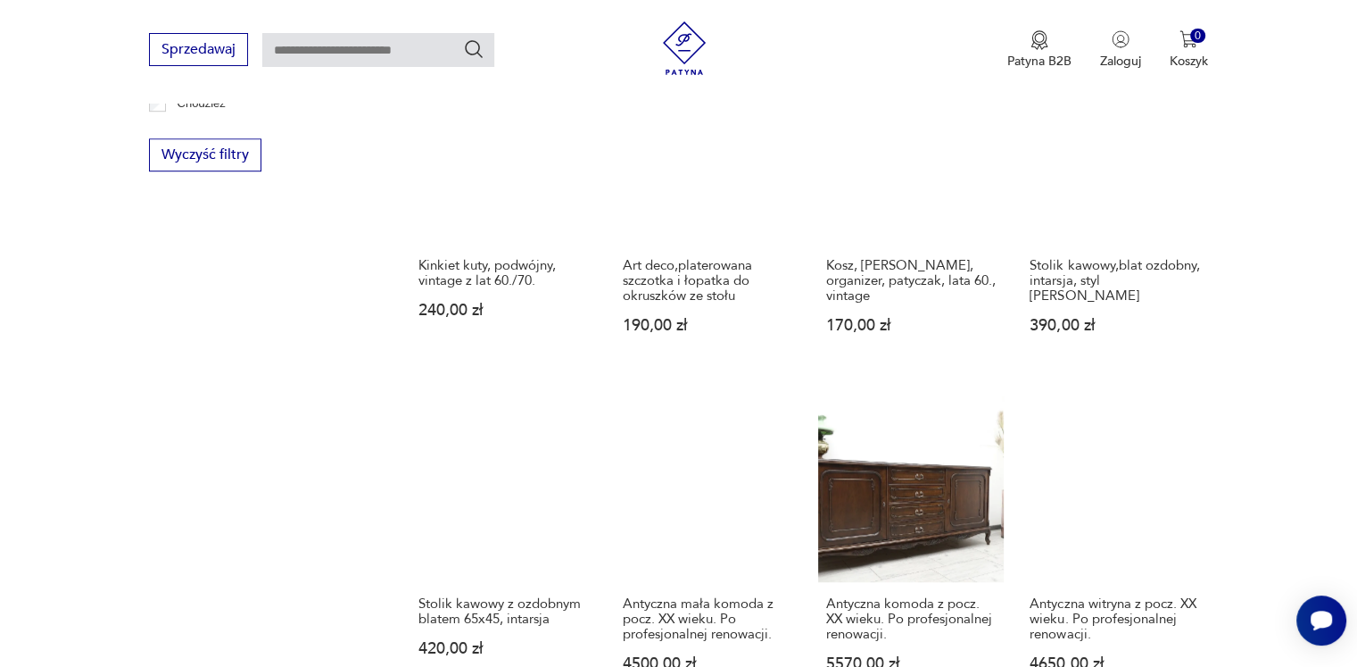
scroll to position [1480, 0]
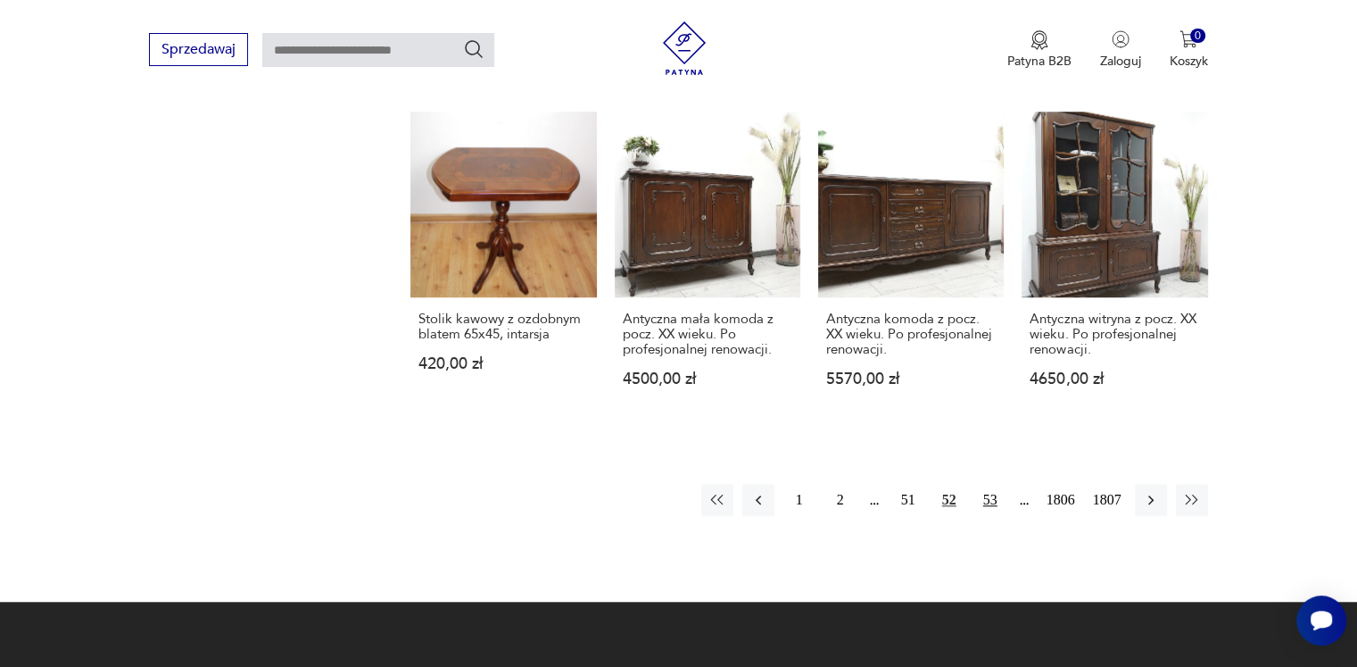
click at [991, 503] on button "53" at bounding box center [991, 500] width 32 height 32
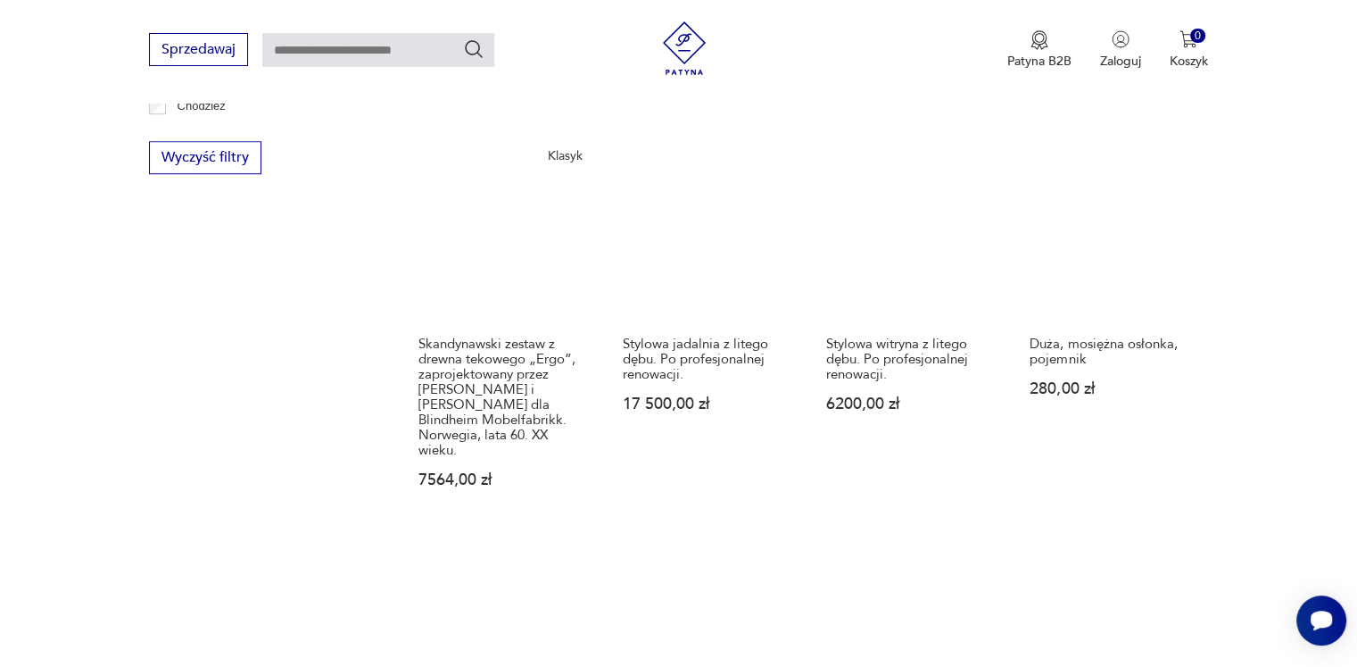
scroll to position [1480, 0]
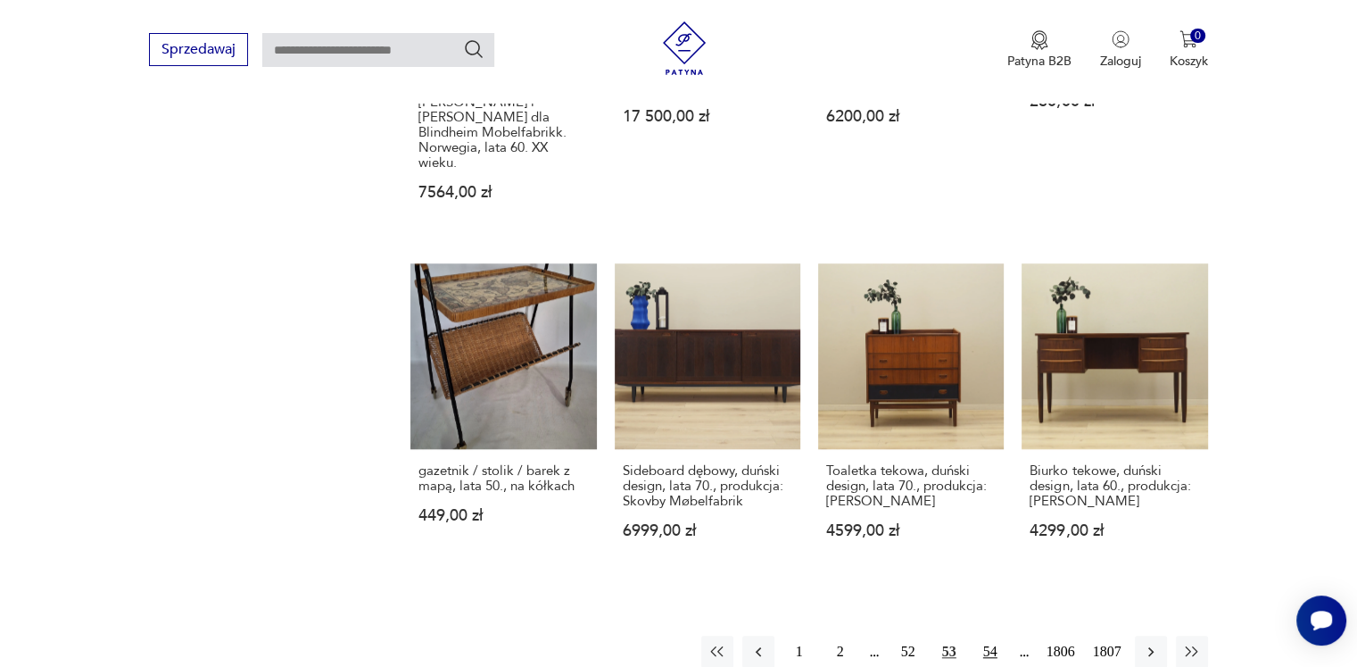
click at [991, 635] on button "54" at bounding box center [991, 651] width 32 height 32
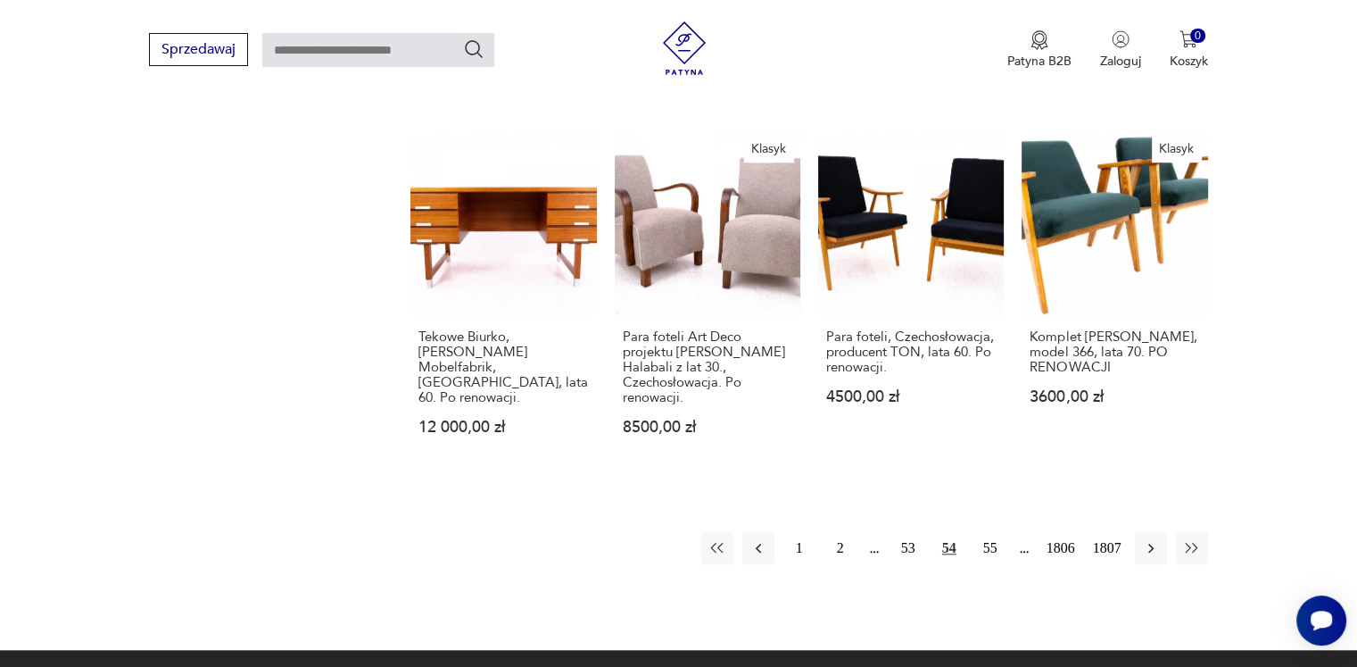
scroll to position [1747, 0]
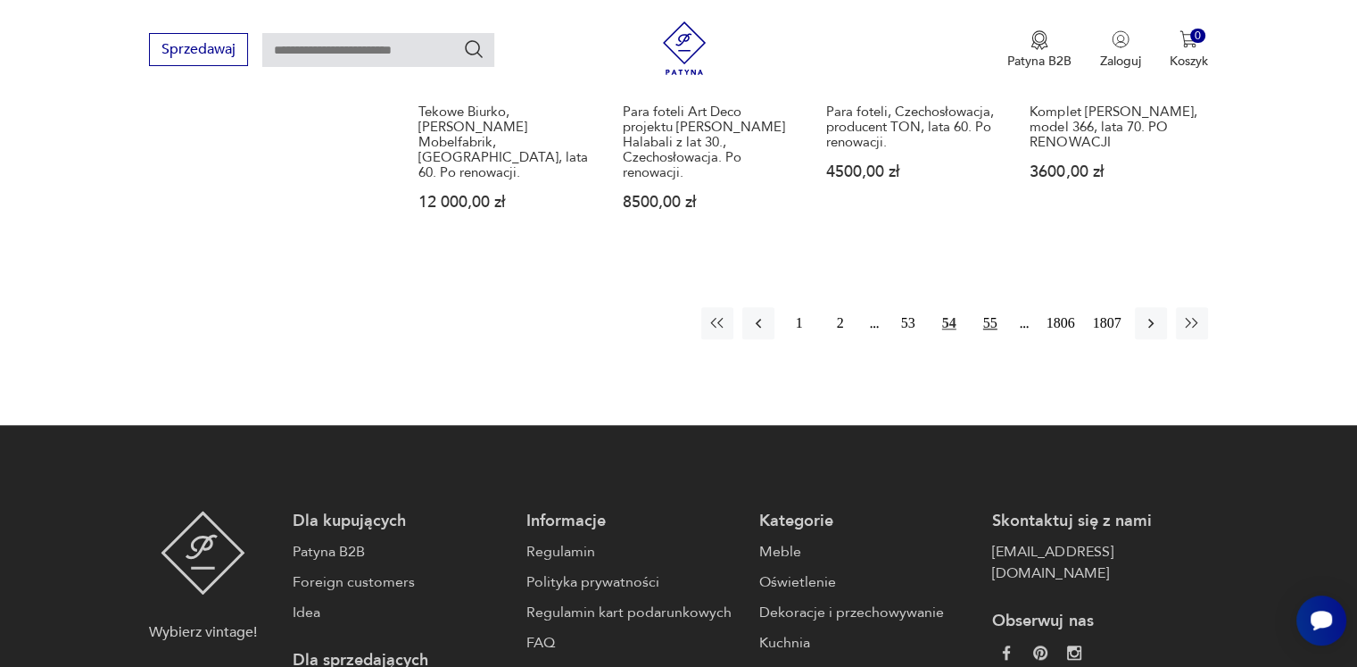
click at [992, 307] on button "55" at bounding box center [991, 323] width 32 height 32
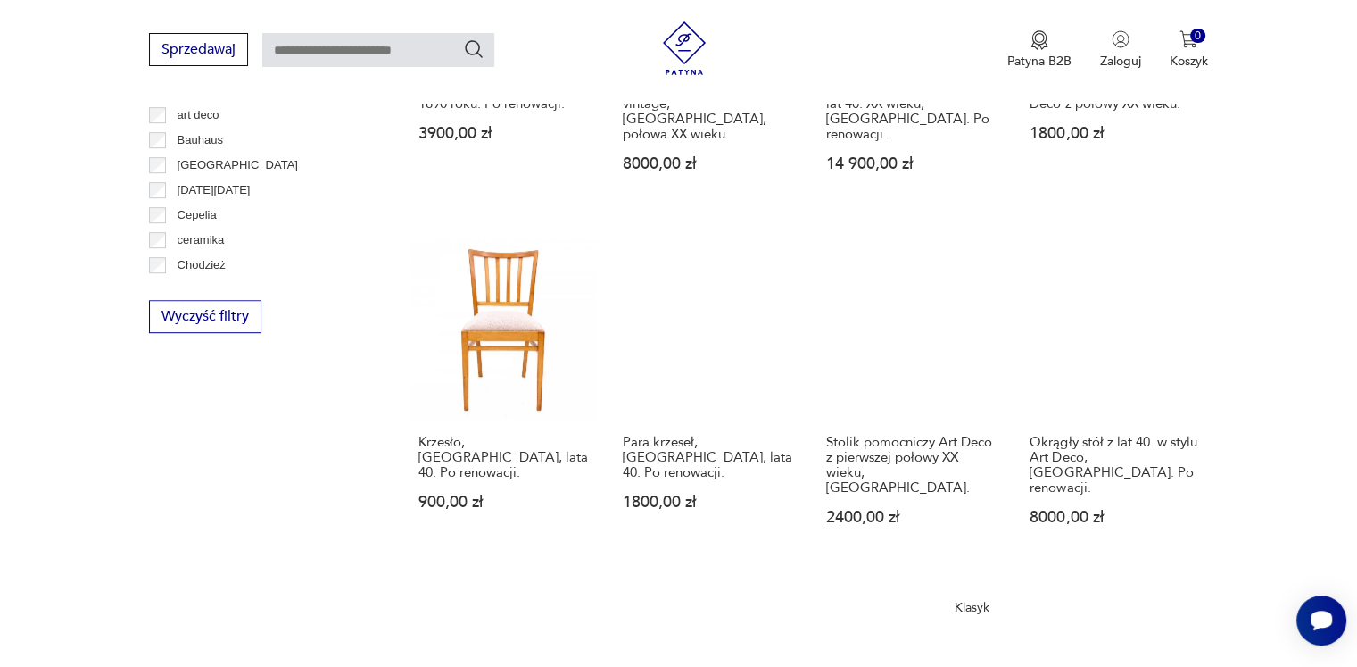
scroll to position [1480, 0]
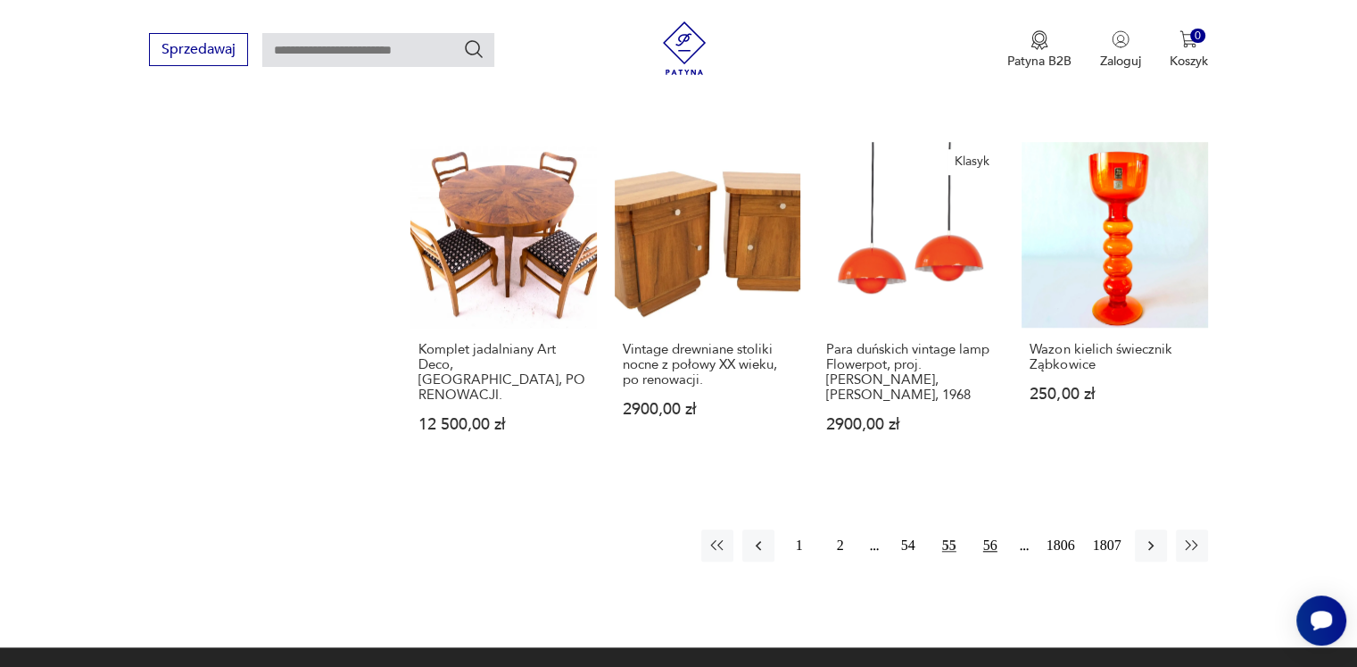
click at [989, 529] on button "56" at bounding box center [991, 545] width 32 height 32
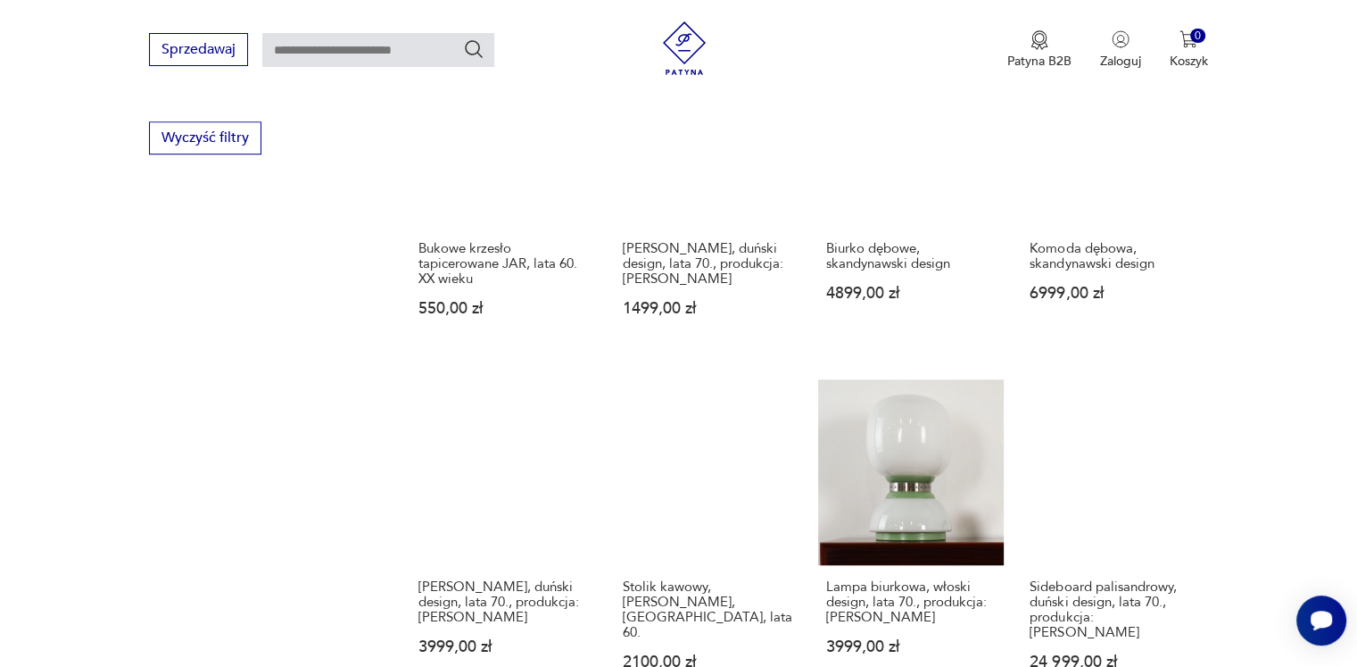
scroll to position [1658, 0]
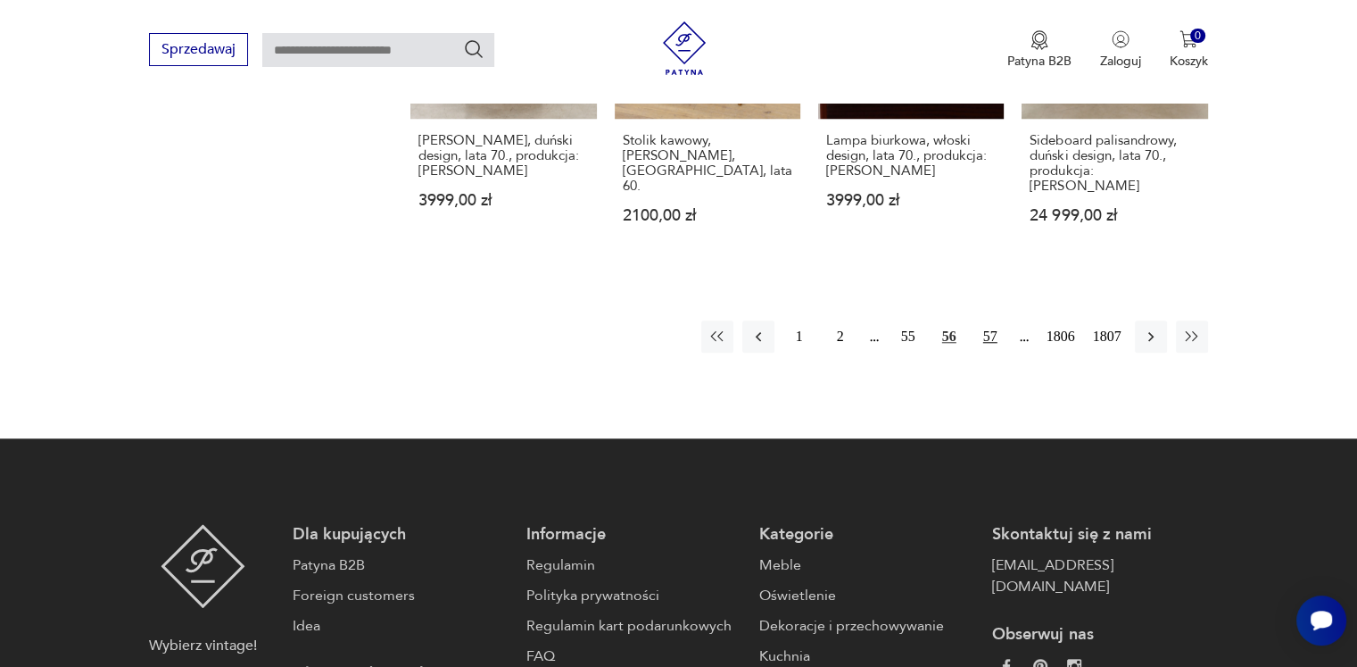
click at [989, 323] on button "57" at bounding box center [991, 336] width 32 height 32
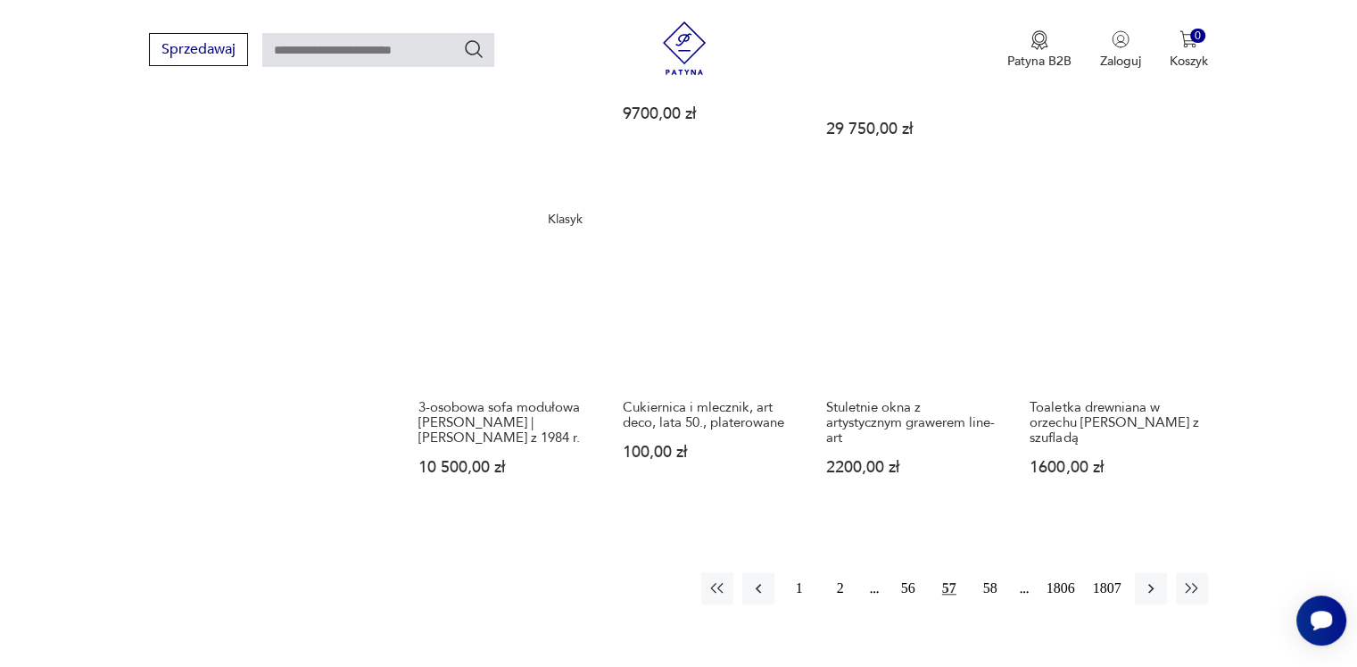
scroll to position [1837, 0]
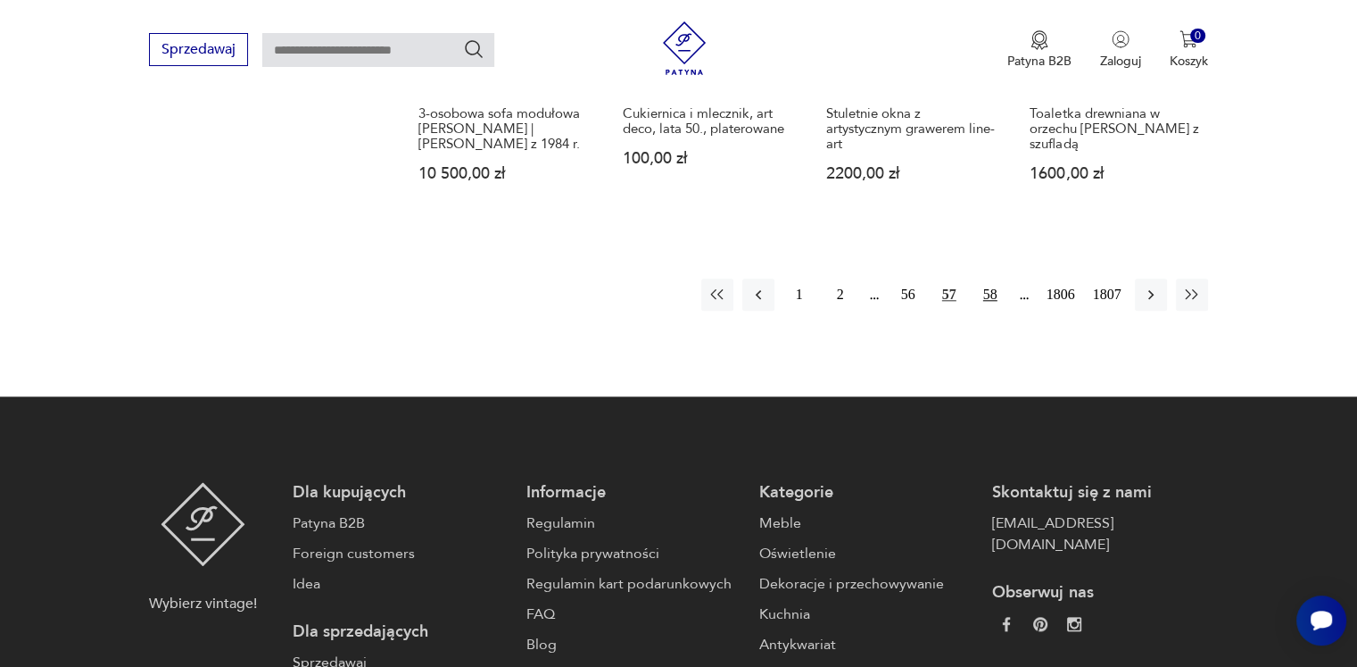
click at [988, 278] on button "58" at bounding box center [991, 294] width 32 height 32
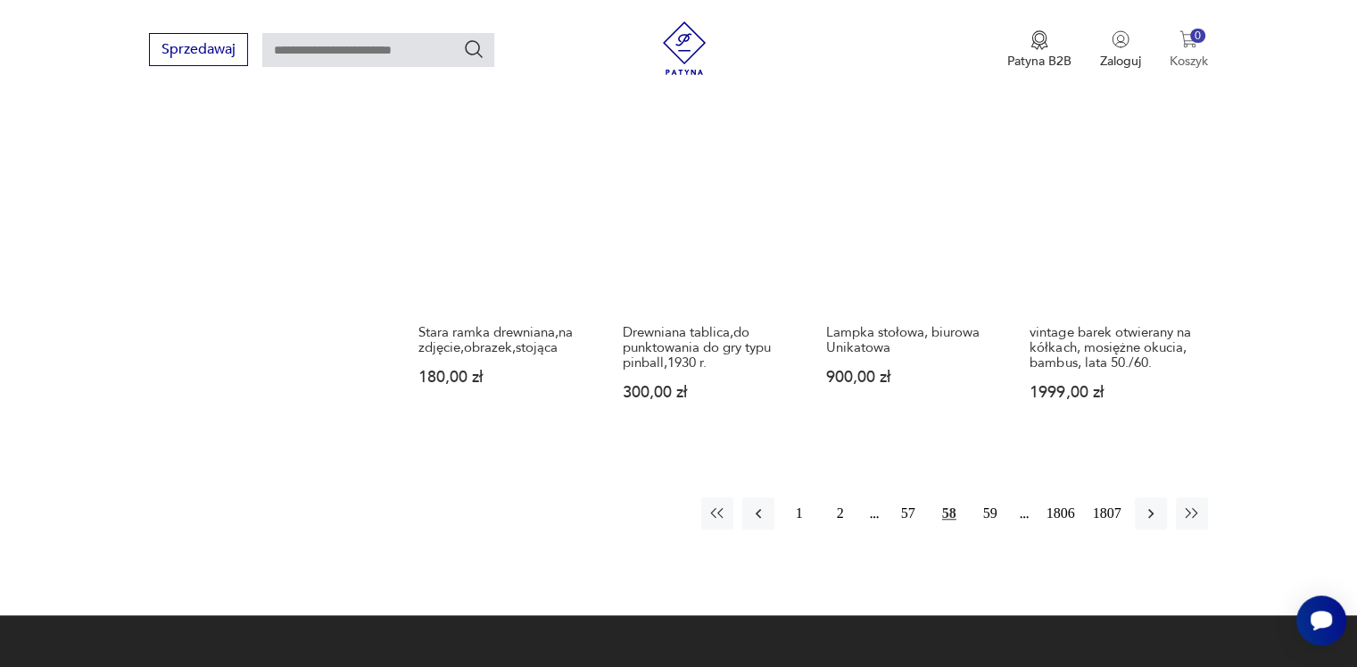
scroll to position [1658, 0]
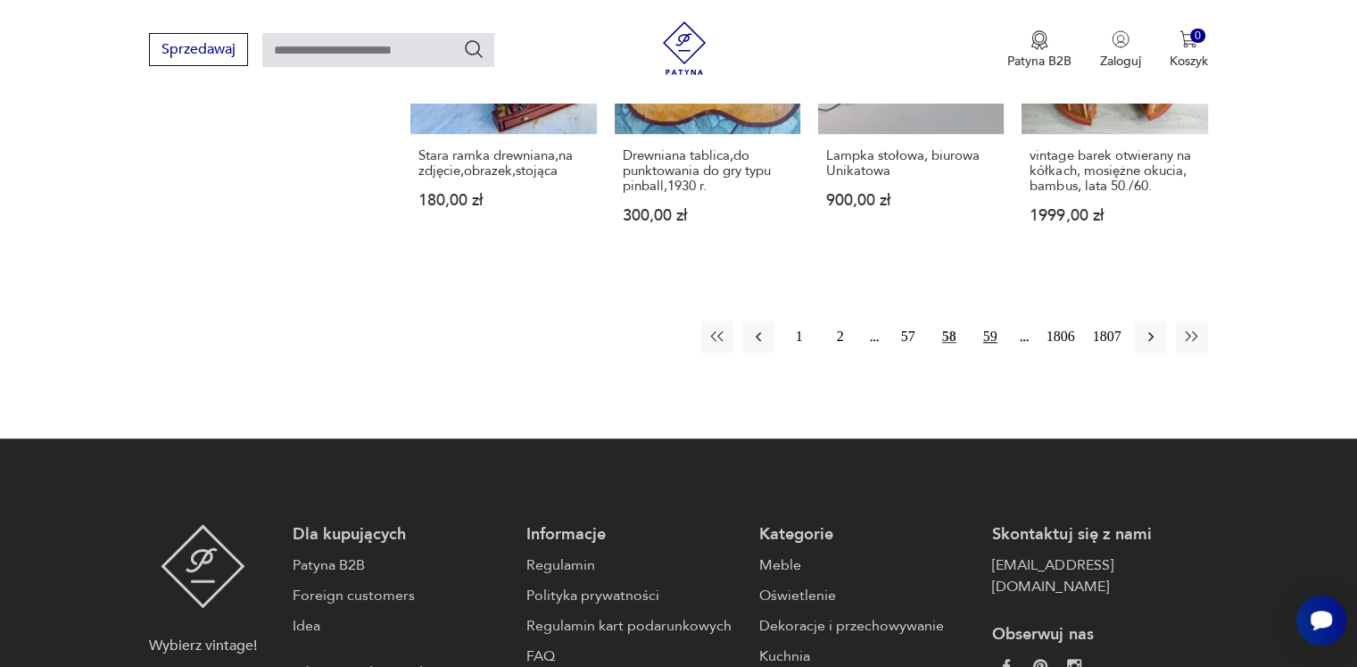
click at [989, 320] on button "59" at bounding box center [991, 336] width 32 height 32
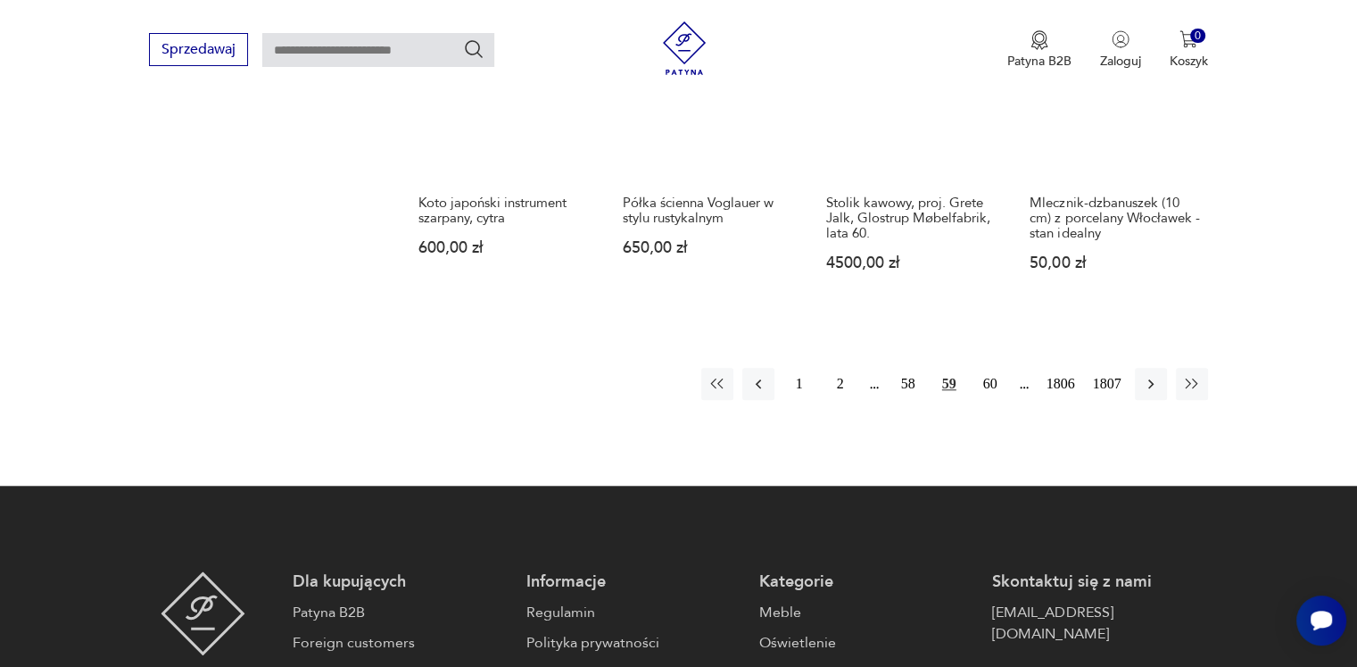
scroll to position [1747, 0]
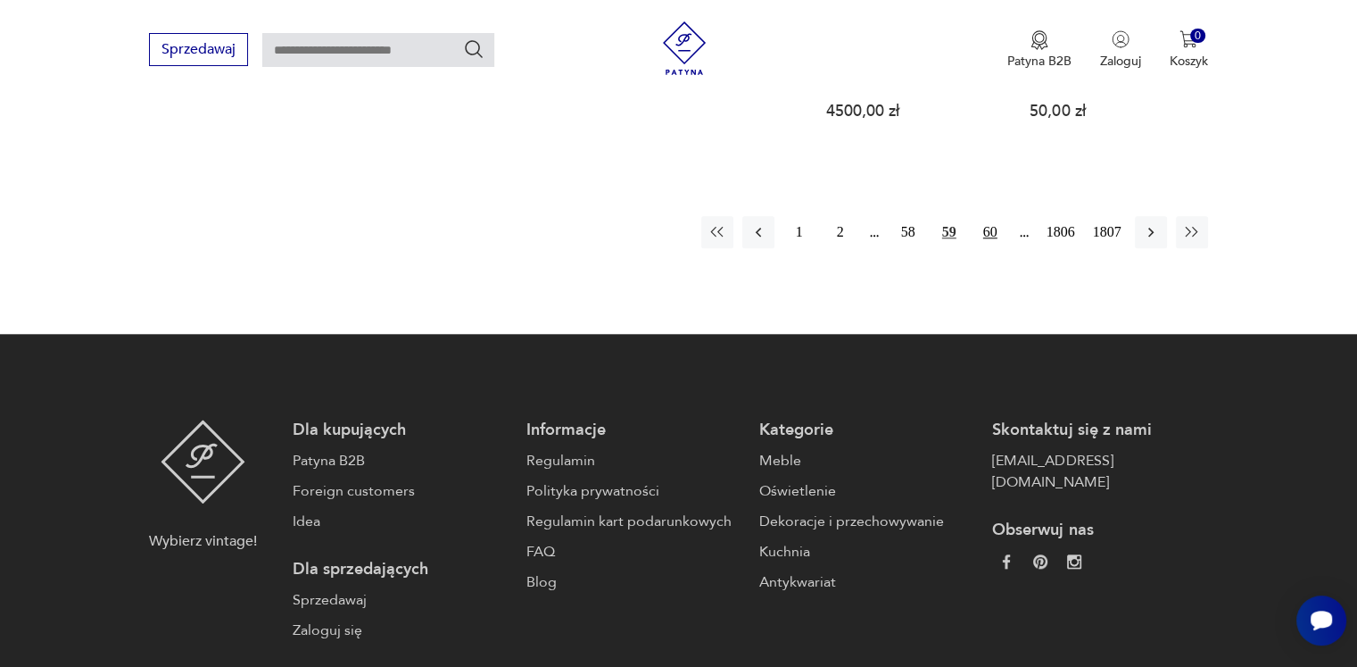
click at [984, 216] on button "60" at bounding box center [991, 232] width 32 height 32
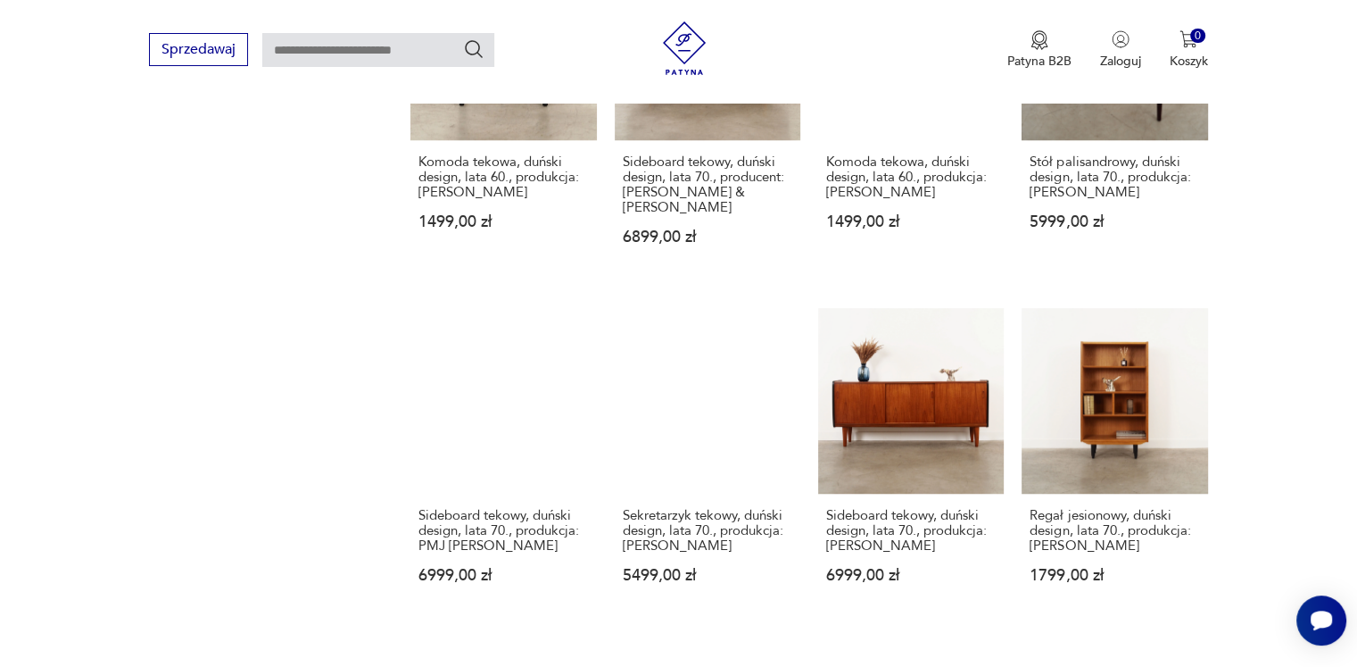
scroll to position [1480, 0]
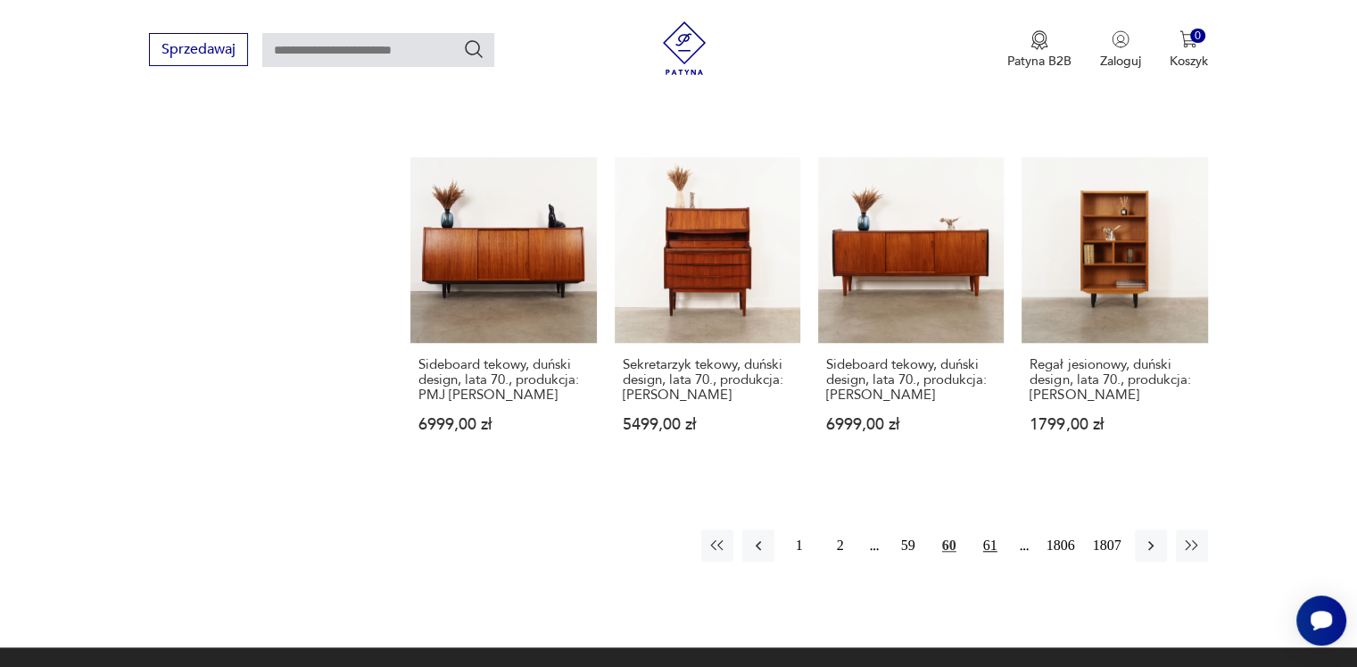
click at [989, 532] on button "61" at bounding box center [991, 545] width 32 height 32
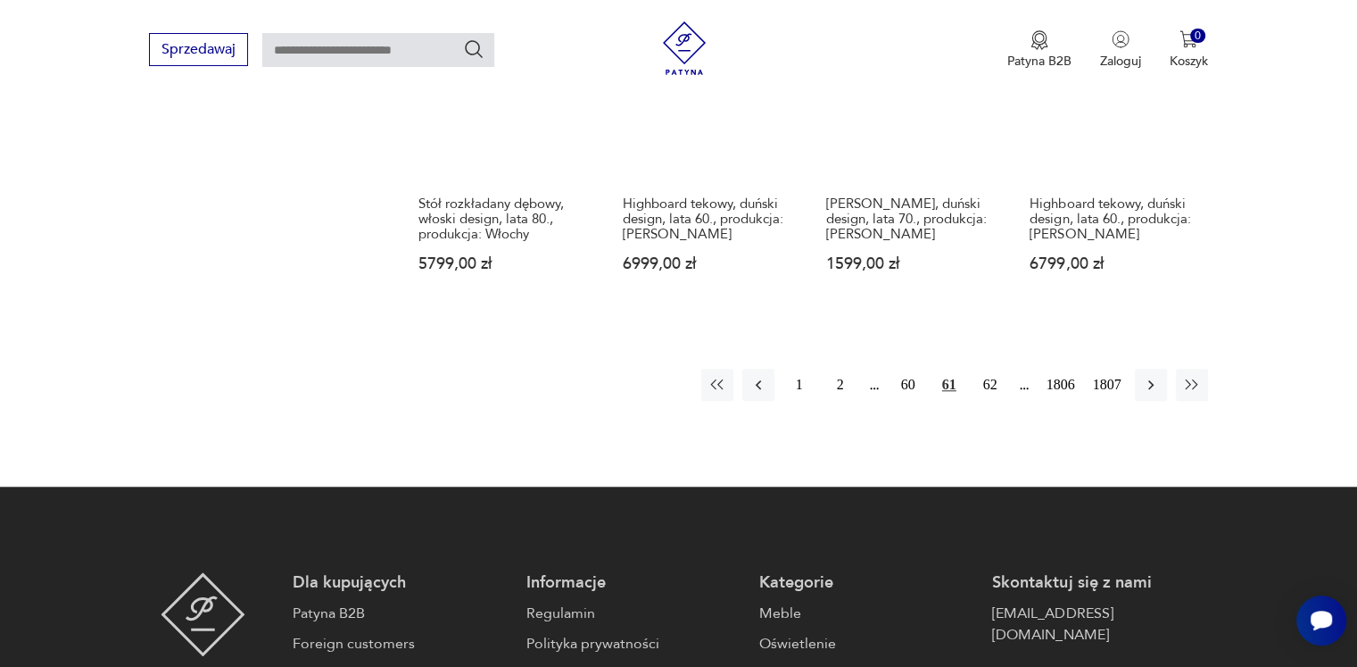
scroll to position [1658, 0]
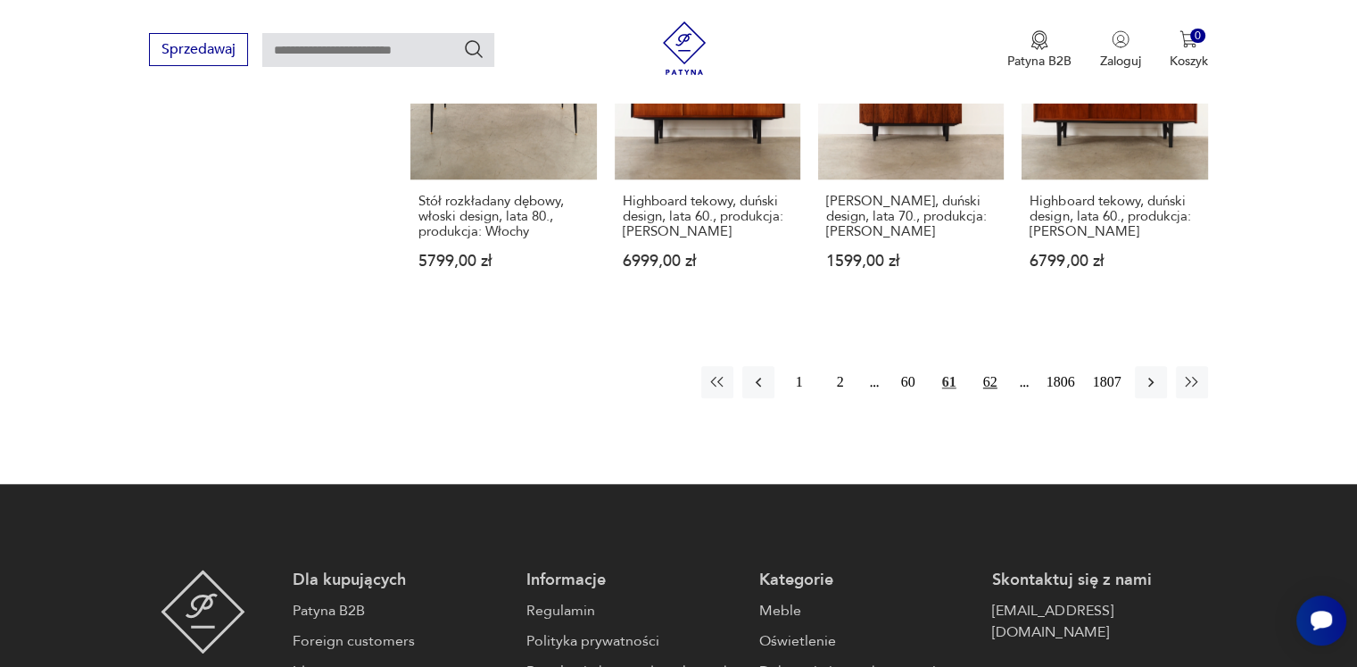
click at [985, 366] on button "62" at bounding box center [991, 382] width 32 height 32
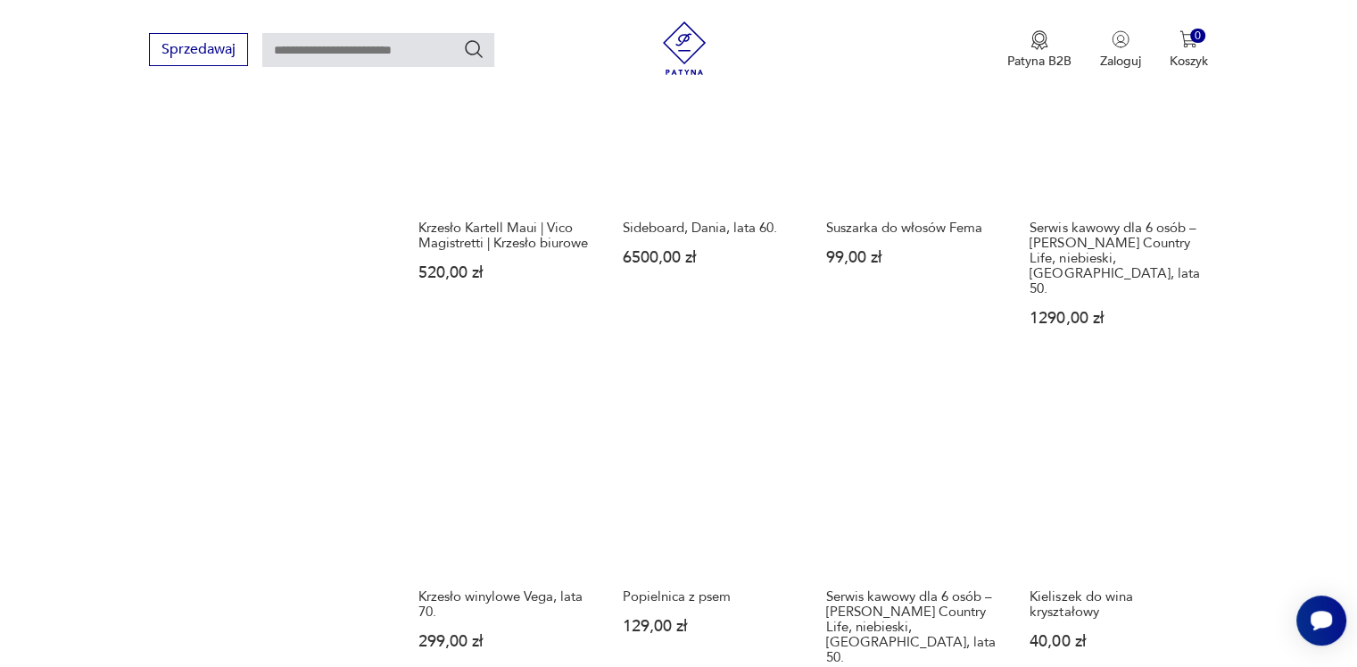
scroll to position [1569, 0]
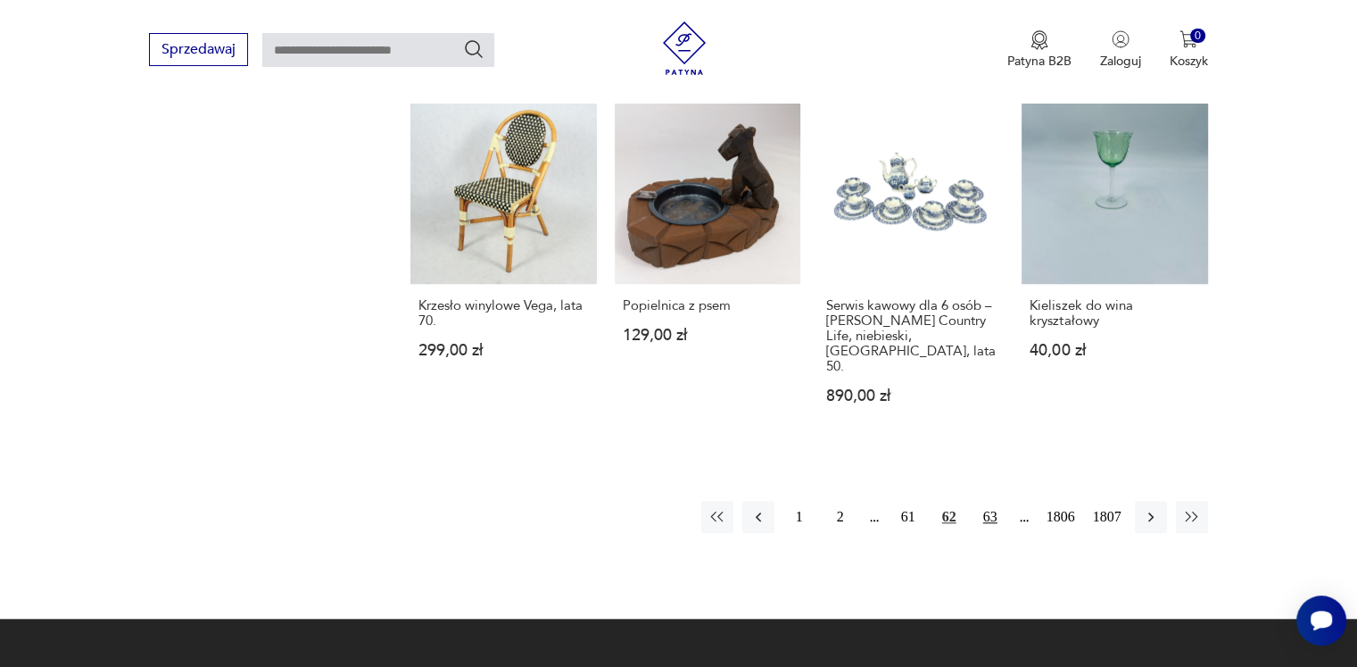
click at [992, 501] on button "63" at bounding box center [991, 517] width 32 height 32
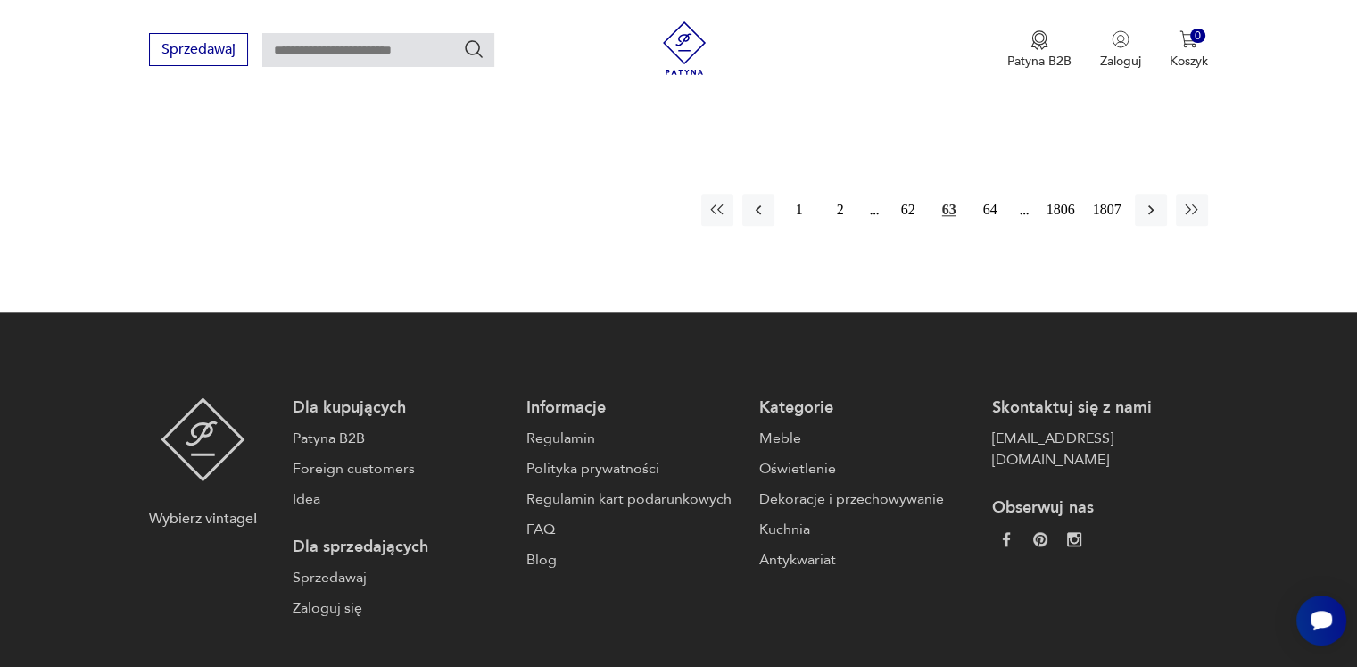
scroll to position [1837, 0]
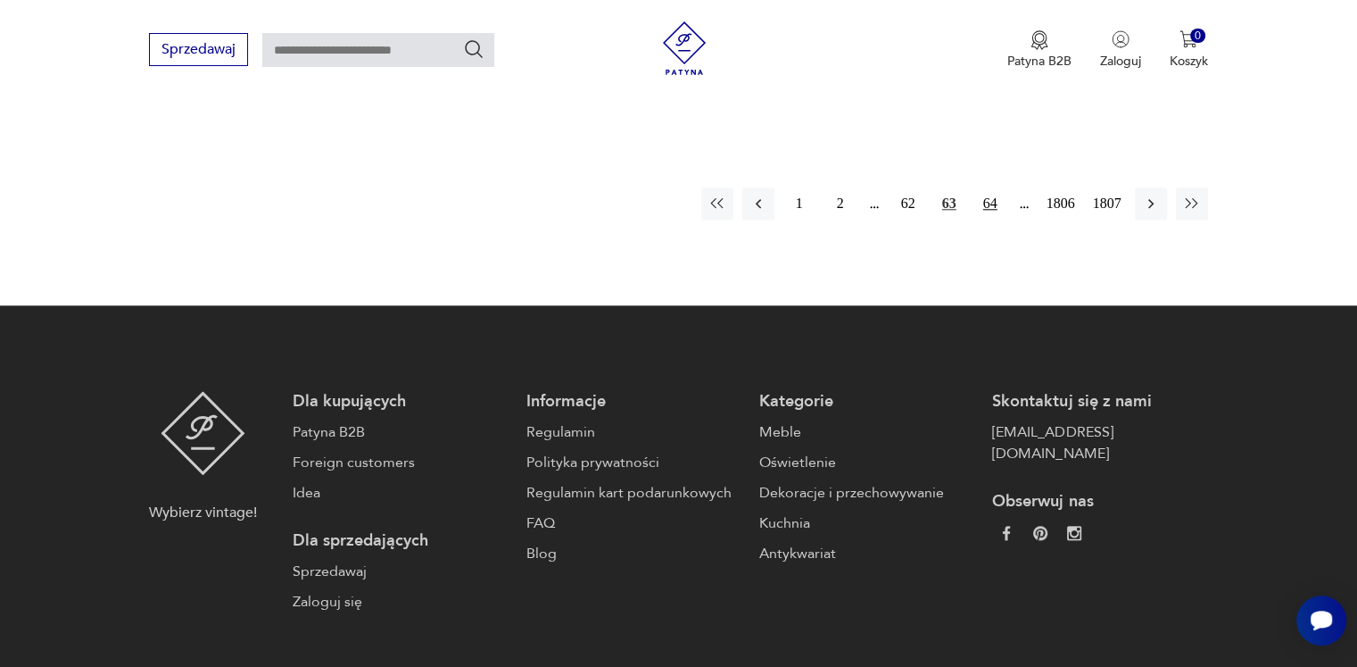
click at [991, 187] on button "64" at bounding box center [991, 203] width 32 height 32
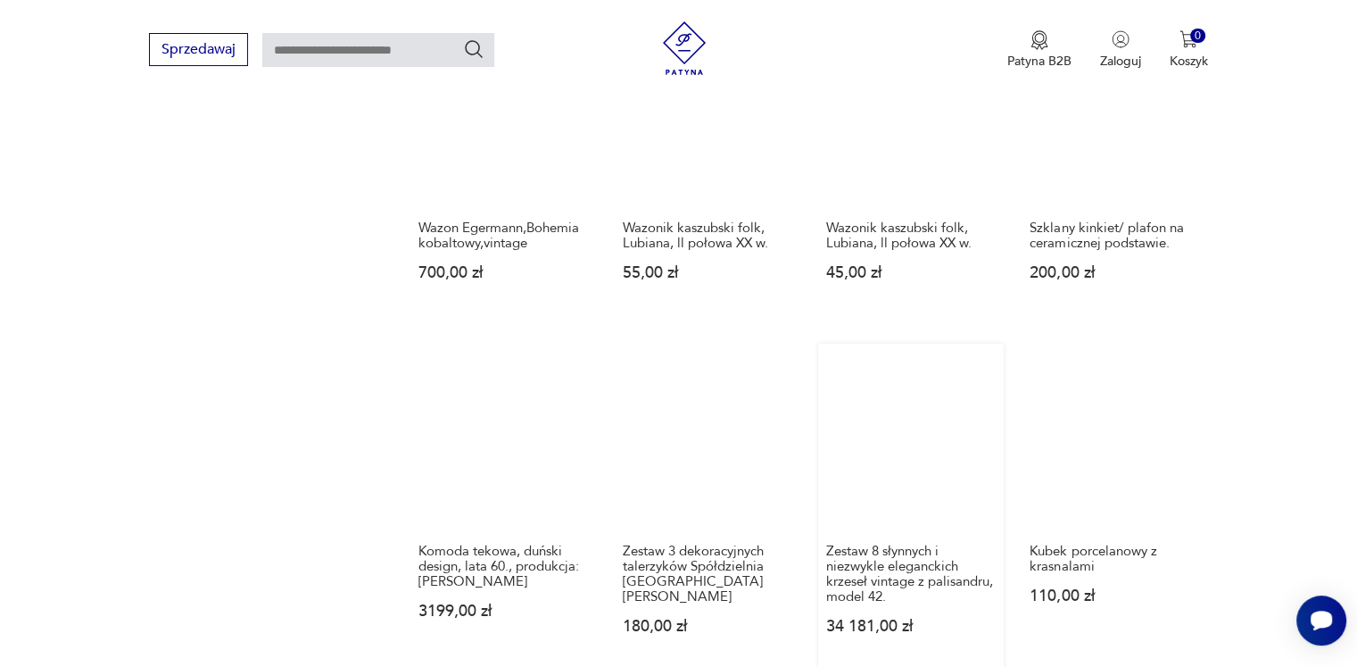
scroll to position [1480, 0]
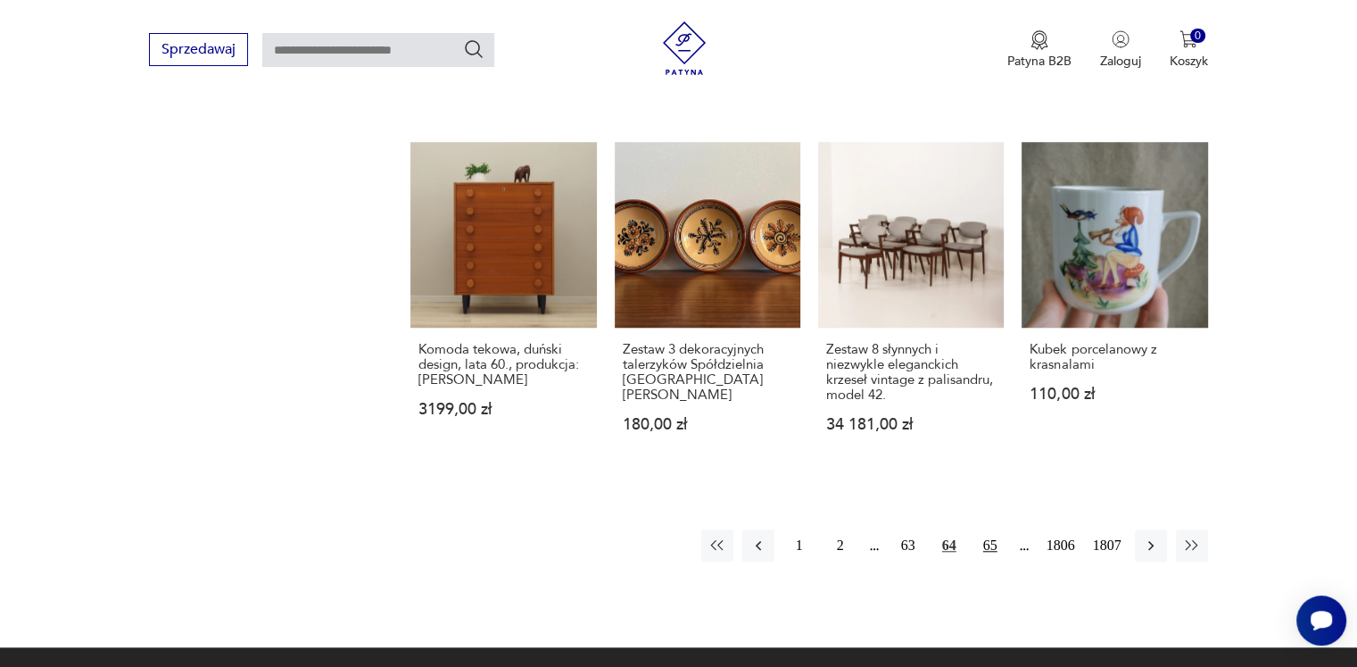
click at [992, 529] on button "65" at bounding box center [991, 545] width 32 height 32
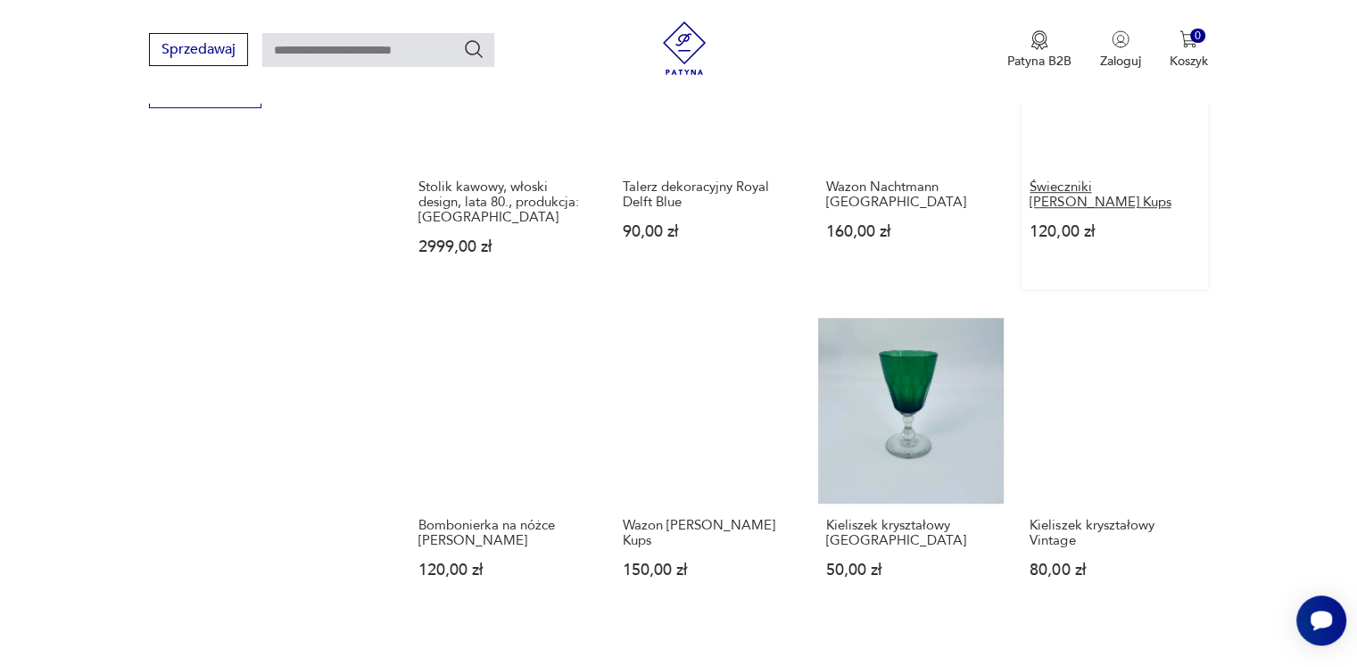
scroll to position [1480, 0]
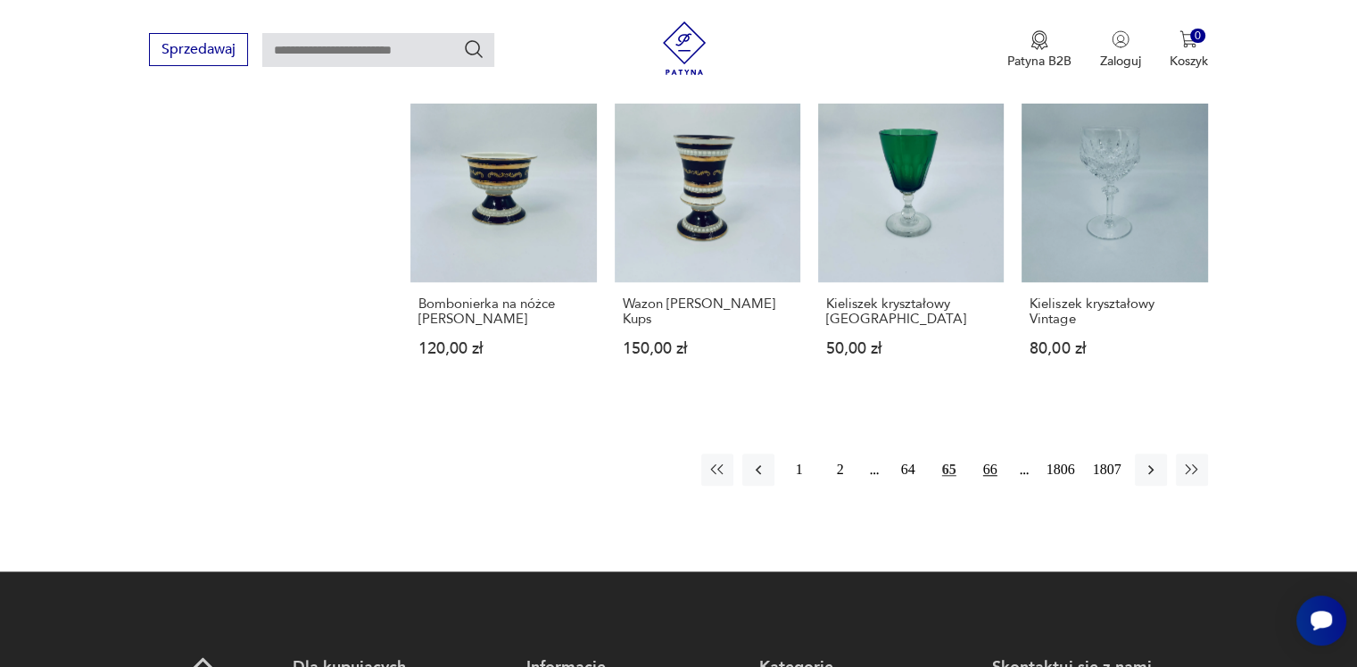
click at [984, 453] on button "66" at bounding box center [991, 469] width 32 height 32
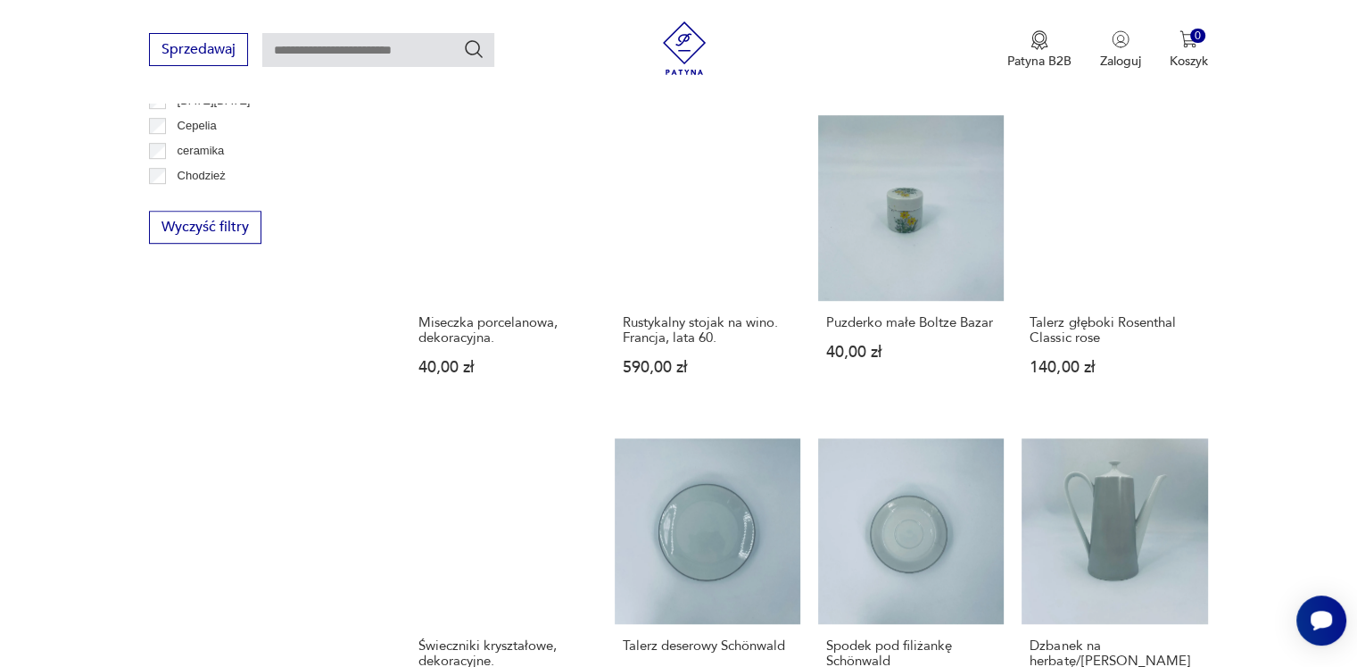
scroll to position [1569, 0]
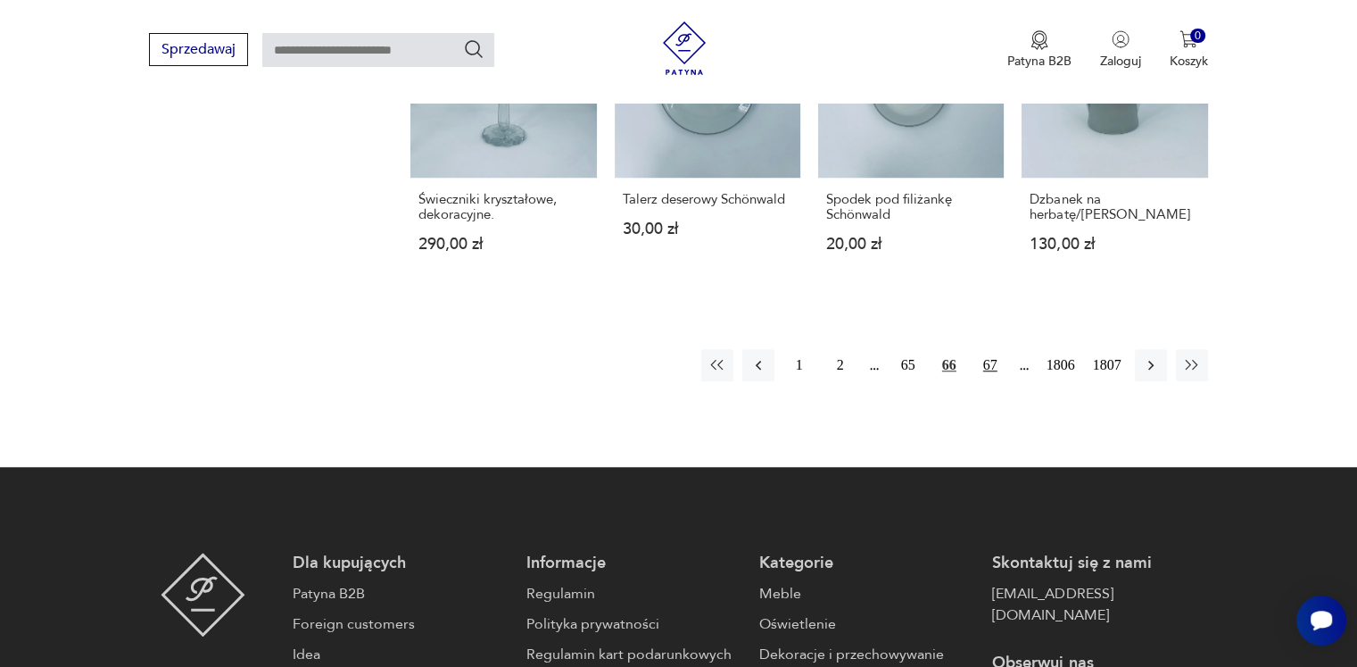
click at [995, 351] on button "67" at bounding box center [991, 365] width 32 height 32
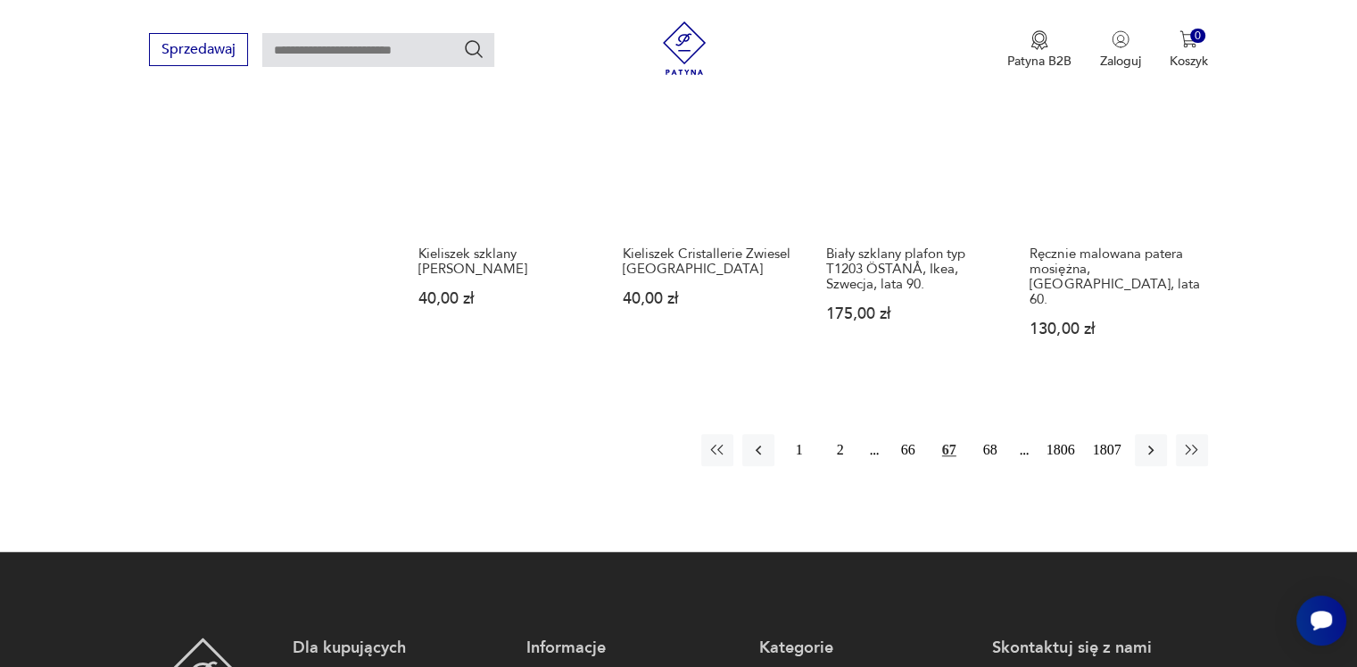
scroll to position [1747, 0]
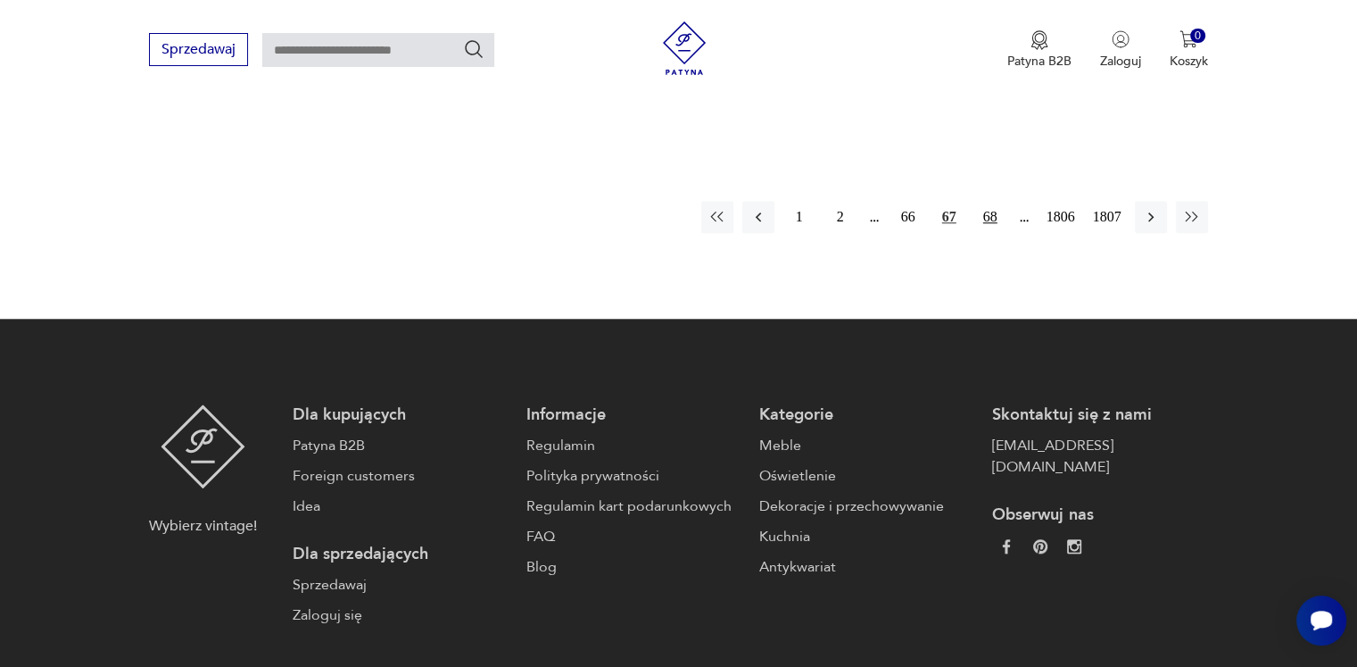
click at [989, 206] on button "68" at bounding box center [991, 217] width 32 height 32
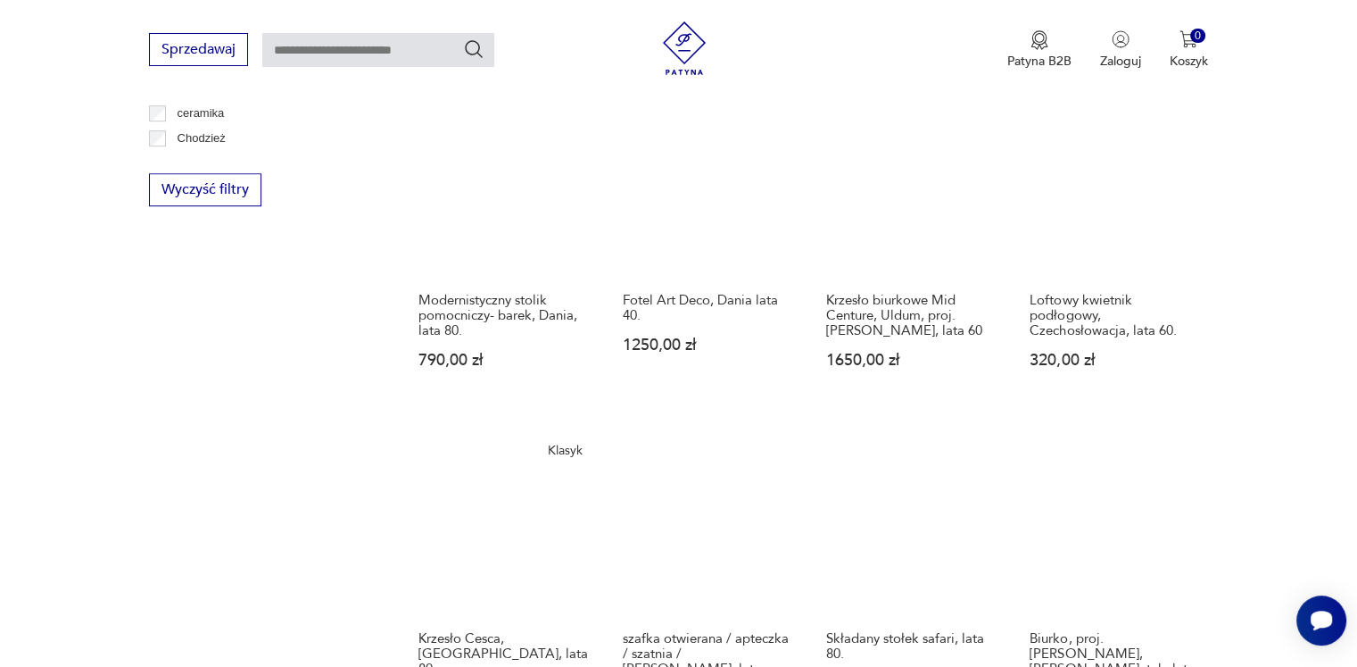
scroll to position [1390, 0]
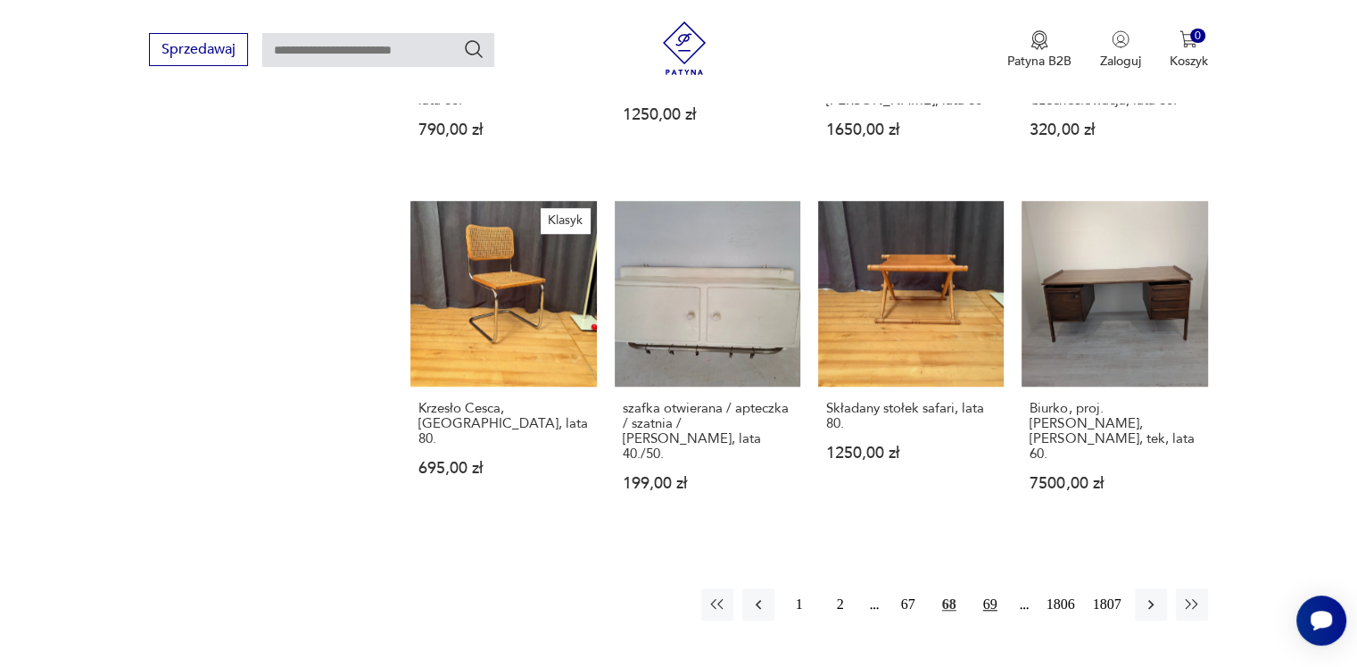
click at [992, 588] on button "69" at bounding box center [991, 604] width 32 height 32
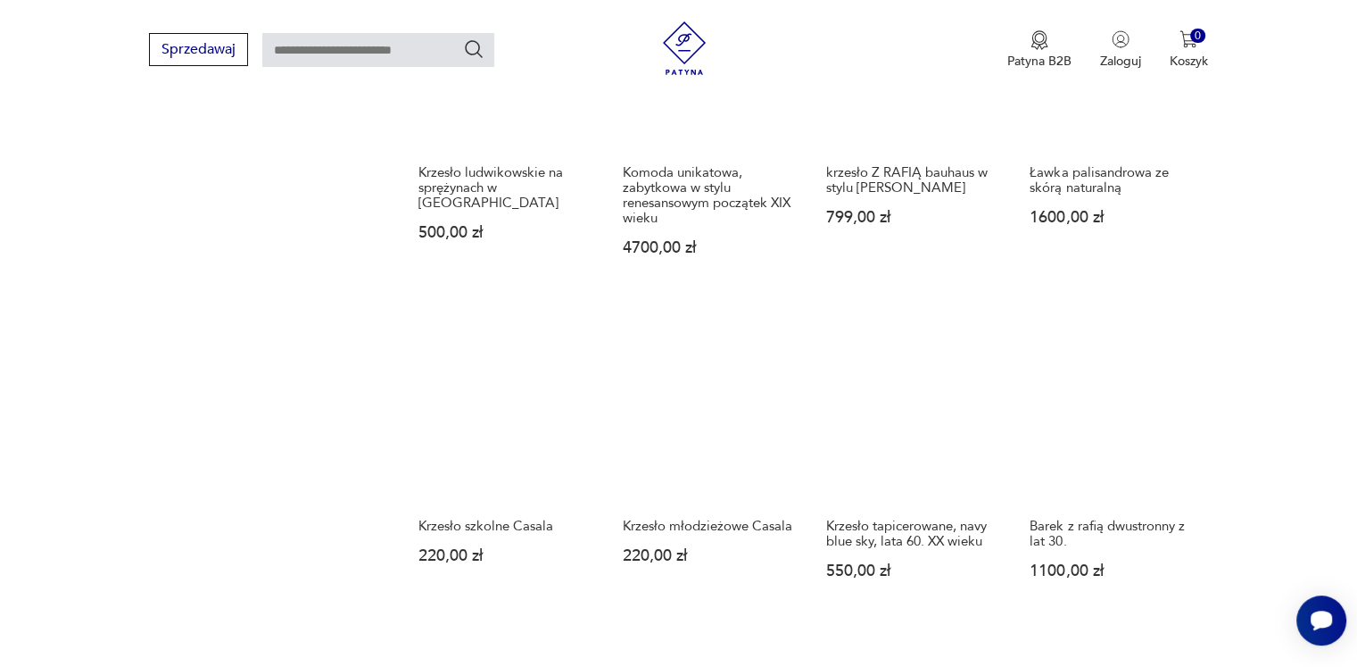
scroll to position [1480, 0]
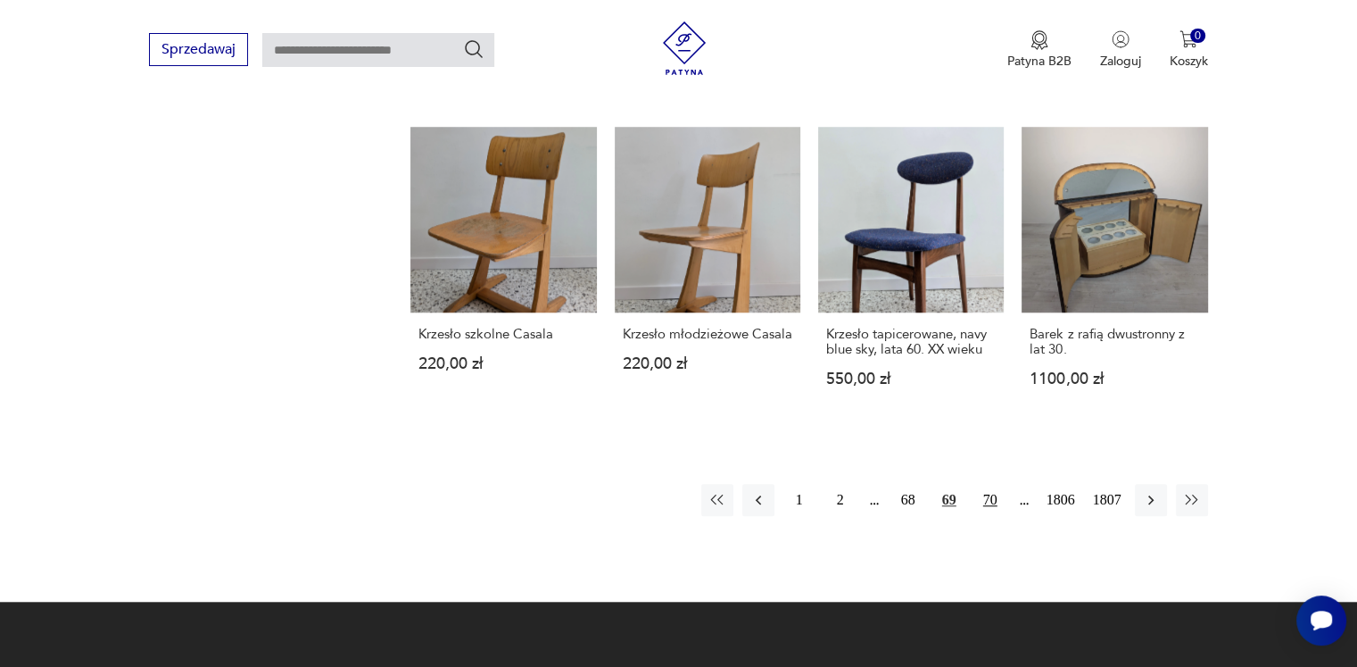
click at [989, 484] on button "70" at bounding box center [991, 500] width 32 height 32
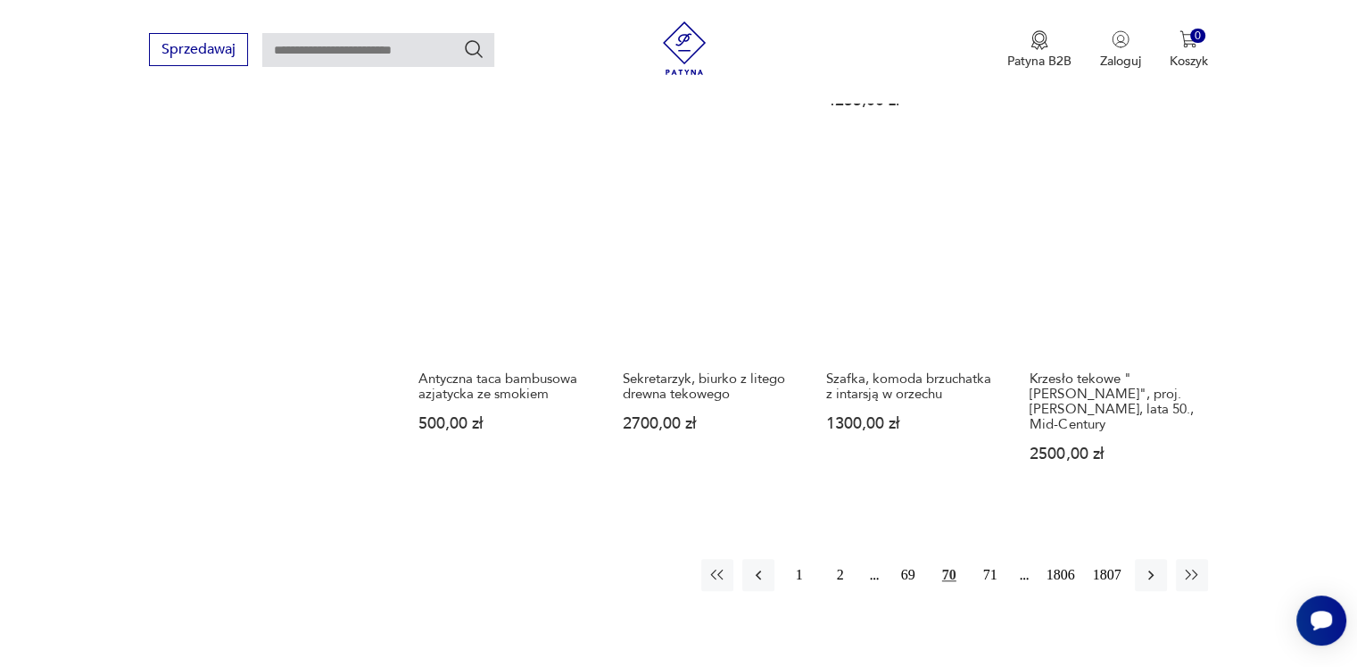
scroll to position [1569, 0]
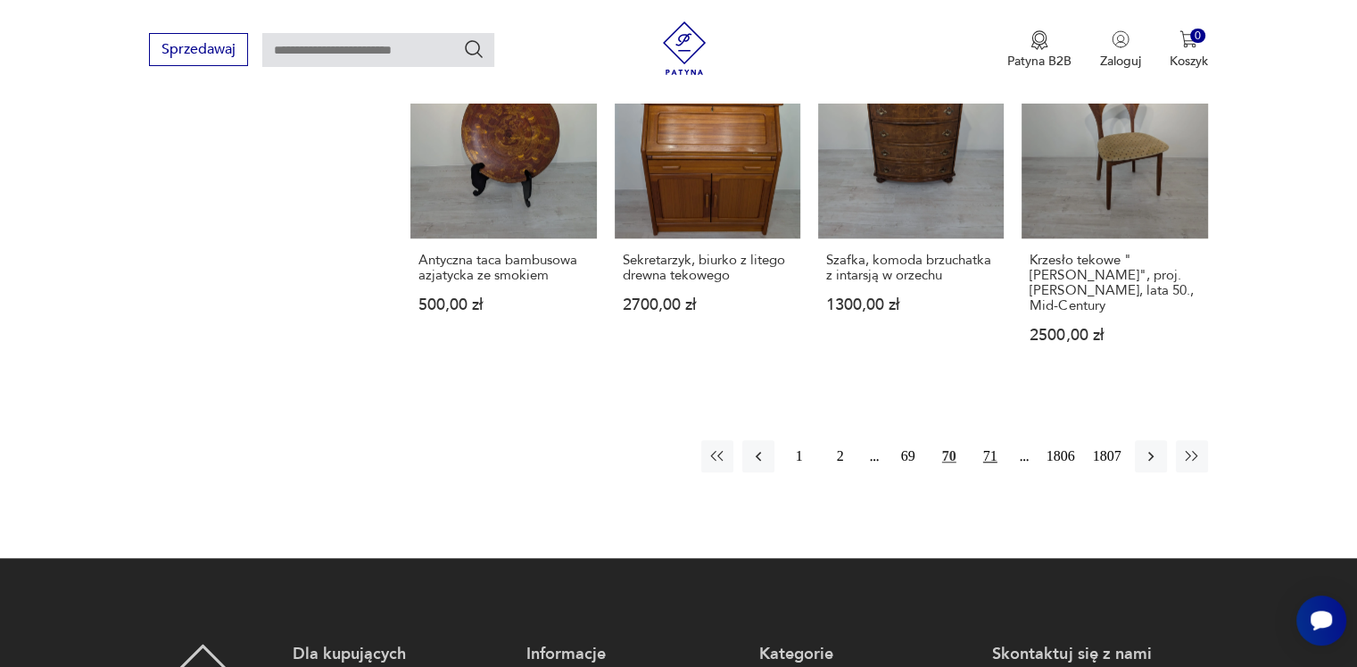
click at [989, 440] on button "71" at bounding box center [991, 456] width 32 height 32
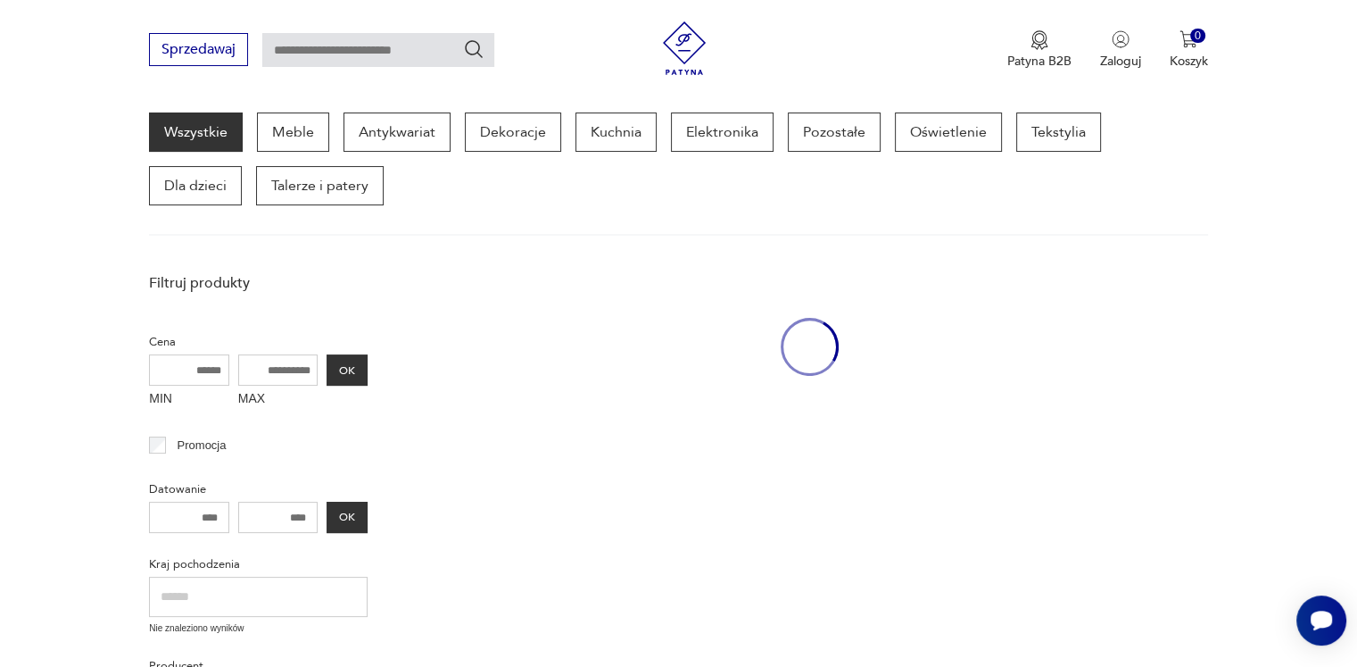
scroll to position [230, 0]
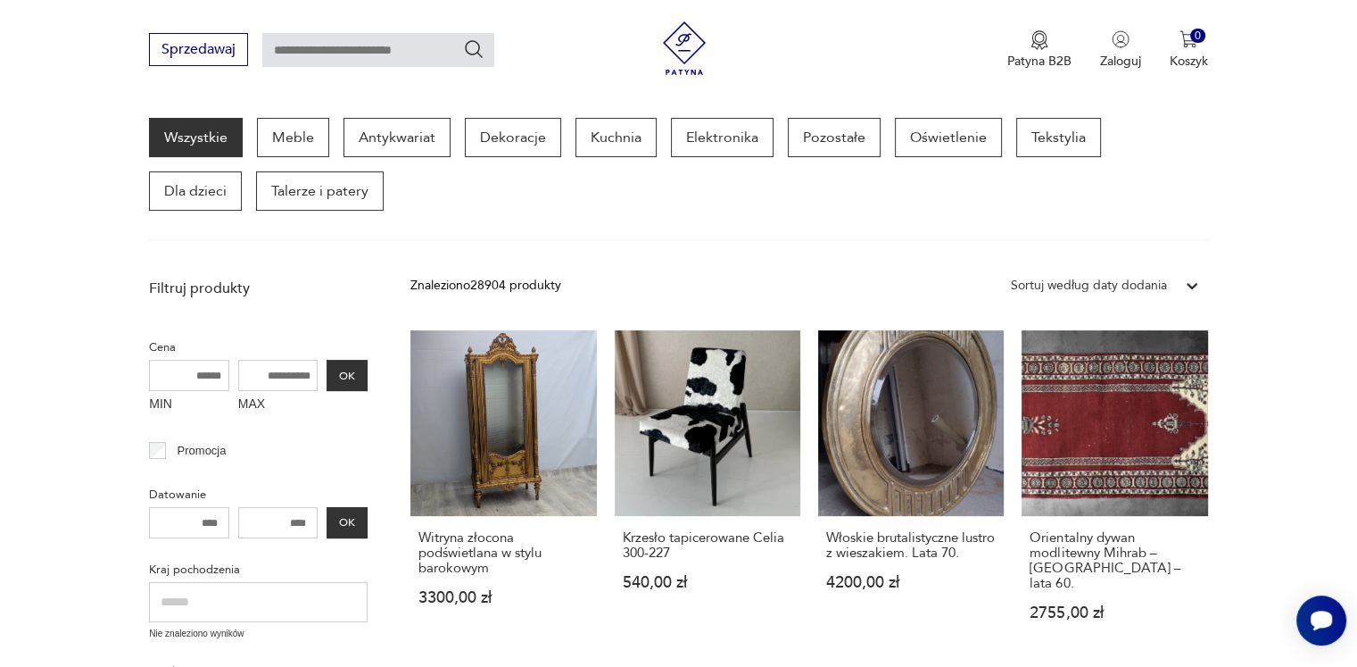
drag, startPoint x: 1253, startPoint y: 320, endPoint x: 1311, endPoint y: 183, distance: 149.2
click at [1311, 183] on section "Wszystkie Meble Antykwariat Dekoracje Kuchnia Elektronika Pozostałe Oświetlenie…" at bounding box center [678, 179] width 1357 height 123
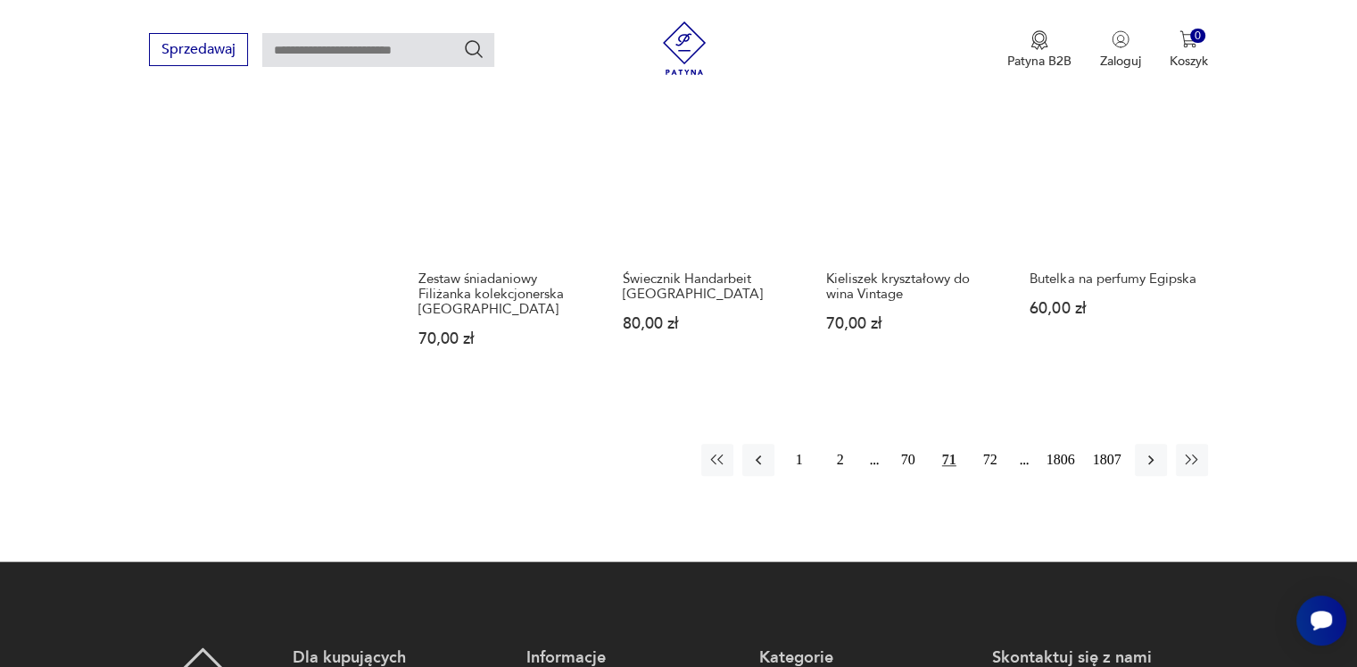
scroll to position [1569, 0]
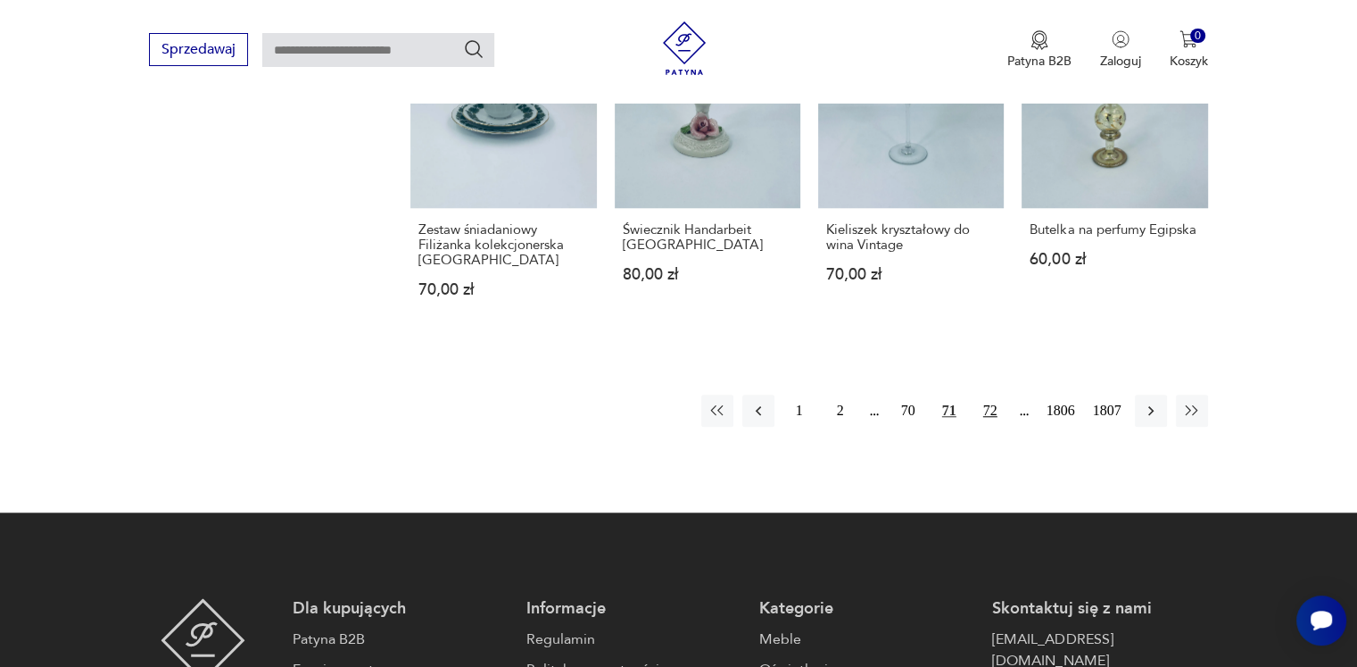
click at [986, 394] on button "72" at bounding box center [991, 410] width 32 height 32
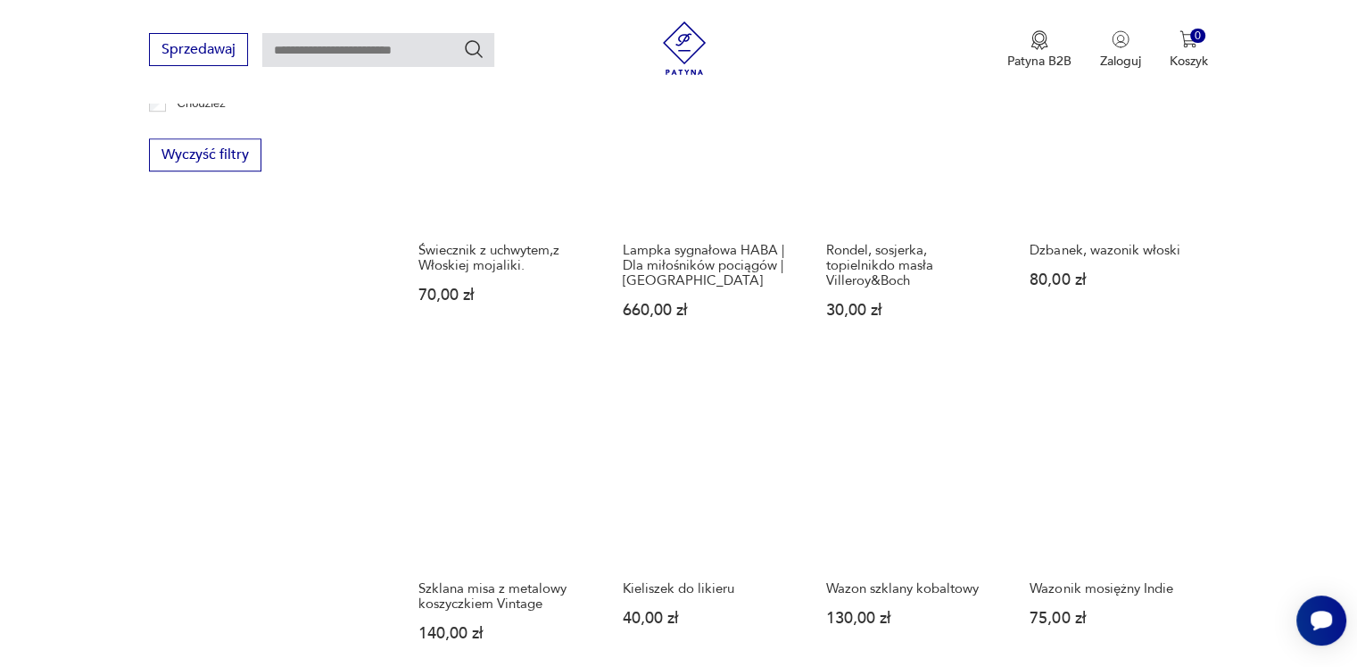
scroll to position [1390, 0]
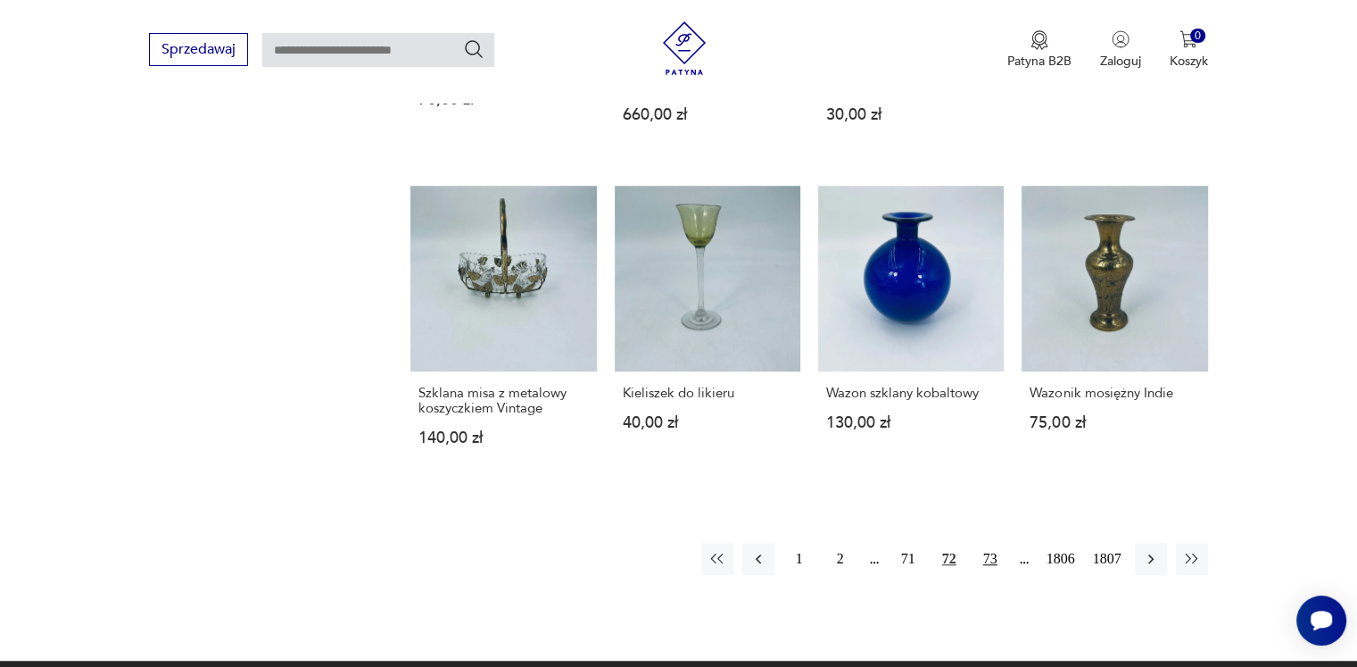
click at [989, 561] on button "73" at bounding box center [991, 559] width 32 height 32
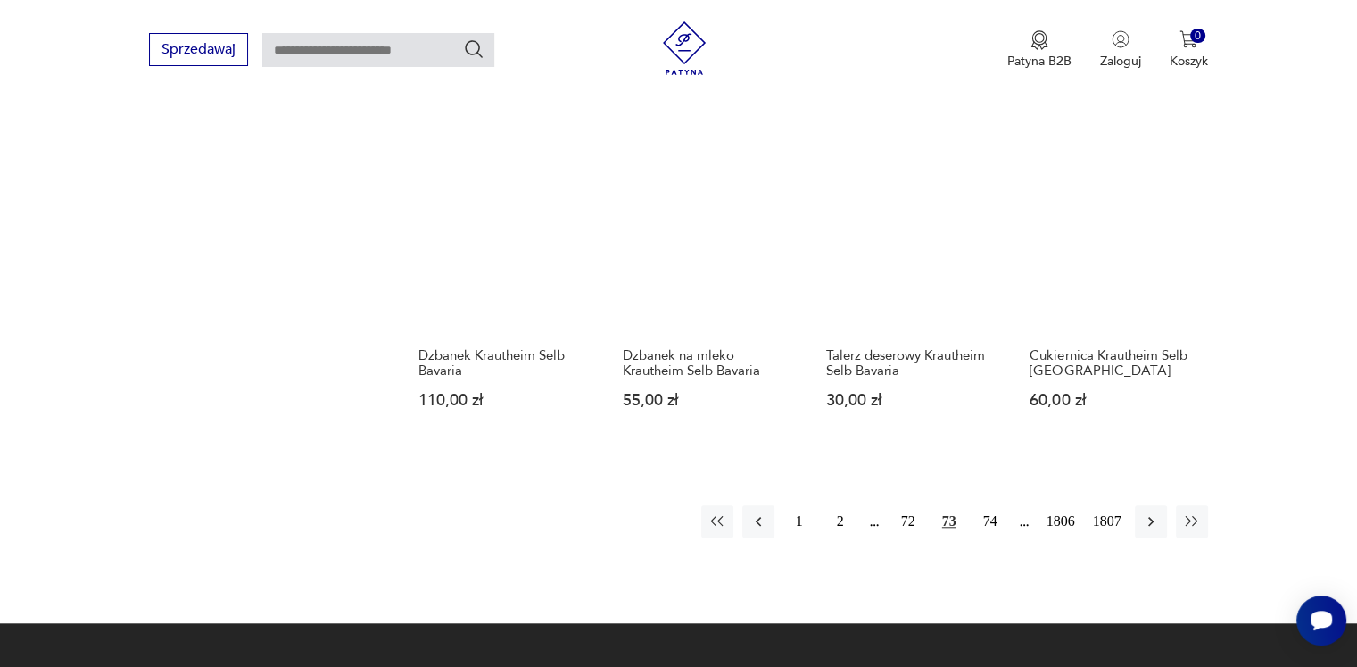
scroll to position [1569, 0]
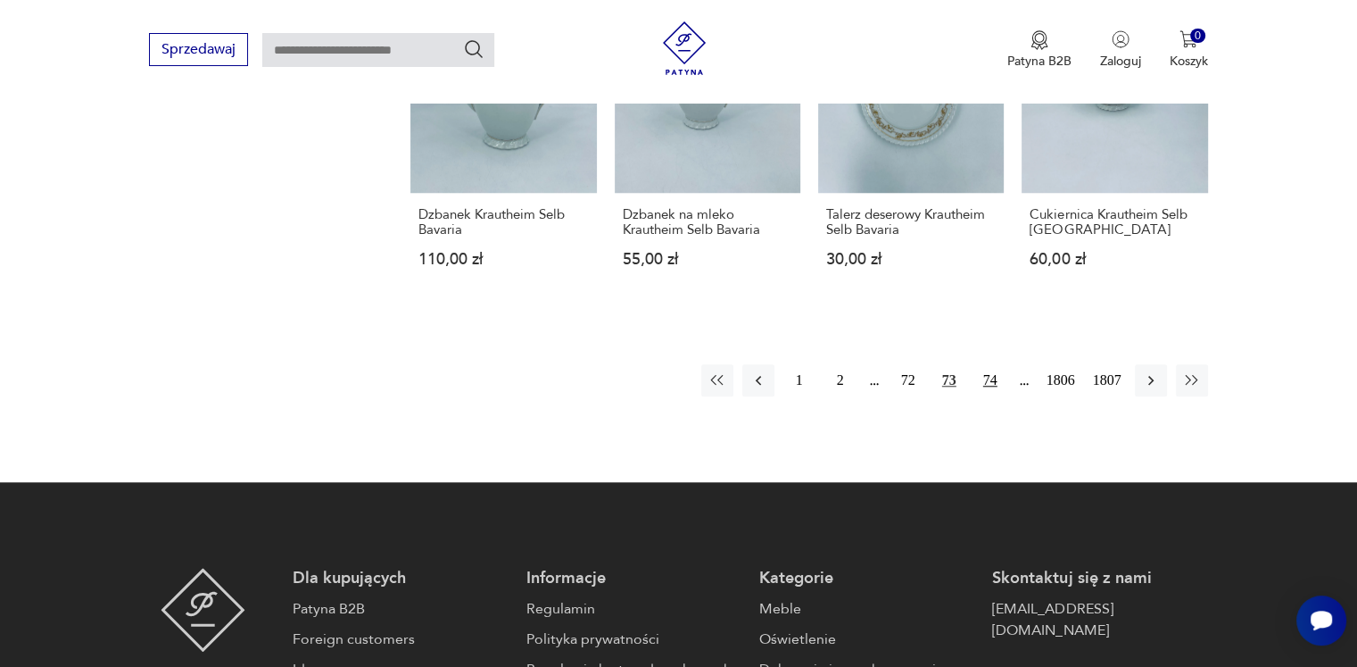
click at [996, 367] on button "74" at bounding box center [991, 380] width 32 height 32
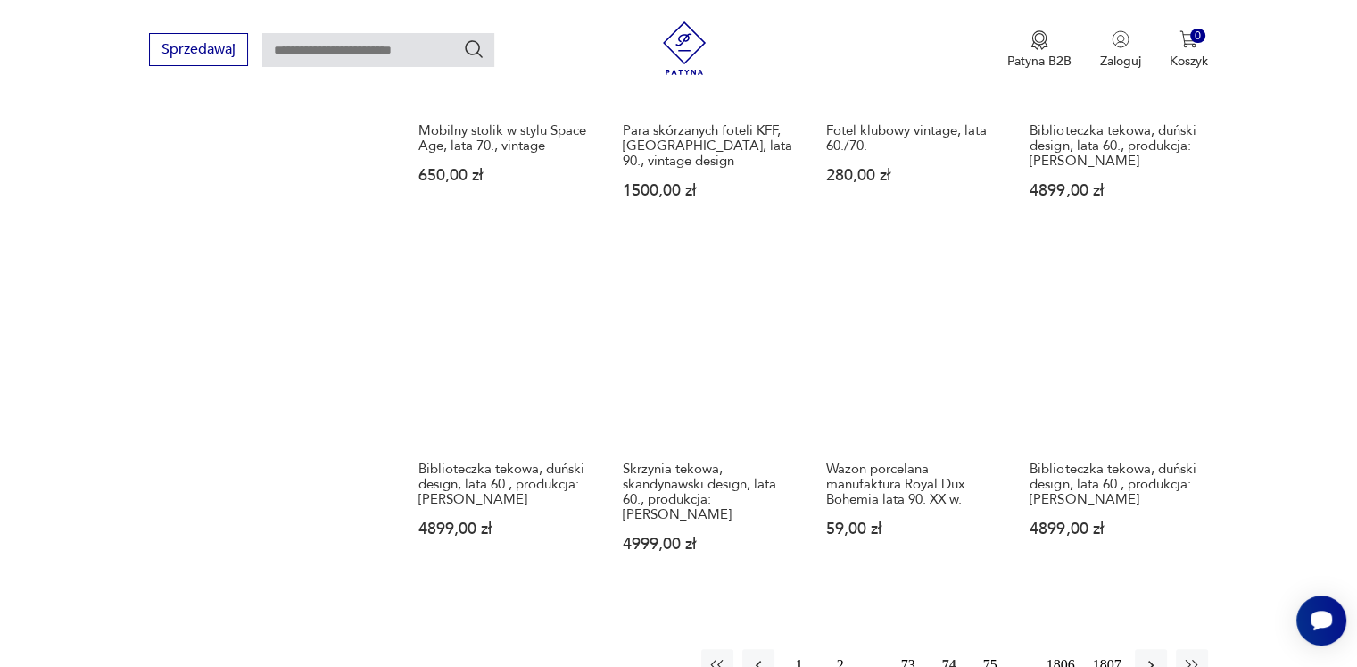
scroll to position [1390, 0]
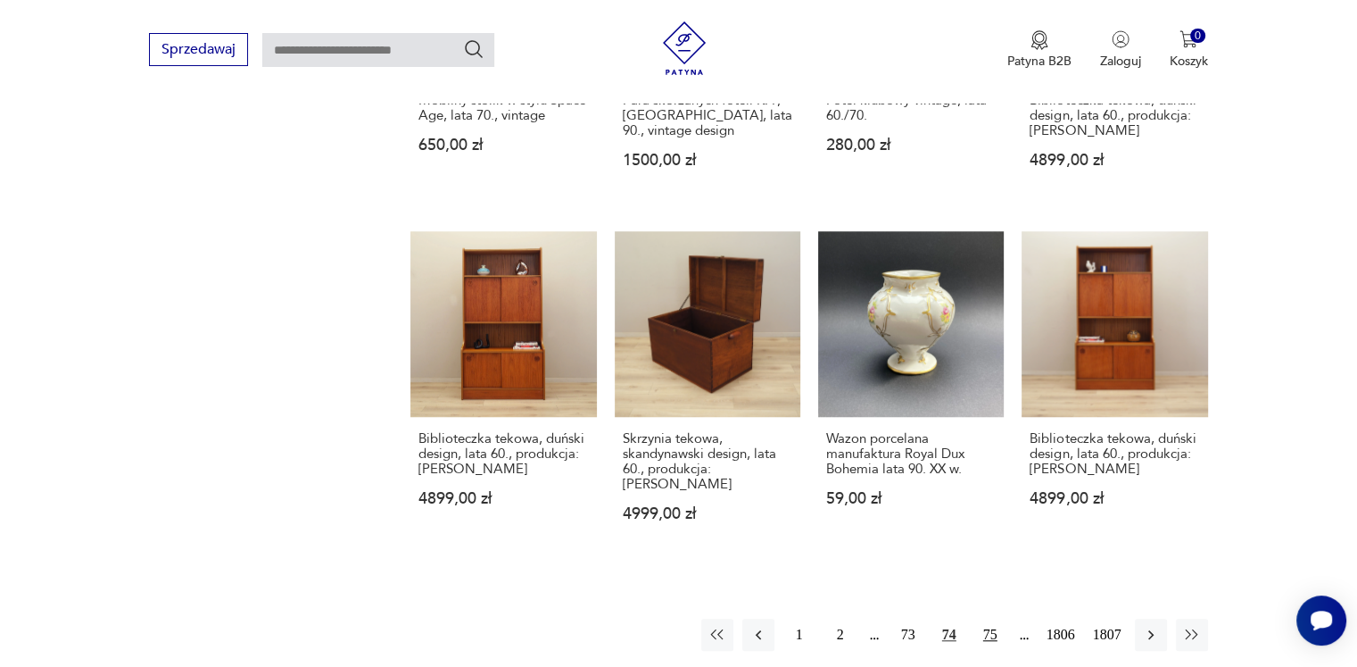
click at [991, 618] on button "75" at bounding box center [991, 634] width 32 height 32
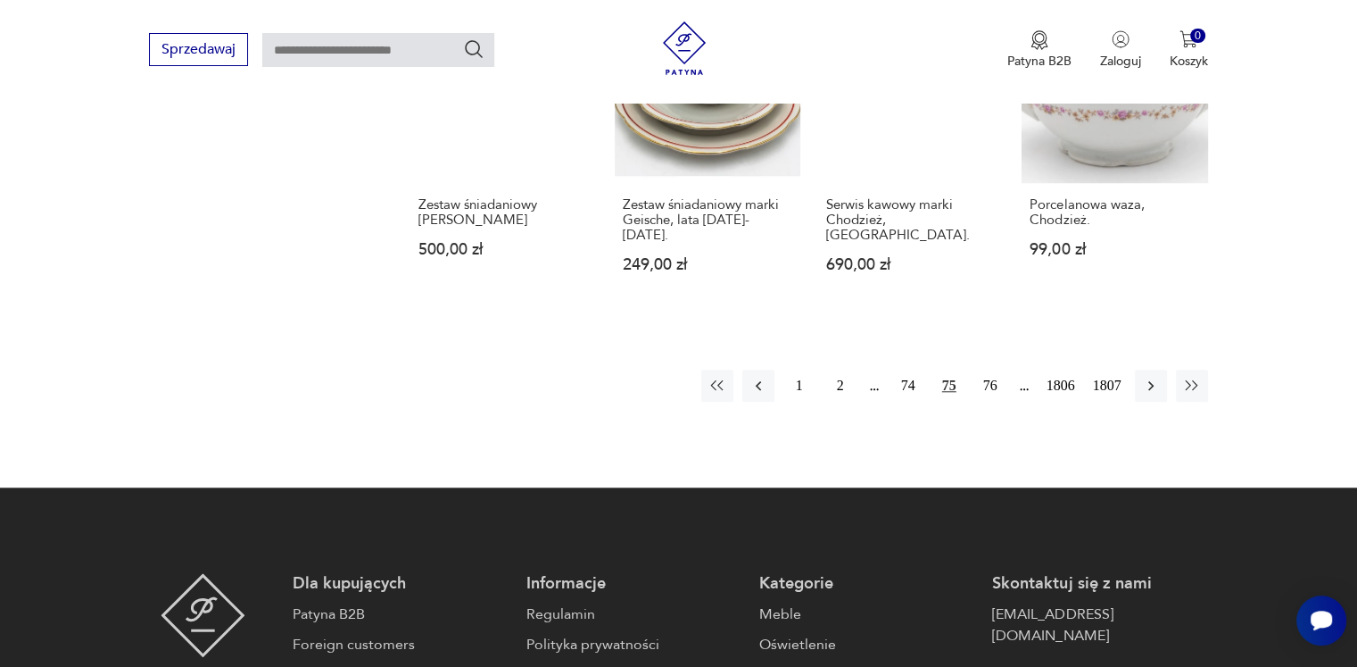
scroll to position [1658, 0]
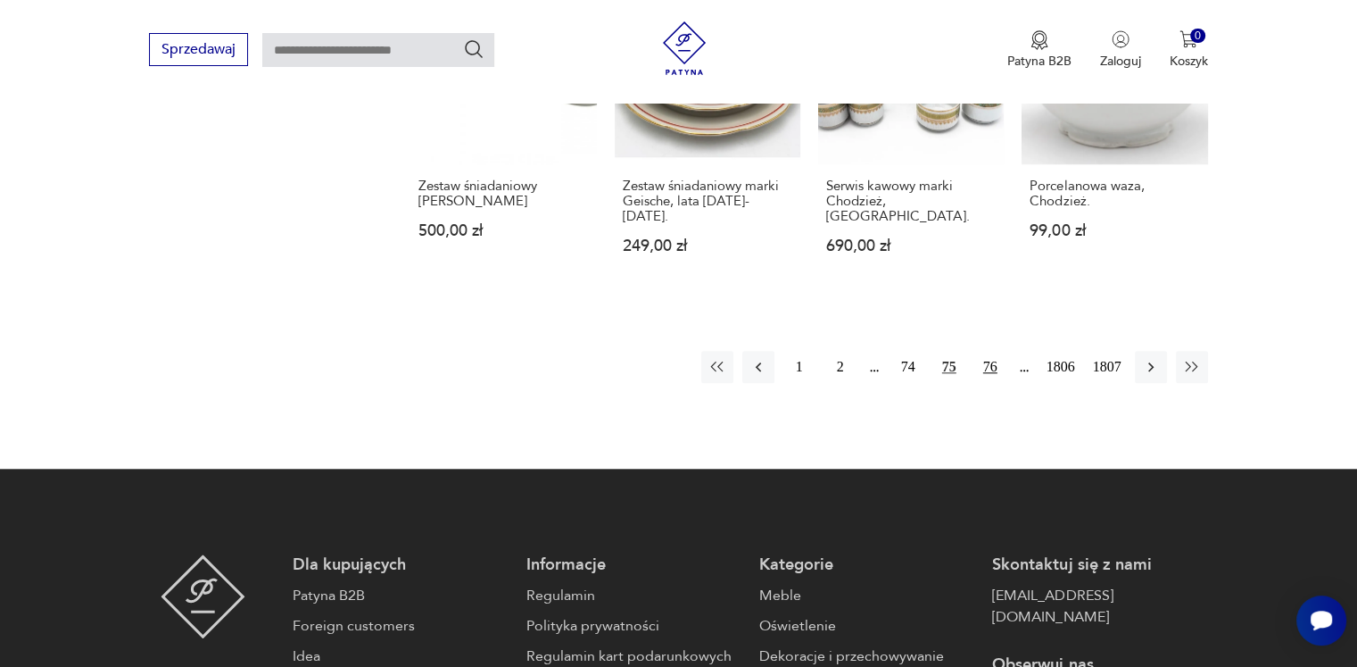
click at [992, 351] on button "76" at bounding box center [991, 367] width 32 height 32
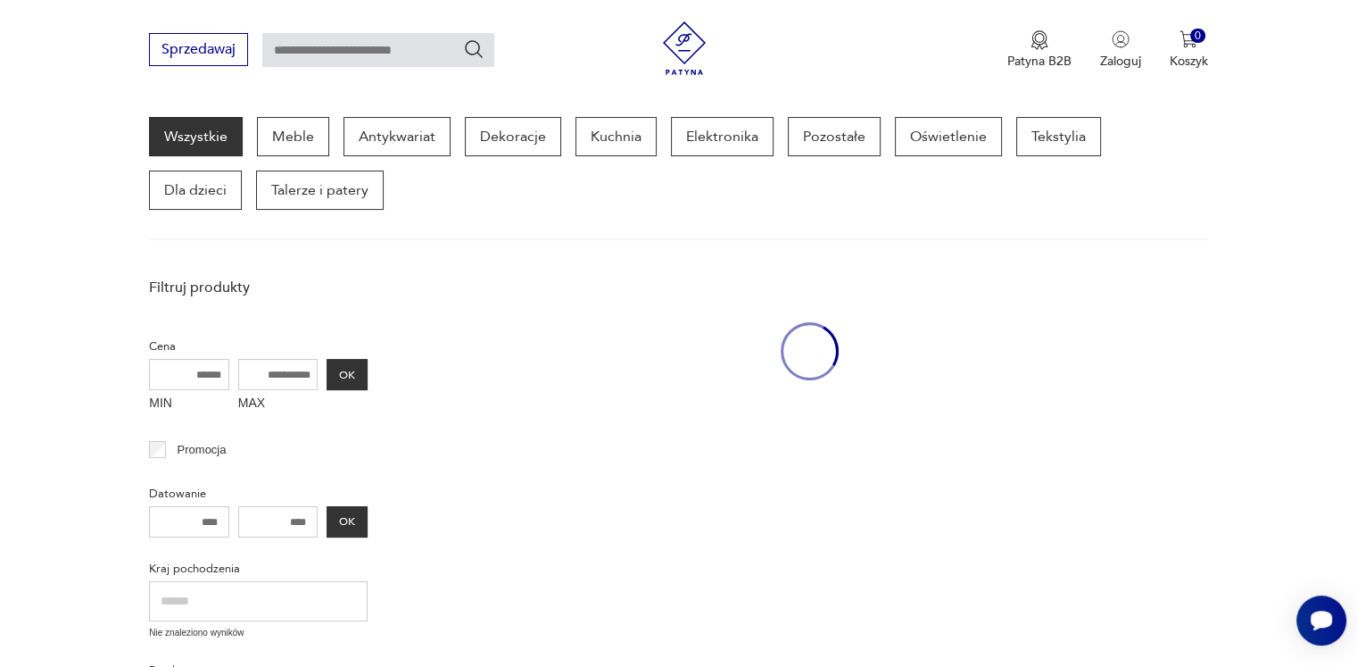
scroll to position [230, 0]
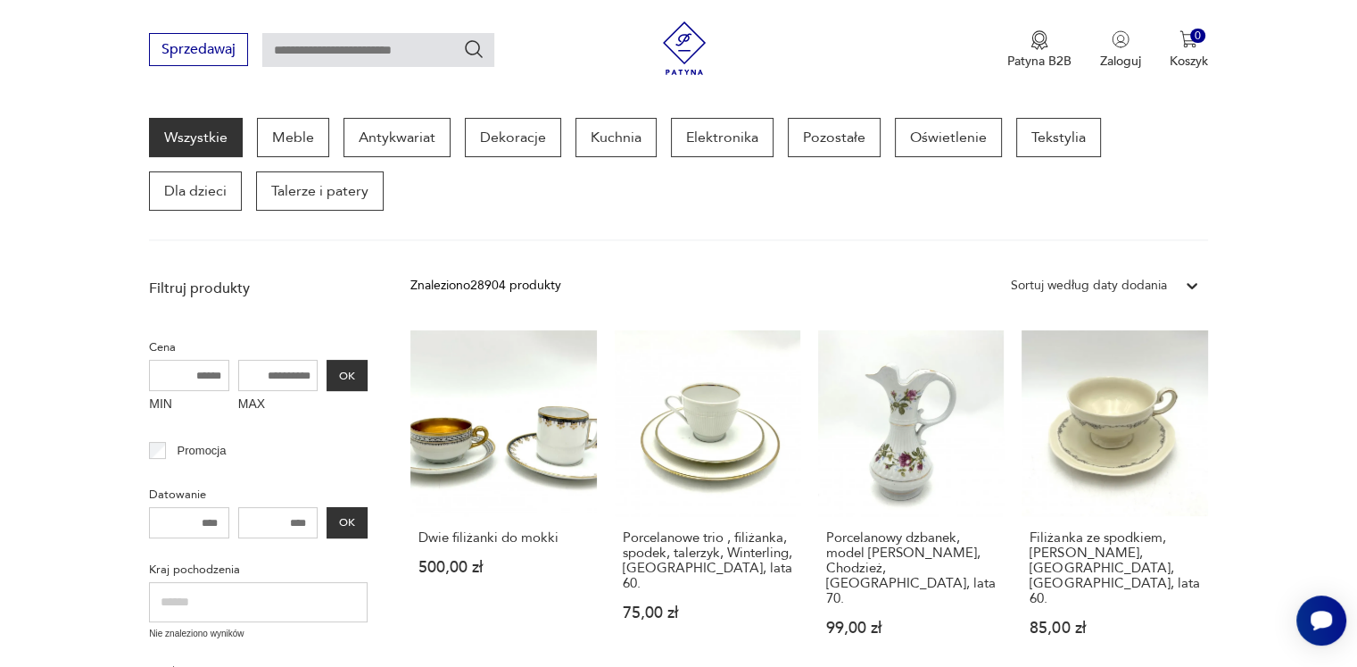
drag, startPoint x: 1310, startPoint y: 254, endPoint x: 1322, endPoint y: 163, distance: 91.8
click at [1322, 163] on section "Wszystkie Meble Antykwariat Dekoracje Kuchnia Elektronika Pozostałe Oświetlenie…" at bounding box center [678, 179] width 1357 height 123
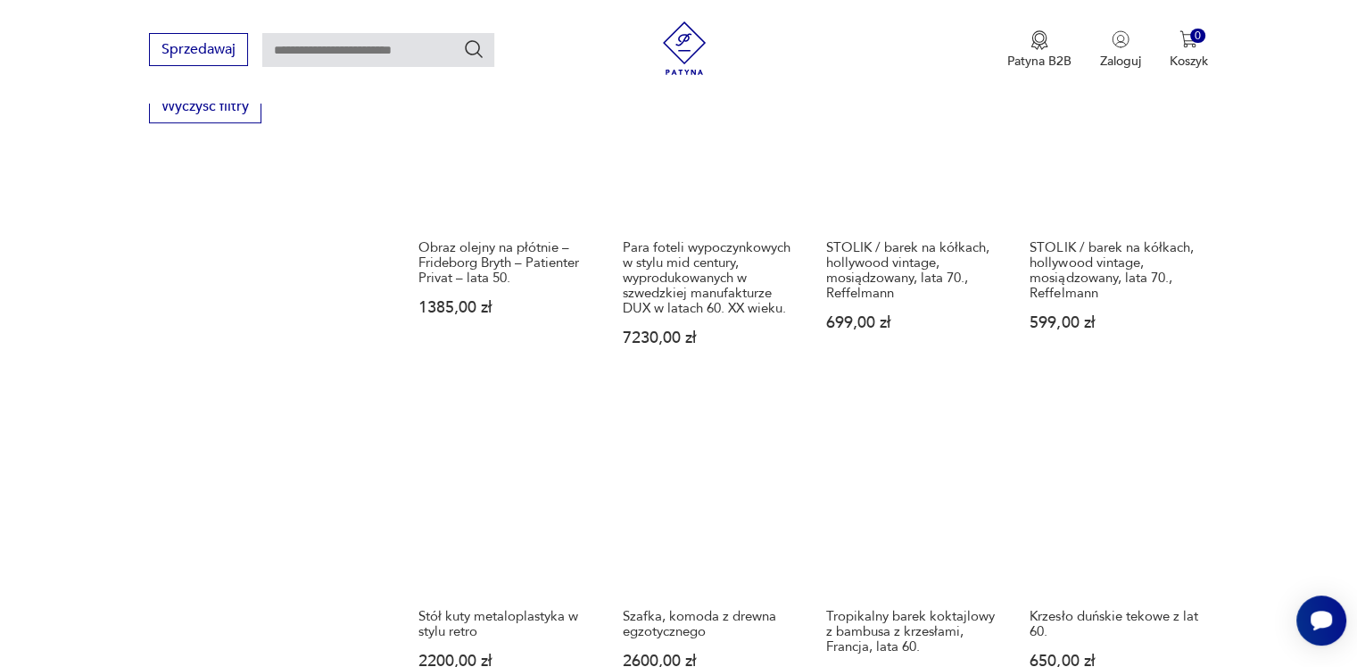
scroll to position [1480, 0]
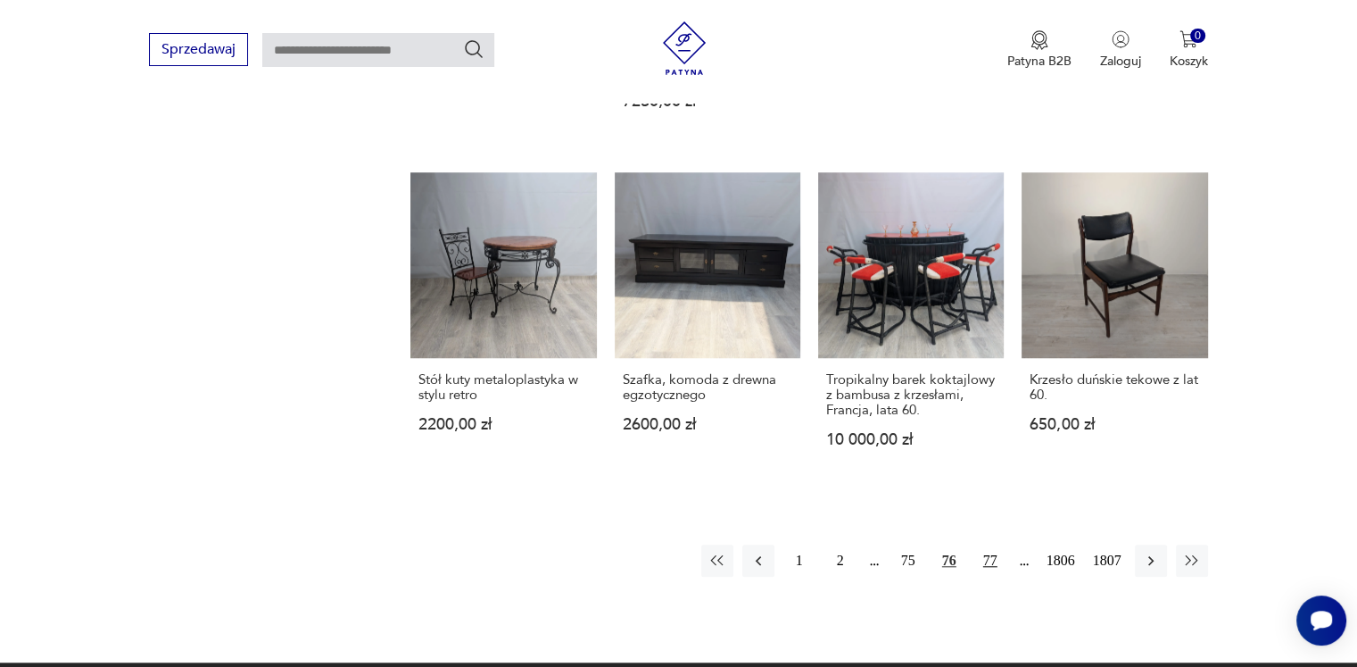
click at [989, 544] on button "77" at bounding box center [991, 560] width 32 height 32
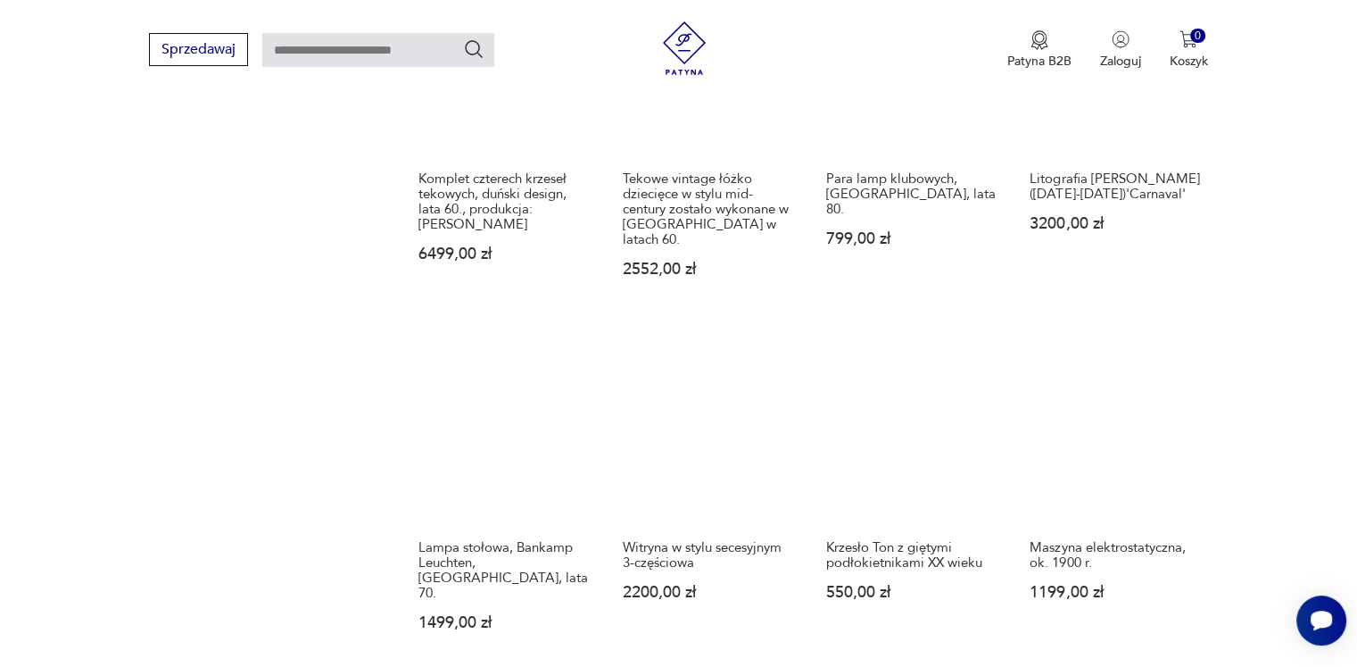
scroll to position [1390, 0]
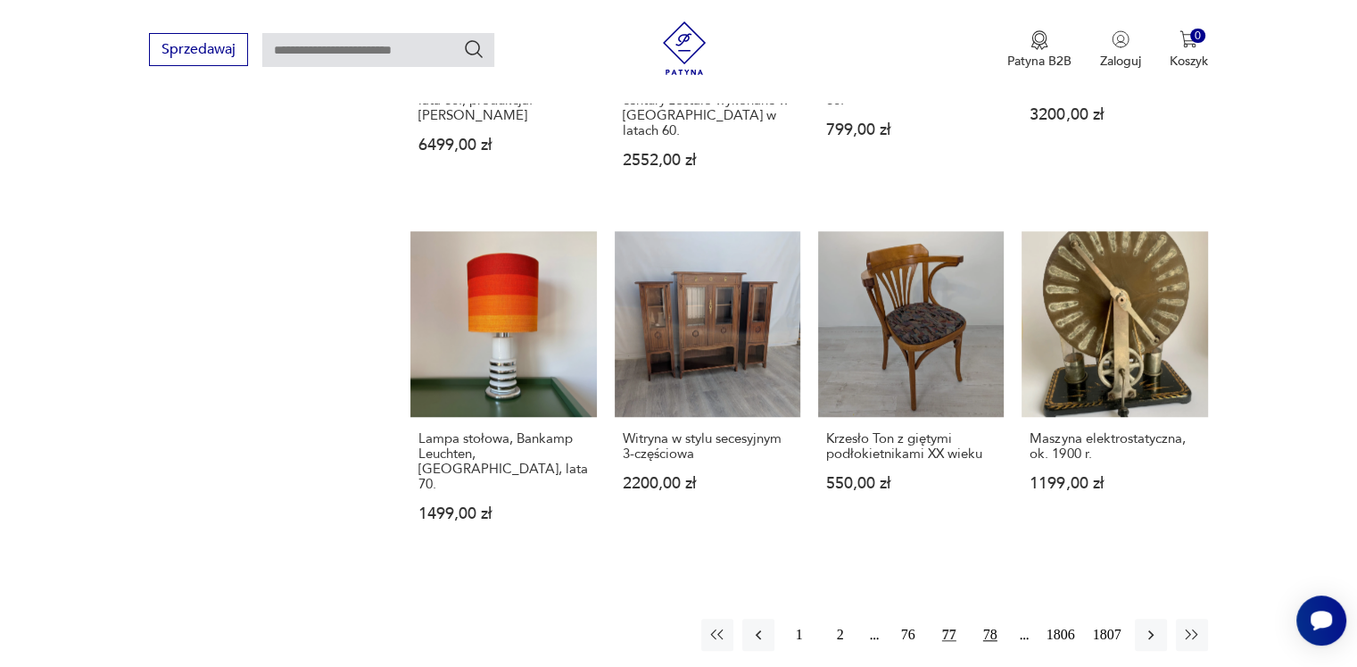
click at [996, 618] on button "78" at bounding box center [991, 634] width 32 height 32
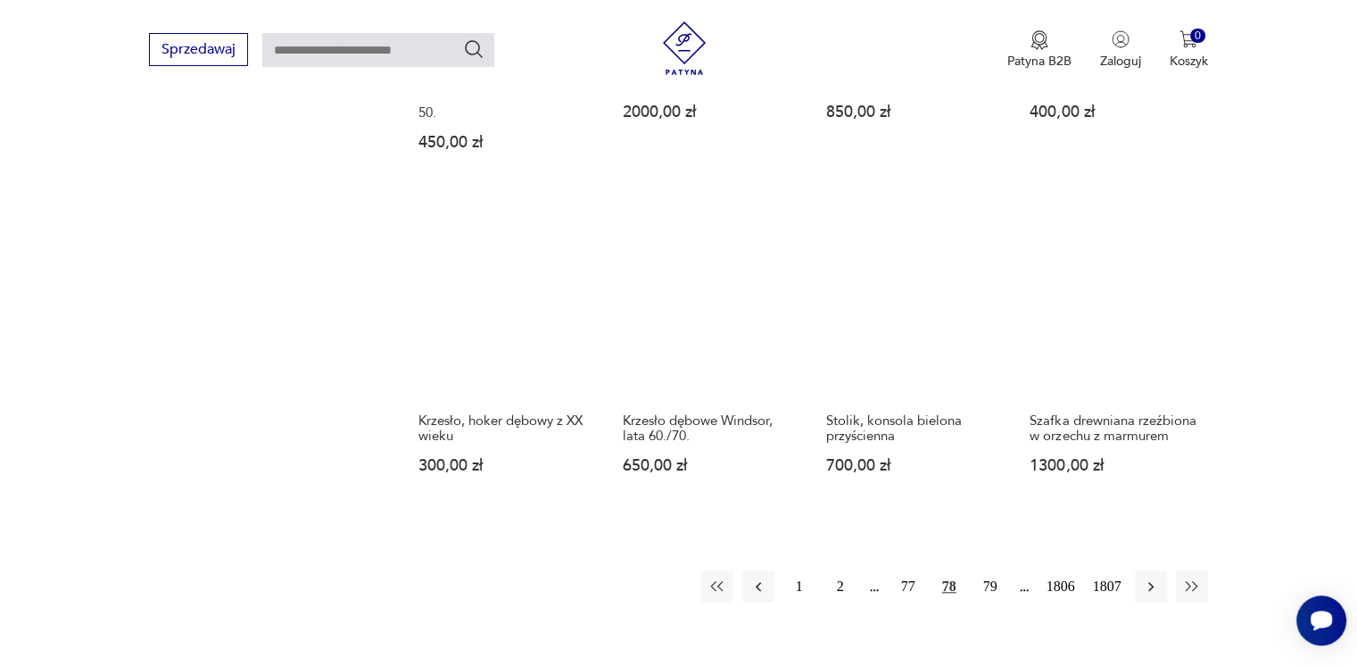
scroll to position [1480, 0]
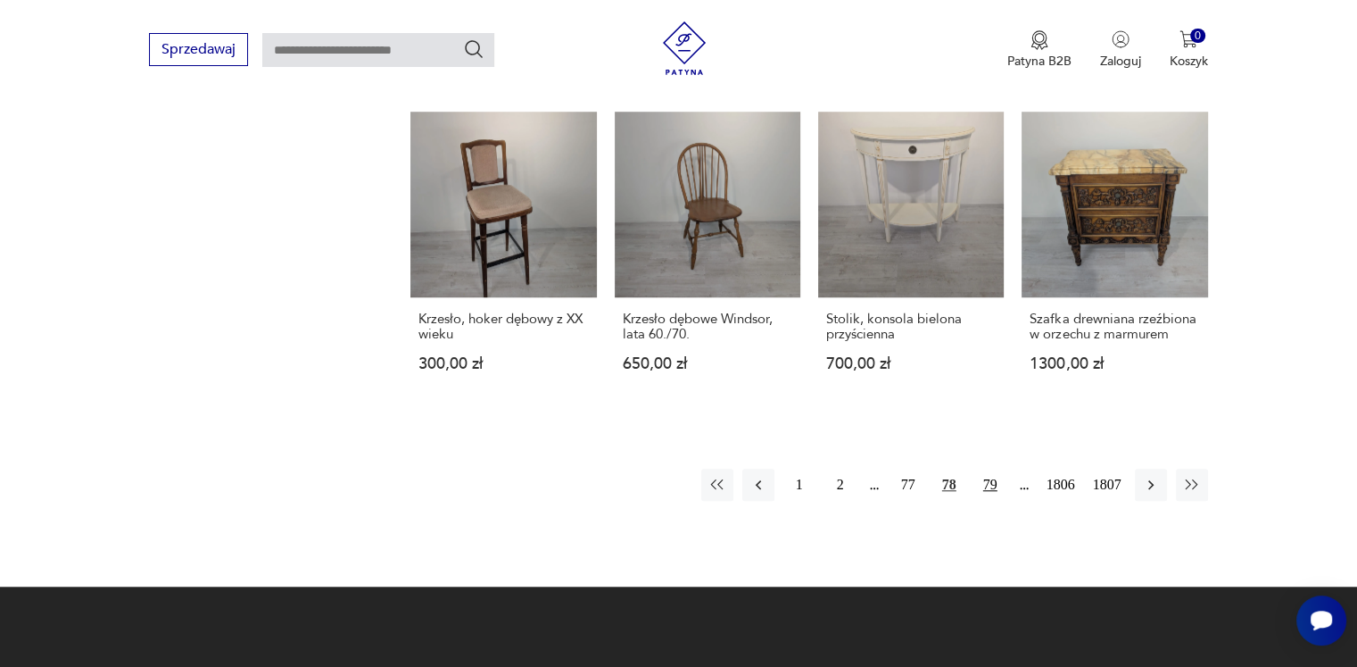
click at [989, 469] on button "79" at bounding box center [991, 485] width 32 height 32
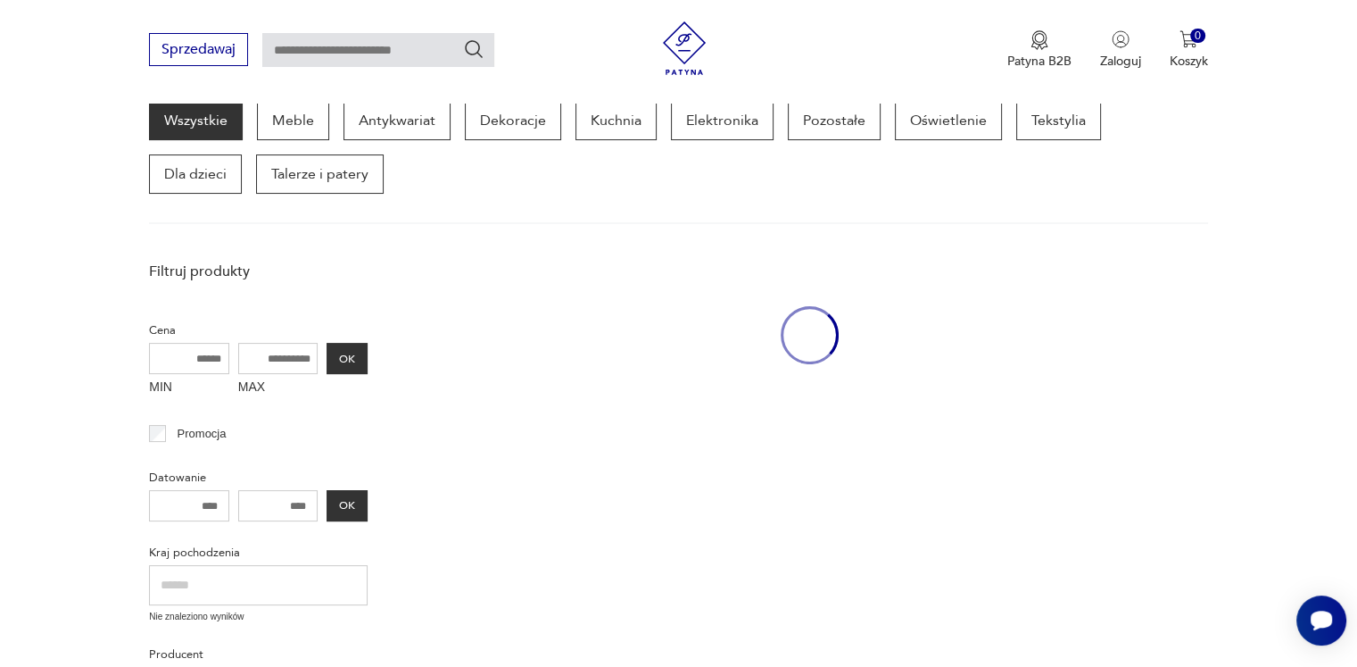
scroll to position [230, 0]
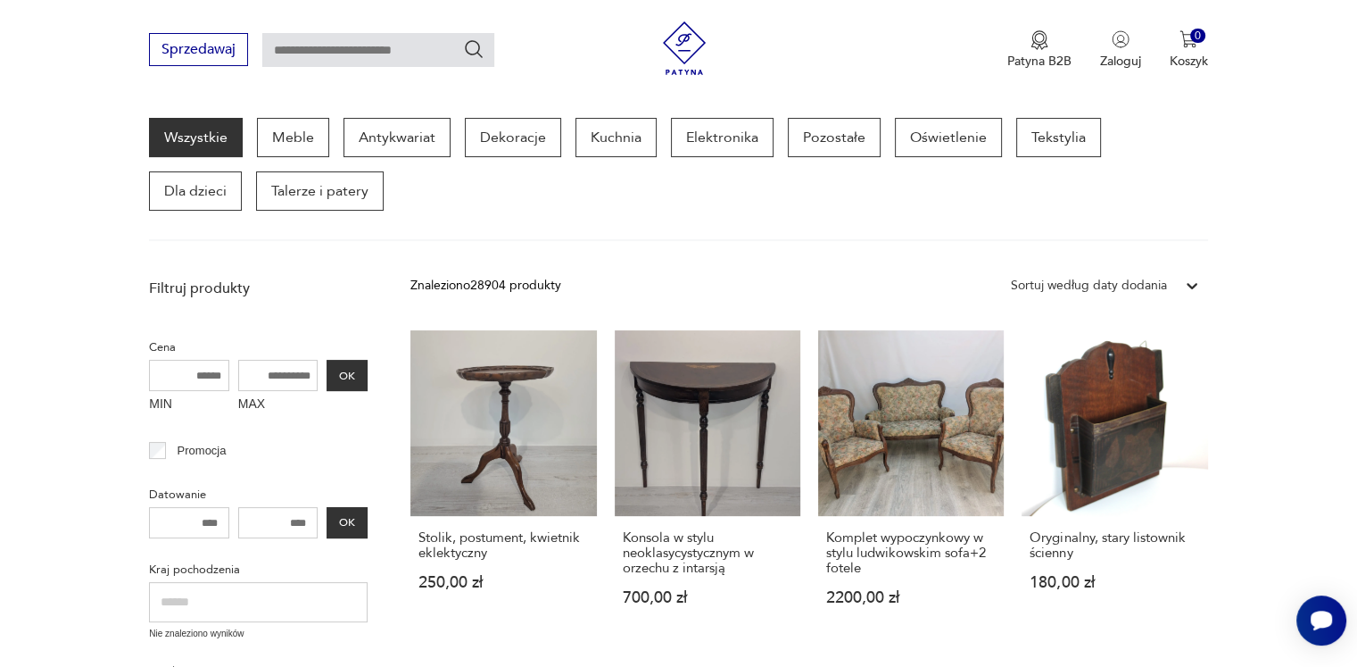
drag, startPoint x: 1290, startPoint y: 304, endPoint x: 1332, endPoint y: 184, distance: 127.6
click at [1332, 183] on section "Wszystkie Meble Antykwariat Dekoracje Kuchnia Elektronika Pozostałe Oświetlenie…" at bounding box center [678, 179] width 1357 height 123
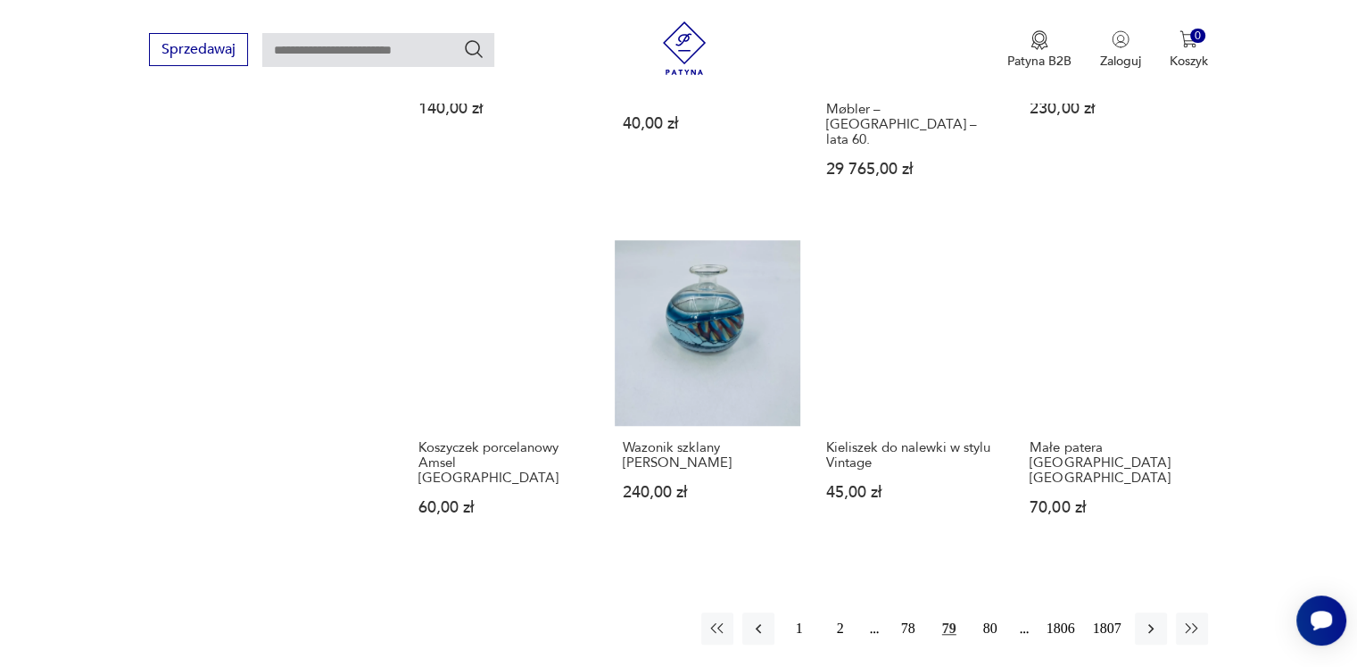
scroll to position [1569, 0]
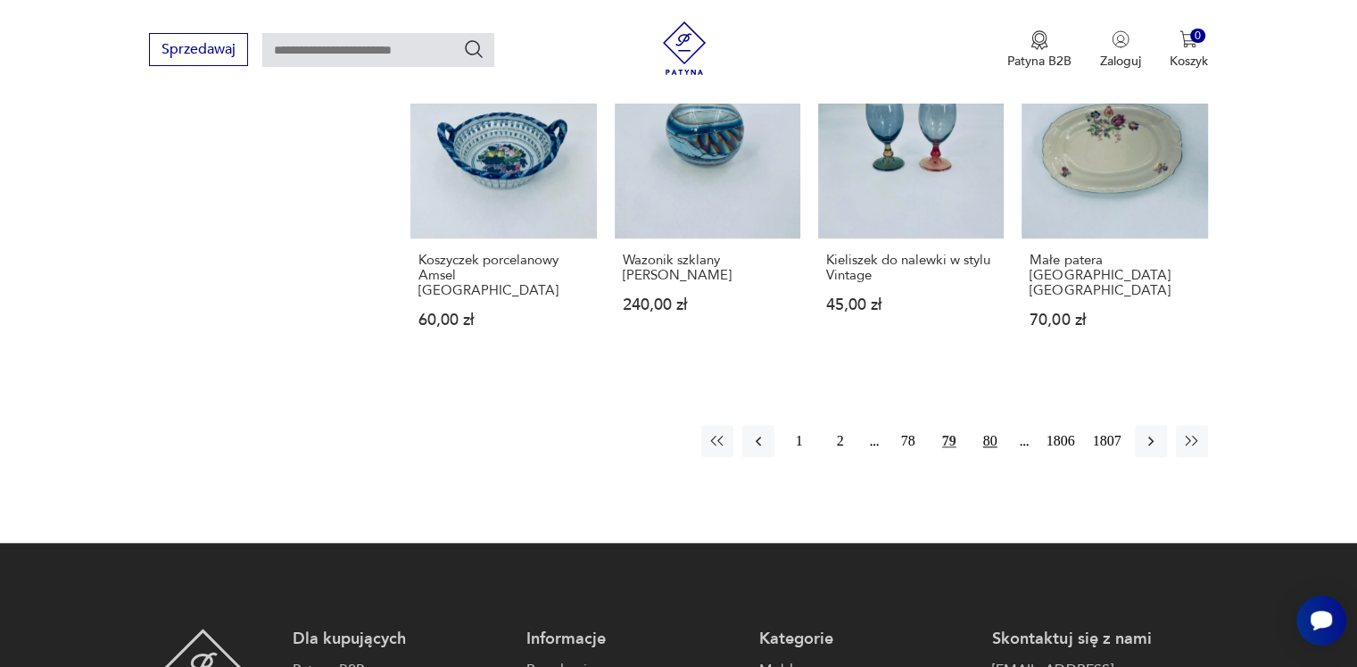
click at [992, 425] on button "80" at bounding box center [991, 441] width 32 height 32
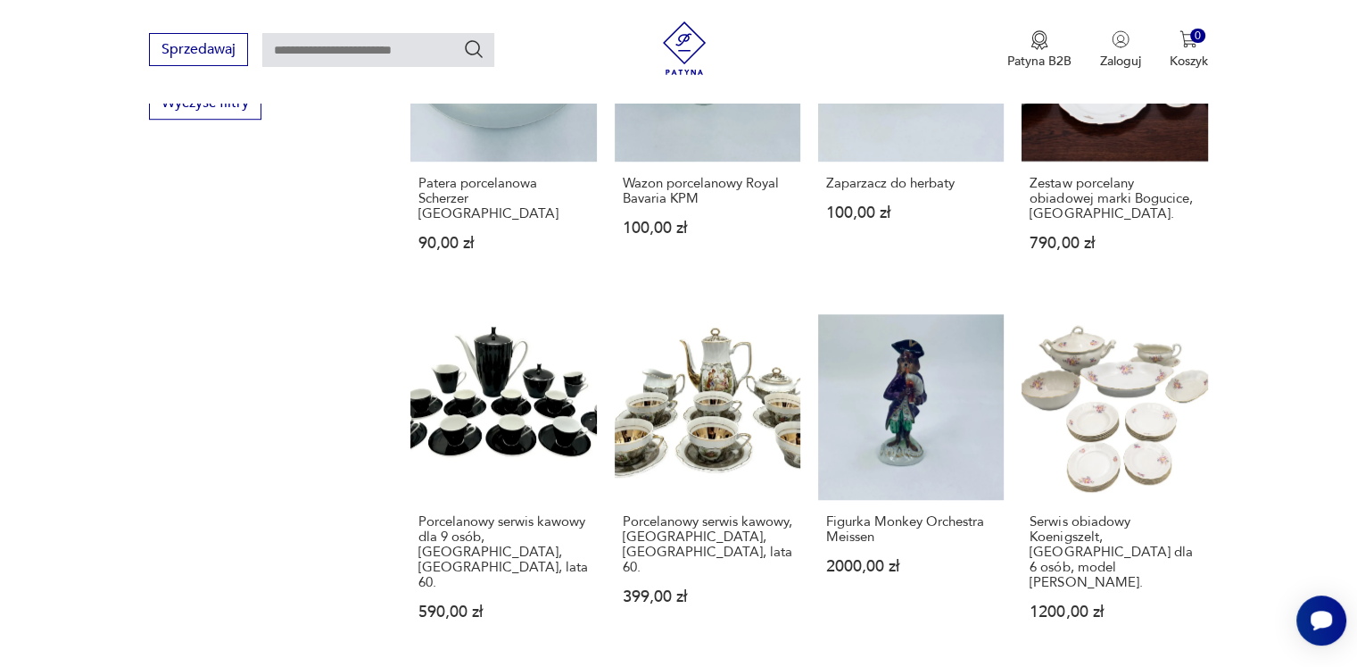
scroll to position [1390, 0]
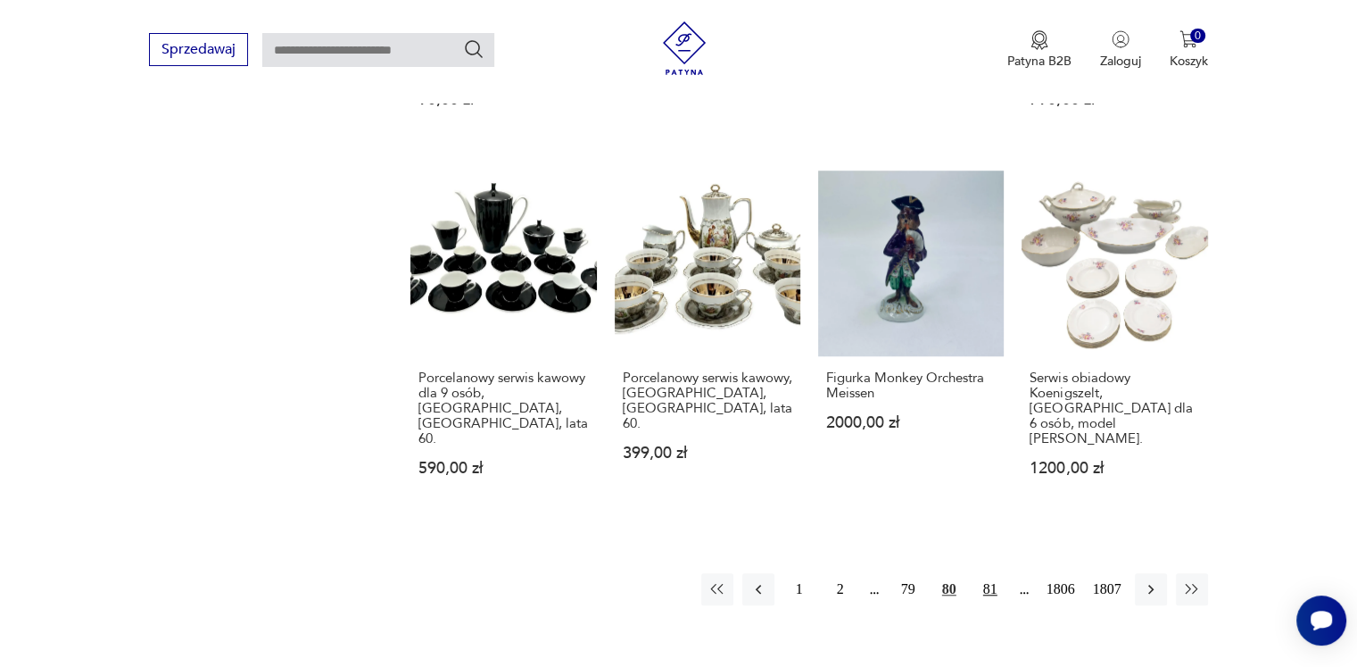
click at [982, 573] on button "81" at bounding box center [991, 589] width 32 height 32
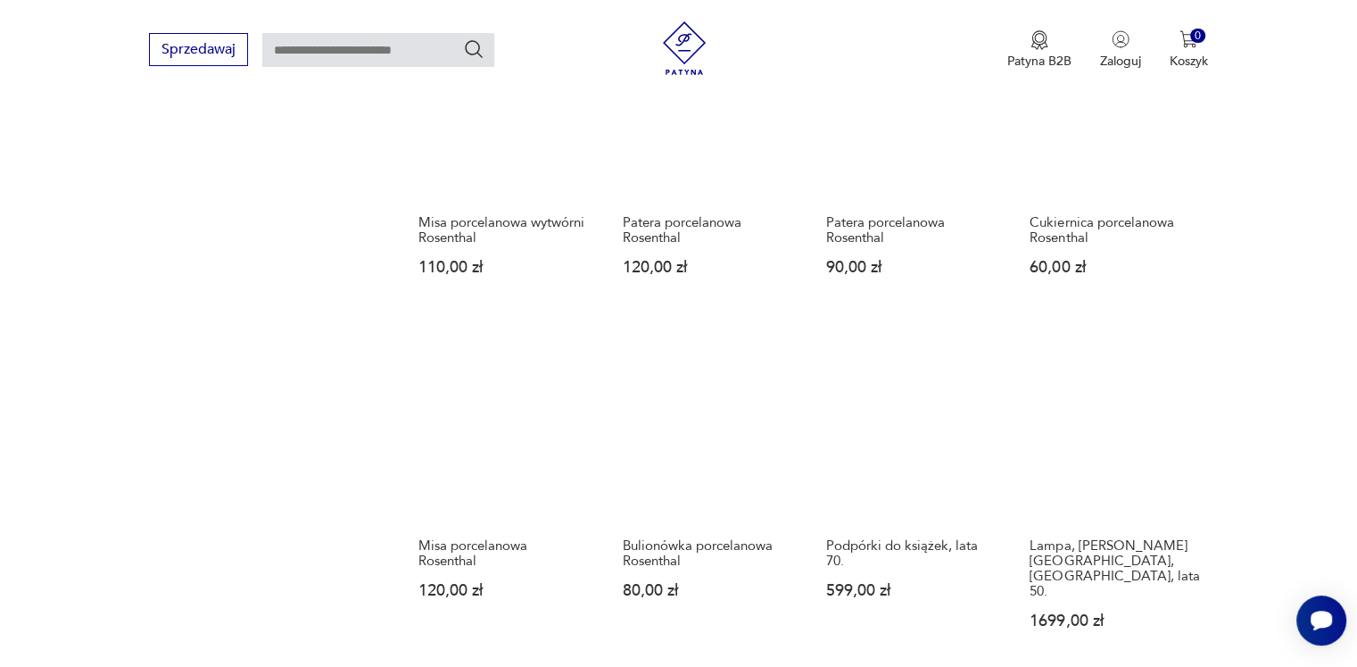
scroll to position [1480, 0]
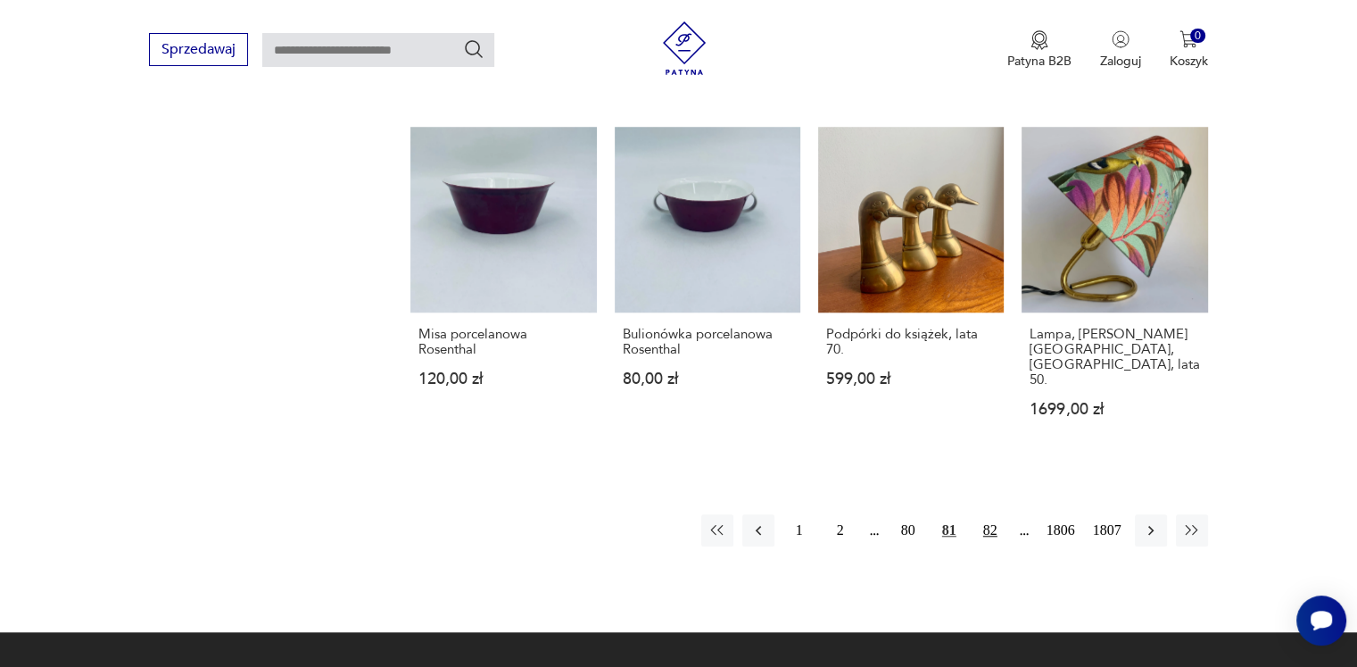
click at [992, 514] on button "82" at bounding box center [991, 530] width 32 height 32
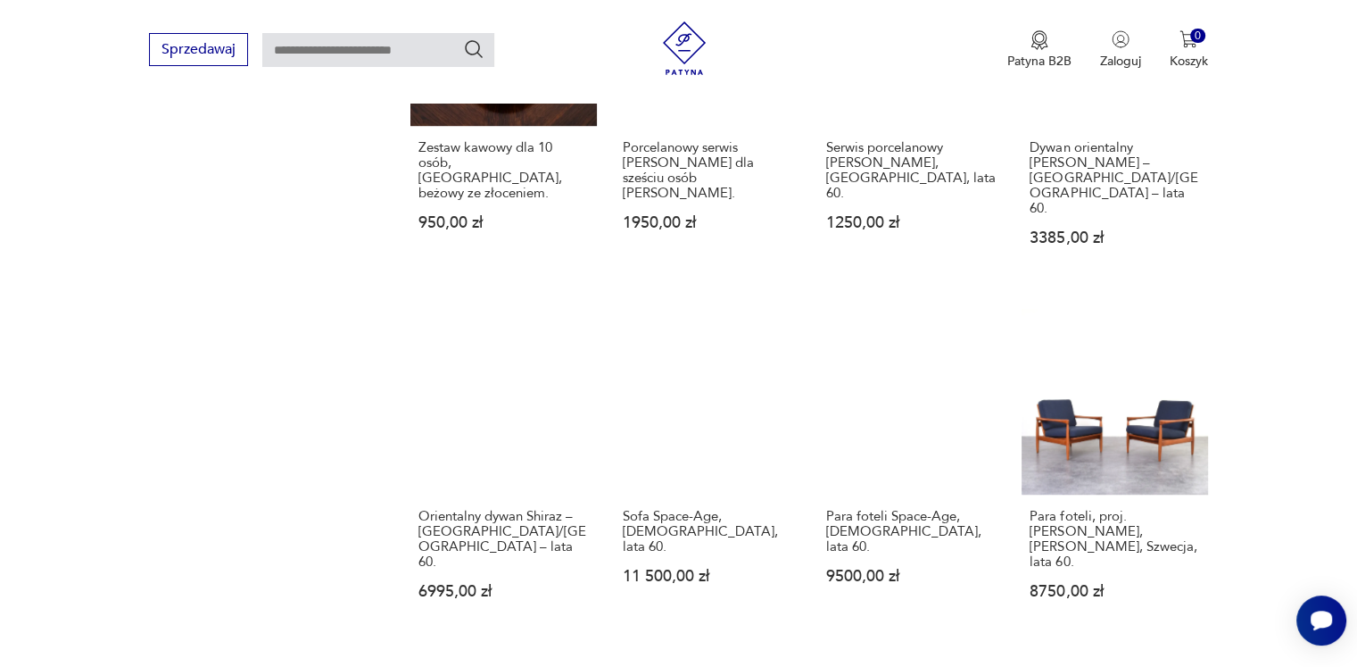
scroll to position [1569, 0]
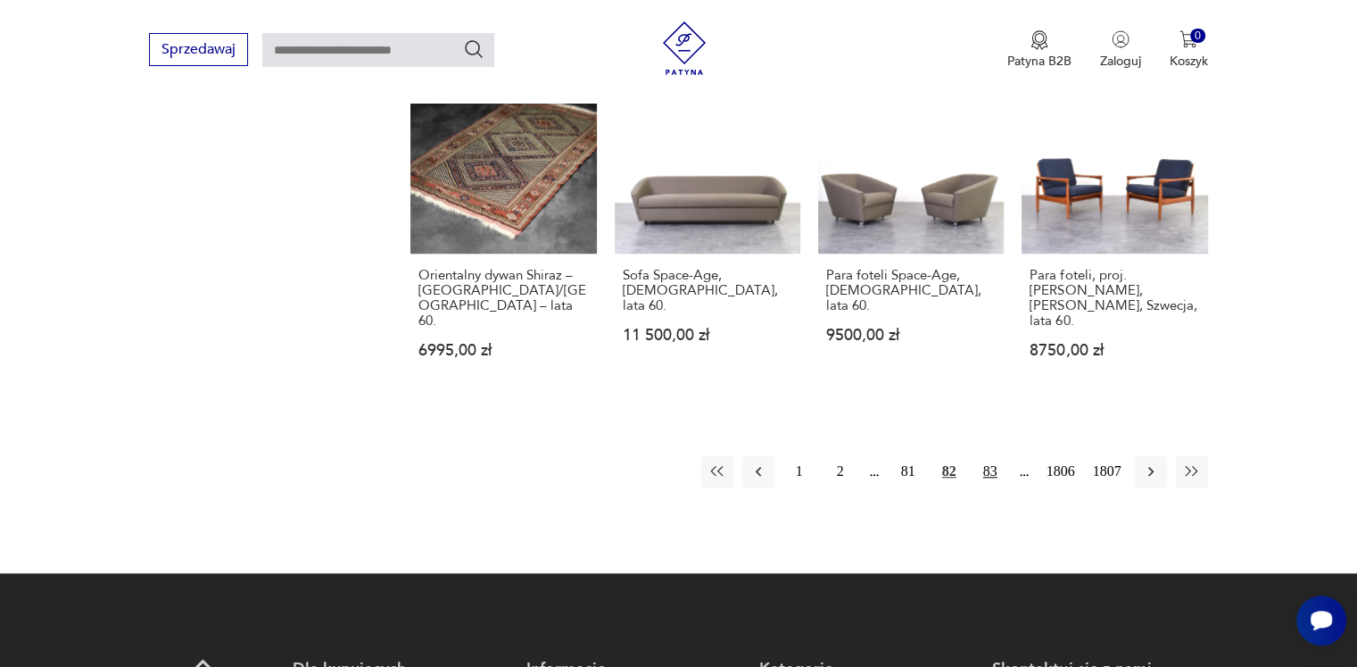
click at [995, 455] on button "83" at bounding box center [991, 471] width 32 height 32
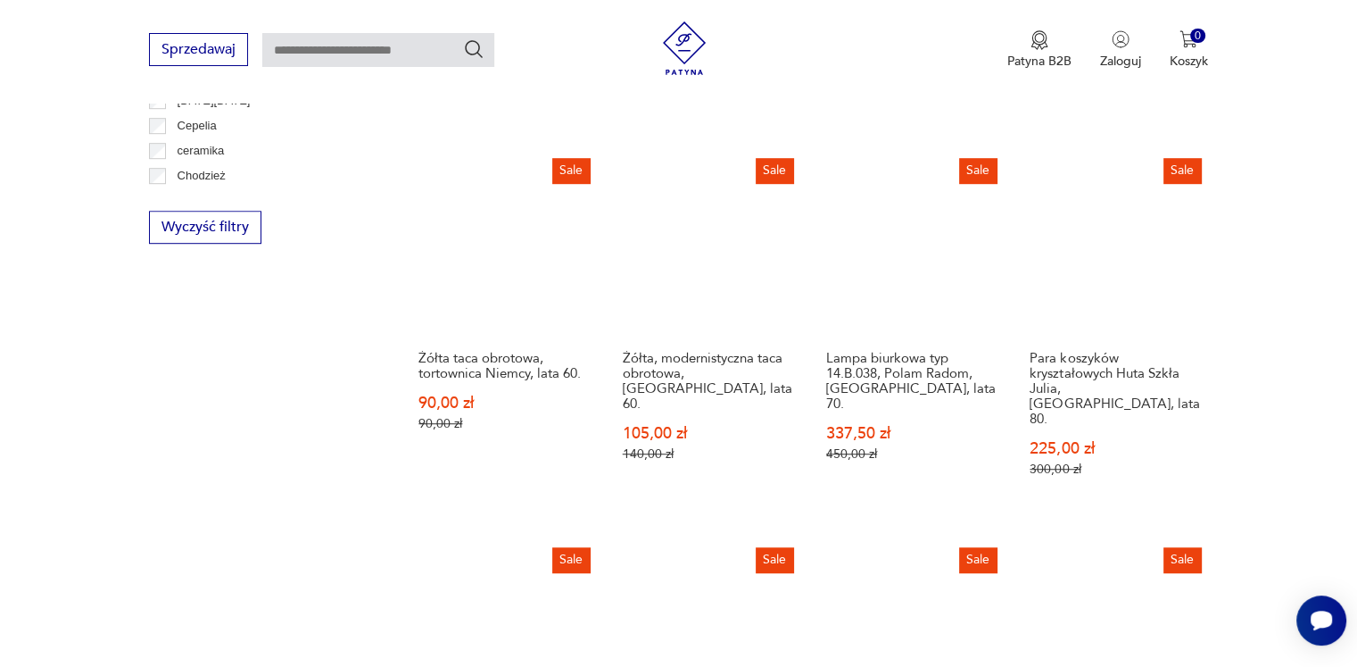
scroll to position [1569, 0]
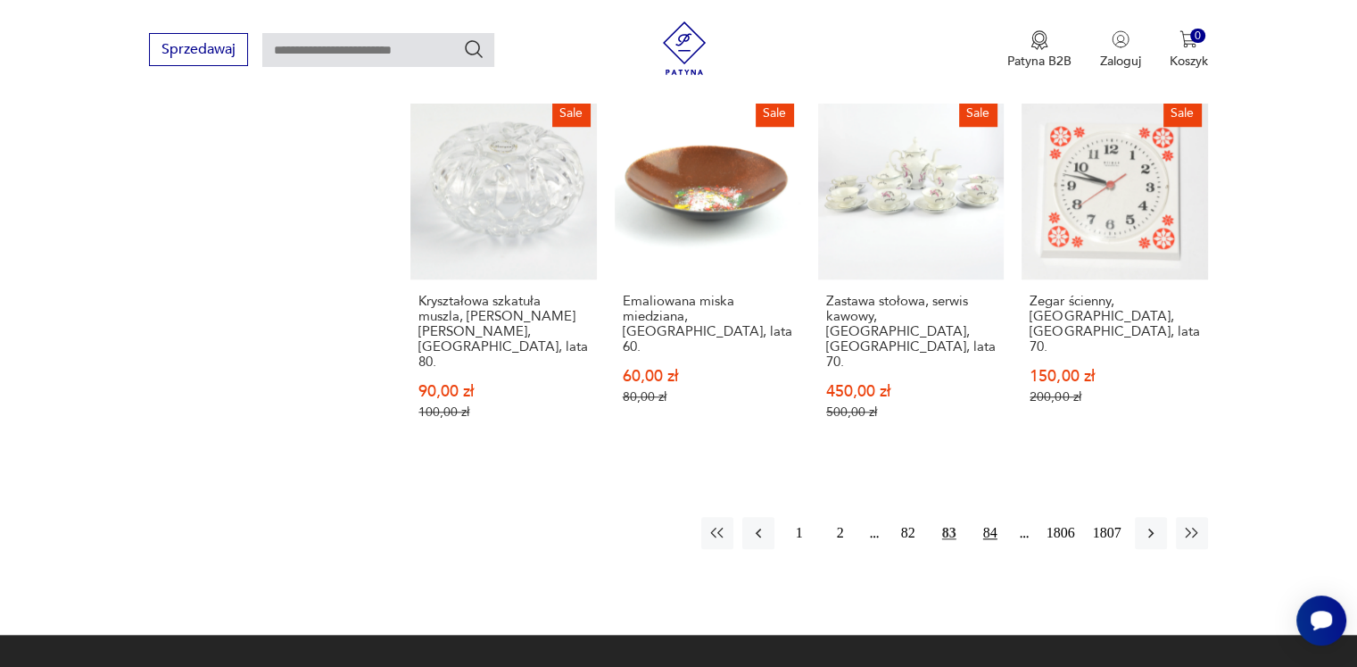
click at [985, 517] on button "84" at bounding box center [991, 533] width 32 height 32
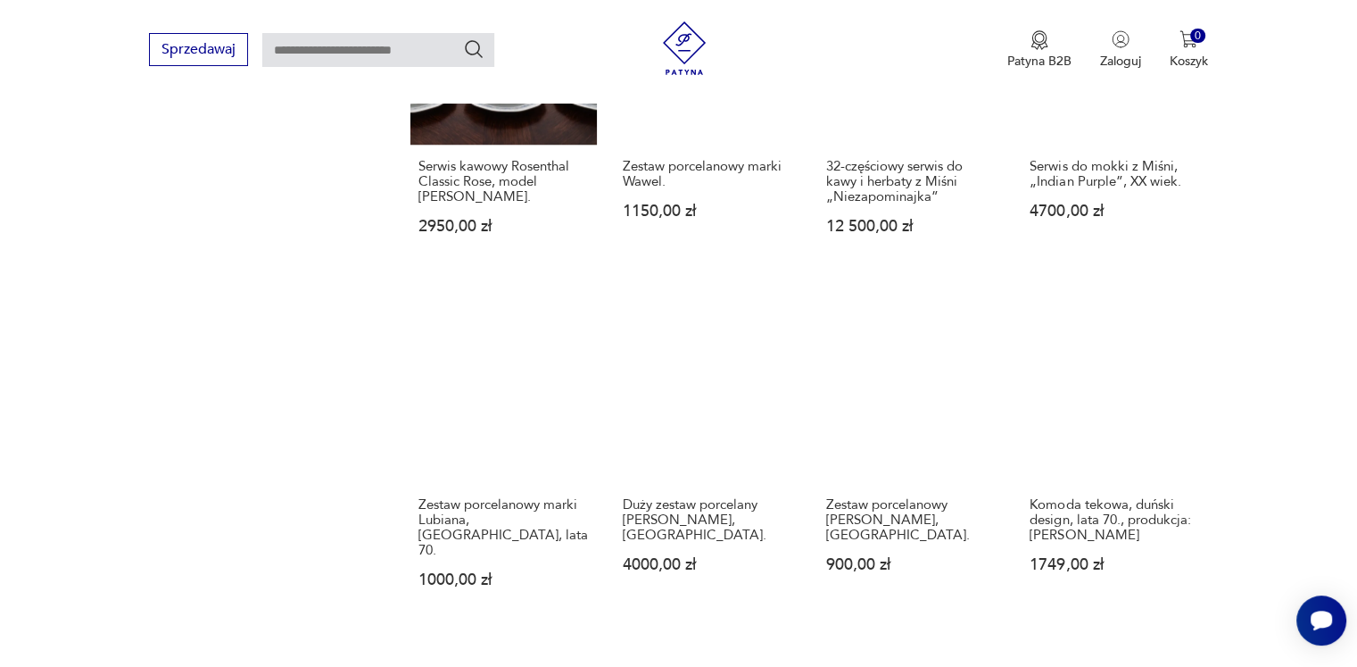
scroll to position [1569, 0]
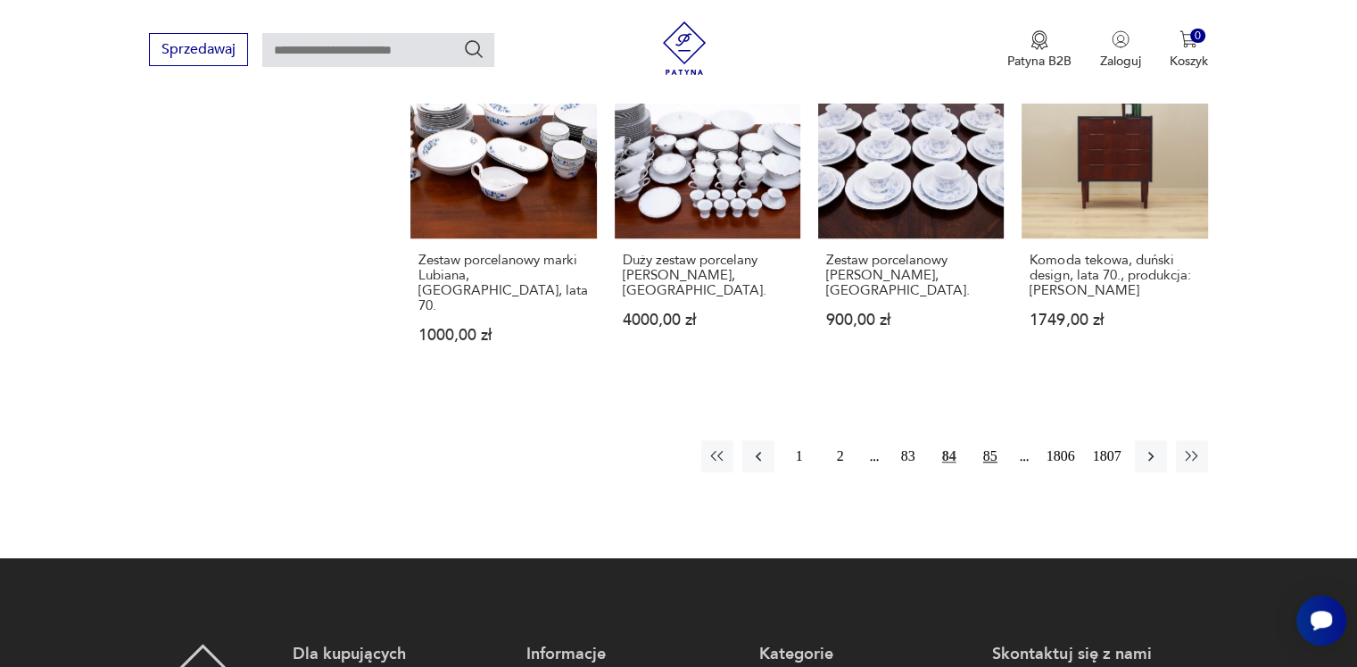
click at [991, 440] on button "85" at bounding box center [991, 456] width 32 height 32
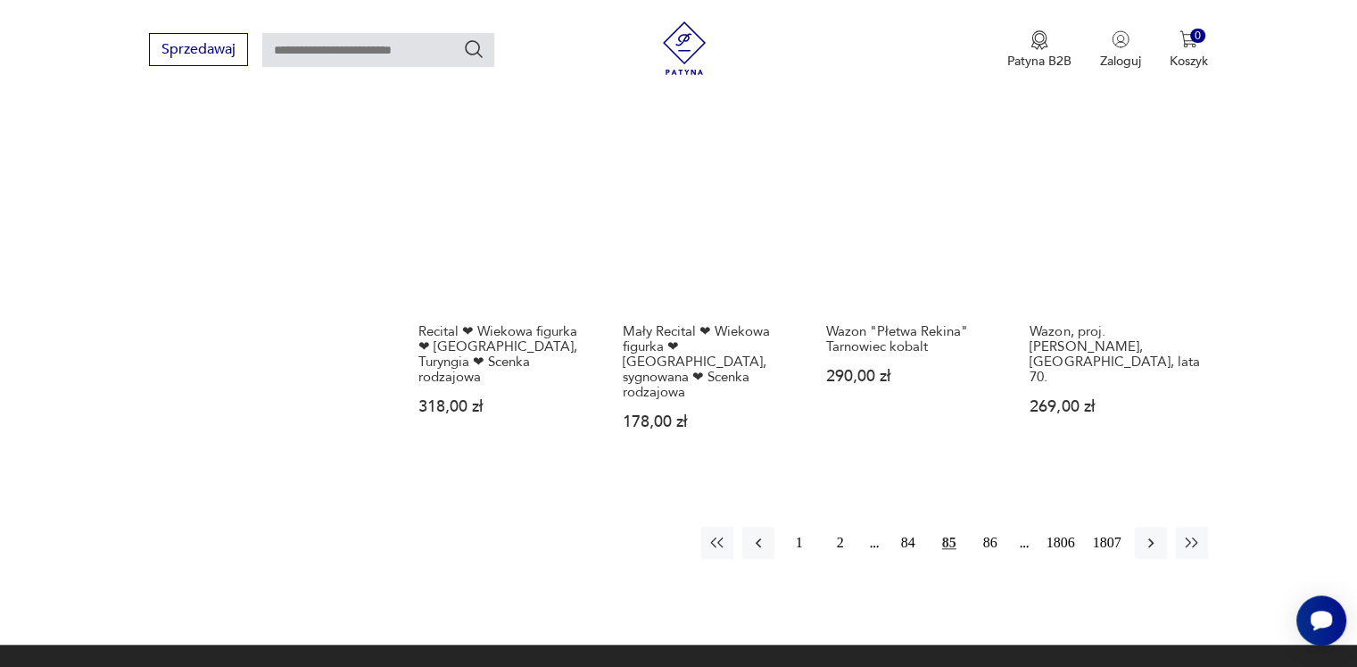
scroll to position [1569, 0]
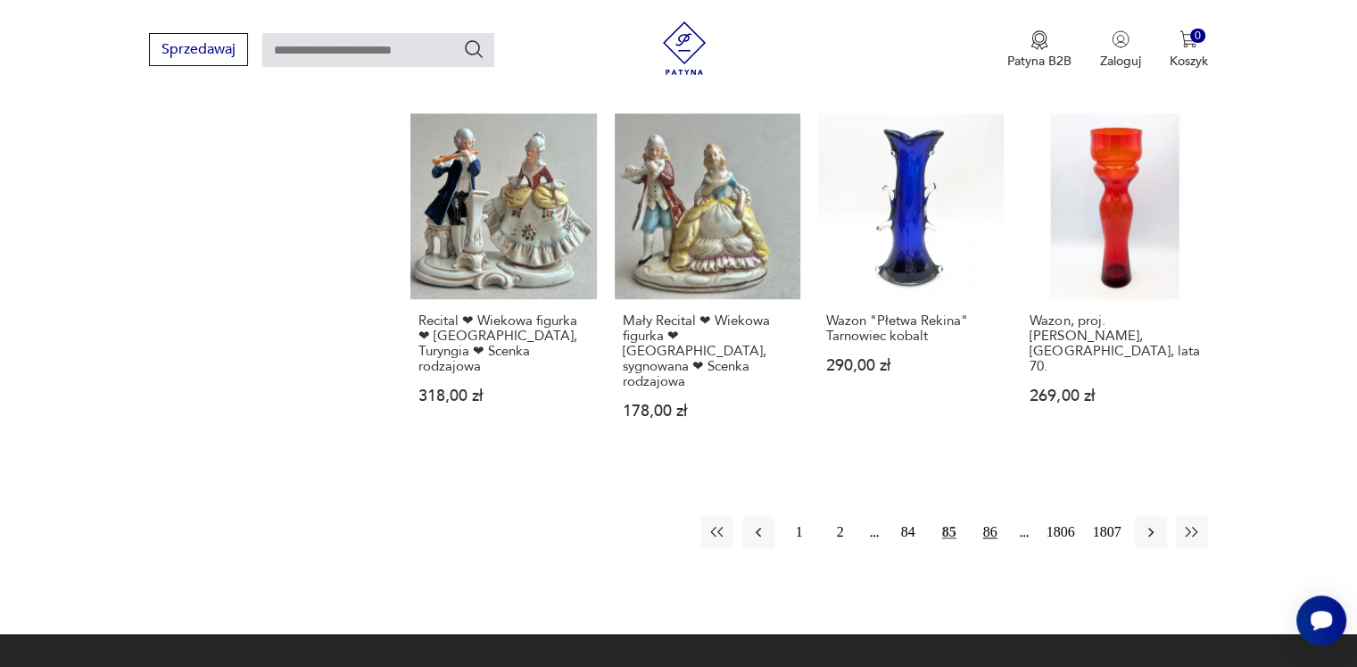
click at [990, 516] on button "86" at bounding box center [991, 532] width 32 height 32
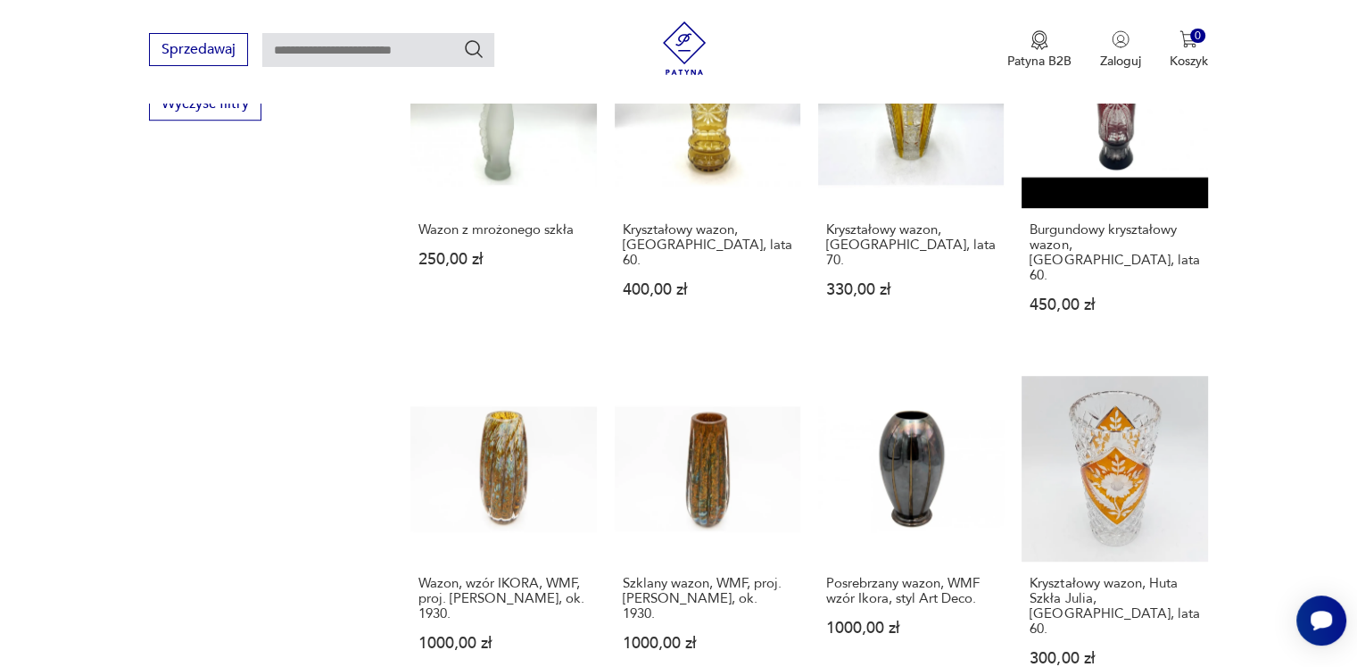
scroll to position [1390, 0]
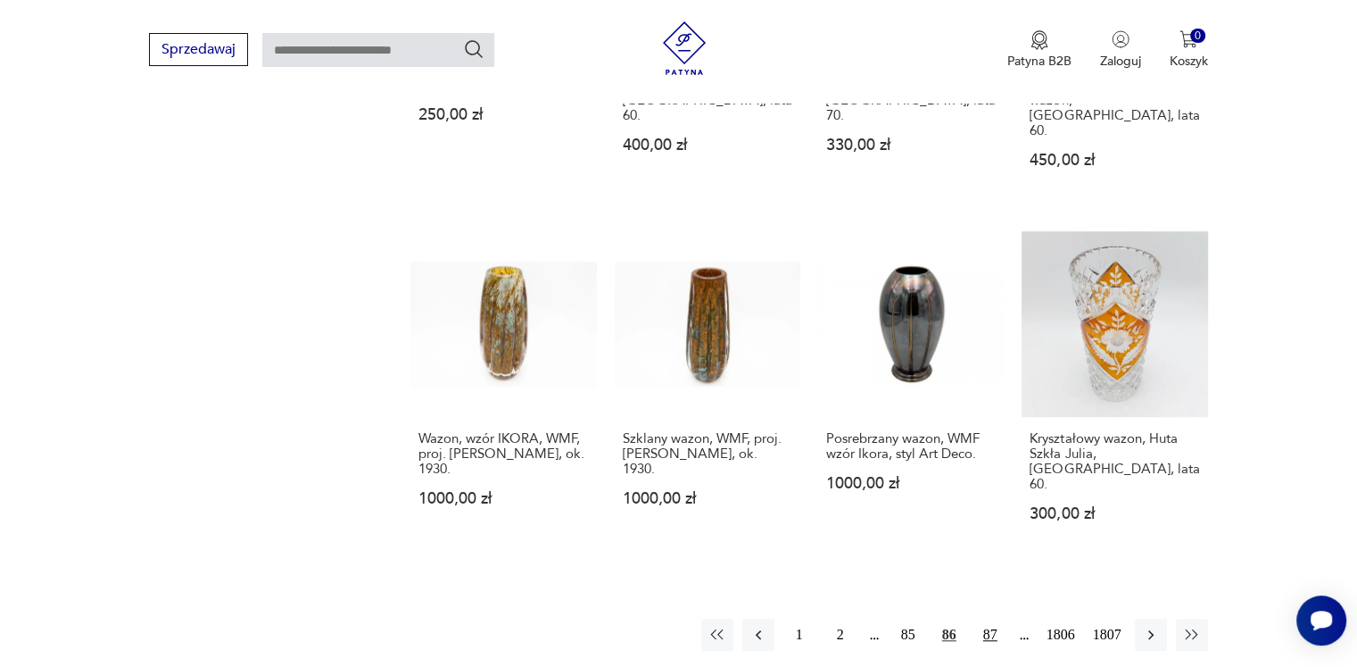
click at [990, 618] on button "87" at bounding box center [991, 634] width 32 height 32
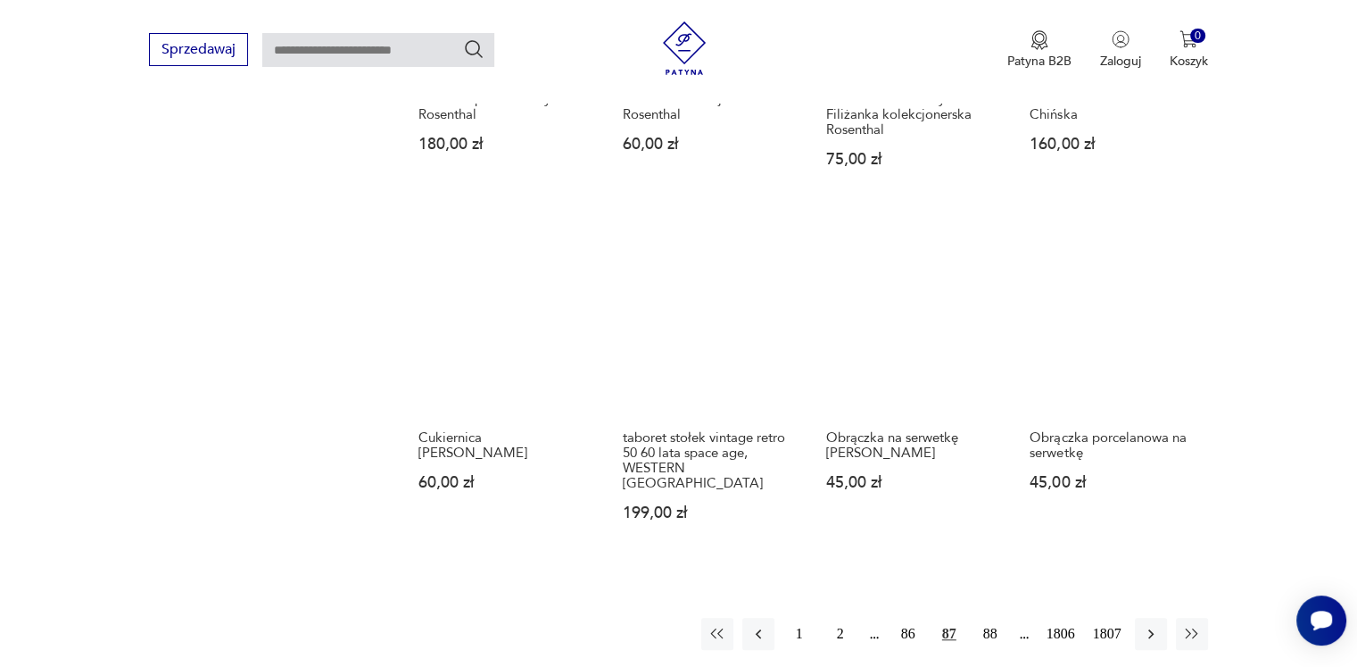
scroll to position [1658, 0]
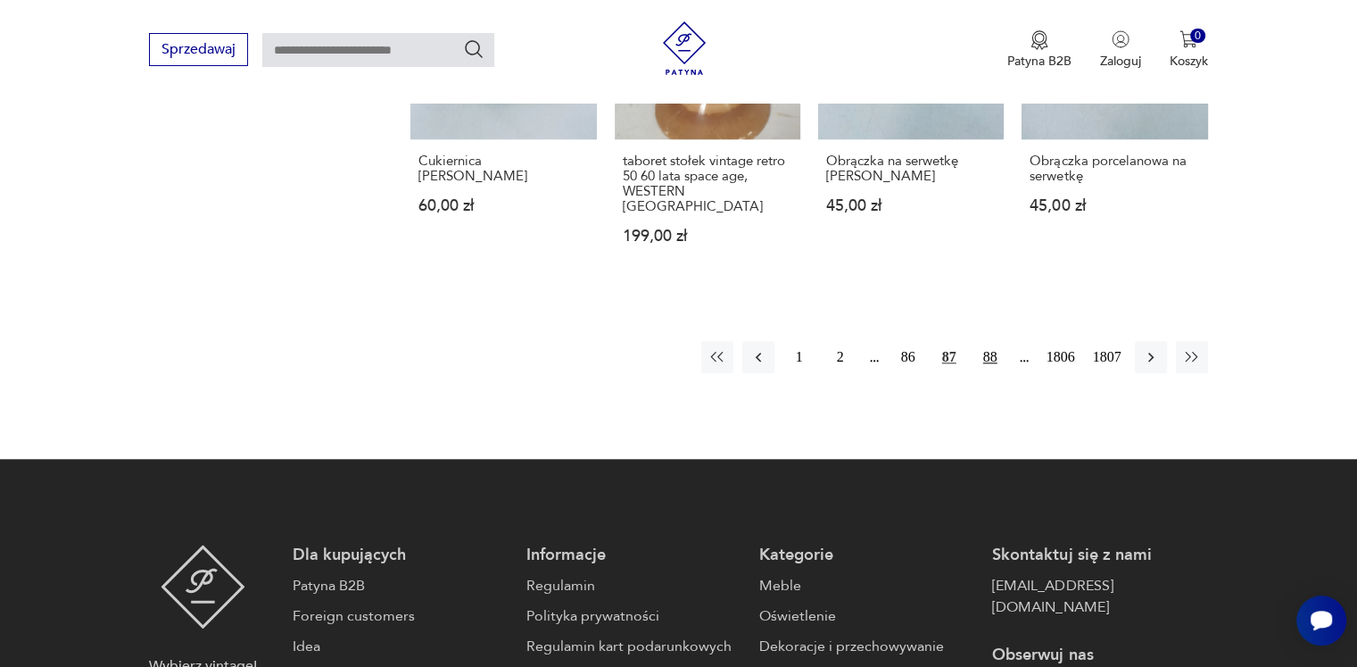
click at [991, 341] on button "88" at bounding box center [991, 357] width 32 height 32
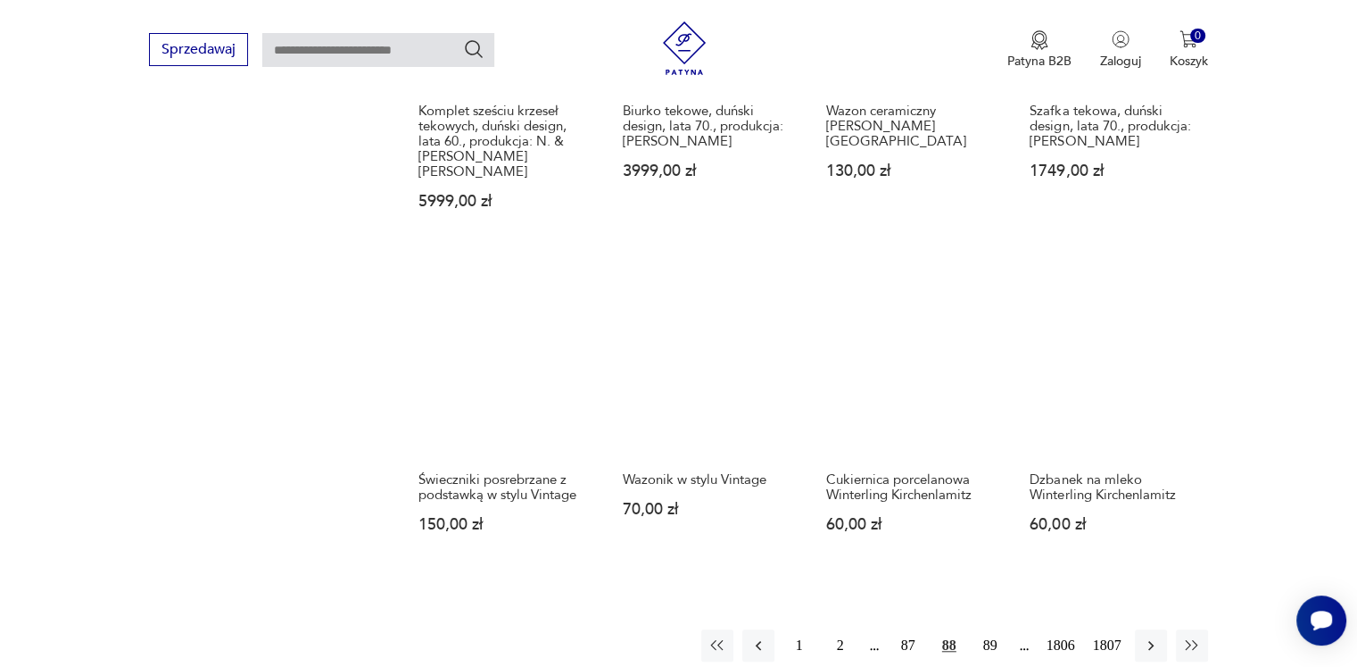
scroll to position [1569, 0]
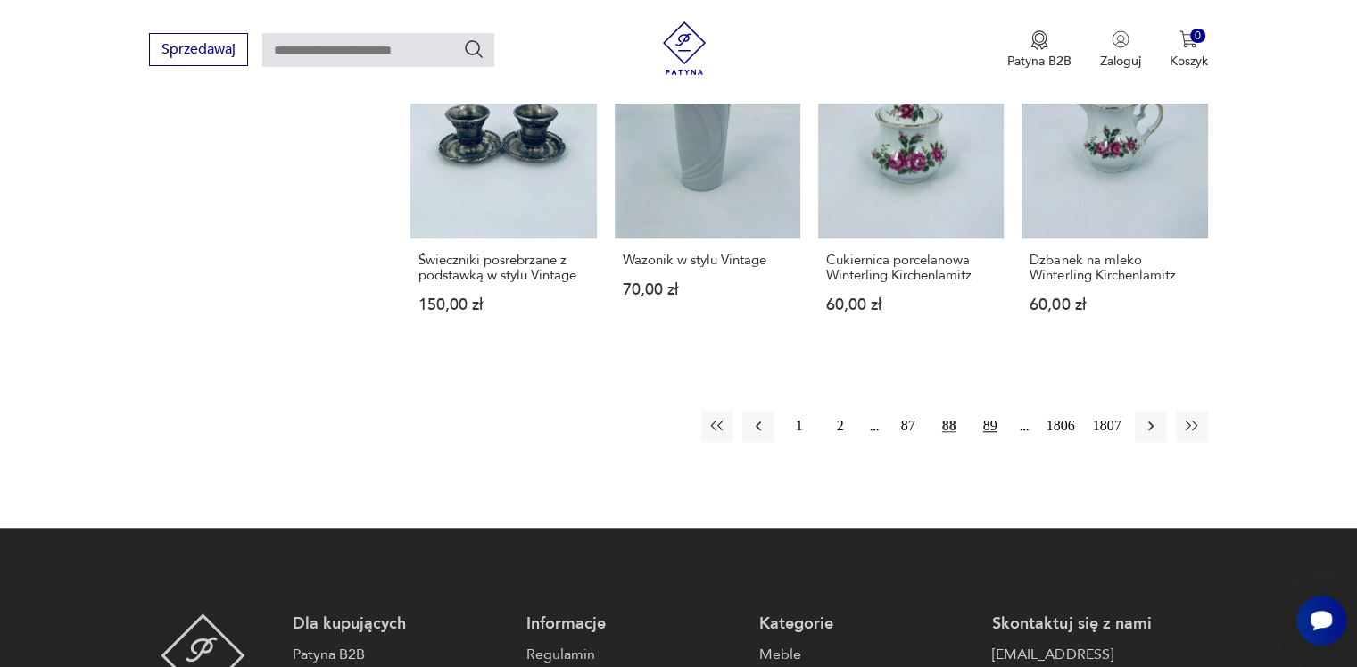
click at [985, 410] on button "89" at bounding box center [991, 426] width 32 height 32
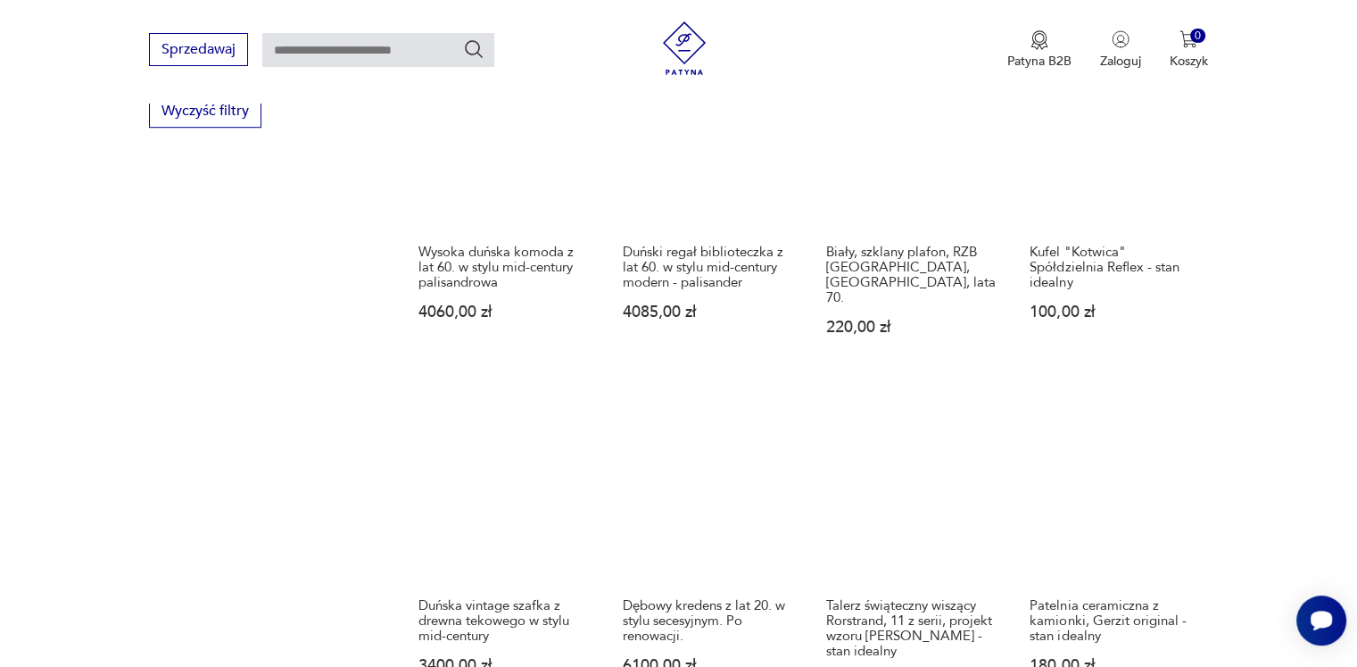
scroll to position [1390, 0]
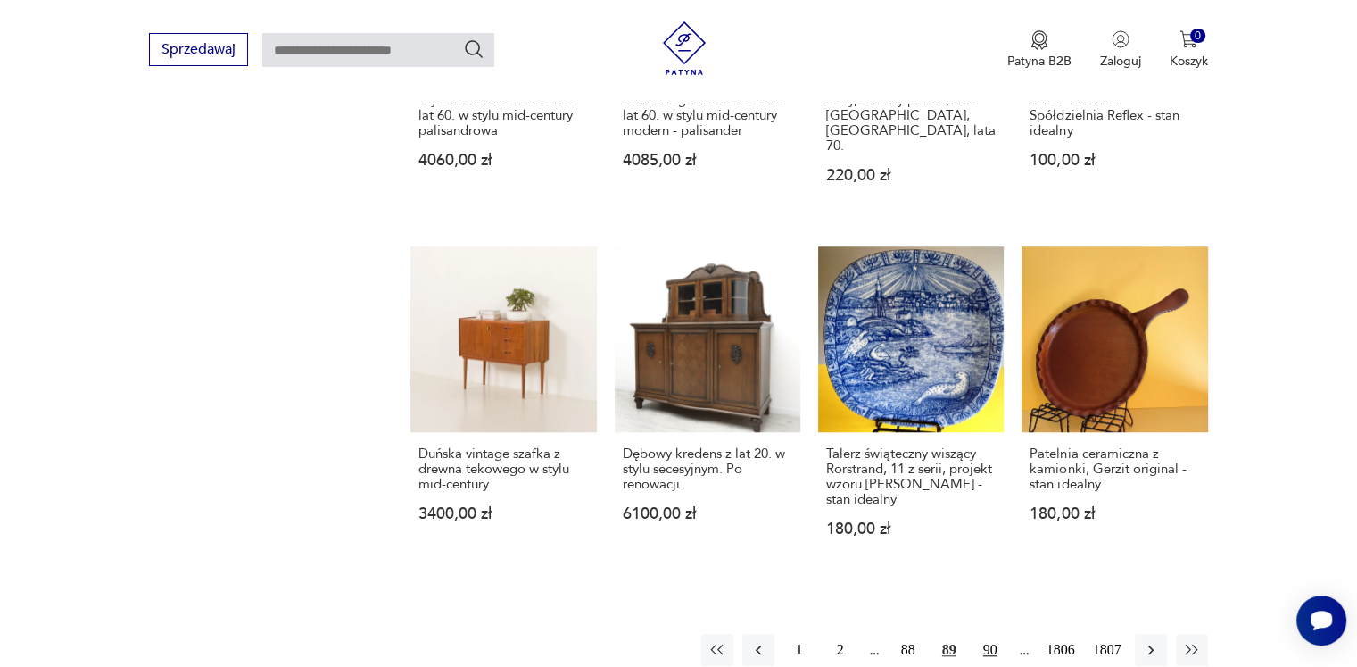
click at [990, 634] on button "90" at bounding box center [991, 650] width 32 height 32
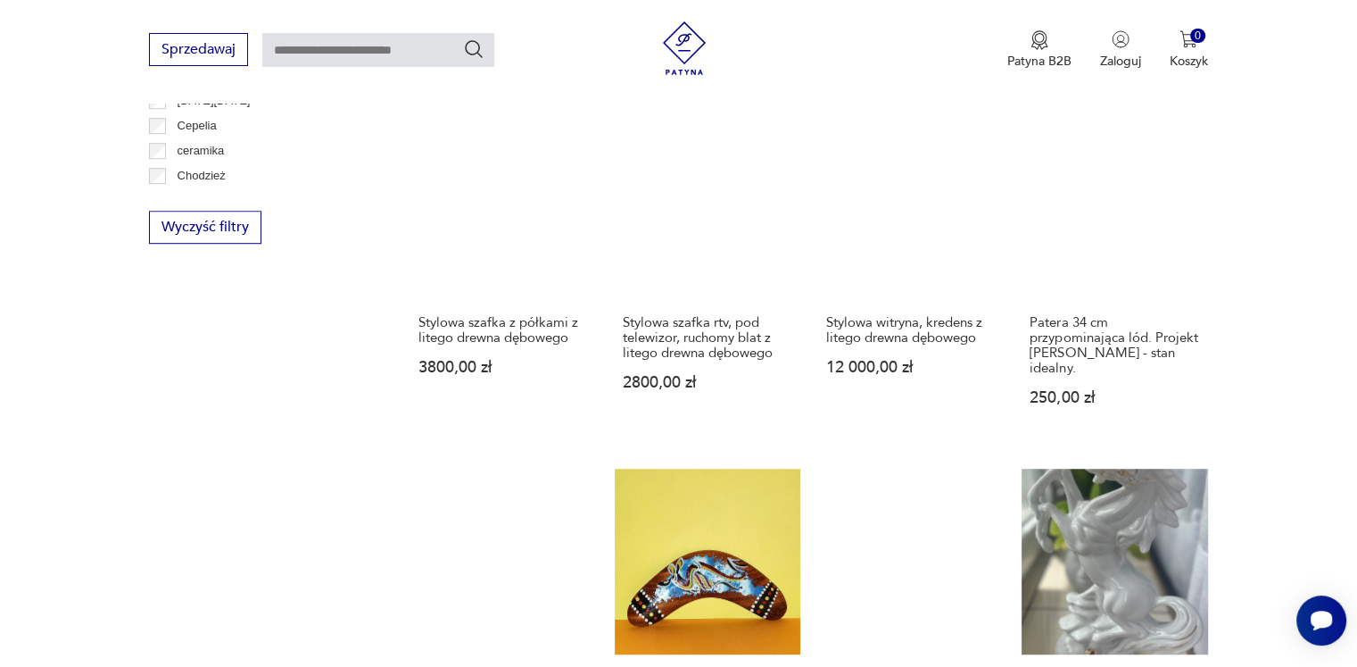
scroll to position [1569, 0]
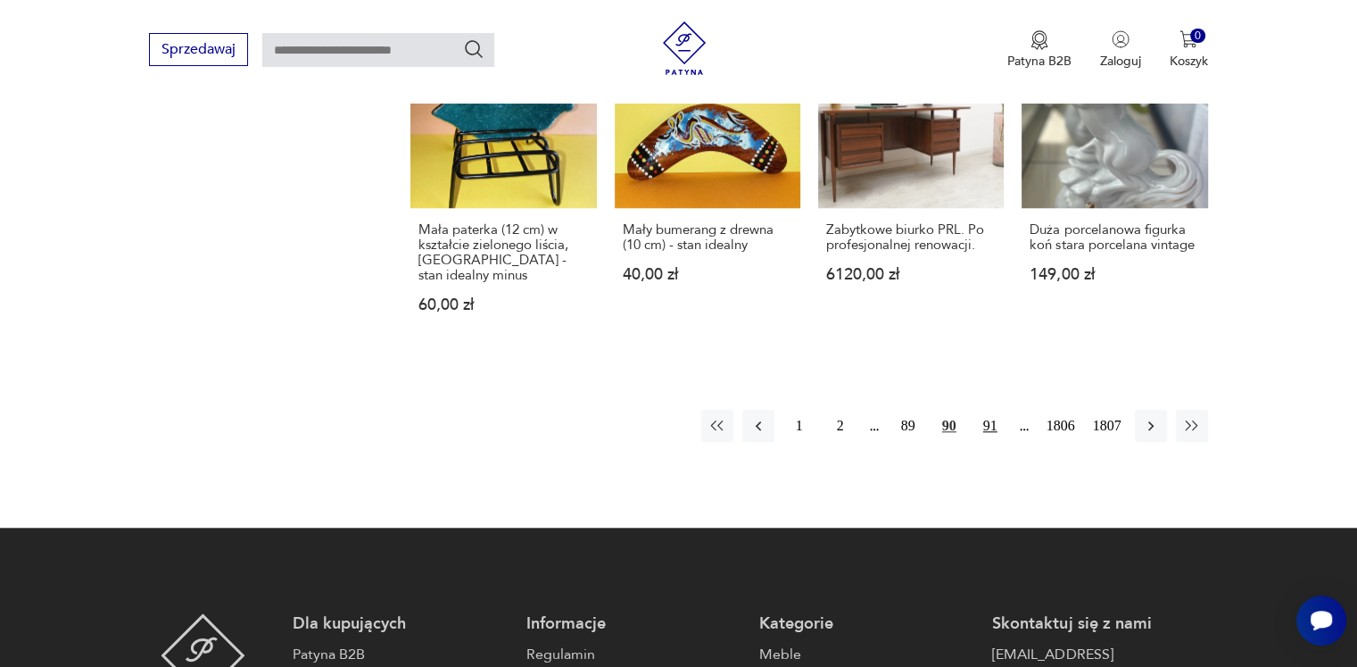
click at [989, 410] on button "91" at bounding box center [991, 426] width 32 height 32
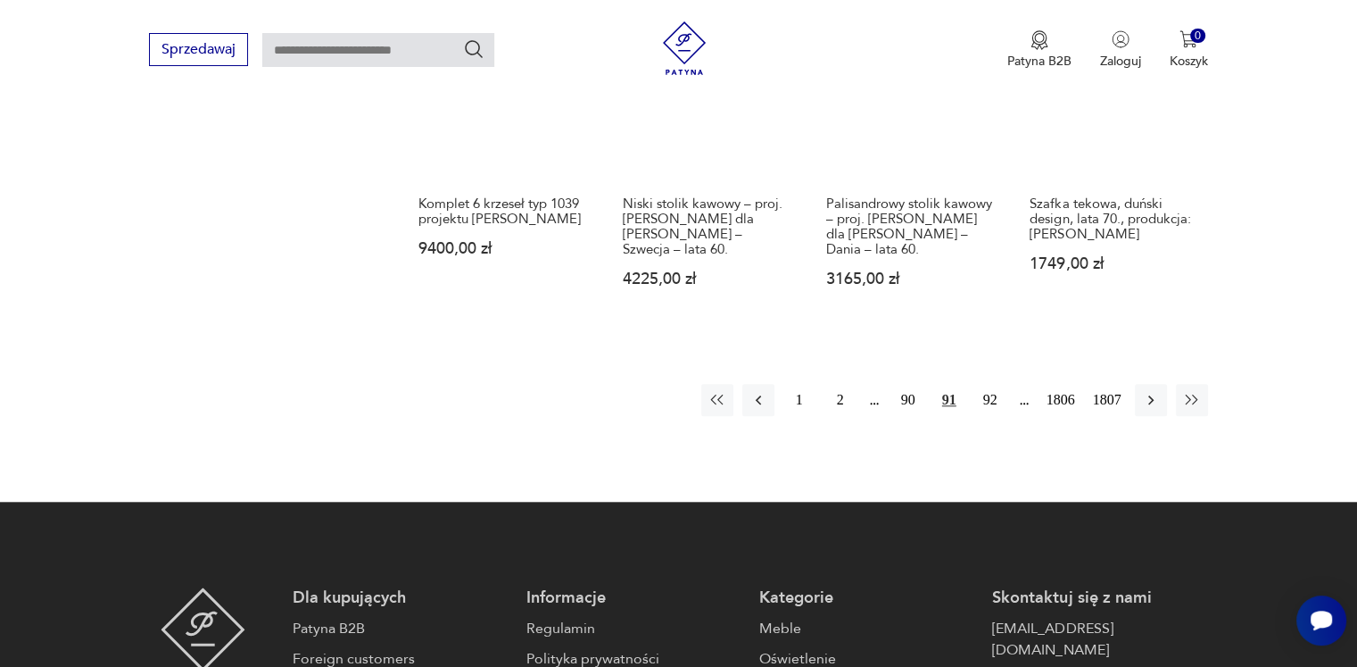
scroll to position [1658, 0]
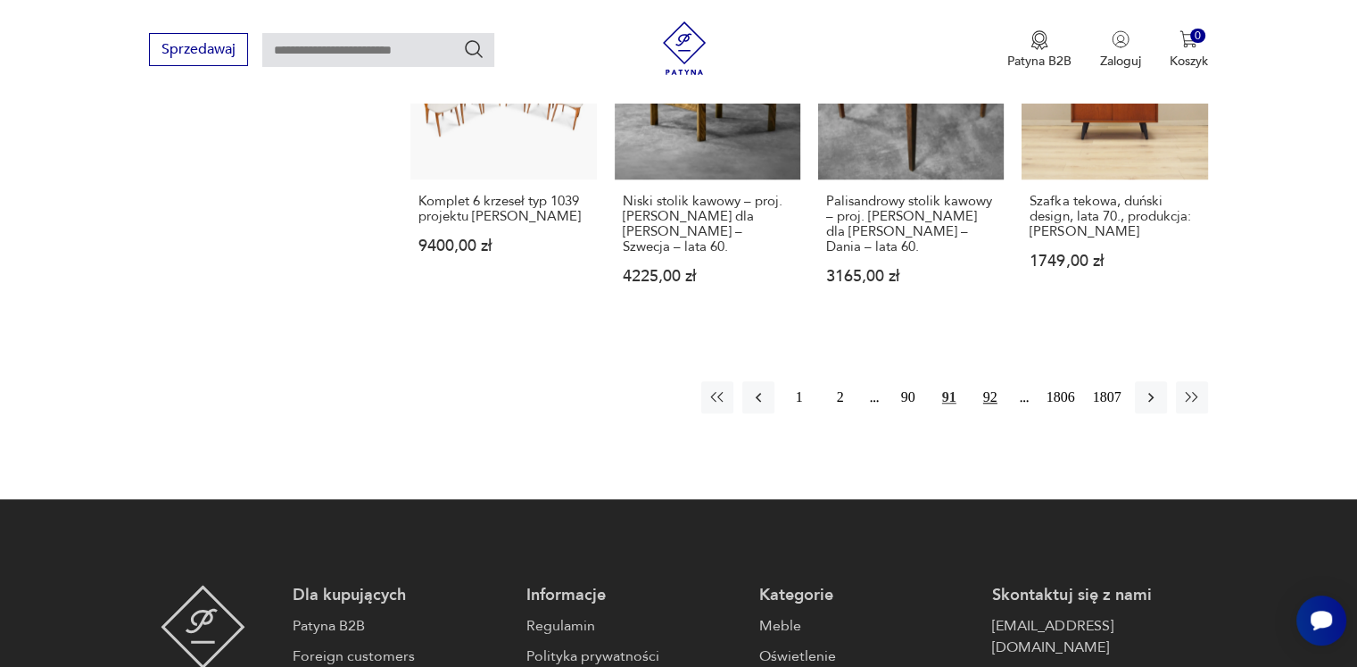
click at [992, 381] on button "92" at bounding box center [991, 397] width 32 height 32
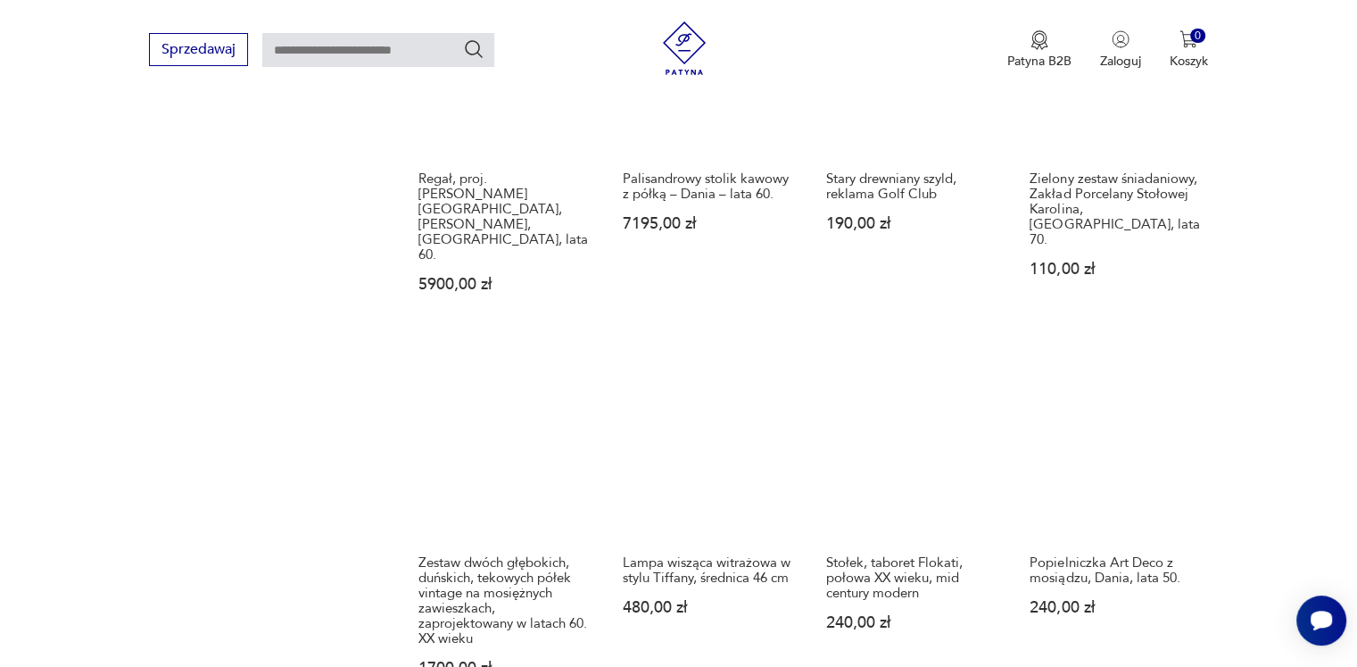
scroll to position [1480, 0]
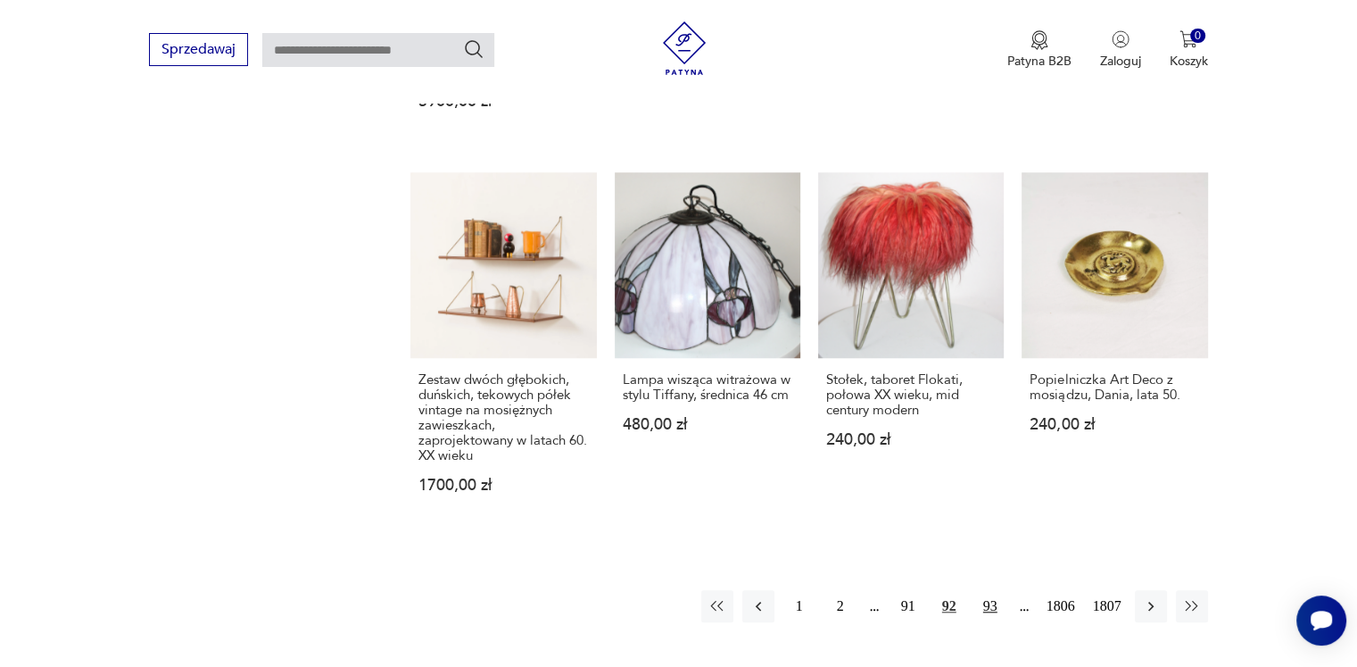
click at [983, 590] on button "93" at bounding box center [991, 606] width 32 height 32
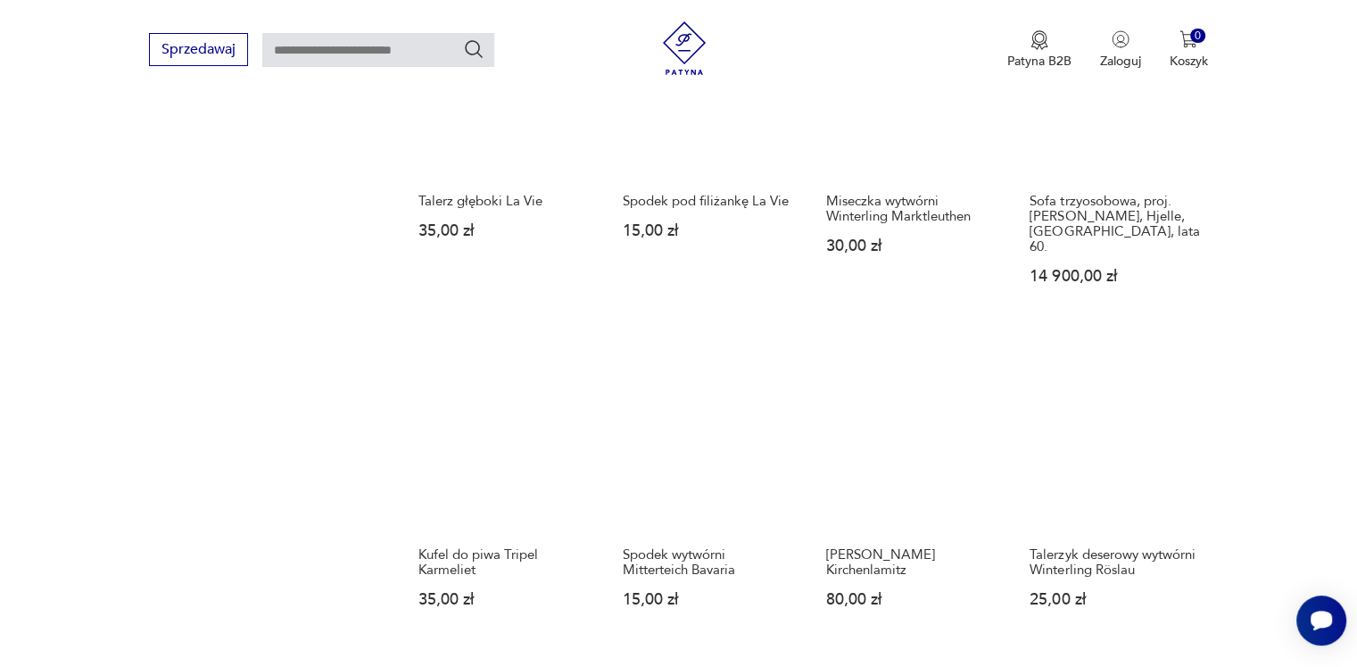
scroll to position [1390, 0]
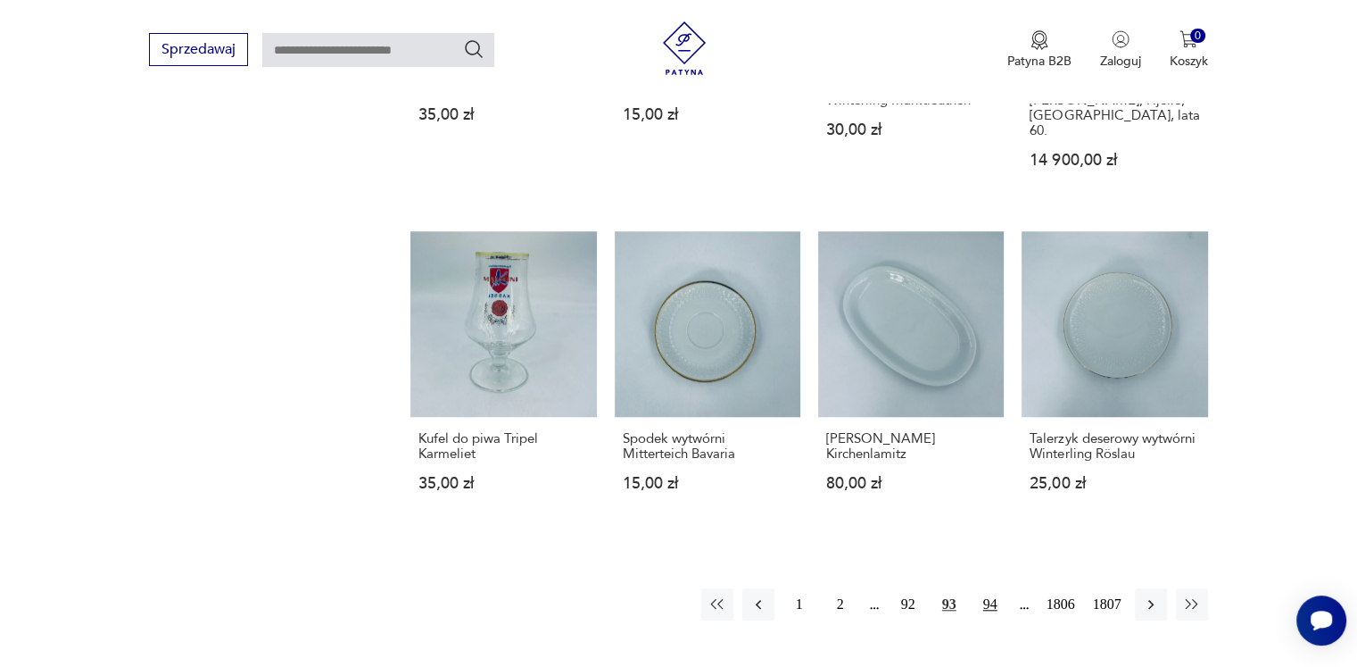
click at [982, 588] on button "94" at bounding box center [991, 604] width 32 height 32
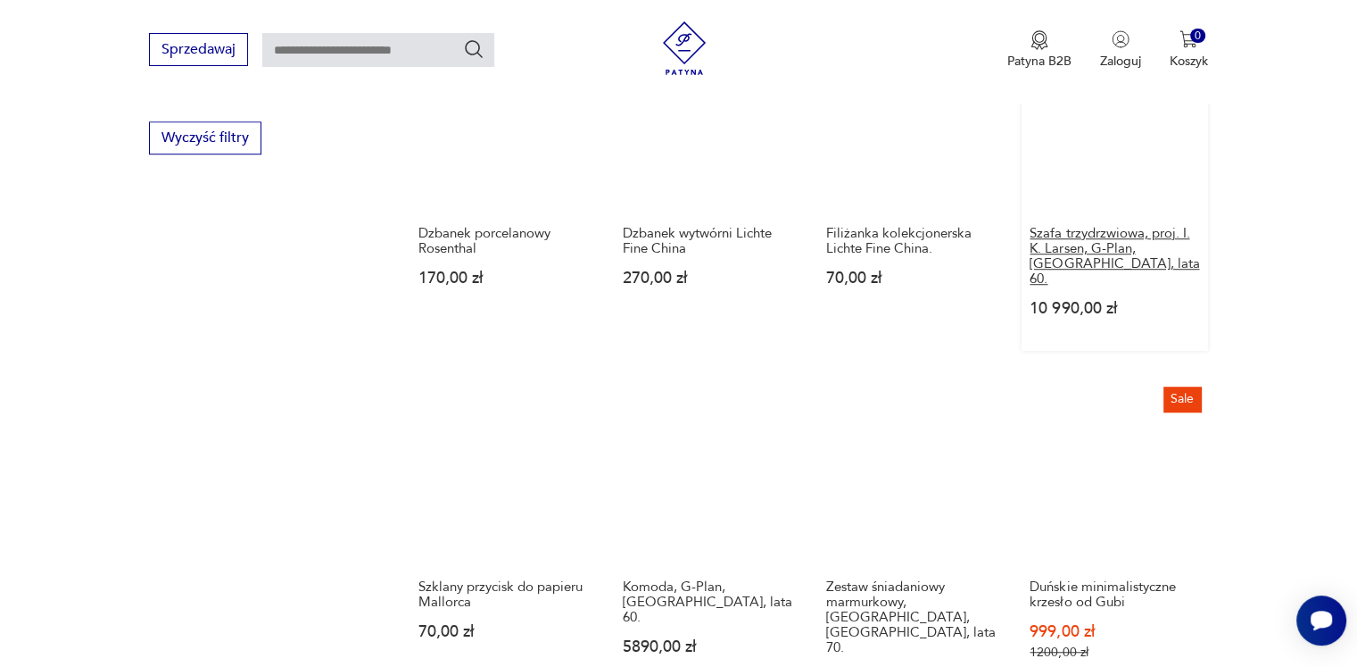
scroll to position [1480, 0]
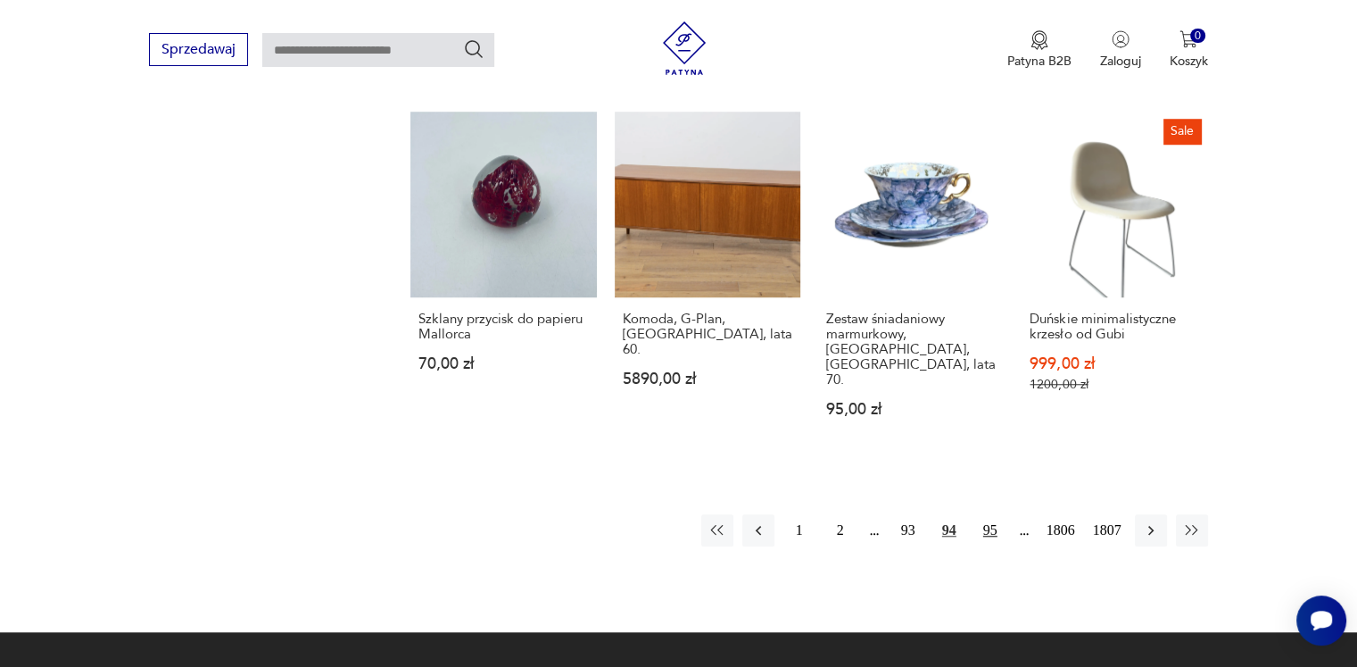
click at [988, 514] on button "95" at bounding box center [991, 530] width 32 height 32
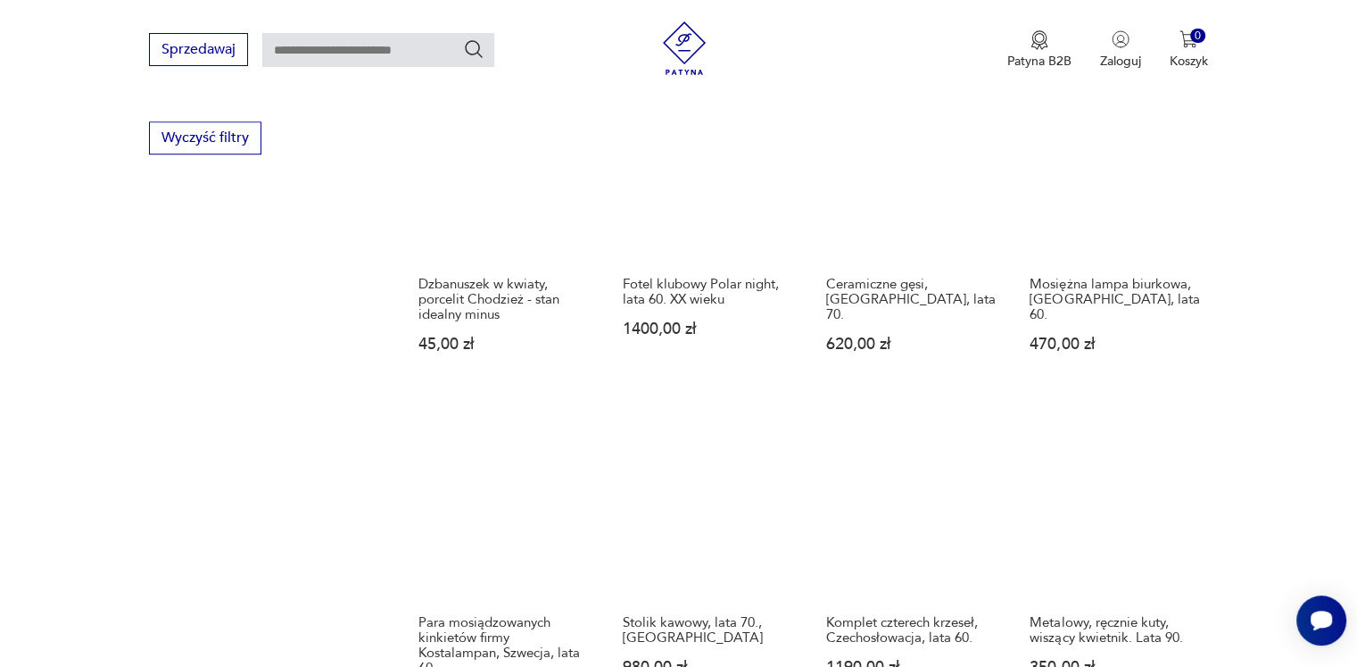
scroll to position [1569, 0]
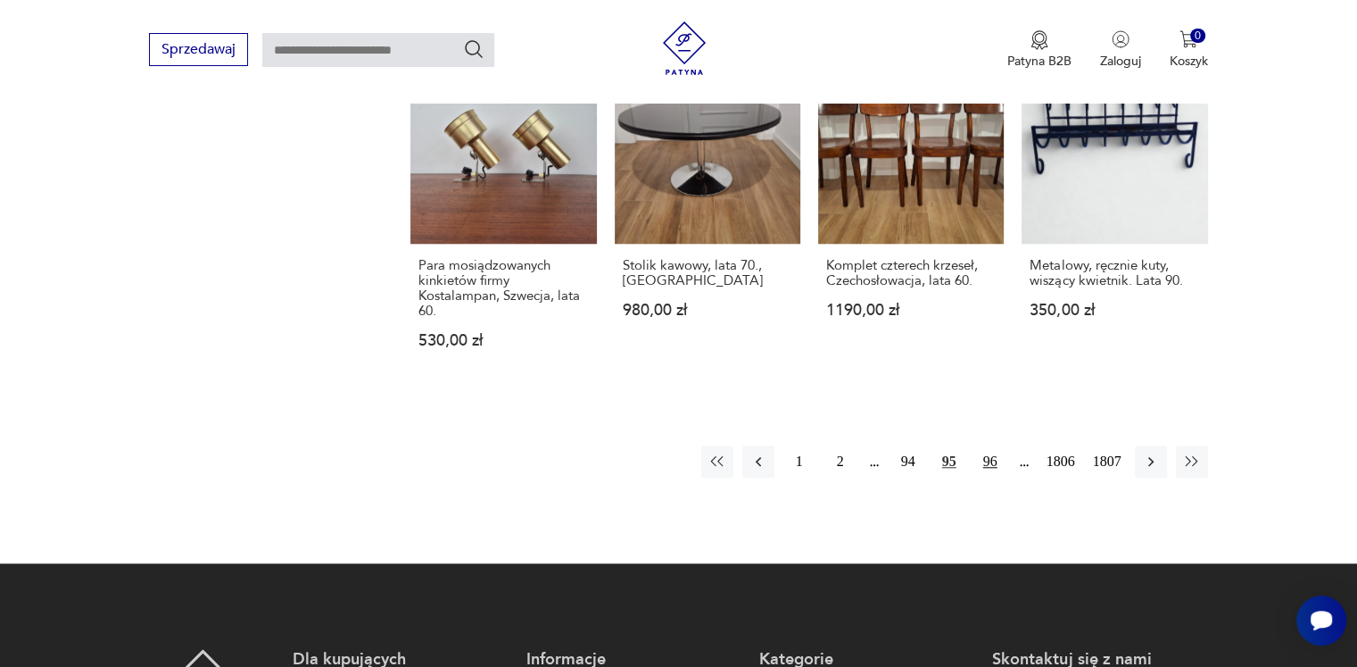
click at [983, 450] on button "96" at bounding box center [991, 461] width 32 height 32
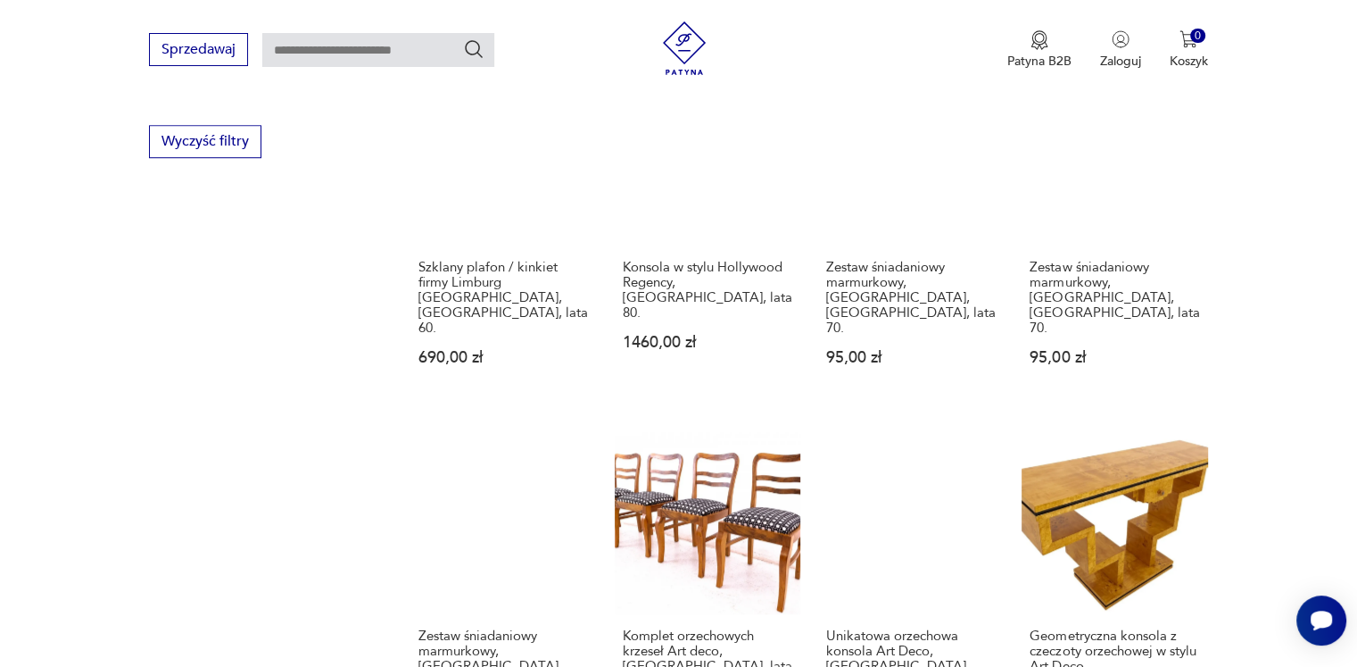
scroll to position [1390, 0]
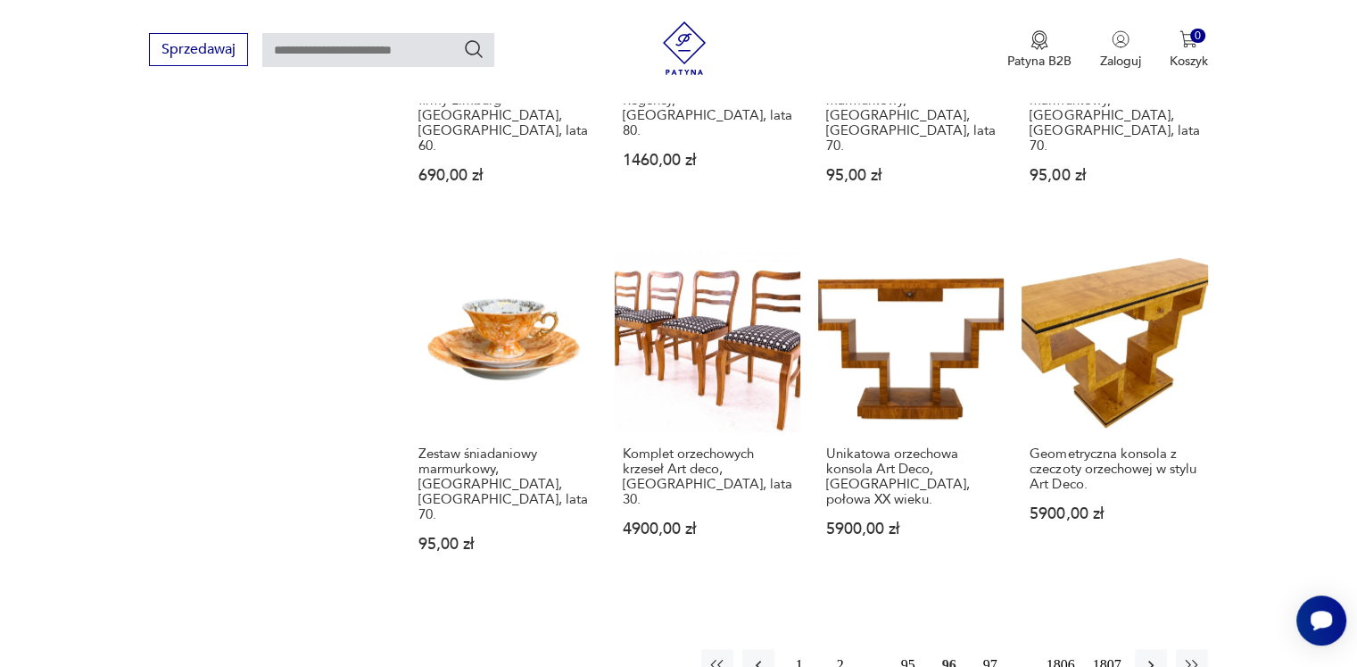
click at [991, 649] on button "97" at bounding box center [991, 665] width 32 height 32
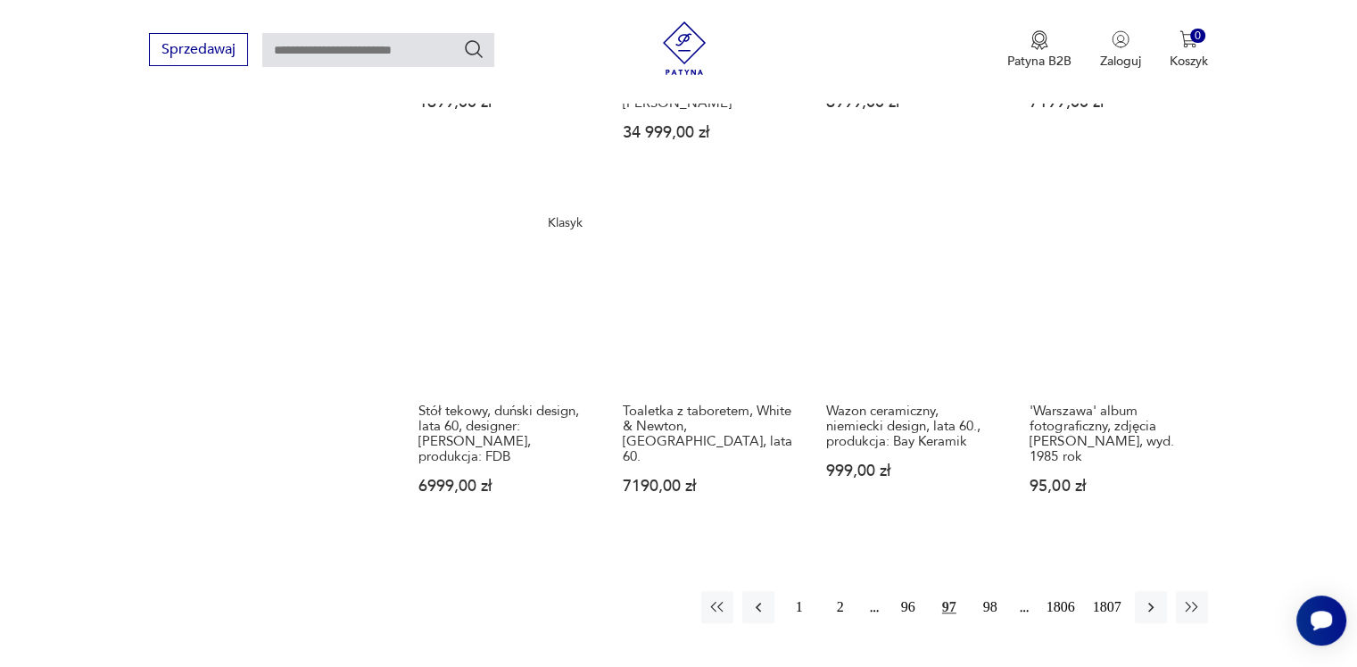
scroll to position [1480, 0]
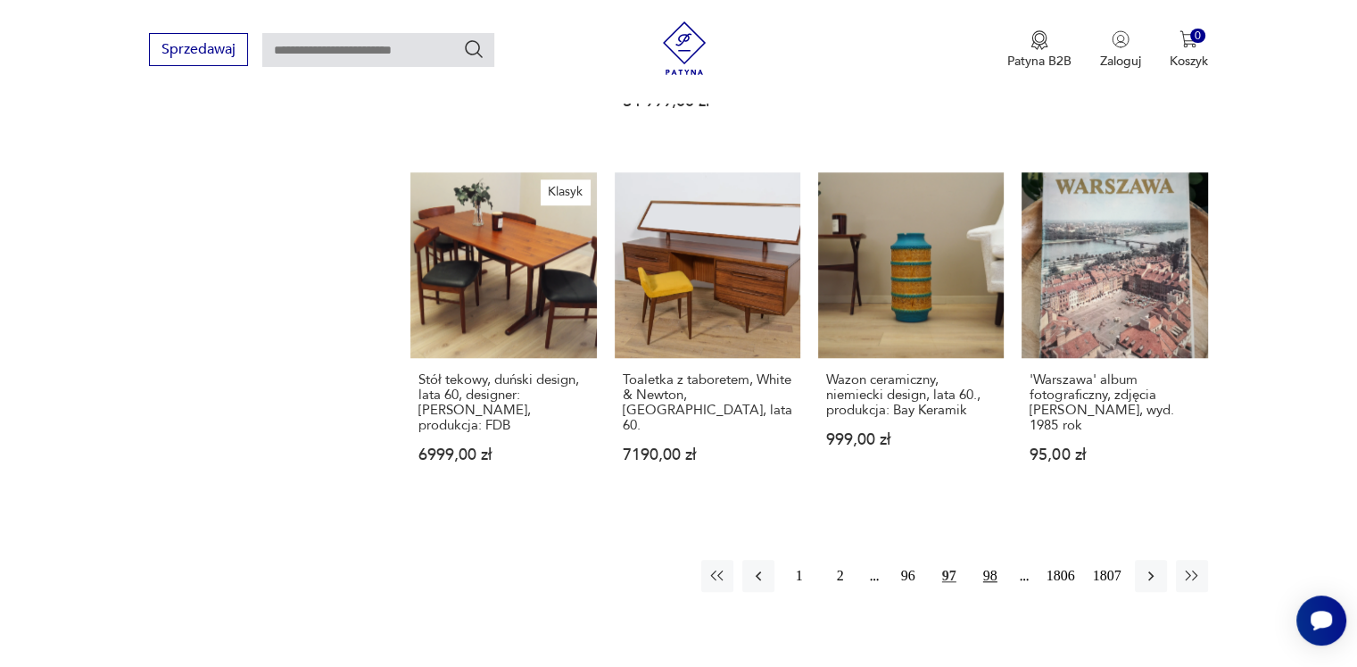
click at [991, 560] on button "98" at bounding box center [991, 576] width 32 height 32
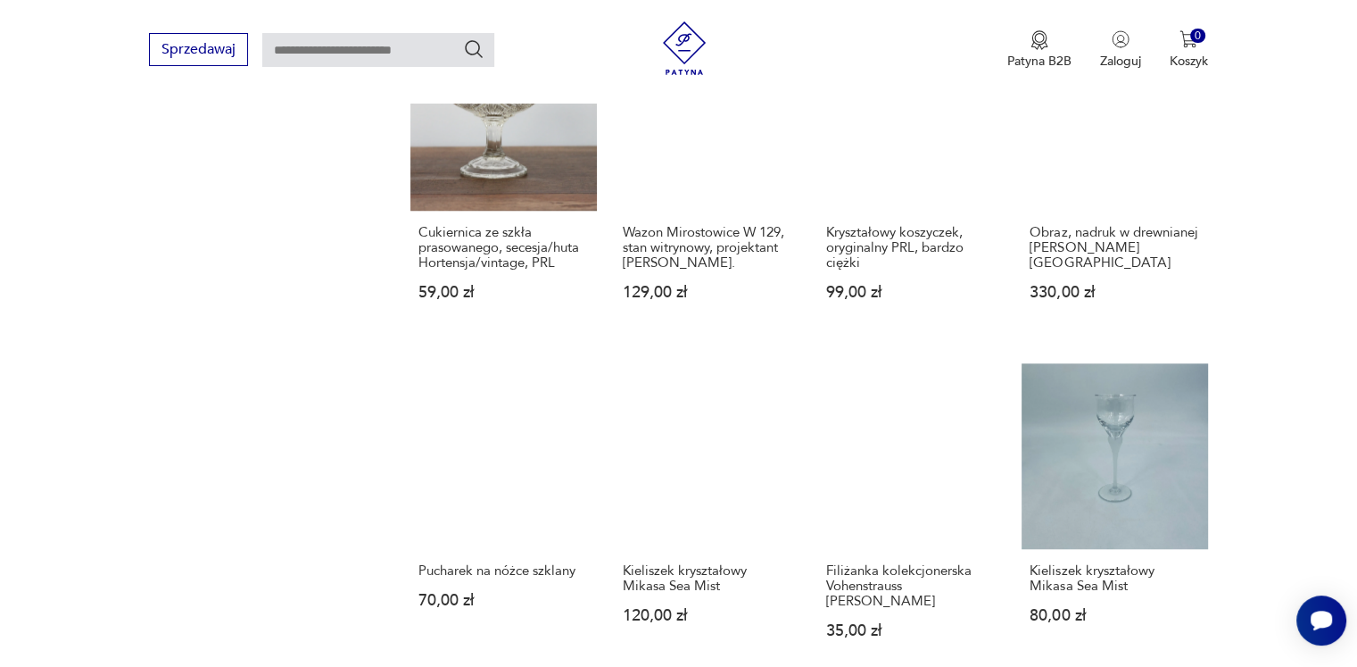
scroll to position [1480, 0]
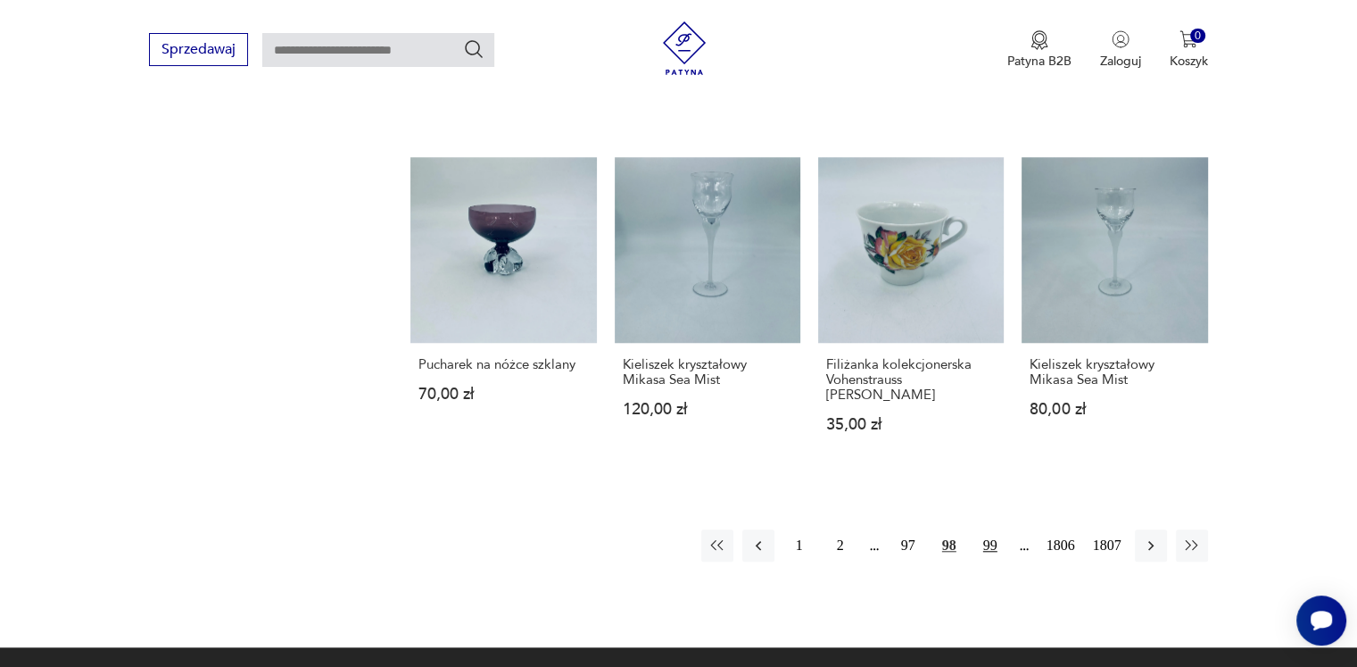
click at [989, 529] on button "99" at bounding box center [991, 545] width 32 height 32
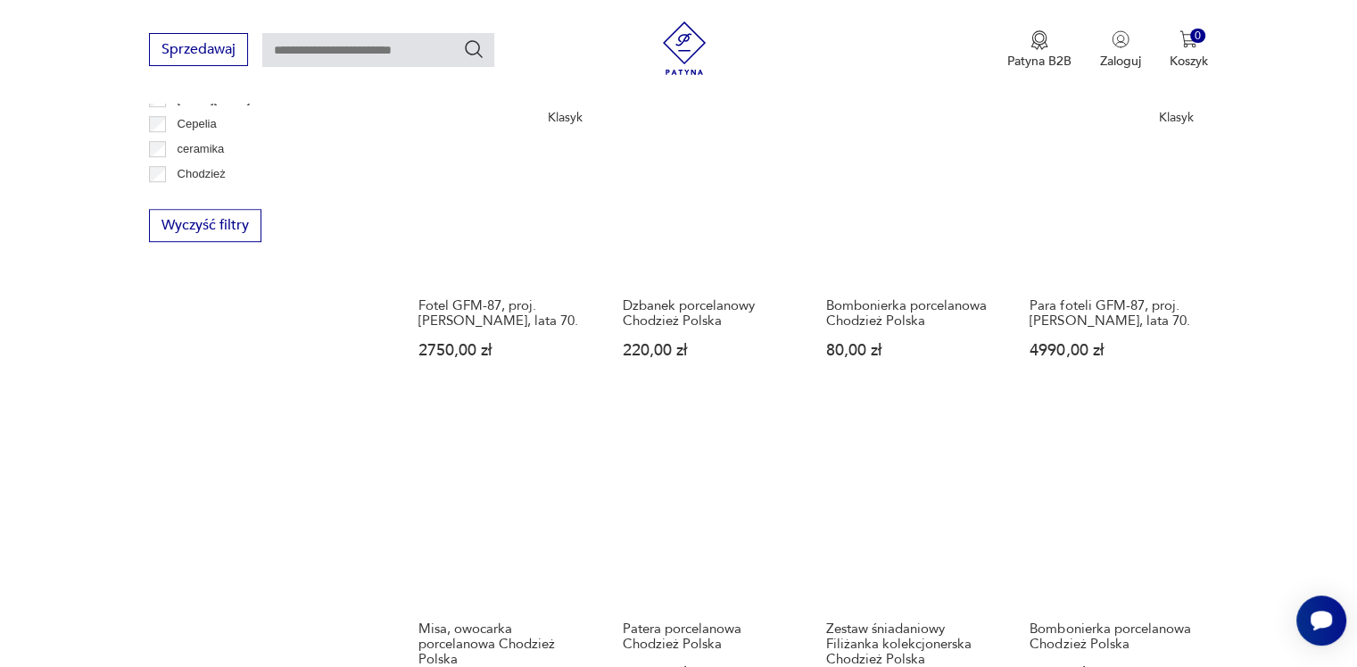
scroll to position [1480, 0]
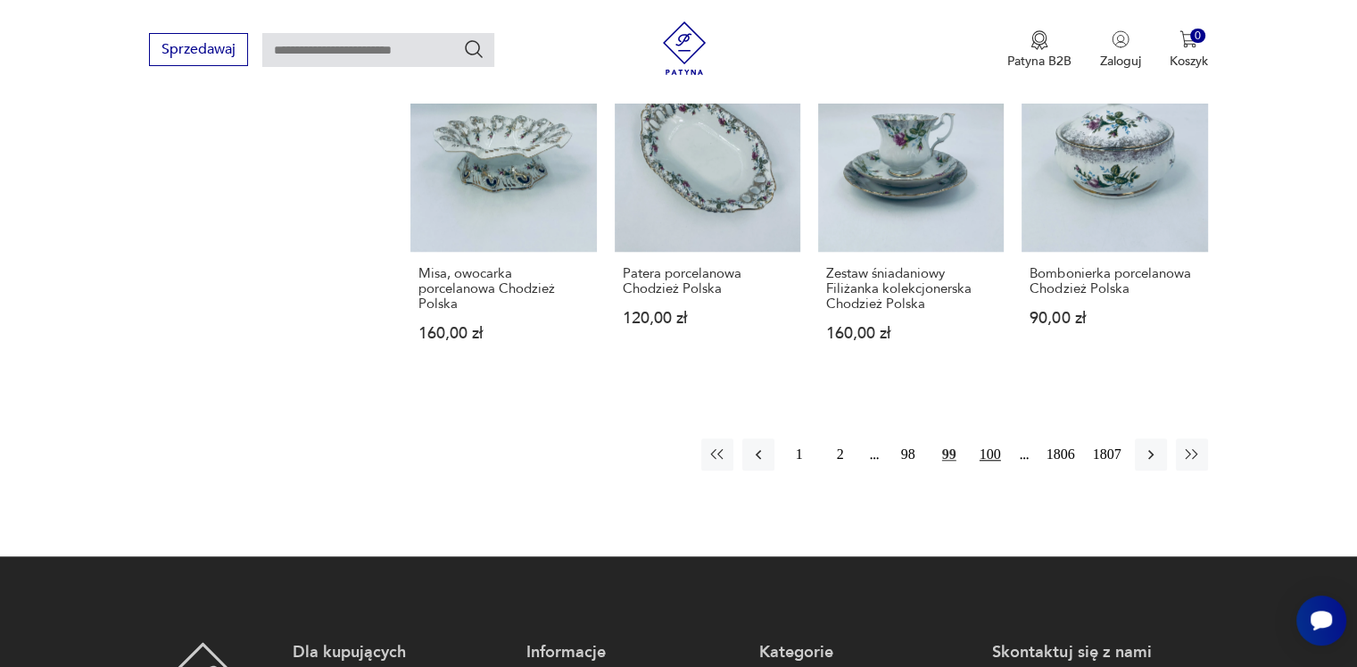
click at [989, 454] on button "100" at bounding box center [991, 454] width 32 height 32
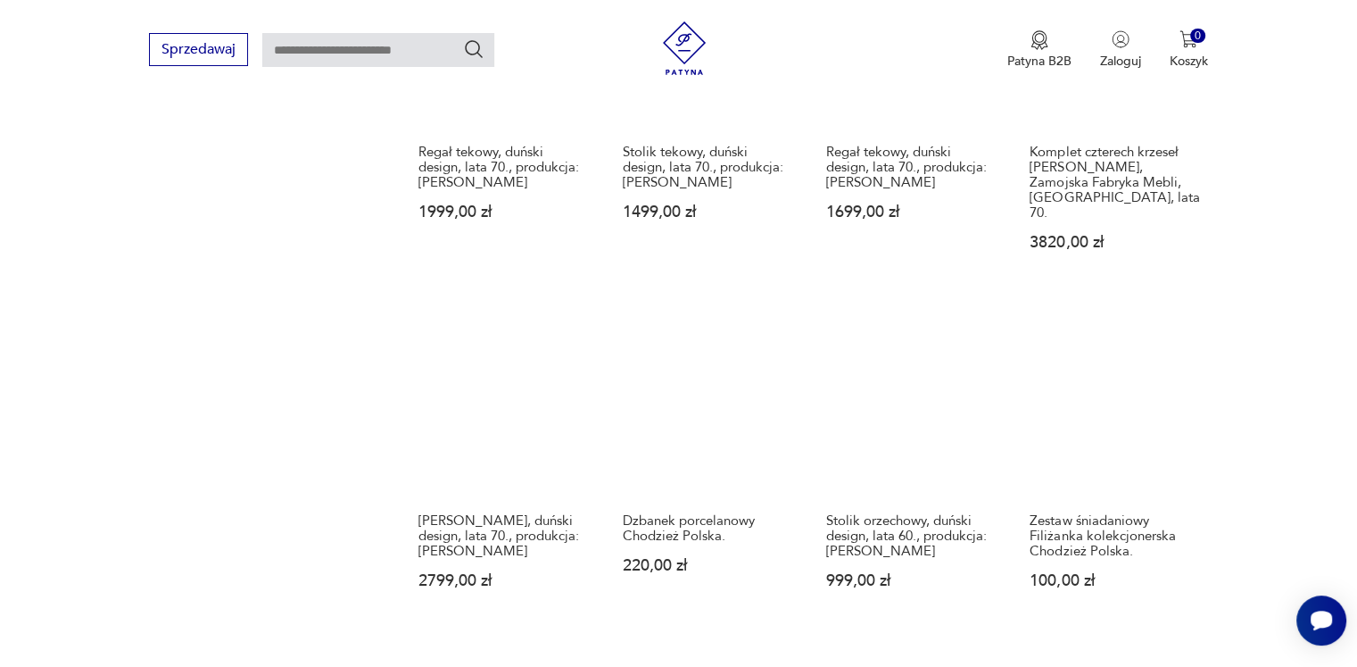
scroll to position [1569, 0]
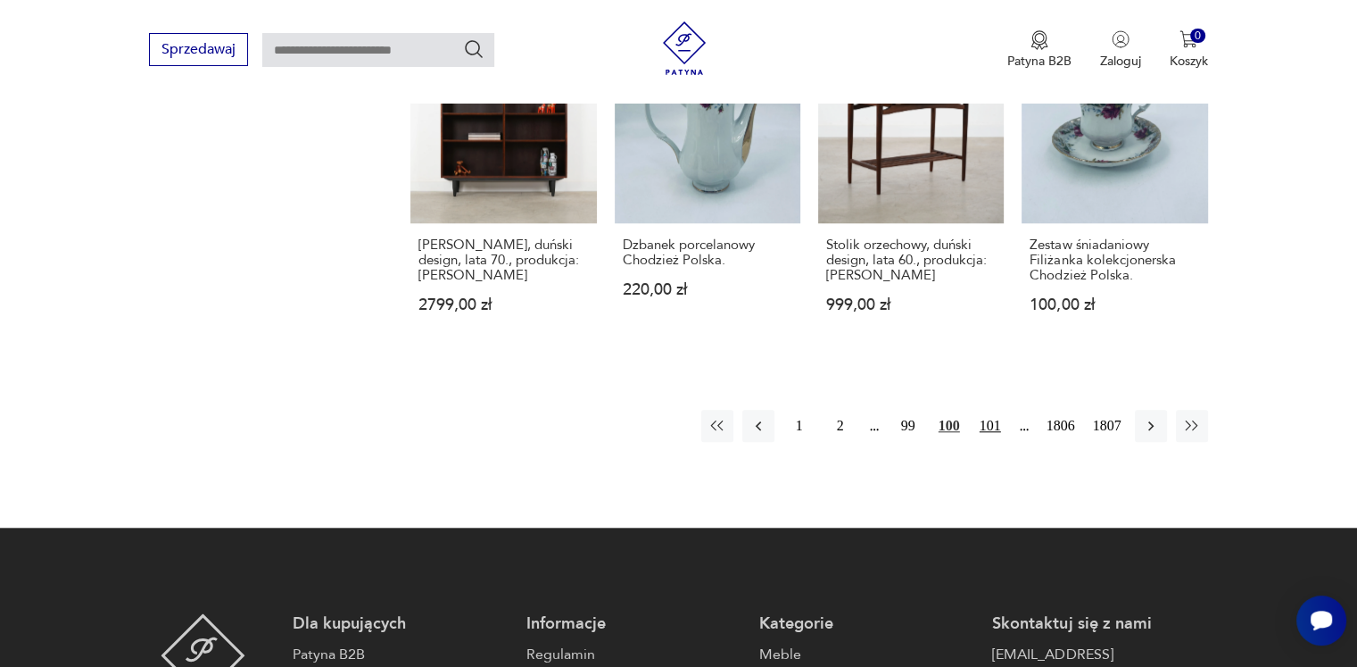
click at [996, 410] on button "101" at bounding box center [991, 426] width 32 height 32
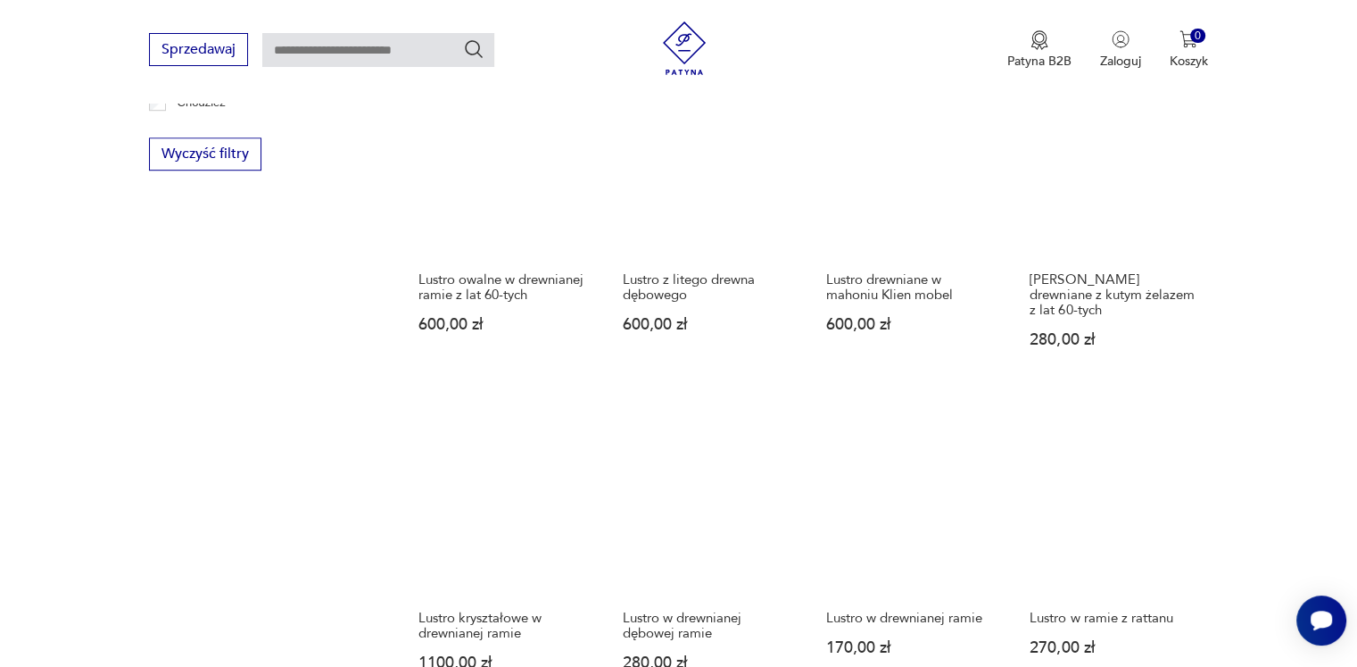
scroll to position [1480, 0]
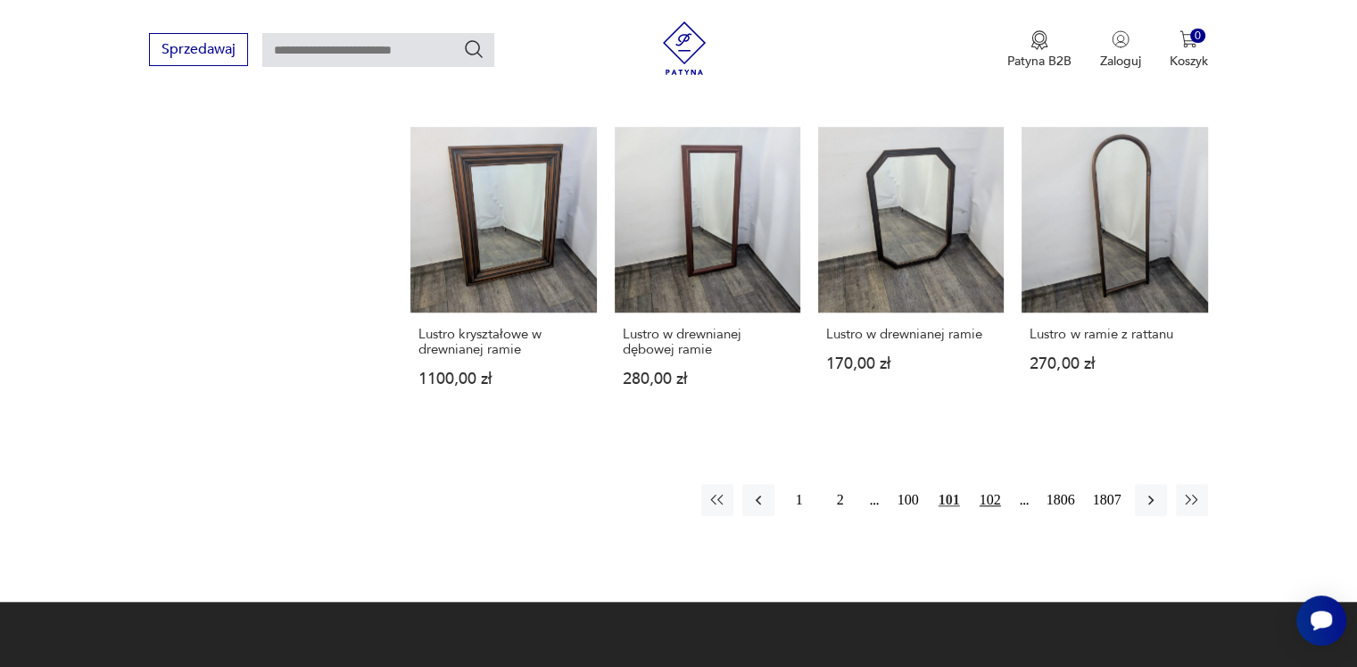
click at [991, 484] on button "102" at bounding box center [991, 500] width 32 height 32
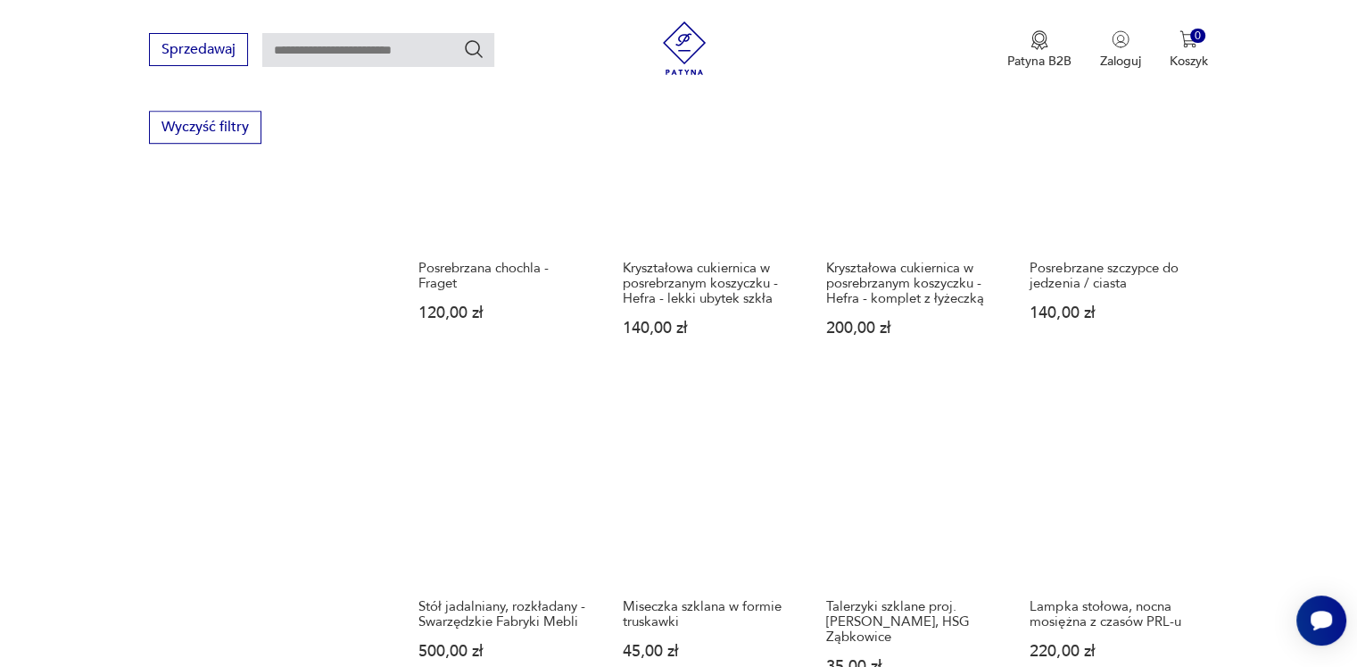
scroll to position [1480, 0]
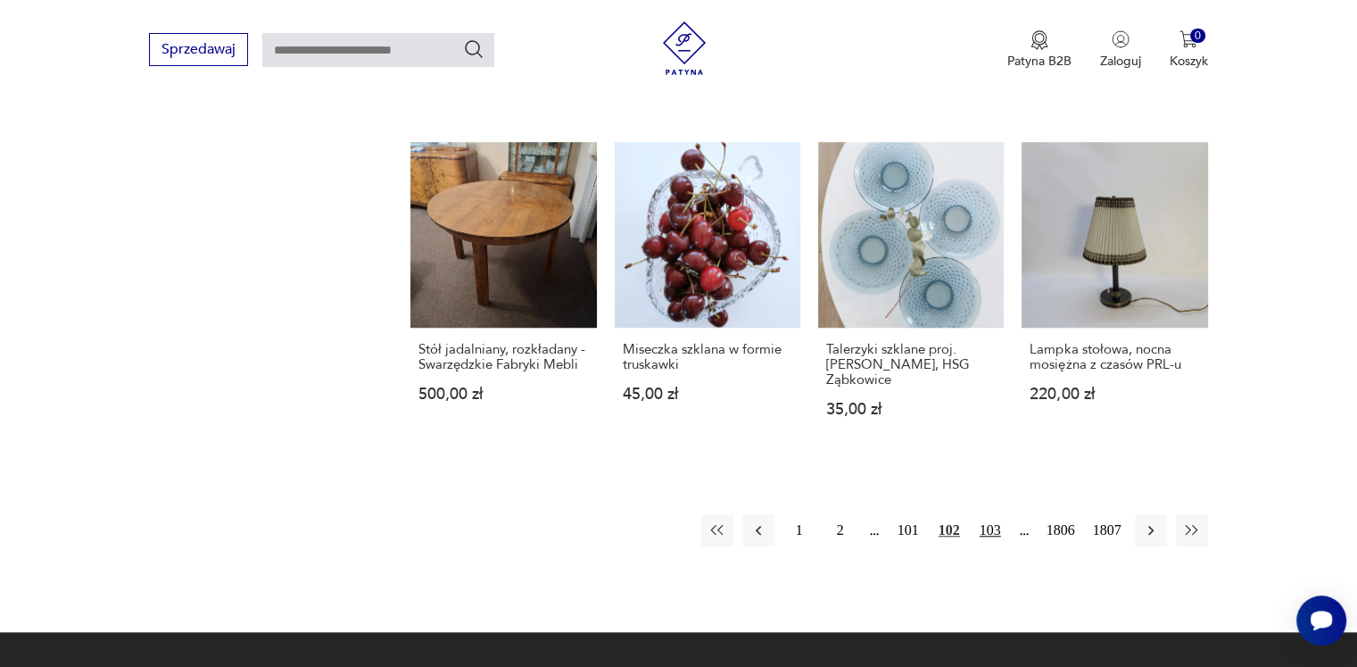
click at [989, 514] on button "103" at bounding box center [991, 530] width 32 height 32
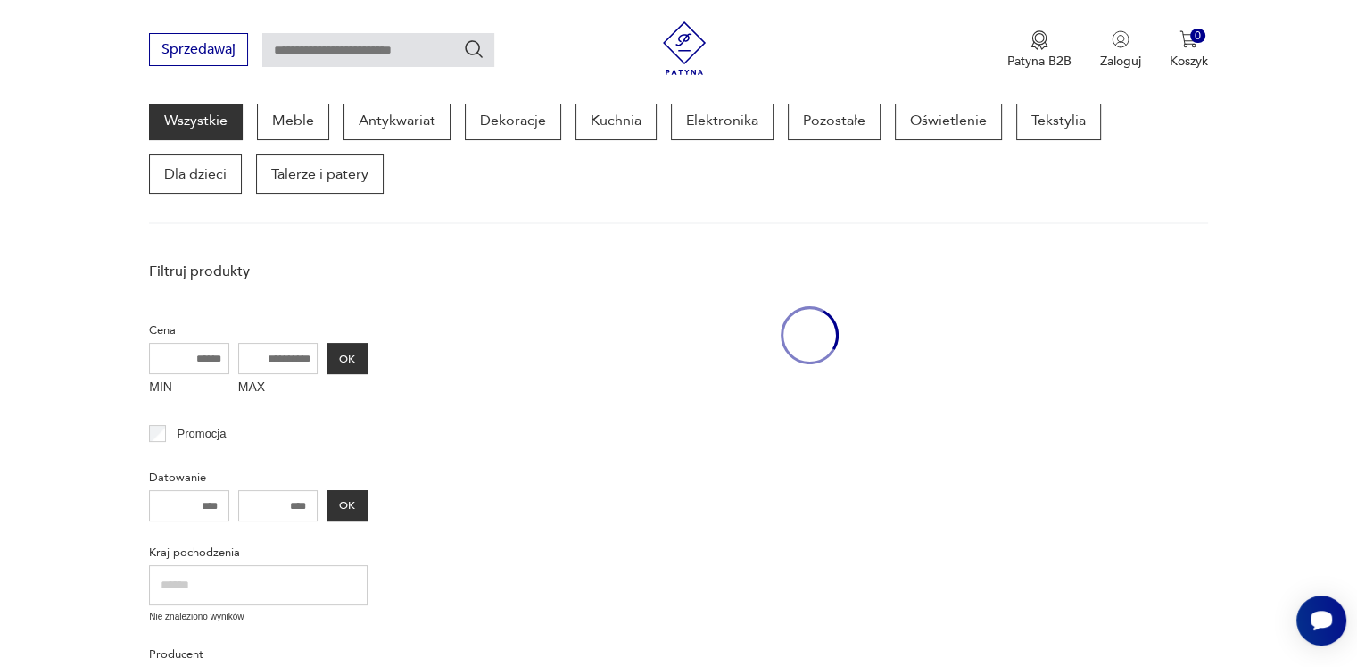
scroll to position [230, 0]
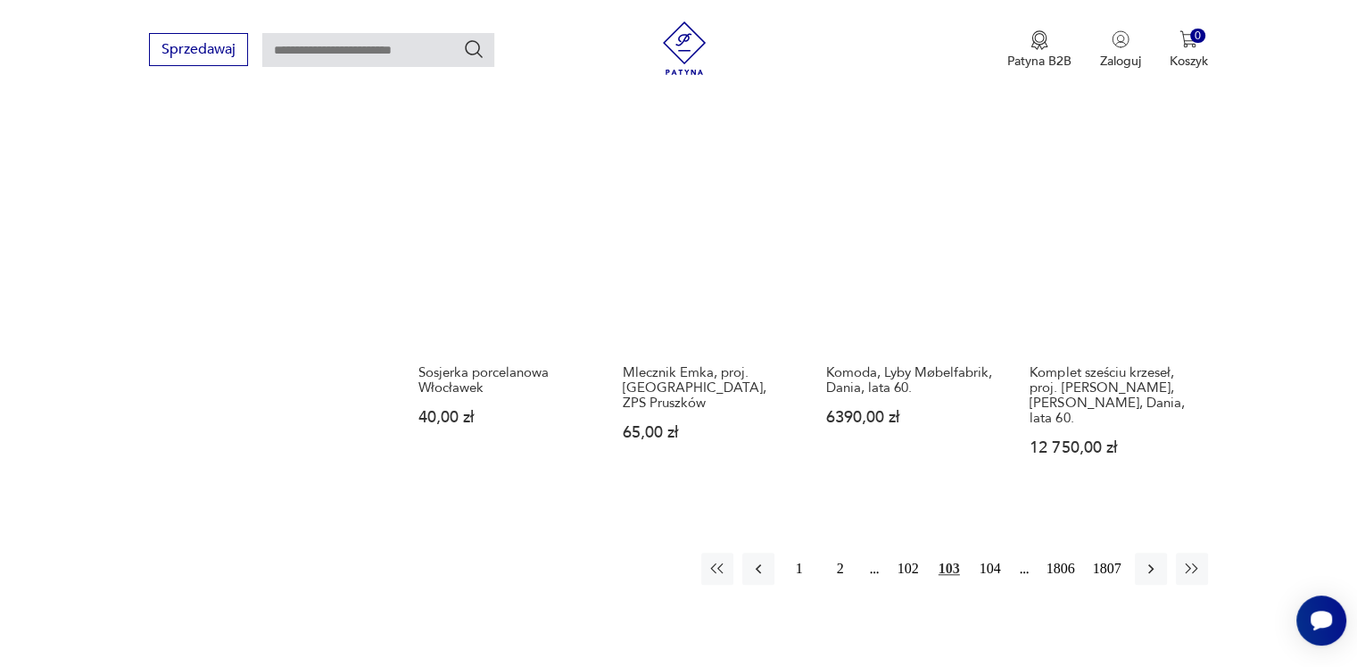
scroll to position [1569, 0]
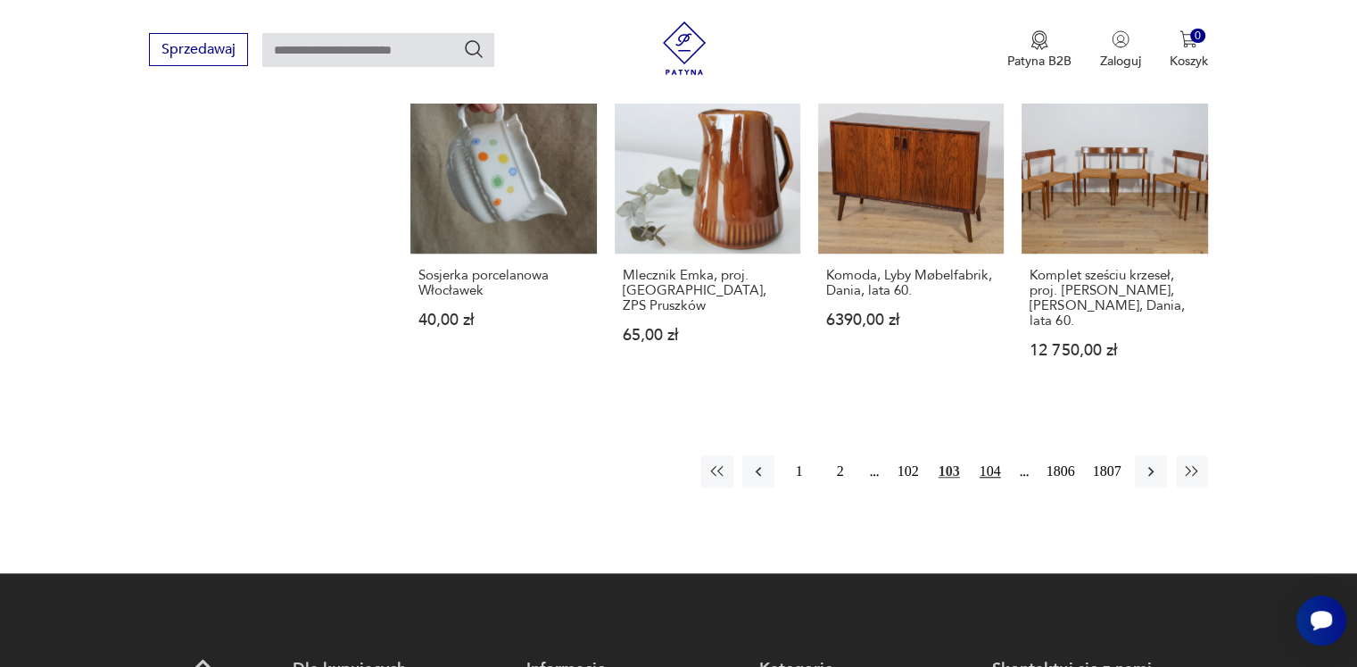
click at [996, 456] on button "104" at bounding box center [991, 471] width 32 height 32
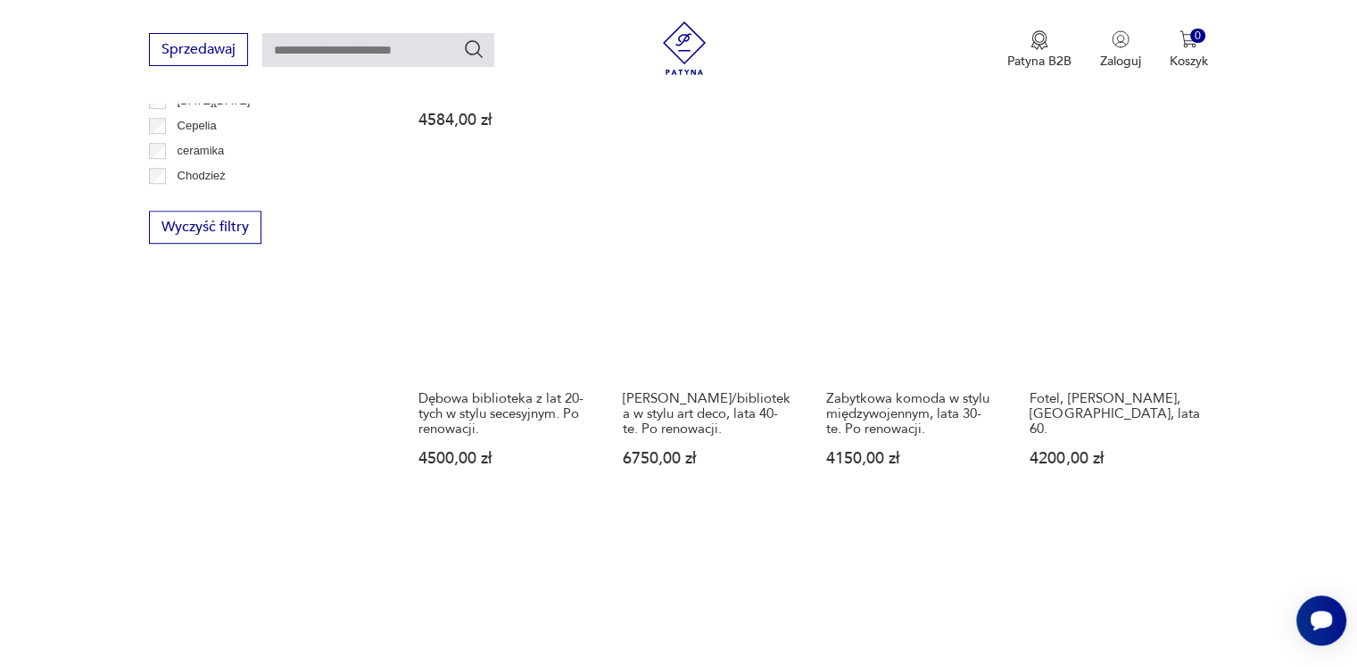
scroll to position [1480, 0]
